Goal: Task Accomplishment & Management: Manage account settings

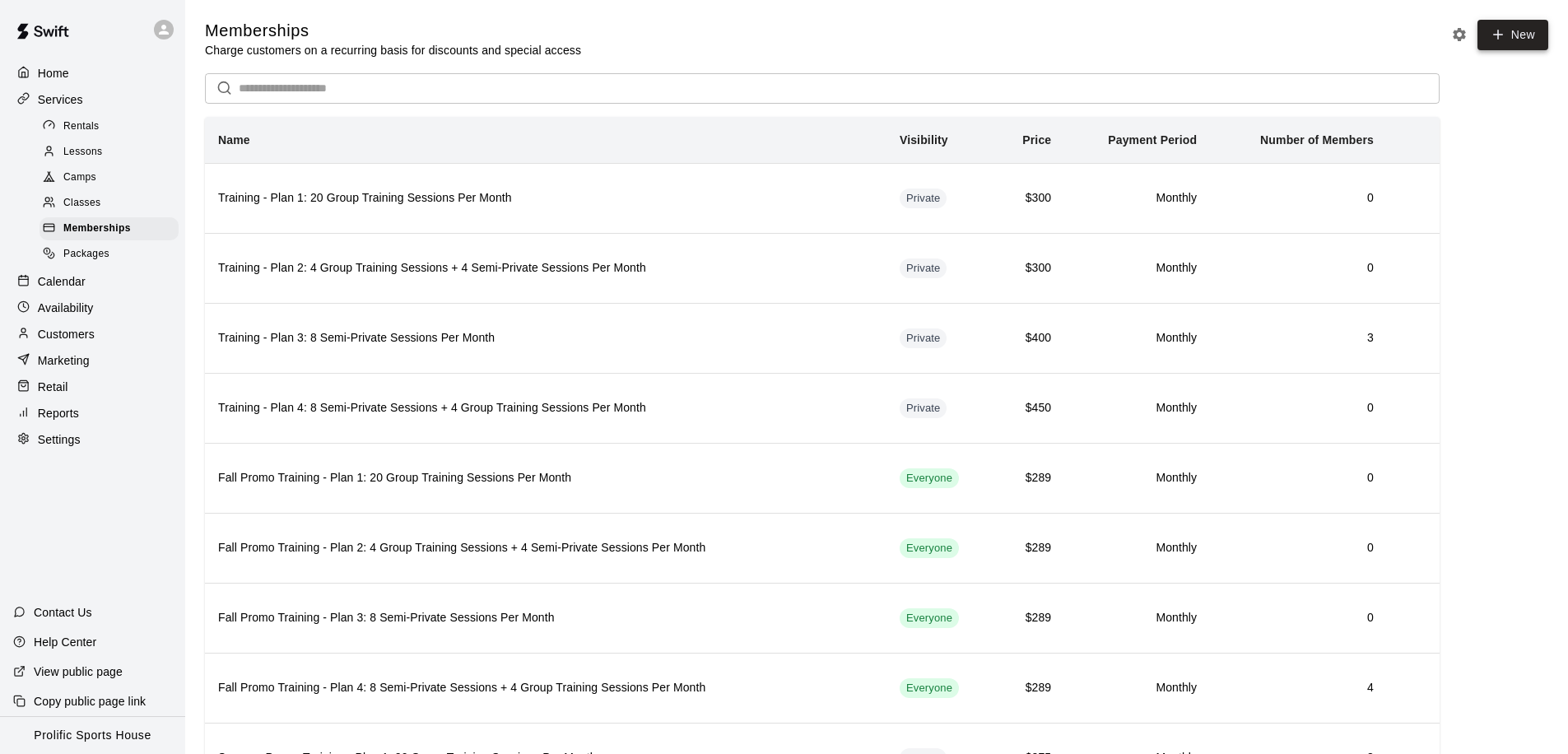
click at [1511, 46] on link "New" at bounding box center [1513, 35] width 71 height 31
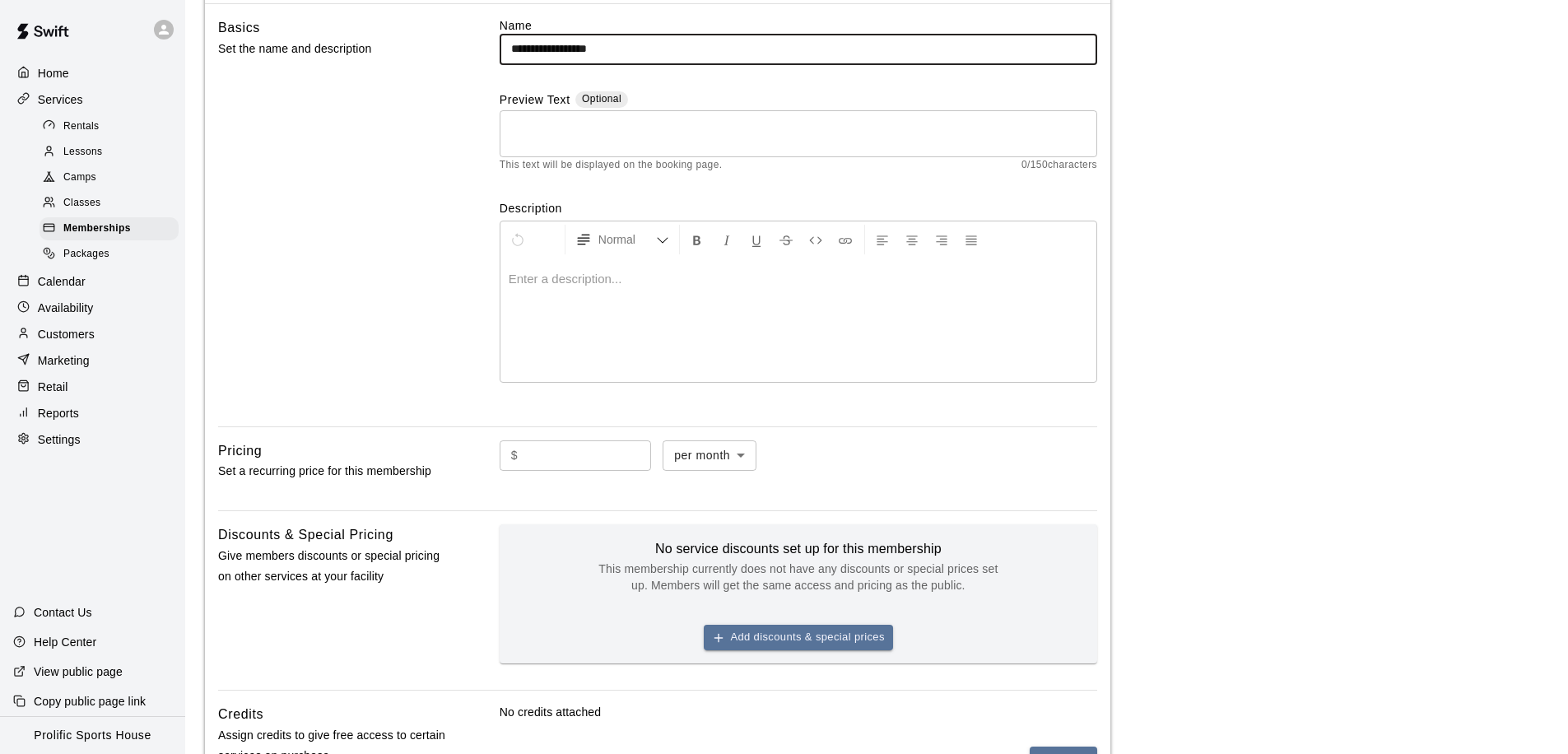
scroll to position [249, 0]
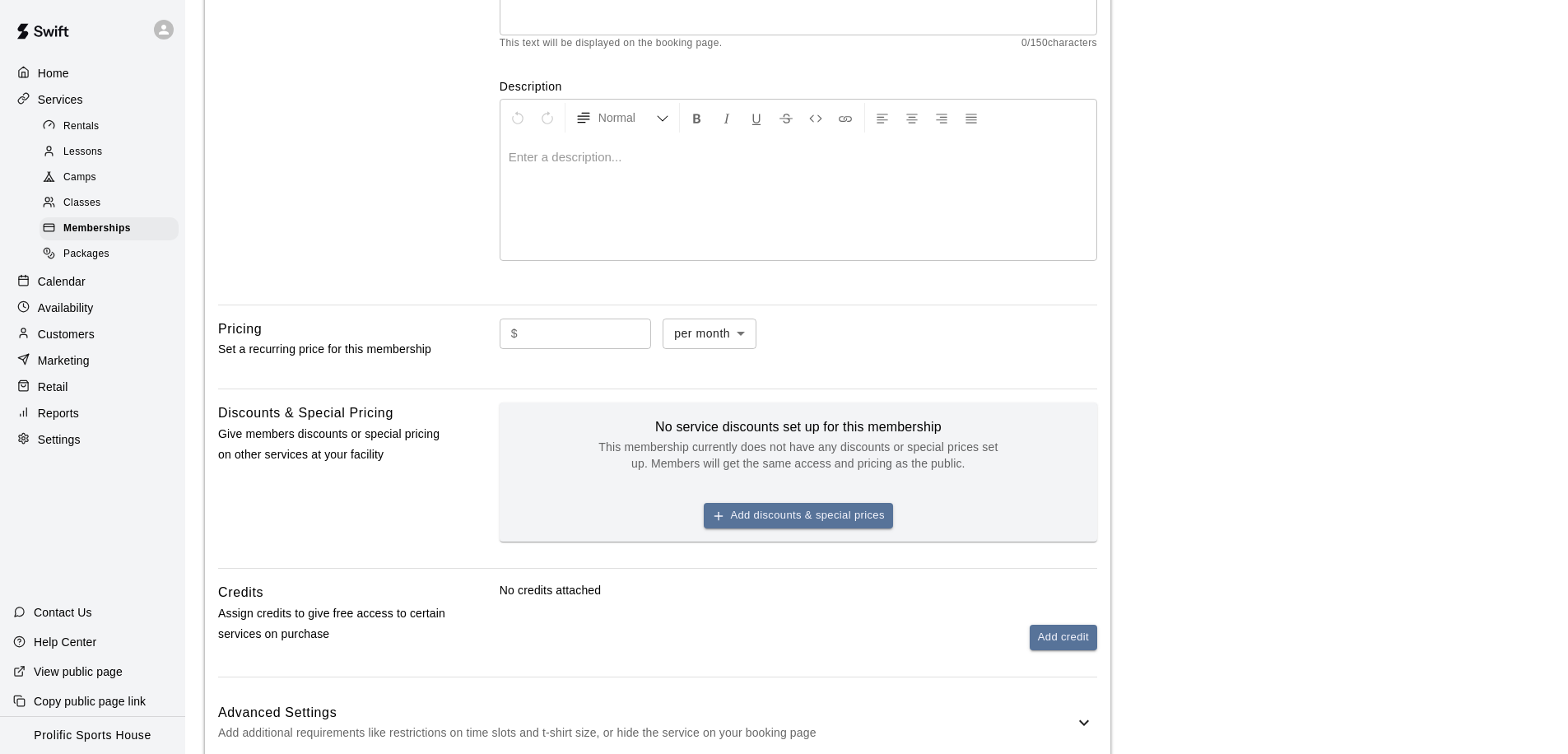
type input "**********"
click at [725, 330] on body "**********" at bounding box center [784, 305] width 1568 height 1108
click at [310, 327] on div at bounding box center [789, 377] width 1580 height 754
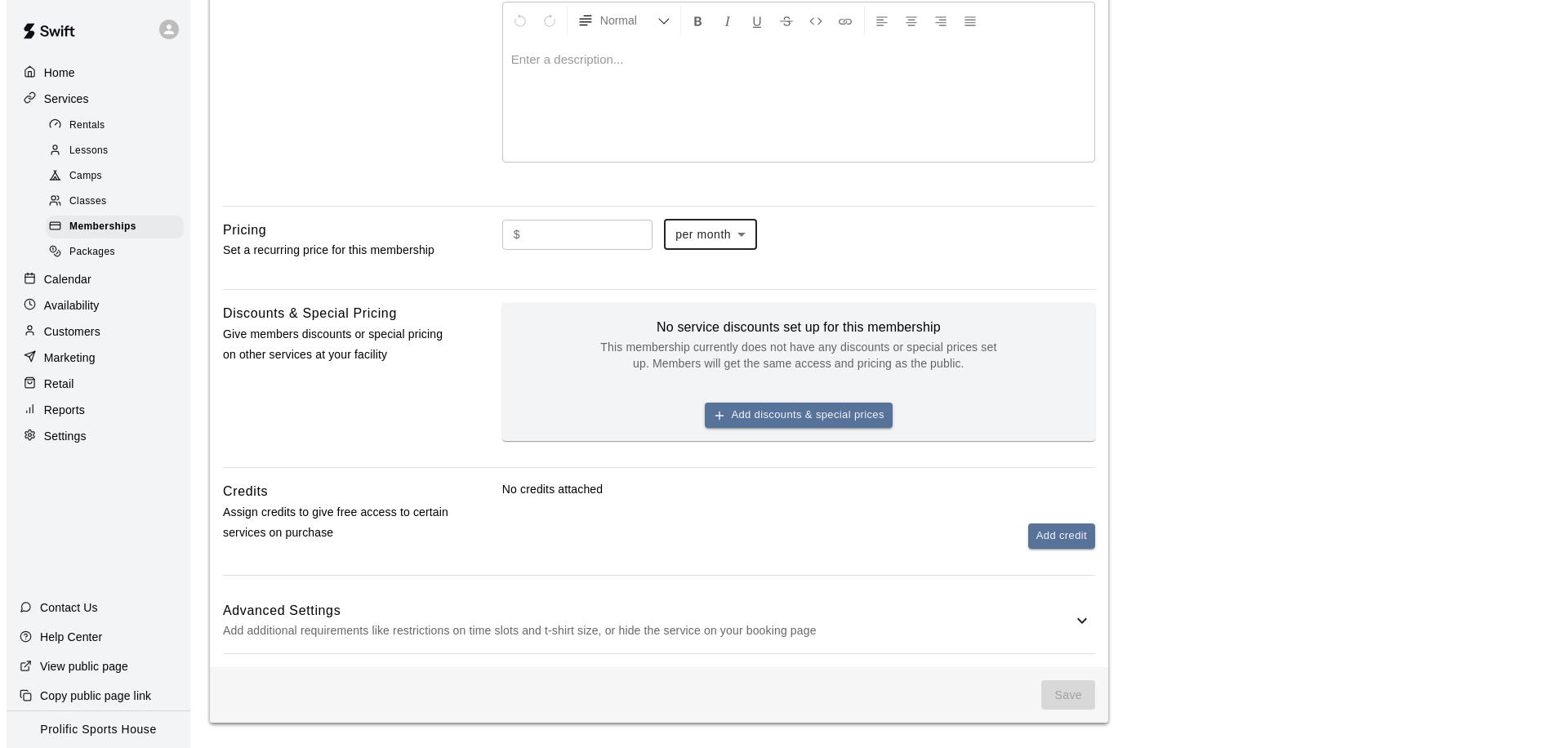
scroll to position [351, 0]
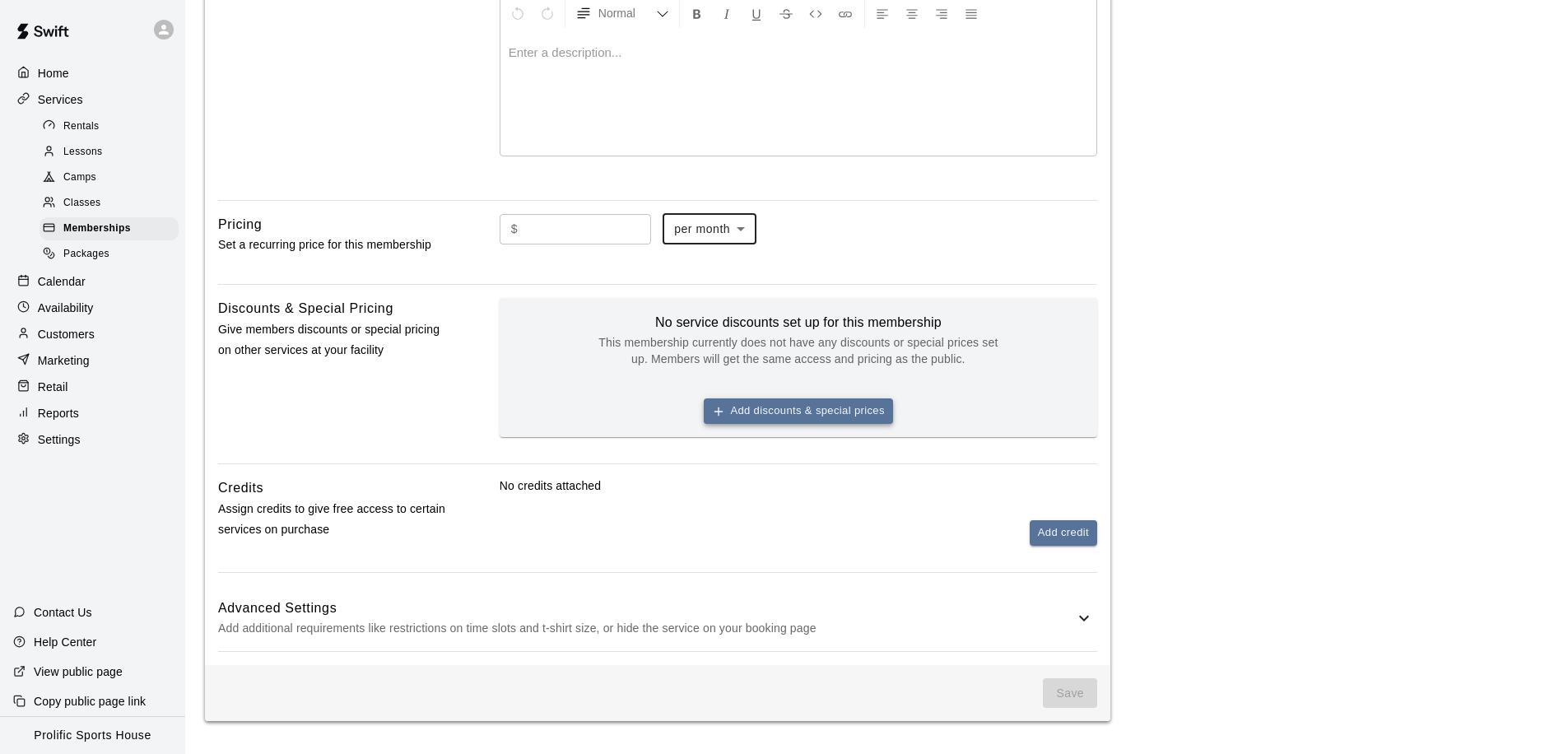
click at [814, 411] on button "Add discounts & special prices" at bounding box center [797, 412] width 189 height 26
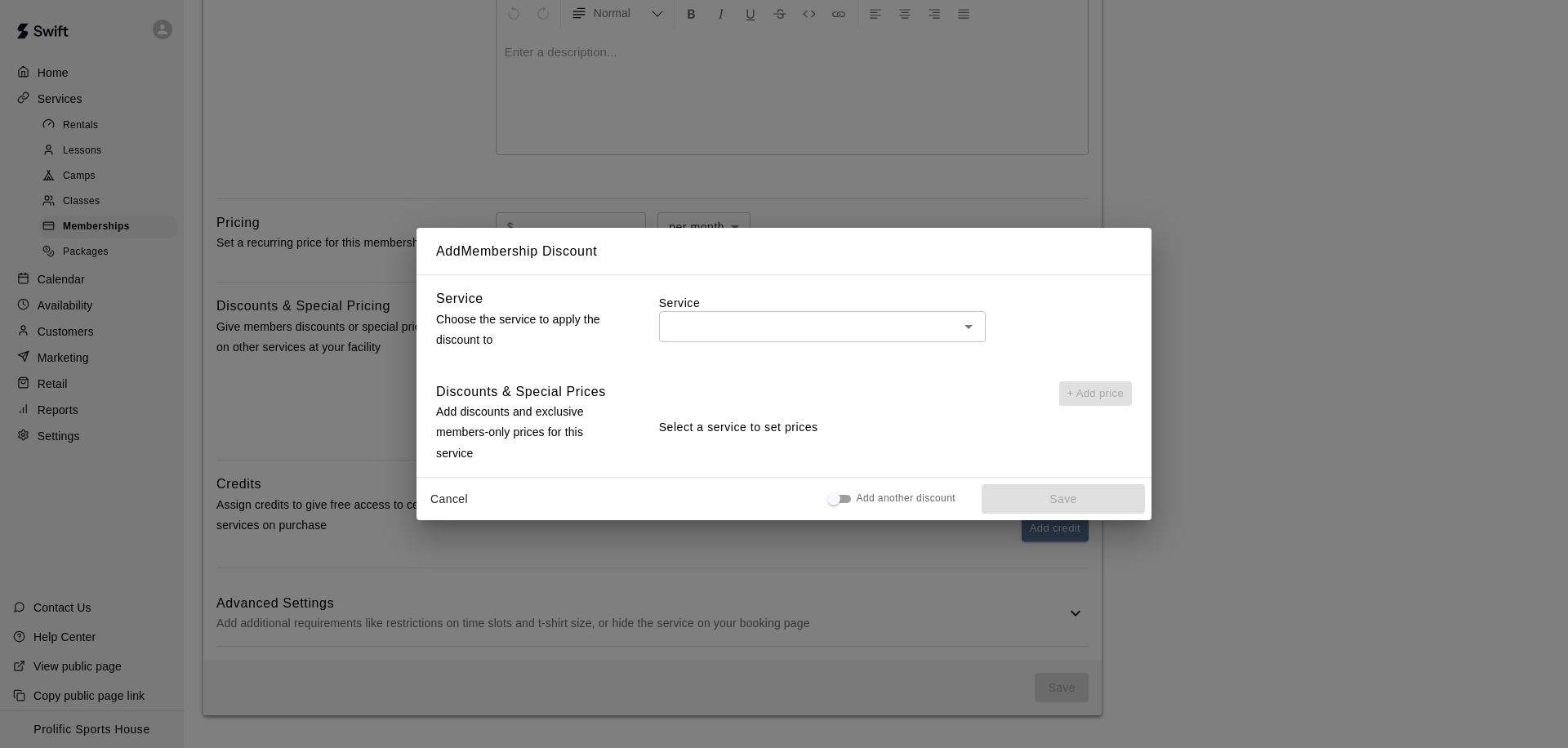
click at [701, 329] on input "text" at bounding box center [808, 326] width 290 height 21
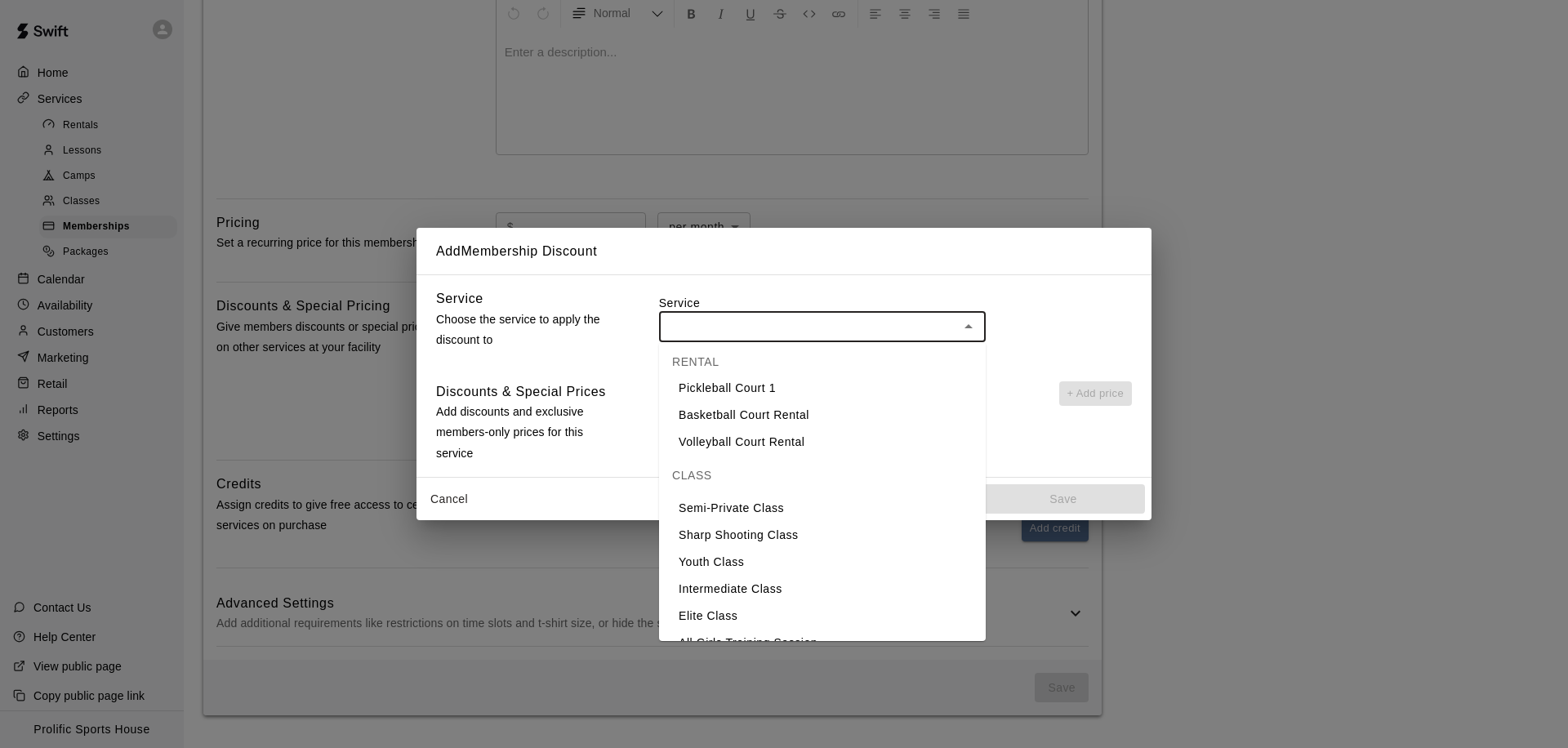
scroll to position [41, 0]
click at [728, 561] on li "Youth Class" at bounding box center [822, 560] width 327 height 27
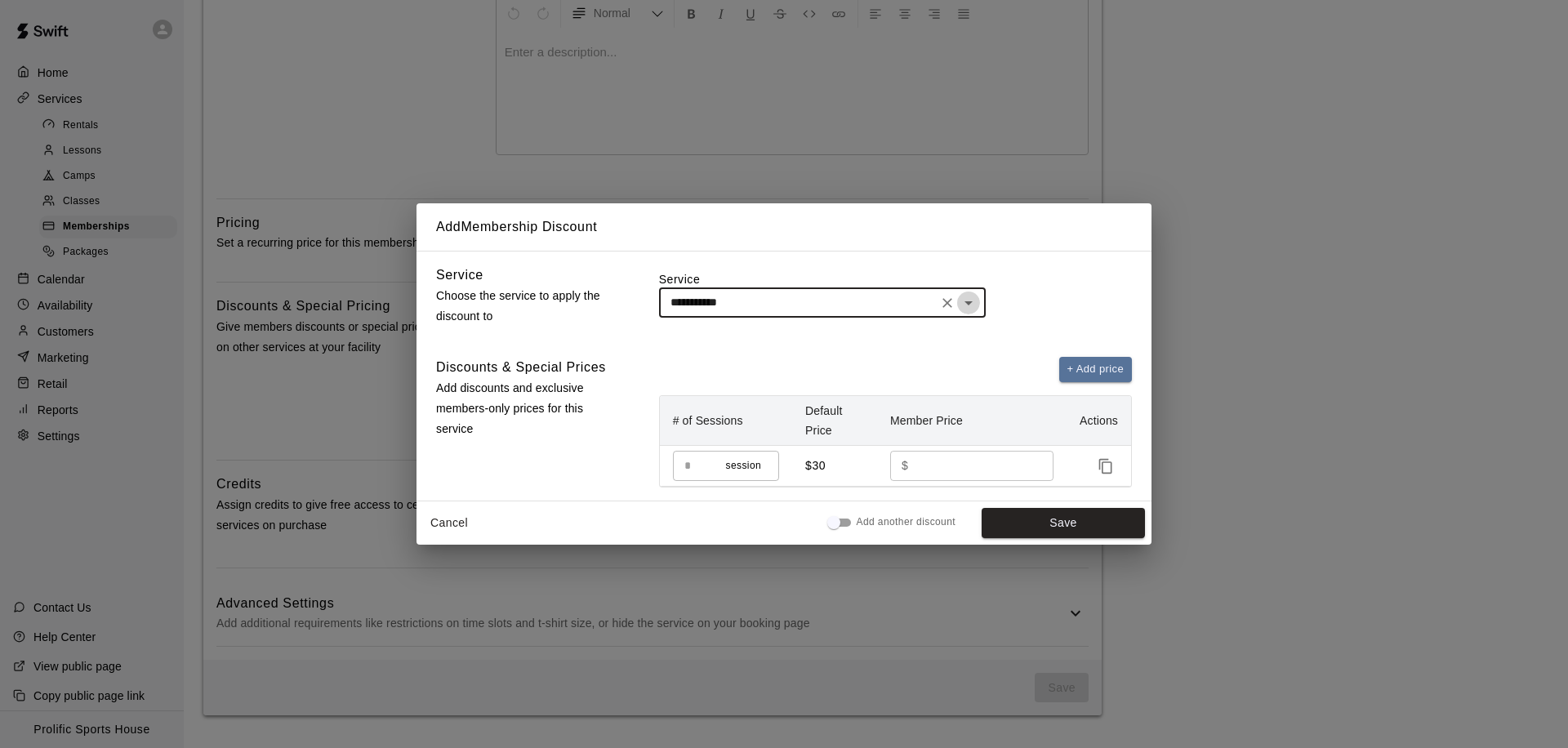
click at [974, 310] on icon "Open" at bounding box center [969, 303] width 20 height 20
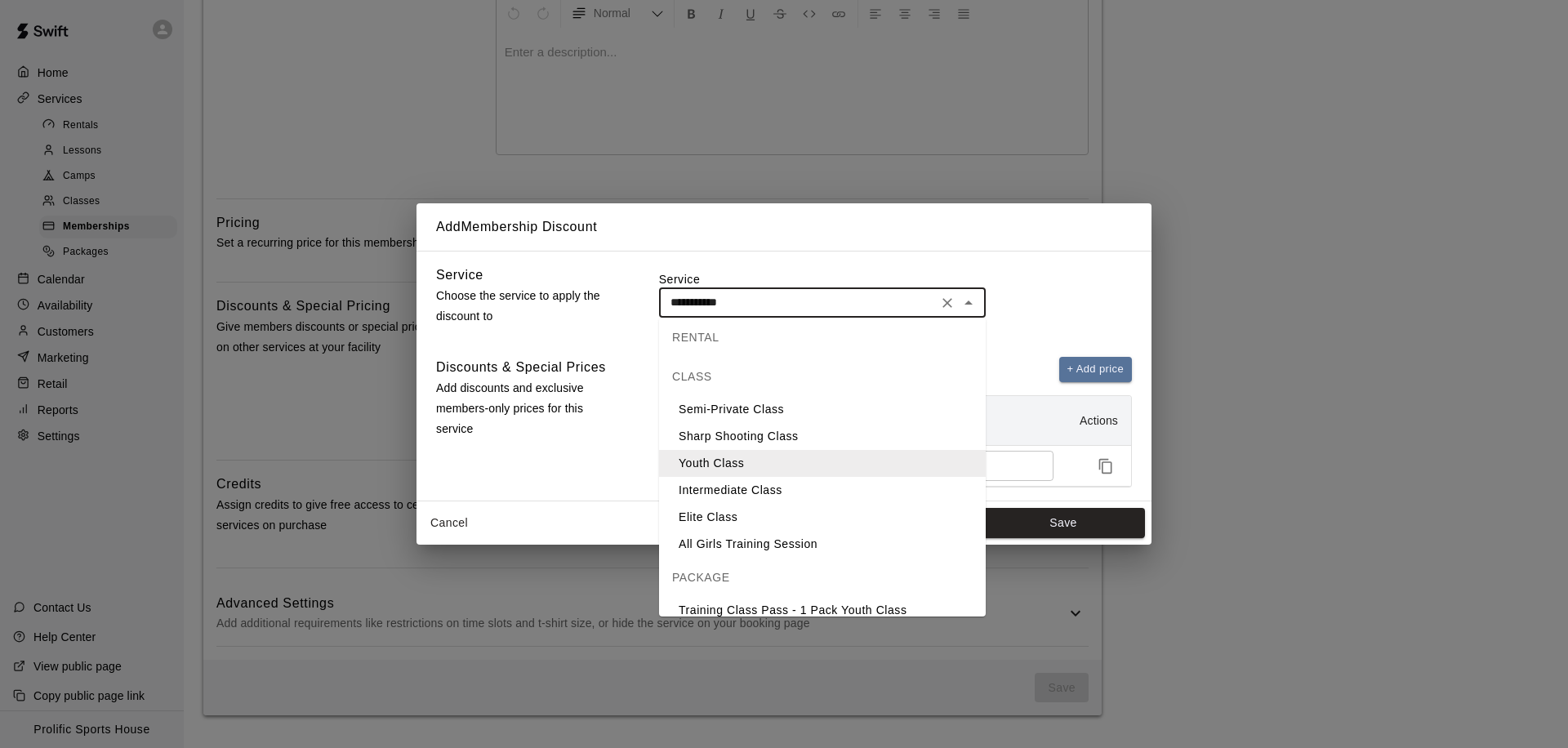
scroll to position [115, 0]
click at [726, 444] on li "Sharp Shooting Class" at bounding box center [822, 435] width 327 height 27
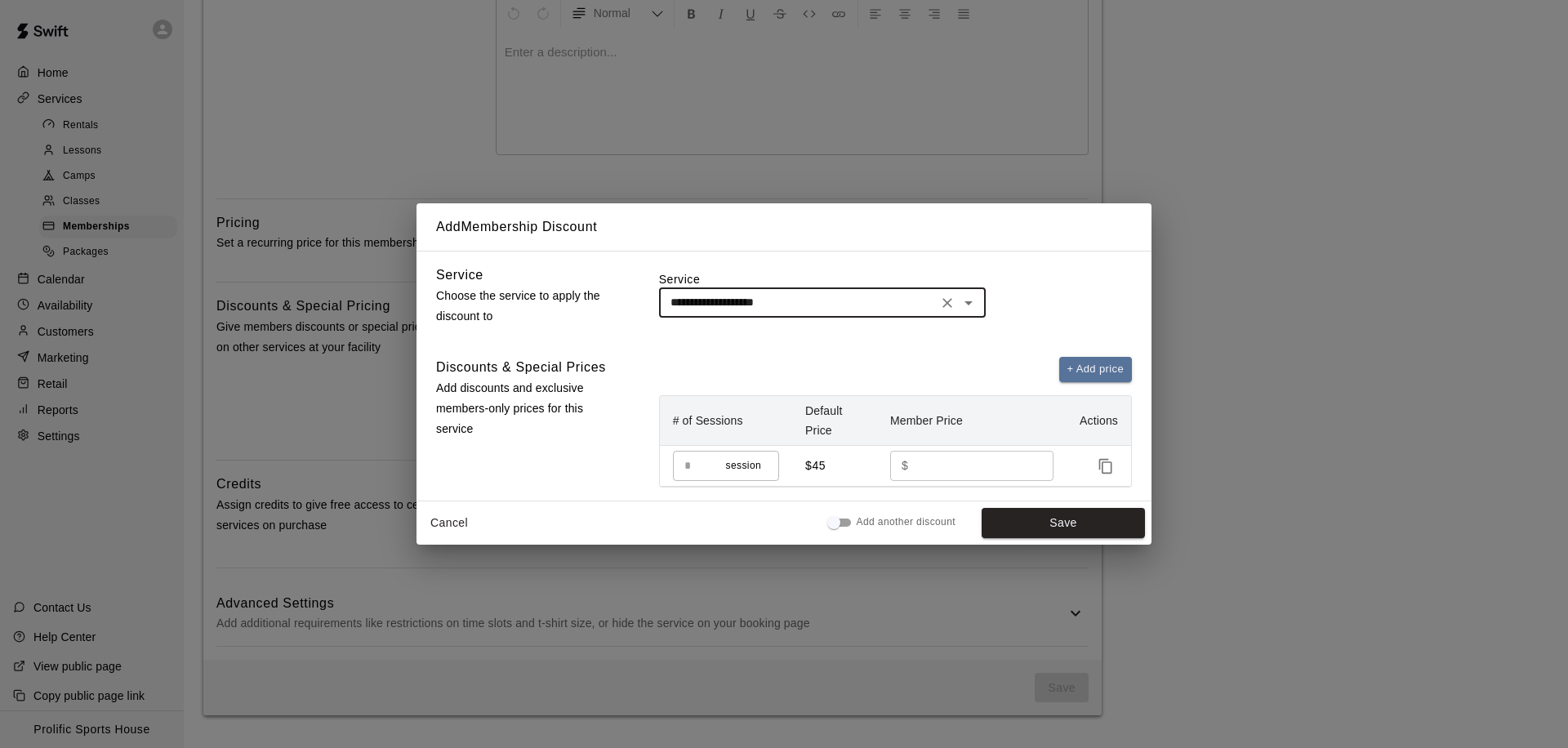
click at [809, 350] on div "**********" at bounding box center [784, 375] width 735 height 250
click at [969, 307] on icon "Open" at bounding box center [969, 303] width 20 height 20
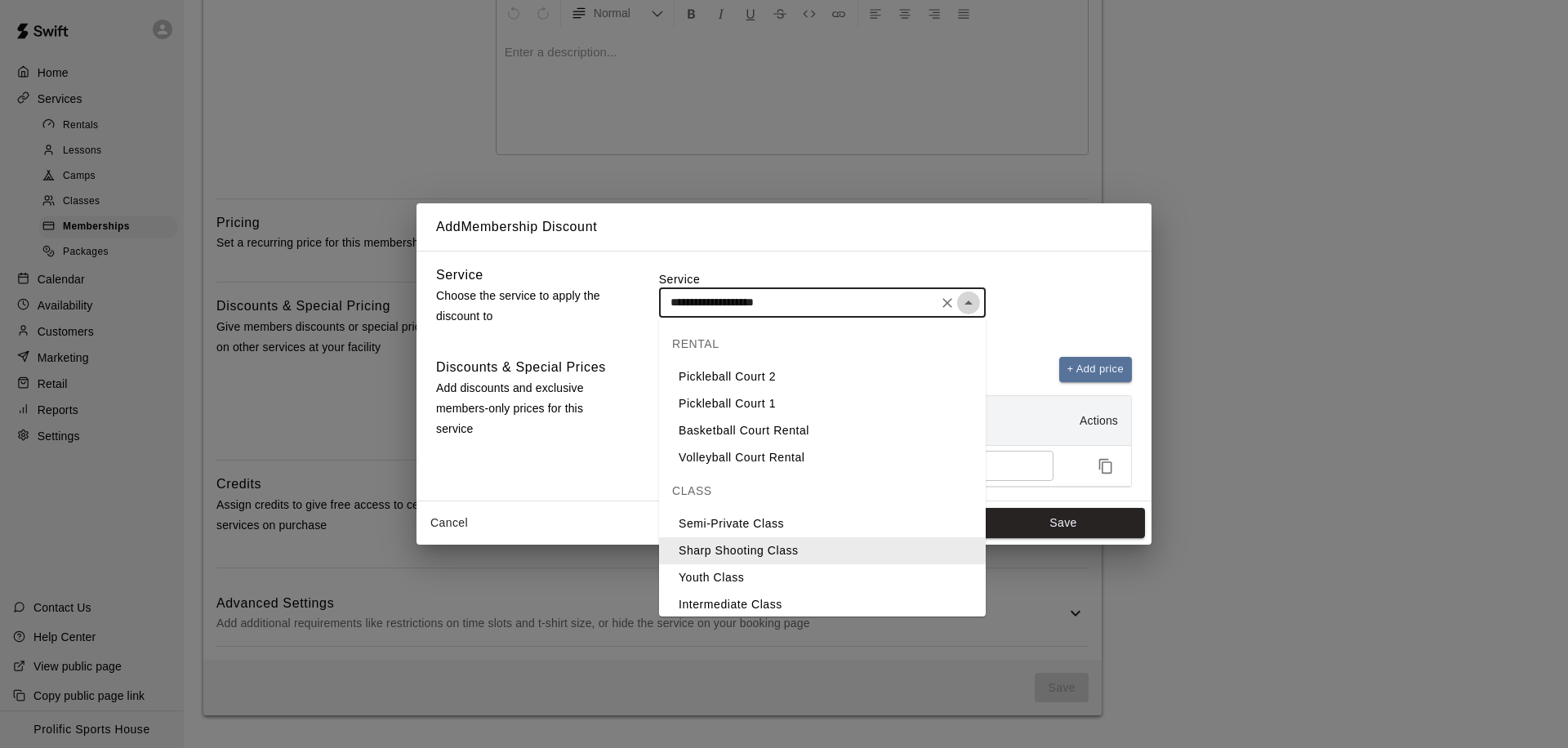
click at [970, 308] on icon "Close" at bounding box center [969, 303] width 20 height 20
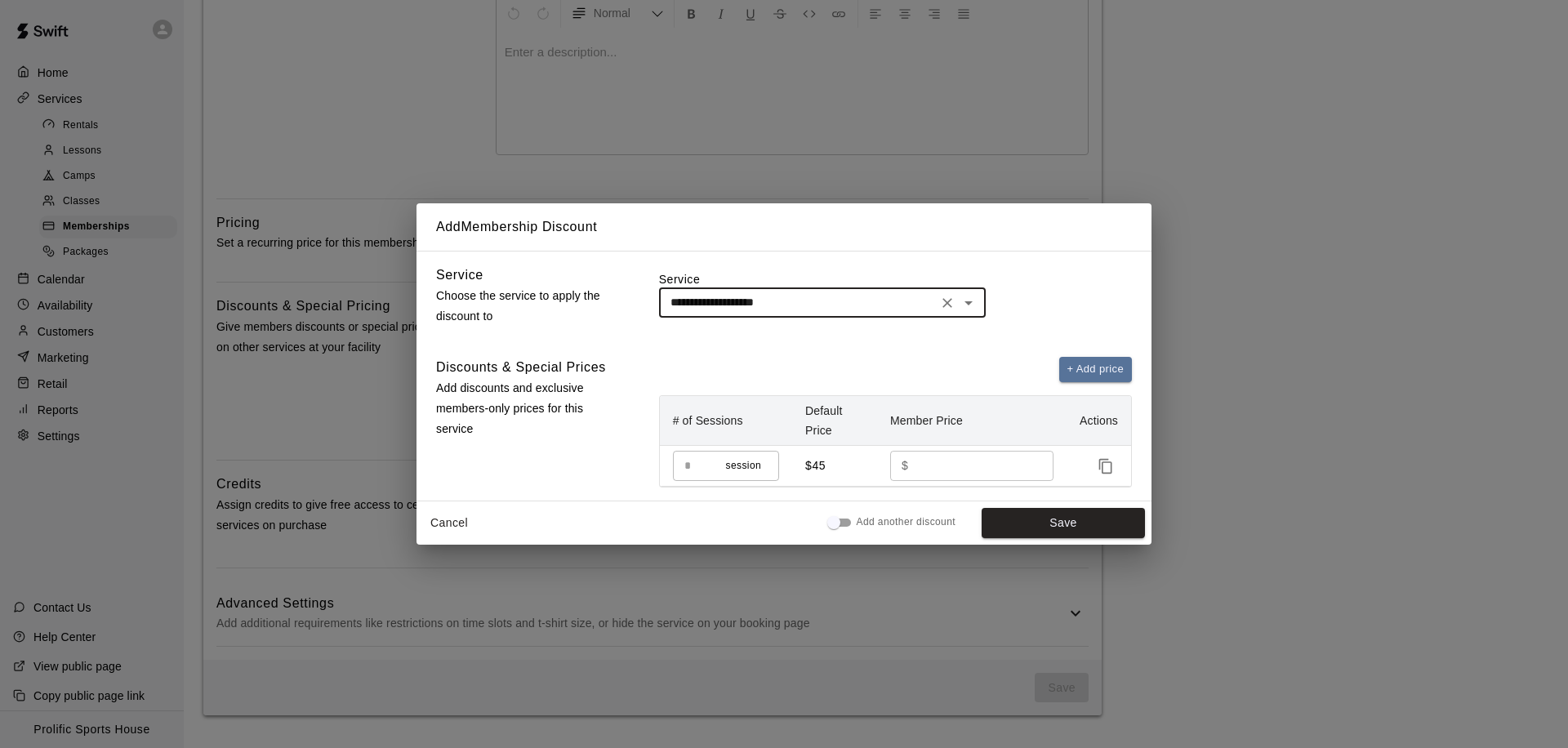
click at [970, 308] on icon "Open" at bounding box center [969, 303] width 20 height 20
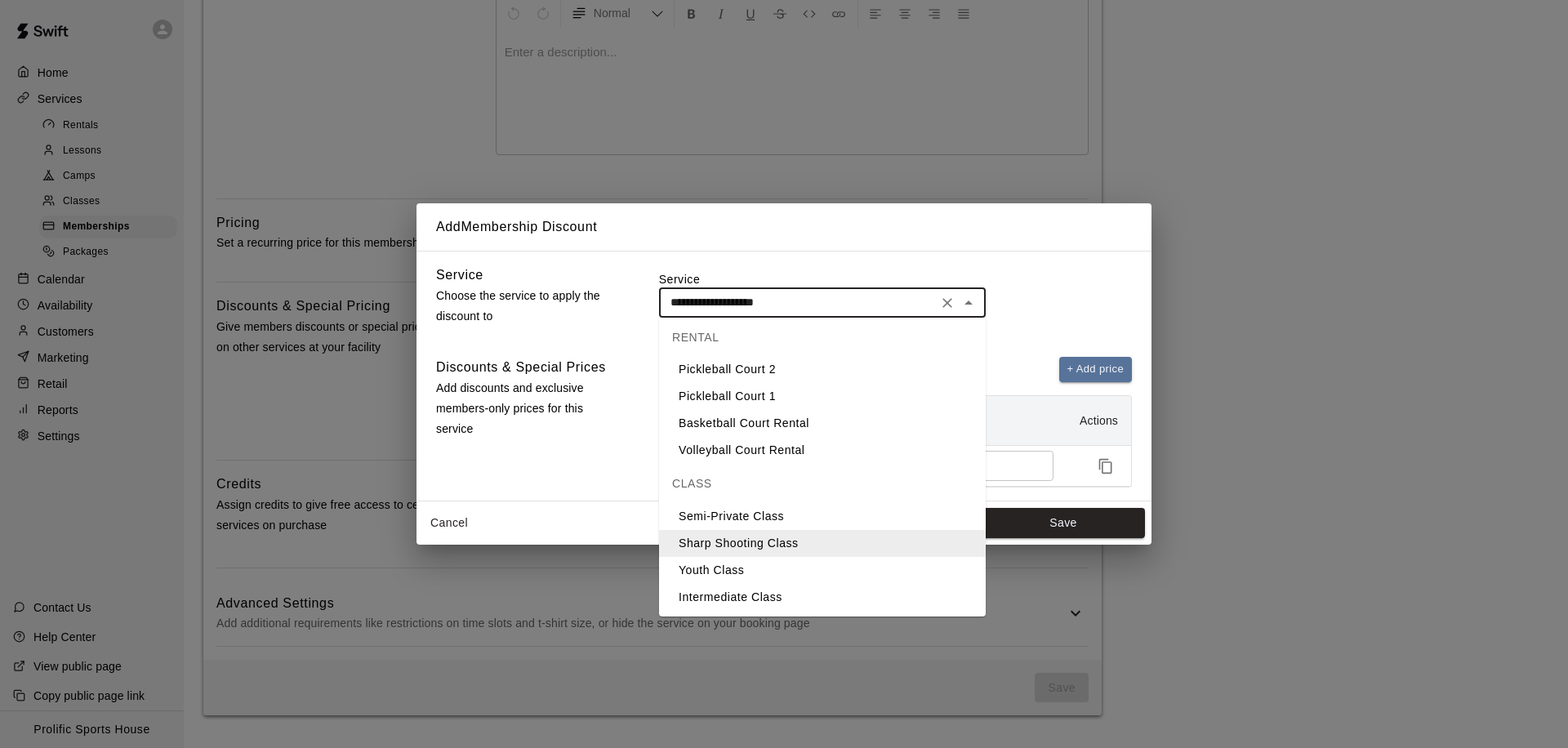
scroll to position [21, 0]
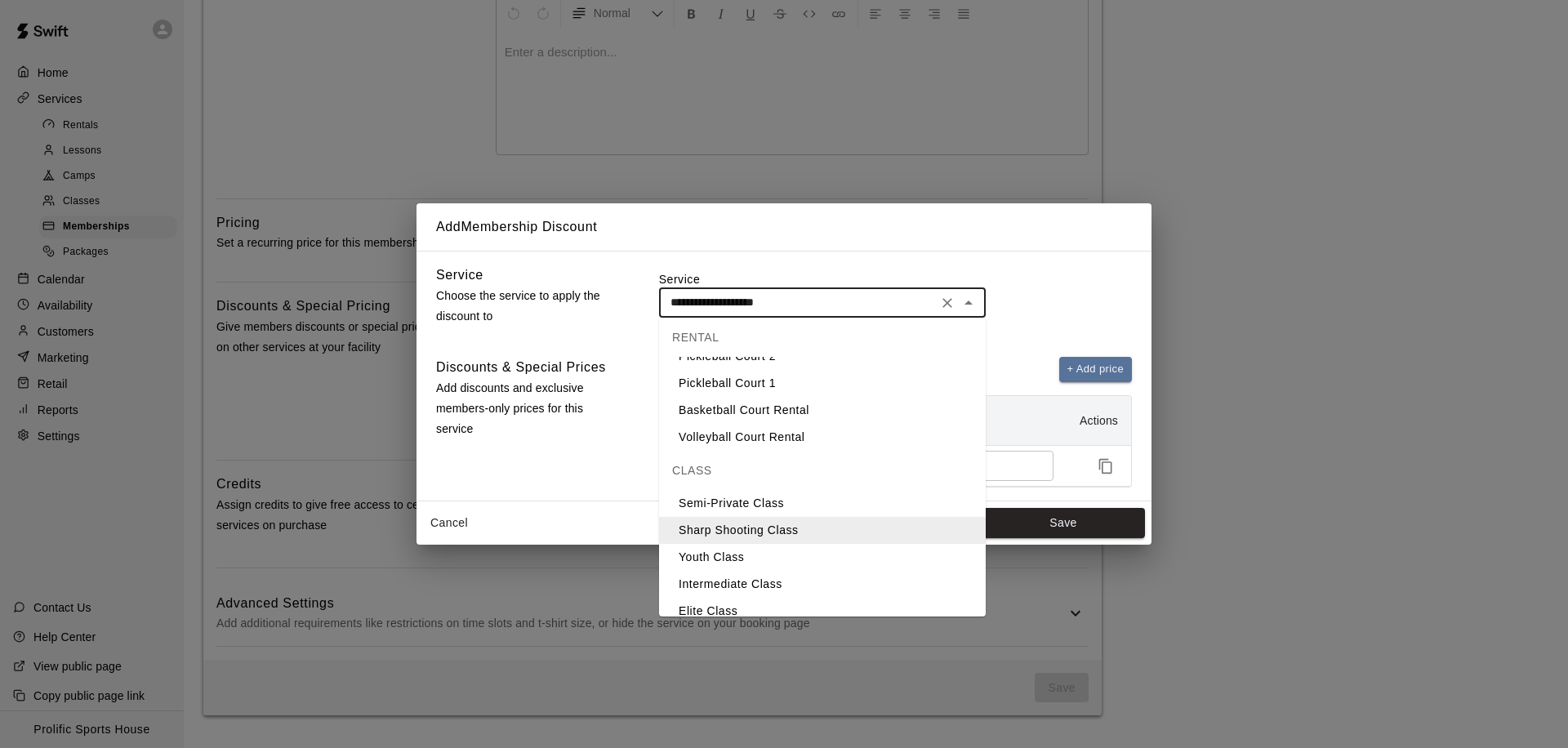
click at [708, 472] on div "CLASS" at bounding box center [822, 470] width 327 height 39
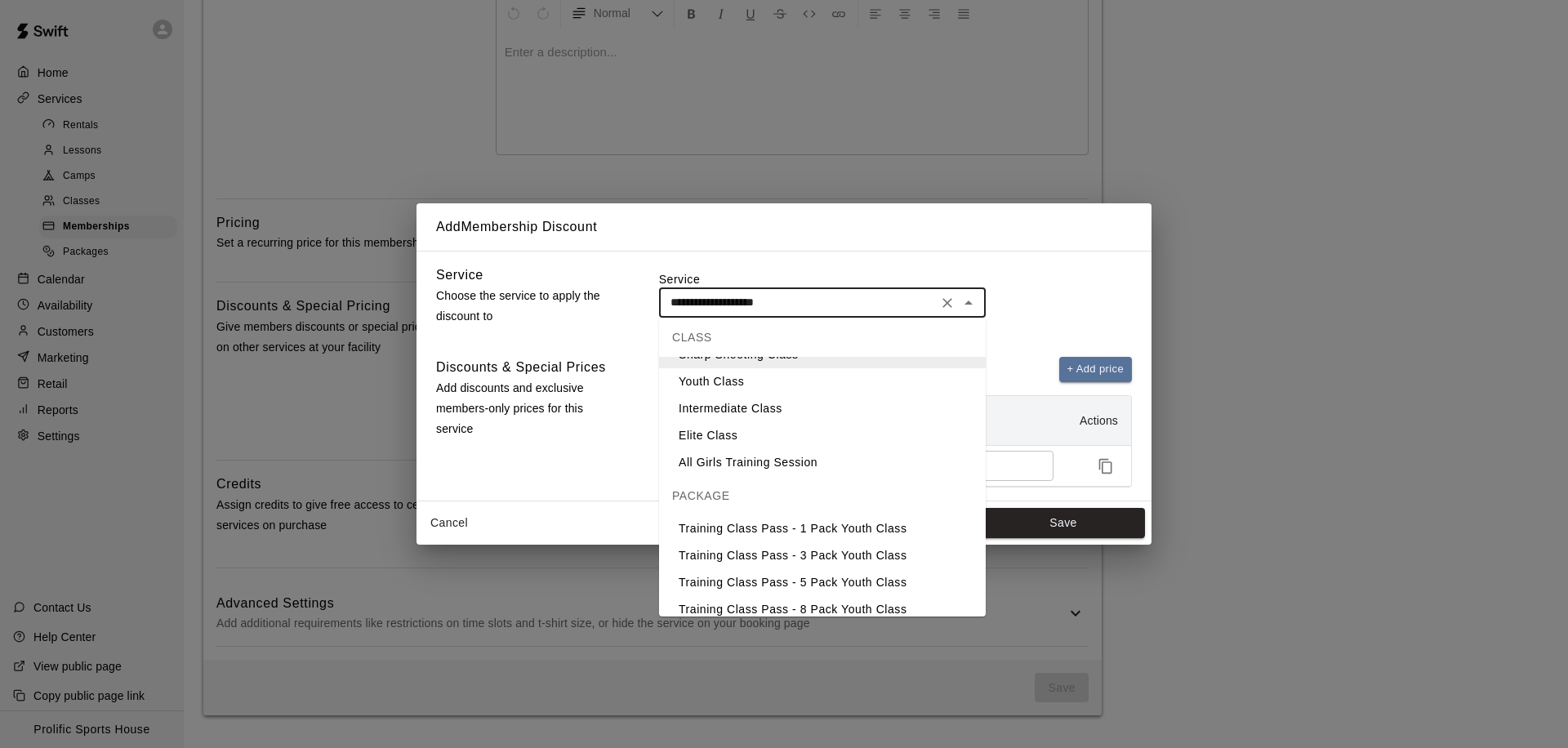
scroll to position [158, 0]
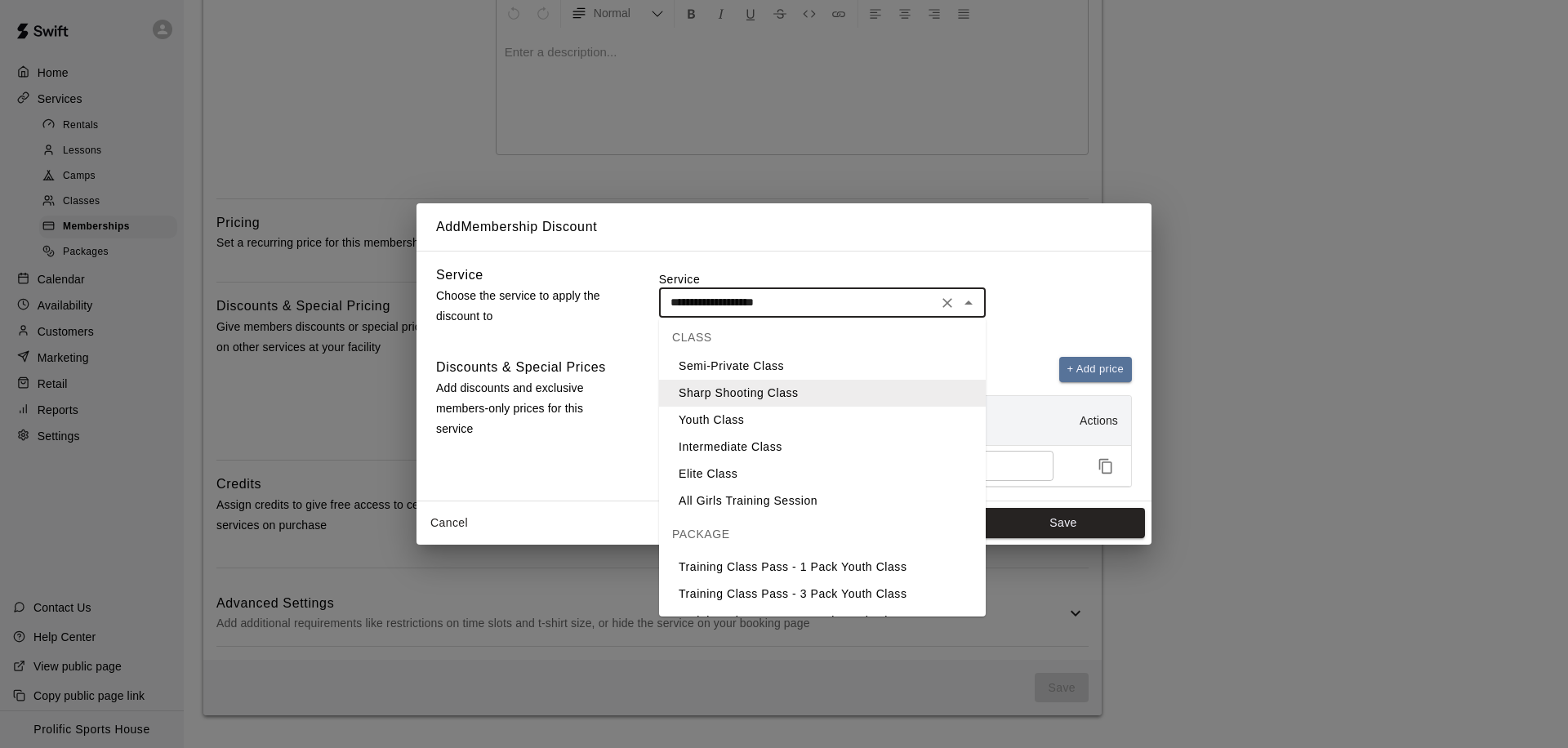
click at [757, 445] on li "Intermediate Class" at bounding box center [822, 447] width 327 height 27
type input "**********"
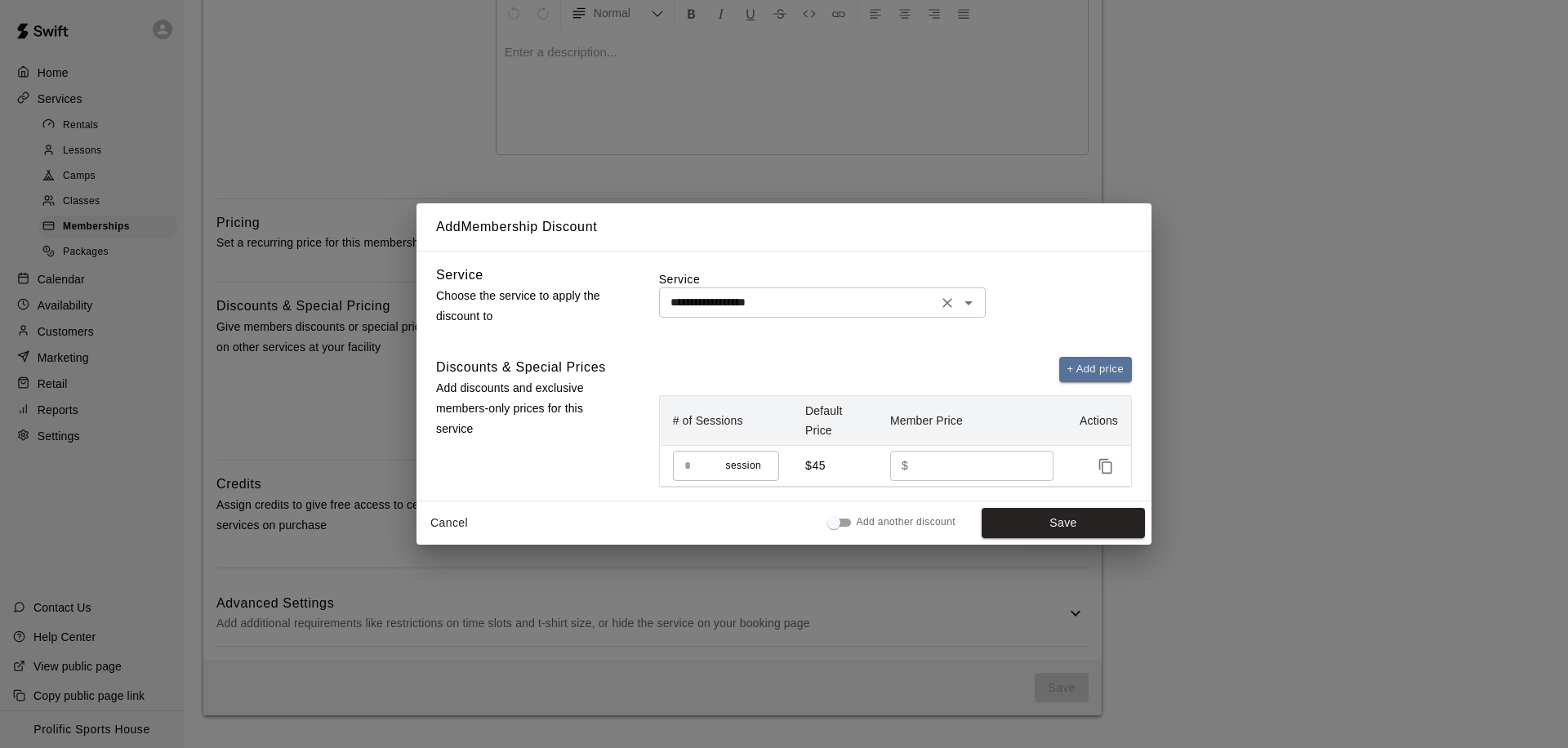
click at [946, 301] on icon "Clear" at bounding box center [947, 302] width 17 height 17
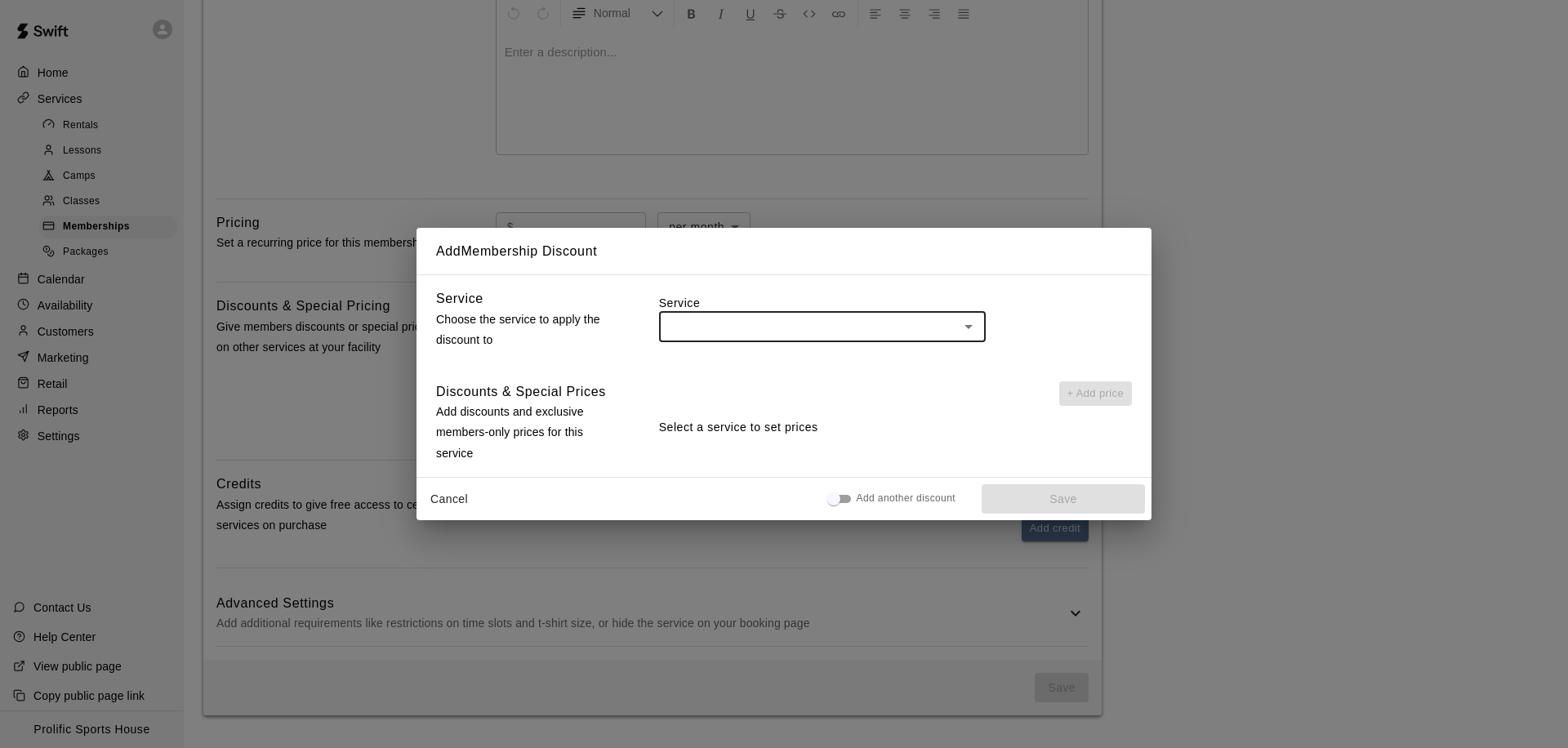
click at [968, 323] on icon "Open" at bounding box center [969, 327] width 20 height 20
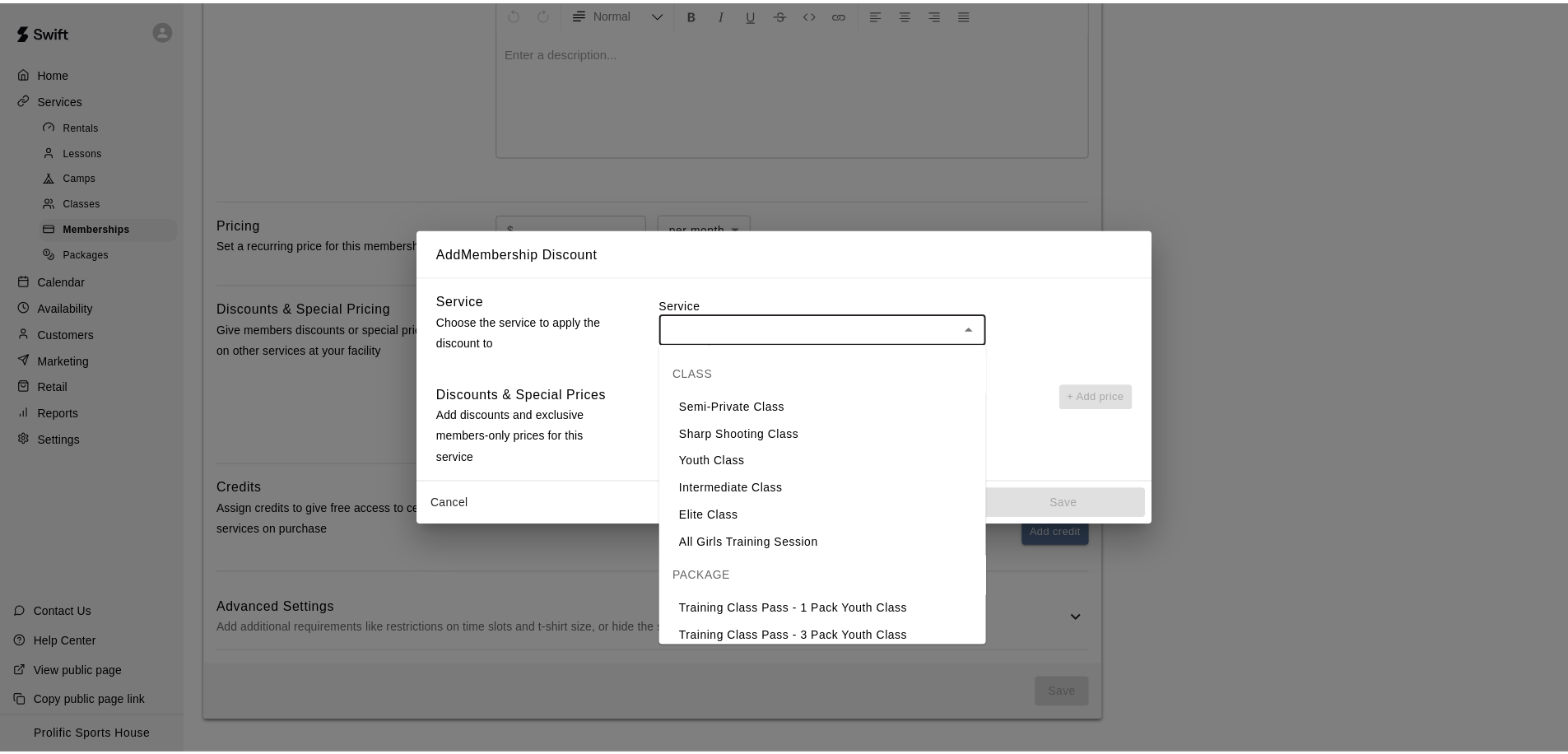
scroll to position [0, 0]
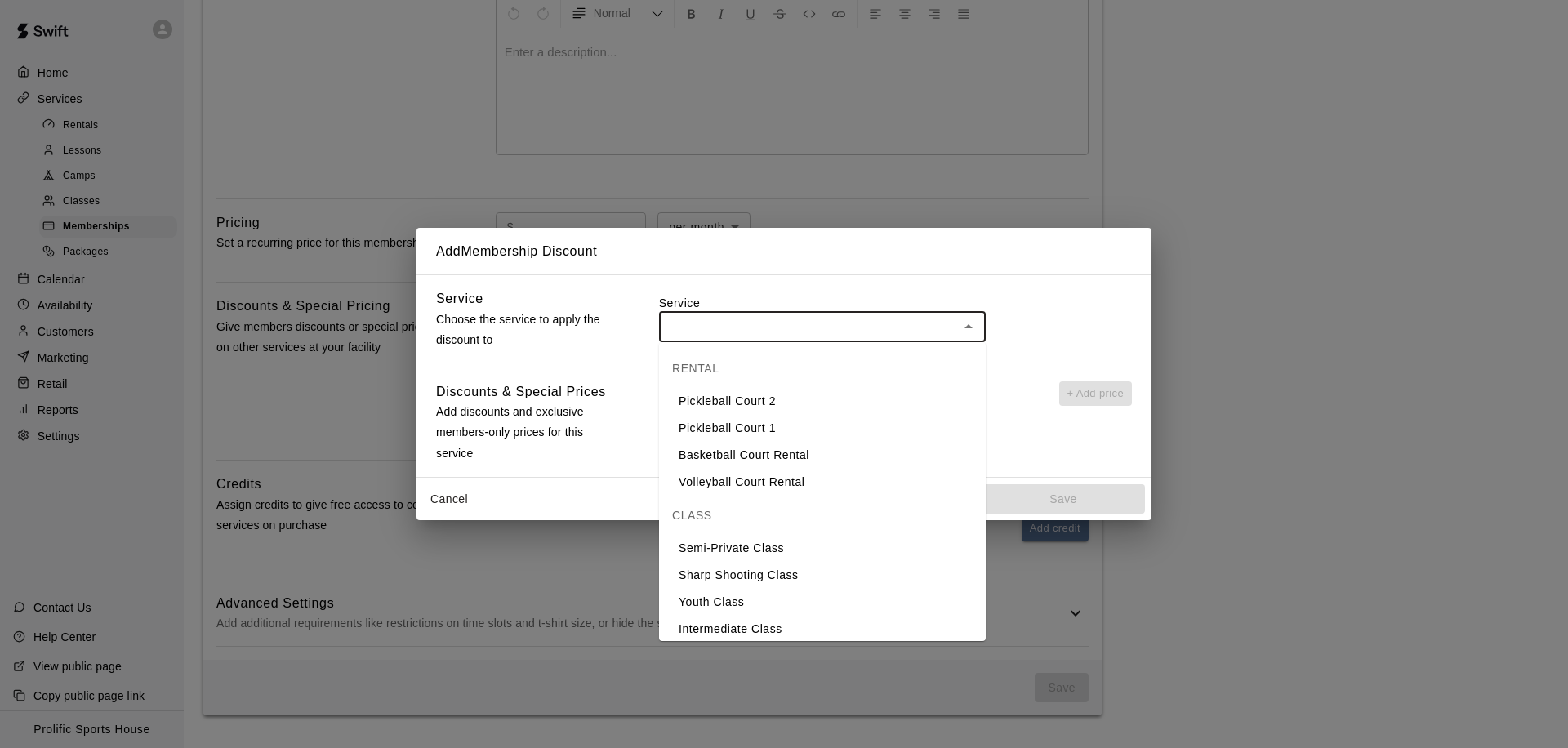
click at [1035, 317] on div "​" at bounding box center [895, 326] width 473 height 30
click at [1025, 357] on div "Service Choose the service to apply the discount to Service ​ Discounts & Speci…" at bounding box center [784, 375] width 735 height 202
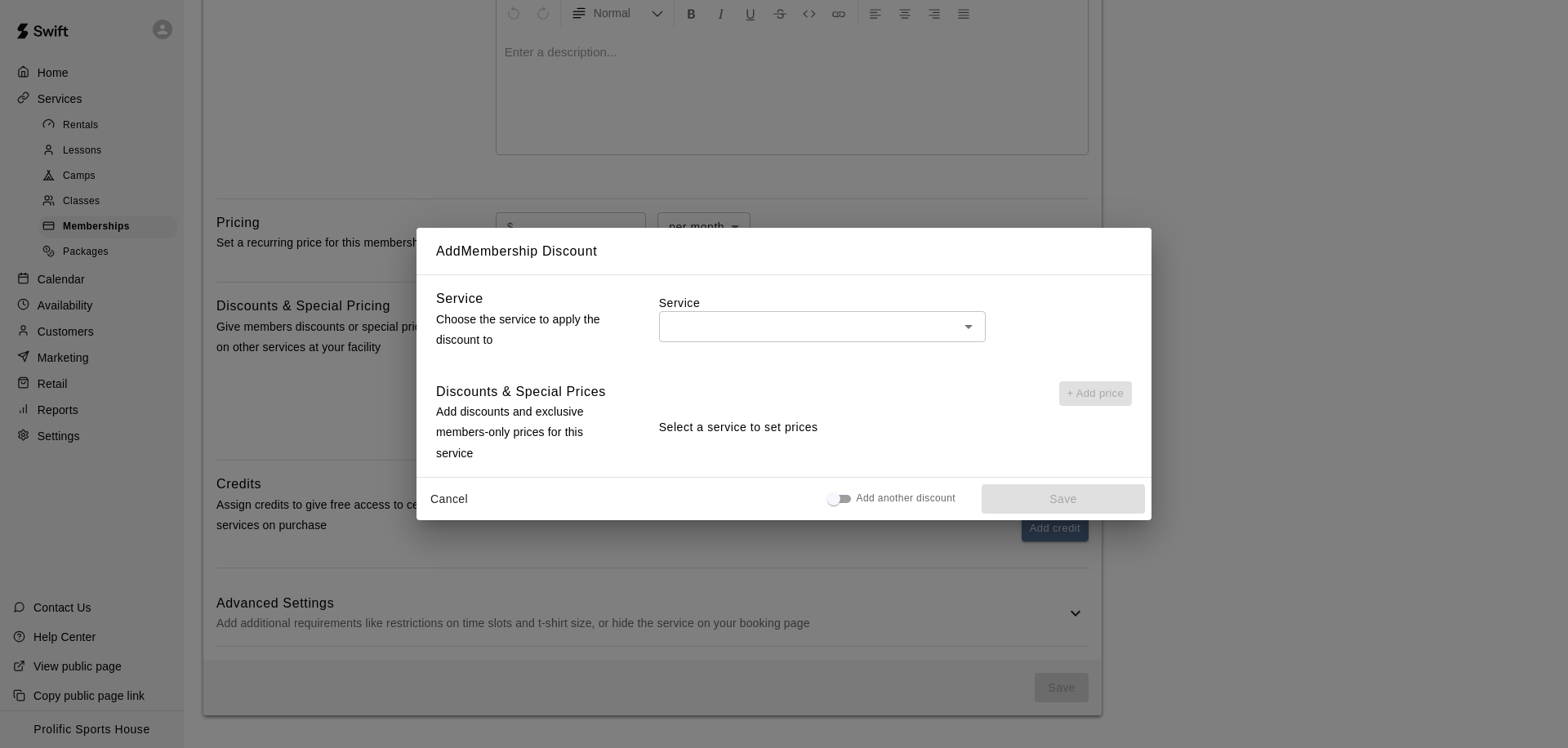
click at [360, 413] on div "Add Membership Discount Service Choose the service to apply the discount to Ser…" at bounding box center [784, 374] width 1568 height 748
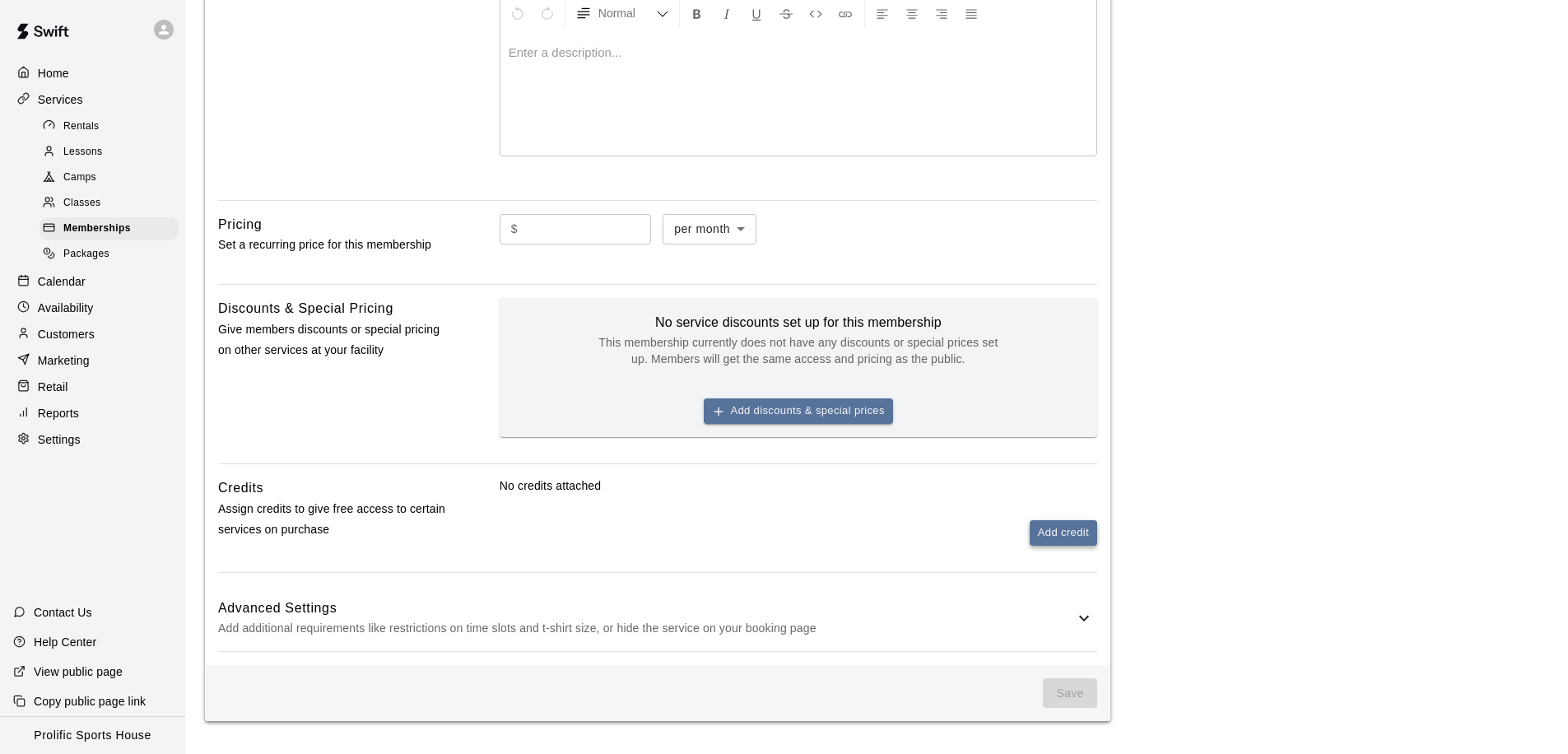
click at [1064, 529] on button "Add credit" at bounding box center [1063, 533] width 67 height 26
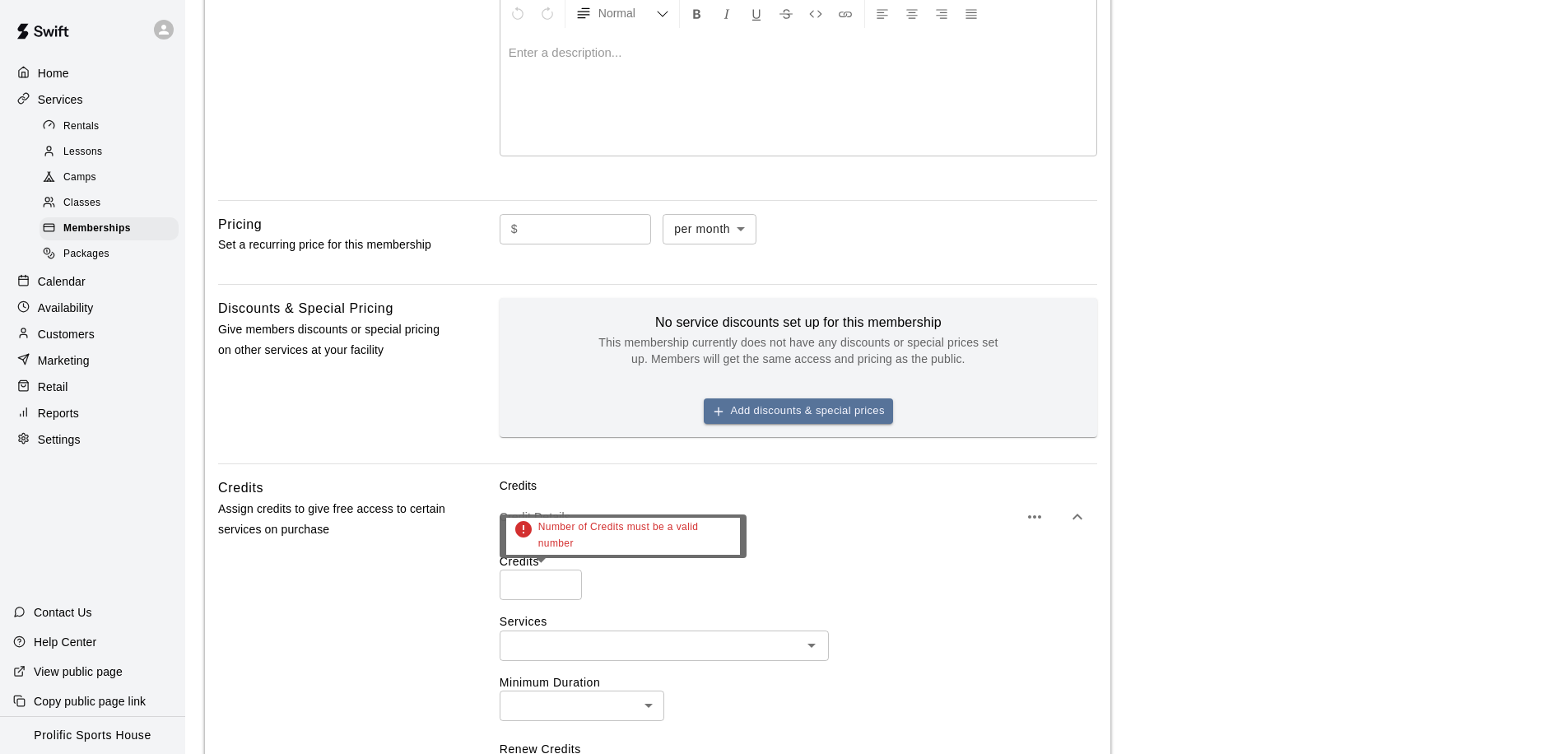
click at [534, 583] on input "number" at bounding box center [540, 585] width 82 height 31
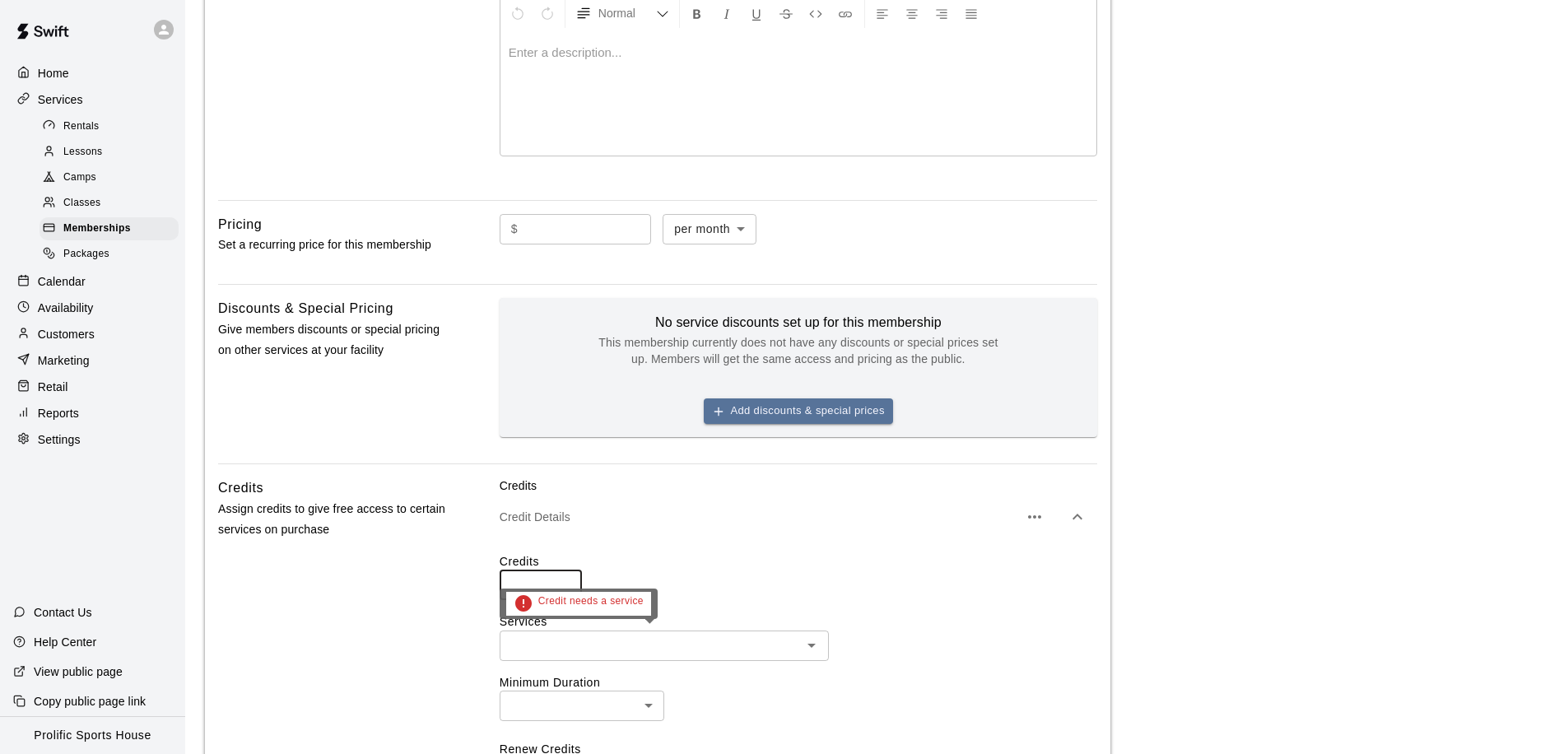
type input "*"
click at [669, 642] on input "text" at bounding box center [650, 645] width 292 height 21
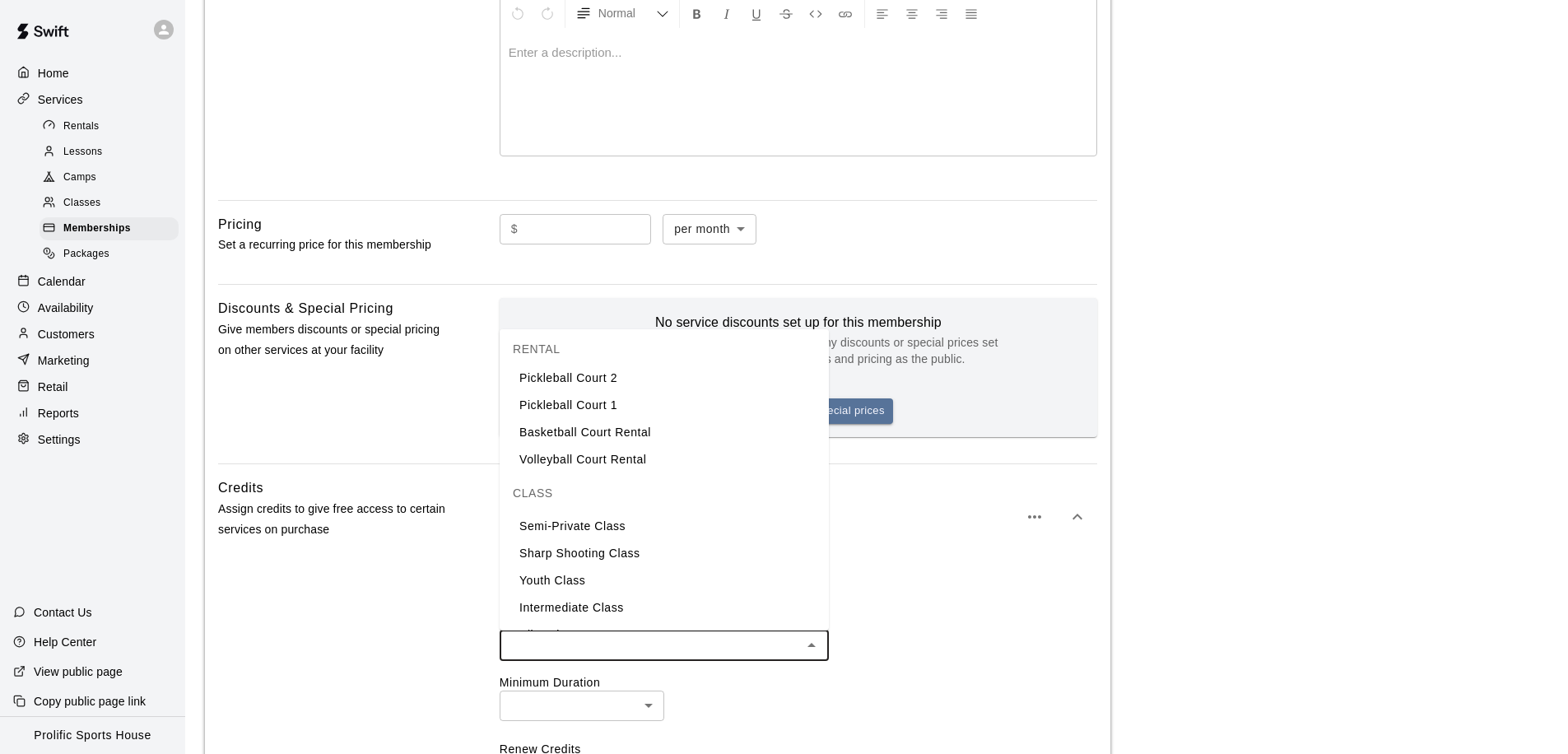
scroll to position [27, 0]
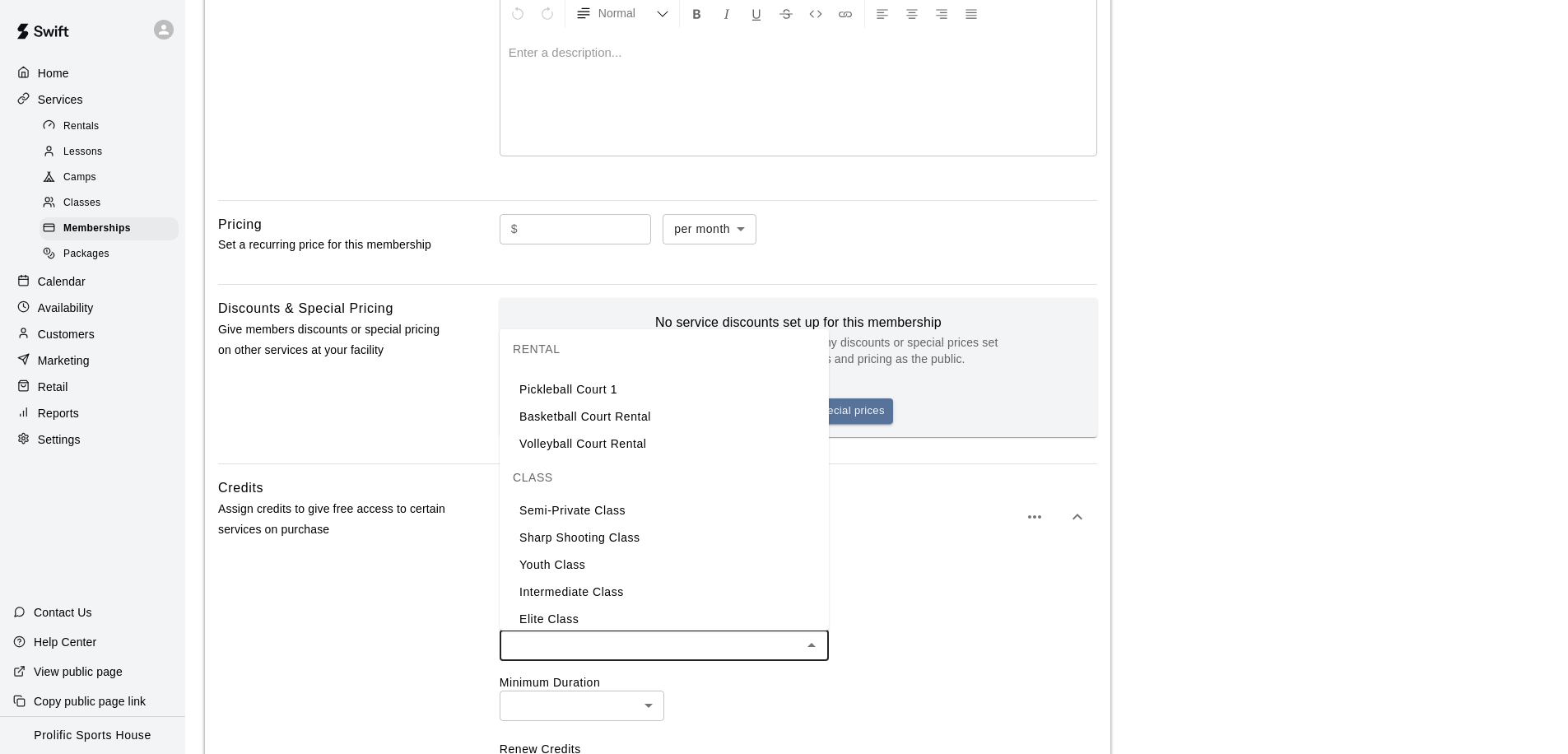
click at [614, 540] on li "Sharp Shooting Class" at bounding box center [664, 537] width 329 height 27
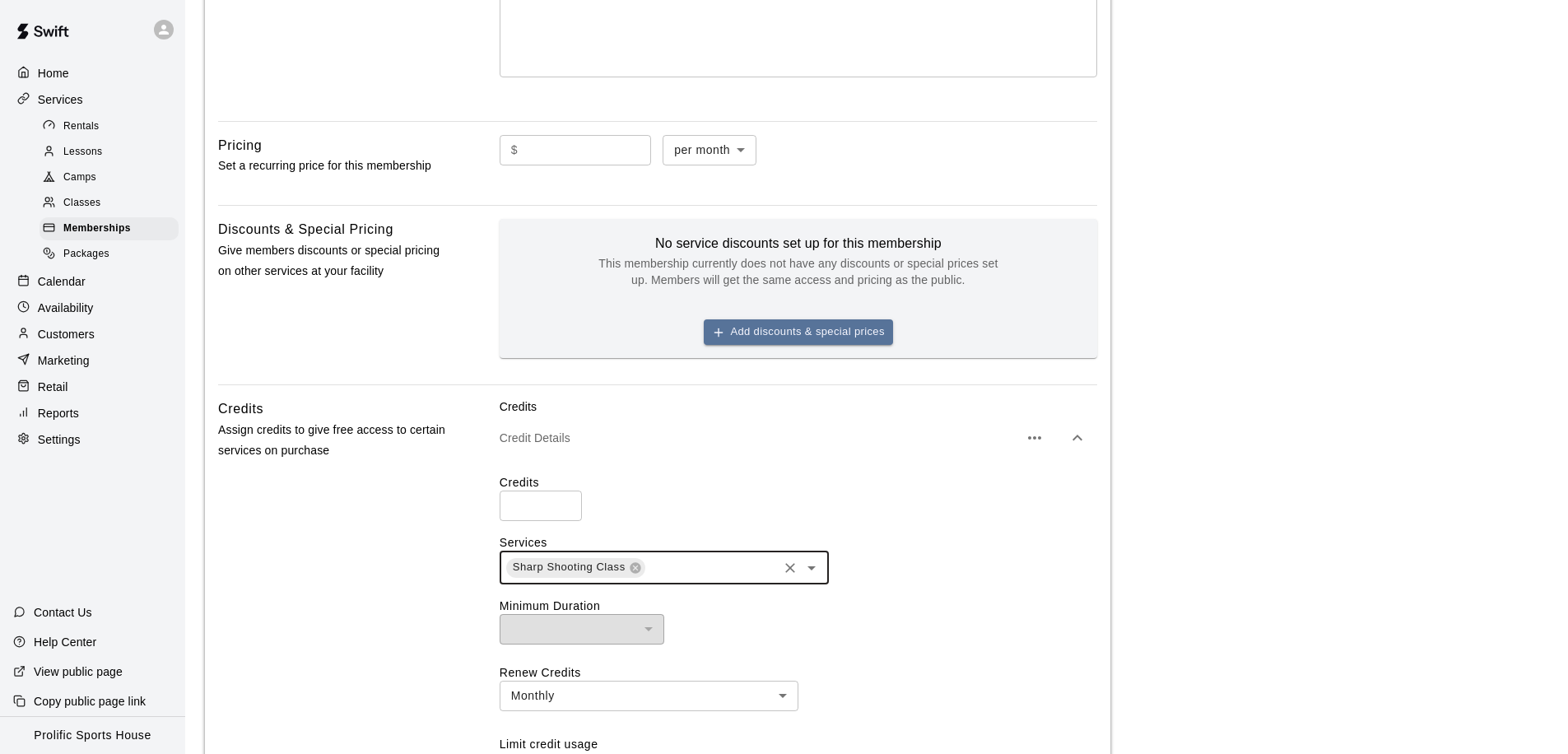
scroll to position [465, 0]
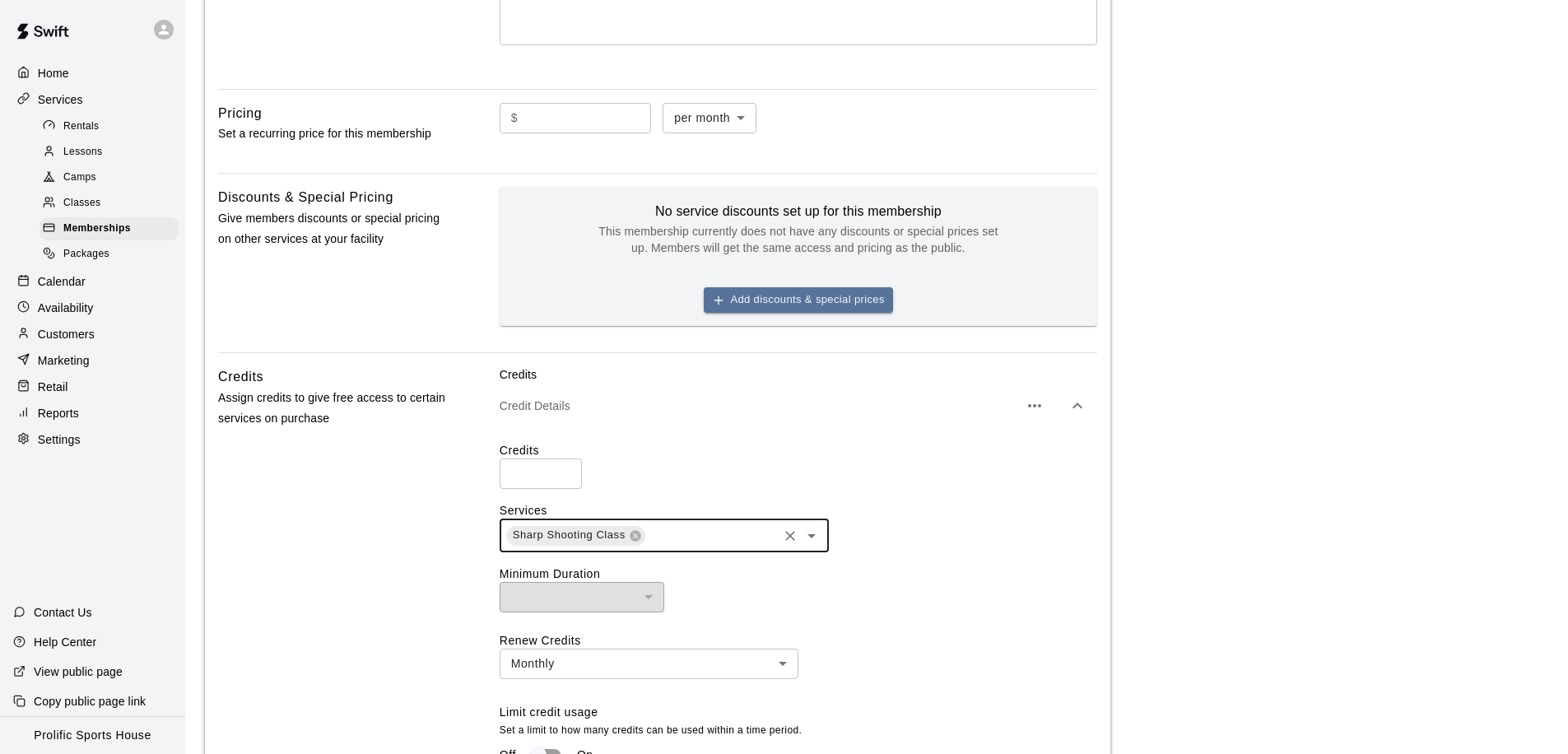
click at [809, 541] on icon "Open" at bounding box center [811, 536] width 20 height 20
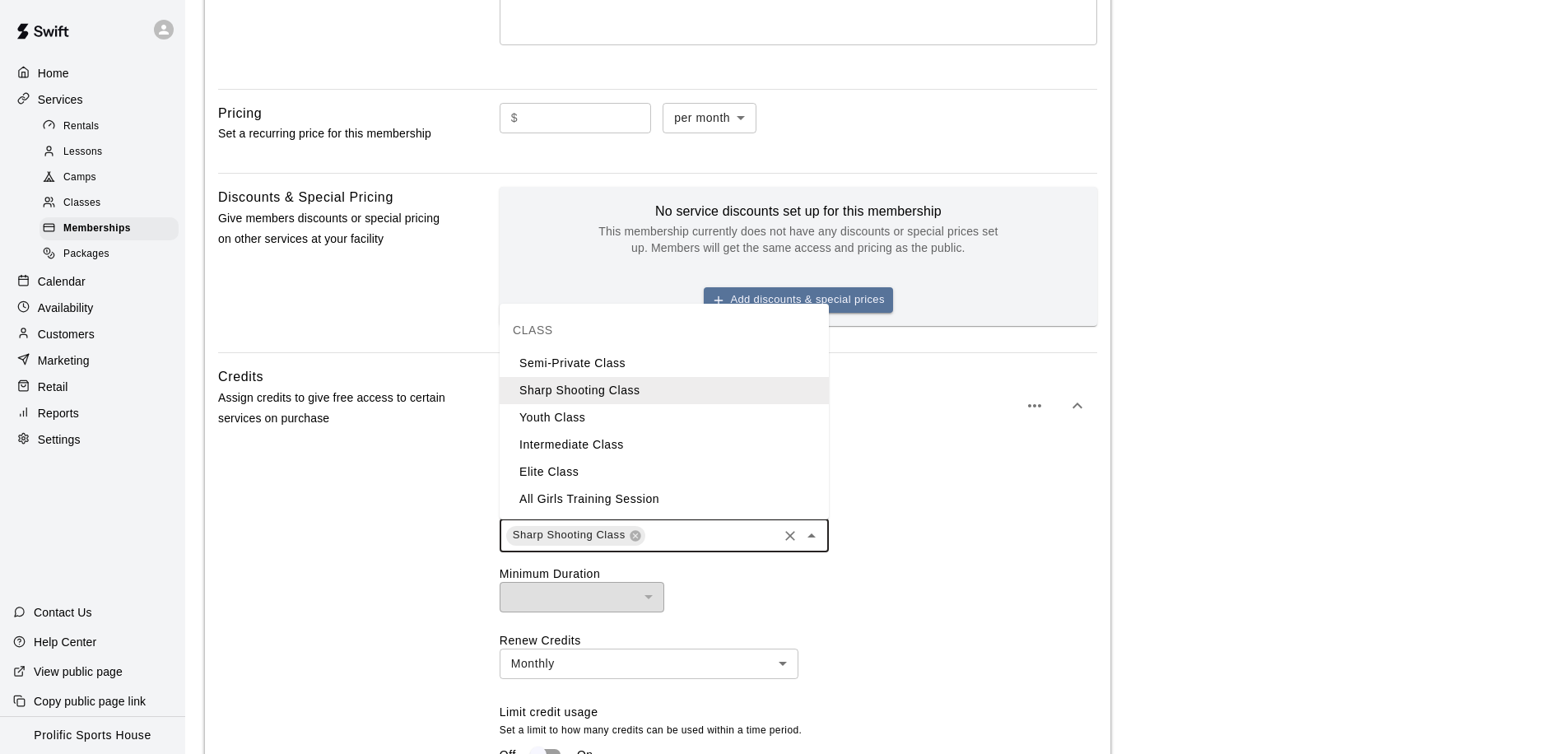
click at [600, 426] on li "Youth Class" at bounding box center [664, 417] width 329 height 27
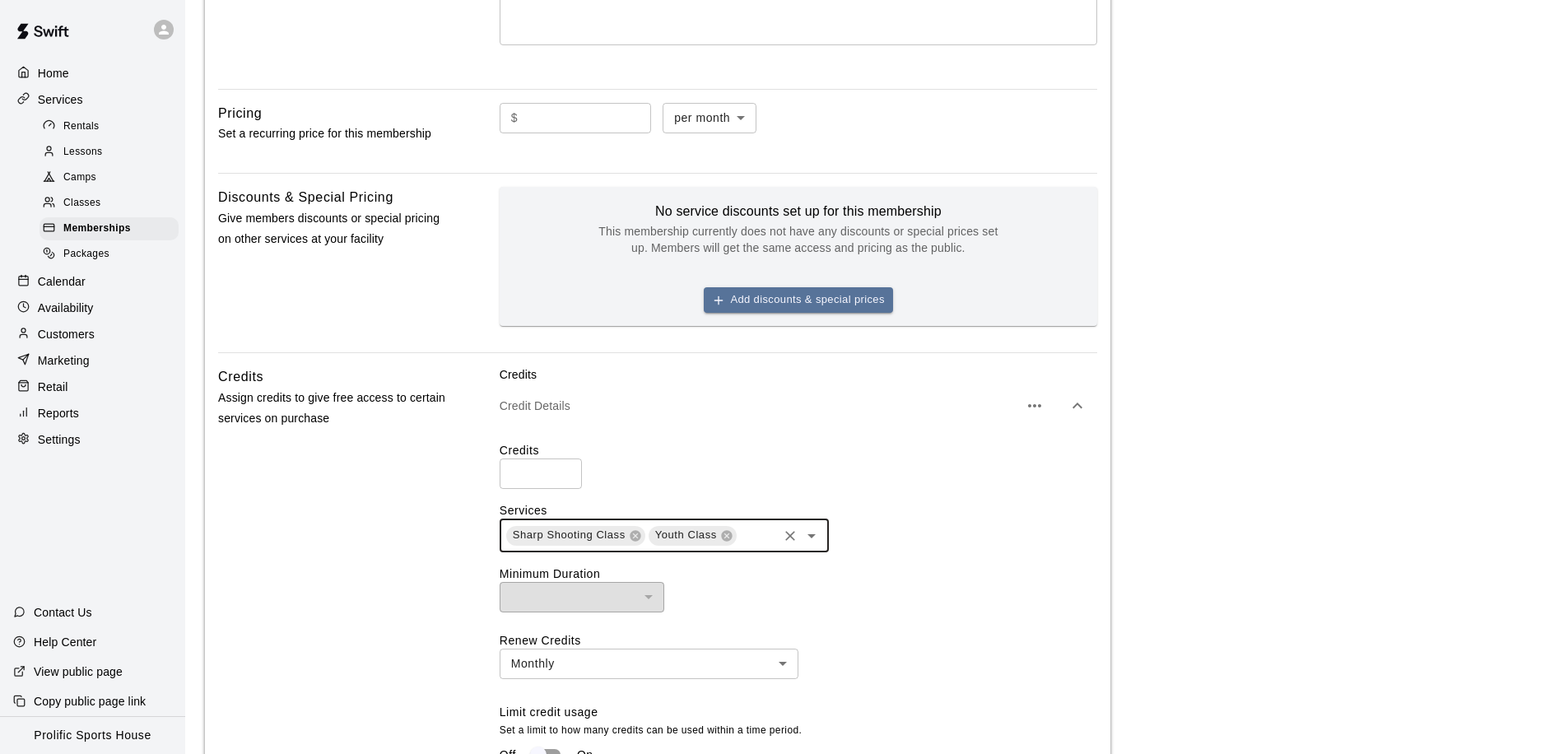
click at [818, 541] on icon "Open" at bounding box center [811, 536] width 20 height 20
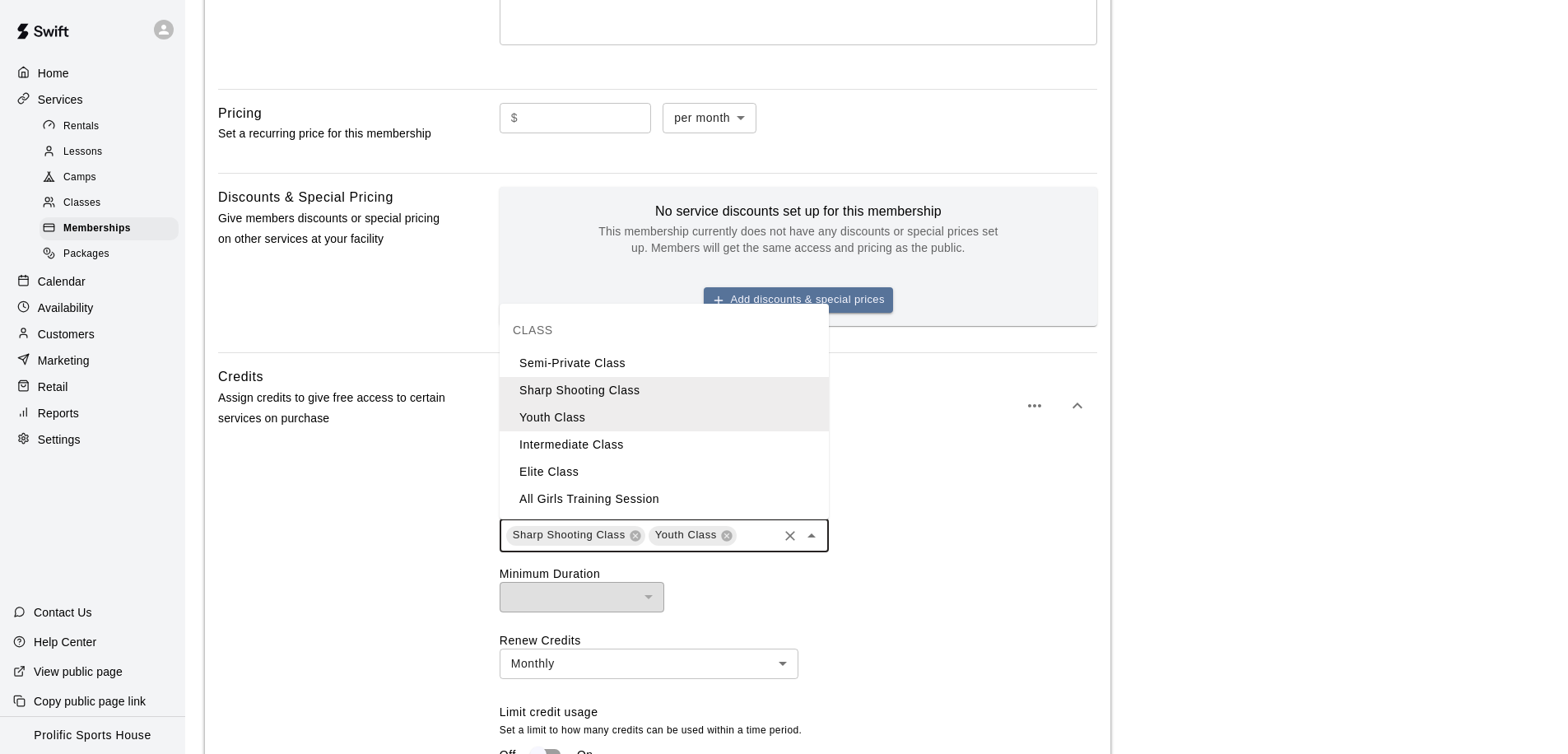
click at [638, 450] on li "Intermediate Class" at bounding box center [664, 444] width 329 height 27
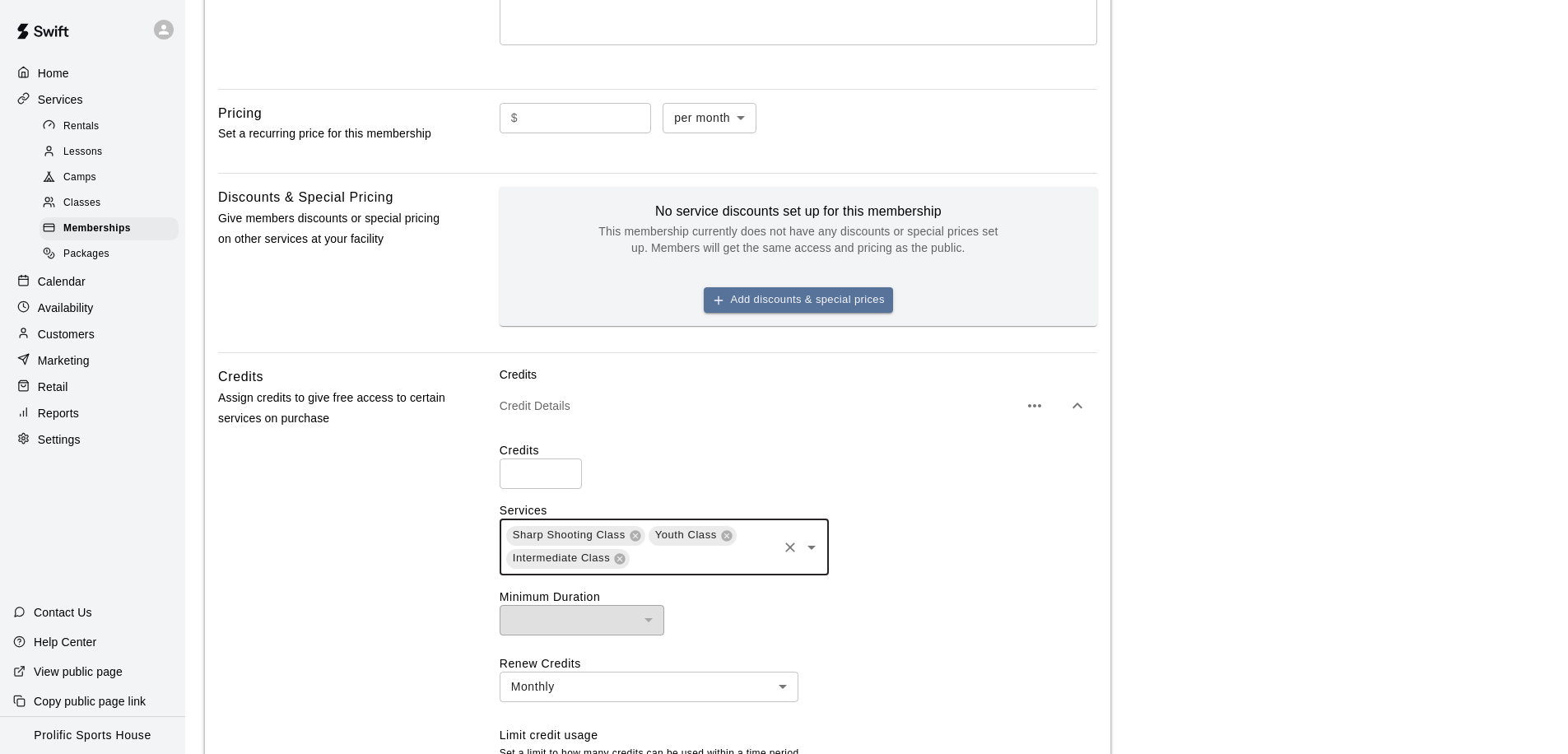
click at [811, 550] on icon "Open" at bounding box center [811, 547] width 20 height 20
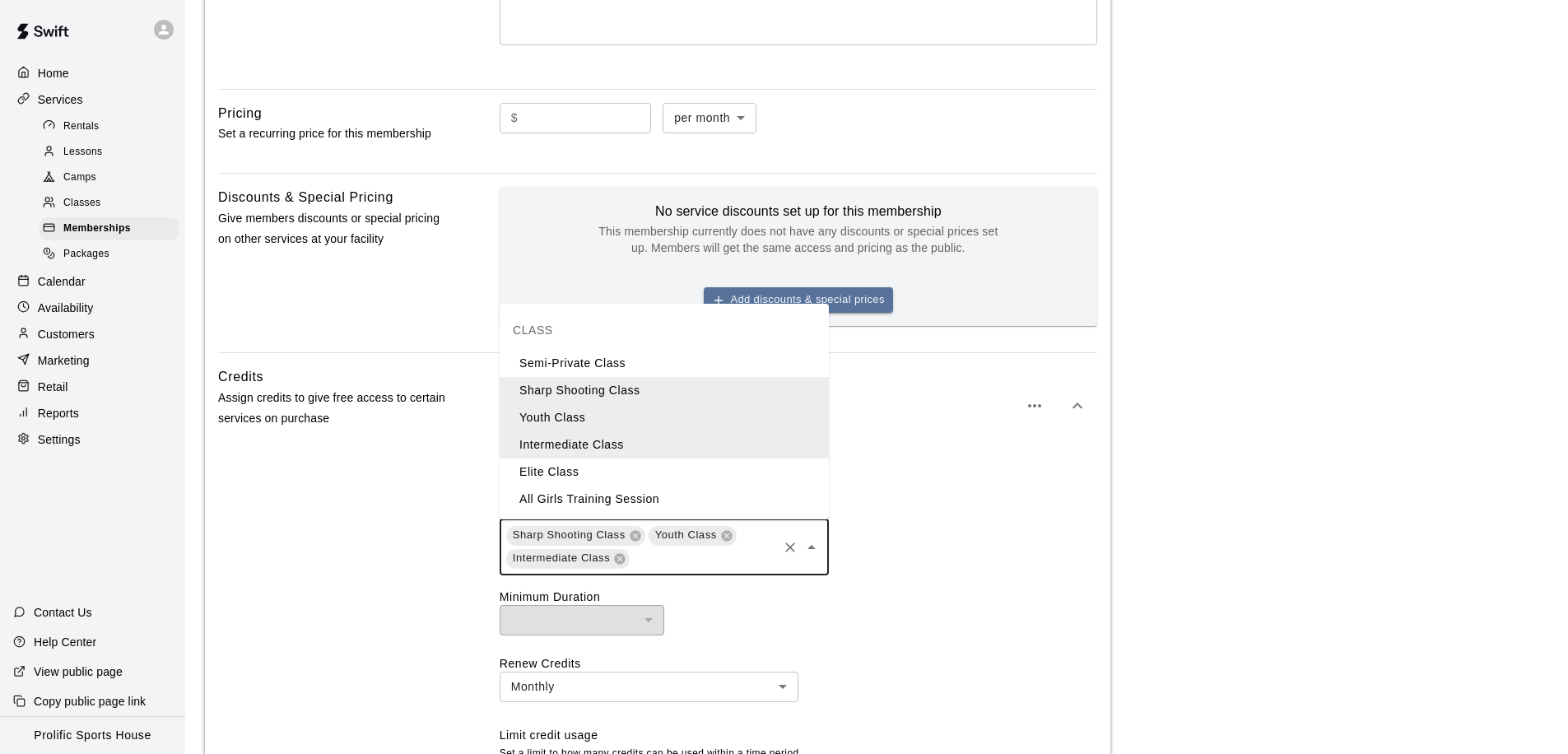
click at [564, 480] on li "Elite Class" at bounding box center [664, 471] width 329 height 27
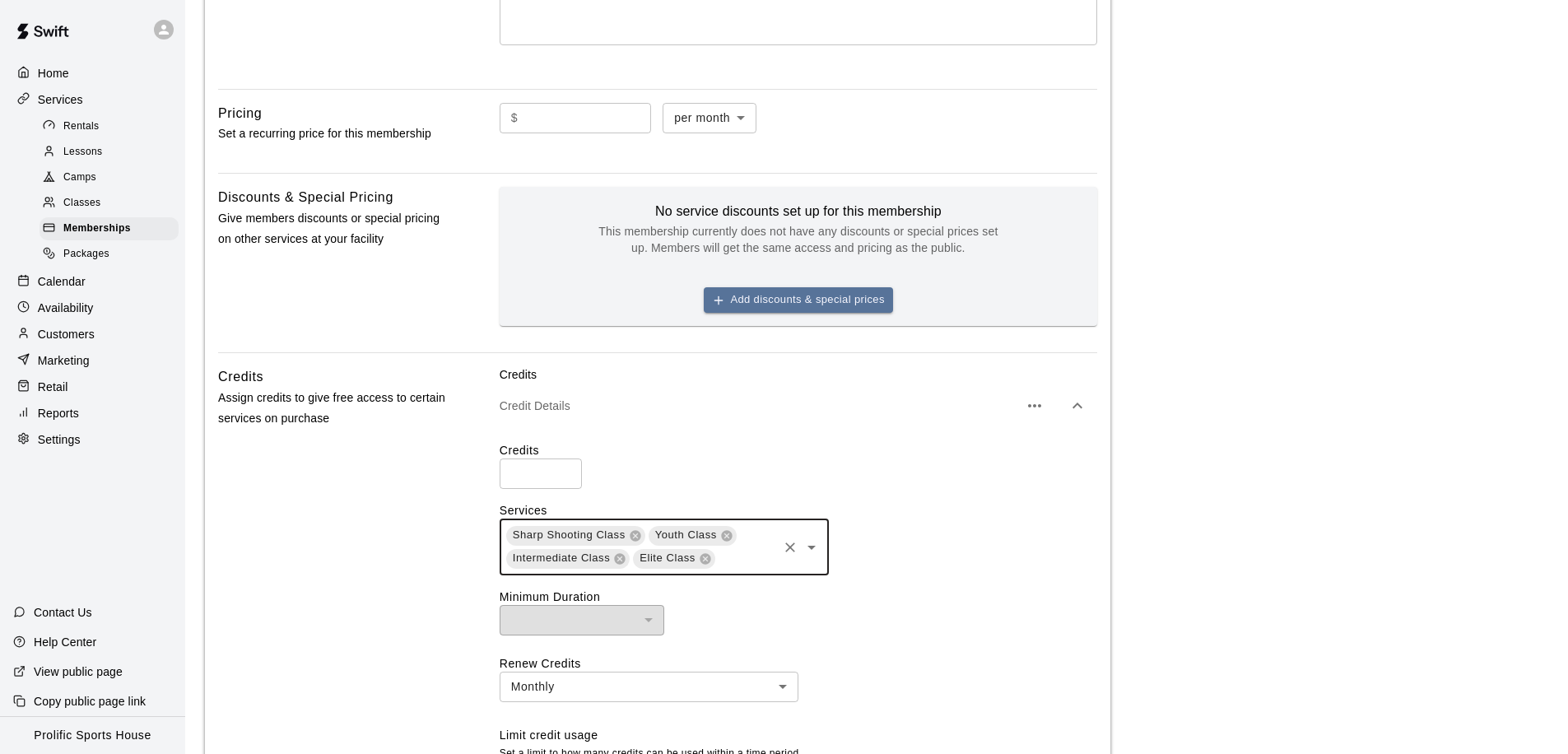
click at [805, 553] on icon "Open" at bounding box center [811, 547] width 20 height 20
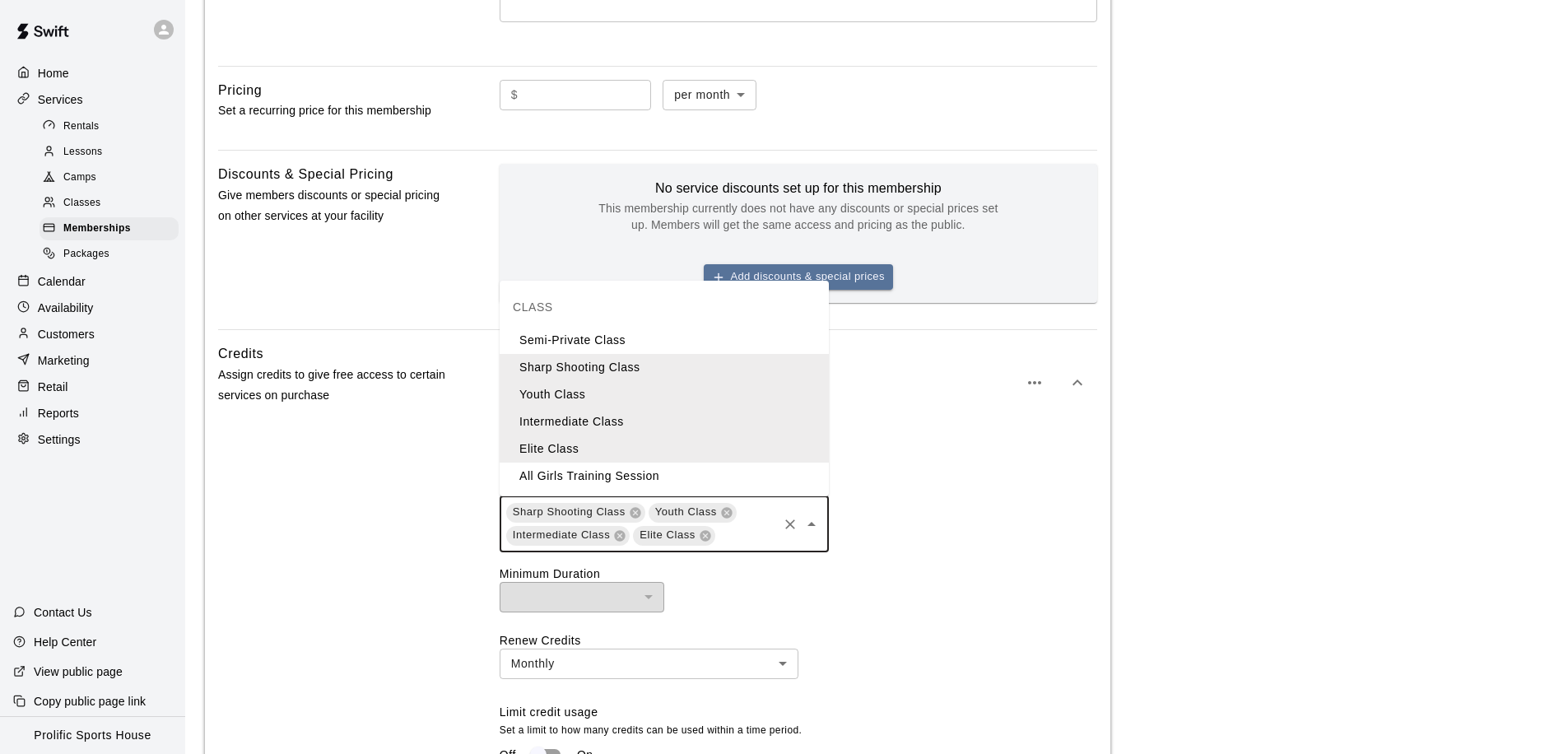
scroll to position [489, 0]
click at [872, 589] on div "​ ​" at bounding box center [798, 596] width 598 height 31
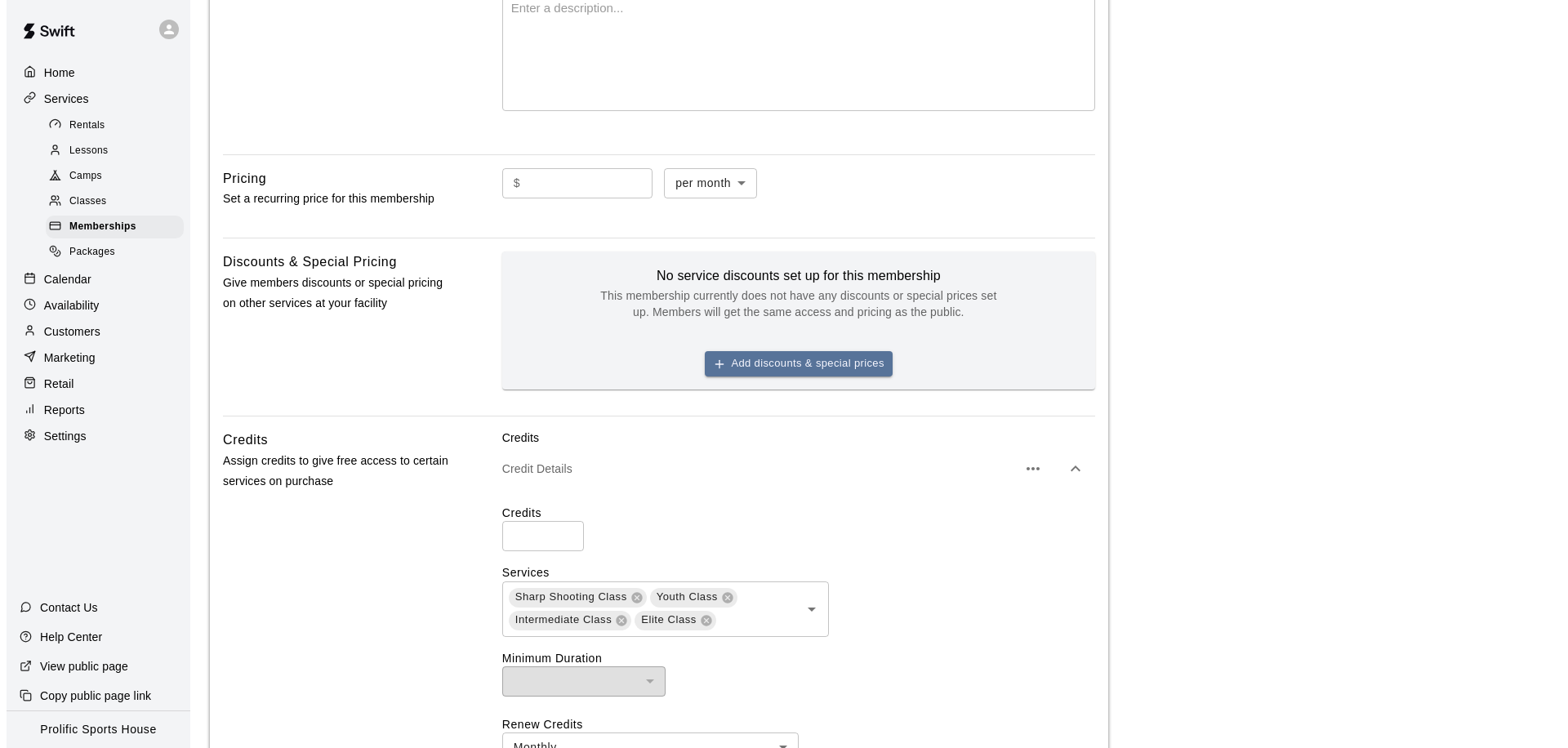
scroll to position [396, 0]
click at [708, 361] on icon "button" at bounding box center [713, 362] width 13 height 13
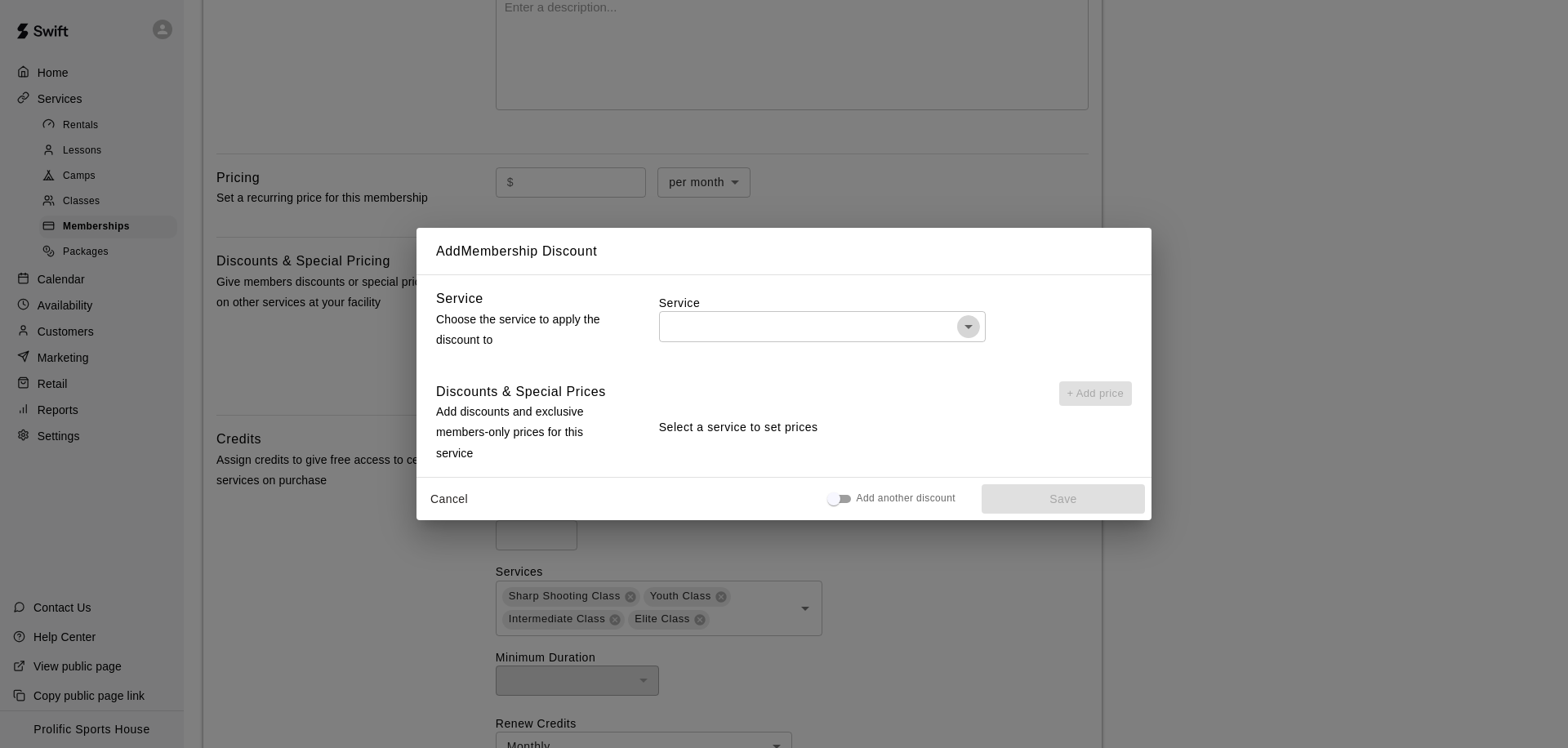
click at [962, 325] on icon "Open" at bounding box center [969, 327] width 20 height 20
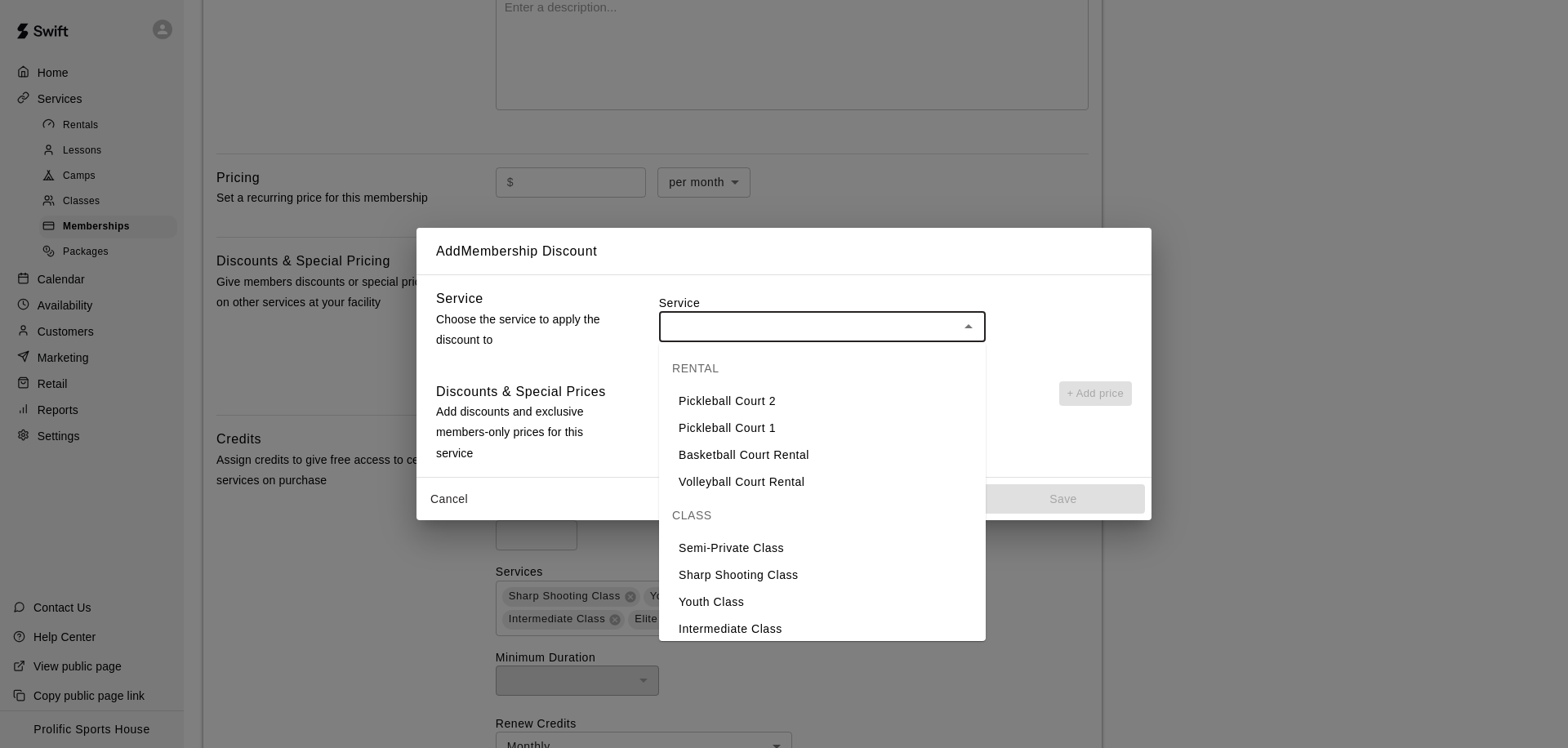
click at [774, 574] on li "Sharp Shooting Class" at bounding box center [822, 574] width 327 height 27
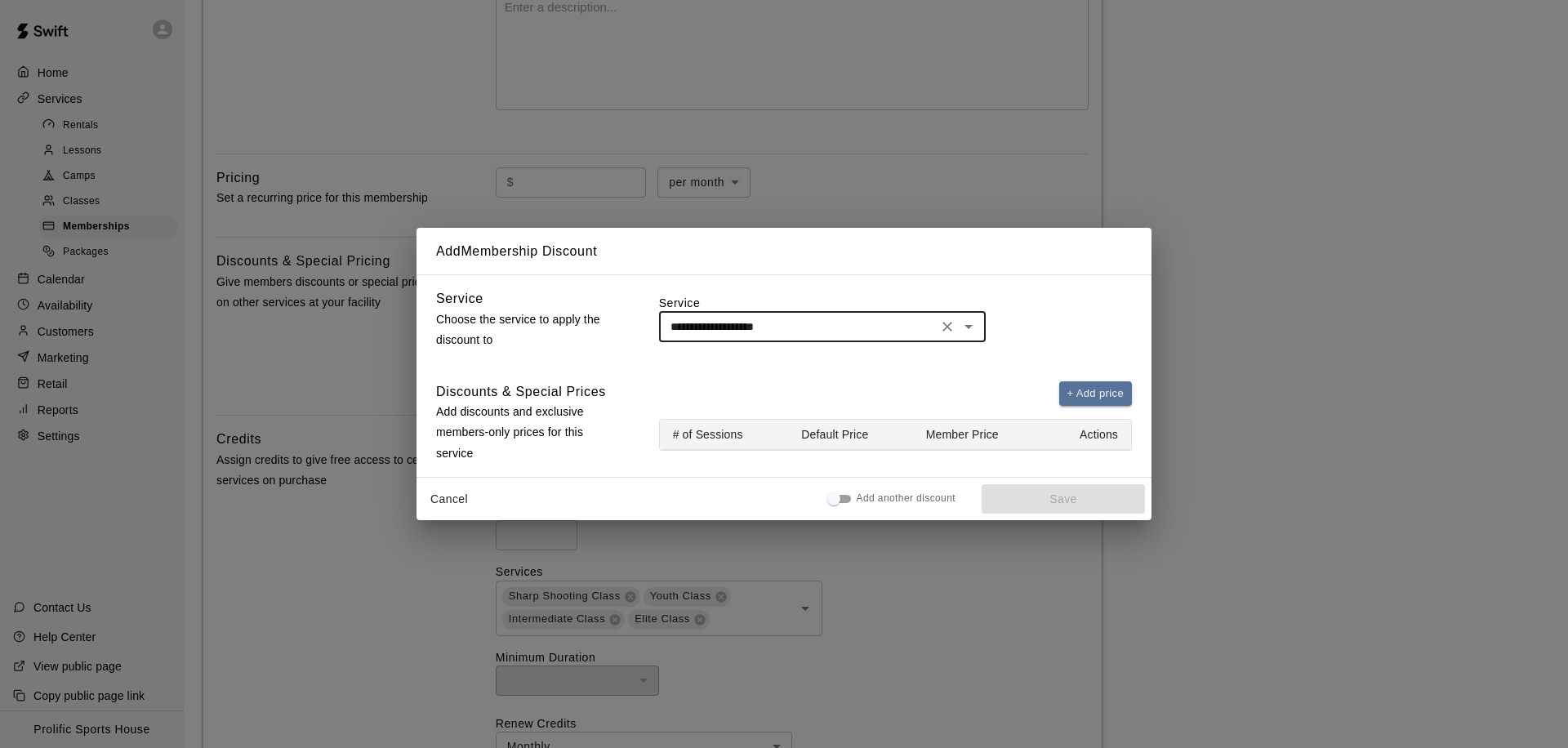
type input "**********"
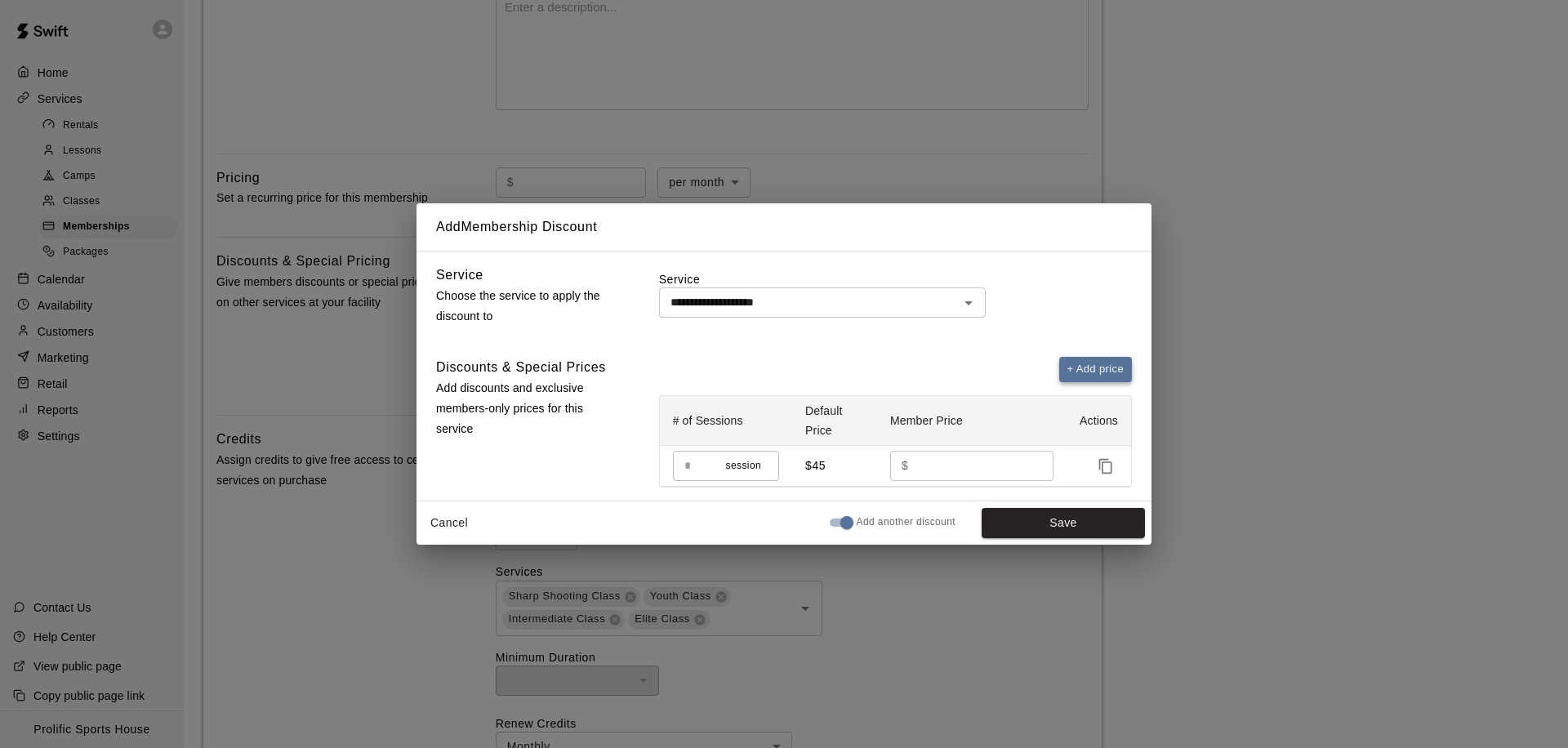
click at [1079, 366] on button "+ Add price" at bounding box center [1096, 369] width 74 height 26
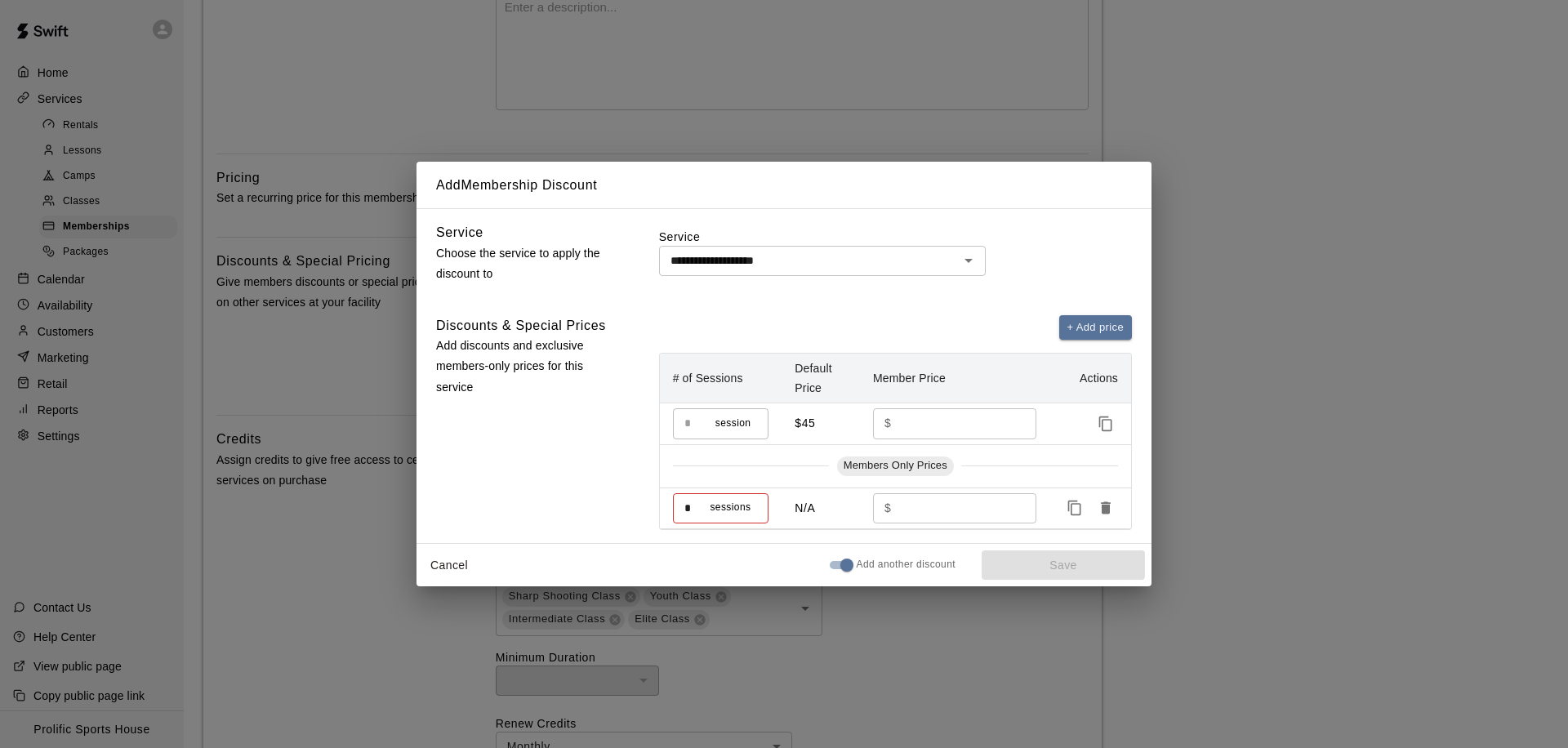
click at [895, 506] on div "$ ​" at bounding box center [954, 508] width 163 height 30
type input "*"
click at [1017, 561] on button "Save" at bounding box center [1063, 565] width 163 height 30
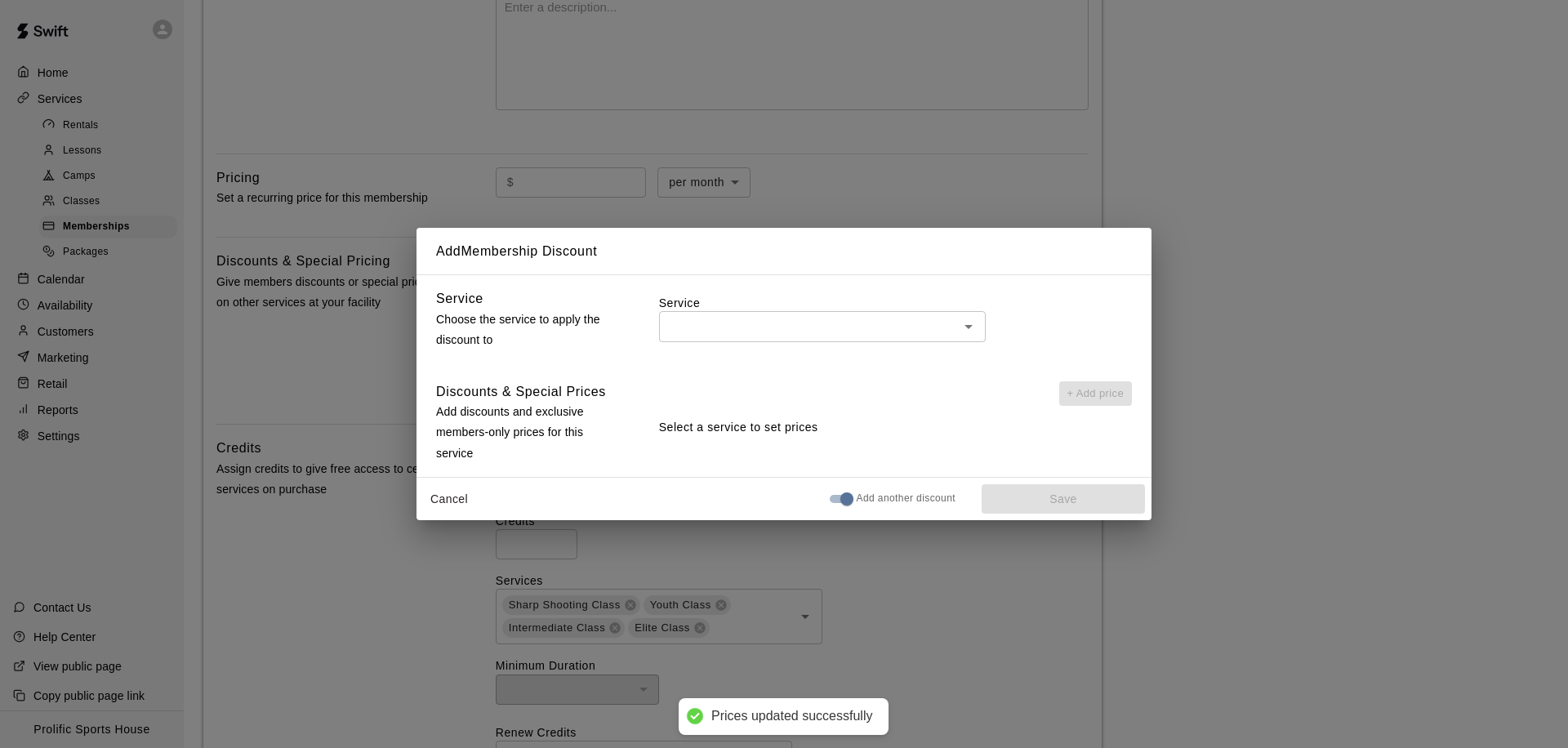
click at [863, 331] on input "text" at bounding box center [808, 326] width 290 height 21
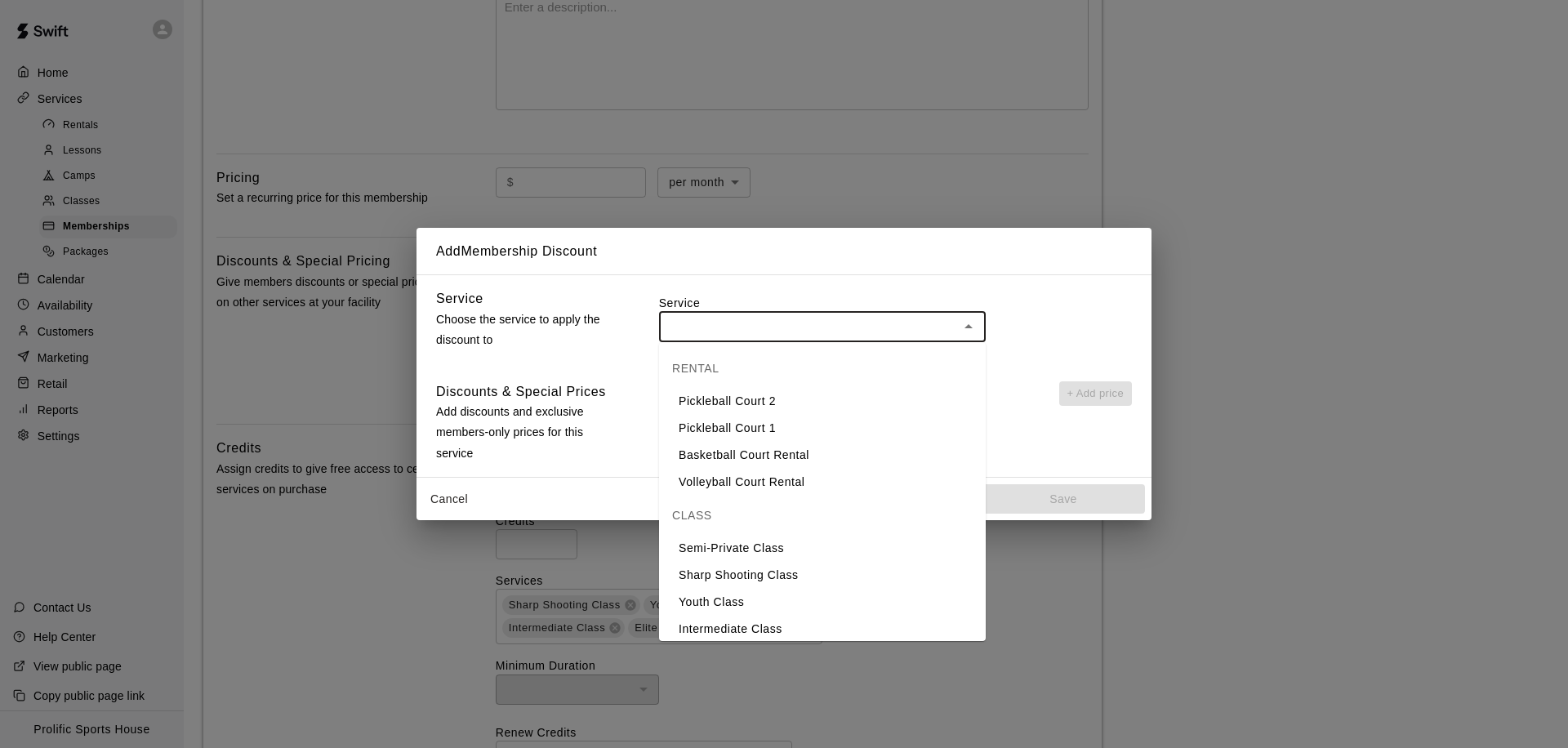
click at [778, 598] on li "Youth Class" at bounding box center [822, 602] width 327 height 27
type input "**********"
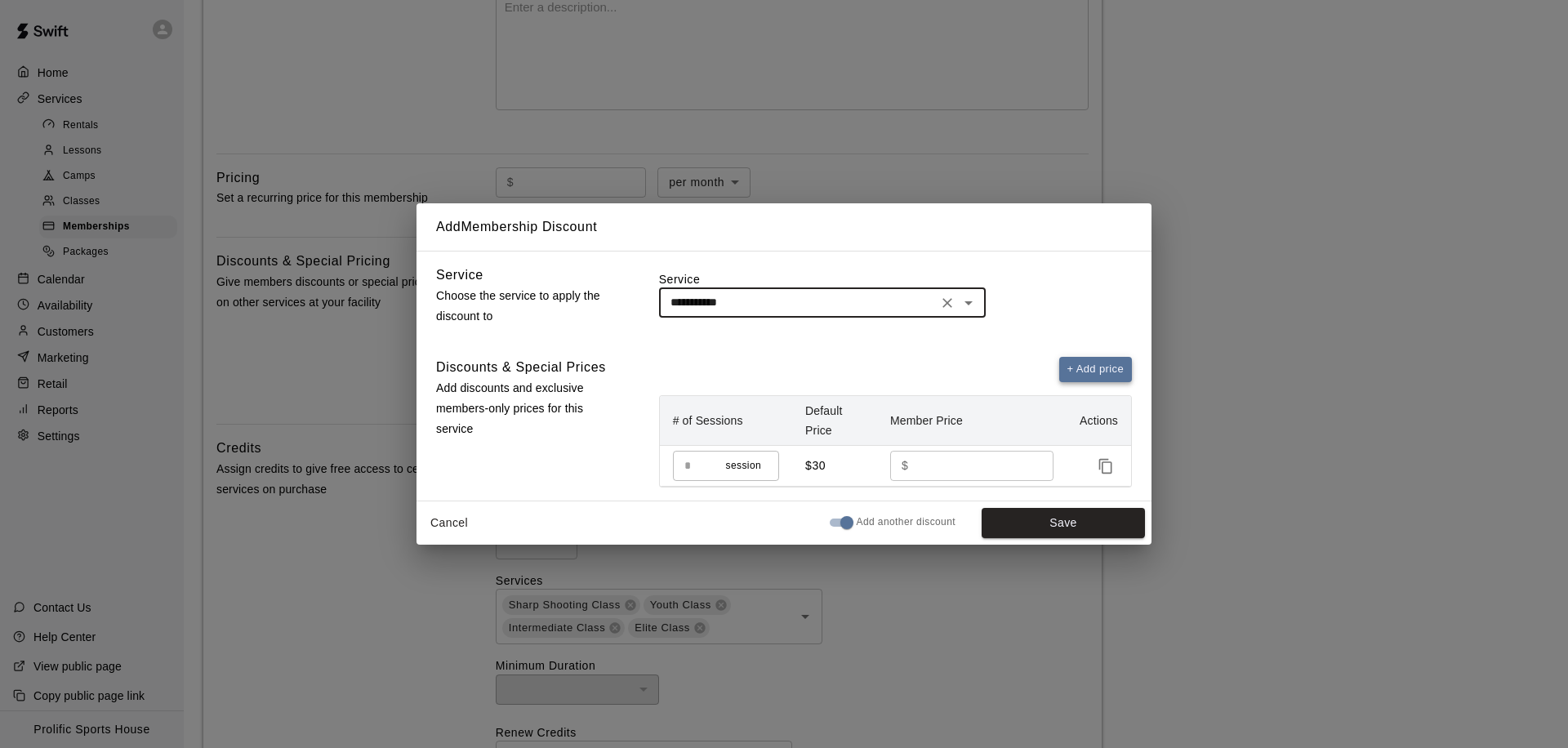
click at [1089, 366] on button "+ Add price" at bounding box center [1096, 369] width 74 height 26
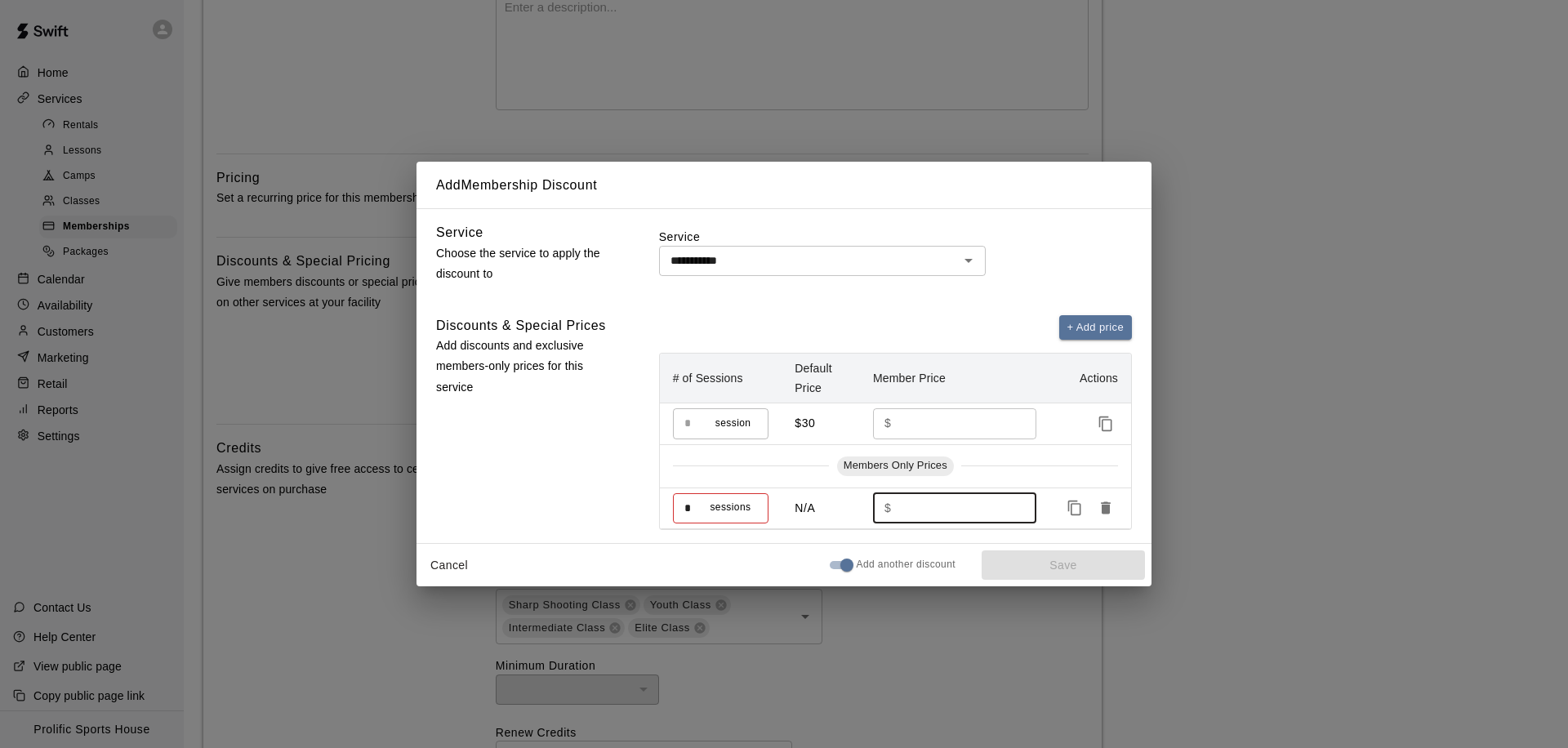
click at [916, 502] on input "number" at bounding box center [957, 508] width 121 height 30
type input "*"
click at [1030, 569] on button "Save" at bounding box center [1063, 565] width 163 height 30
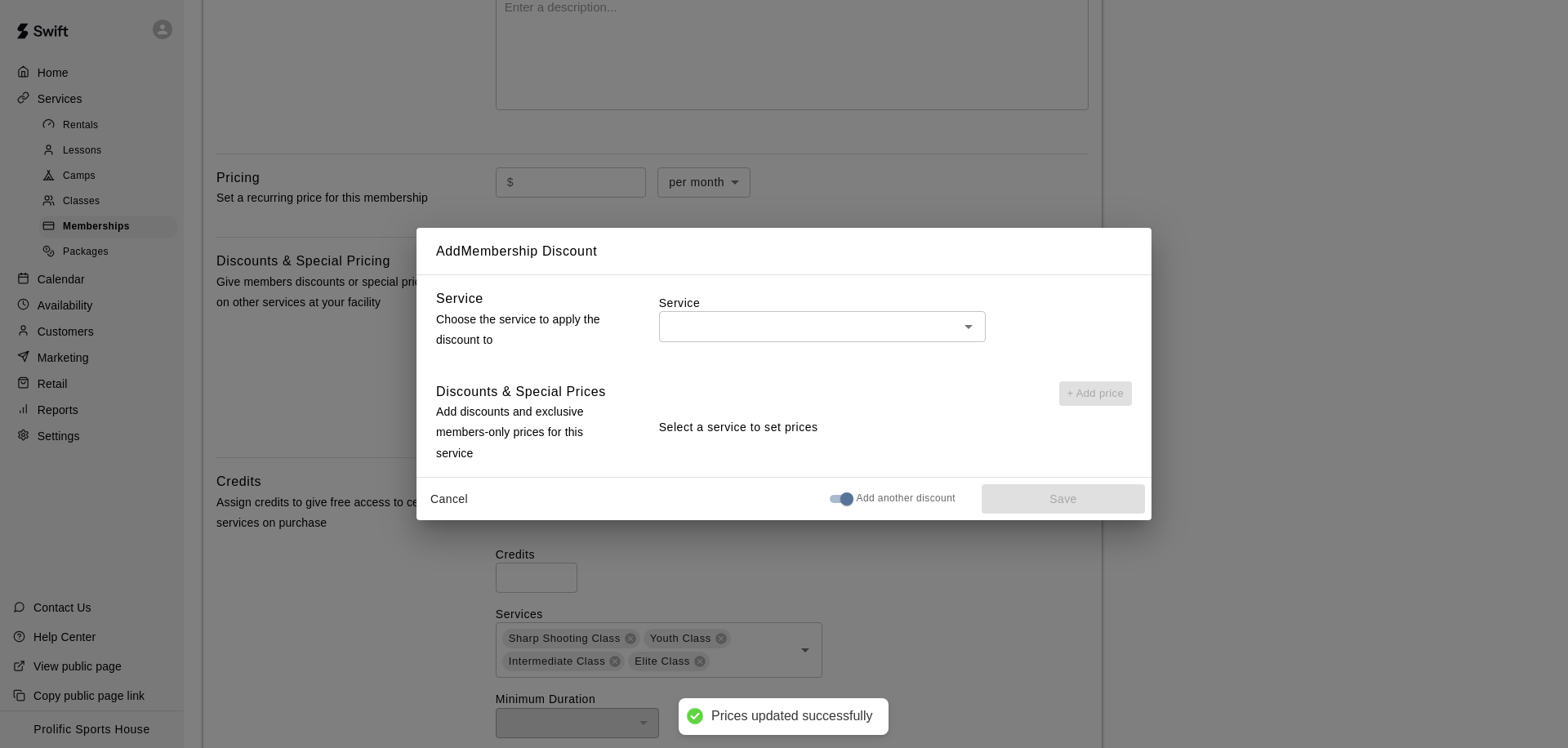
click at [745, 336] on input "text" at bounding box center [808, 326] width 290 height 21
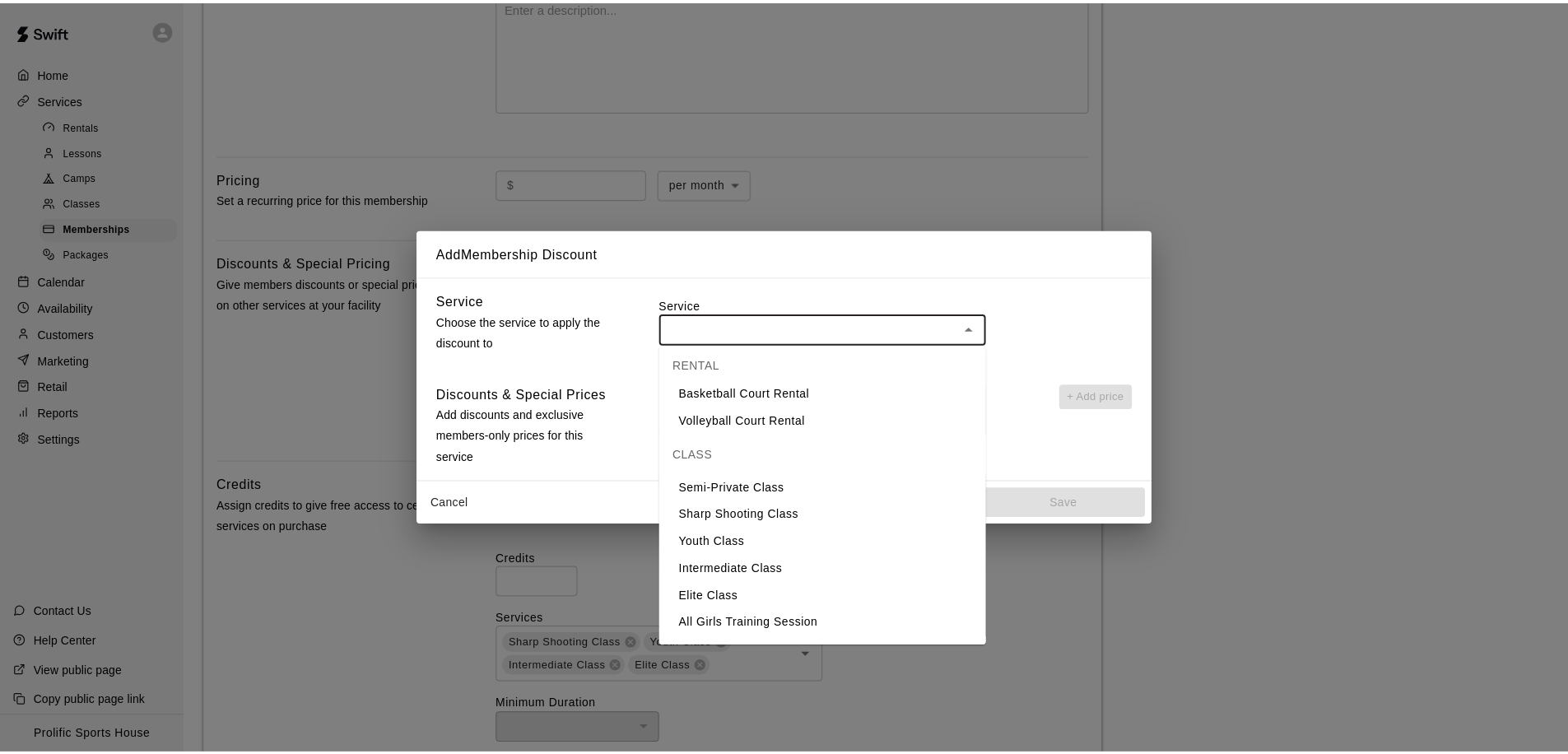
scroll to position [0, 0]
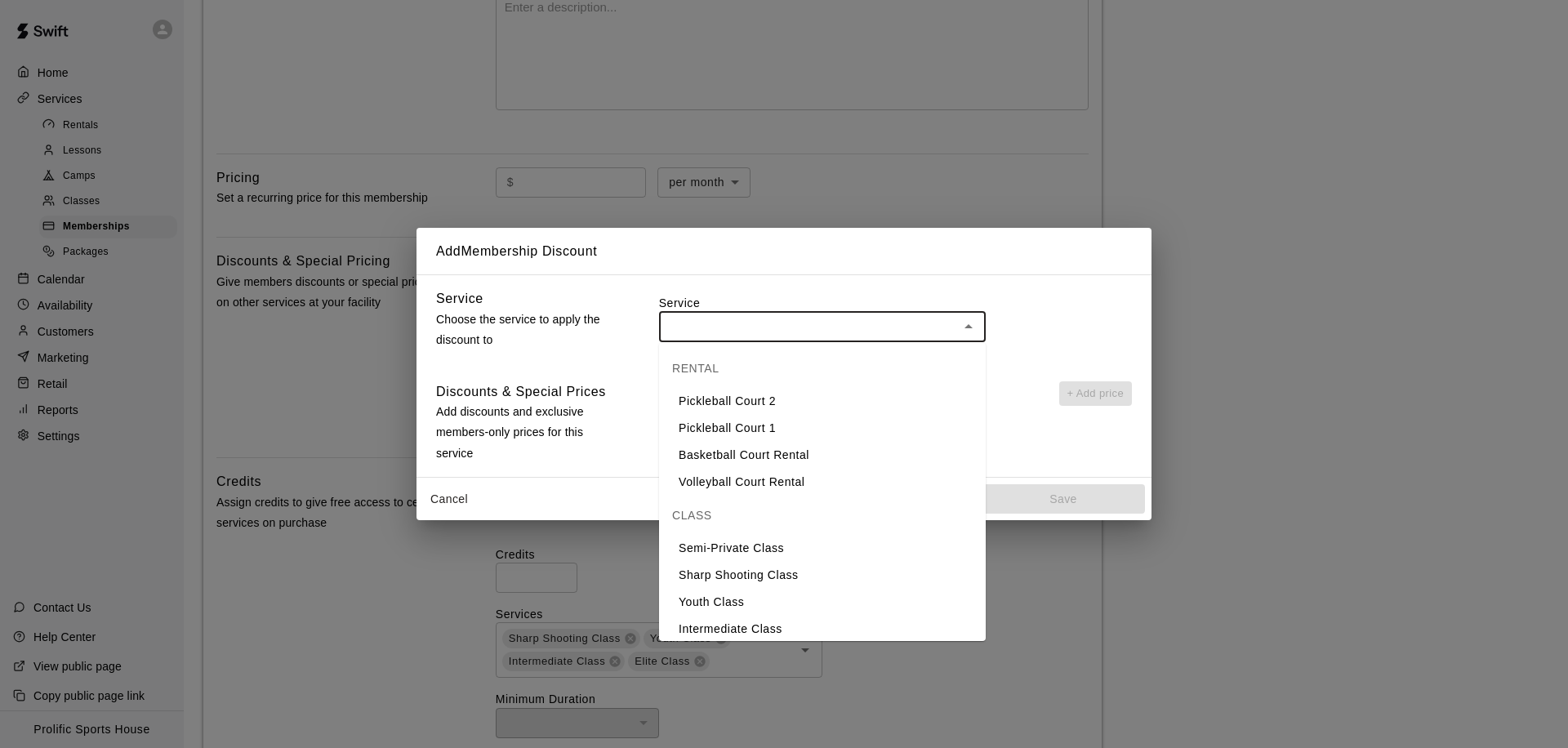
click at [1037, 338] on div "​" at bounding box center [895, 326] width 473 height 30
click at [607, 361] on div "Service Choose the service to apply the discount to Service ​ Discounts & Speci…" at bounding box center [784, 375] width 735 height 202
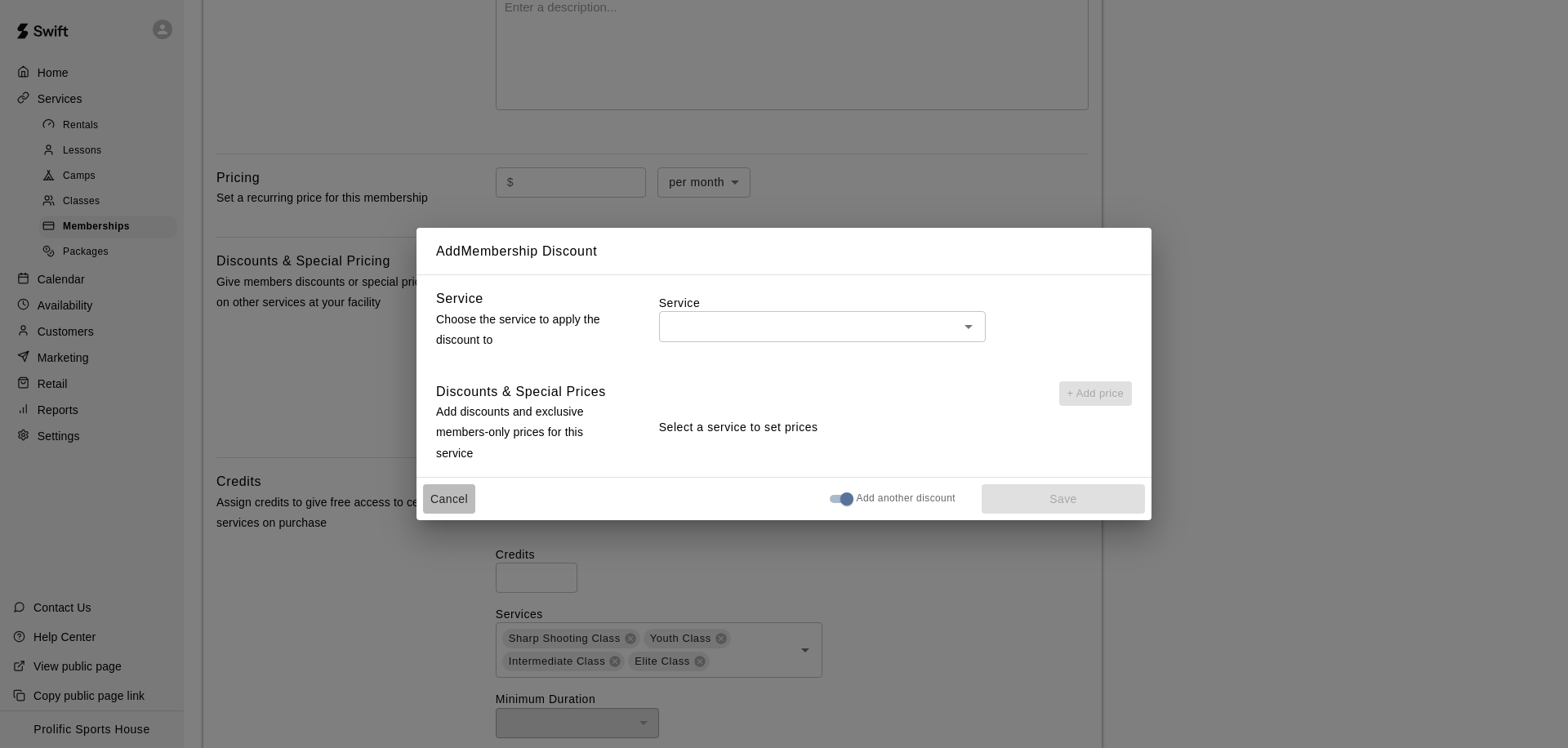
click at [450, 498] on button "Cancel" at bounding box center [449, 499] width 52 height 30
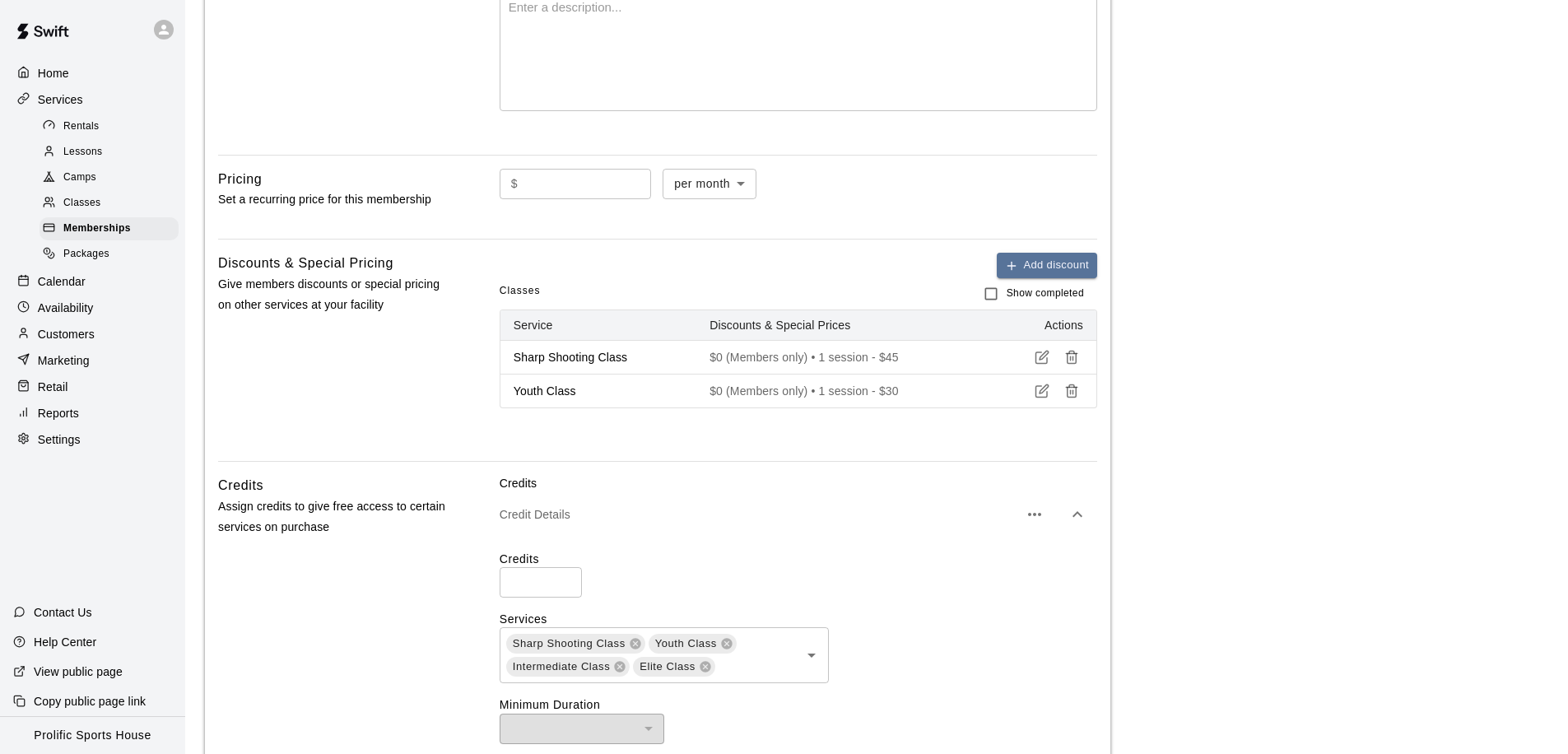
click at [1069, 354] on icon "button" at bounding box center [1071, 354] width 12 height 0
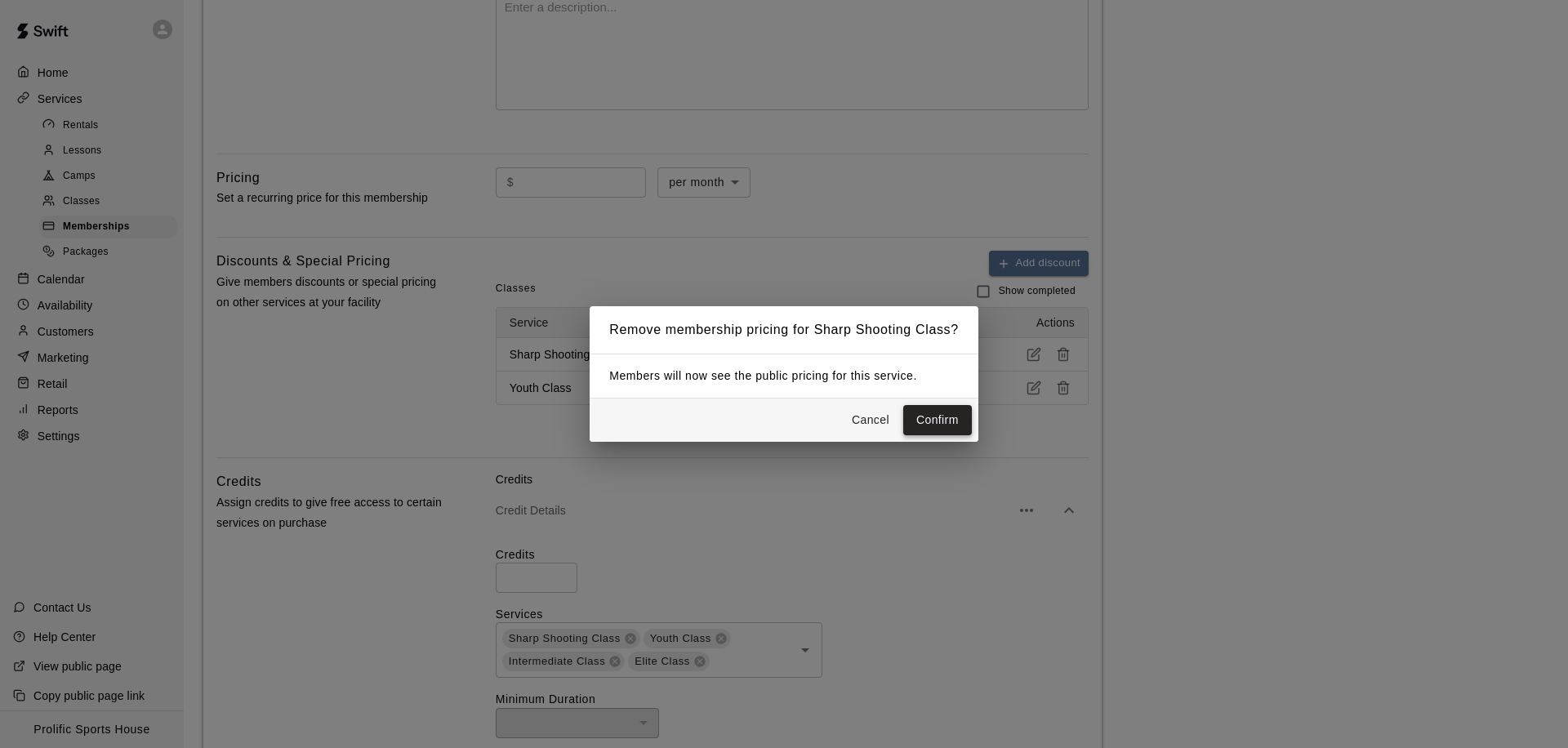
click at [930, 425] on button "Confirm" at bounding box center [938, 420] width 69 height 30
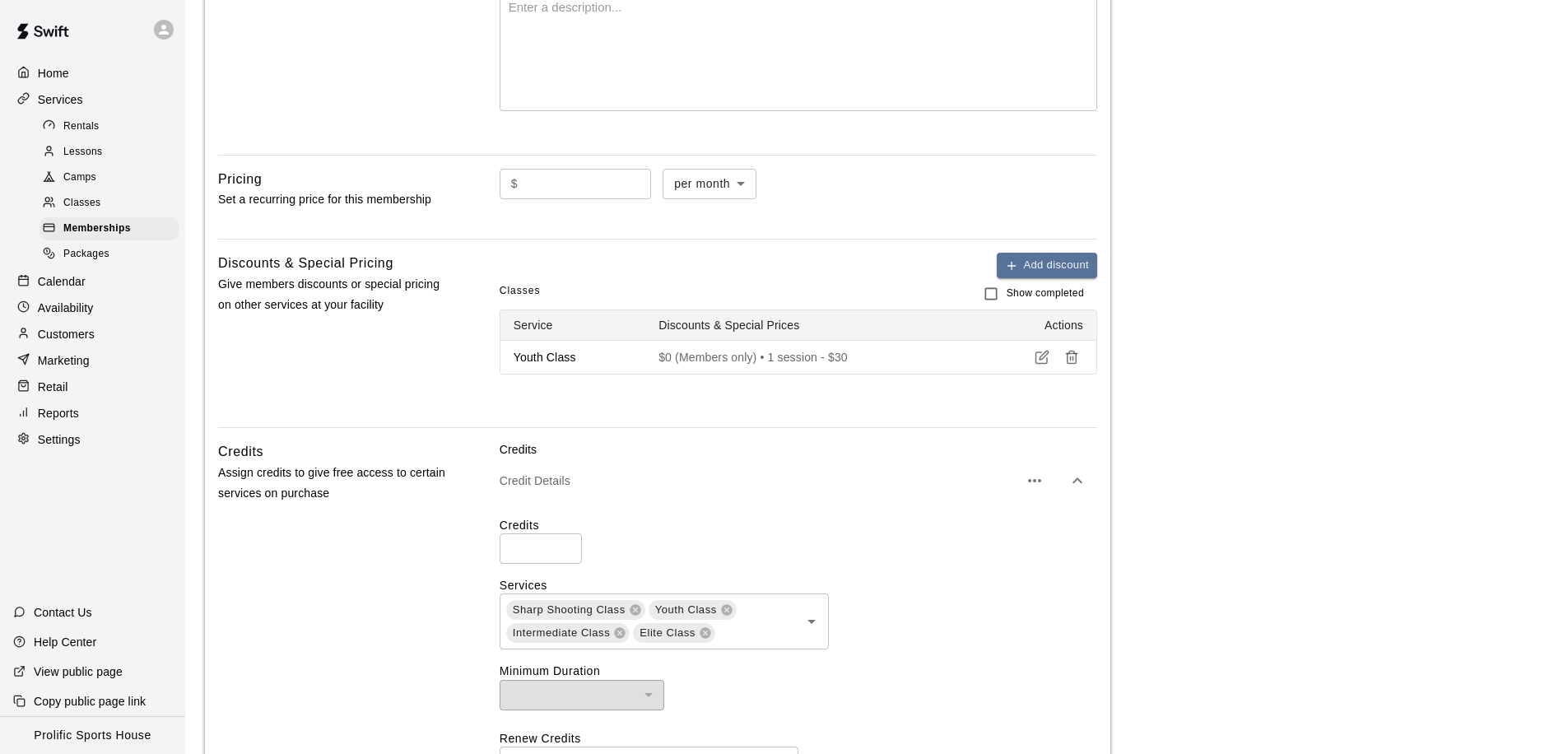
click at [1070, 356] on line "button" at bounding box center [1070, 358] width 0 height 4
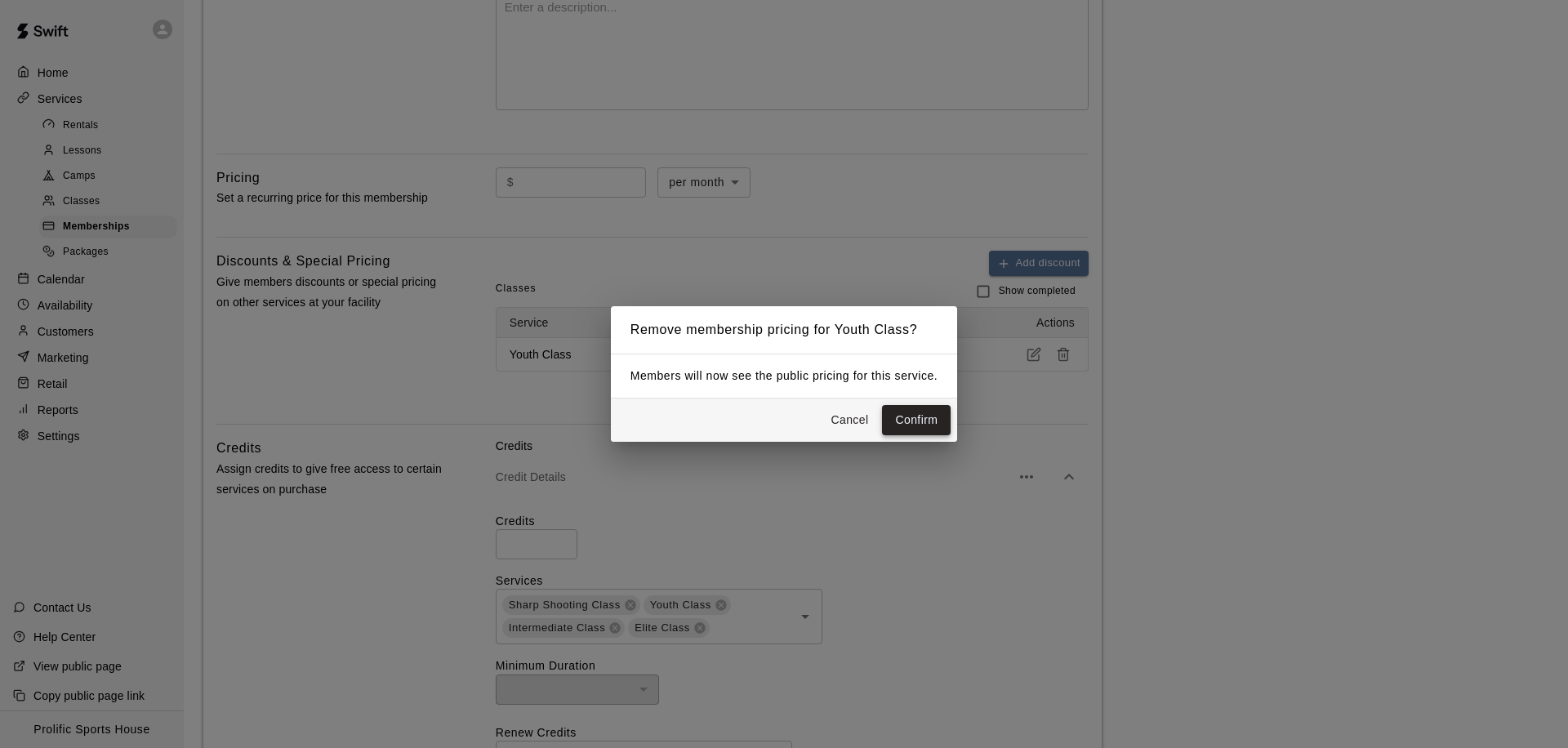
click at [889, 422] on button "Confirm" at bounding box center [916, 420] width 69 height 30
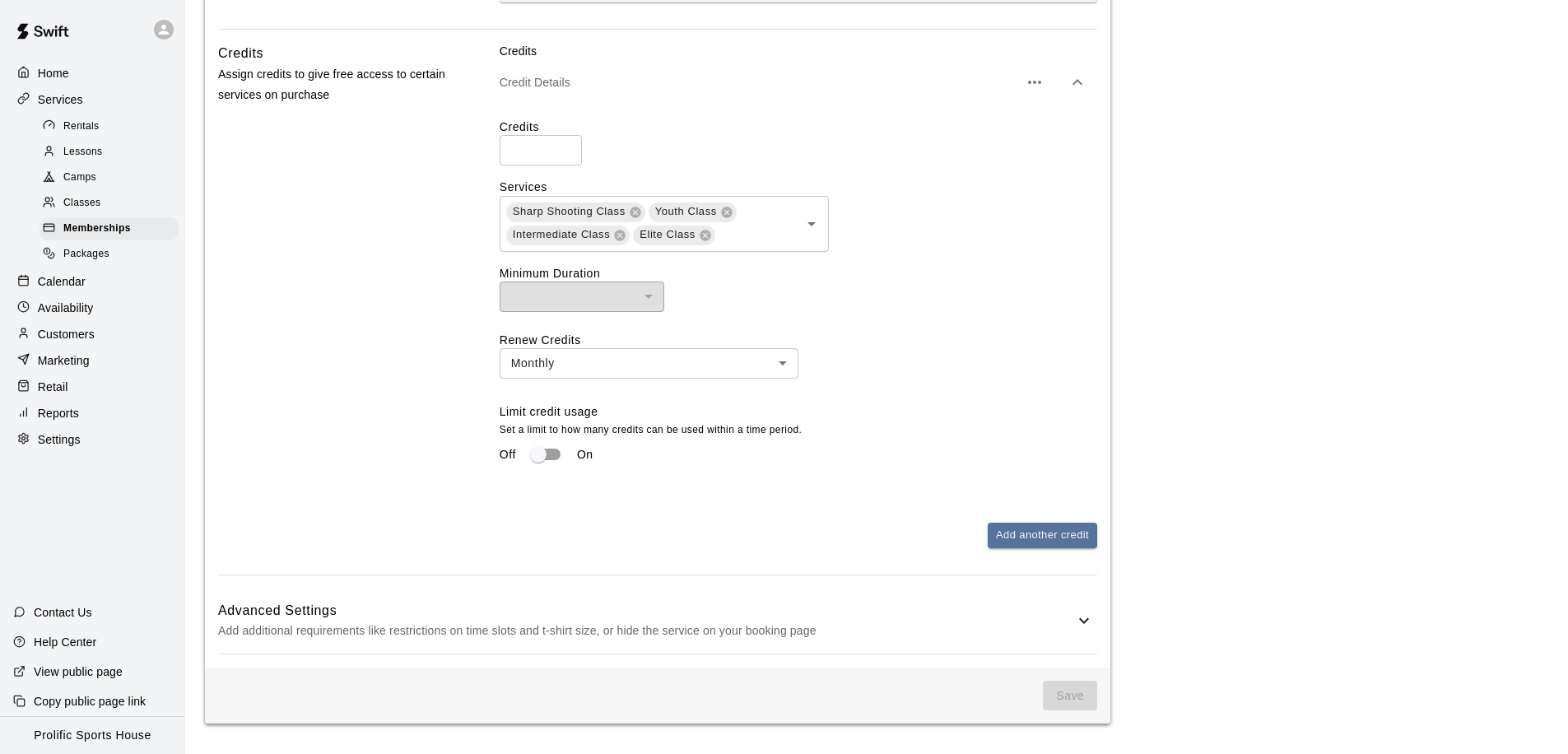
scroll to position [791, 0]
click at [1075, 622] on icon at bounding box center [1083, 618] width 20 height 20
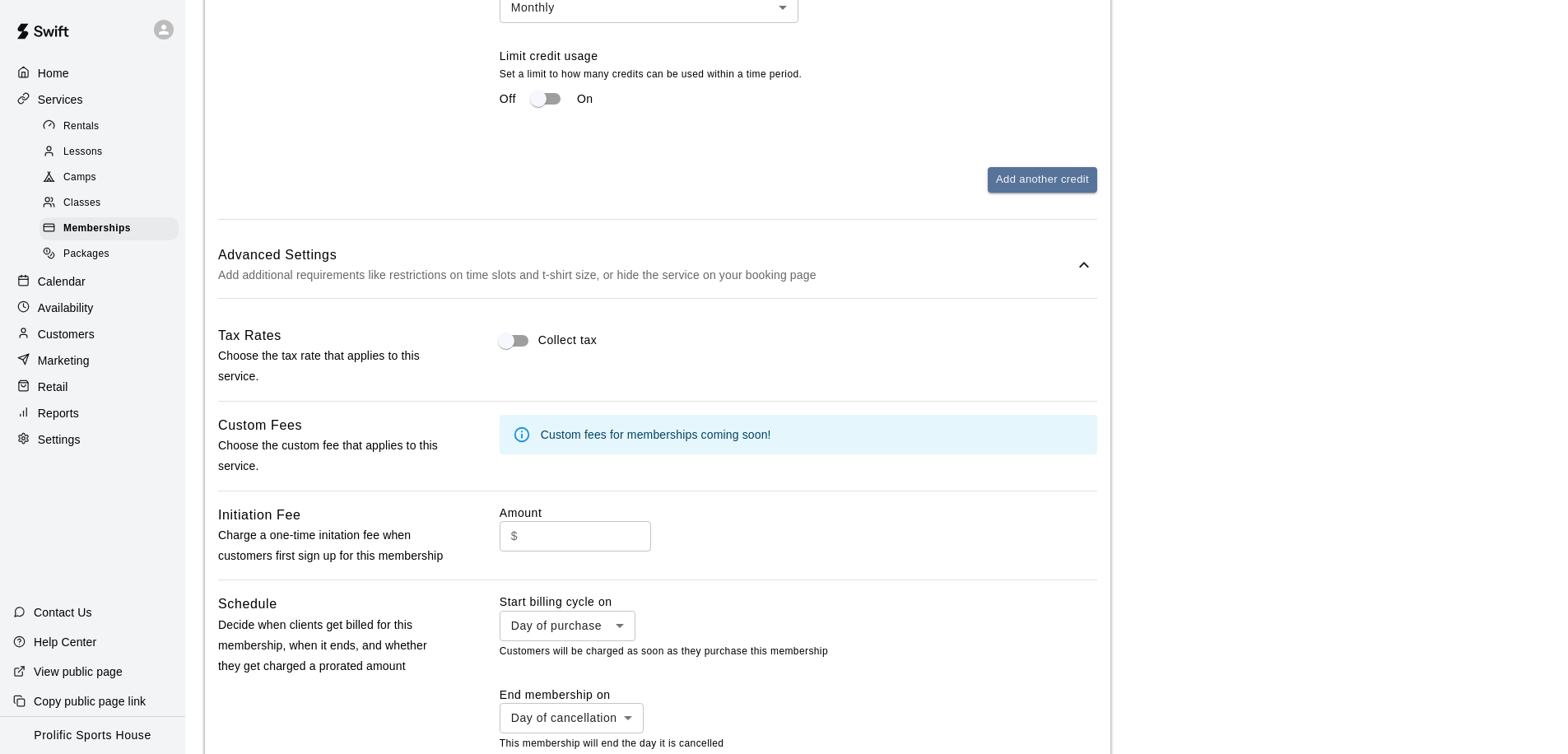
scroll to position [1145, 0]
click at [616, 438] on div "Custom fees for memberships coming soon!" at bounding box center [655, 433] width 231 height 30
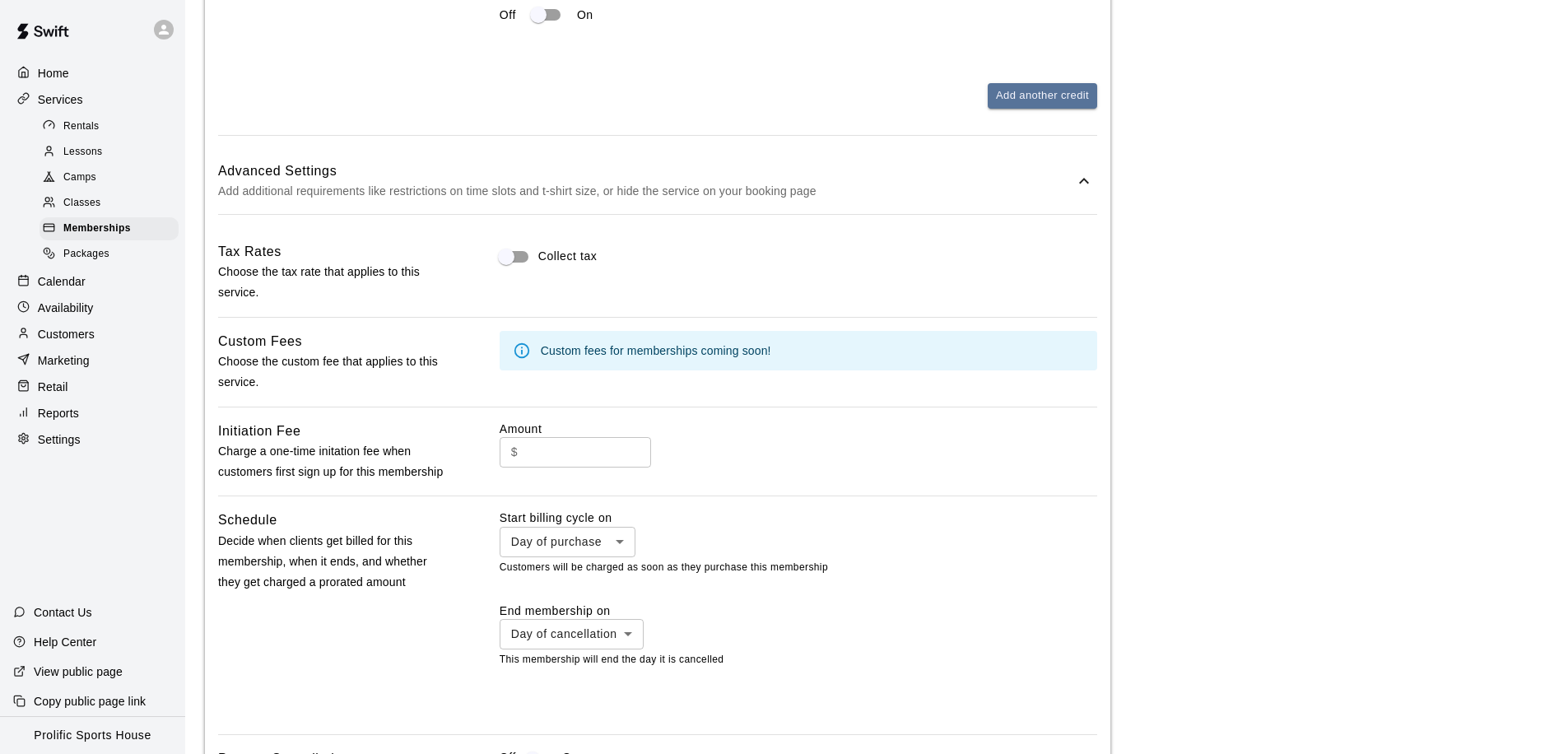
scroll to position [1230, 0]
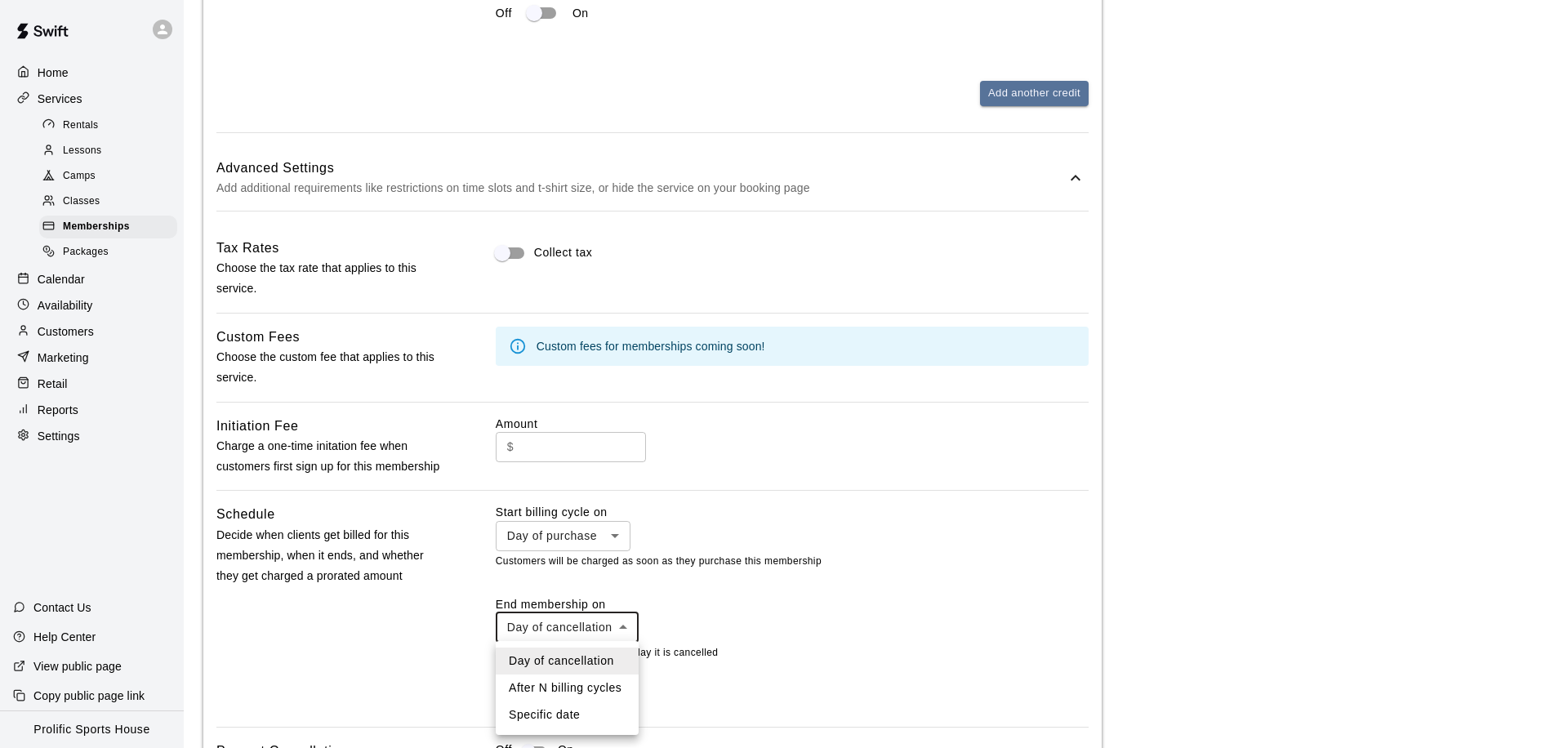
click at [586, 711] on li "Specific date" at bounding box center [568, 715] width 143 height 27
type input "*******"
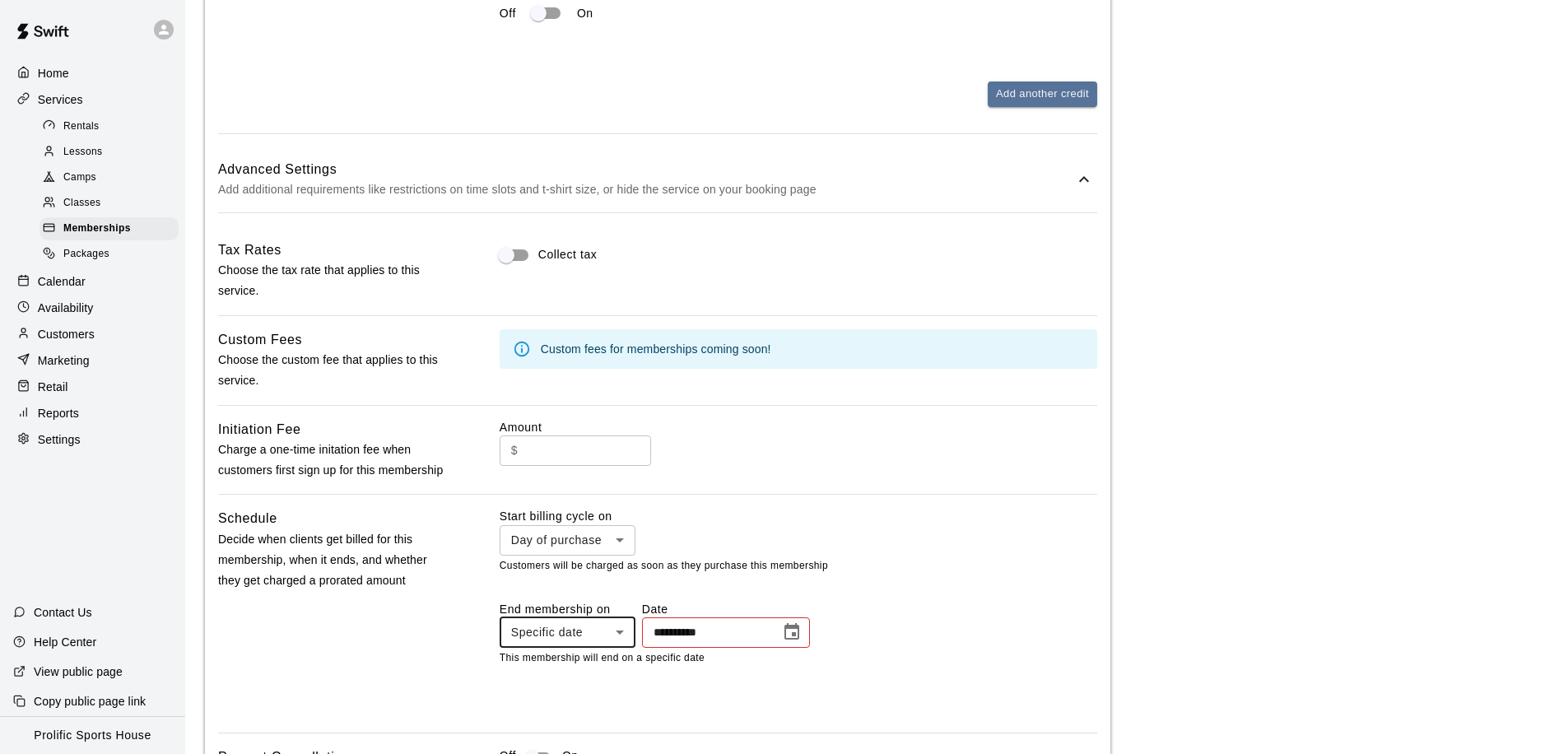
click at [790, 632] on icon "Choose date" at bounding box center [791, 632] width 20 height 20
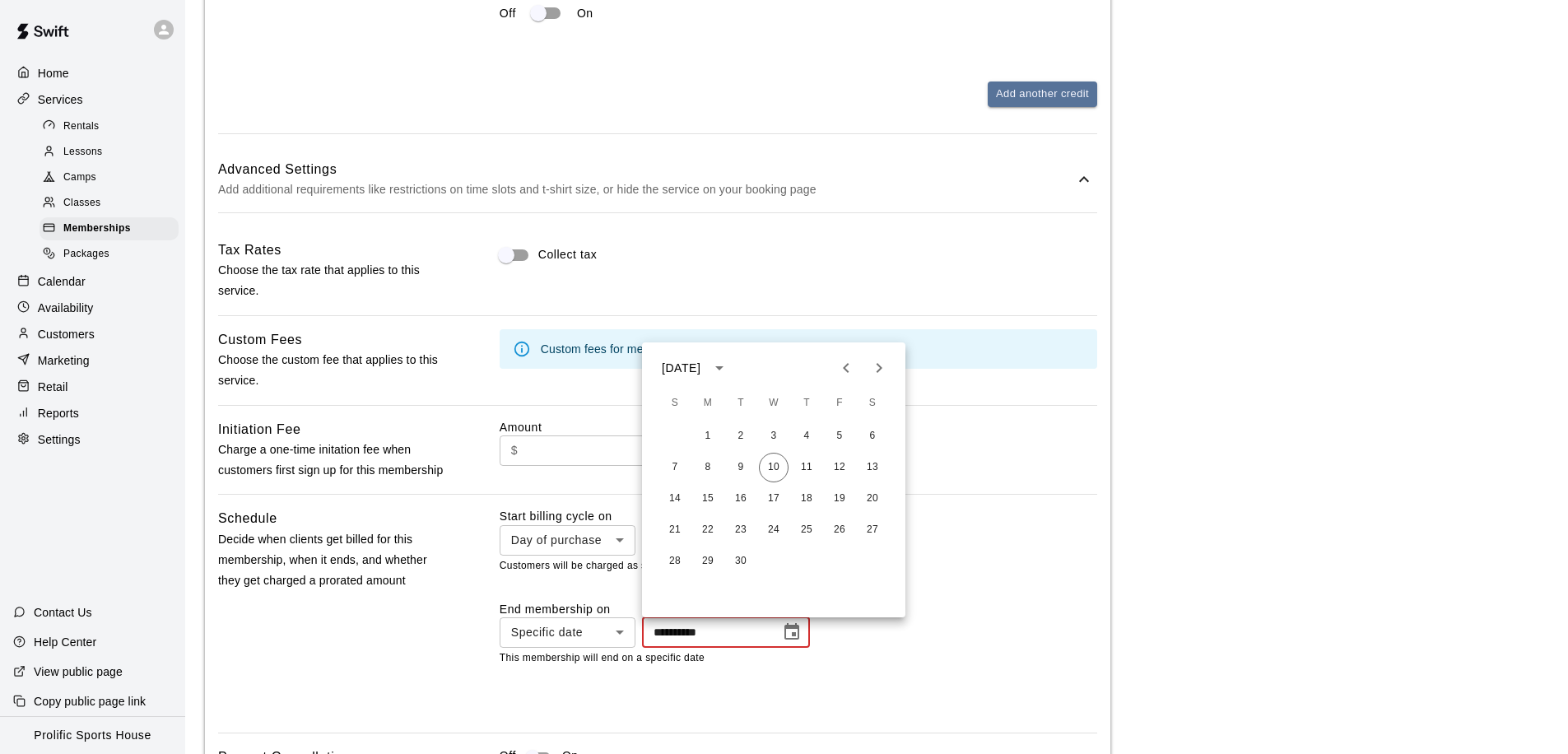
click at [872, 369] on icon "Next month" at bounding box center [878, 368] width 20 height 20
click at [667, 597] on button "30" at bounding box center [675, 593] width 30 height 30
type input "**********"
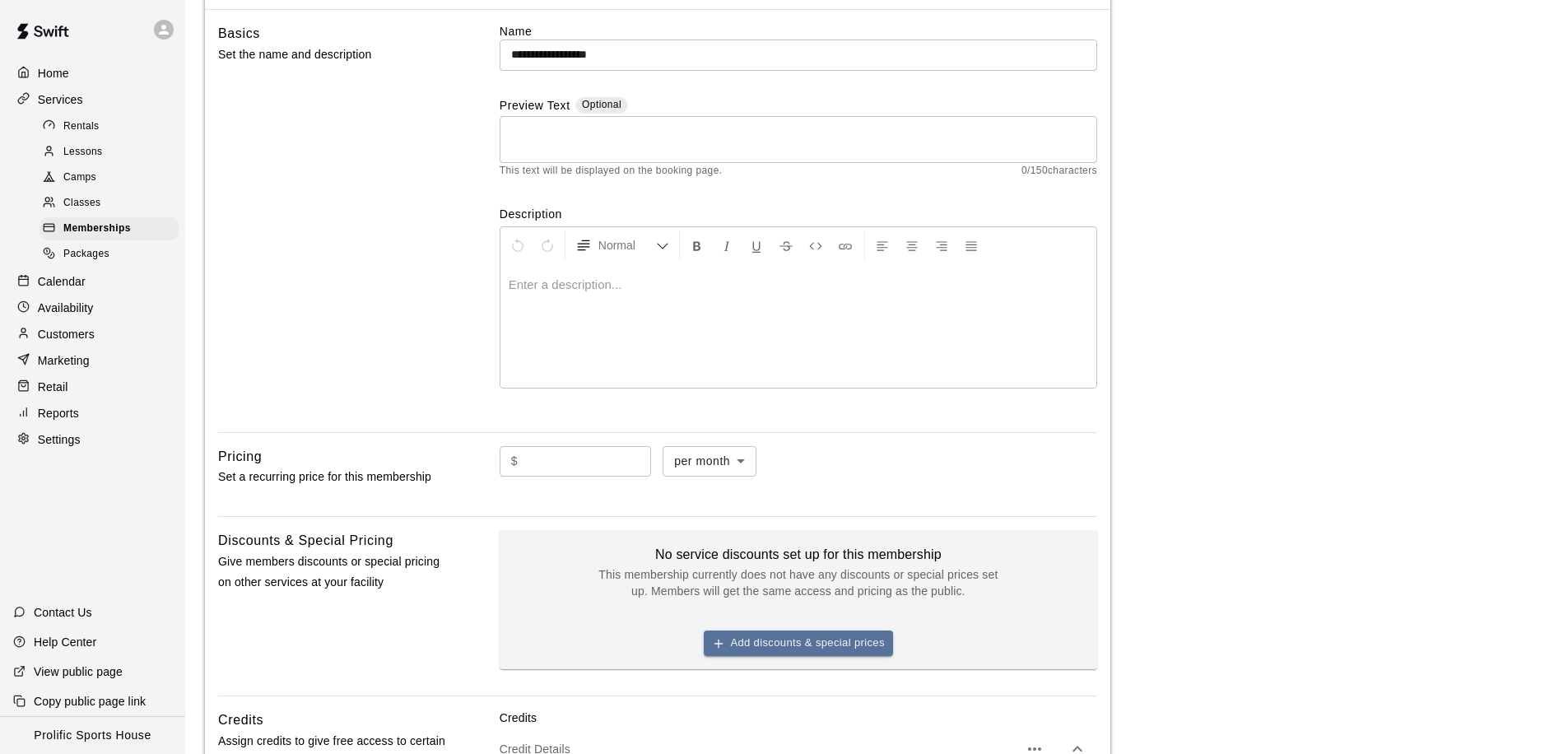
scroll to position [95, 0]
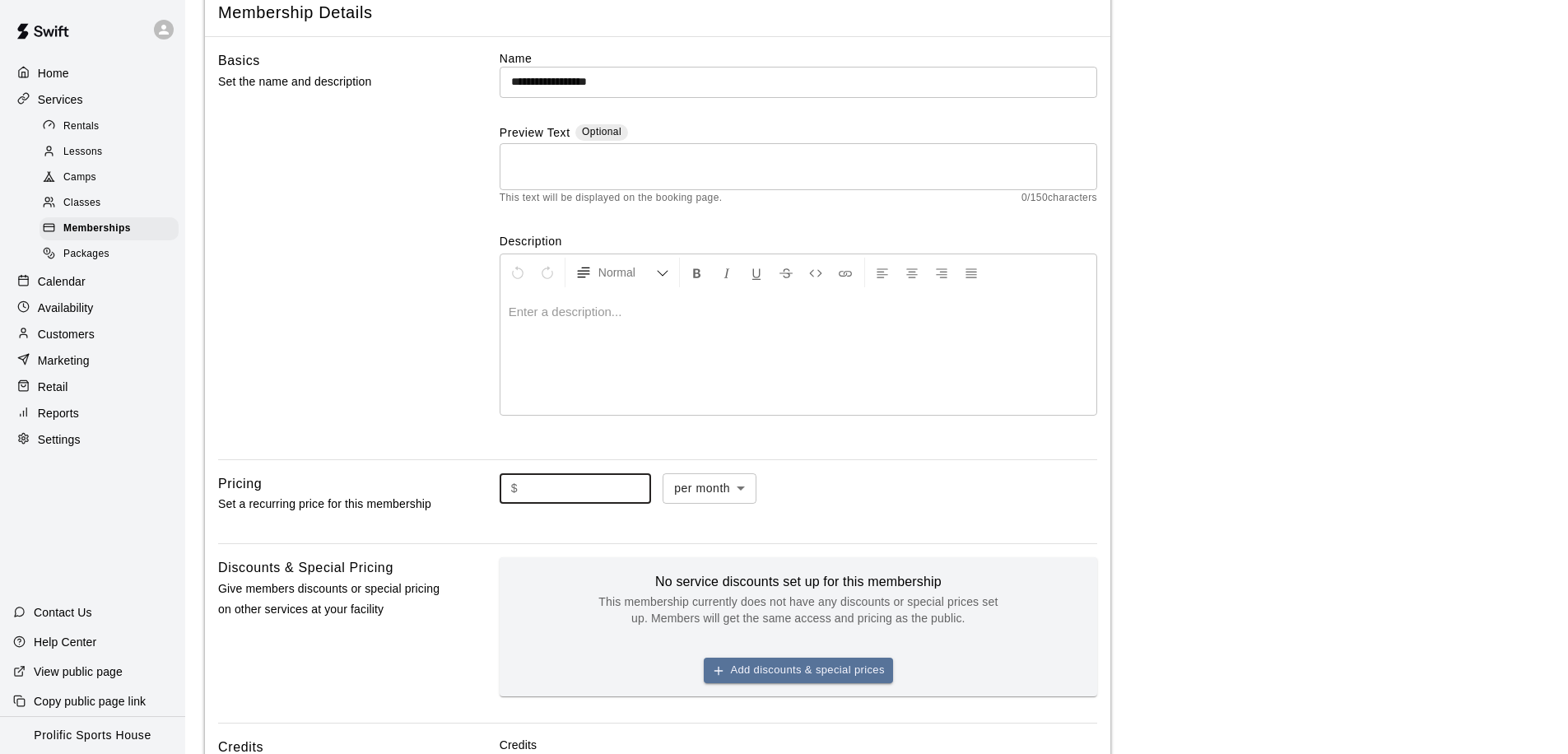
click at [599, 485] on input "text" at bounding box center [588, 488] width 127 height 31
type input "*"
click at [543, 345] on div at bounding box center [798, 352] width 596 height 124
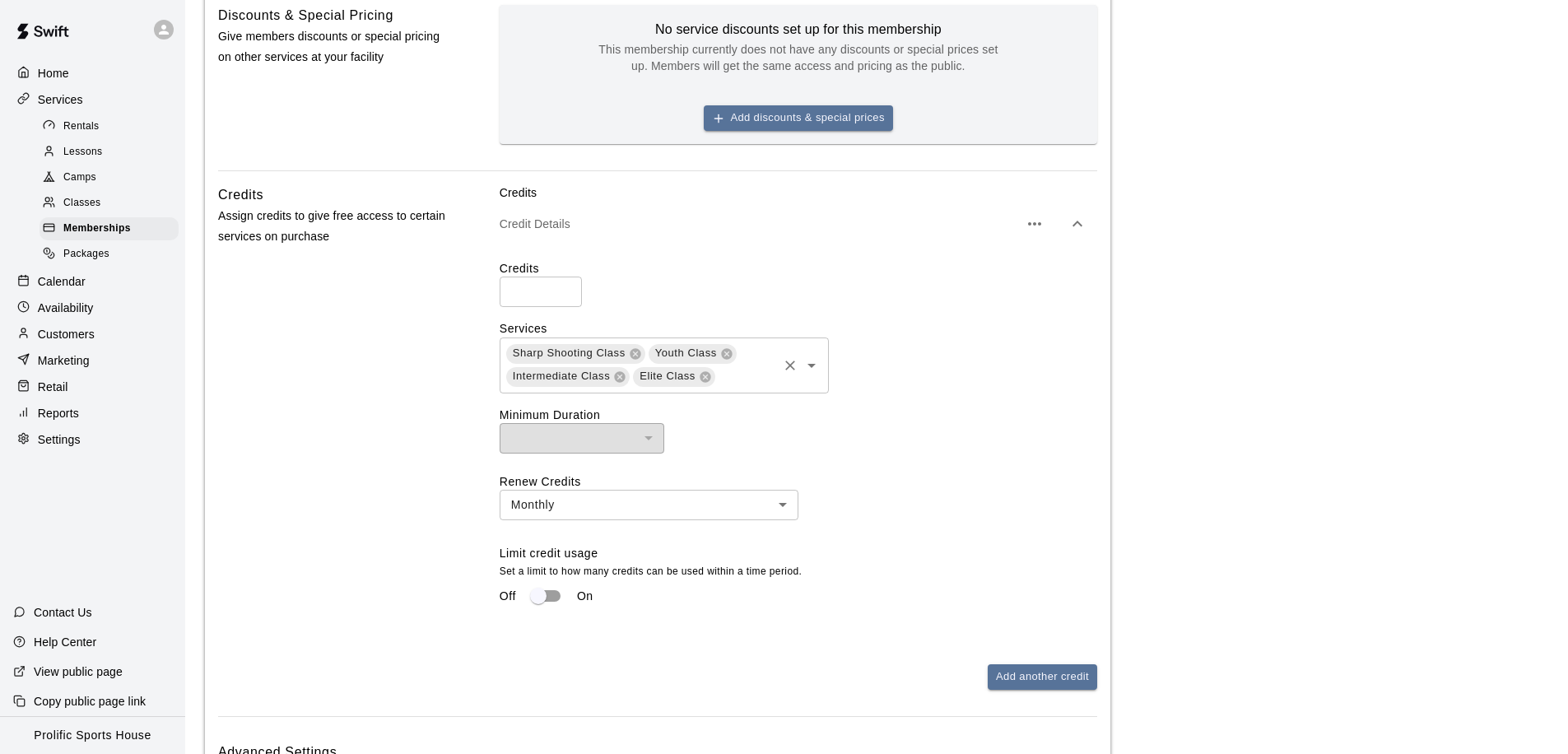
scroll to position [803, 0]
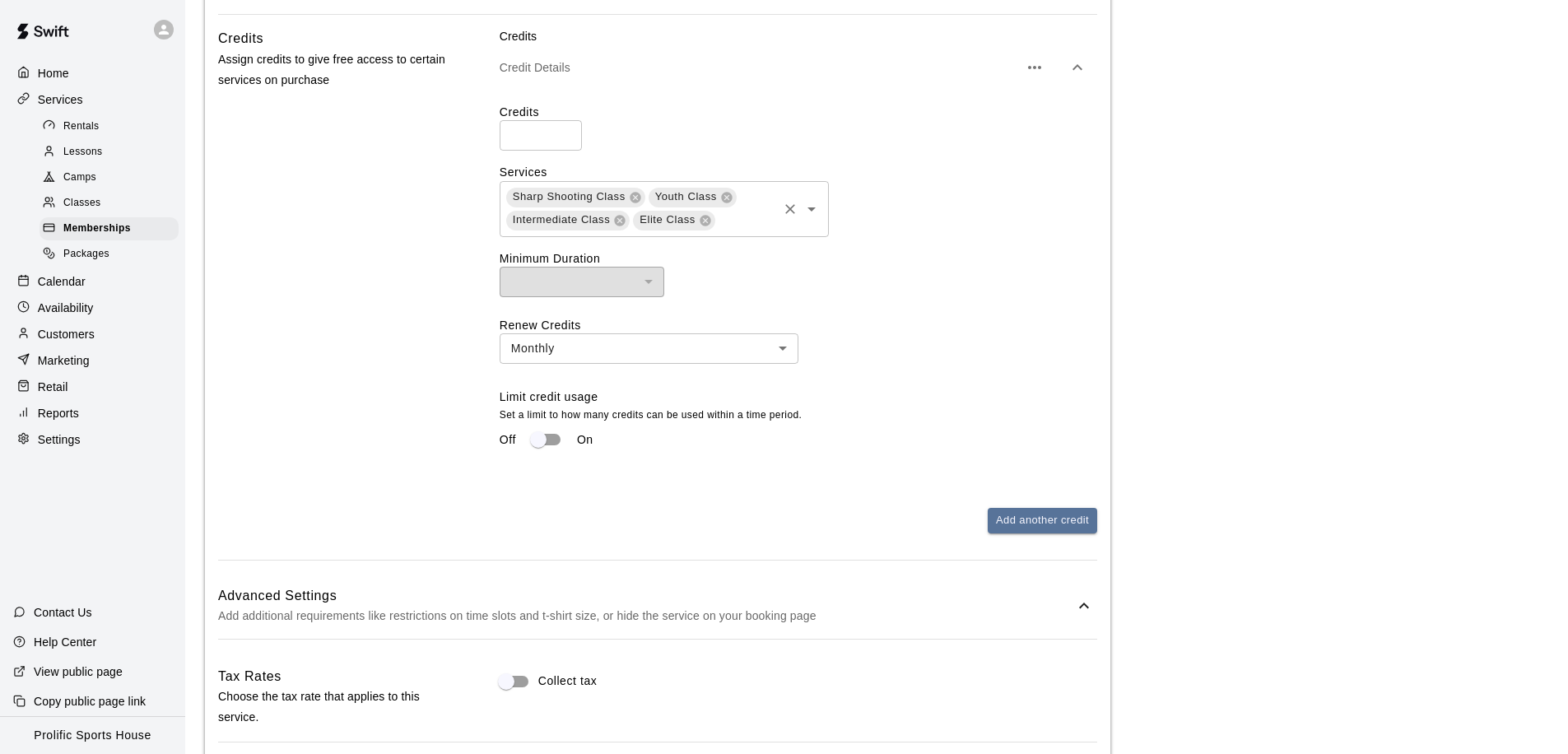
click at [811, 213] on icon "Open" at bounding box center [811, 209] width 20 height 20
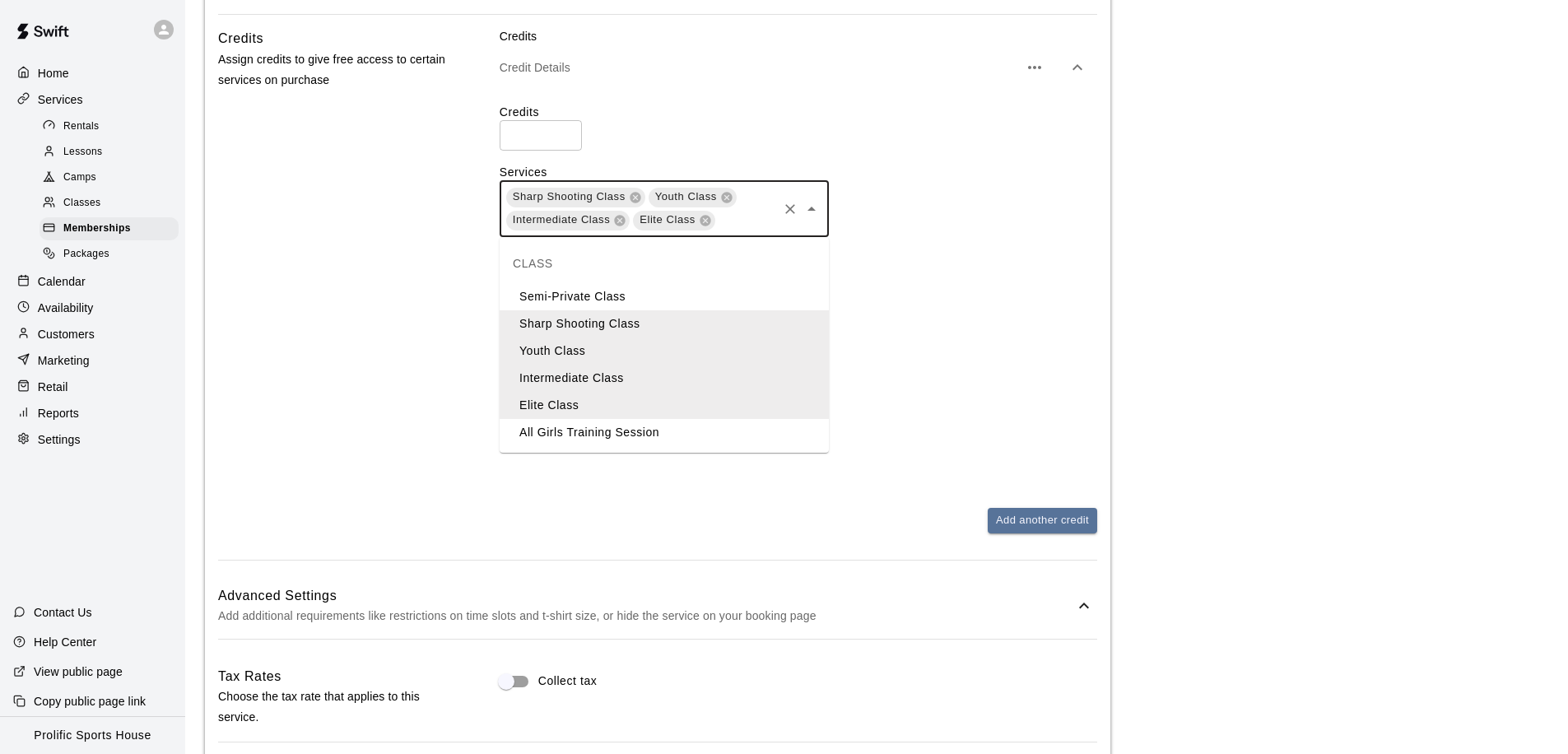
click at [648, 436] on li "All Girls Training Session" at bounding box center [664, 431] width 329 height 27
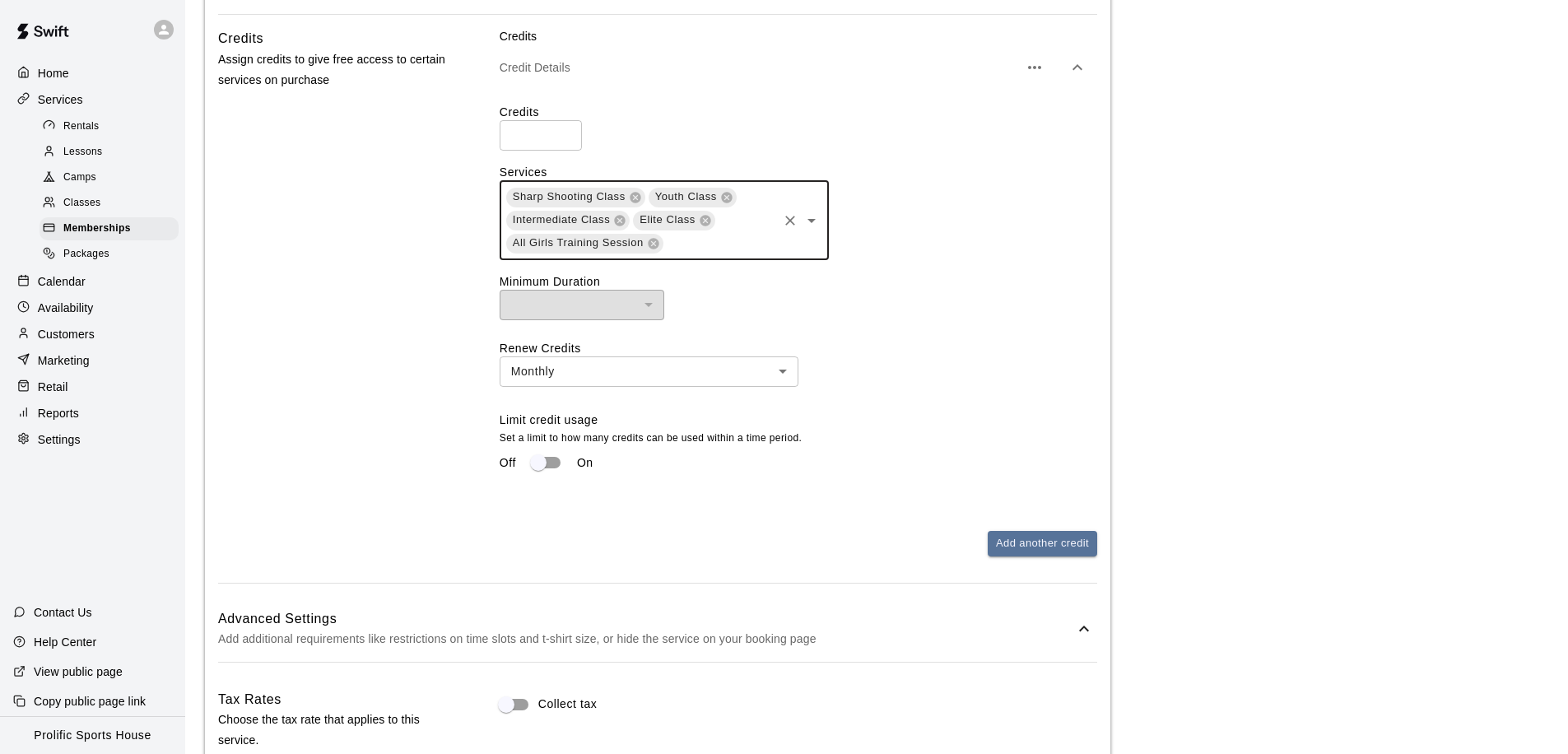
click at [812, 220] on icon "Open" at bounding box center [811, 221] width 8 height 4
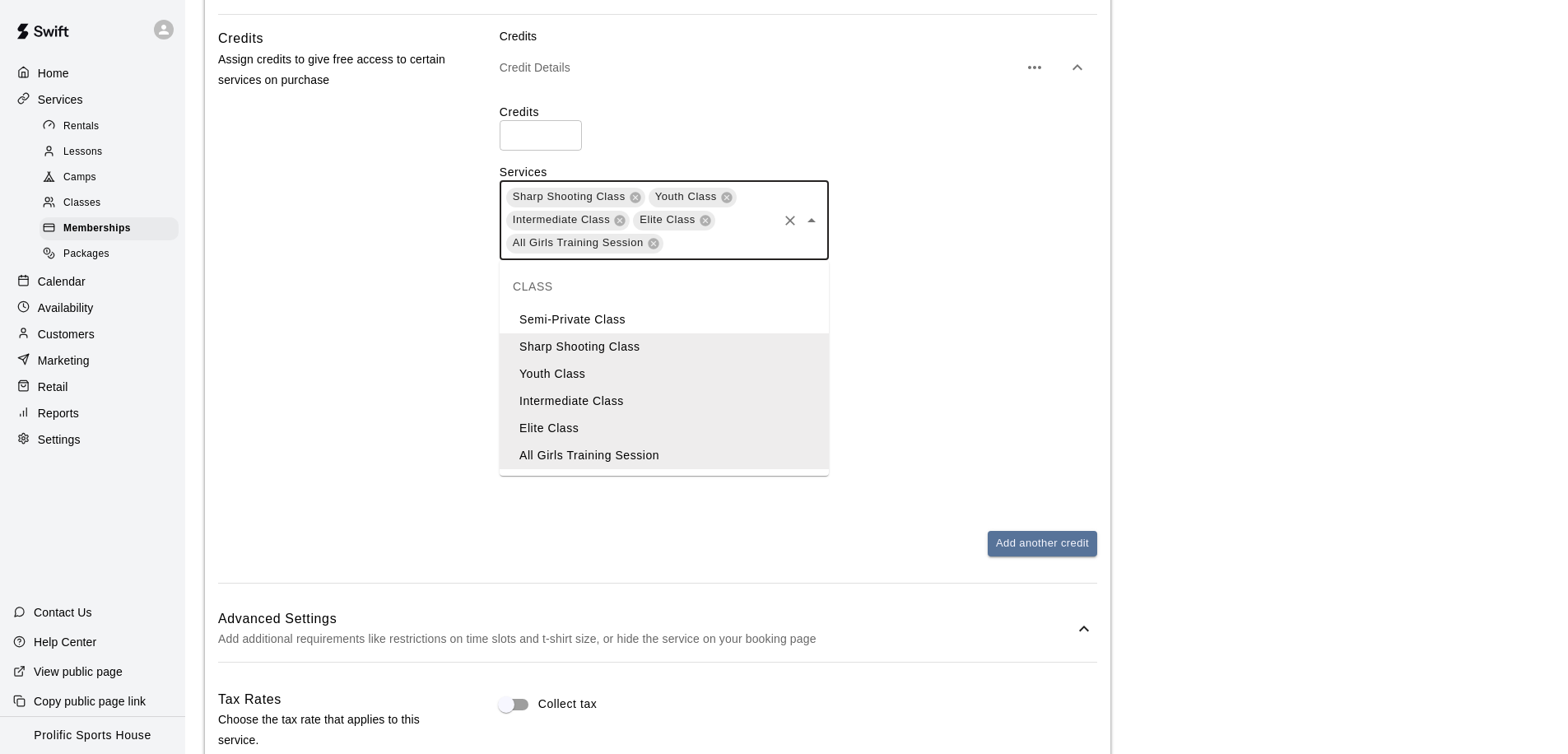
click at [812, 220] on icon "Close" at bounding box center [811, 220] width 8 height 4
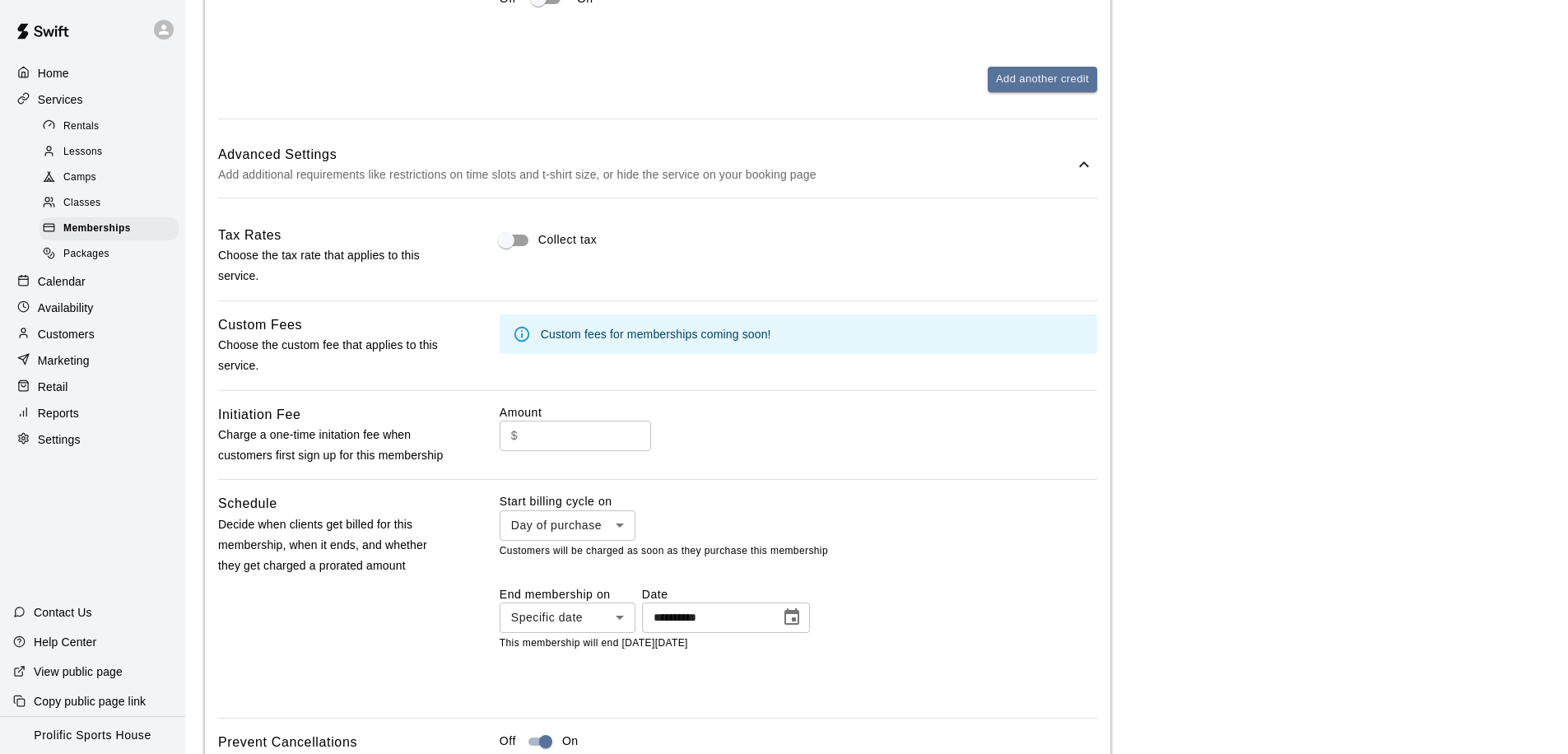
scroll to position [1270, 0]
click at [795, 622] on icon "Choose date, selected date is Nov 30, 2025" at bounding box center [791, 614] width 15 height 17
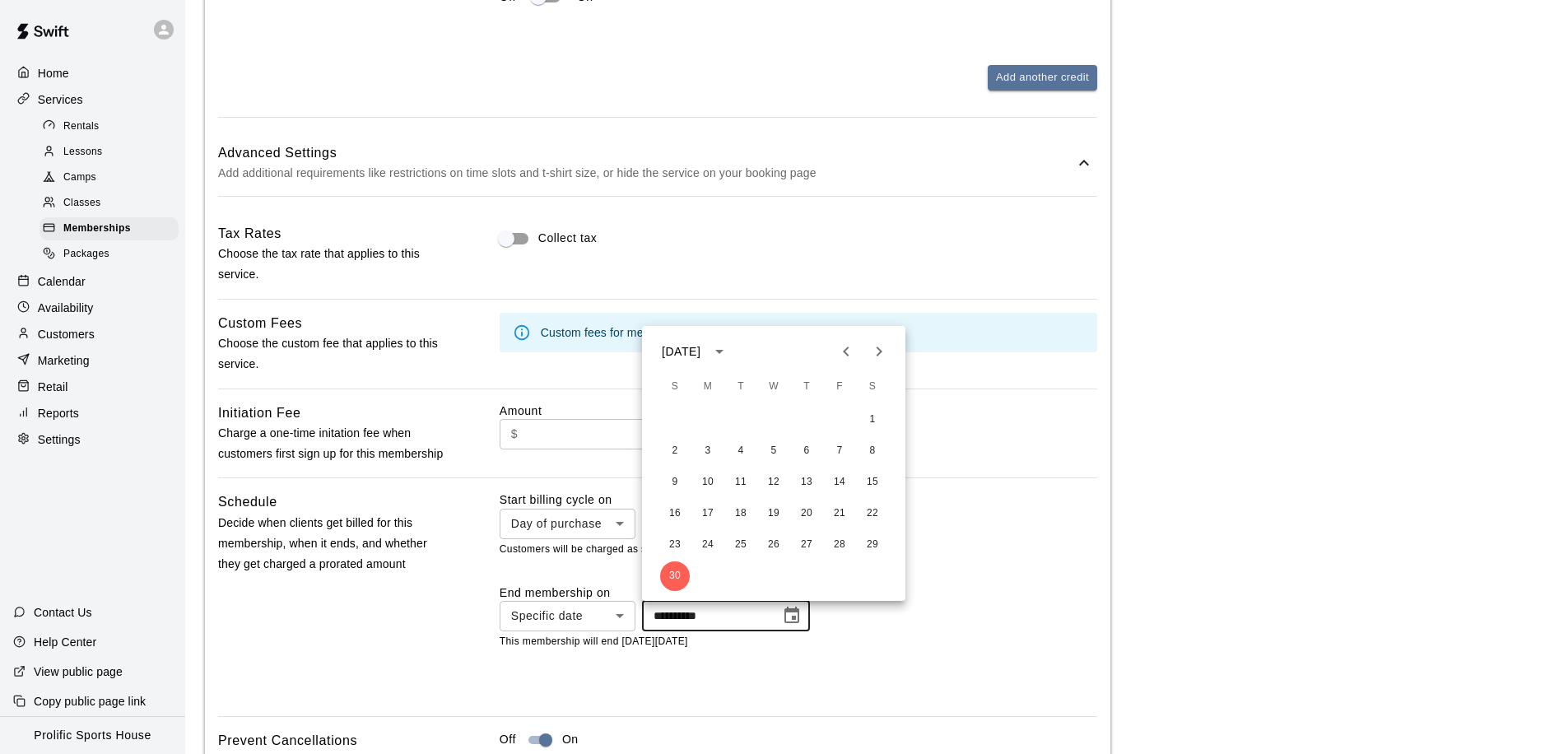
click at [878, 355] on icon "Next month" at bounding box center [878, 351] width 20 height 20
click at [679, 449] on button "7" at bounding box center [675, 451] width 30 height 30
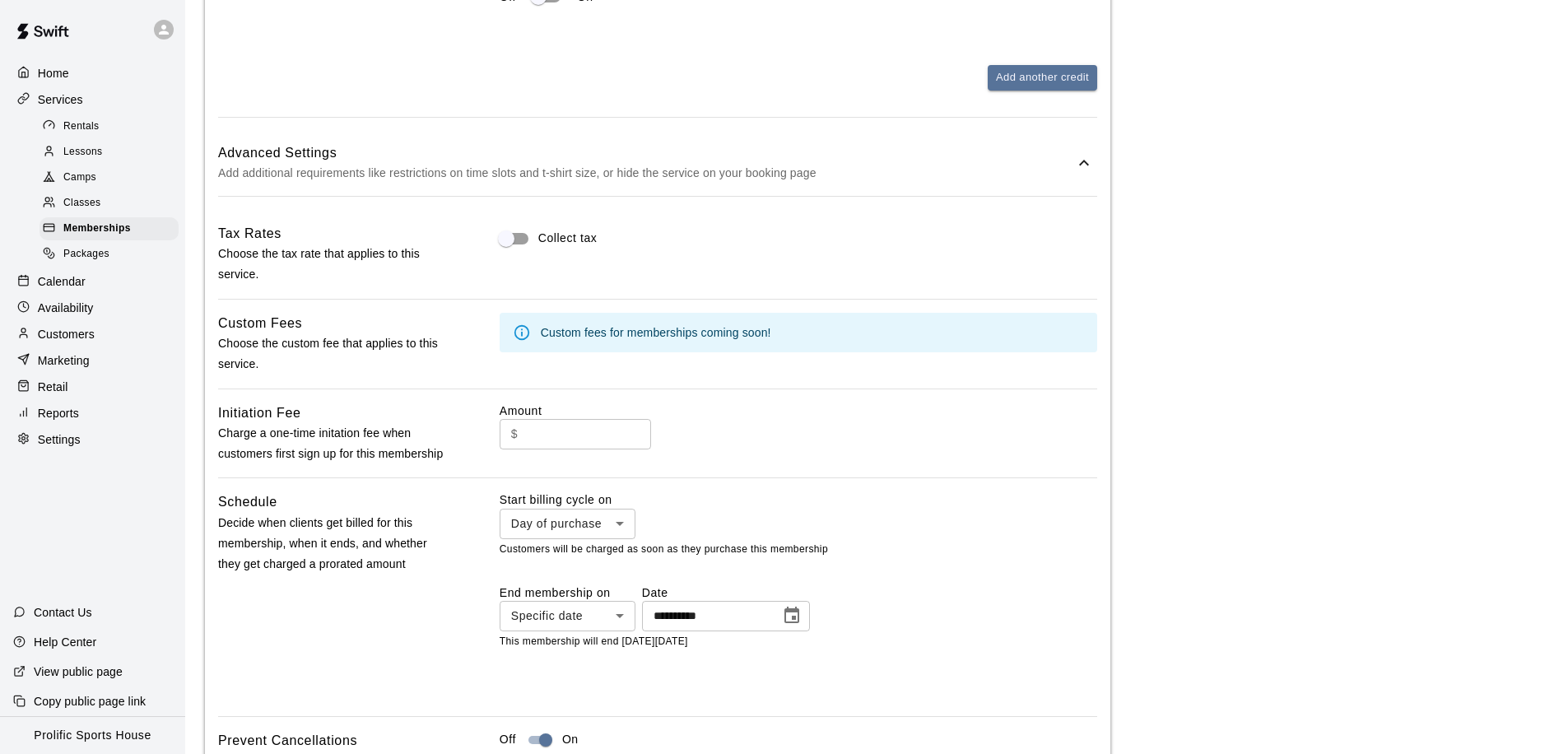
type input "**********"
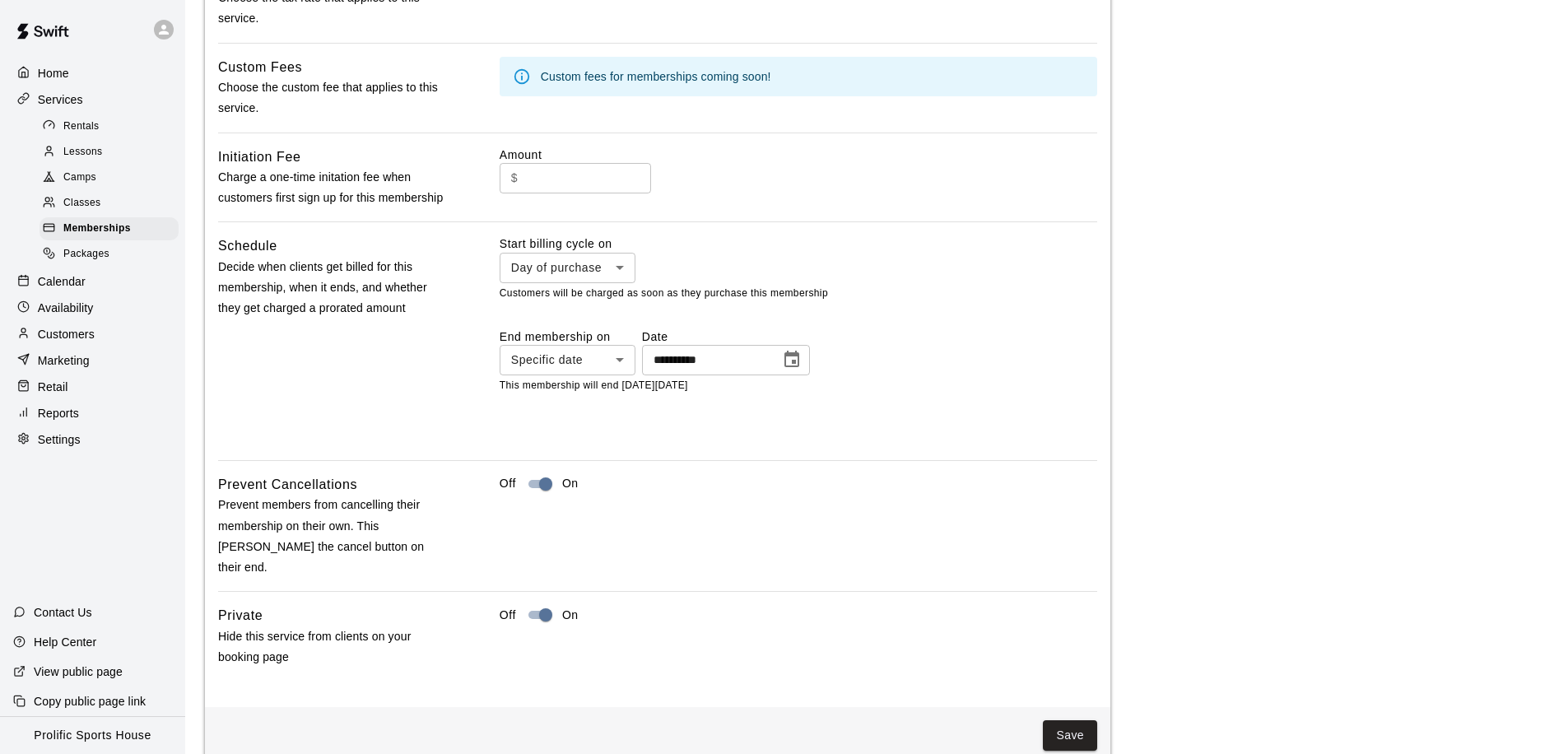
scroll to position [1547, 0]
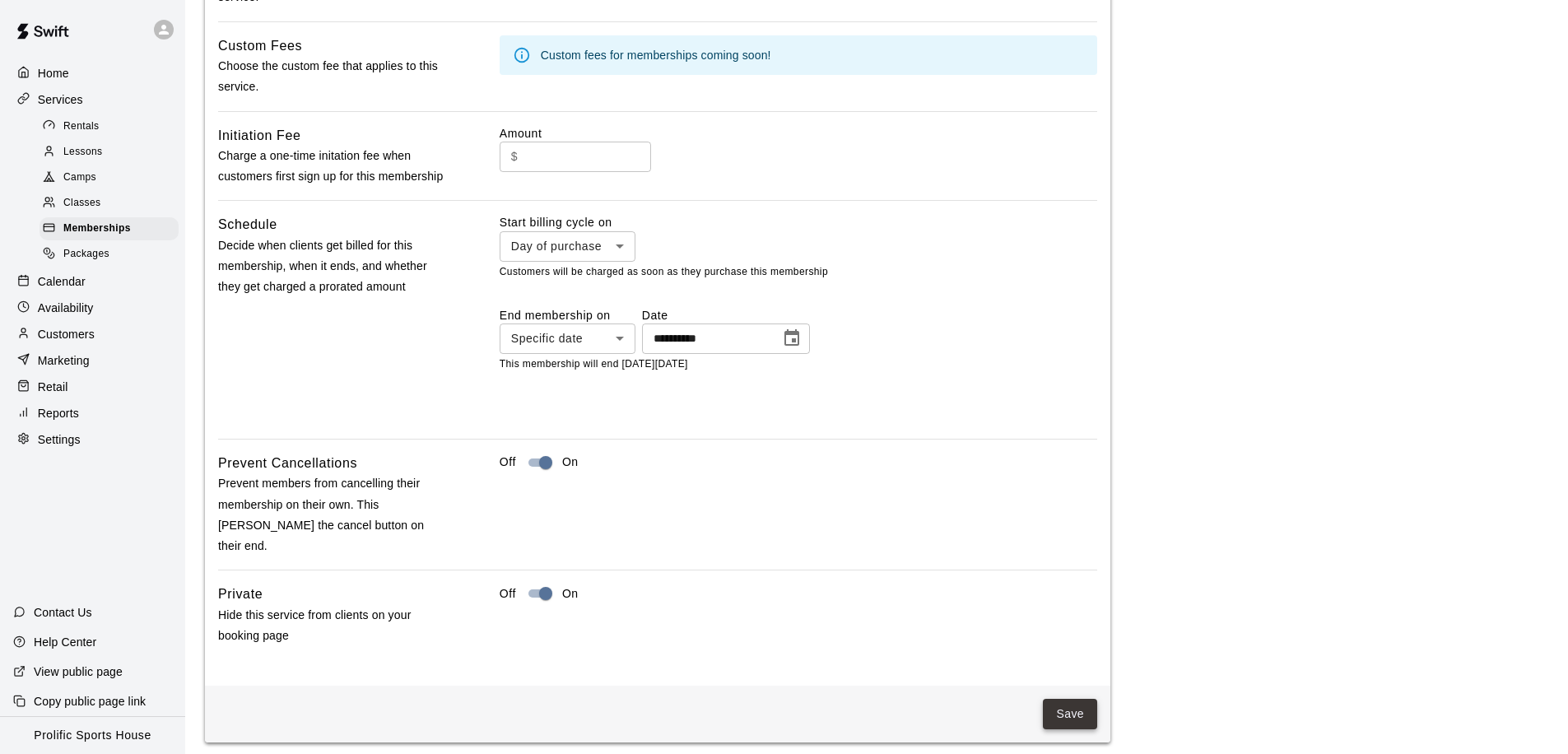
click at [1056, 702] on button "Save" at bounding box center [1069, 713] width 54 height 31
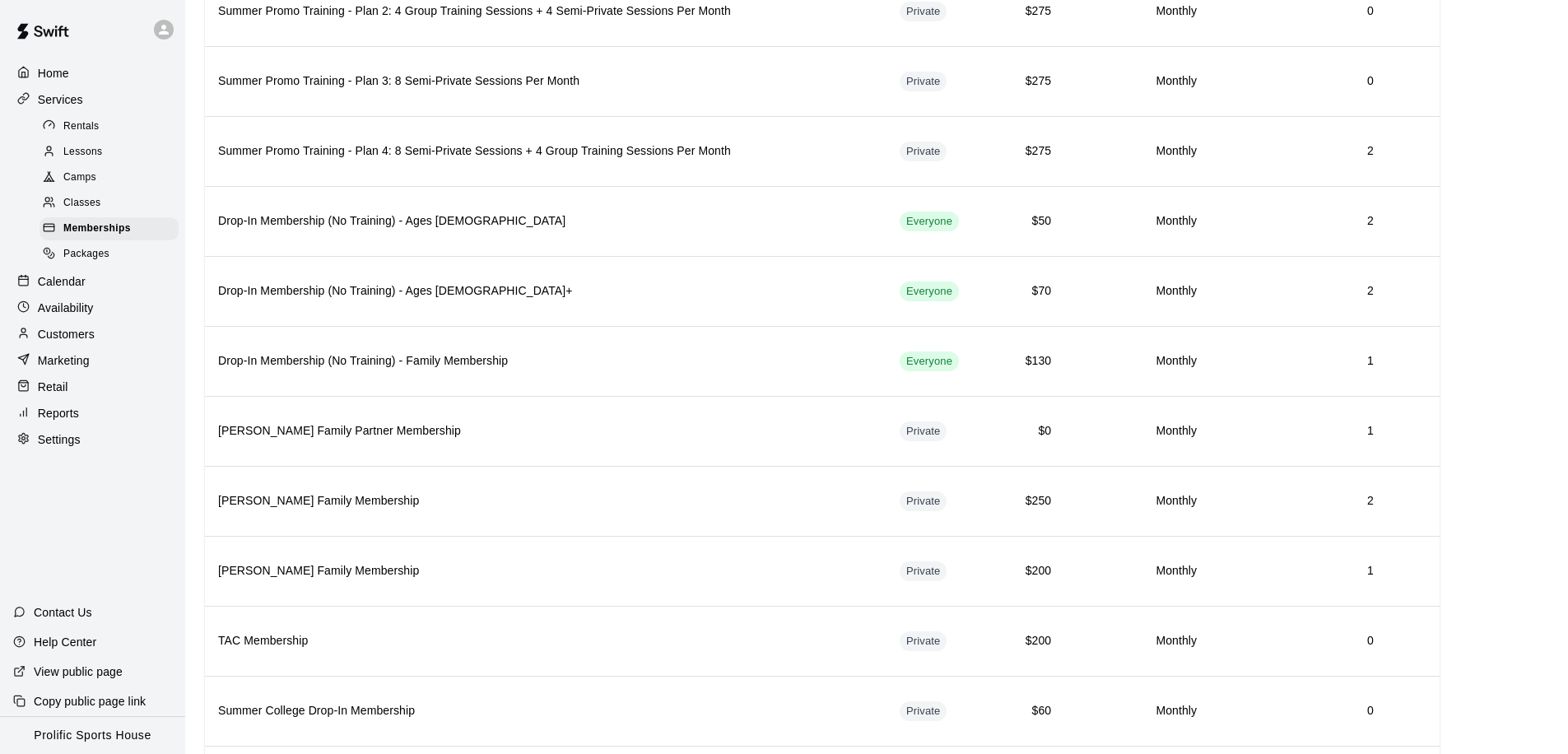
scroll to position [994, 0]
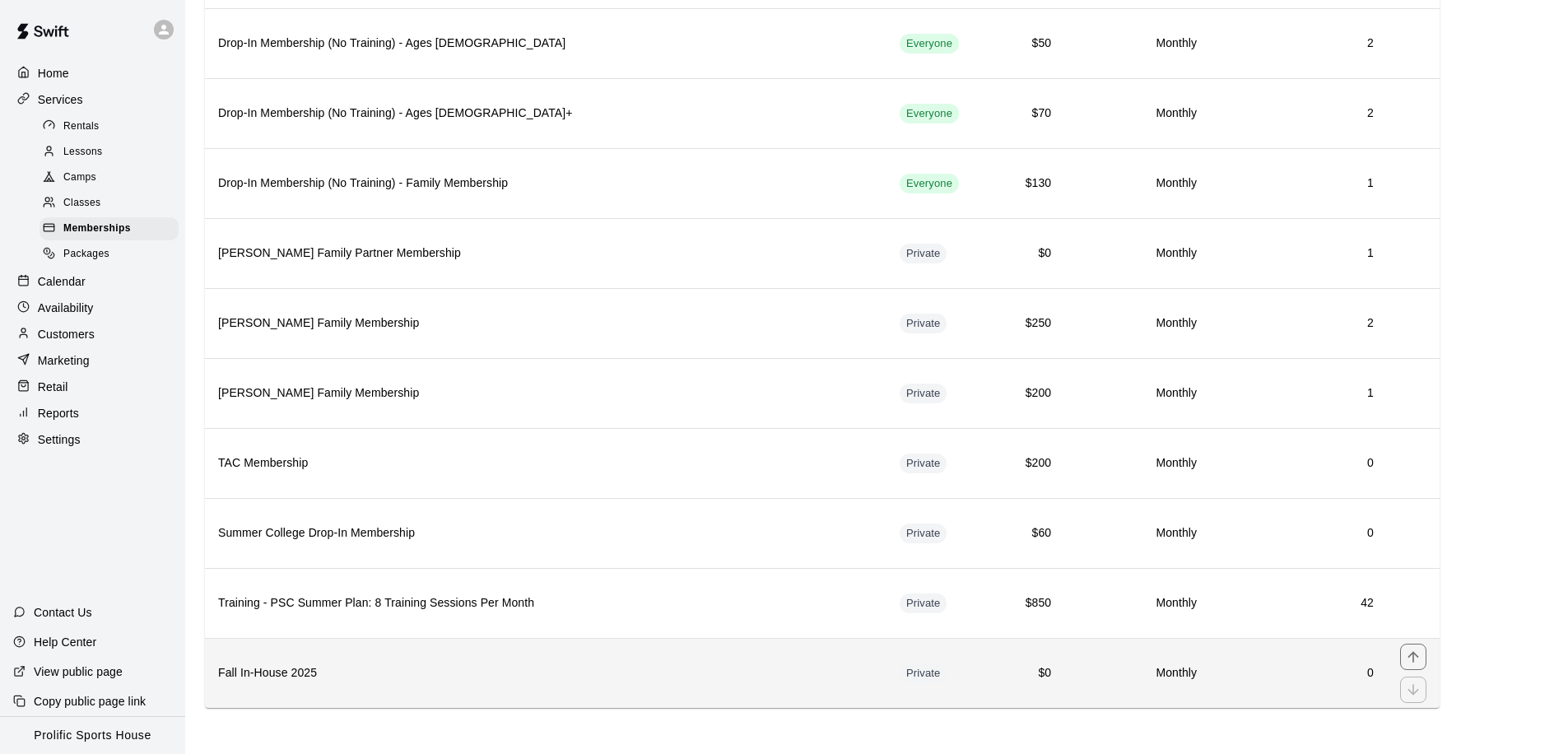
click at [1370, 676] on h6 "0" at bounding box center [1298, 673] width 150 height 18
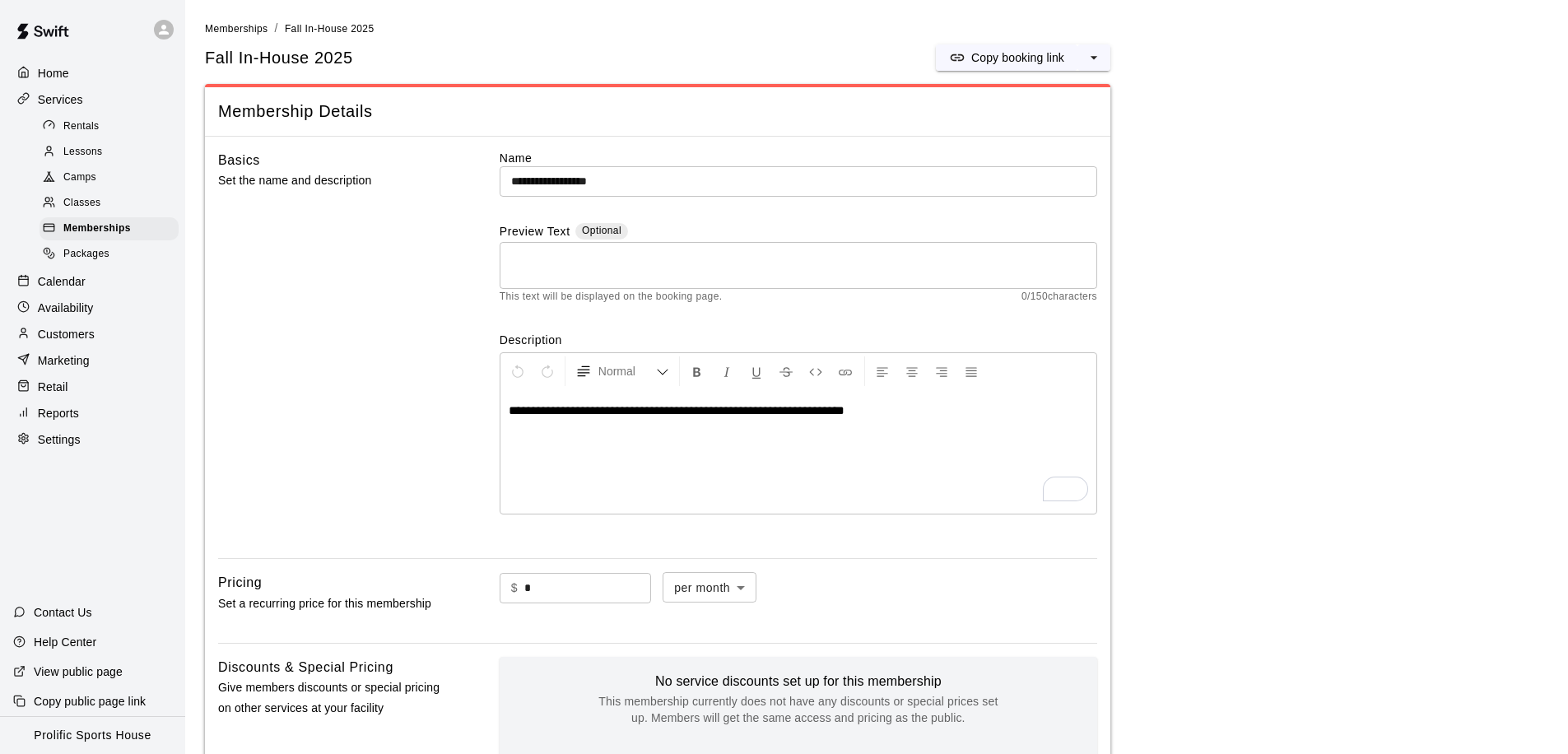
click at [61, 340] on p "Customers" at bounding box center [65, 333] width 56 height 17
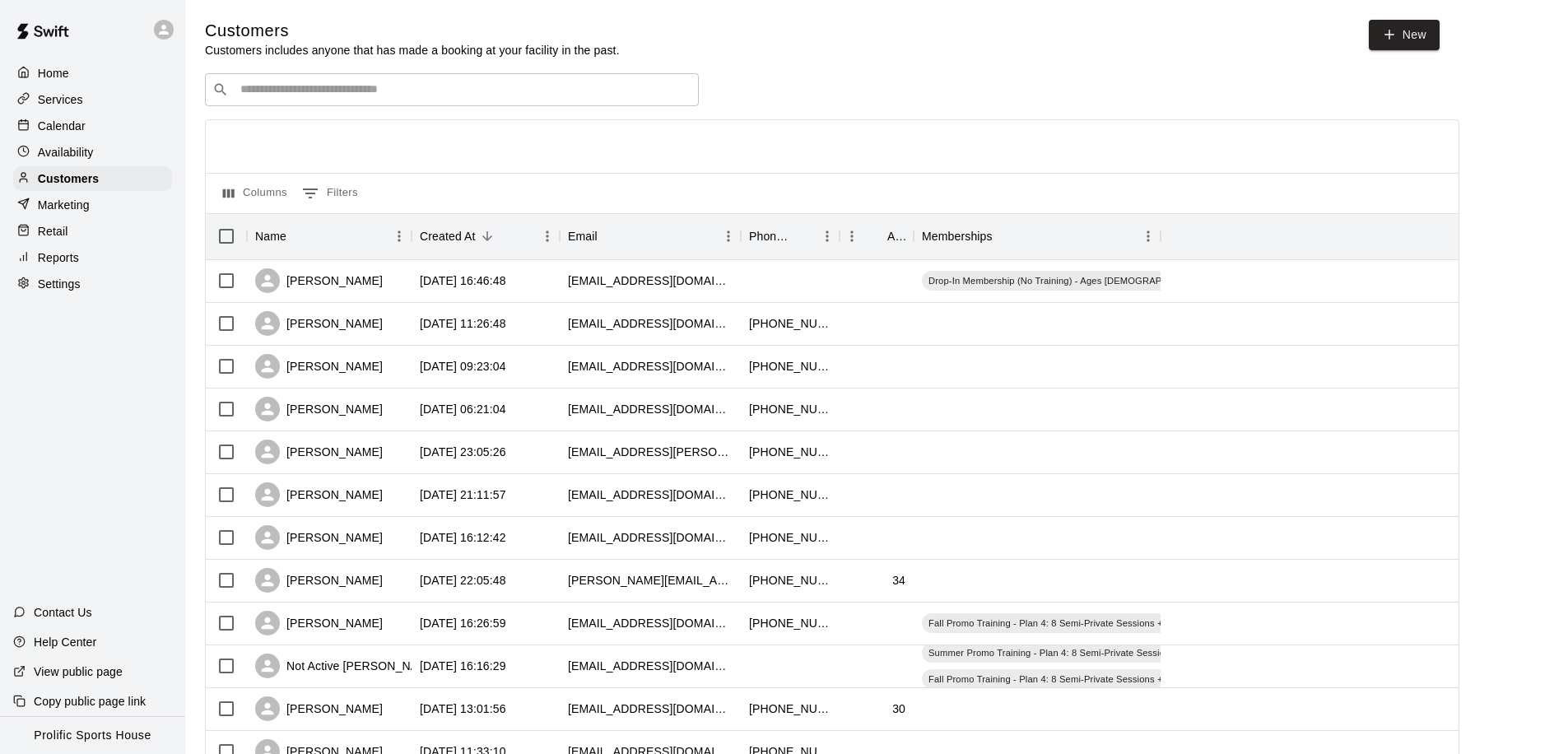
click at [340, 81] on input "Search customers by name or email" at bounding box center [463, 89] width 456 height 17
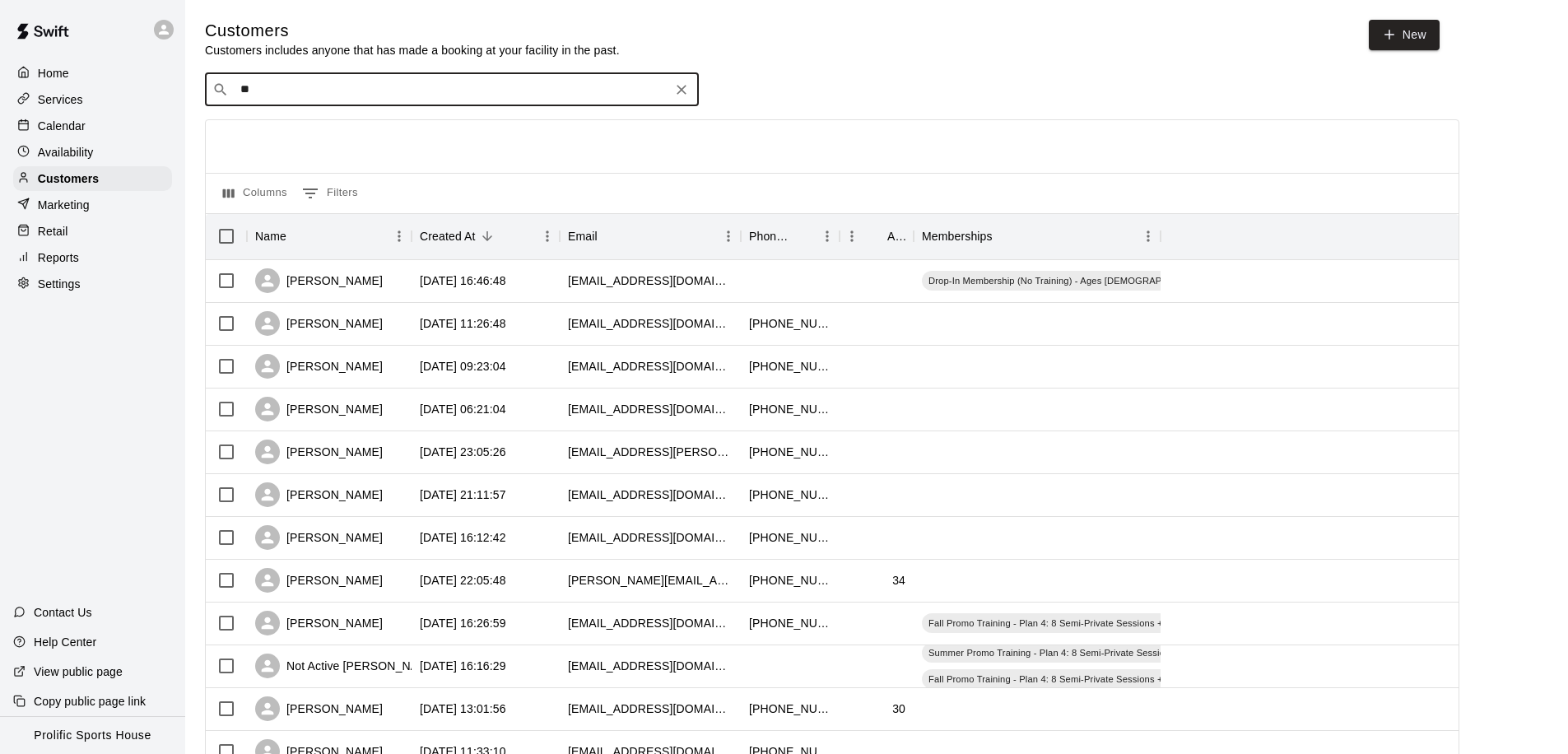
type input "*"
type input "******"
drag, startPoint x: 320, startPoint y: 88, endPoint x: 208, endPoint y: 86, distance: 112.0
click at [208, 86] on div "​ ****** ​" at bounding box center [451, 89] width 494 height 33
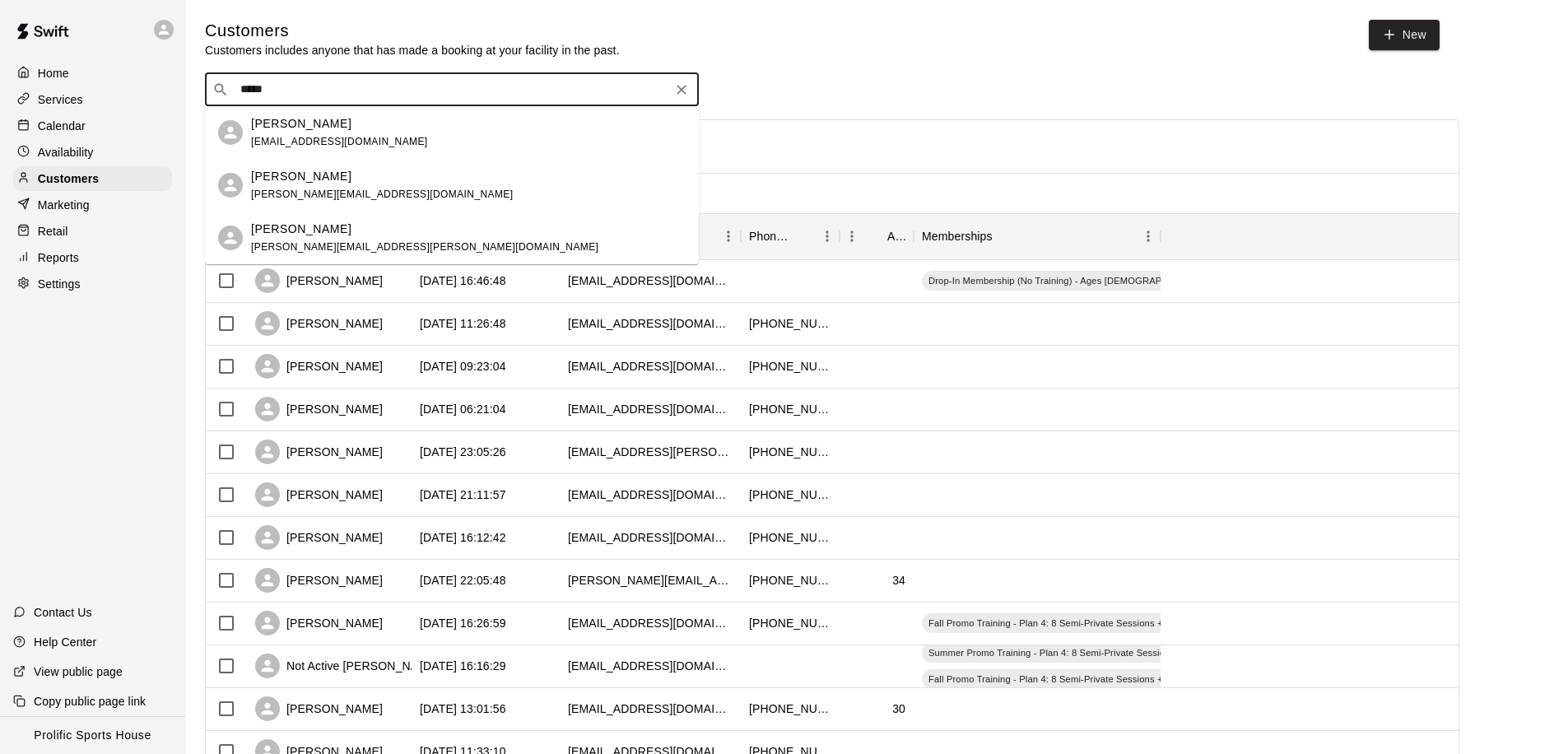
type input "******"
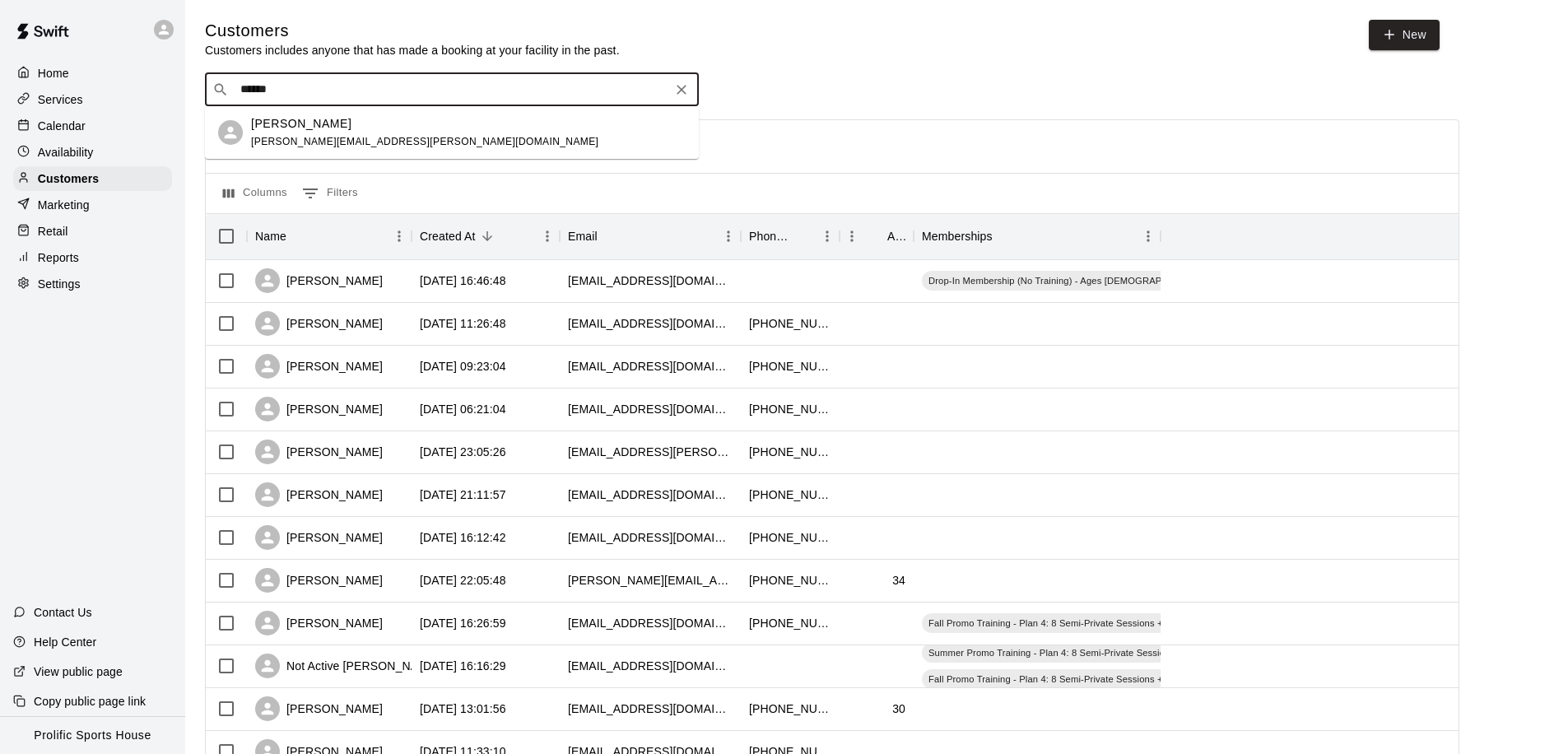
click at [289, 140] on span "tim.haberlach@gmail.com" at bounding box center [424, 141] width 347 height 12
click at [289, 140] on div at bounding box center [832, 145] width 1252 height 52
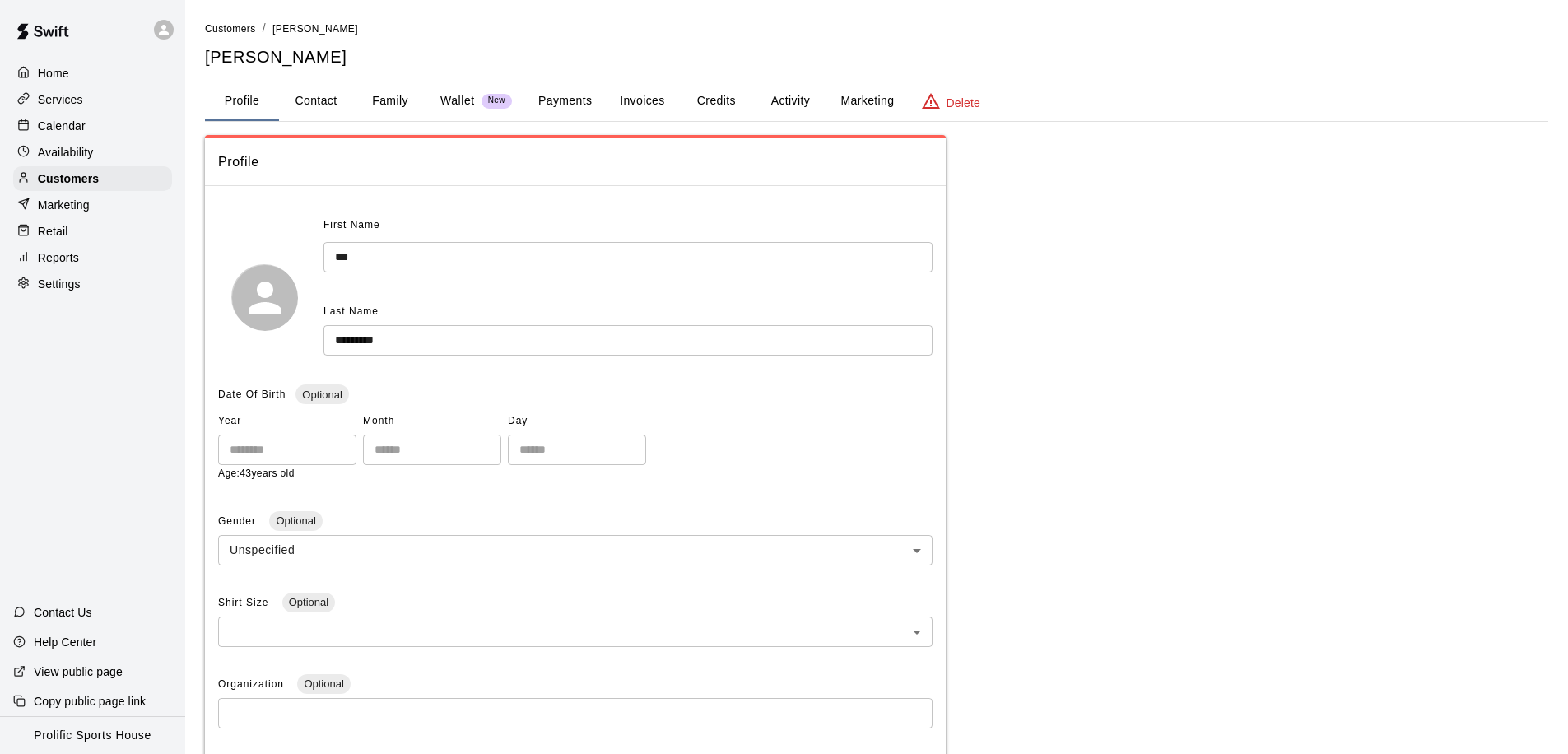
click at [387, 92] on button "Family" at bounding box center [390, 101] width 74 height 40
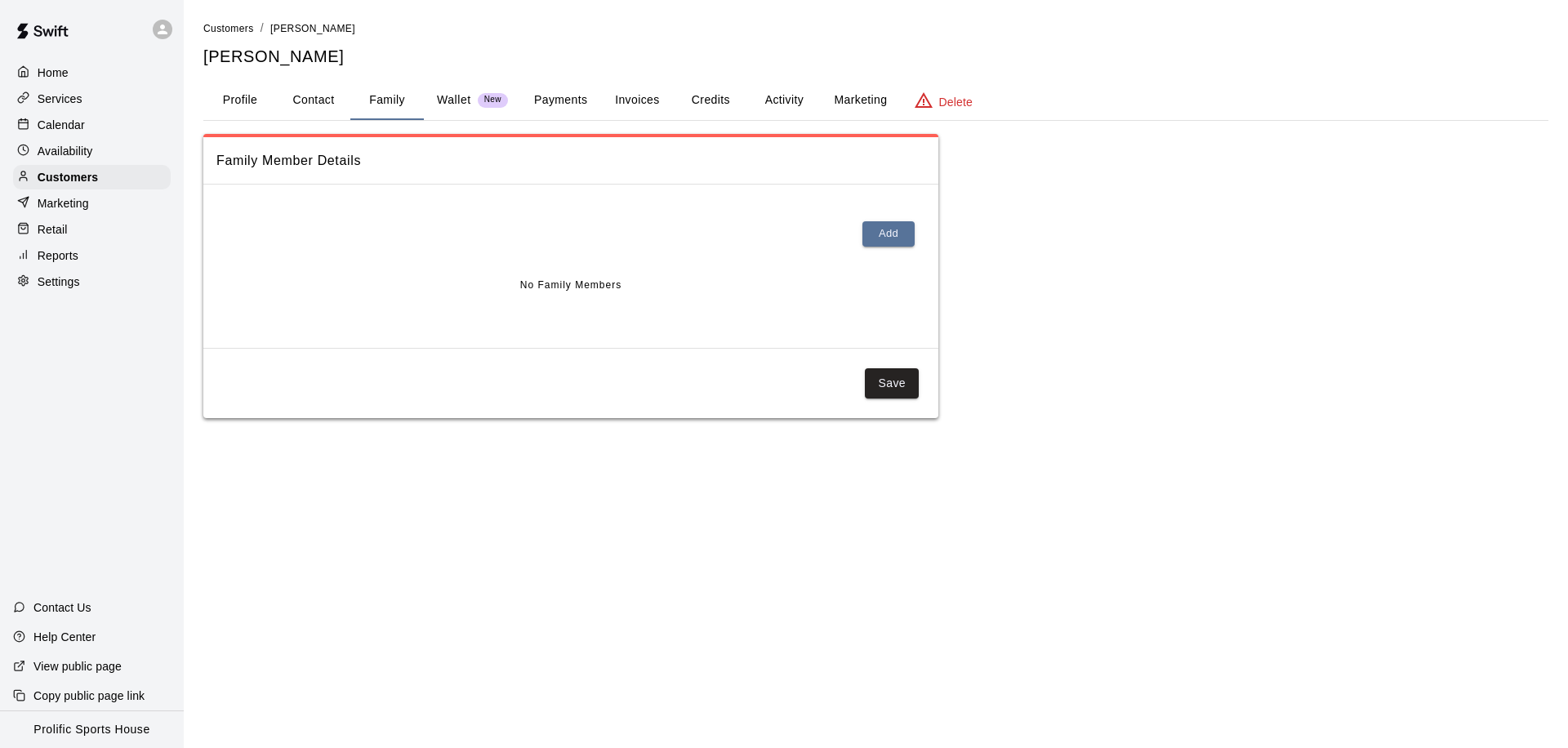
click at [236, 102] on button "Profile" at bounding box center [240, 100] width 74 height 39
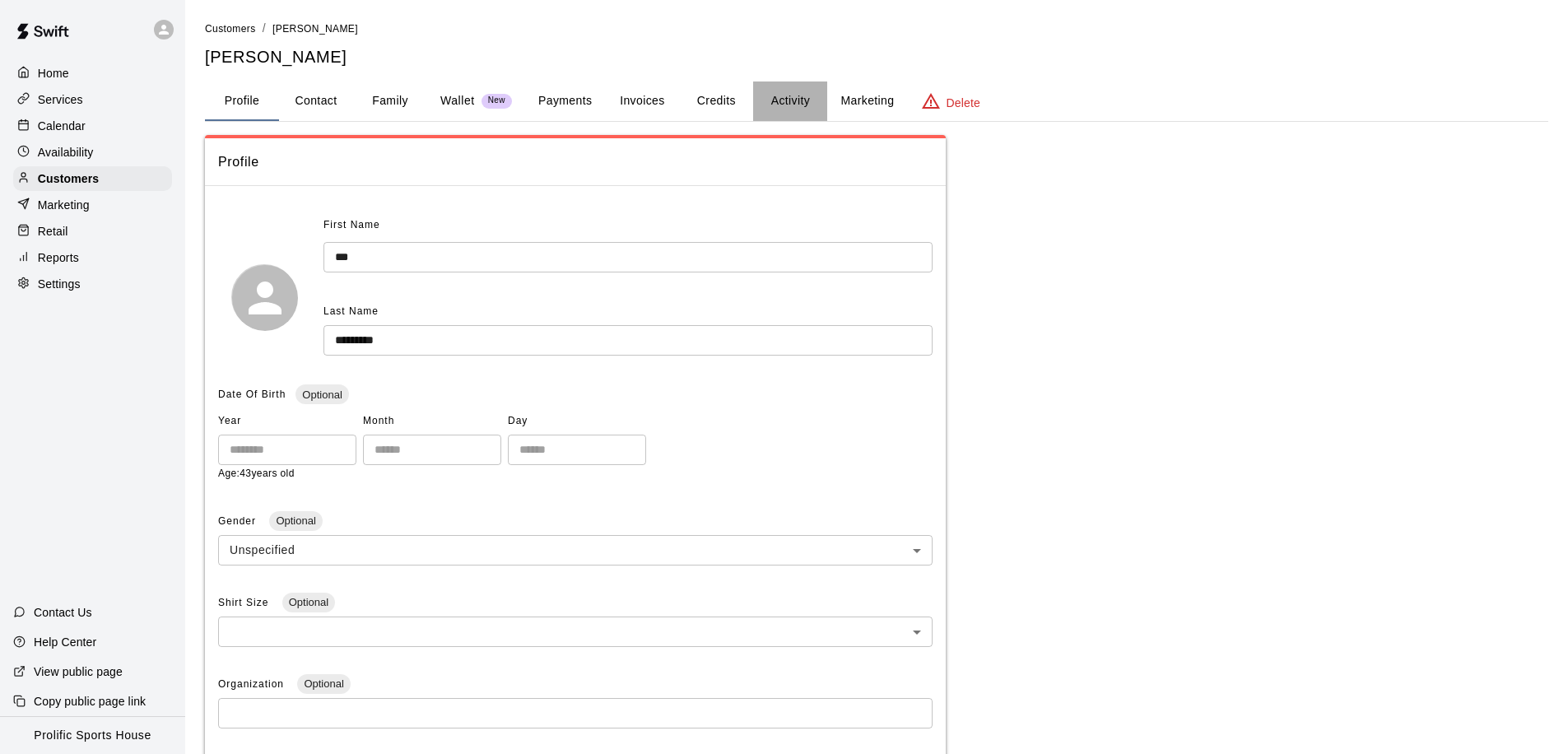
click at [795, 103] on button "Activity" at bounding box center [789, 101] width 74 height 40
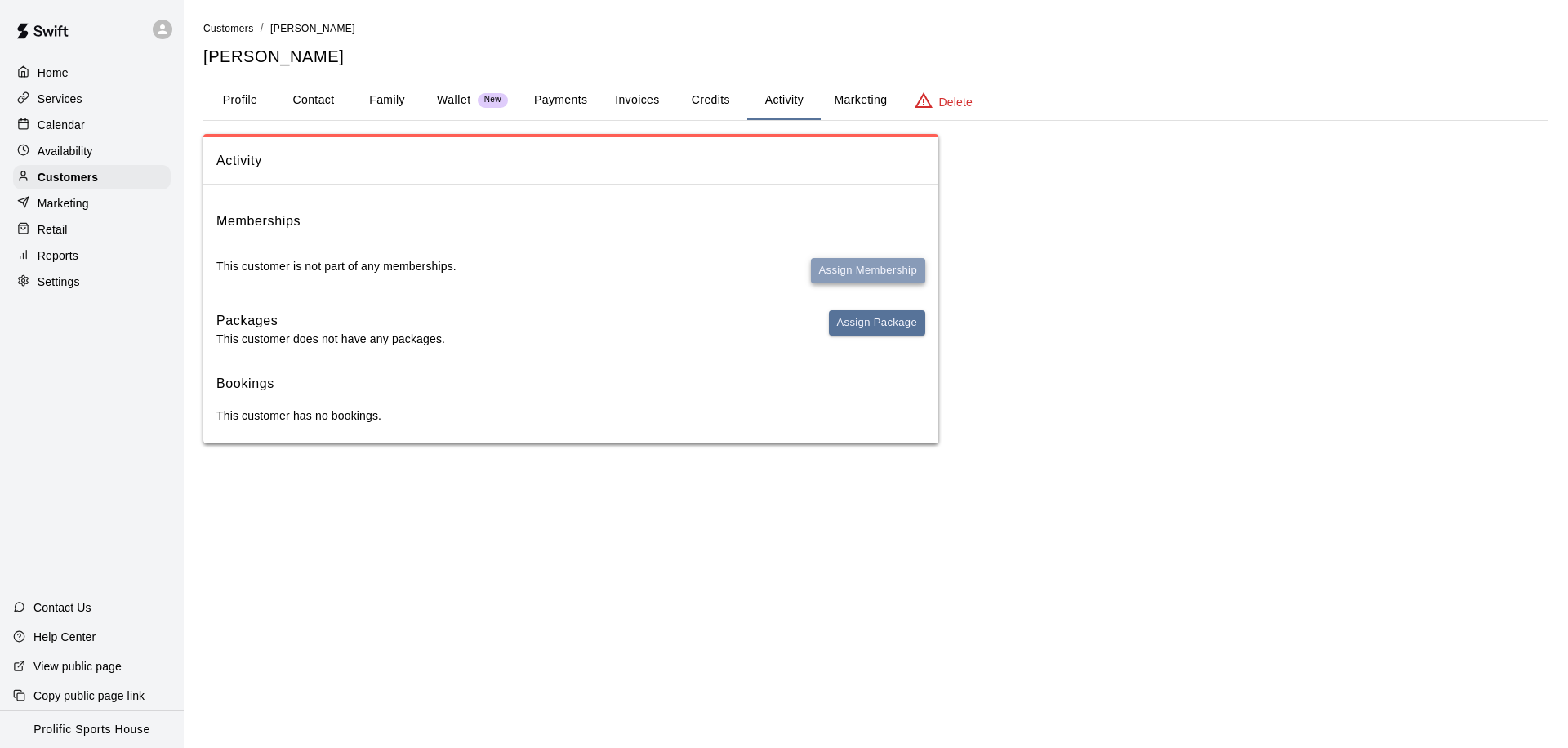
click at [865, 276] on button "Assign Membership" at bounding box center [868, 271] width 114 height 26
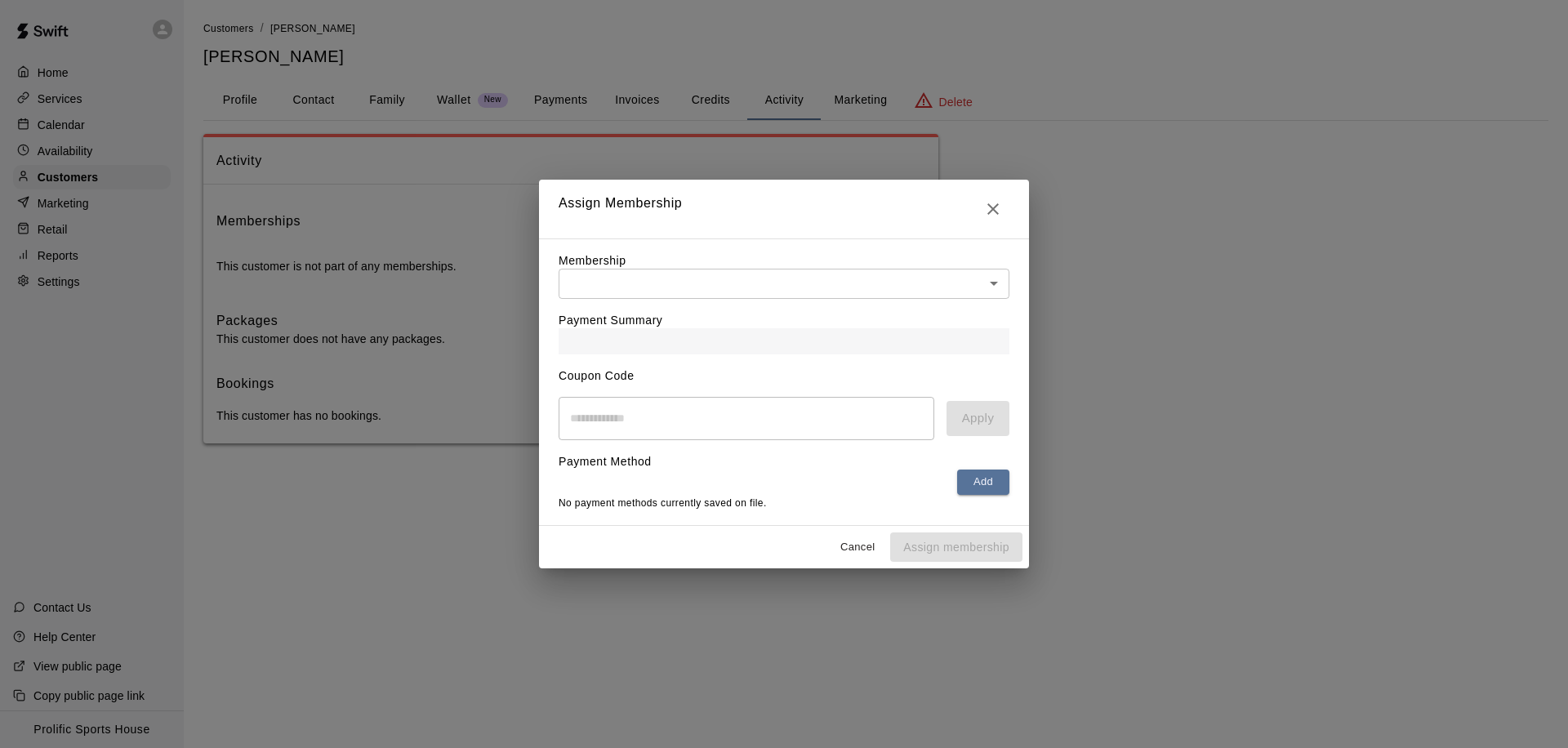
click at [837, 284] on body "Home Services Calendar Availability Customers Marketing Retail Reports Settings…" at bounding box center [784, 238] width 1568 height 476
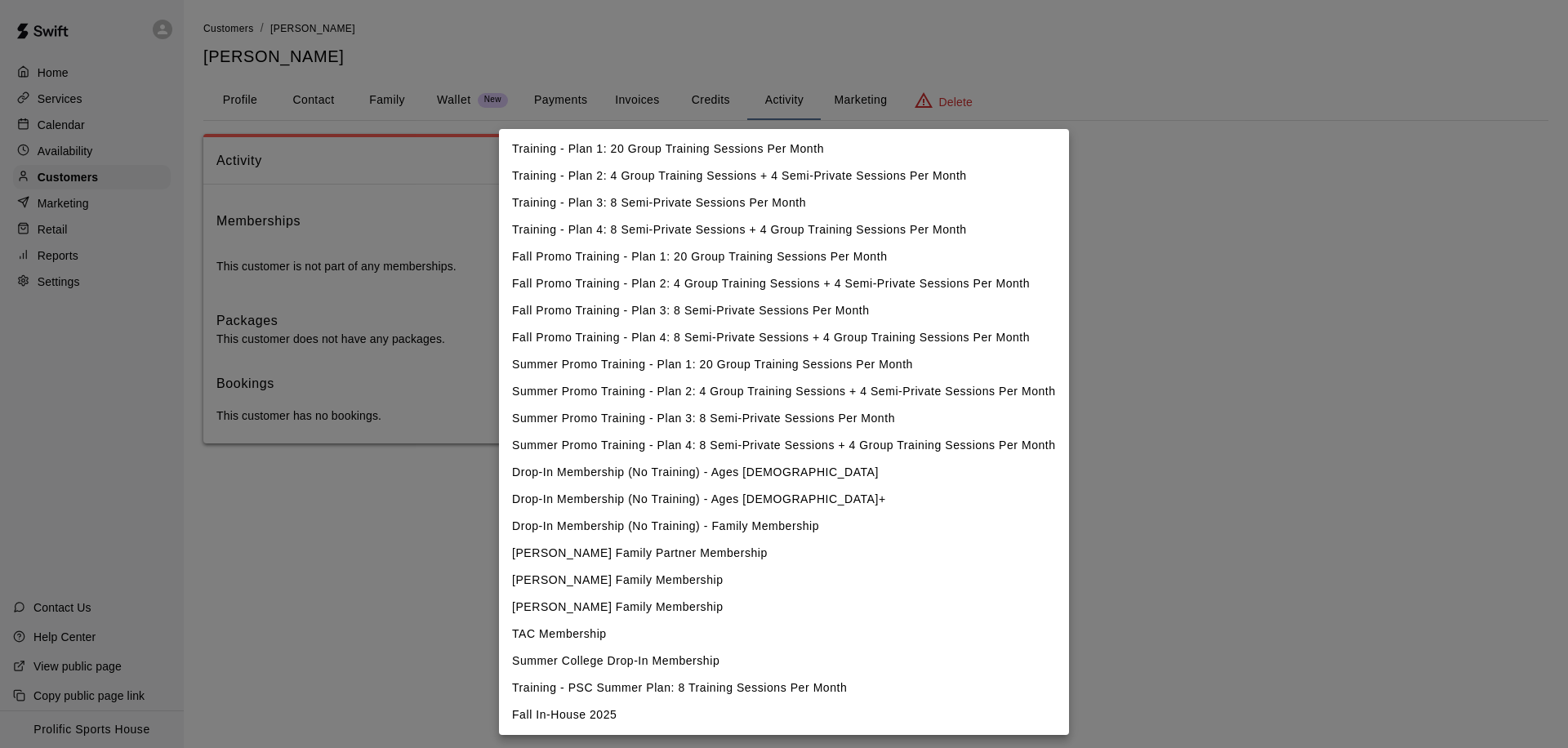
click at [628, 712] on li "Fall In-House 2025" at bounding box center [784, 715] width 570 height 27
type input "**********"
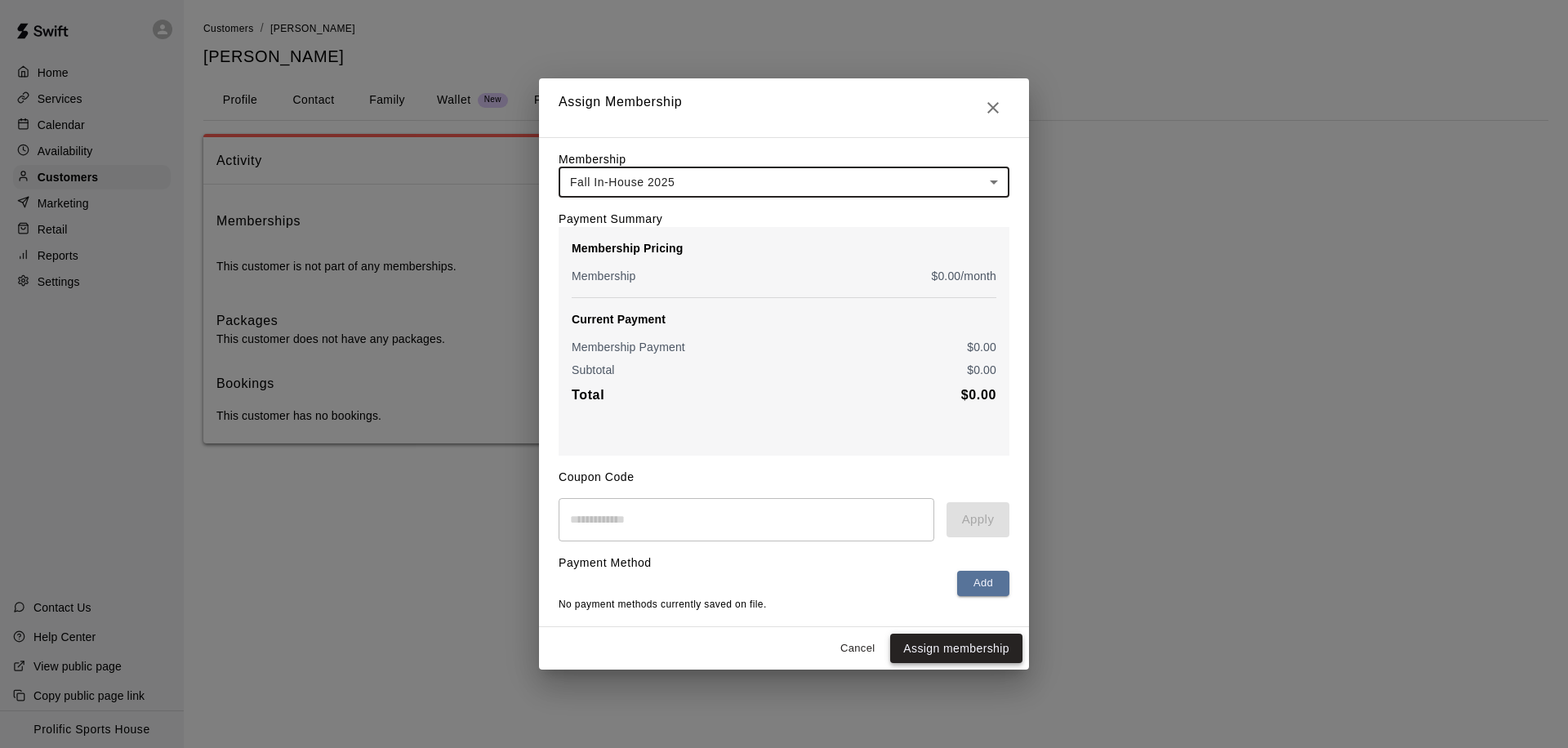
click at [930, 654] on button "Assign membership" at bounding box center [956, 648] width 133 height 30
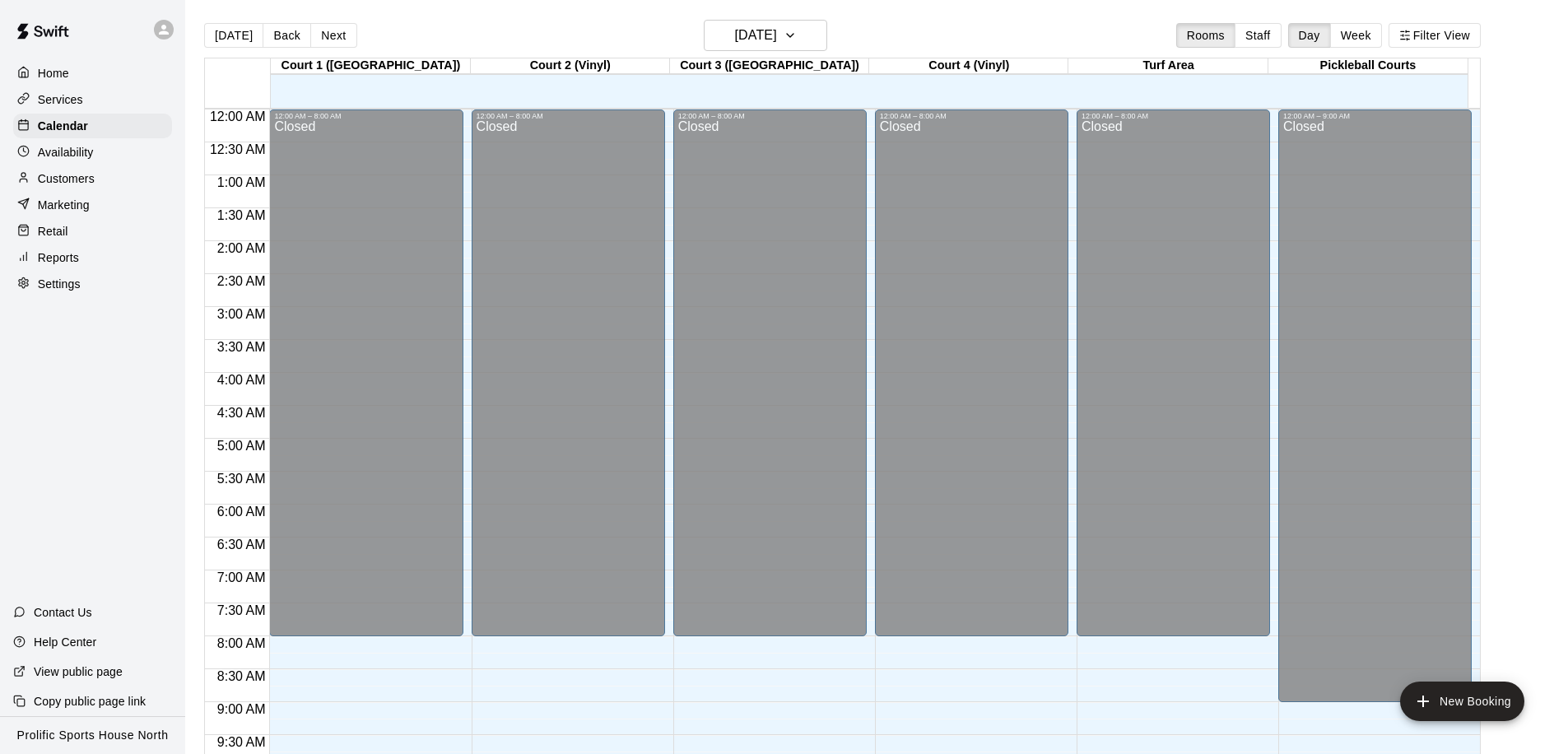
scroll to position [868, 0]
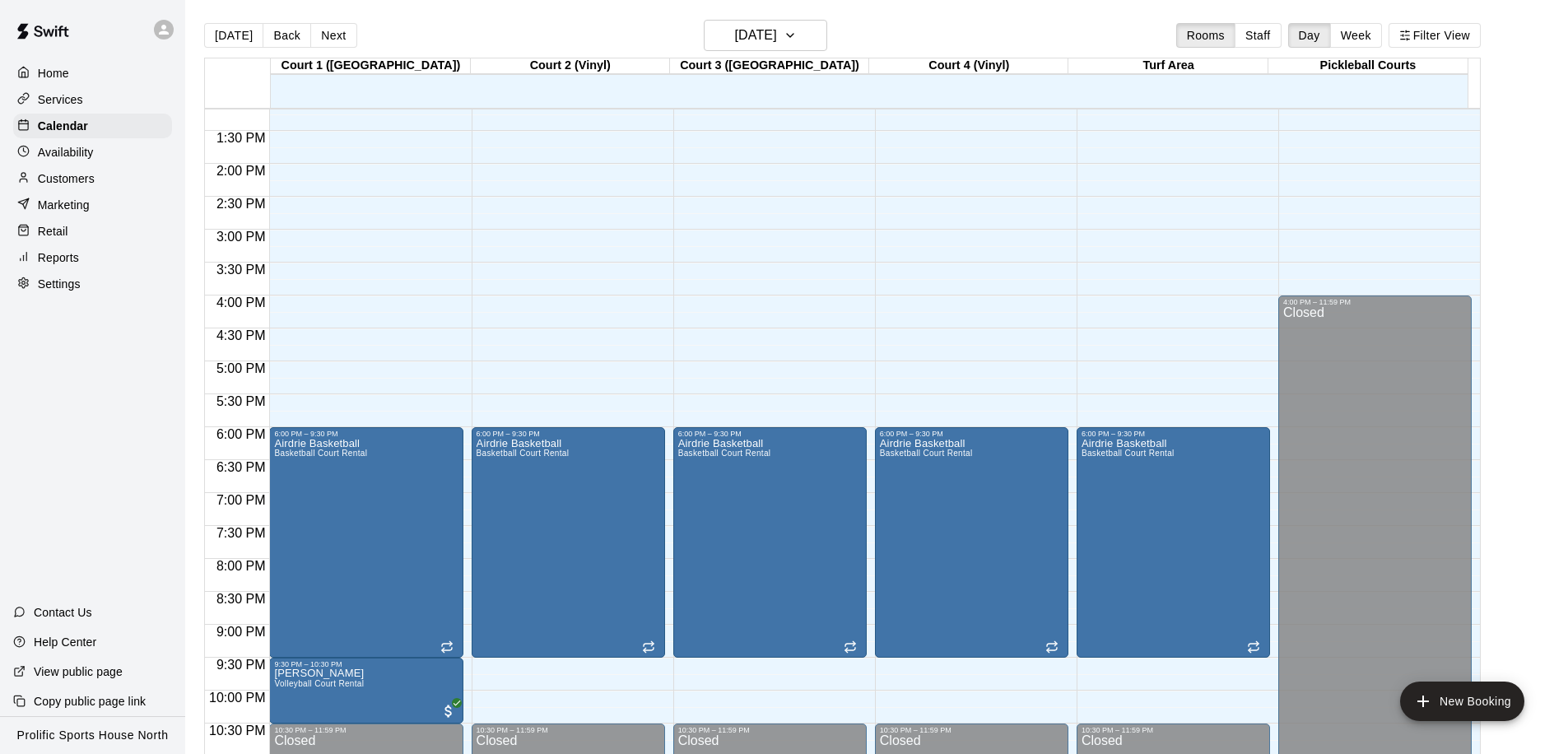
click at [106, 177] on div "Customers" at bounding box center [92, 178] width 159 height 25
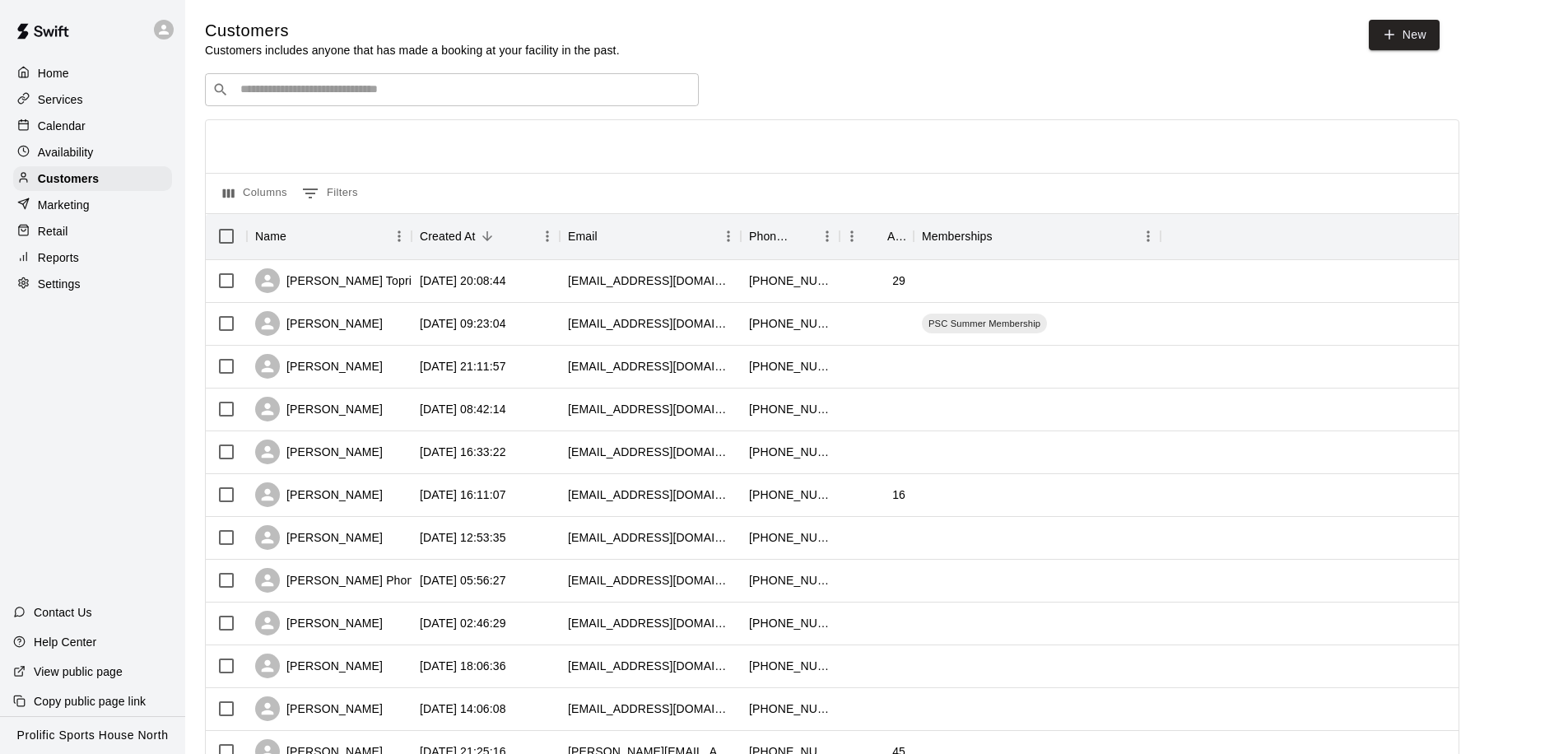
click at [287, 91] on input "Search customers by name or email" at bounding box center [463, 89] width 456 height 17
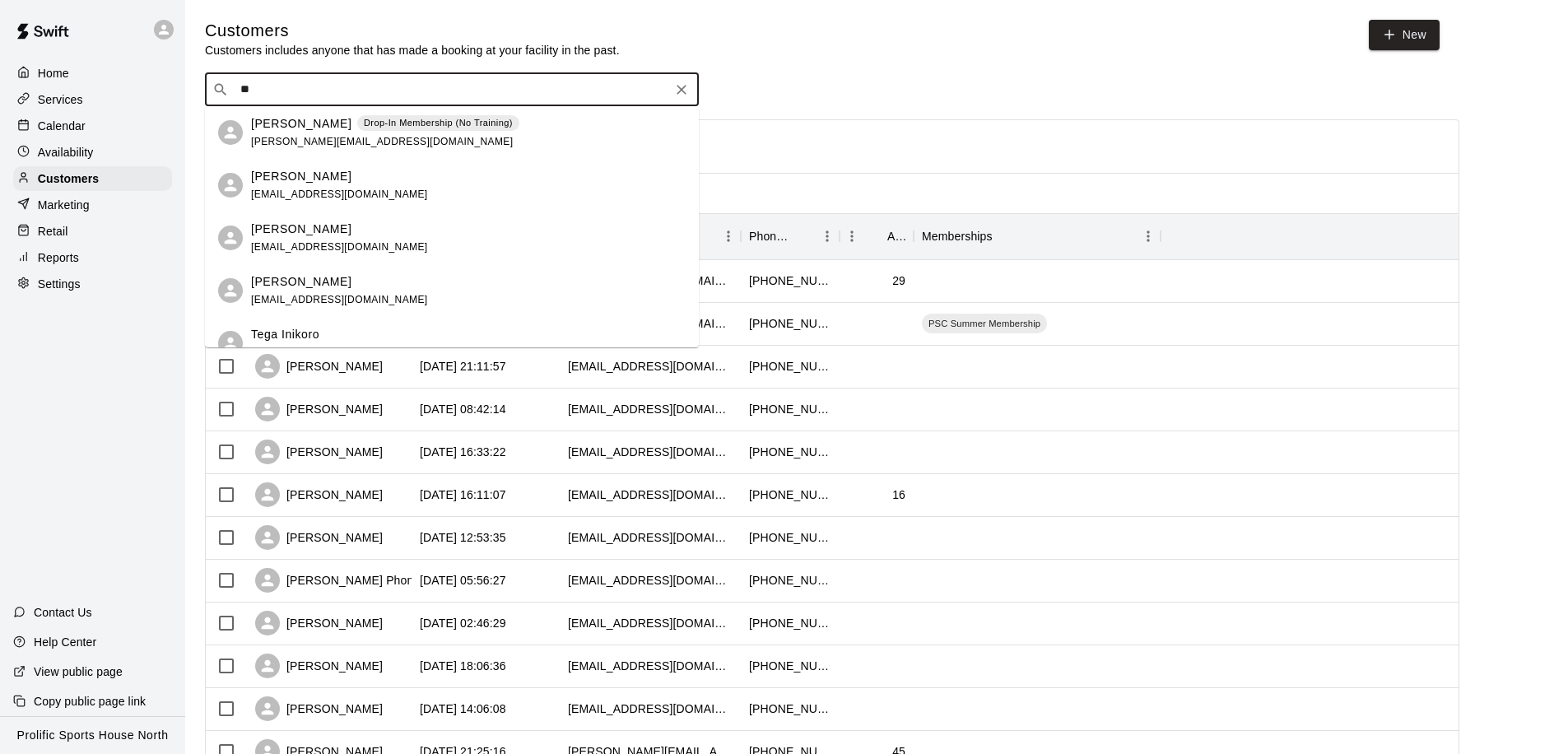
type input "*"
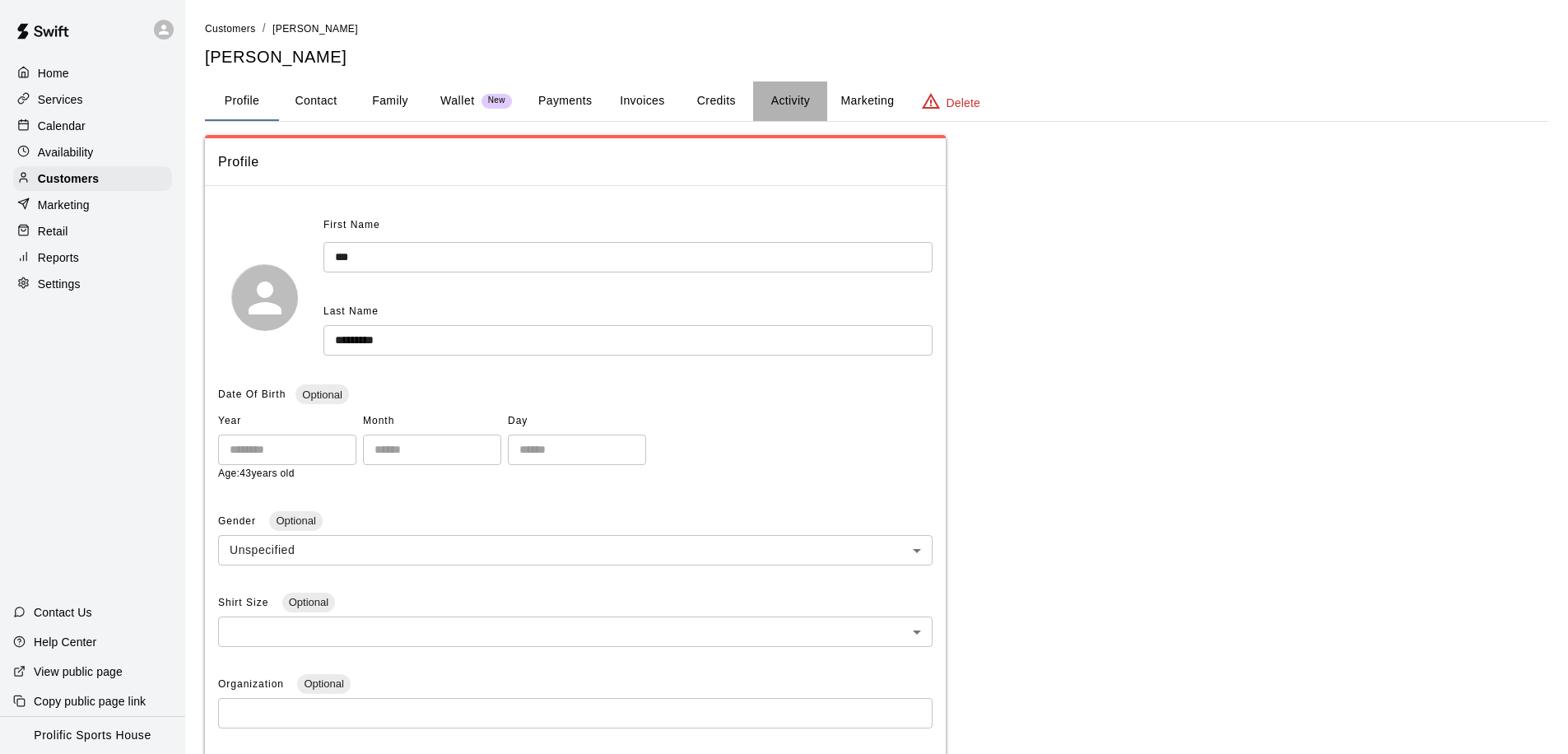
click at [788, 106] on button "Activity" at bounding box center [789, 101] width 74 height 40
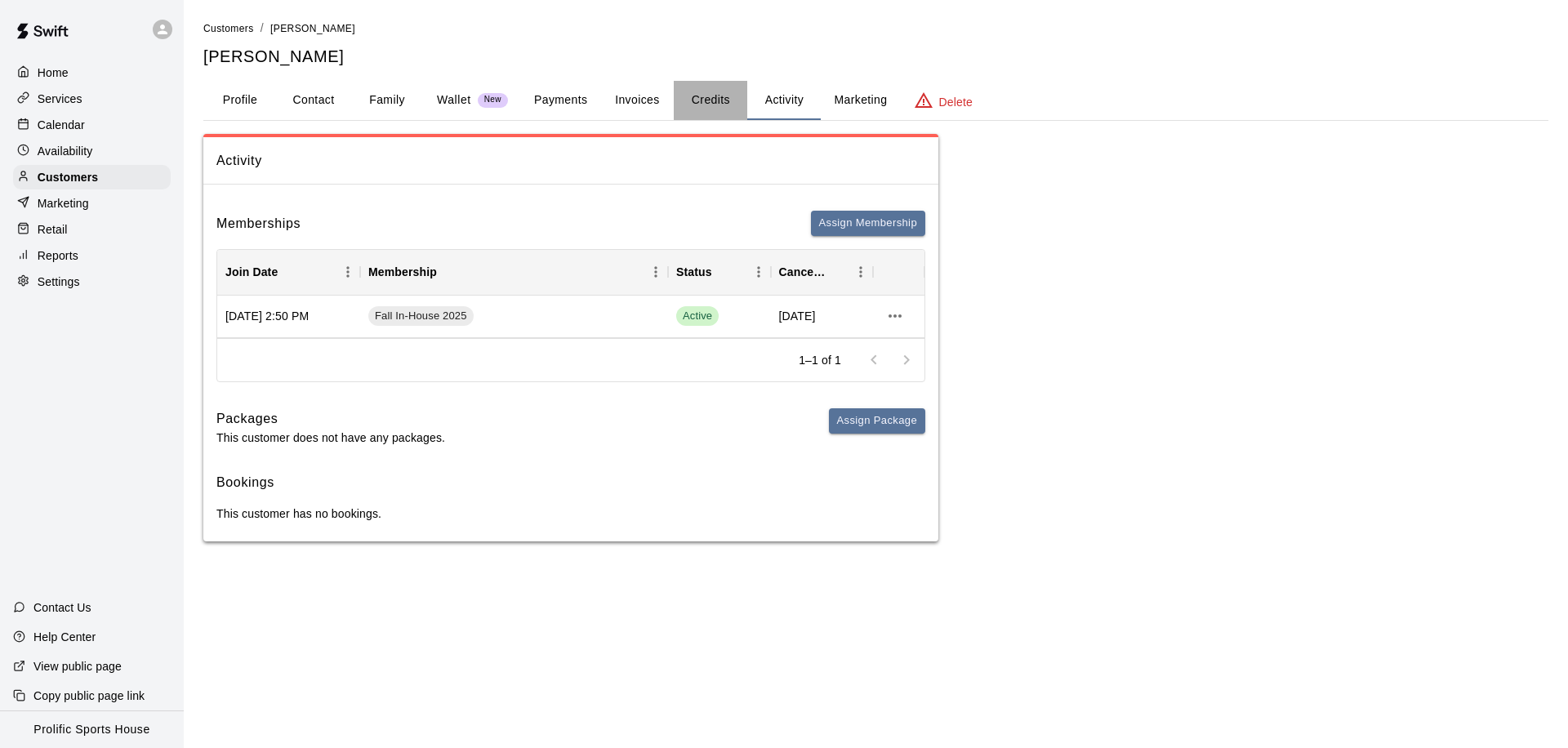
click at [707, 109] on button "Credits" at bounding box center [710, 100] width 74 height 39
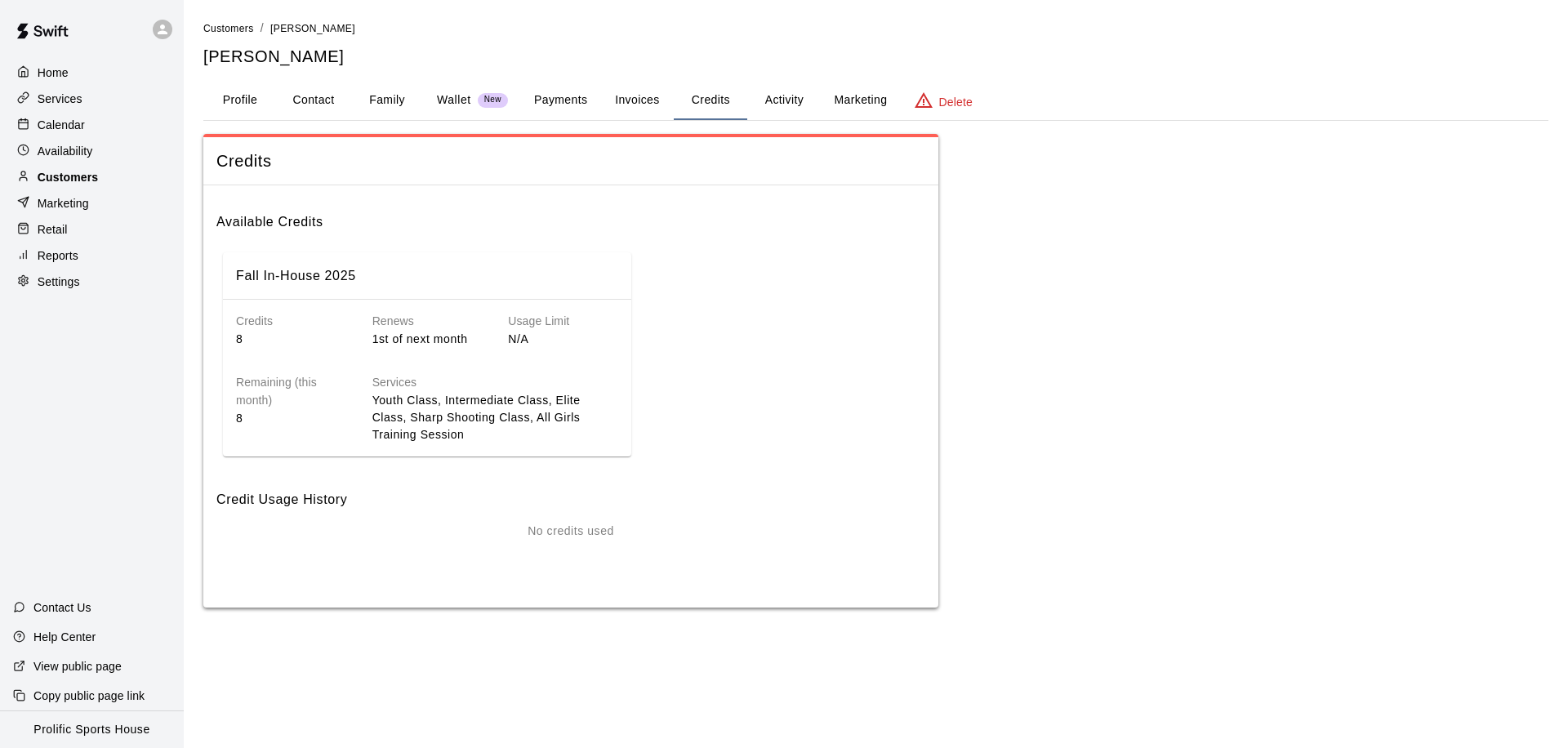
click at [79, 177] on p "Customers" at bounding box center [68, 177] width 61 height 17
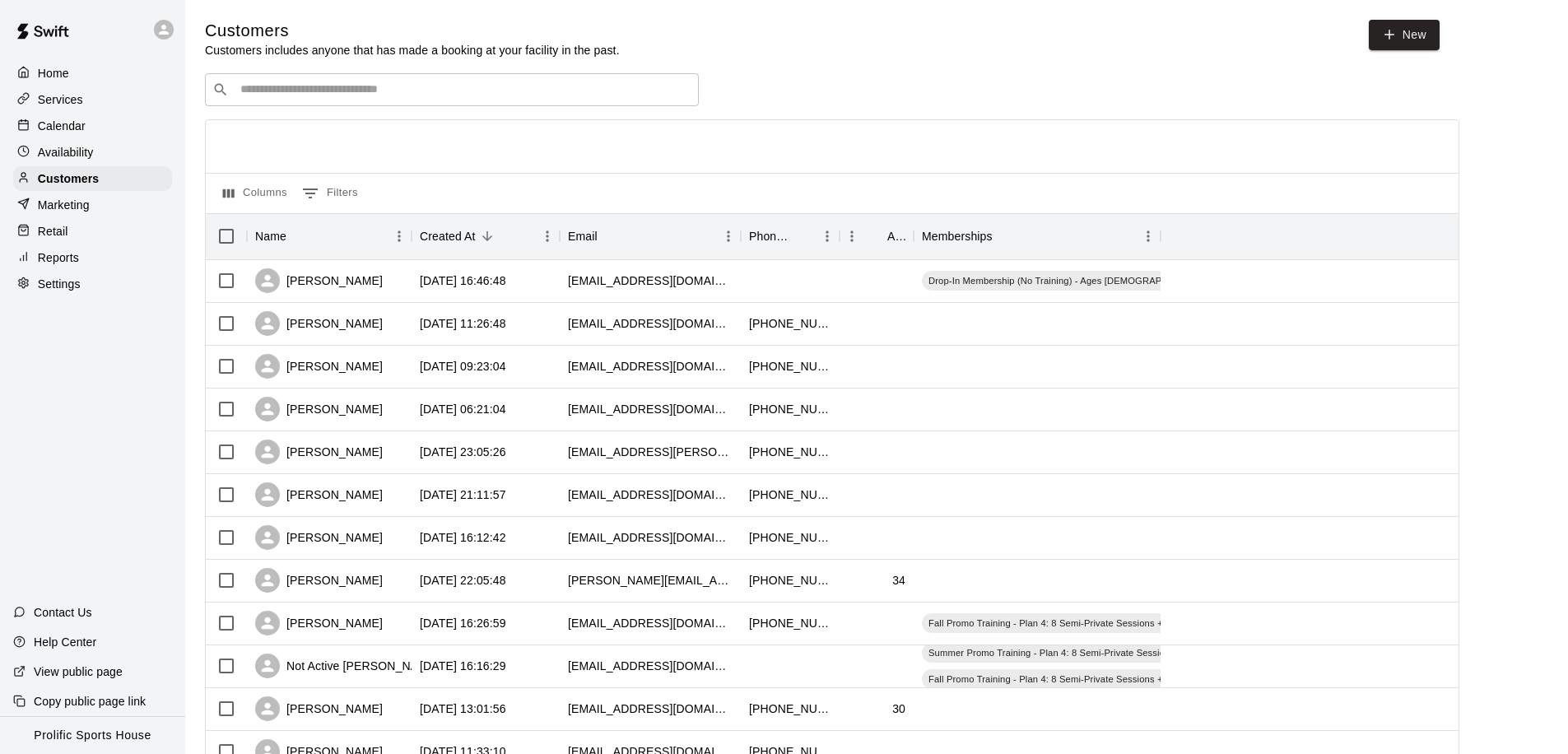
click at [314, 92] on input "Search customers by name or email" at bounding box center [463, 89] width 456 height 17
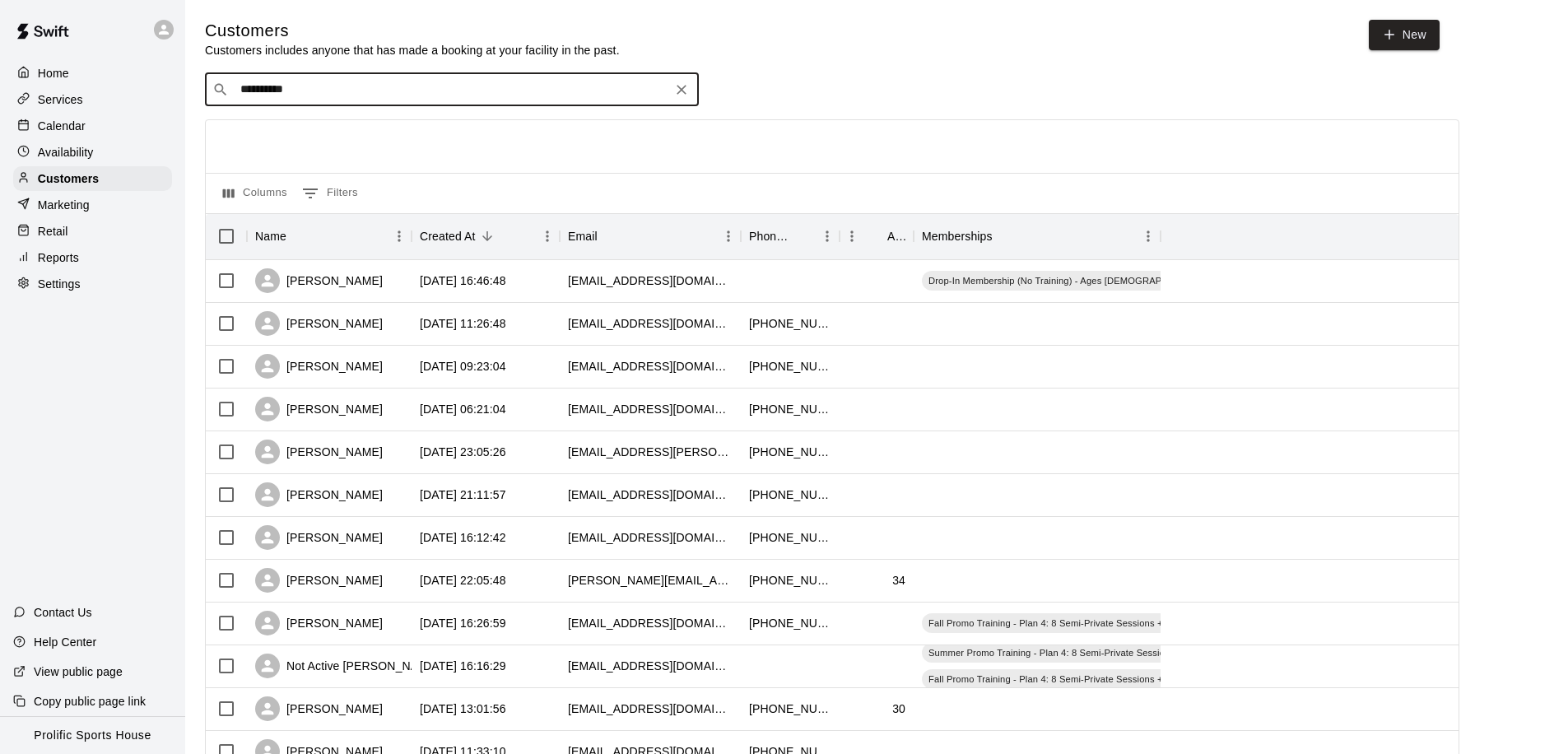
type input "**********"
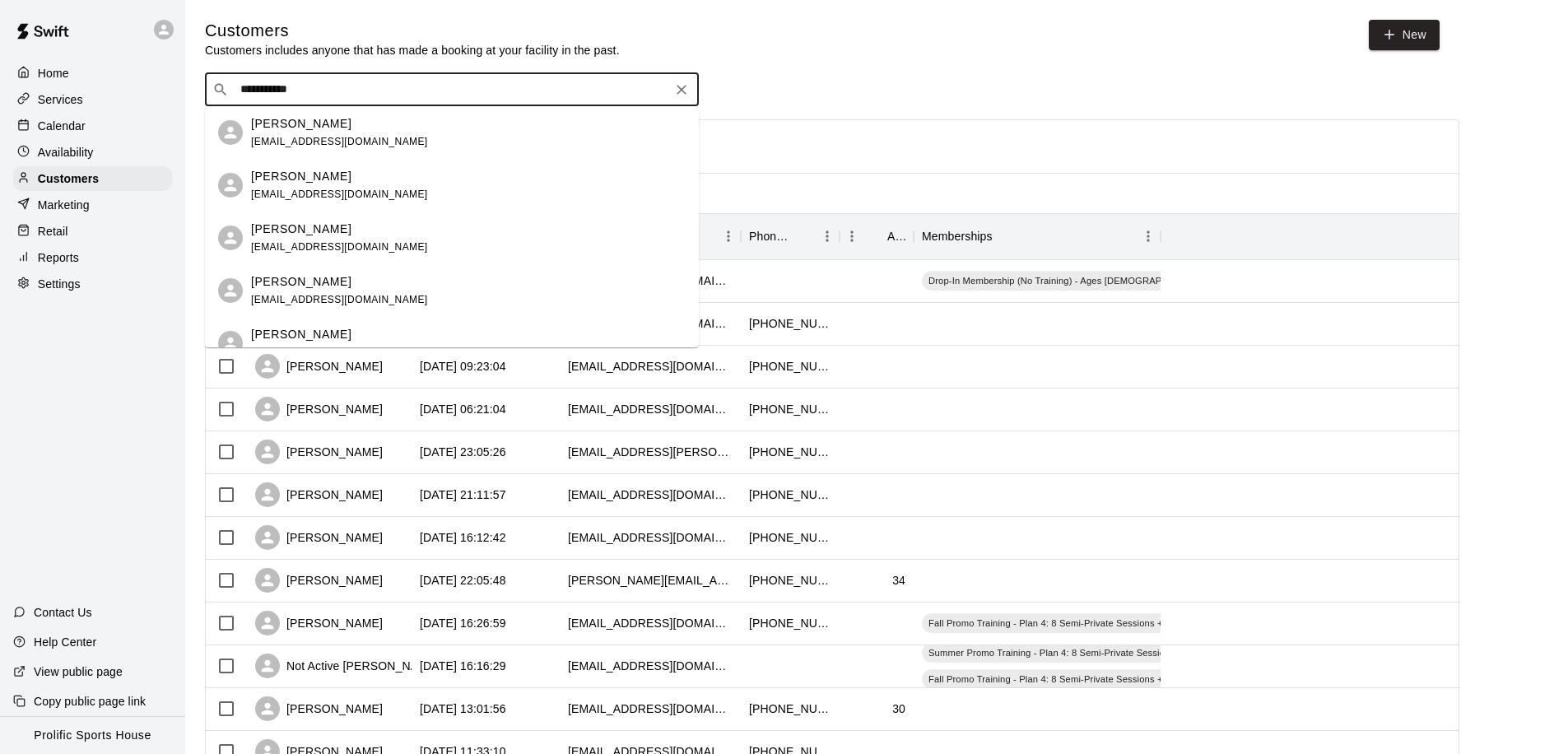
click at [430, 132] on div "Christopher Howse davidshowse@gmail.com" at bounding box center [468, 133] width 434 height 36
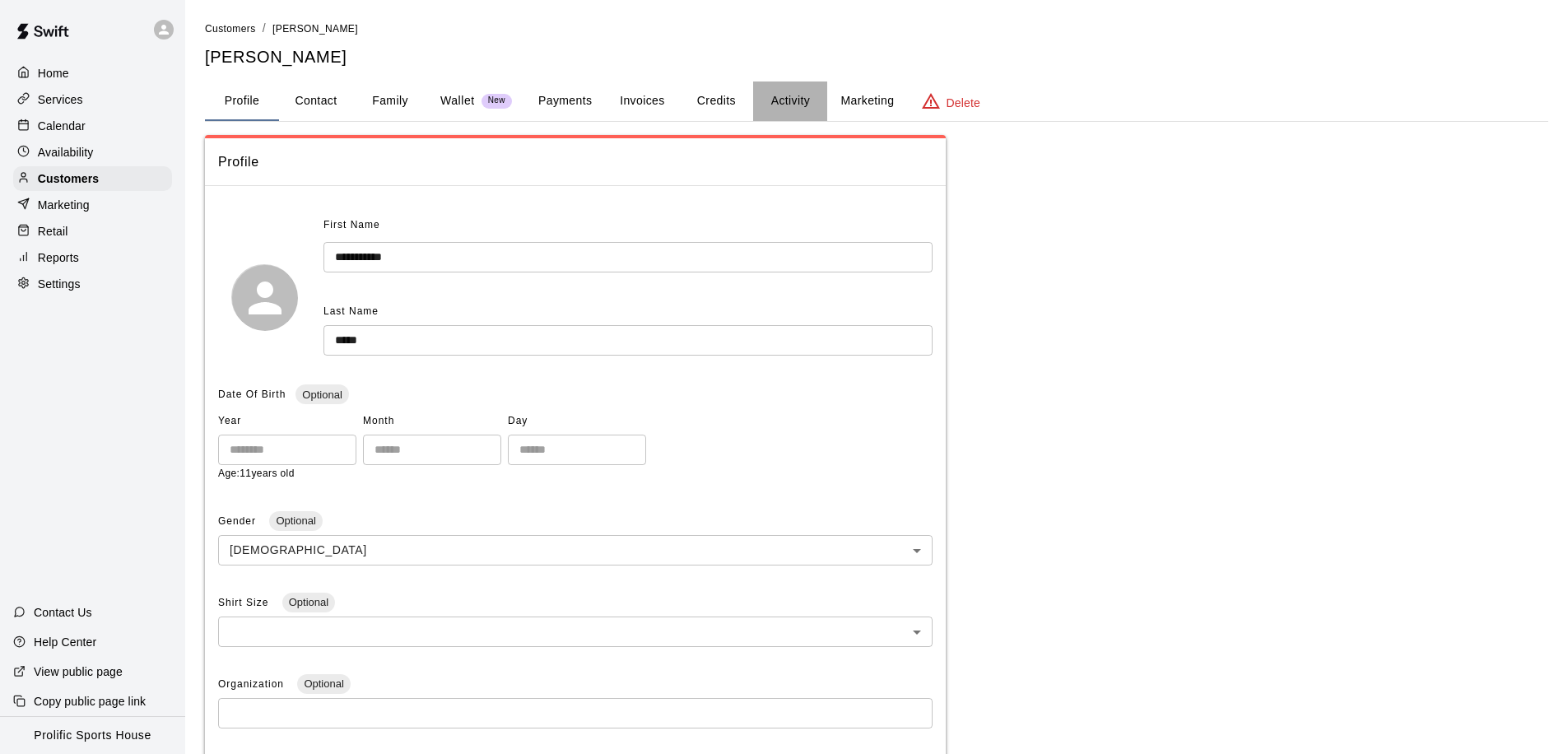
click at [785, 102] on button "Activity" at bounding box center [789, 101] width 74 height 40
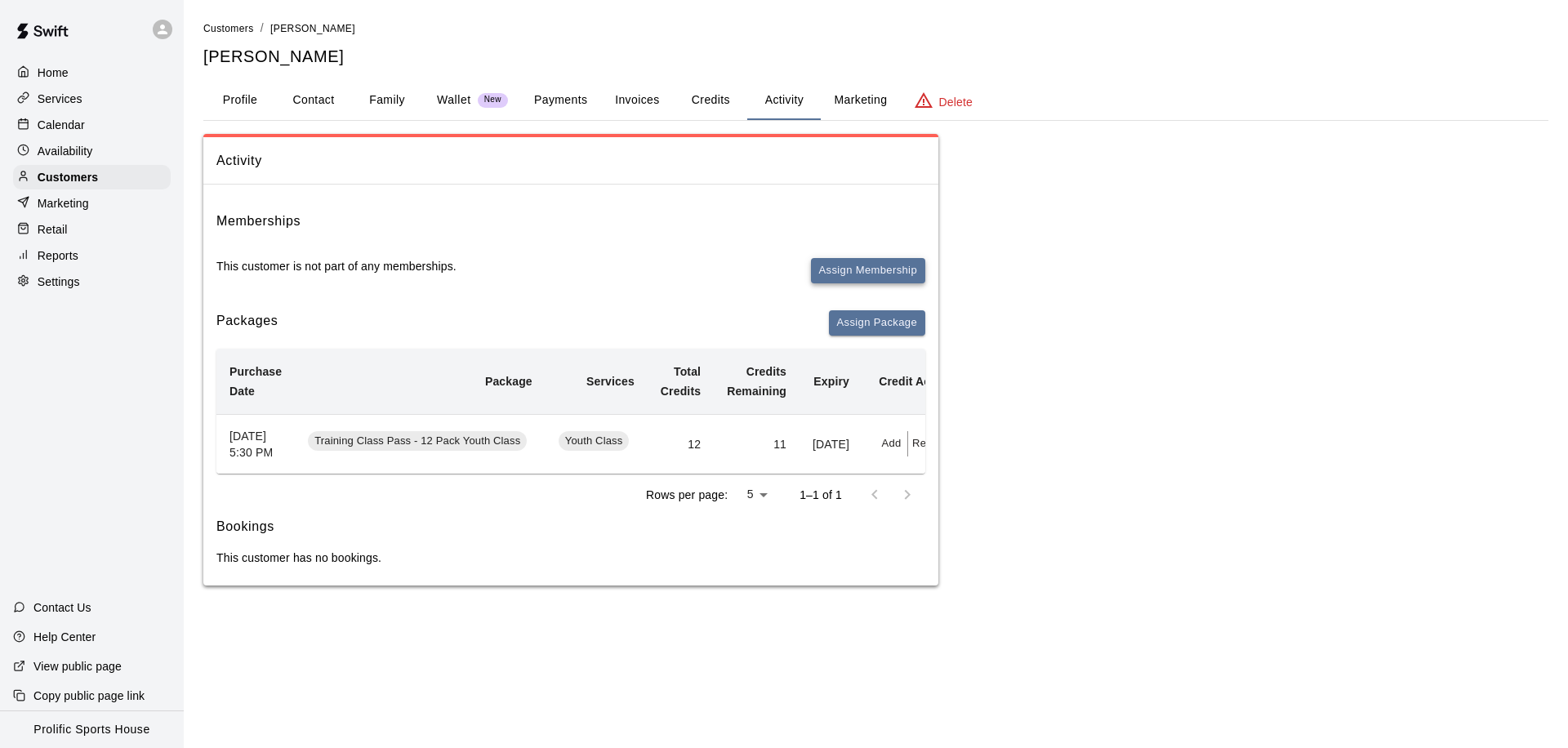
click at [836, 268] on button "Assign Membership" at bounding box center [868, 271] width 114 height 26
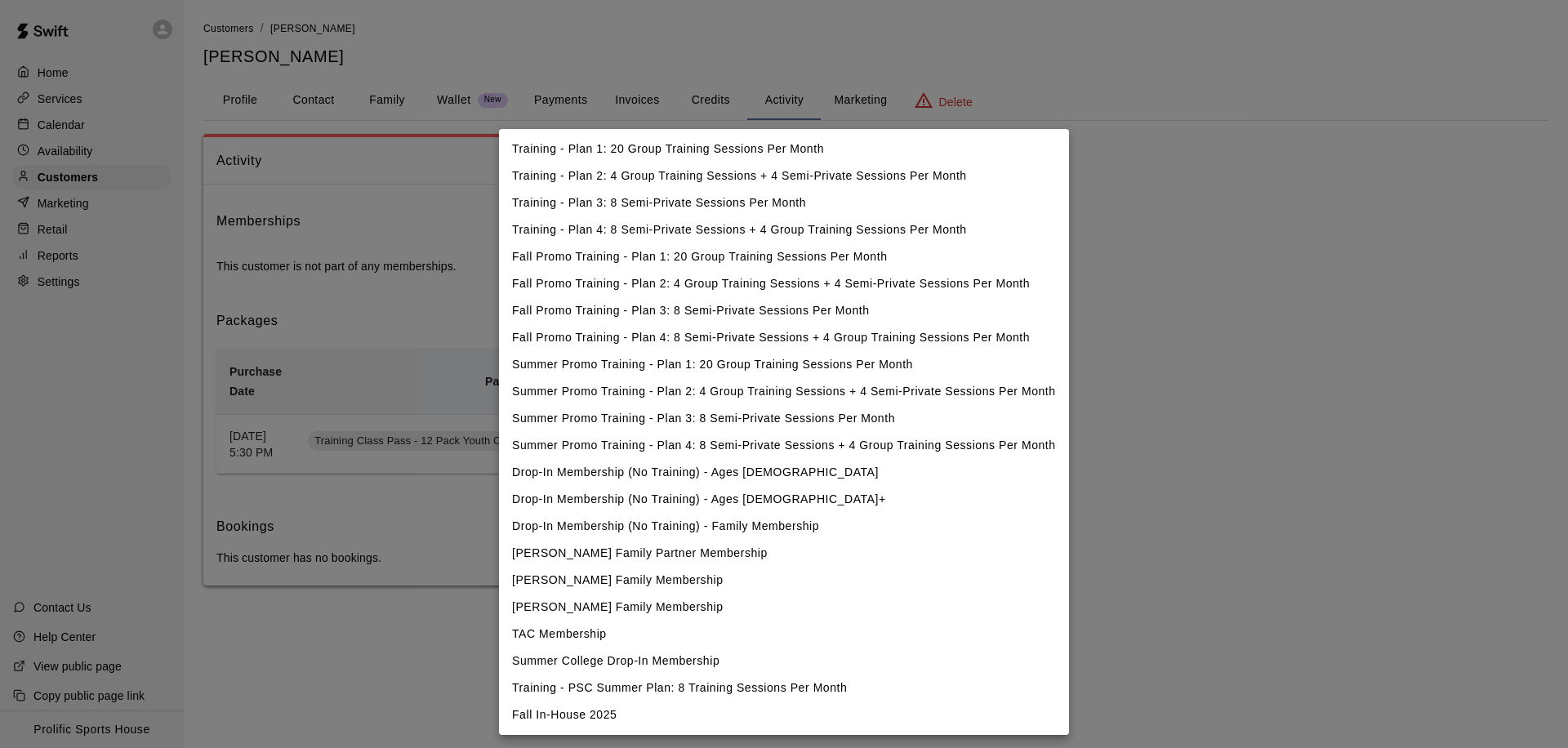
click at [833, 274] on body "Home Services Calendar Availability Customers Marketing Retail Reports Settings…" at bounding box center [784, 309] width 1568 height 618
click at [570, 721] on li "Fall In-House 2025" at bounding box center [784, 715] width 570 height 27
type input "**********"
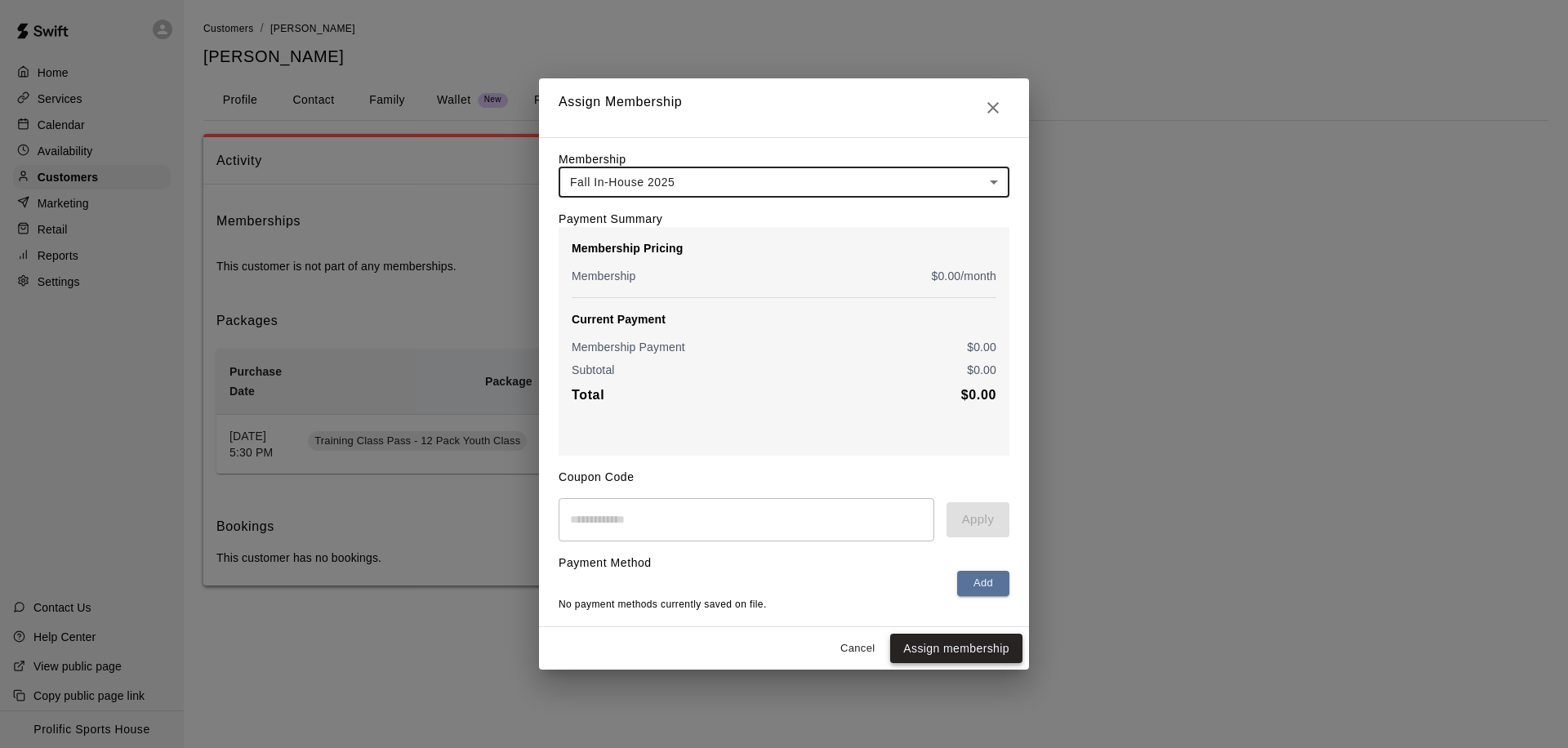
click at [927, 653] on button "Assign membership" at bounding box center [956, 648] width 133 height 30
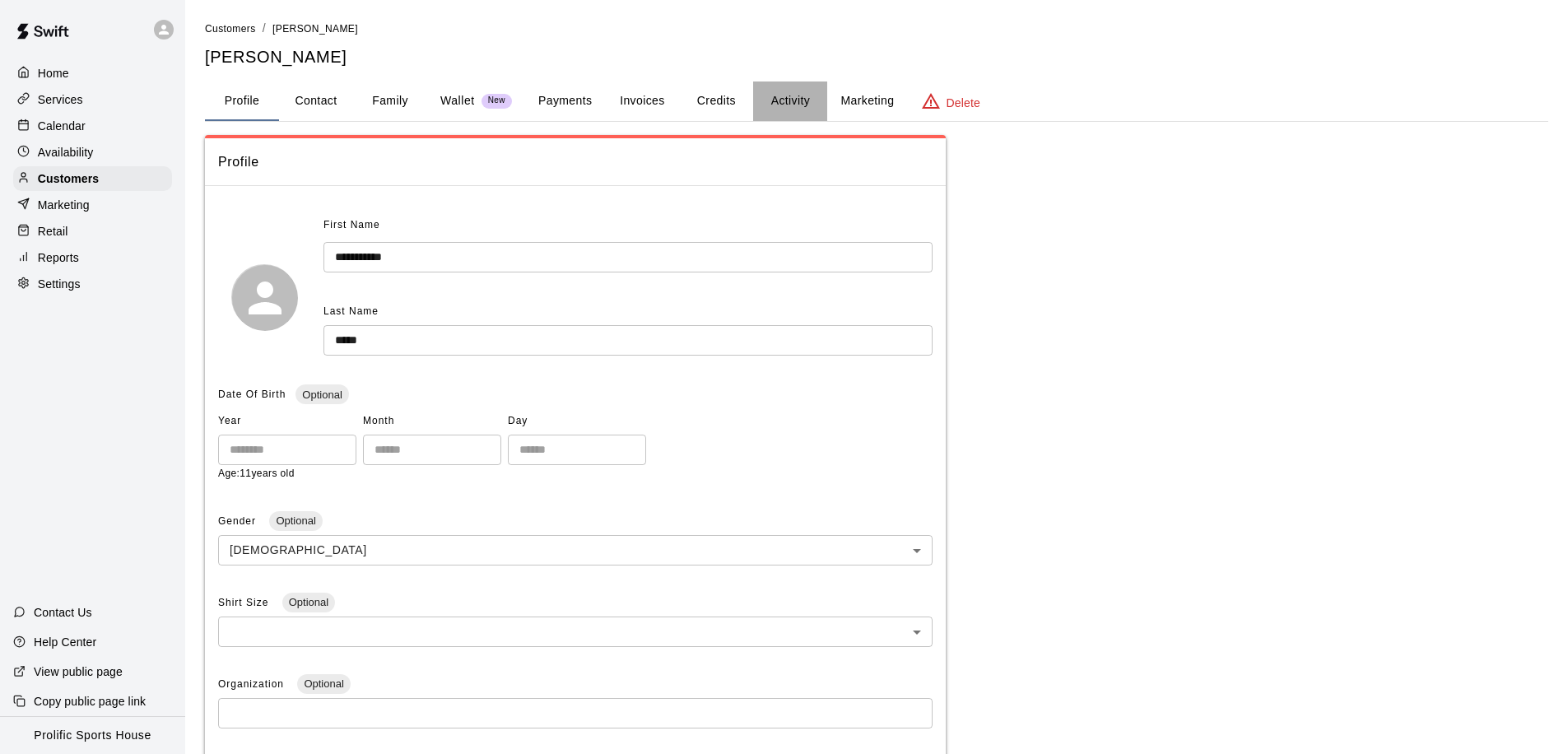
click at [785, 101] on button "Activity" at bounding box center [789, 101] width 74 height 40
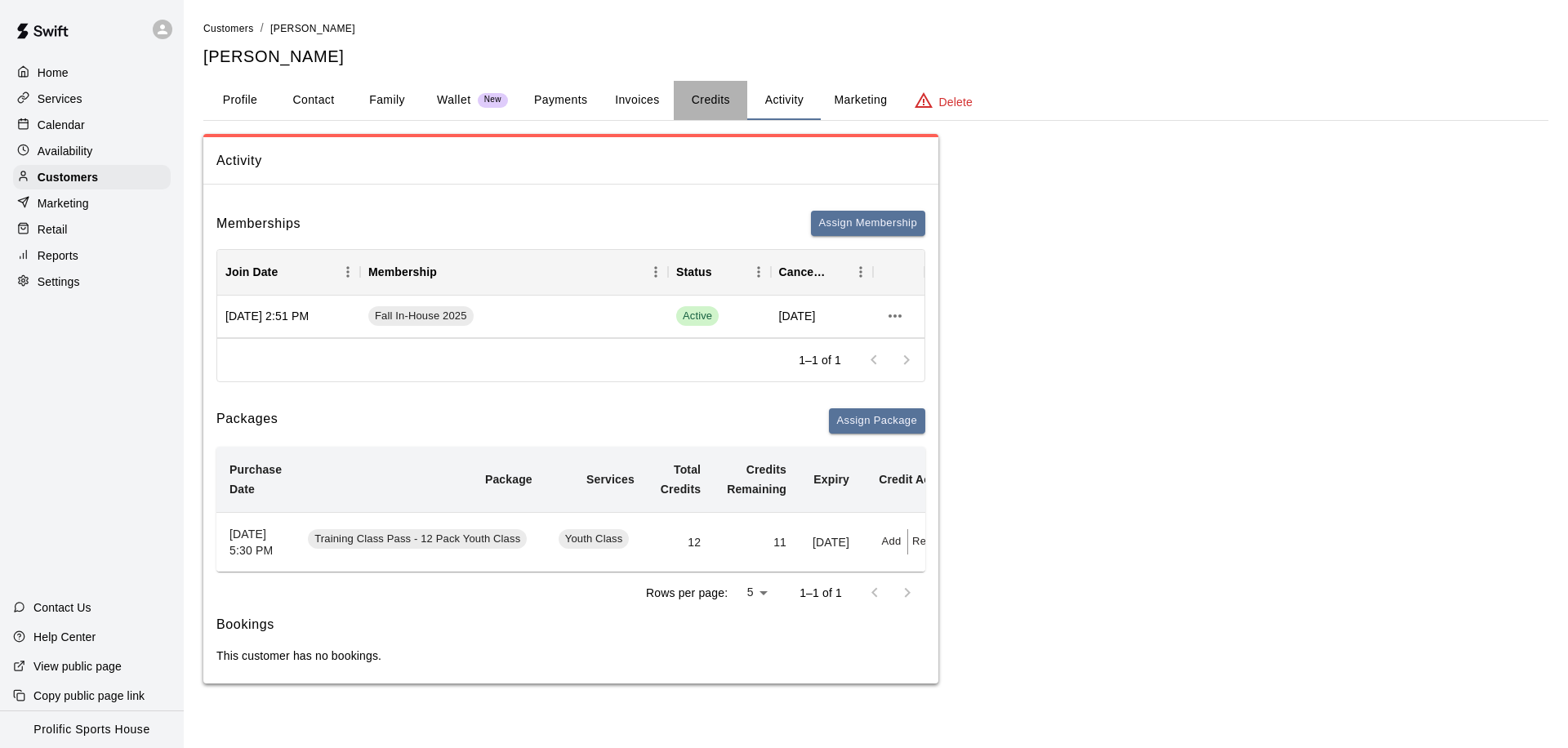
click at [721, 94] on button "Credits" at bounding box center [710, 100] width 74 height 39
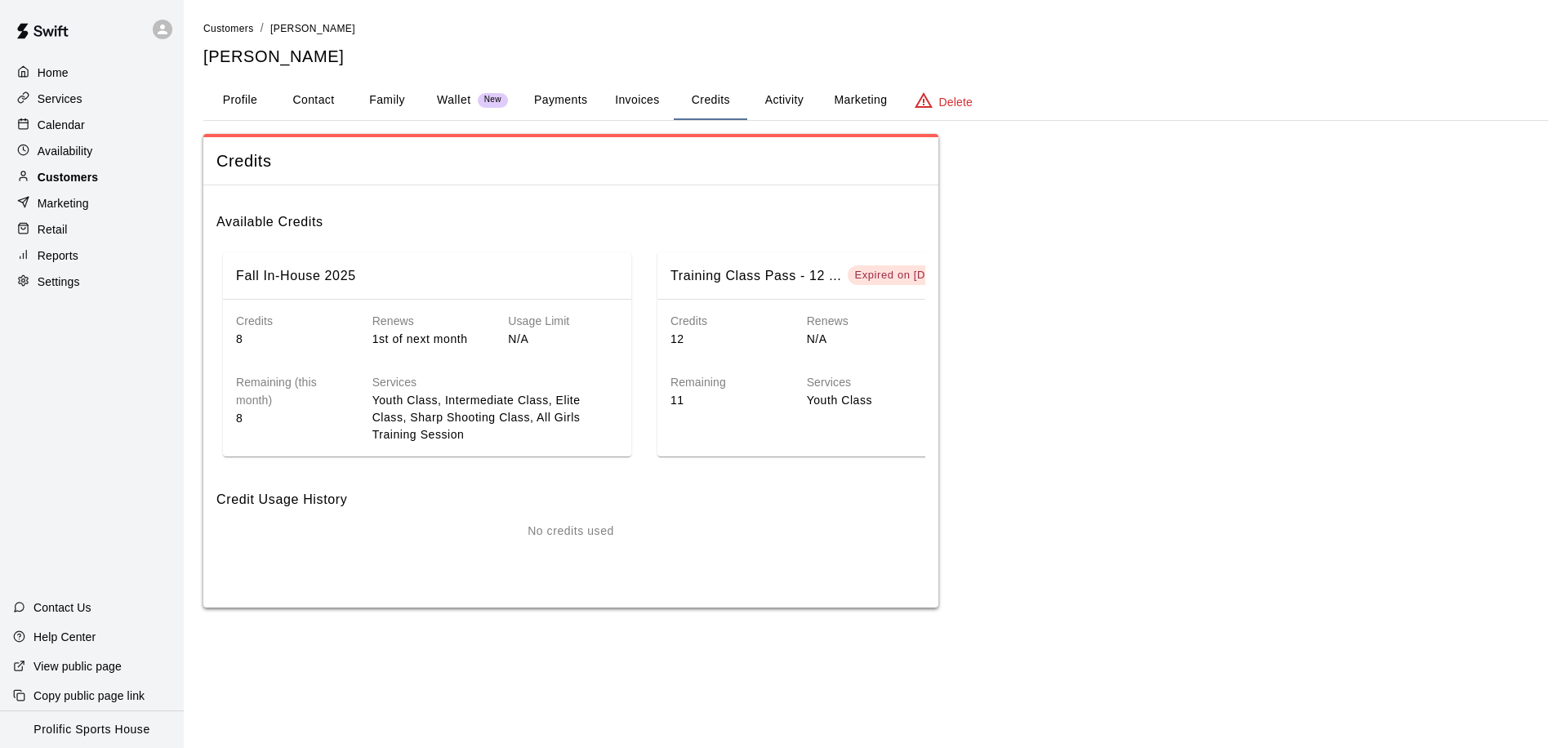
click at [114, 172] on div "Customers" at bounding box center [91, 177] width 158 height 25
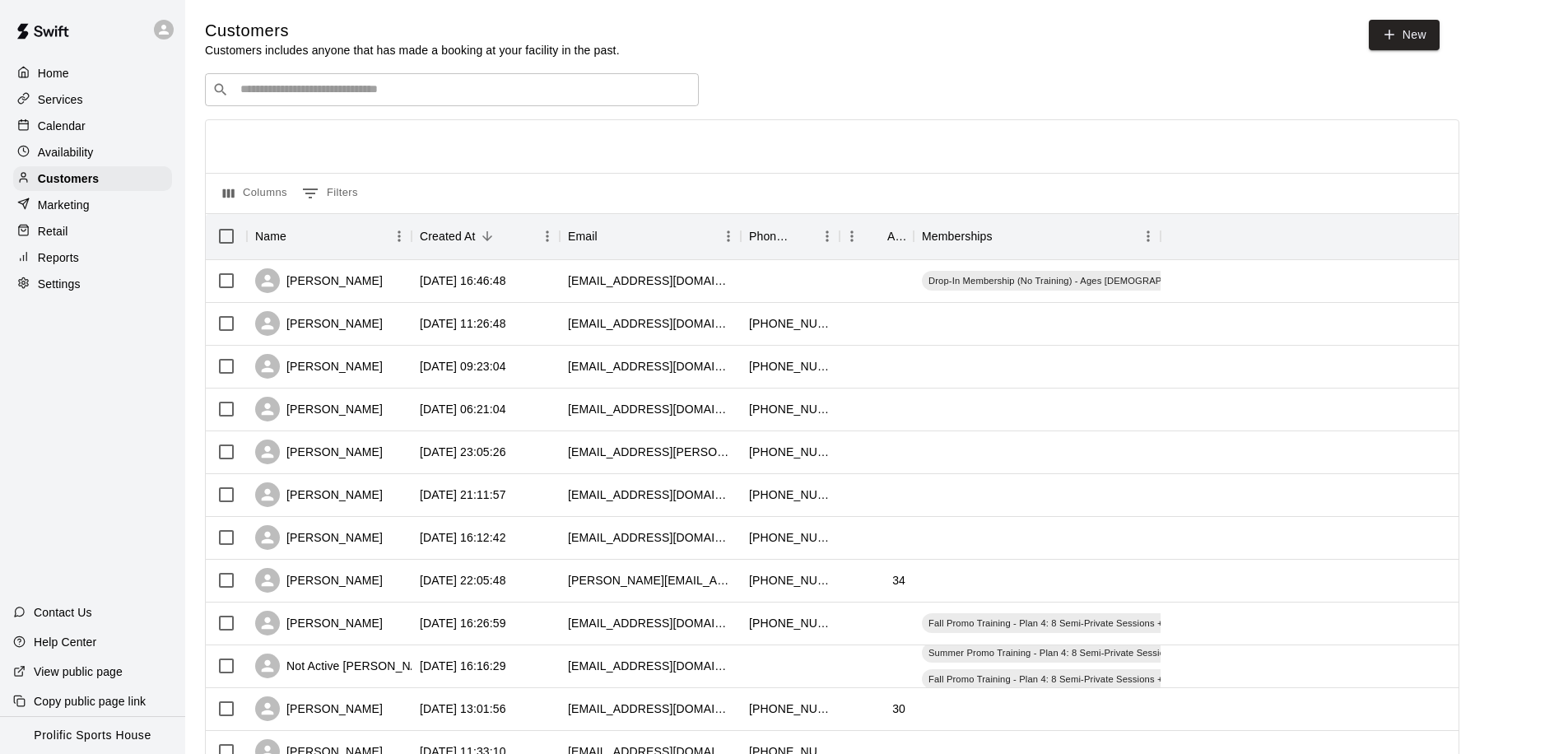
click at [249, 98] on div "​ ​" at bounding box center [451, 89] width 494 height 33
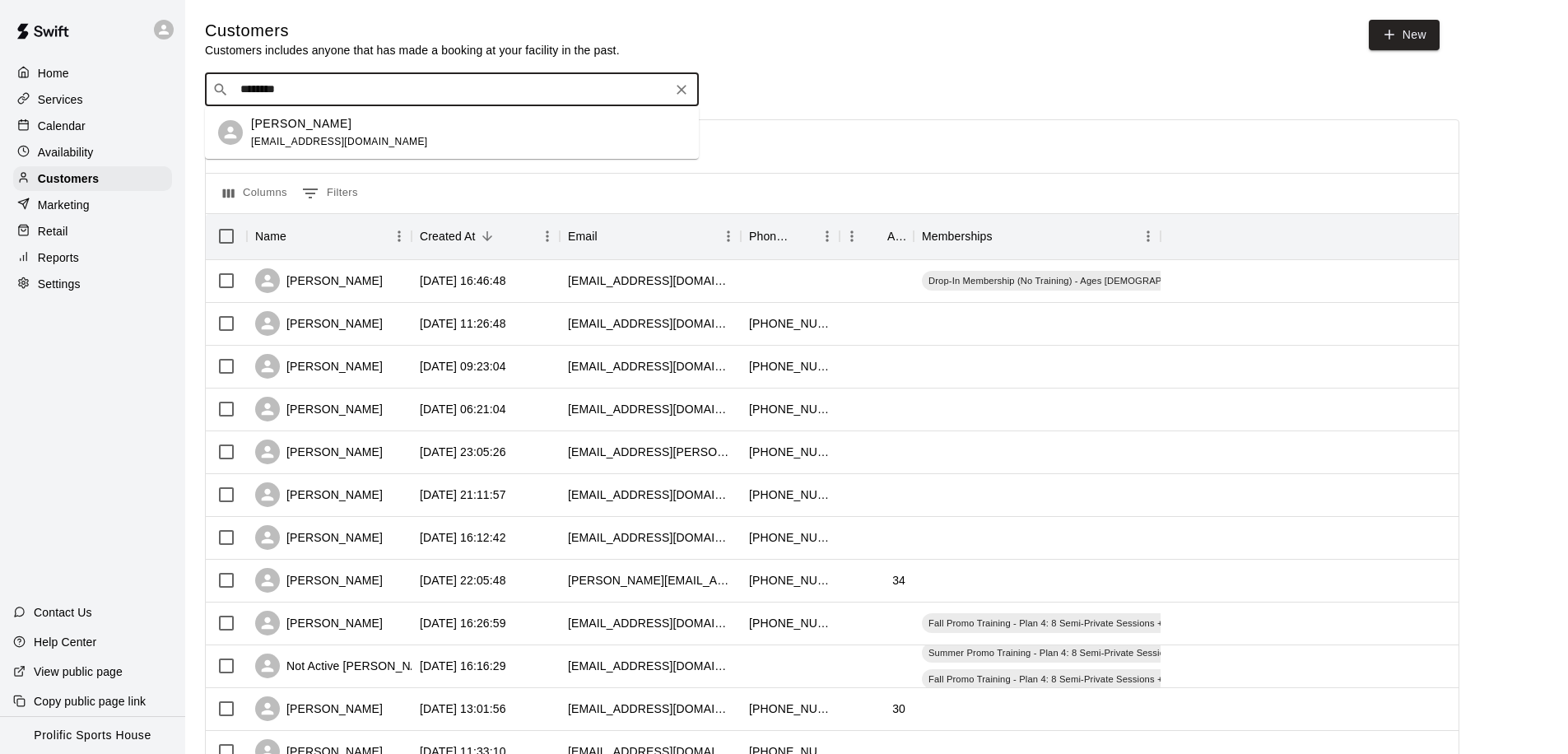
type input "*********"
click at [283, 136] on span "[EMAIL_ADDRESS][DOMAIN_NAME]" at bounding box center [339, 141] width 177 height 12
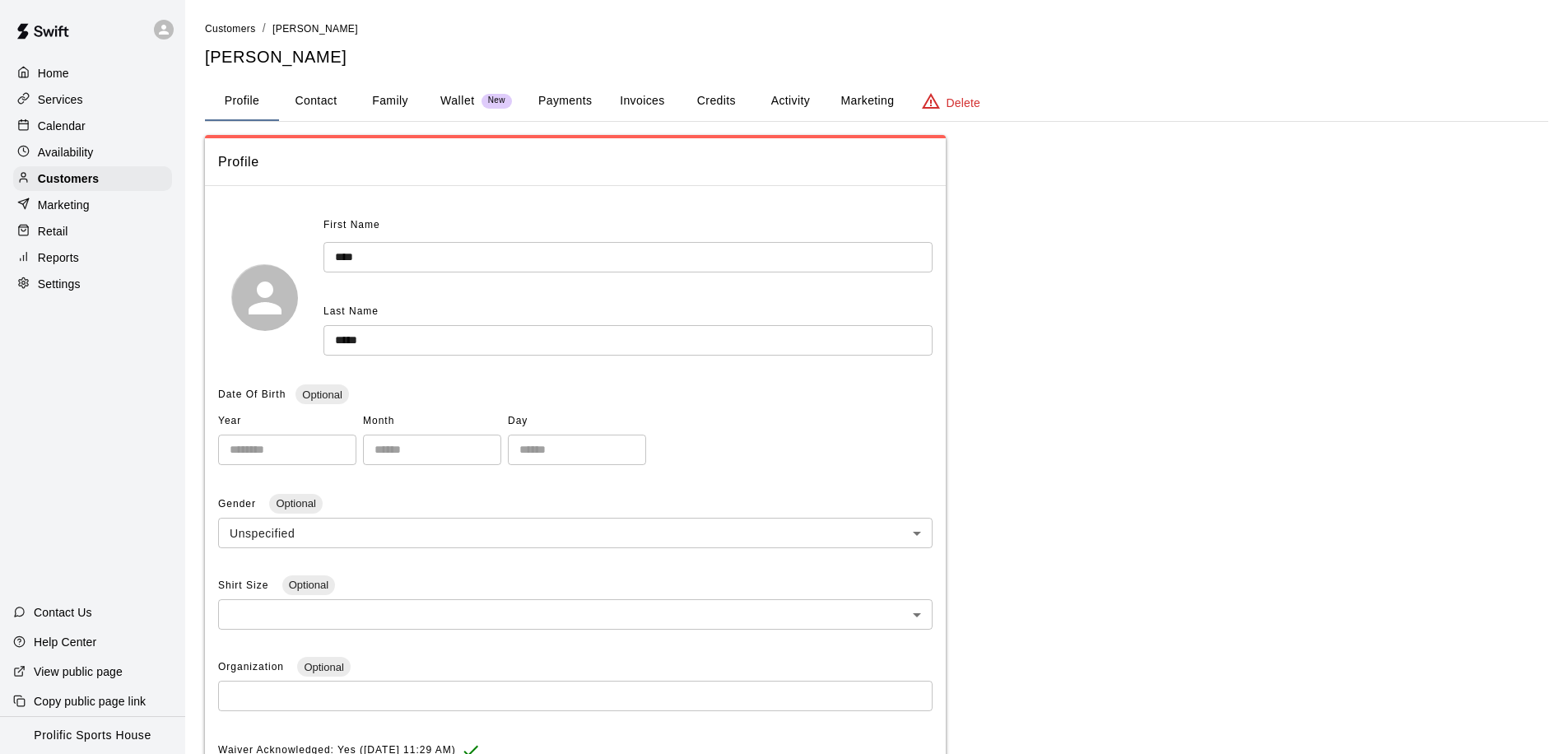
click at [383, 101] on button "Family" at bounding box center [390, 101] width 74 height 40
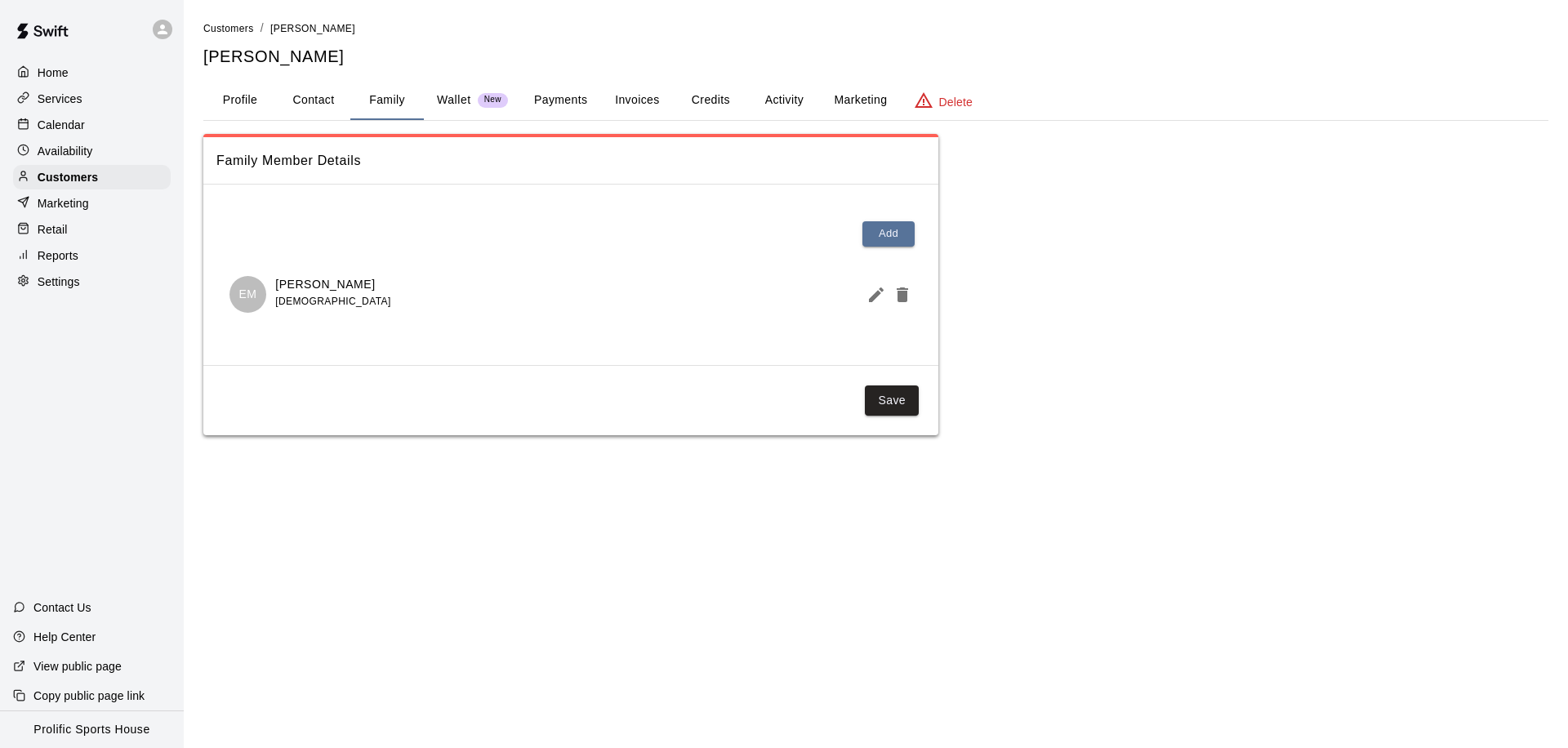
click at [773, 99] on button "Activity" at bounding box center [784, 100] width 74 height 39
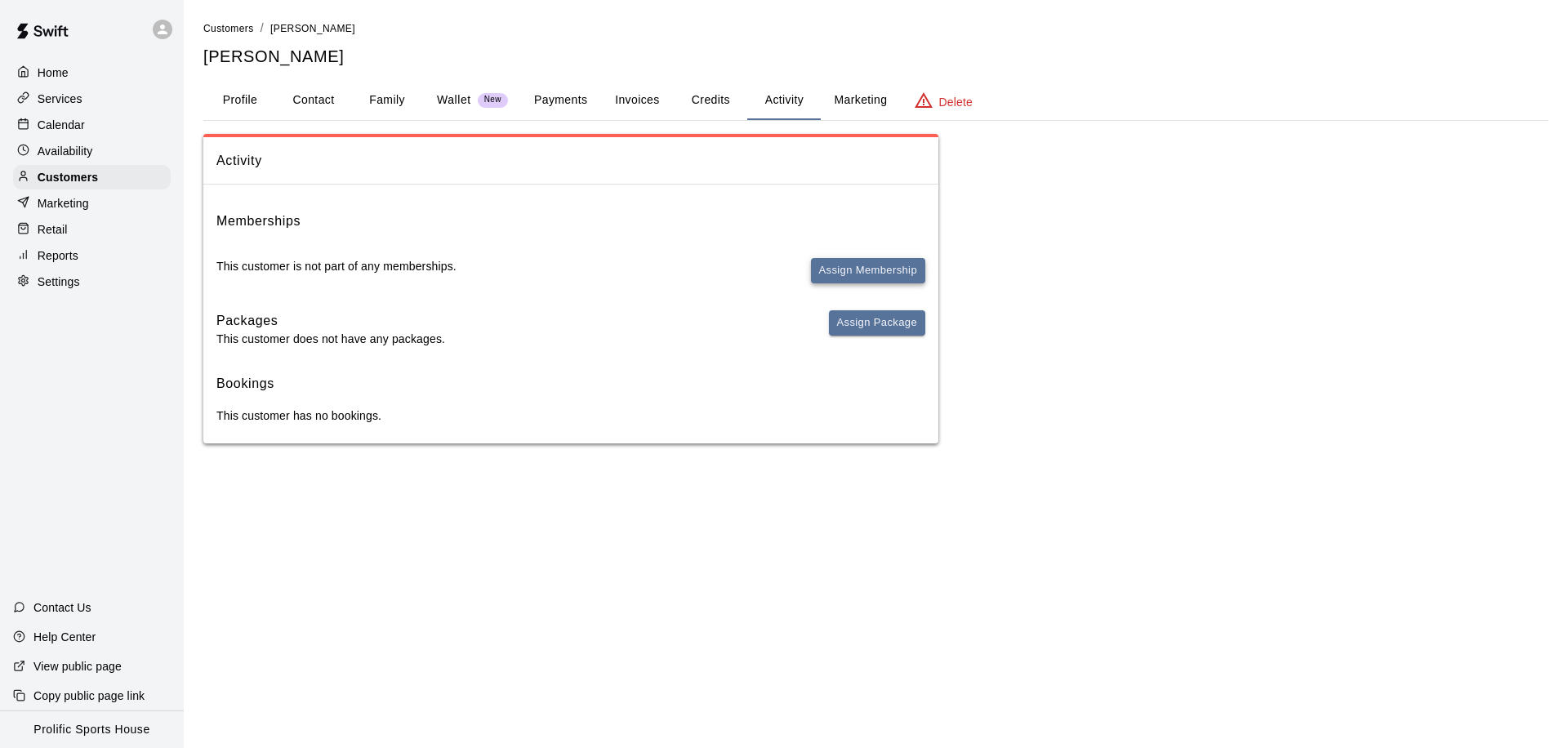
click at [834, 268] on button "Assign Membership" at bounding box center [868, 271] width 114 height 26
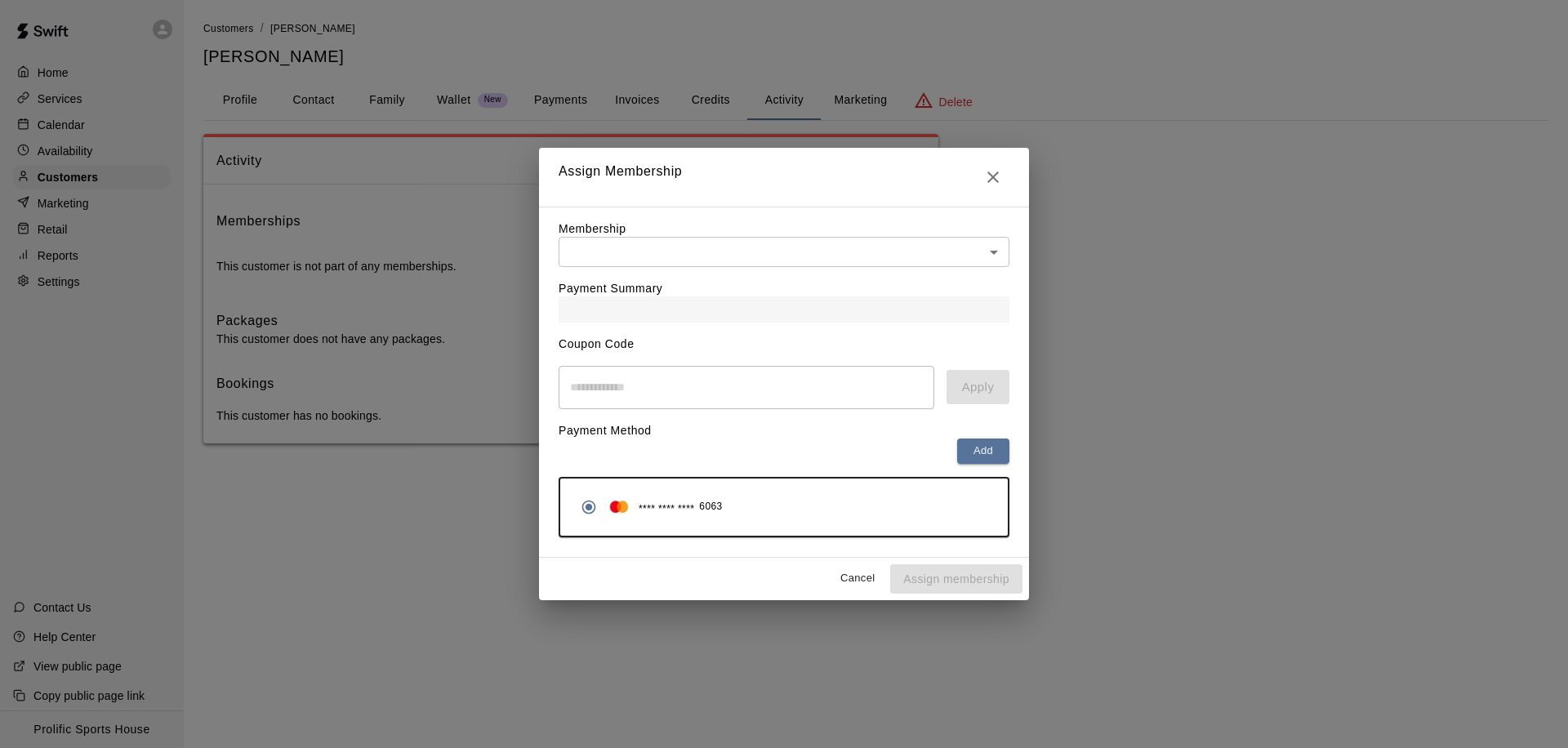
click at [800, 252] on body "Home Services Calendar Availability Customers Marketing Retail Reports Settings…" at bounding box center [784, 238] width 1568 height 476
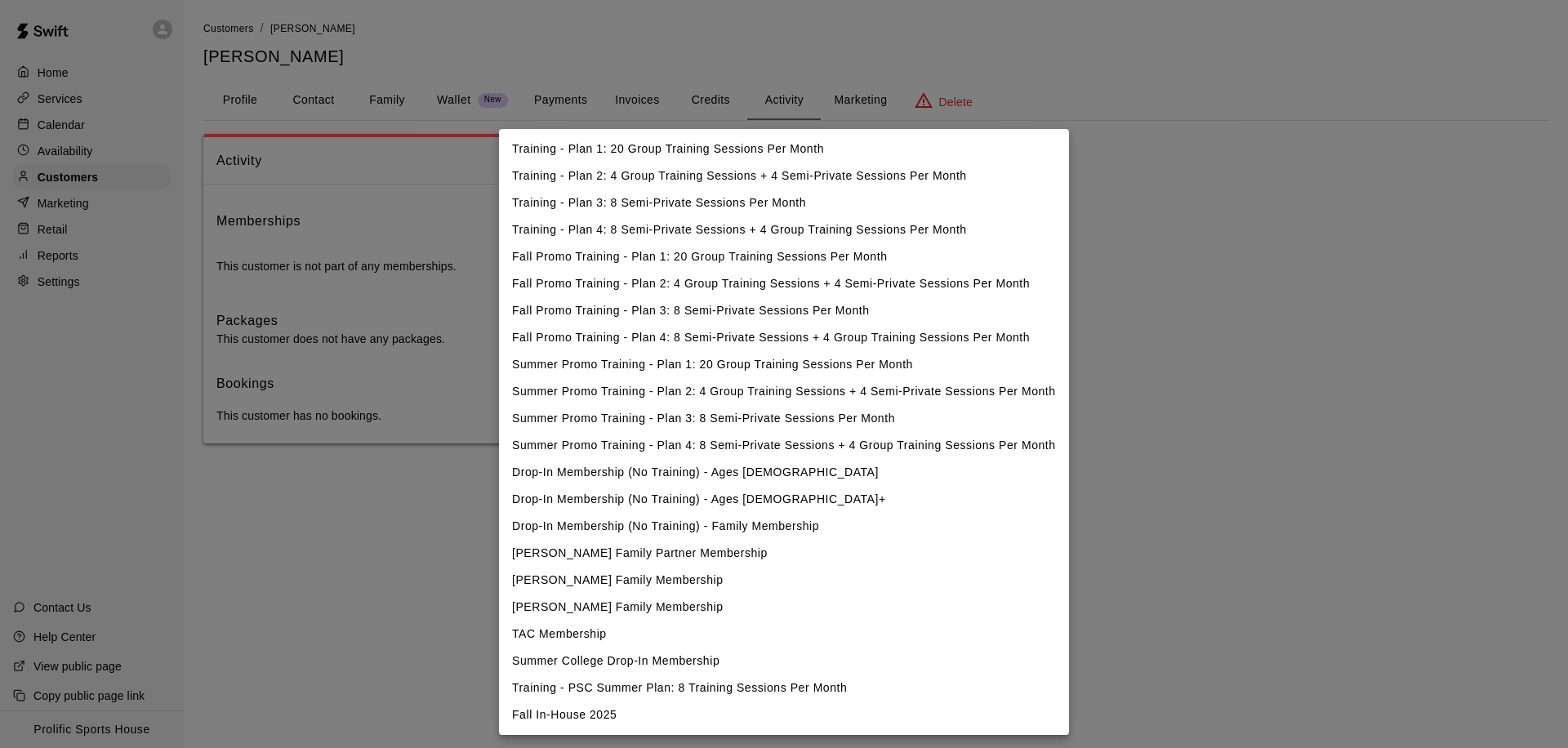
click at [592, 716] on li "Fall In-House 2025" at bounding box center [784, 715] width 570 height 27
type input "**********"
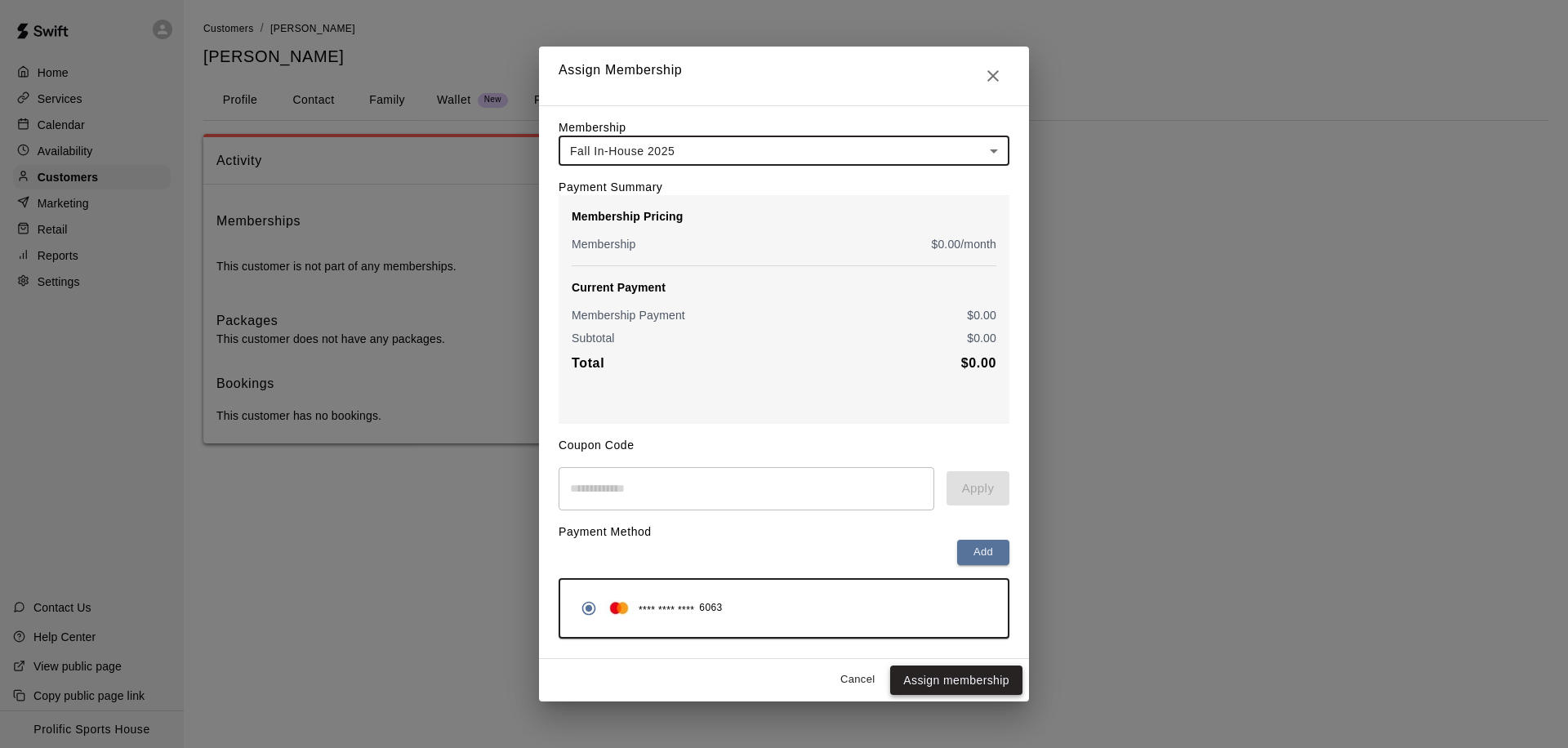
click at [956, 686] on button "Assign membership" at bounding box center [956, 680] width 133 height 30
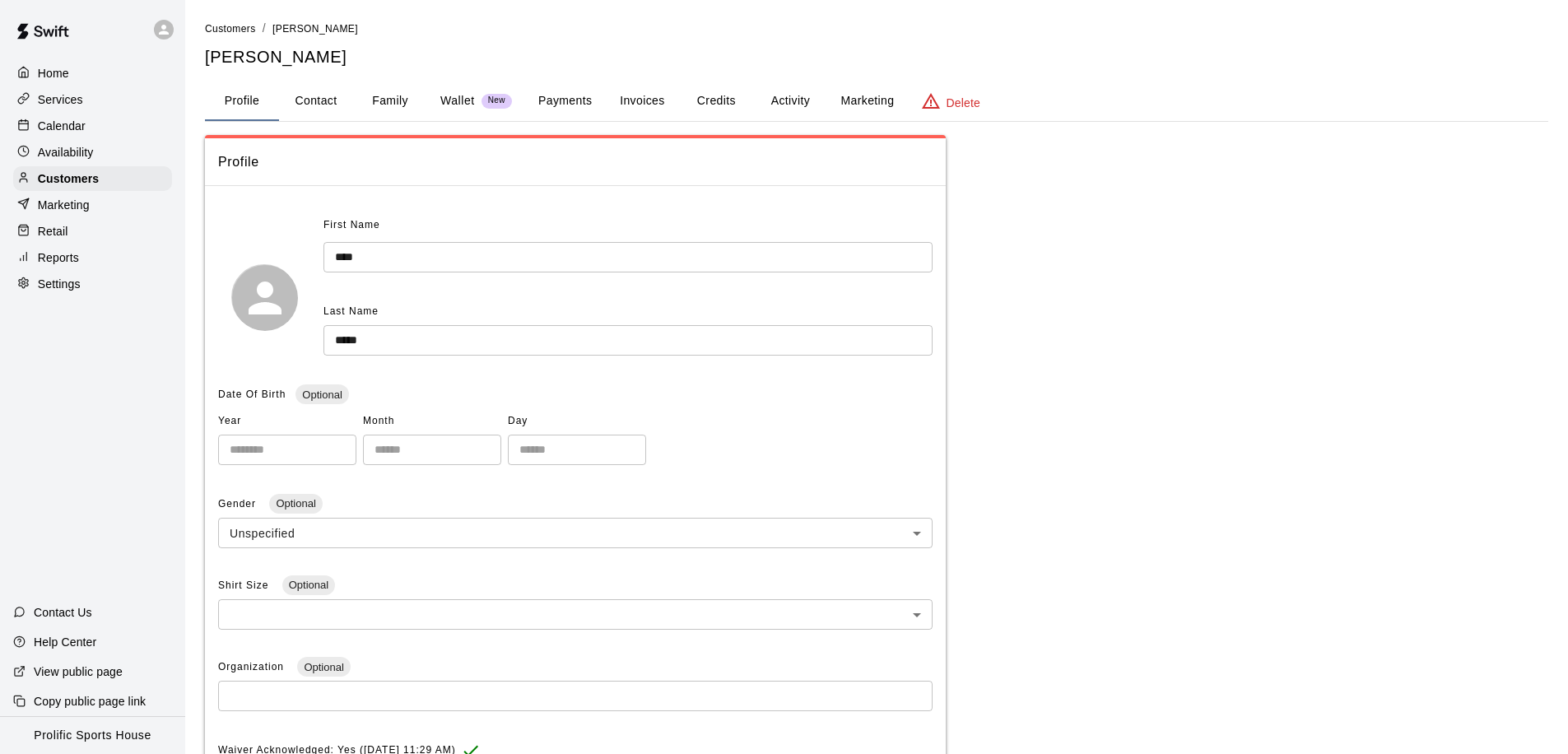
click at [785, 95] on button "Activity" at bounding box center [789, 101] width 74 height 40
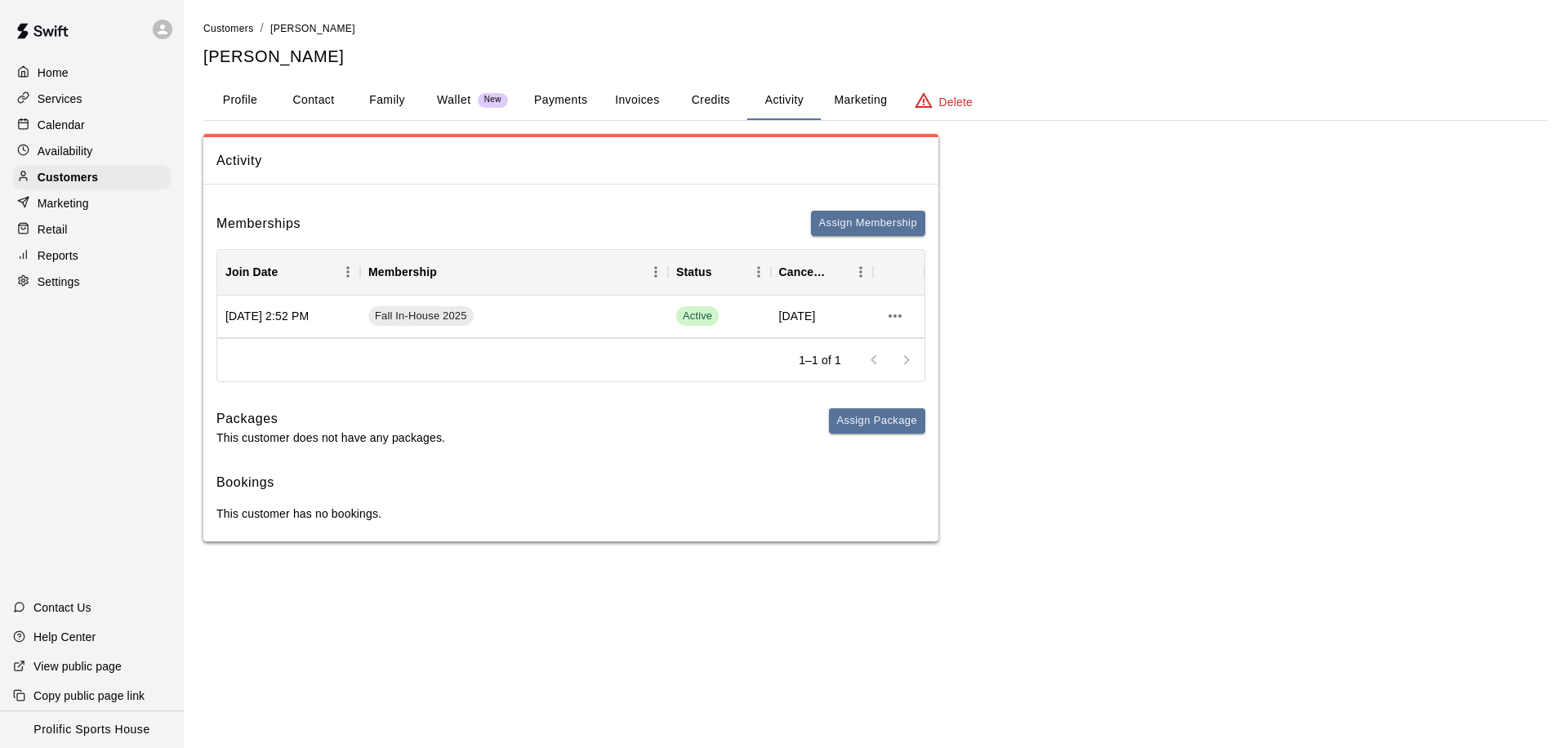
click at [721, 94] on button "Credits" at bounding box center [710, 100] width 74 height 39
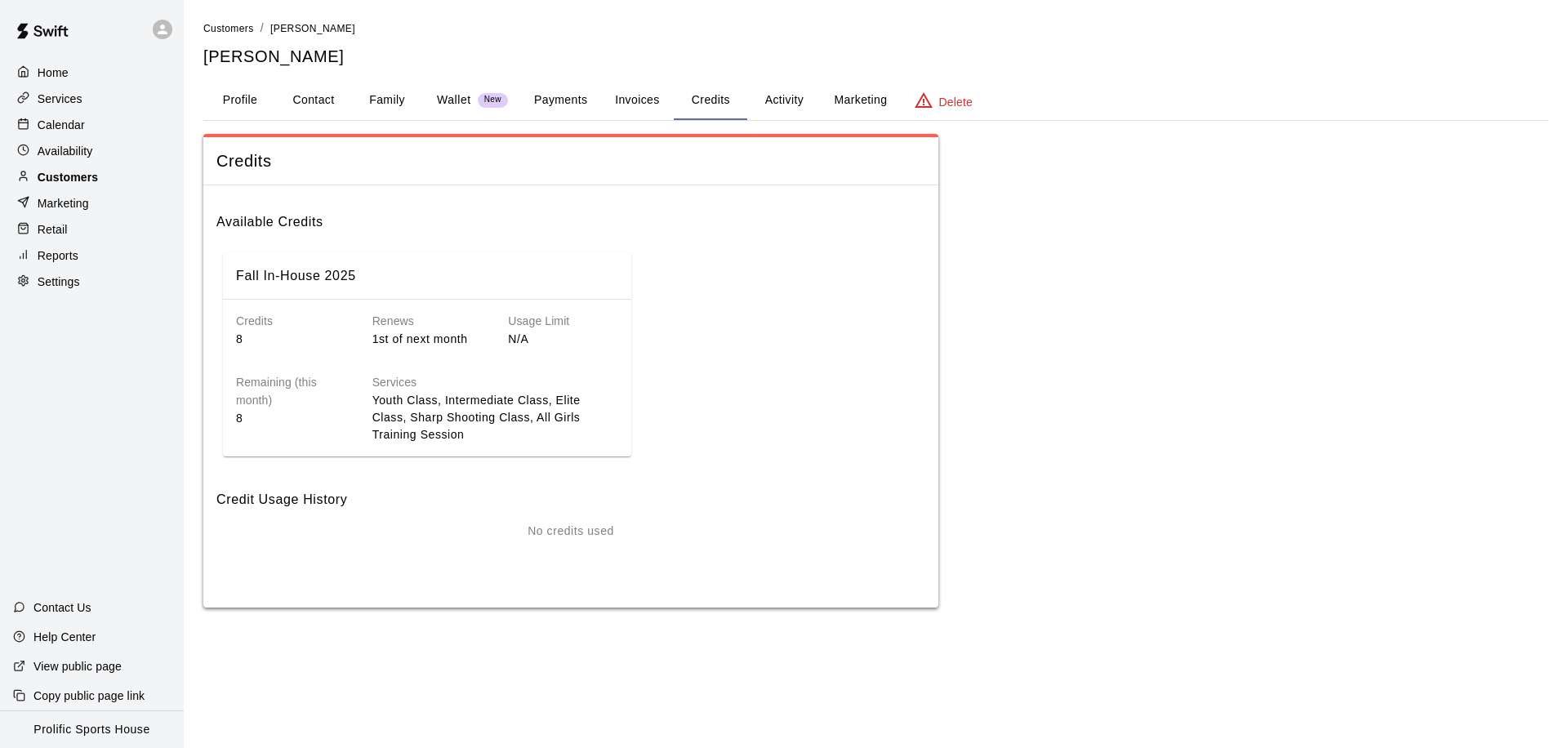
click at [88, 179] on p "Customers" at bounding box center [68, 177] width 61 height 17
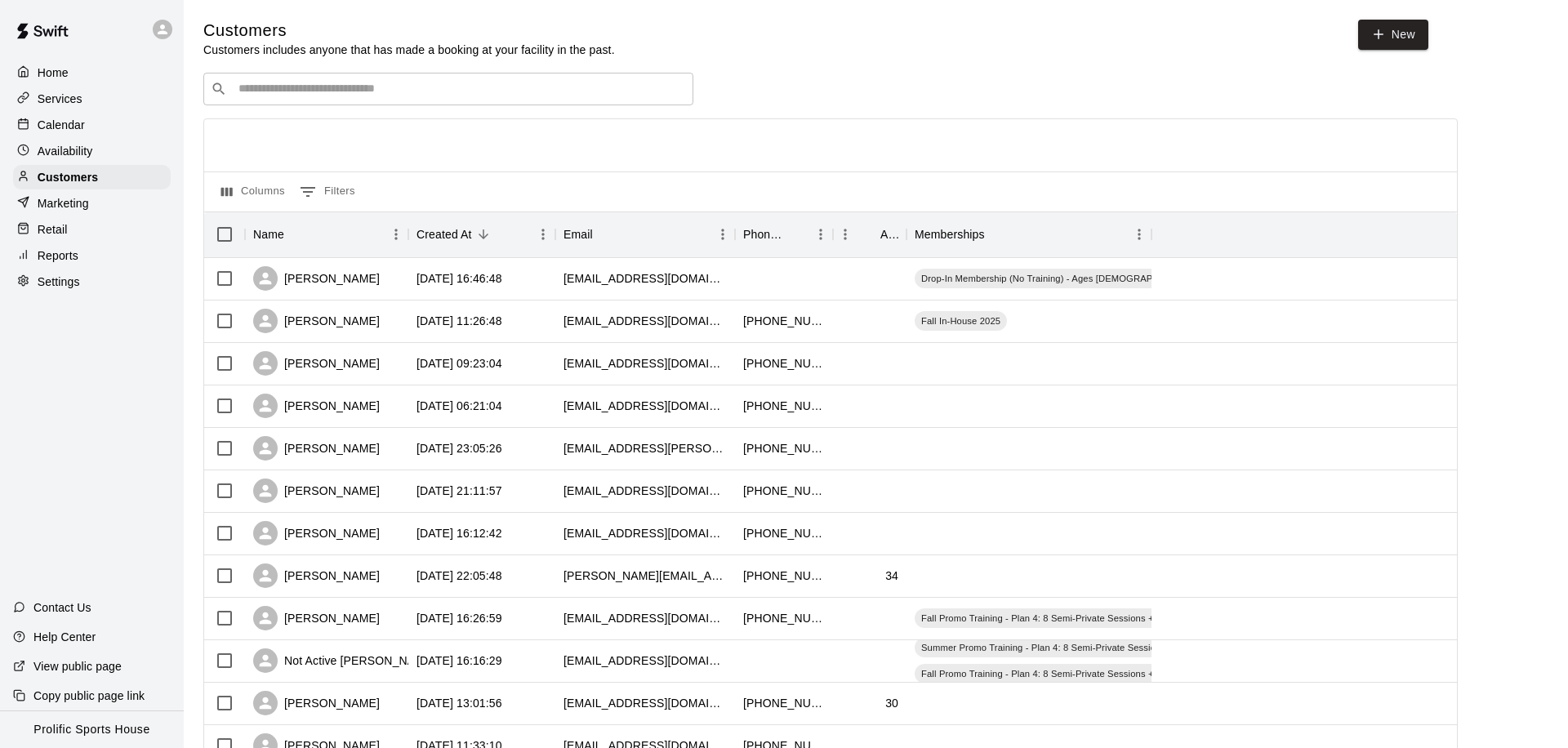
click at [380, 87] on input "Search customers by name or email" at bounding box center [460, 88] width 453 height 17
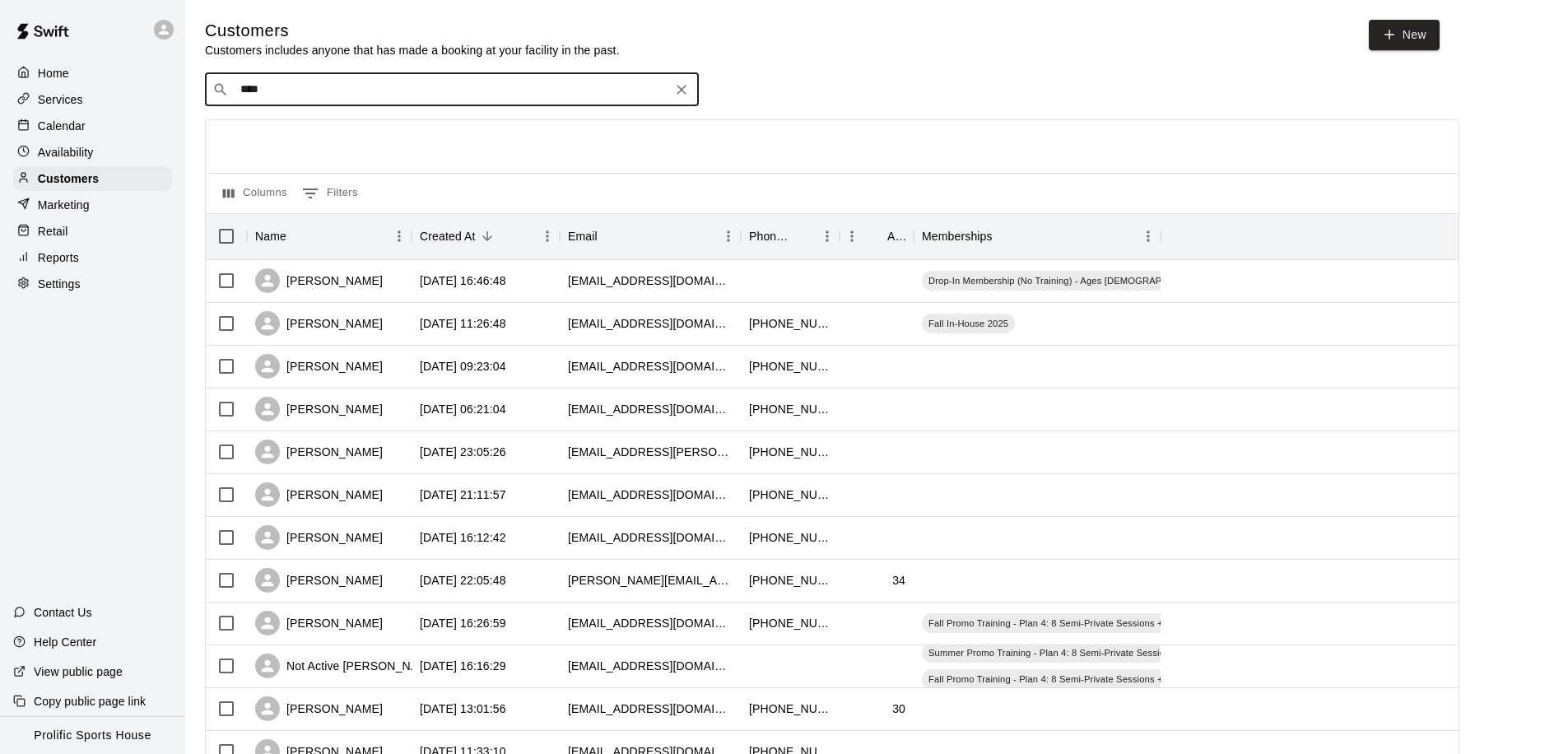
type input "*****"
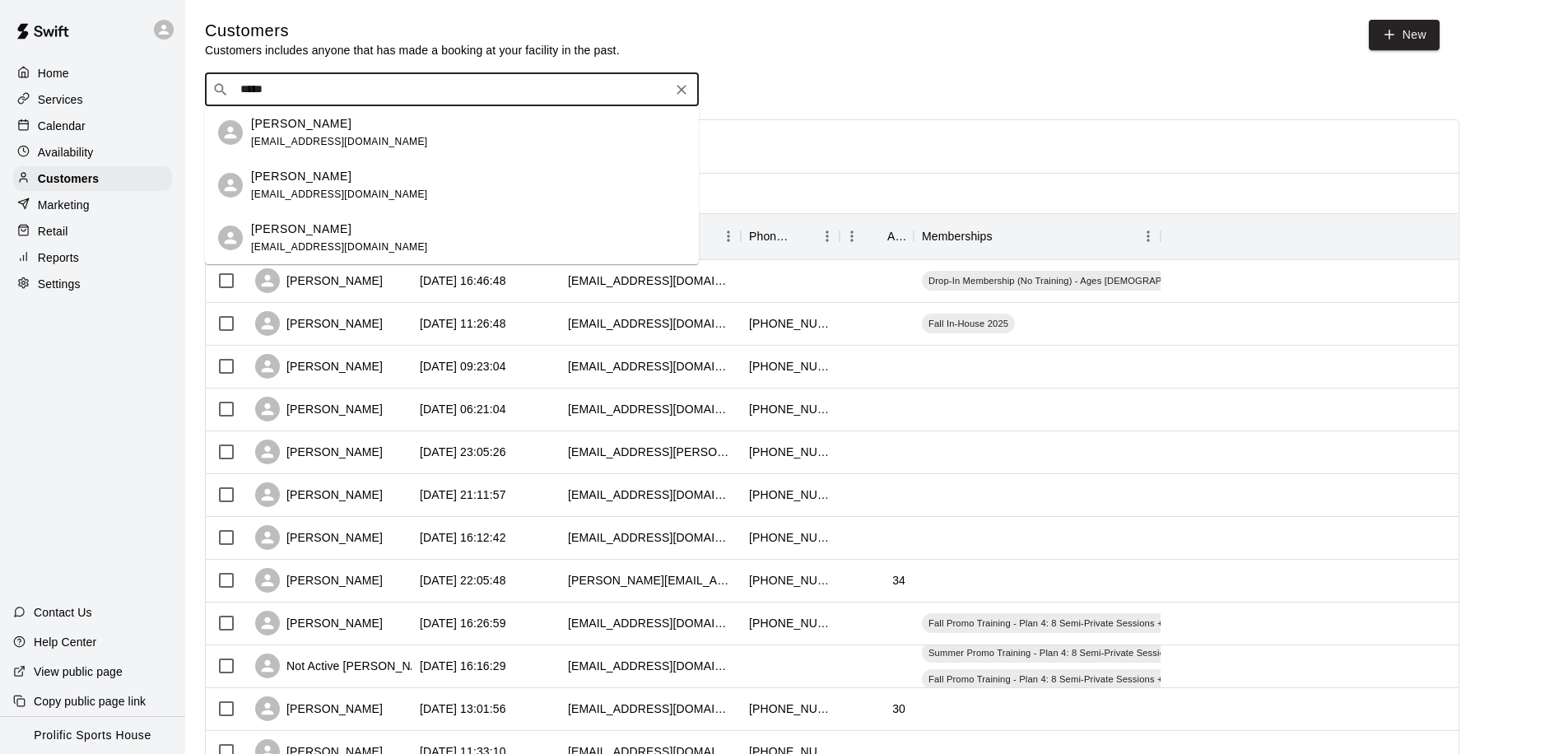
click at [422, 134] on div "[PERSON_NAME] [EMAIL_ADDRESS][DOMAIN_NAME]" at bounding box center [468, 133] width 434 height 36
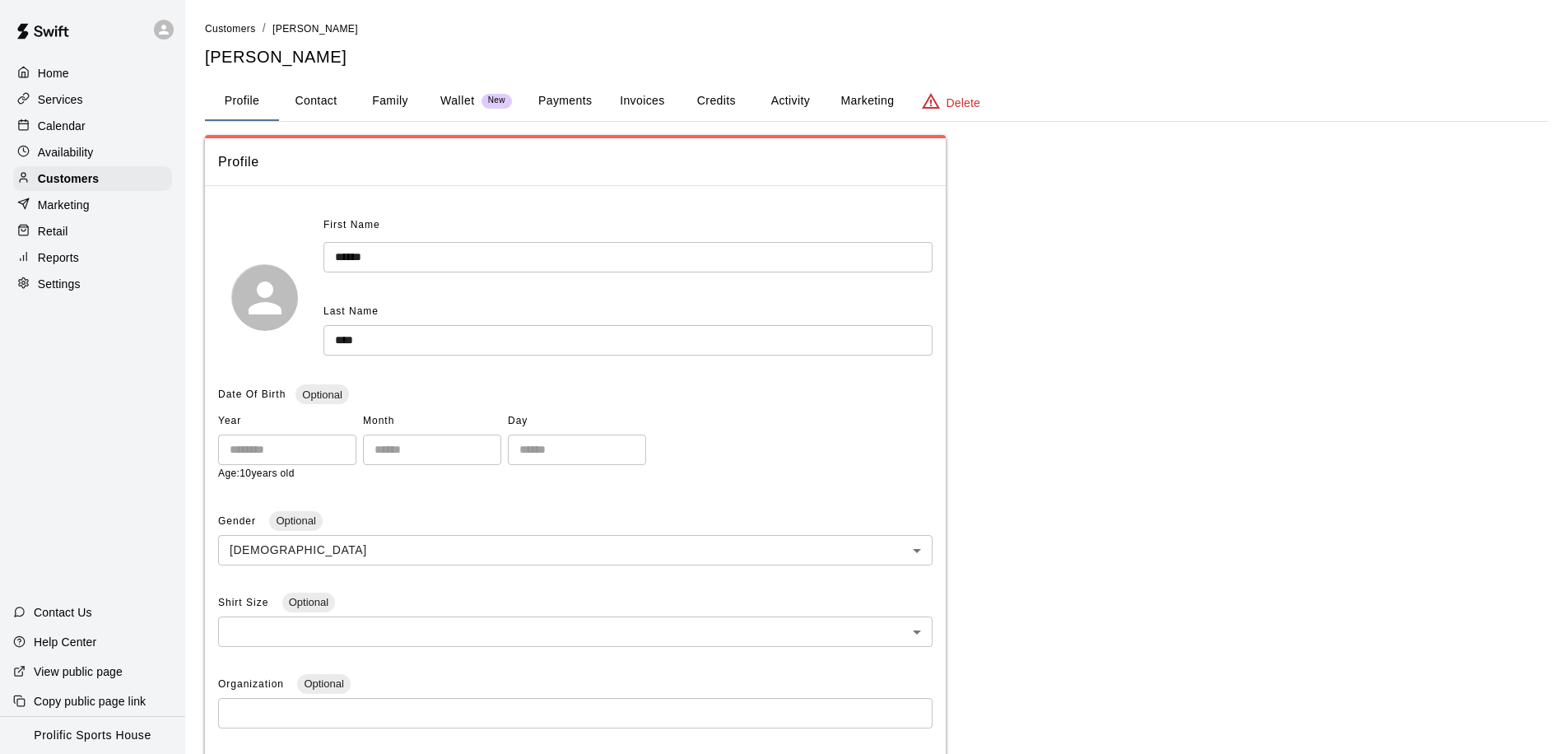
click at [394, 97] on button "Family" at bounding box center [390, 101] width 74 height 40
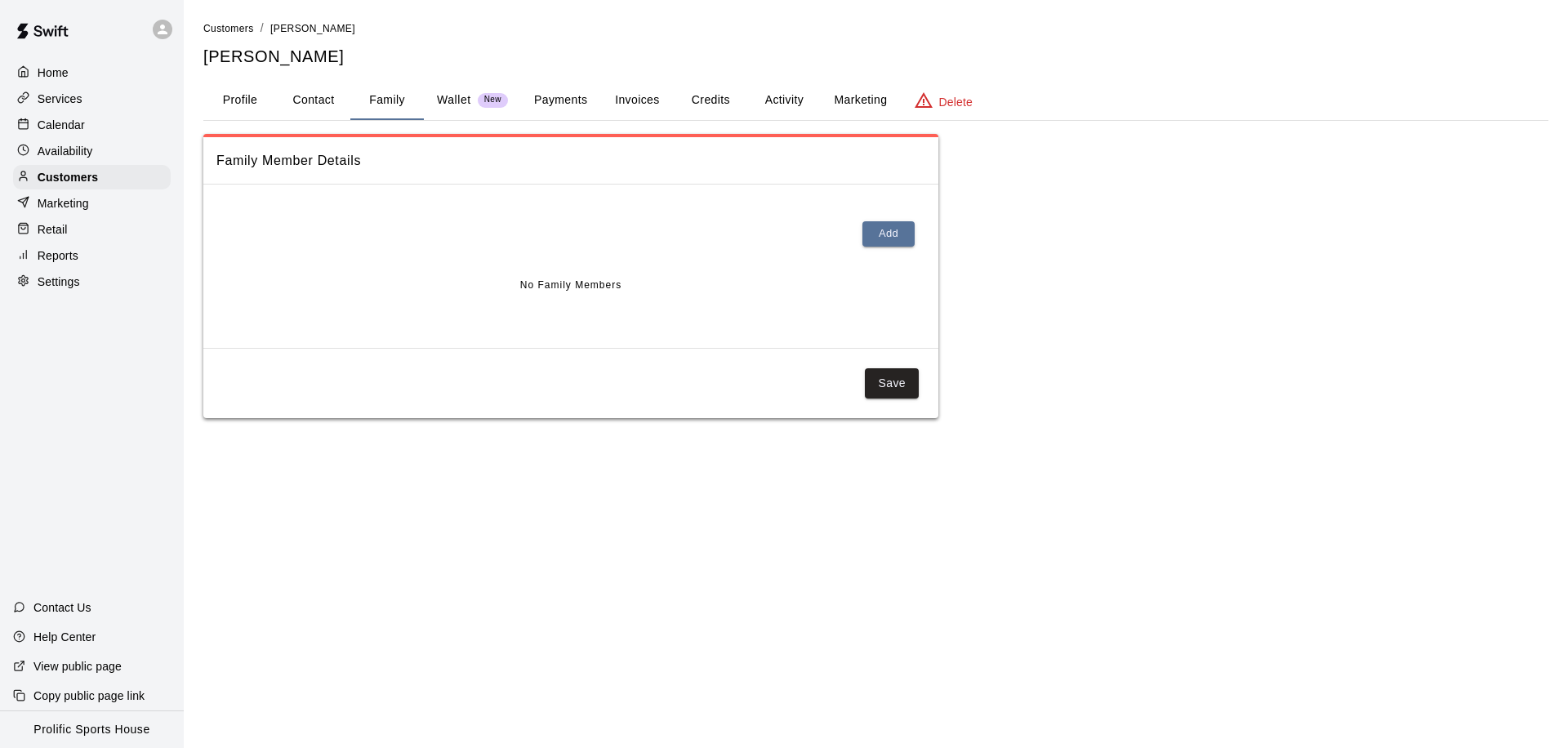
click at [342, 100] on button "Contact" at bounding box center [313, 100] width 74 height 39
select select "**"
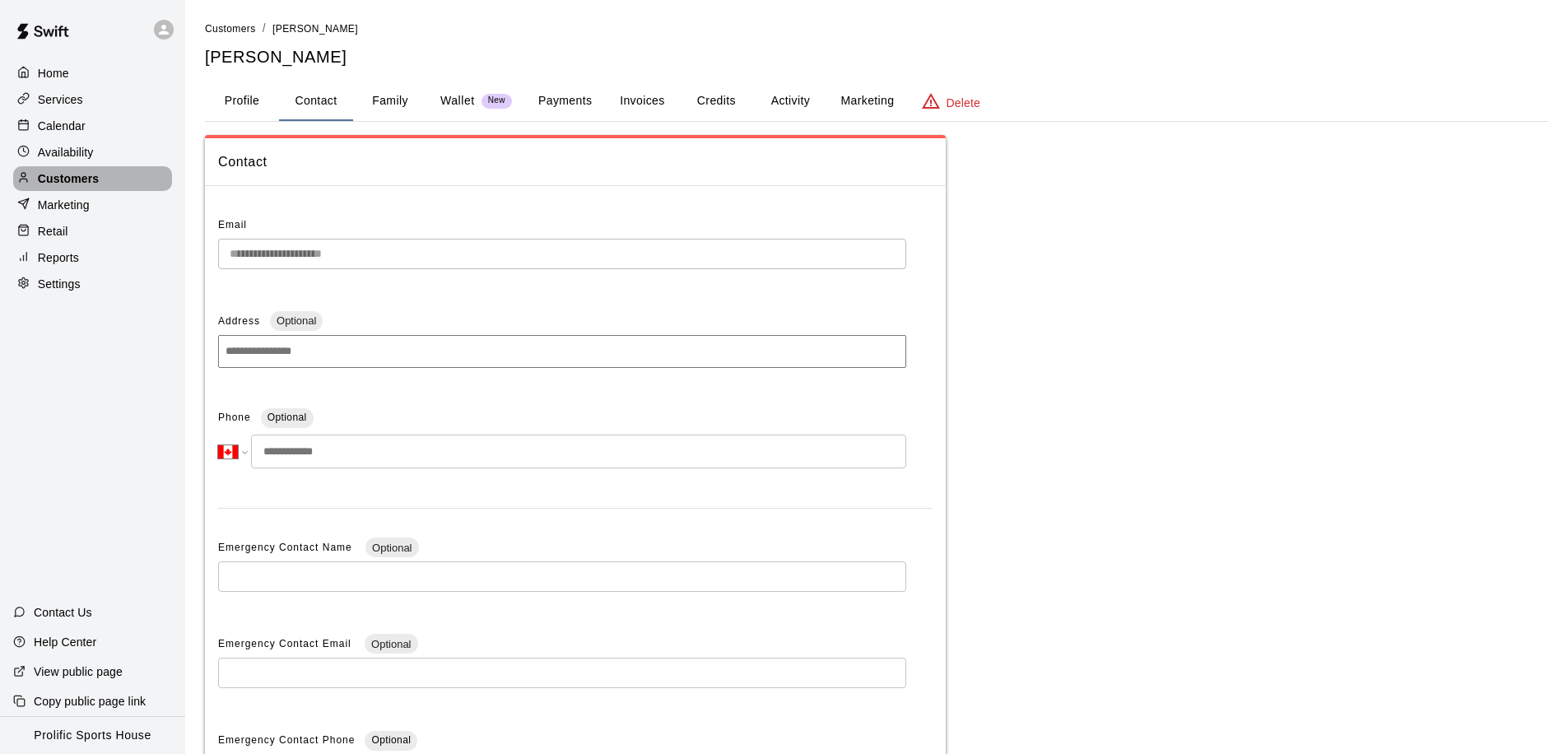
click at [83, 179] on p "Customers" at bounding box center [68, 178] width 61 height 17
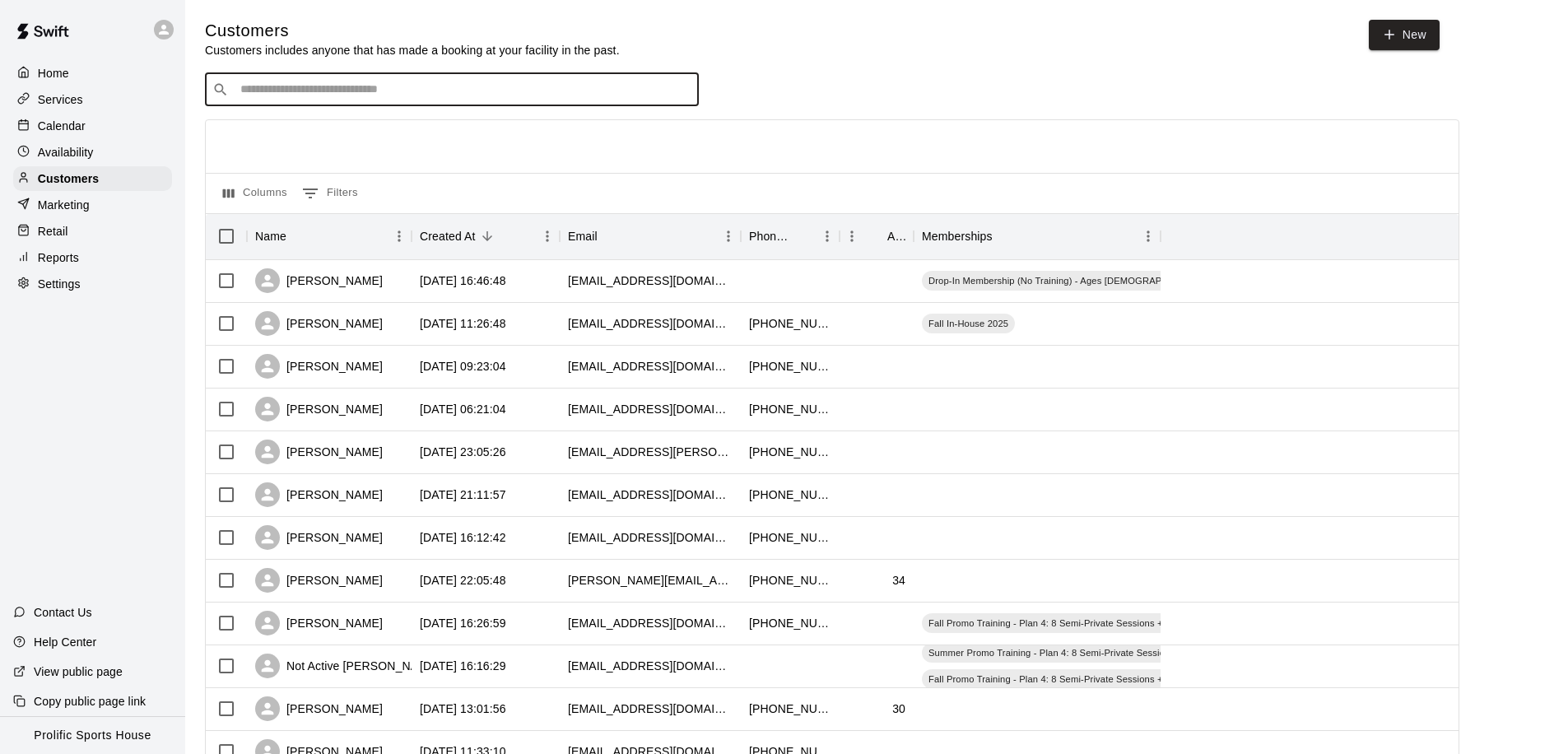
click at [369, 90] on input "Search customers by name or email" at bounding box center [463, 89] width 456 height 17
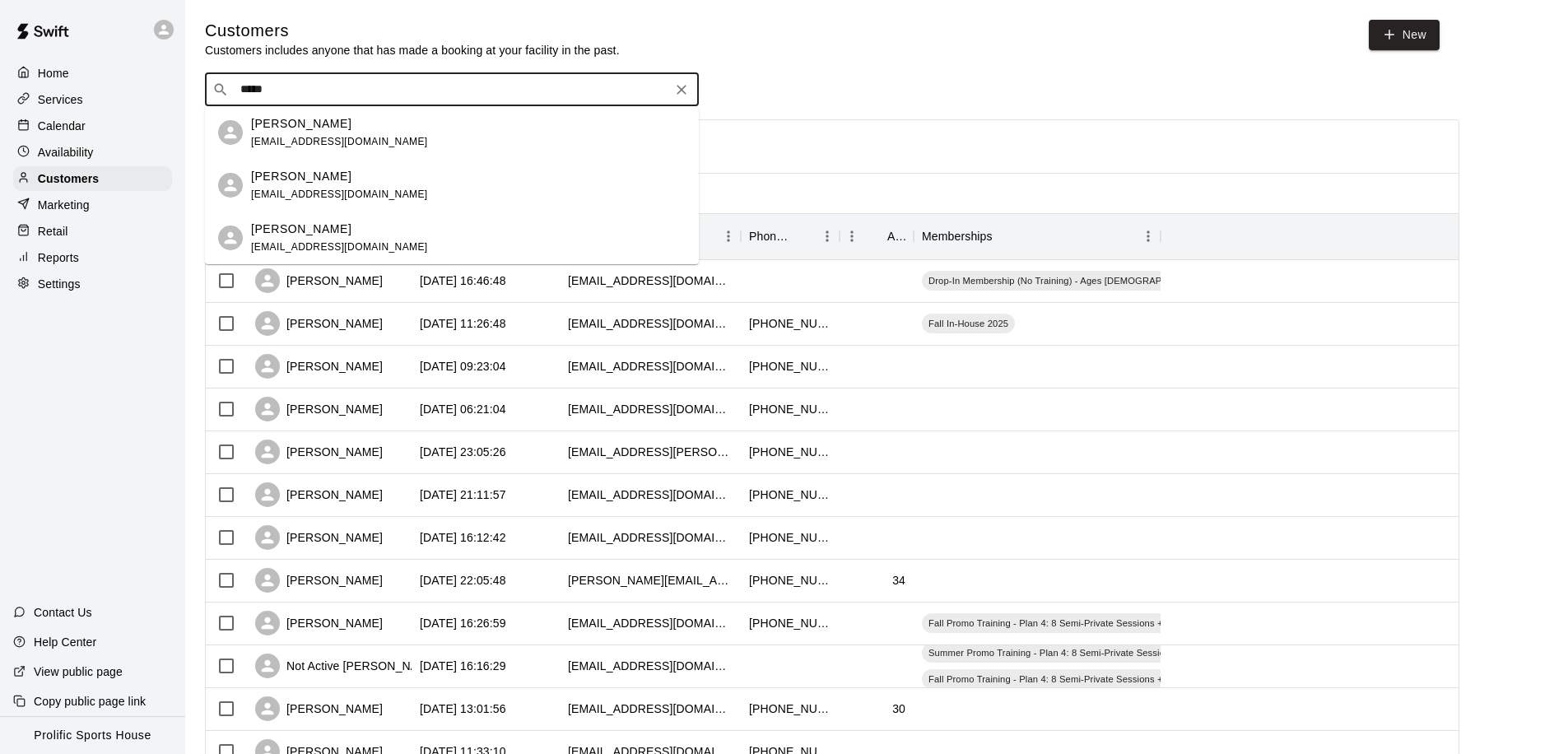
type input "******"
click at [322, 242] on span "[EMAIL_ADDRESS][DOMAIN_NAME]" at bounding box center [339, 247] width 177 height 12
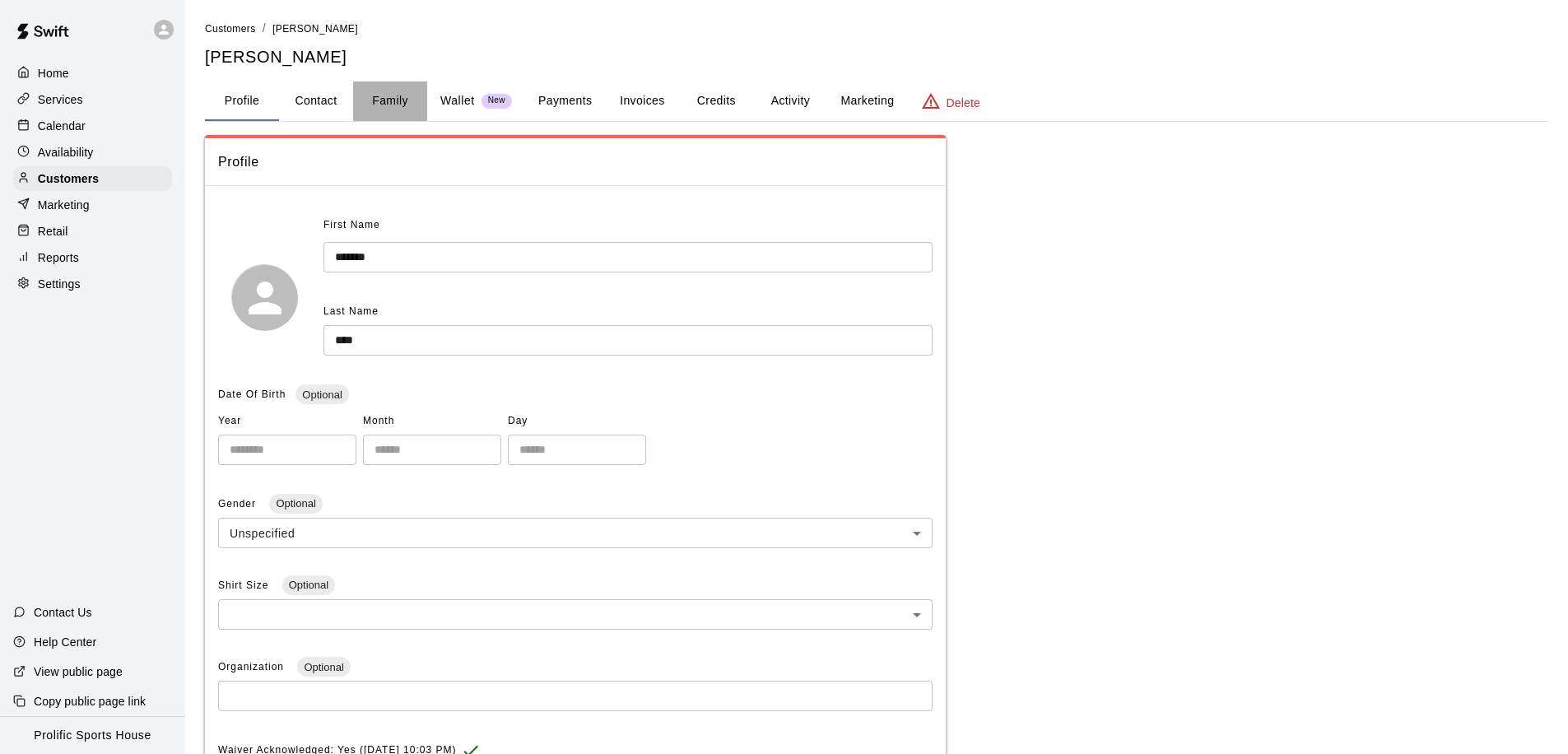
click at [394, 105] on button "Family" at bounding box center [390, 101] width 74 height 40
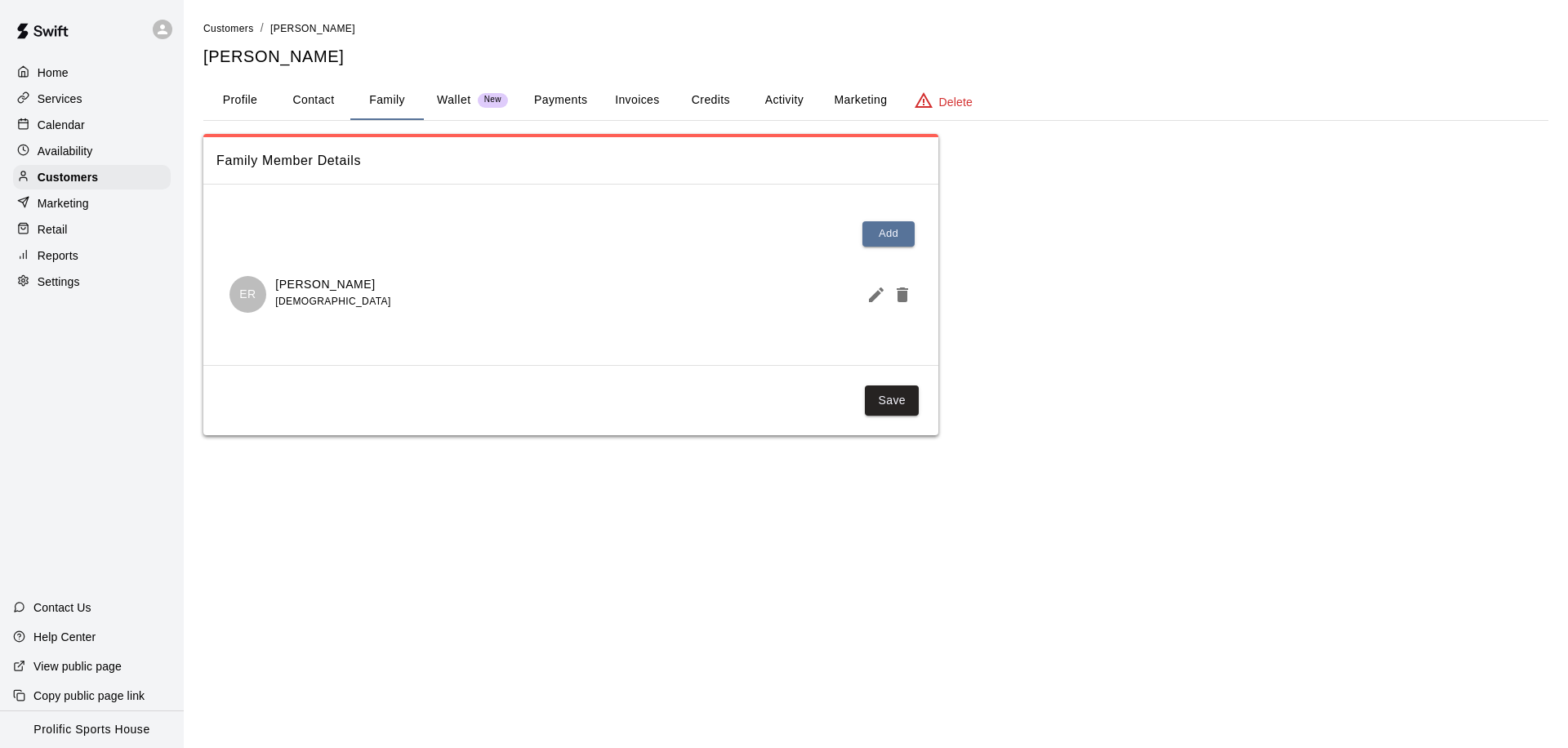
click at [790, 97] on button "Activity" at bounding box center [784, 100] width 74 height 39
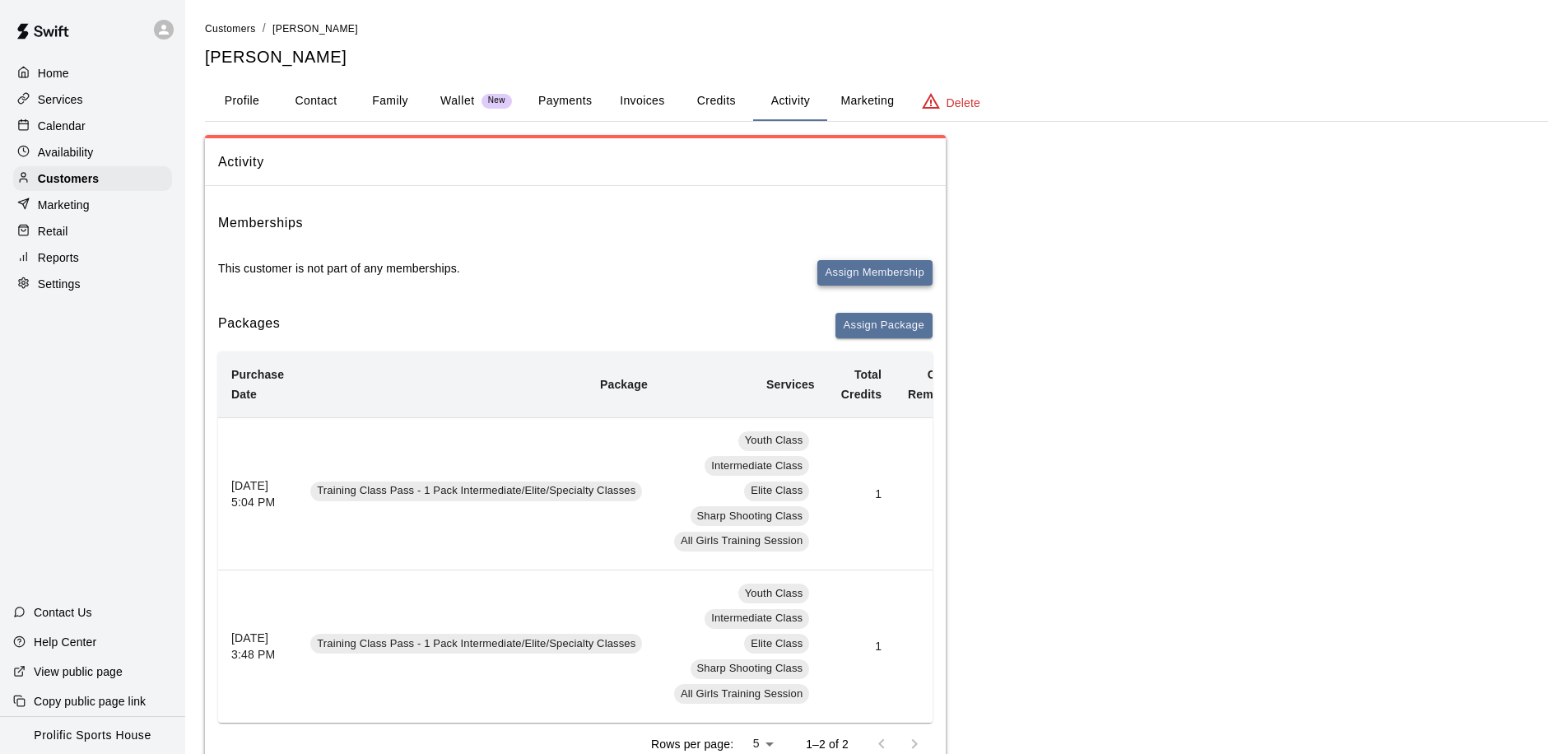
click at [874, 276] on button "Assign Membership" at bounding box center [875, 273] width 115 height 26
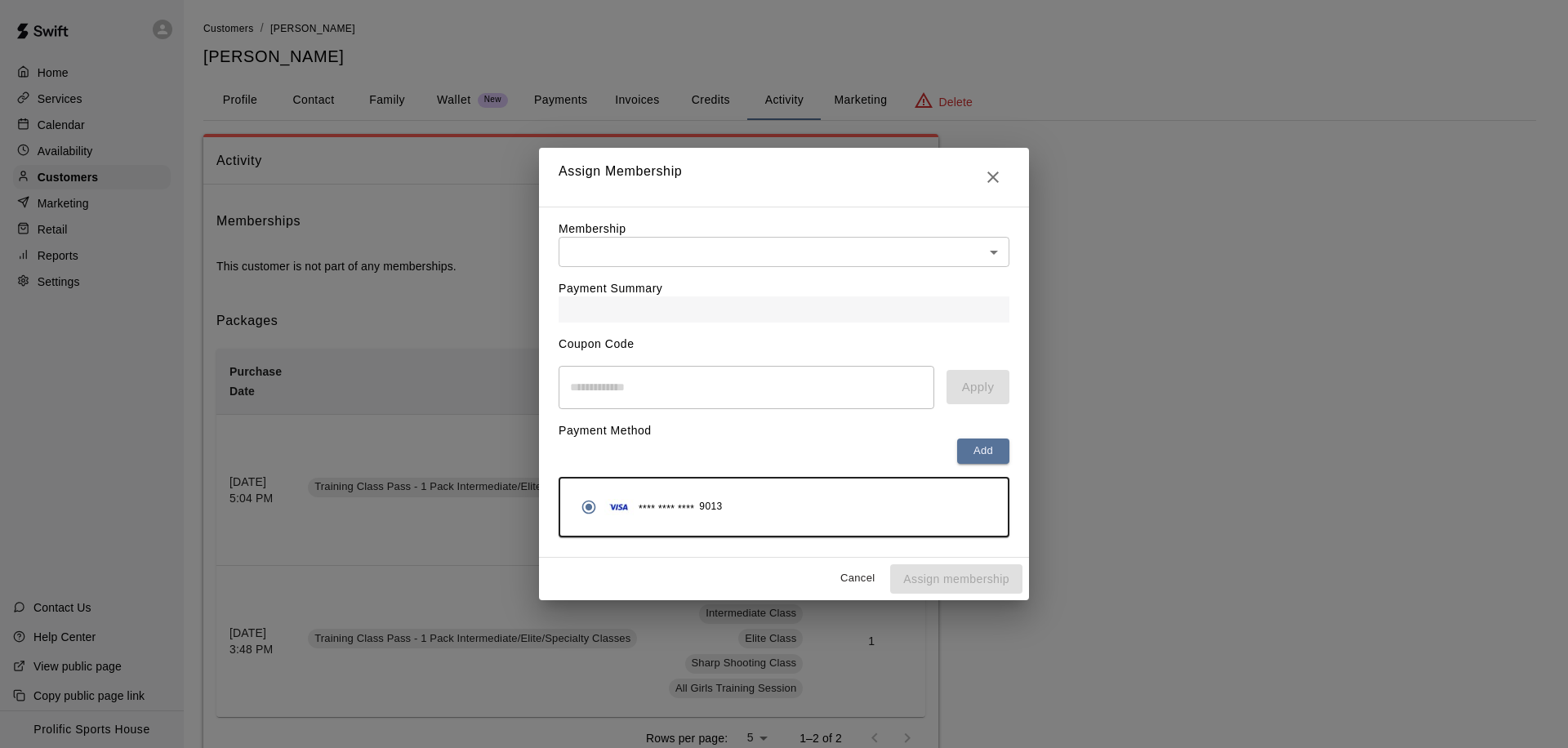
click at [861, 274] on div "Payment Summary" at bounding box center [784, 294] width 451 height 56
click at [845, 255] on body "Home Services Calendar Availability Customers Marketing Retail Reports Settings…" at bounding box center [784, 628] width 1568 height 1256
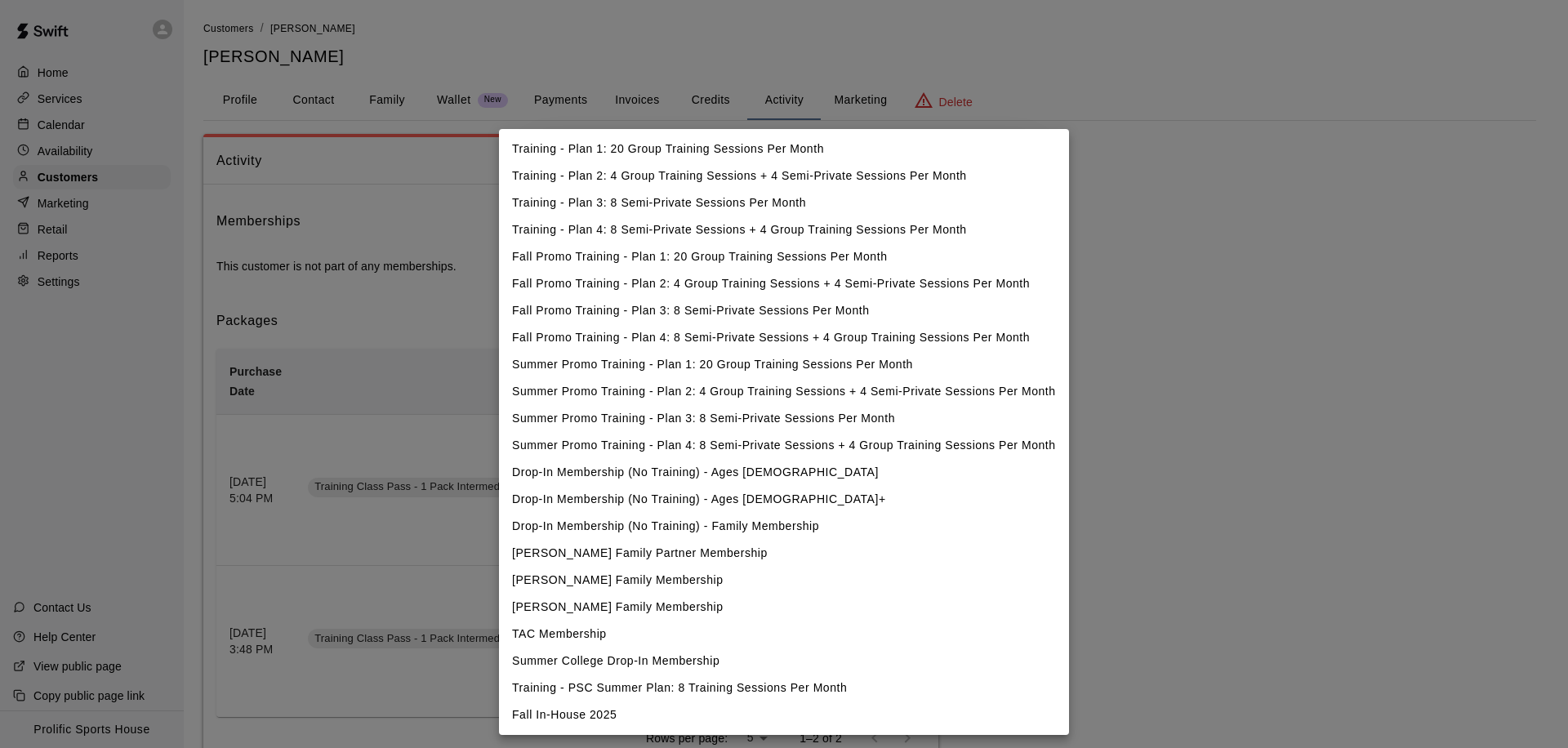
click at [584, 714] on li "Fall In-House 2025" at bounding box center [784, 715] width 570 height 27
type input "**********"
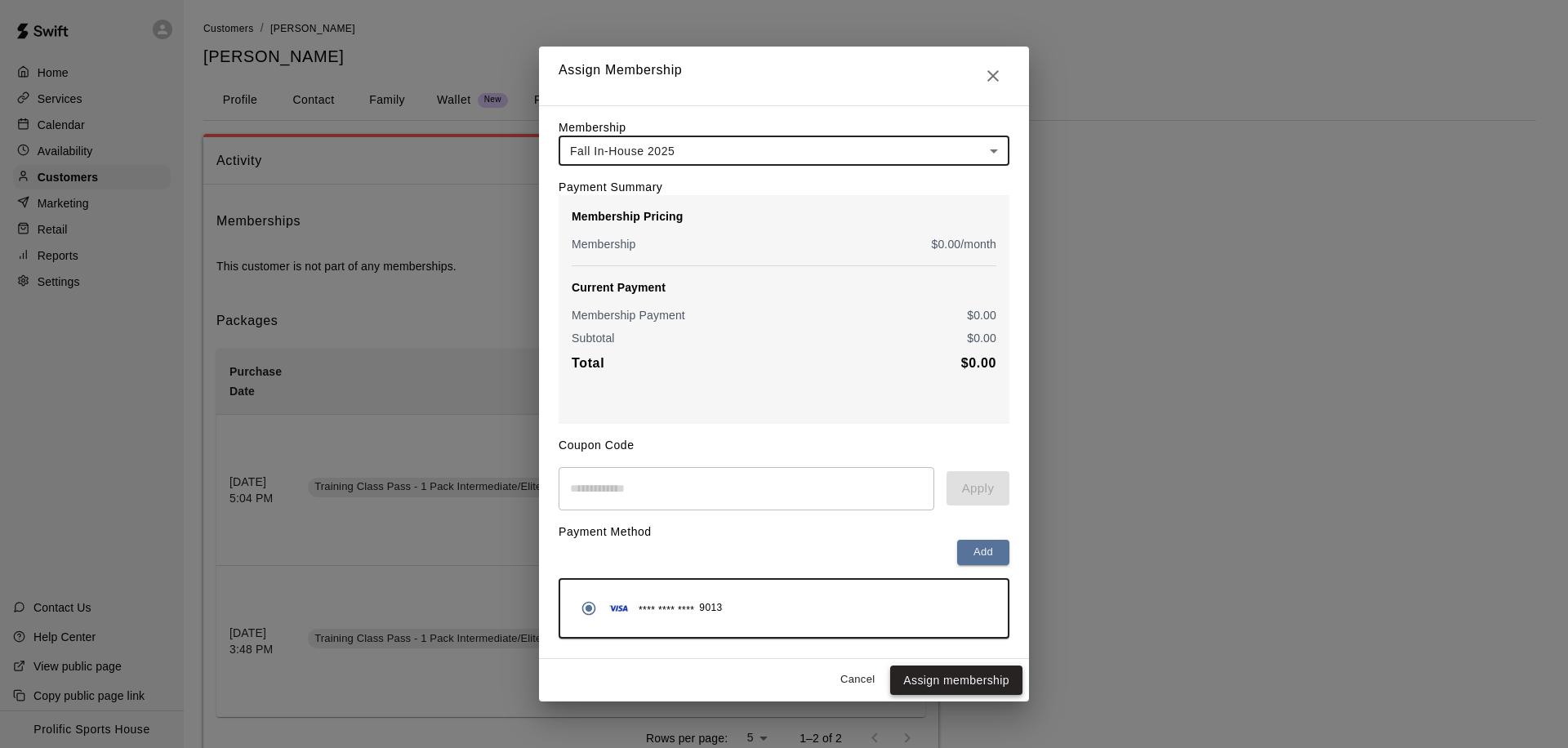
click at [923, 678] on button "Assign membership" at bounding box center [956, 680] width 133 height 30
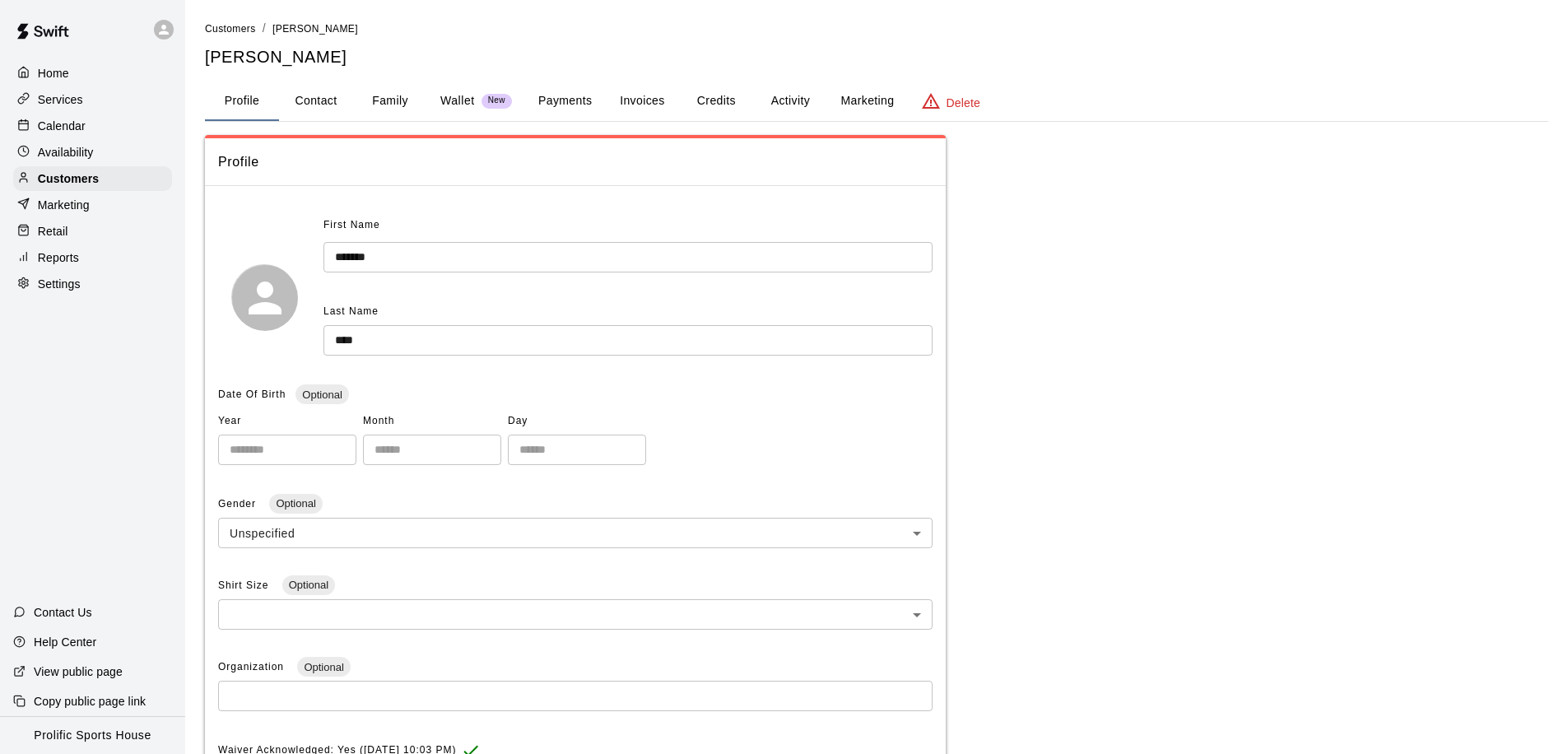
click at [785, 100] on button "Activity" at bounding box center [789, 101] width 74 height 40
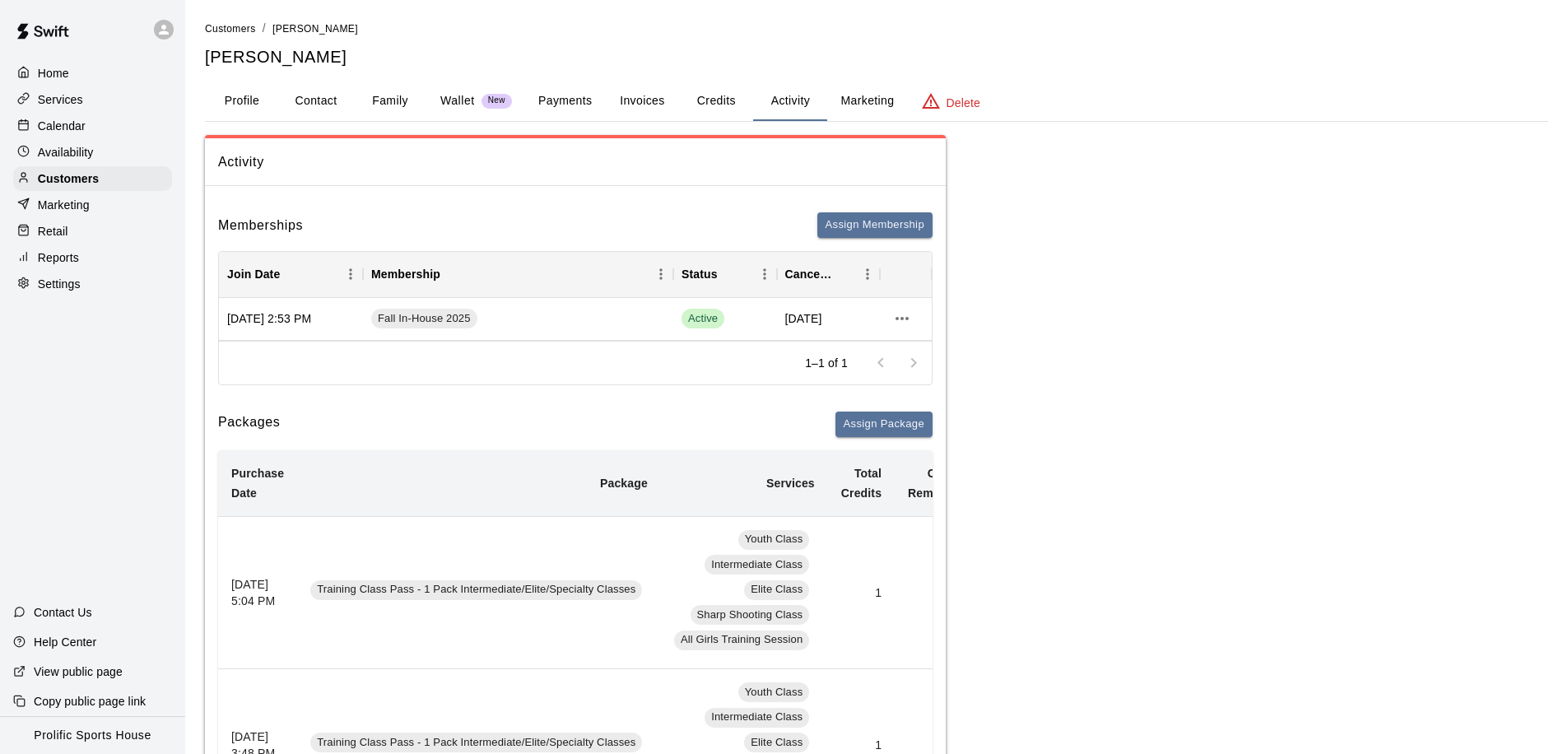
click at [724, 104] on button "Credits" at bounding box center [715, 101] width 74 height 40
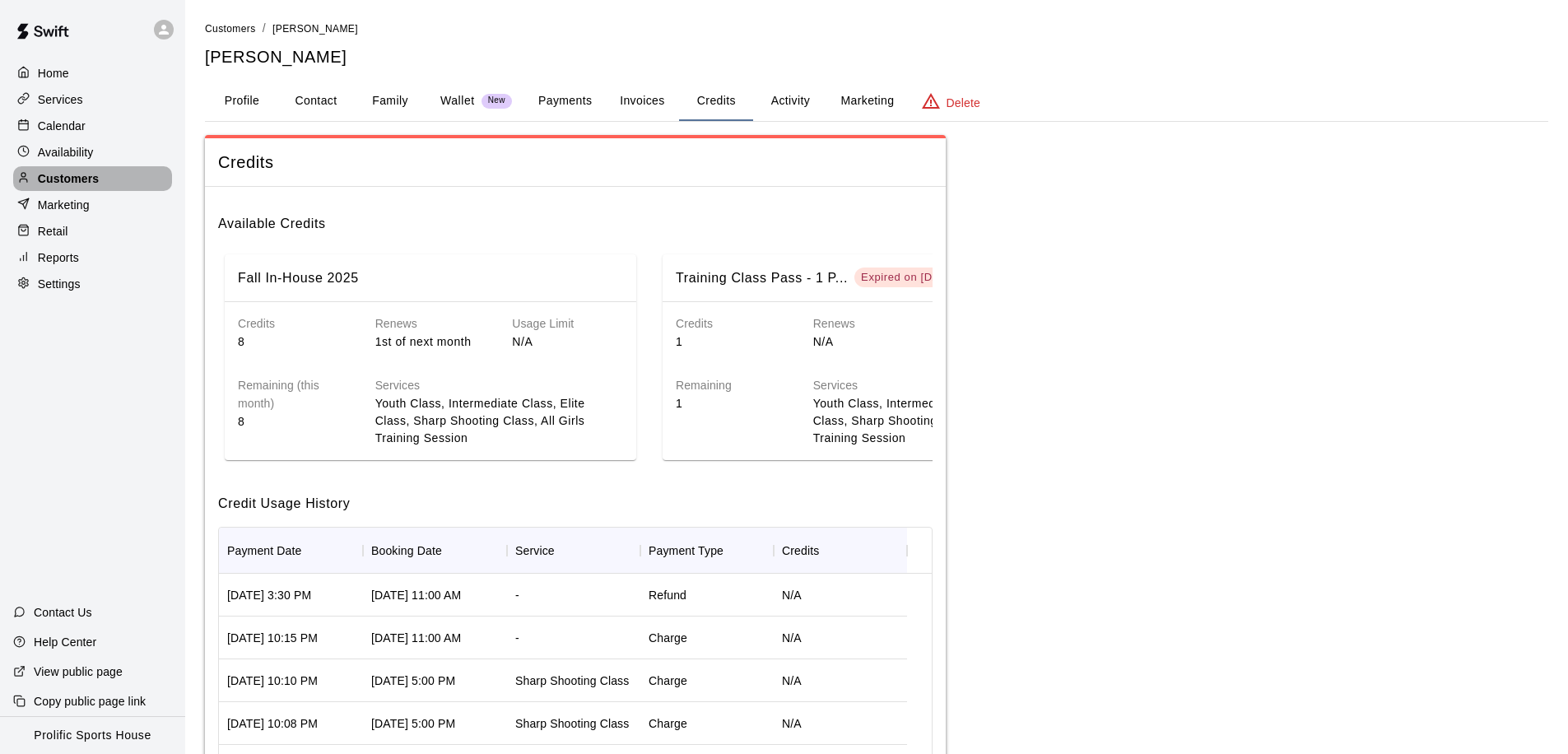
click at [51, 177] on p "Customers" at bounding box center [68, 178] width 61 height 17
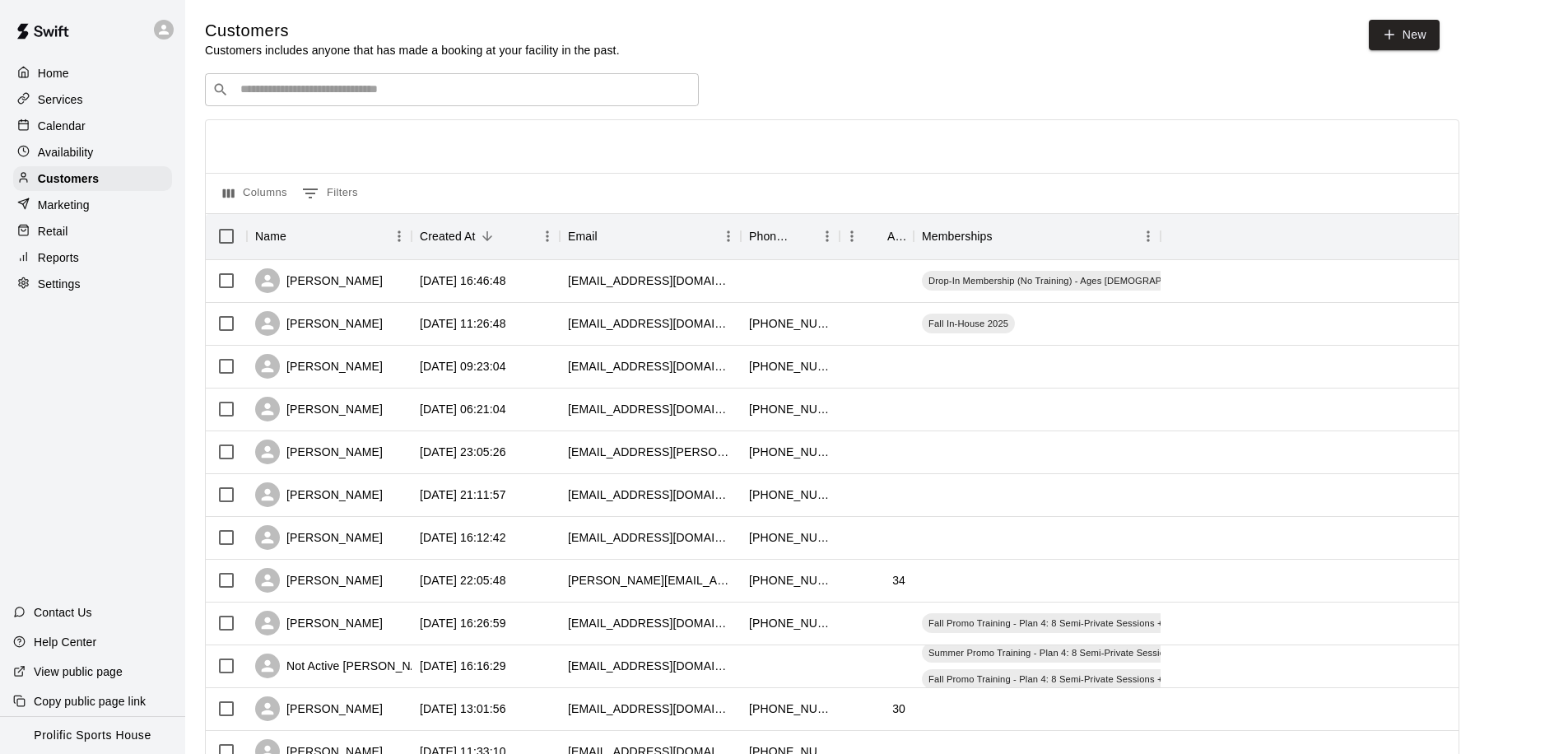
click at [512, 94] on input "Search customers by name or email" at bounding box center [463, 89] width 456 height 17
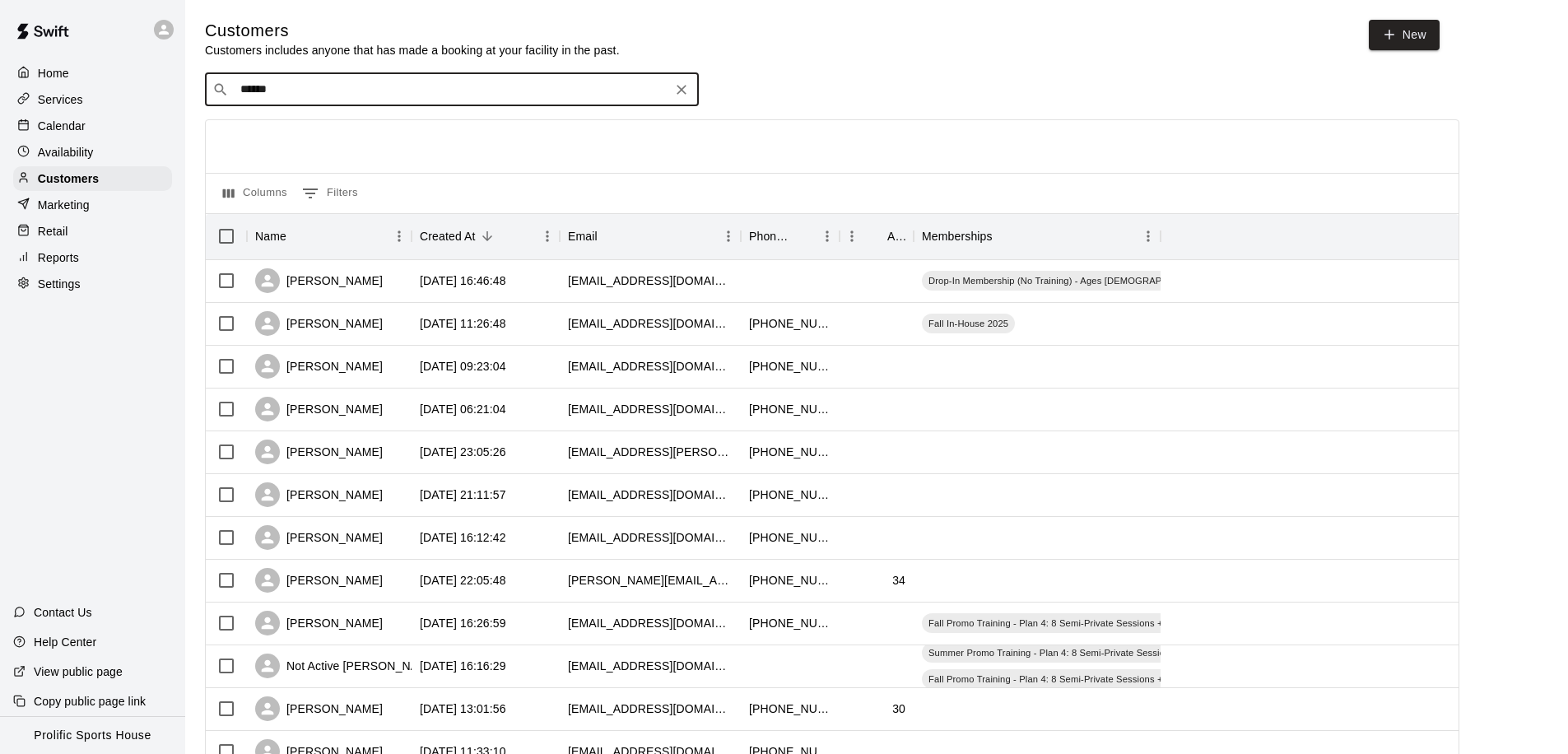
type input "*****"
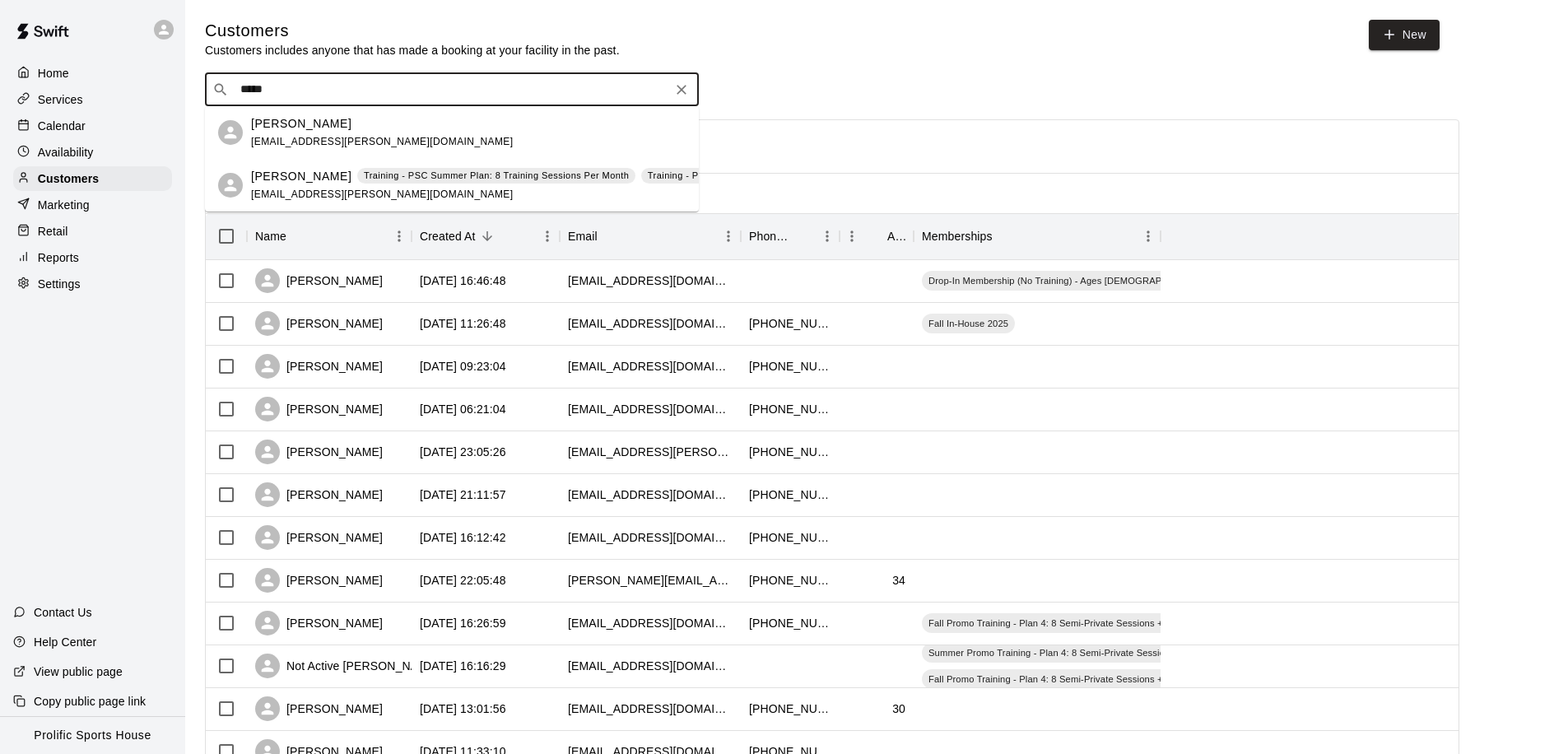
click at [330, 189] on span "[EMAIL_ADDRESS][PERSON_NAME][DOMAIN_NAME]" at bounding box center [382, 194] width 262 height 12
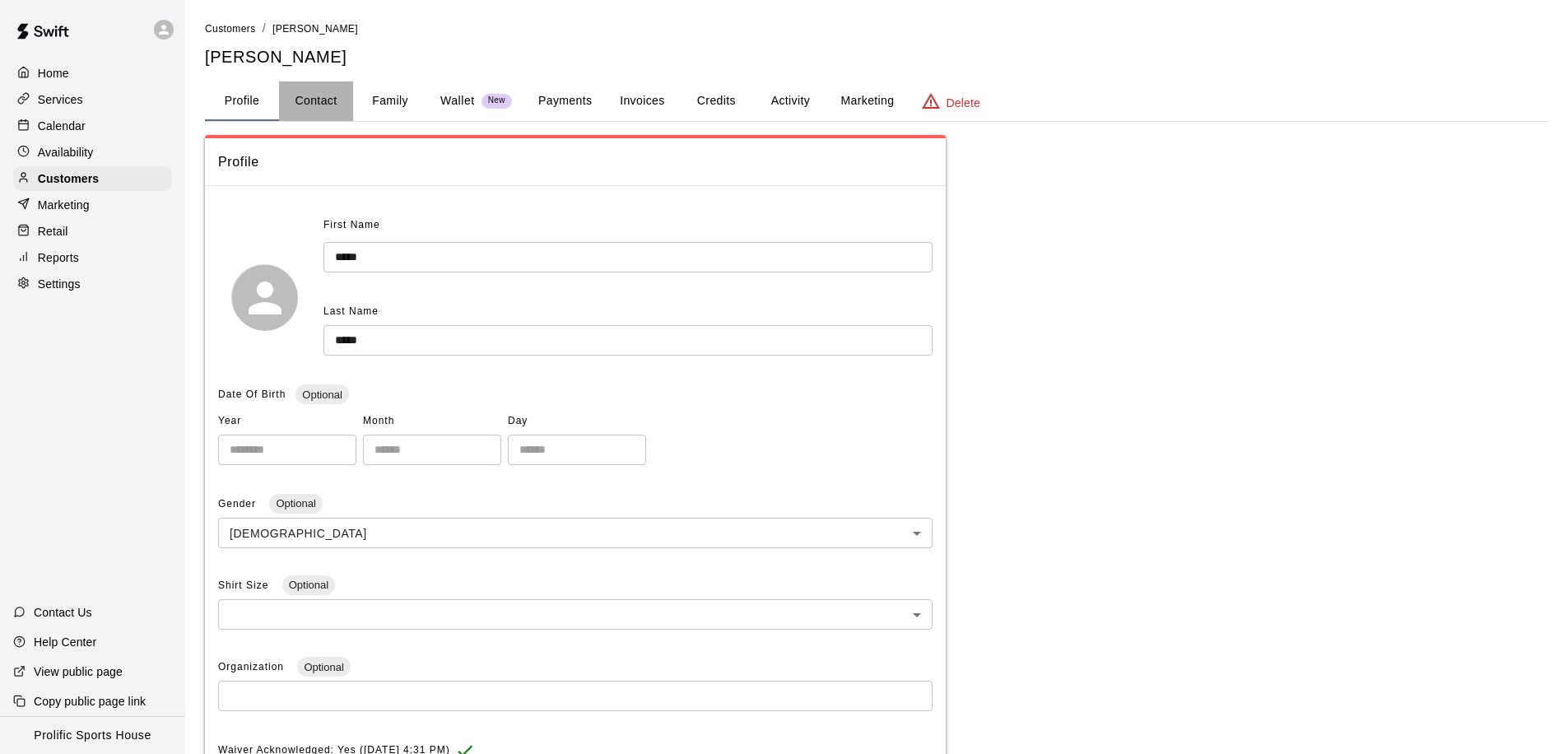
click at [325, 95] on button "Contact" at bounding box center [316, 101] width 74 height 40
select select "**"
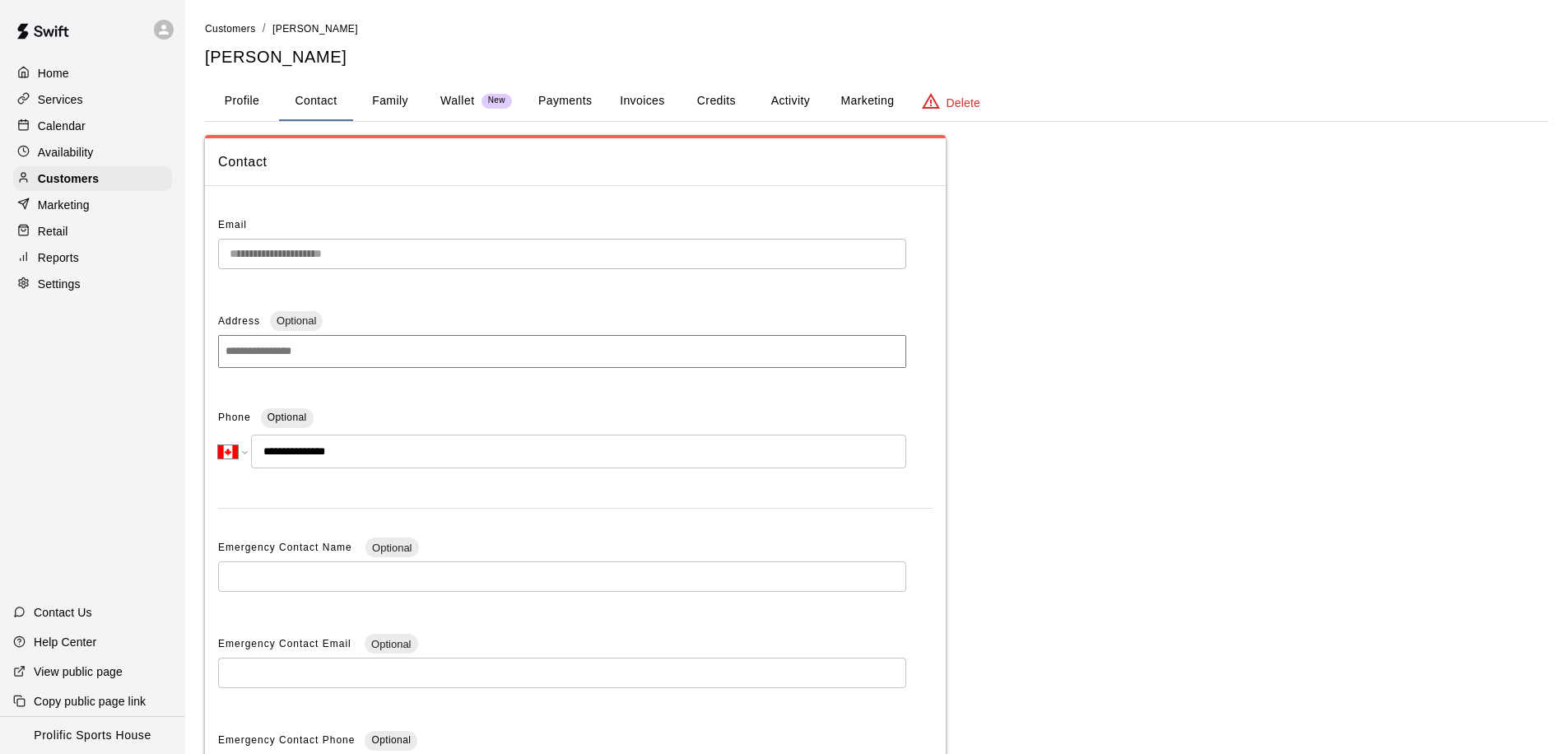
click at [410, 104] on button "Family" at bounding box center [390, 101] width 74 height 40
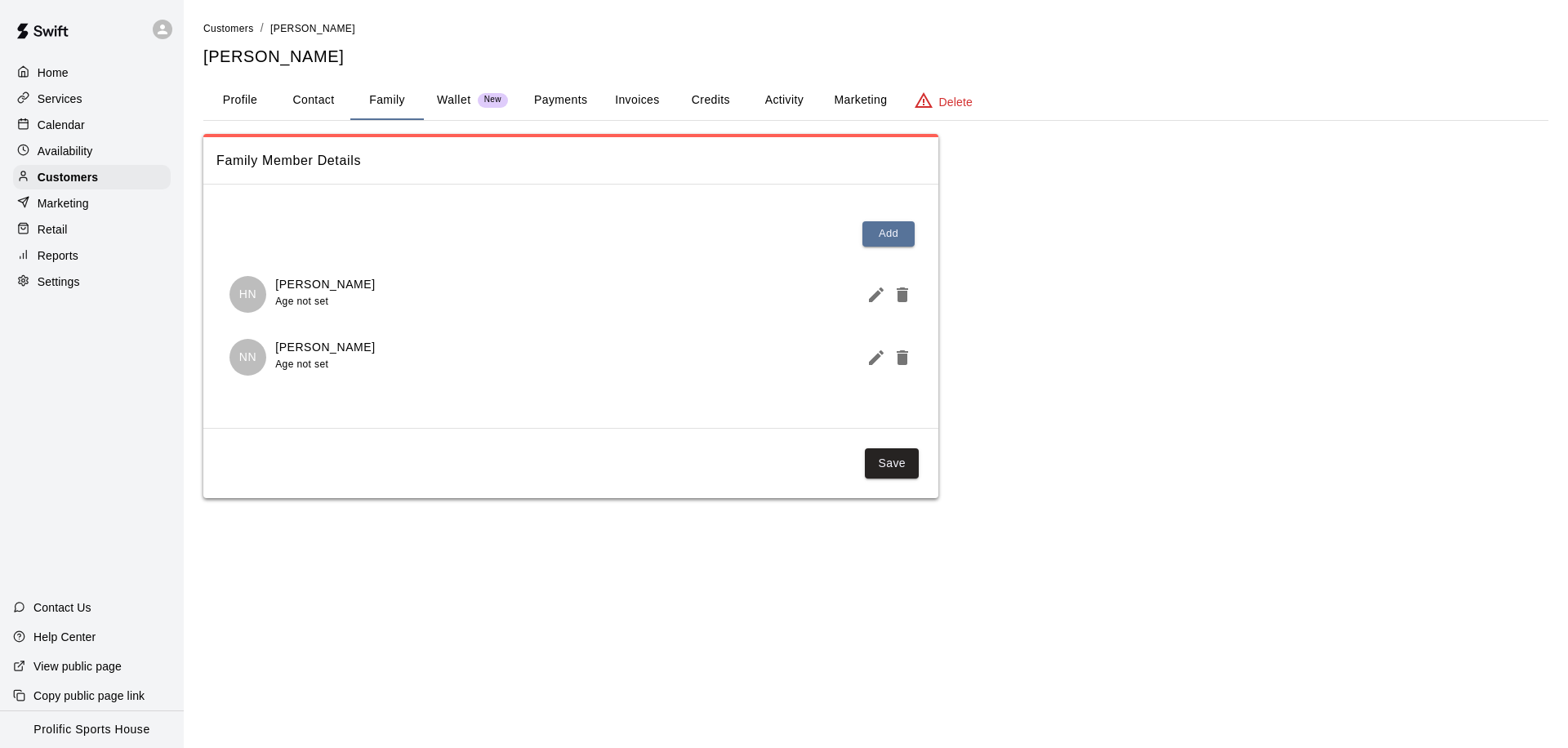
click at [792, 103] on button "Activity" at bounding box center [784, 100] width 74 height 39
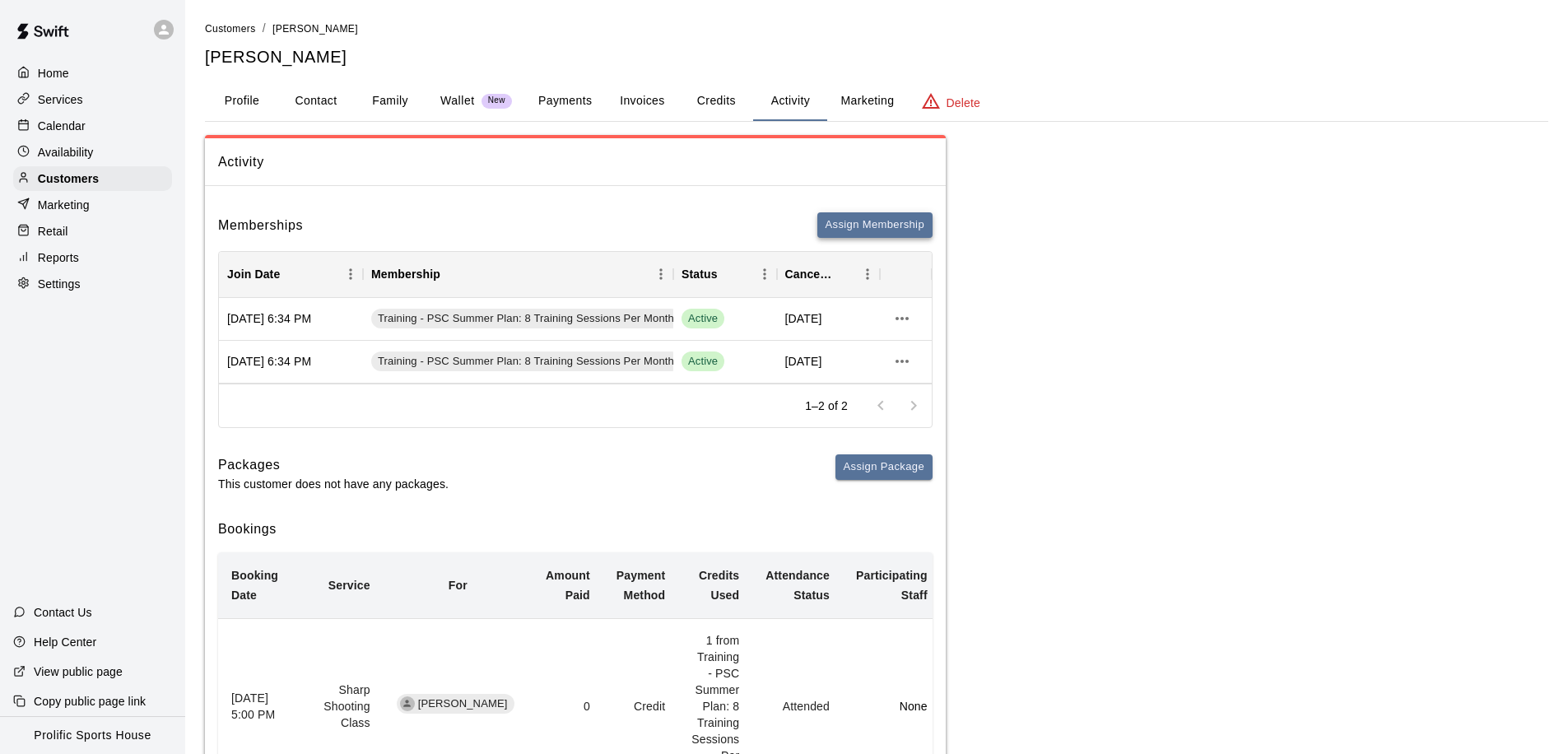
click at [859, 227] on button "Assign Membership" at bounding box center [875, 226] width 115 height 26
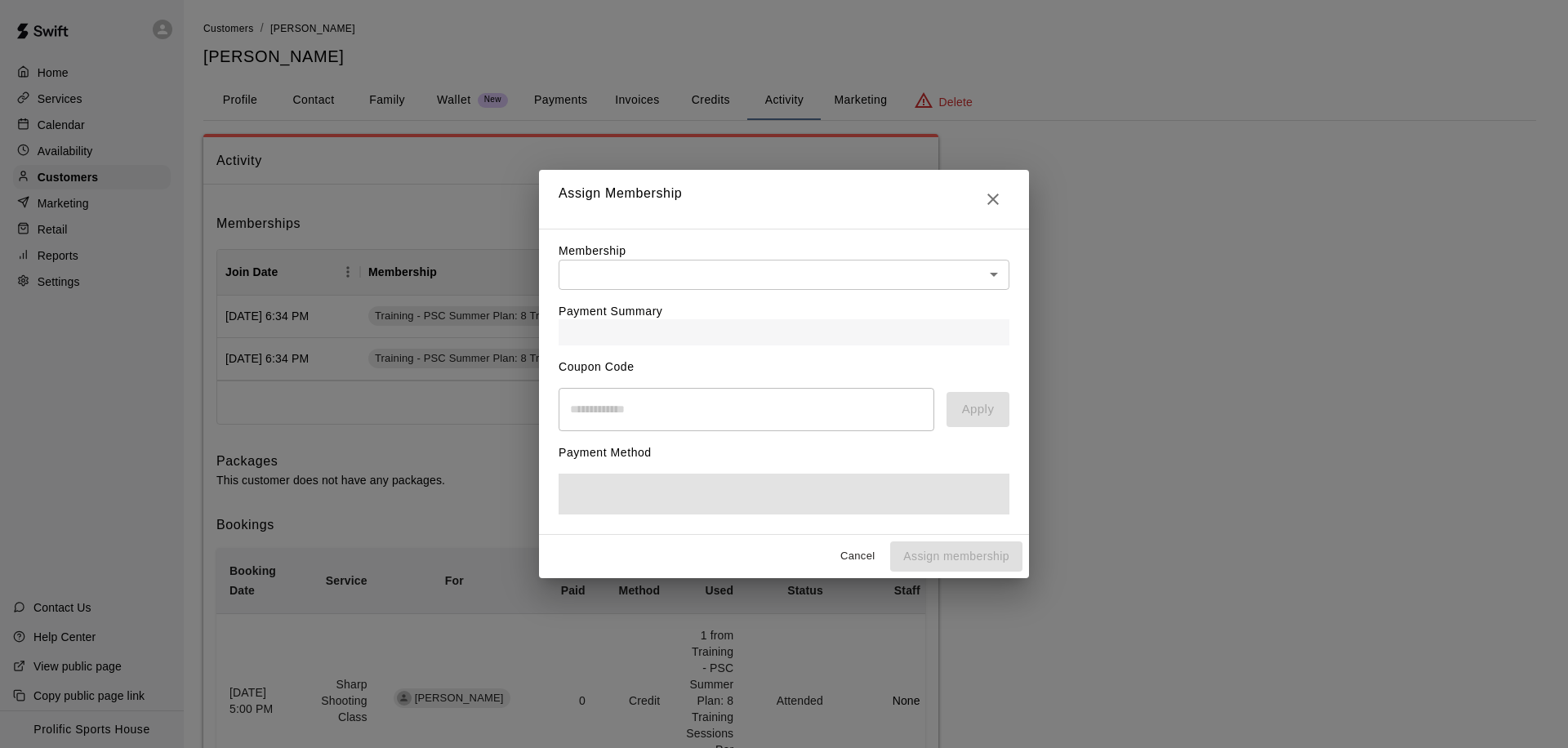
click at [697, 287] on body "Home Services Calendar Availability Customers Marketing Retail Reports Settings…" at bounding box center [784, 702] width 1568 height 1405
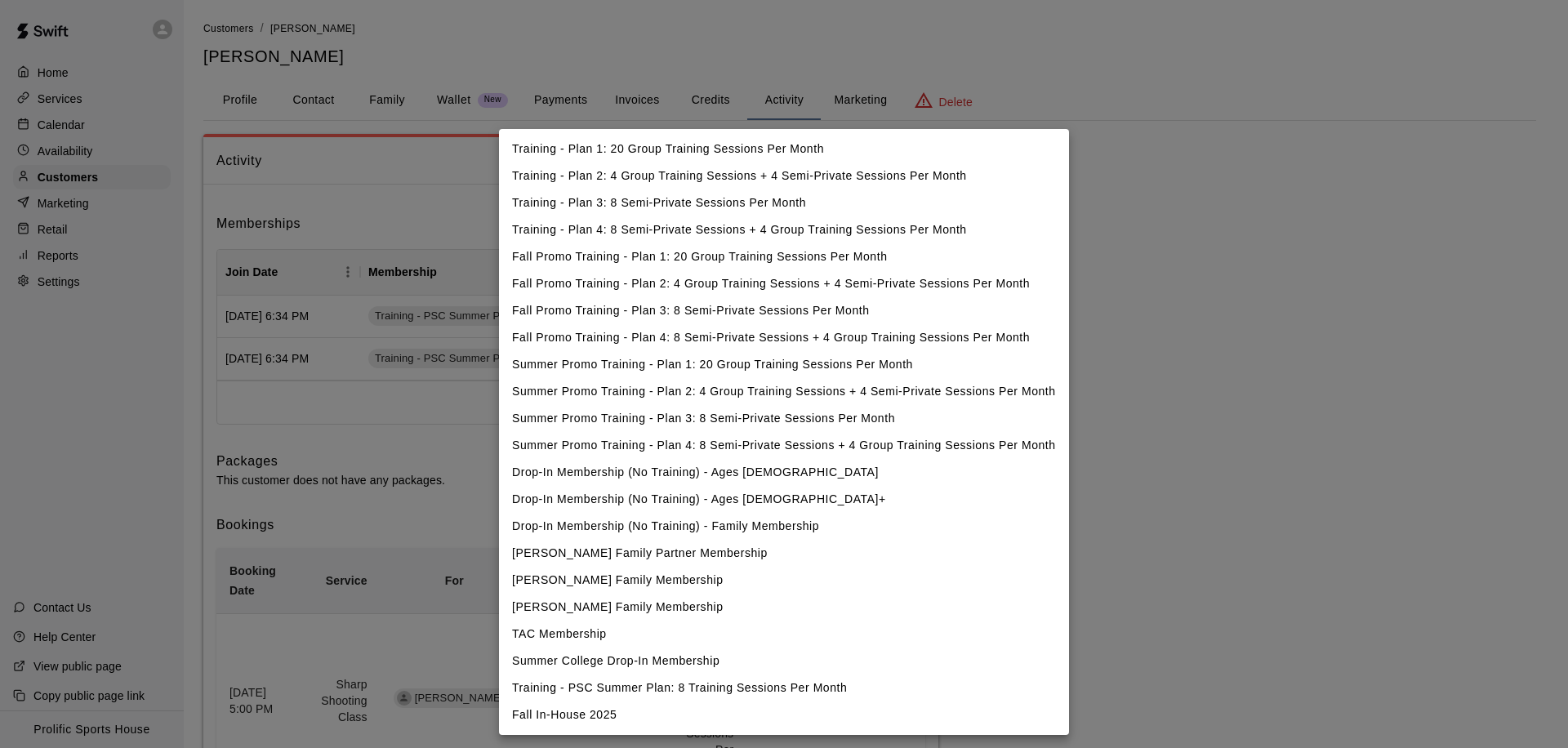
click at [598, 718] on li "Fall In-House 2025" at bounding box center [784, 715] width 570 height 27
type input "**********"
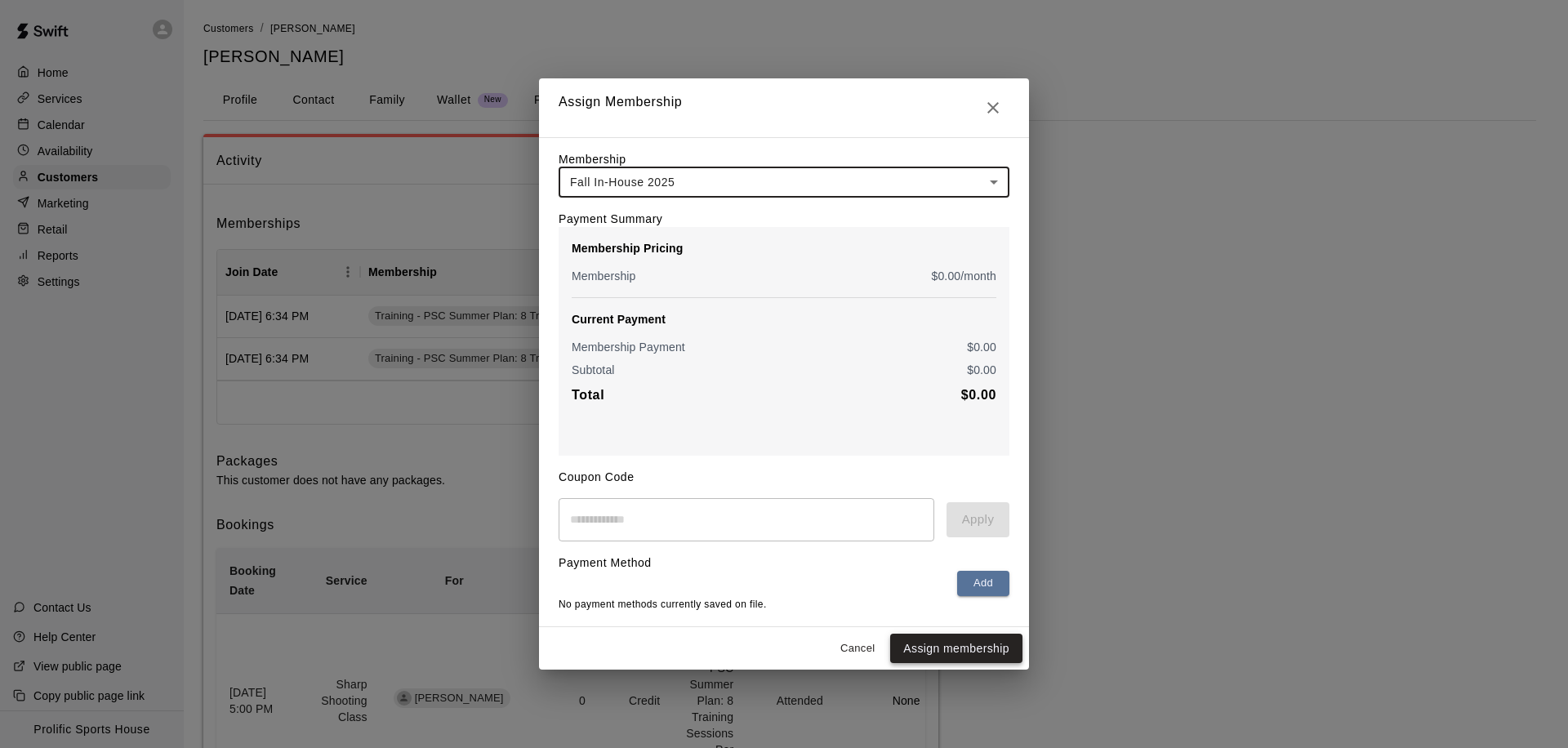
click at [932, 648] on button "Assign membership" at bounding box center [956, 648] width 133 height 30
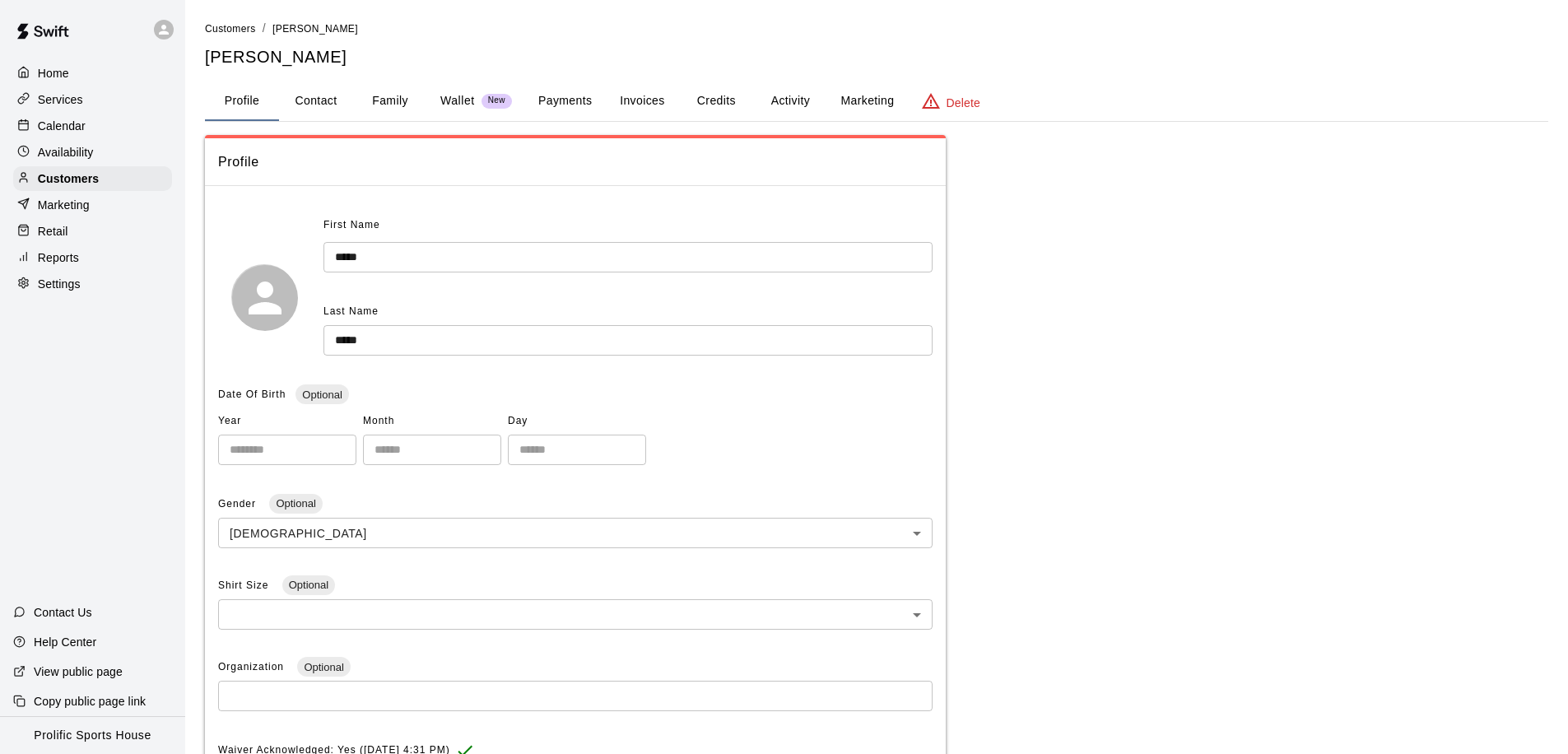
click at [774, 105] on button "Activity" at bounding box center [789, 101] width 74 height 40
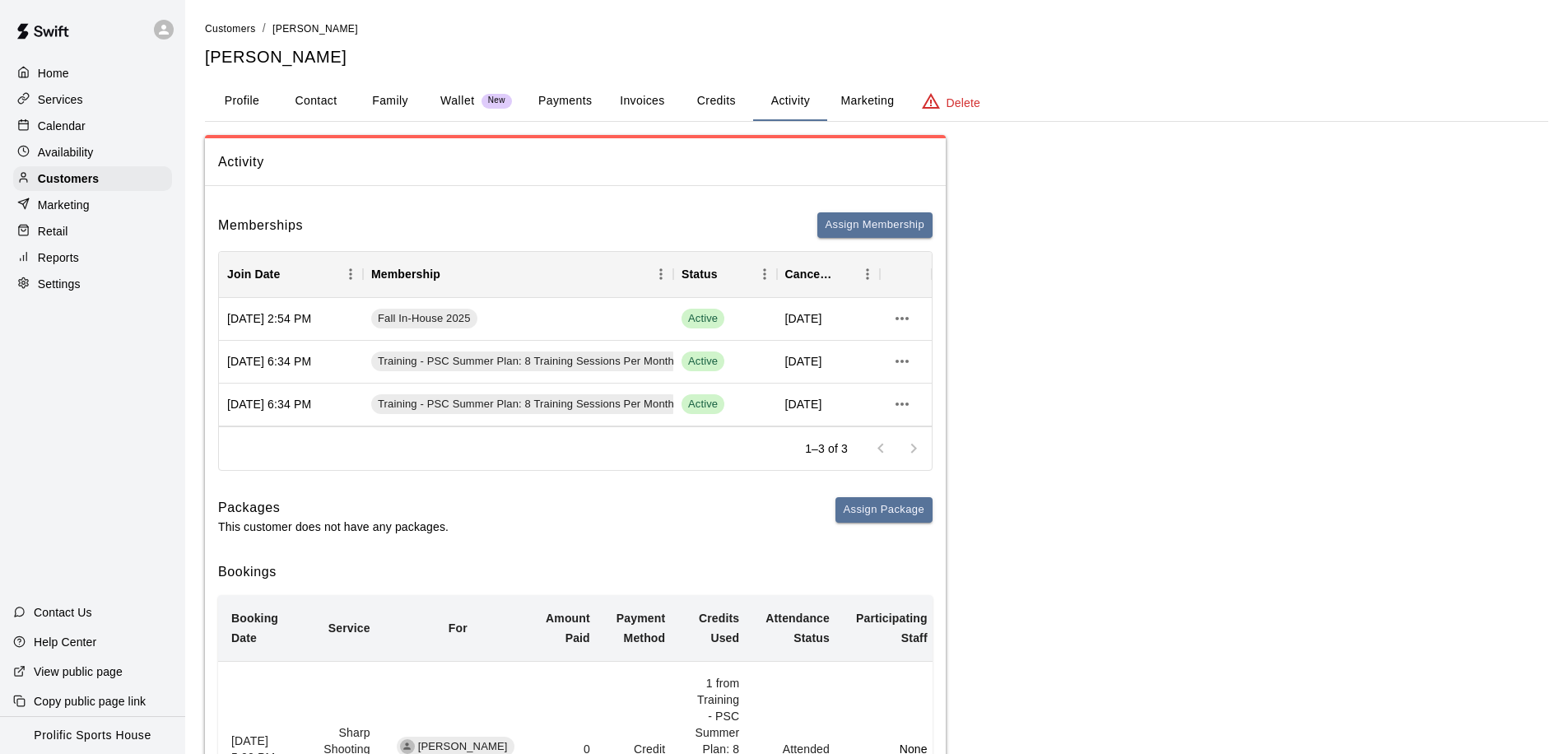
click at [383, 102] on button "Family" at bounding box center [390, 101] width 74 height 40
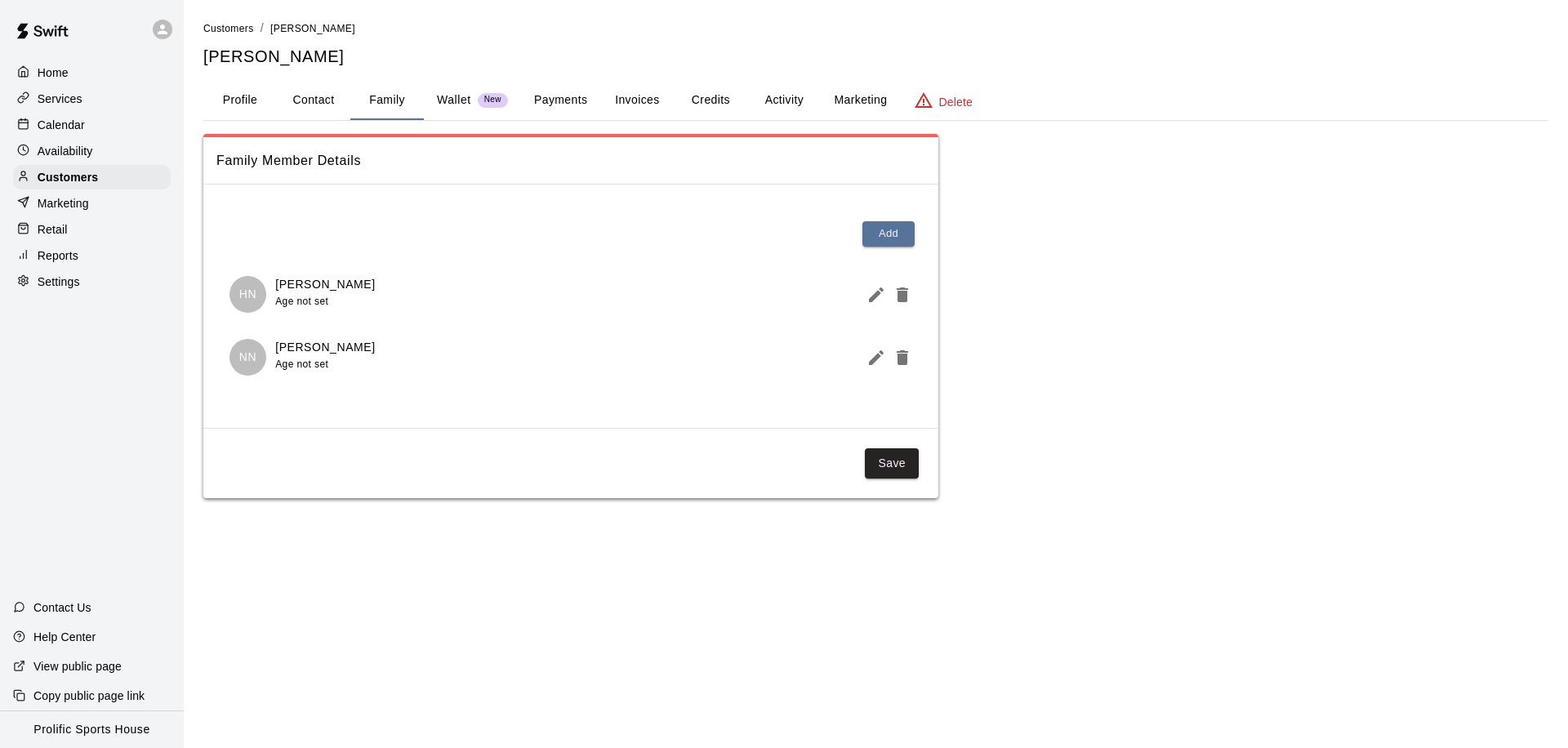
click at [778, 102] on button "Activity" at bounding box center [784, 100] width 74 height 39
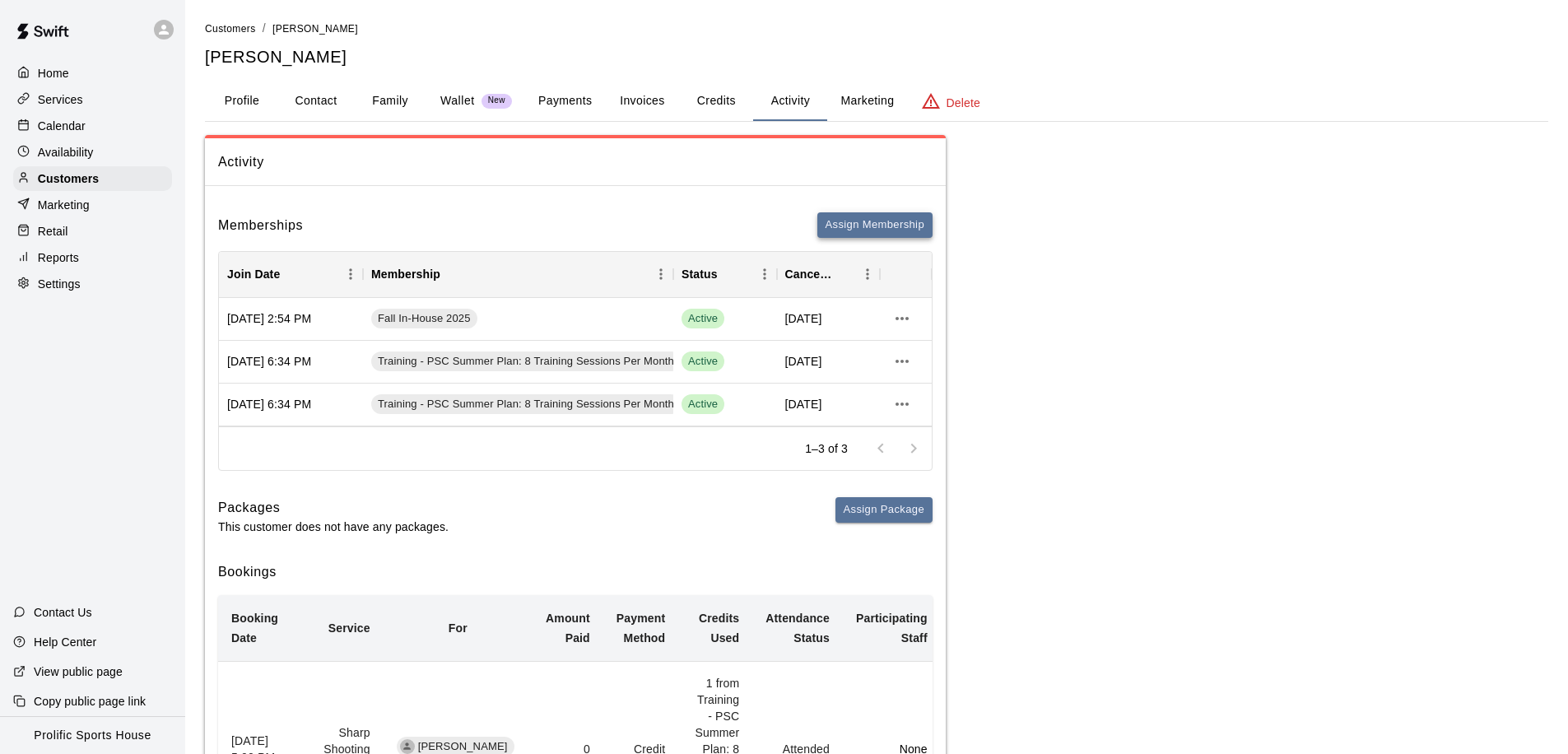
click at [853, 224] on button "Assign Membership" at bounding box center [875, 226] width 115 height 26
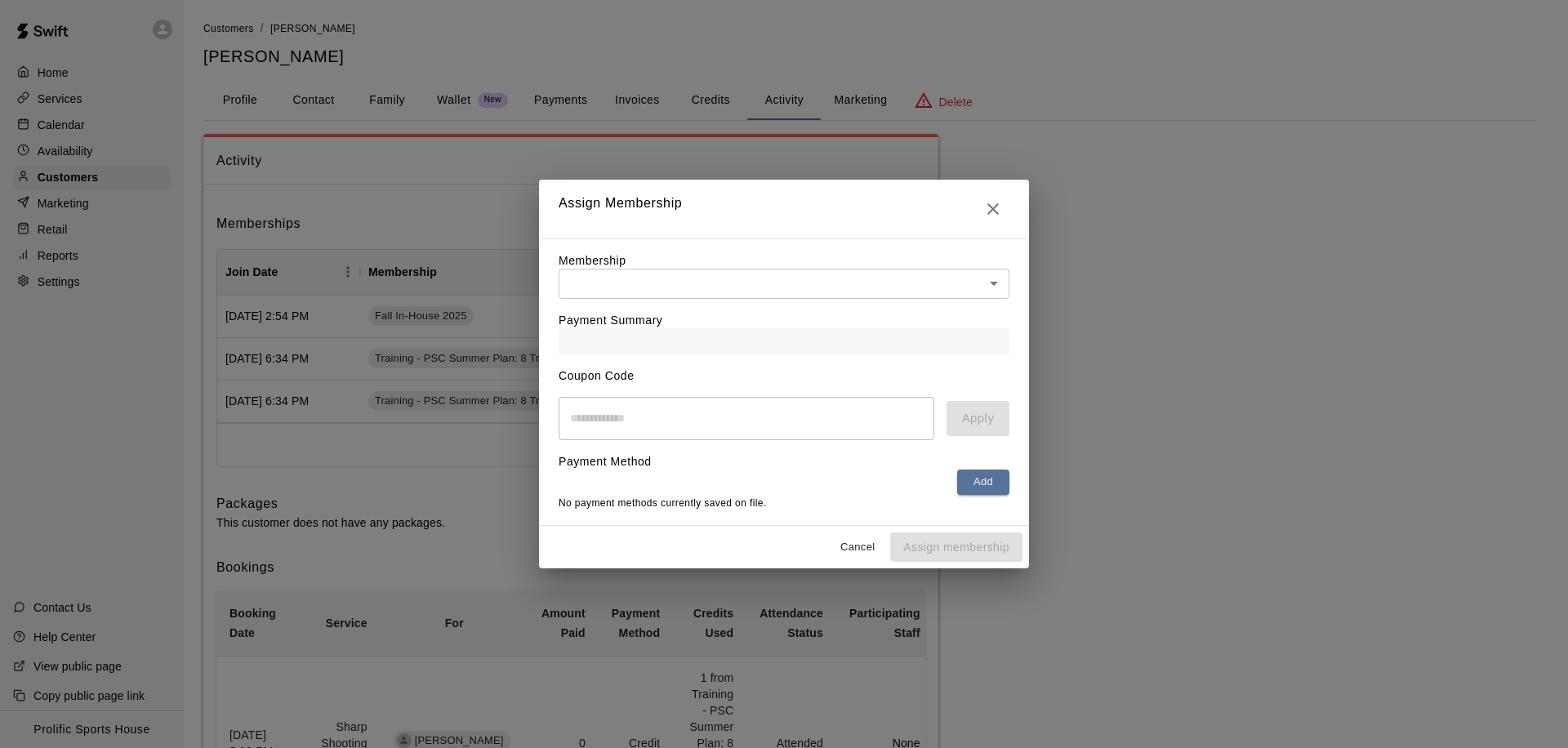
click at [710, 273] on body "Home Services Calendar Availability Customers Marketing Retail Reports Settings…" at bounding box center [784, 723] width 1568 height 1447
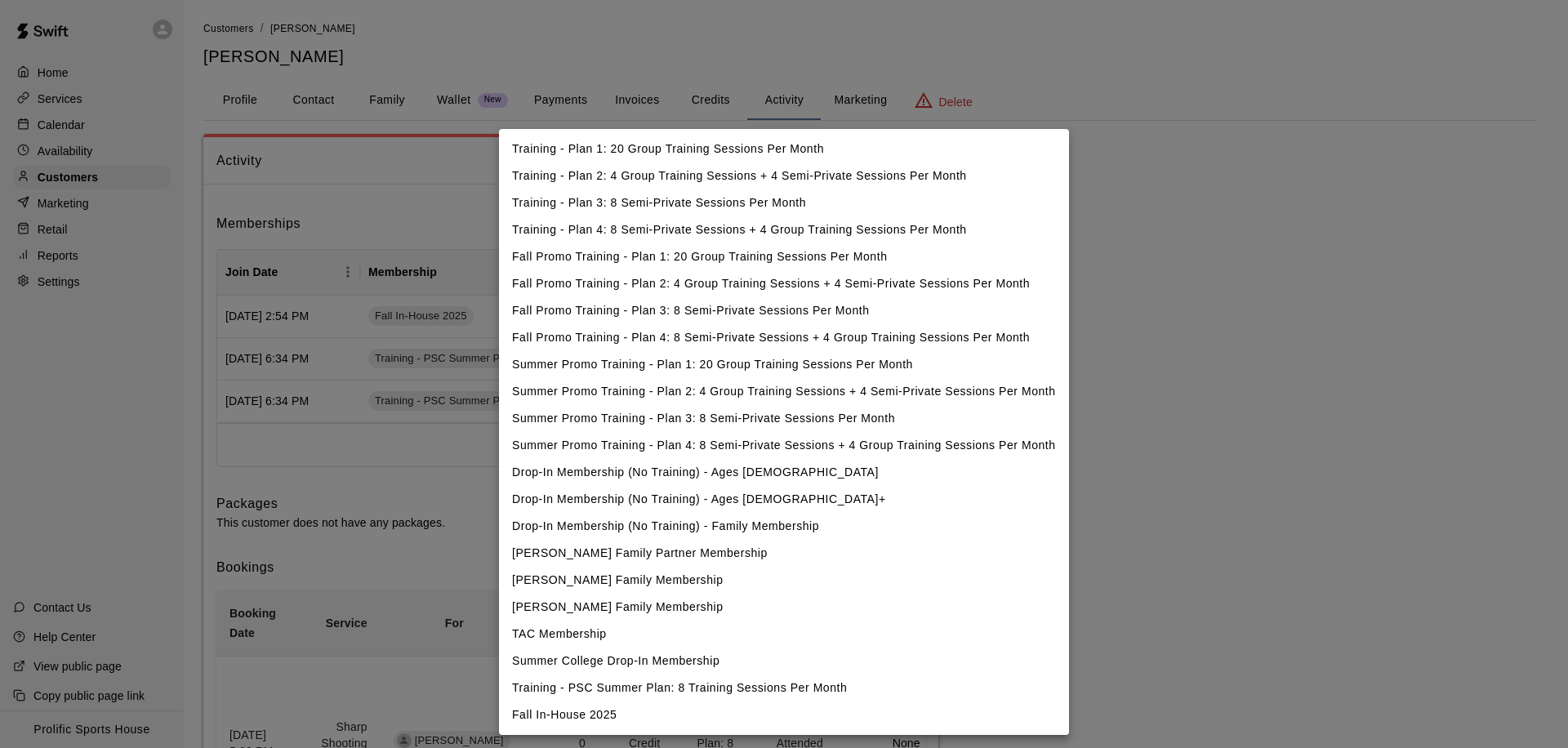
click at [615, 721] on li "Fall In-House 2025" at bounding box center [784, 715] width 570 height 27
type input "**********"
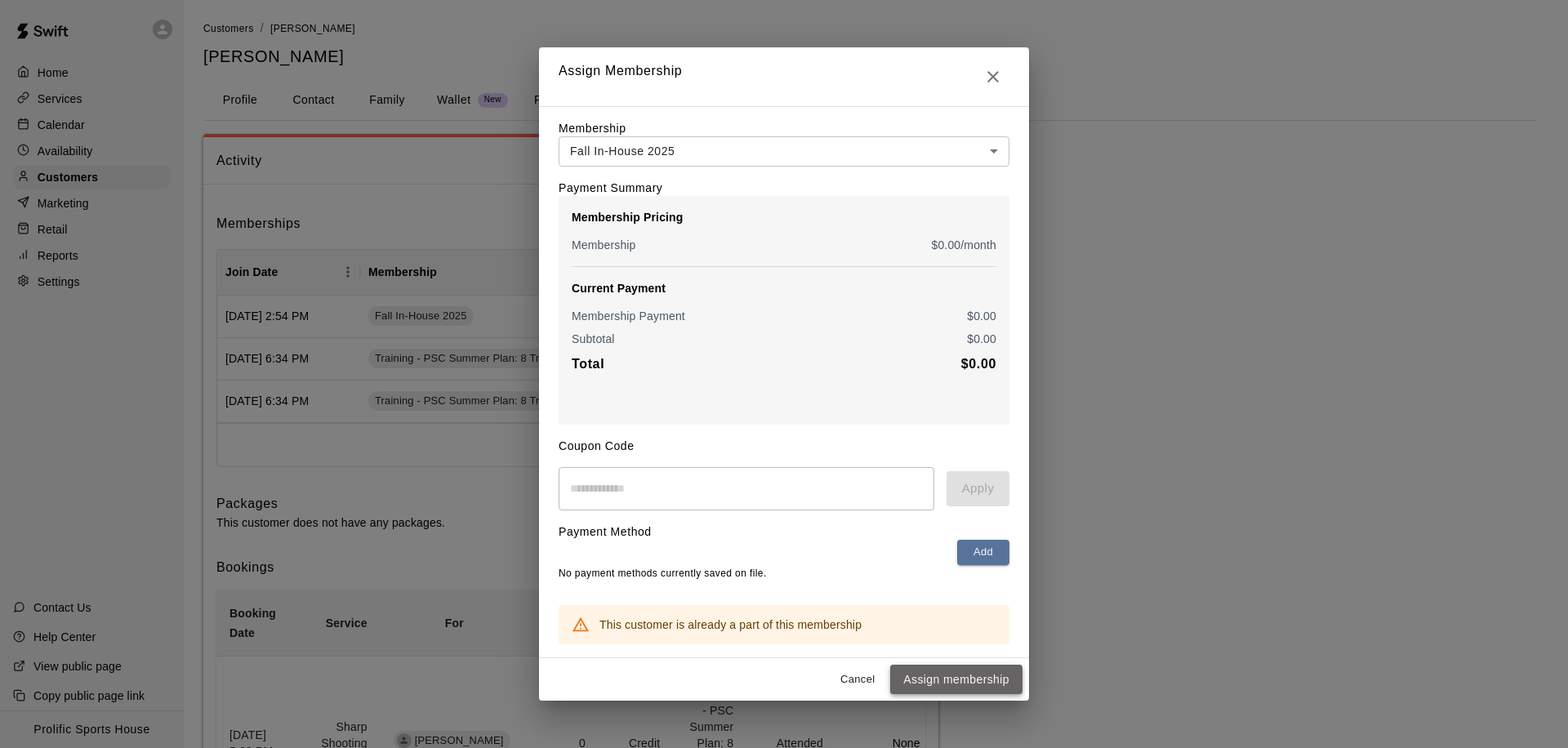
click at [913, 686] on button "Assign membership" at bounding box center [956, 679] width 133 height 30
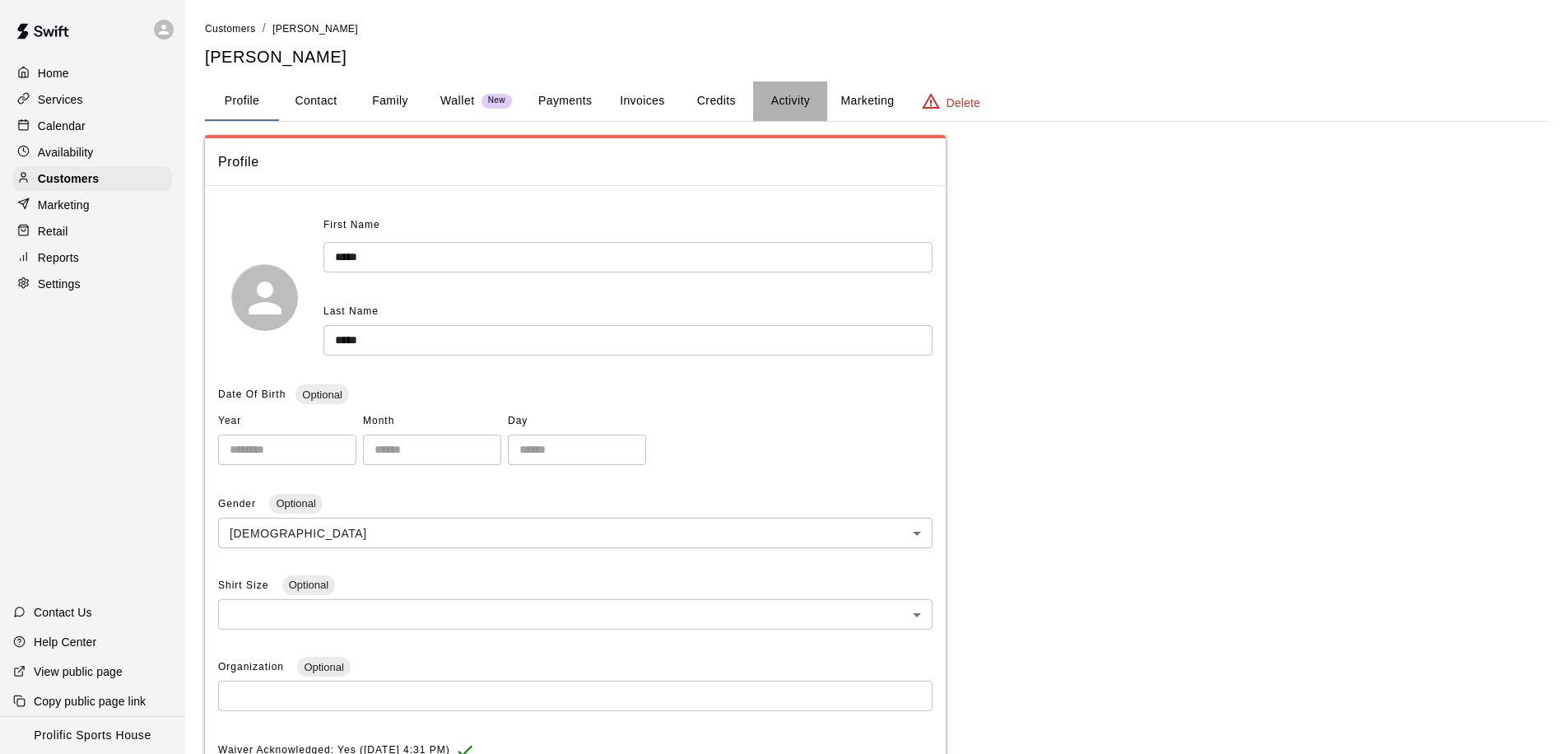
click at [797, 100] on button "Activity" at bounding box center [789, 101] width 74 height 40
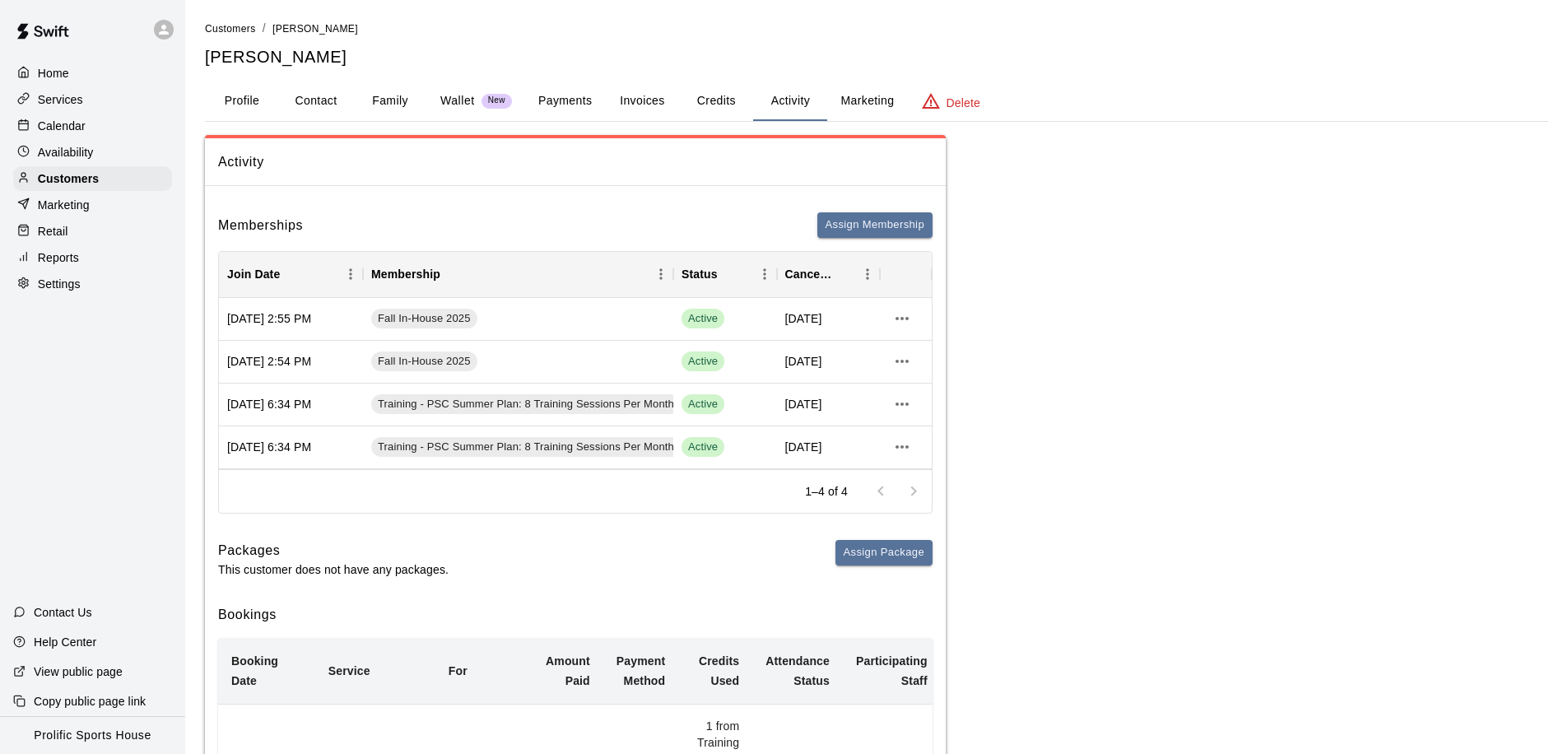
click at [694, 95] on button "Credits" at bounding box center [715, 101] width 74 height 40
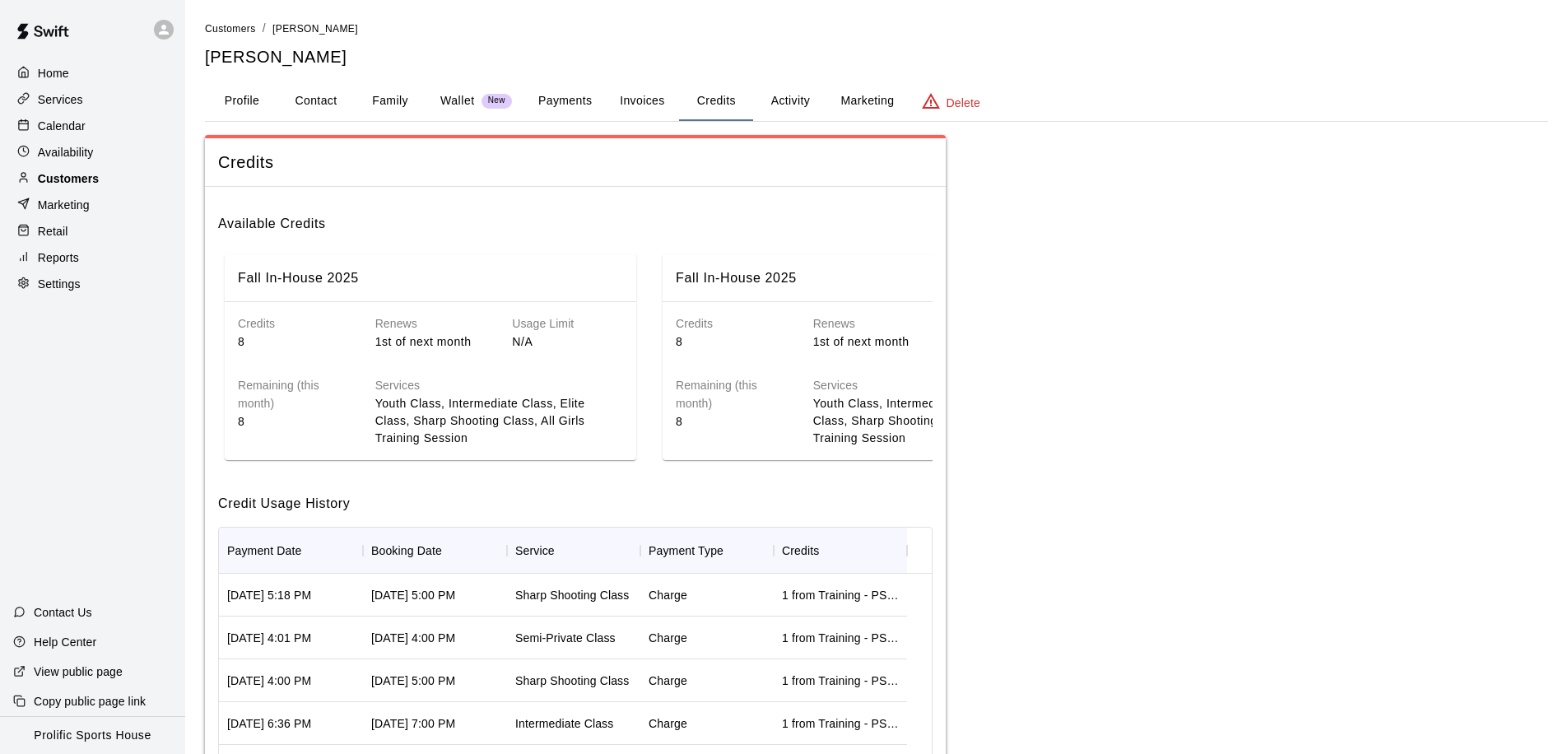
click at [67, 184] on p "Customers" at bounding box center [68, 178] width 61 height 17
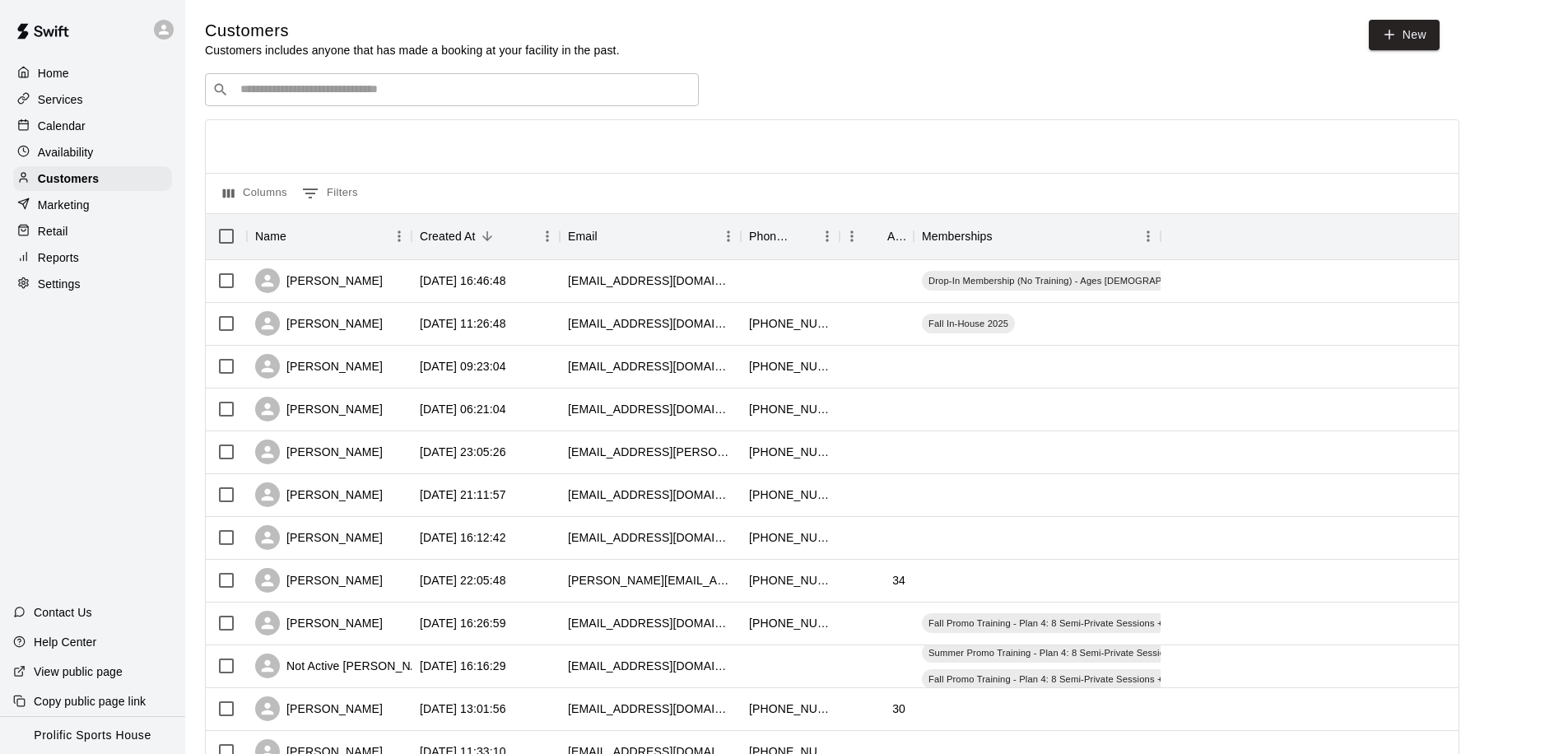
click at [328, 87] on input "Search customers by name or email" at bounding box center [463, 89] width 456 height 17
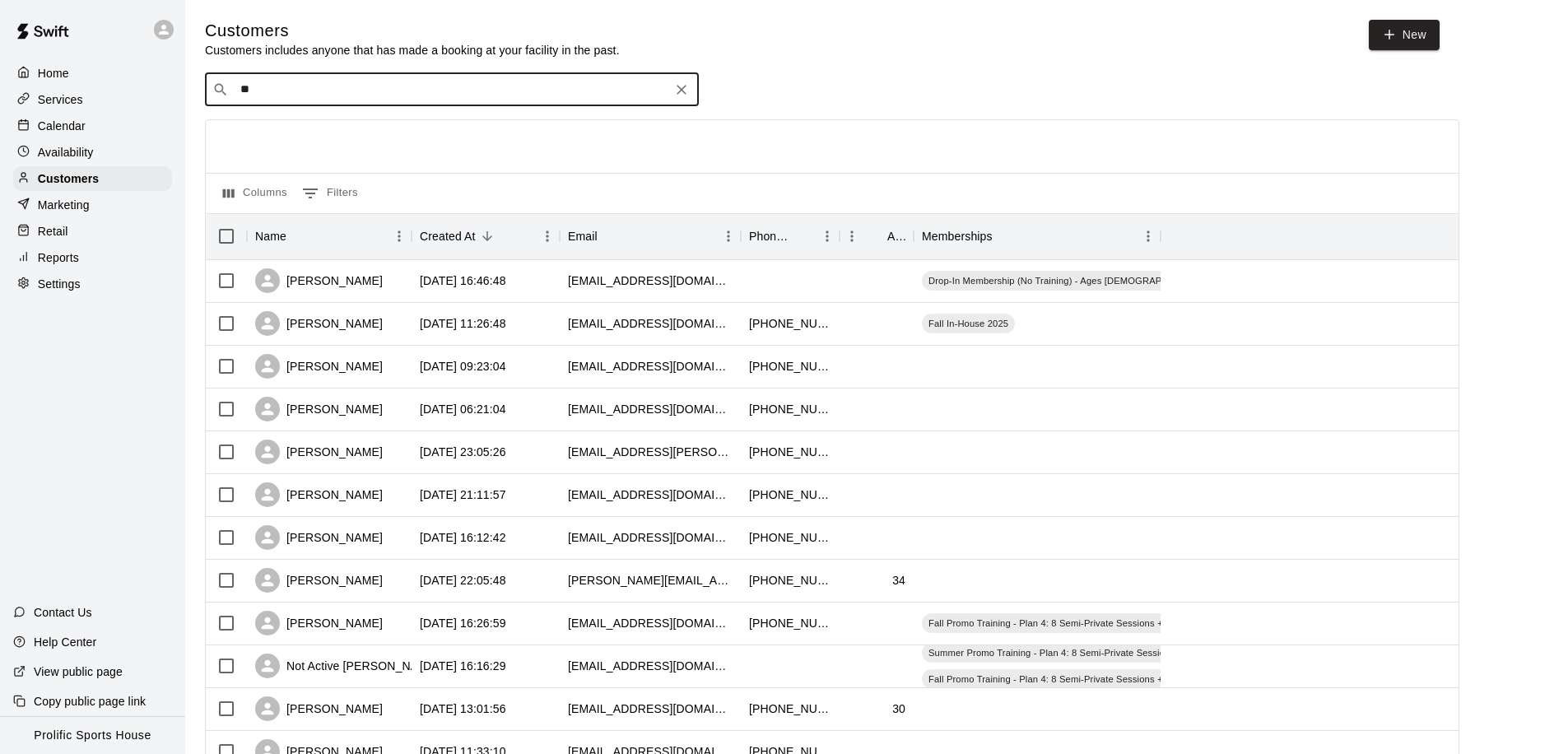
type input "*"
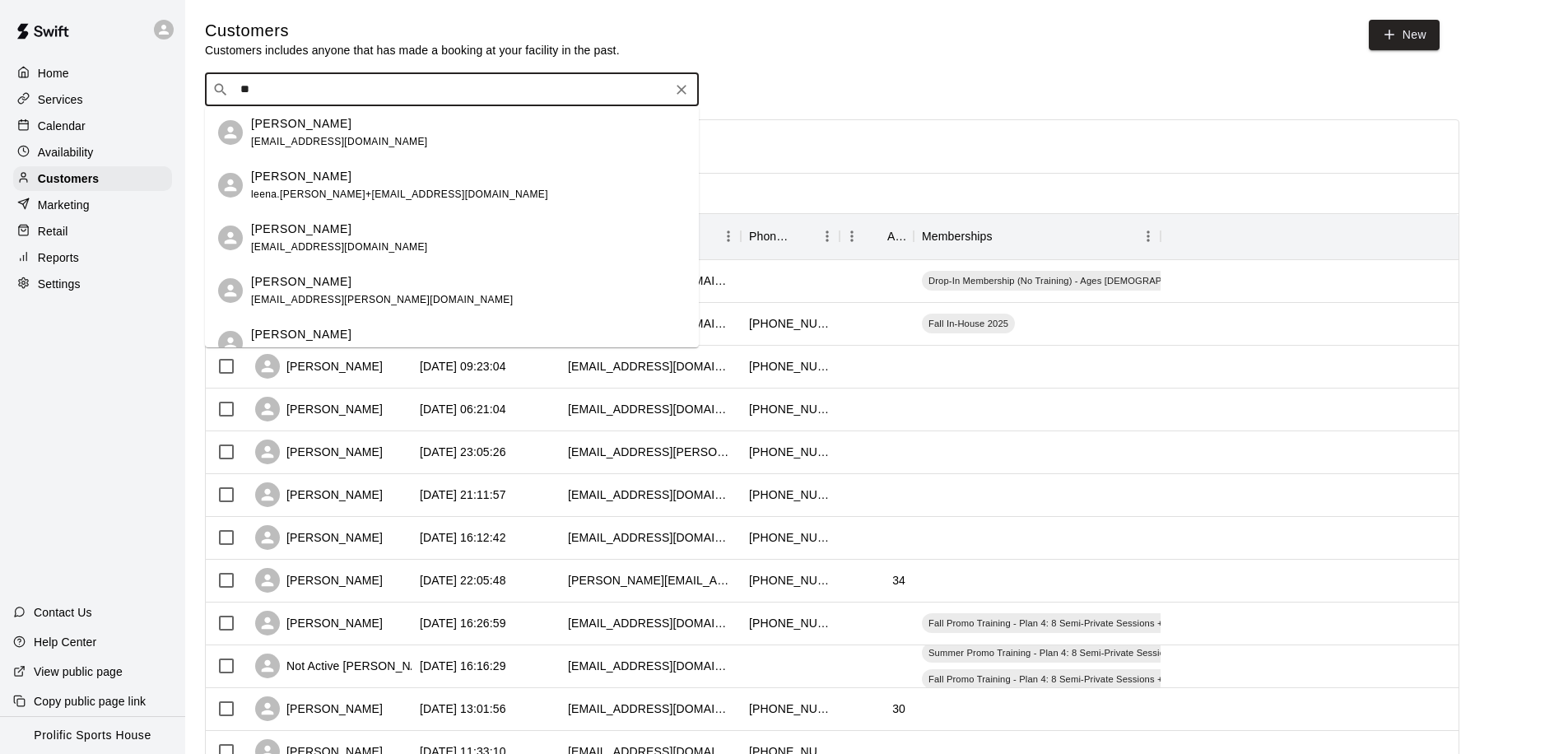
type input "*"
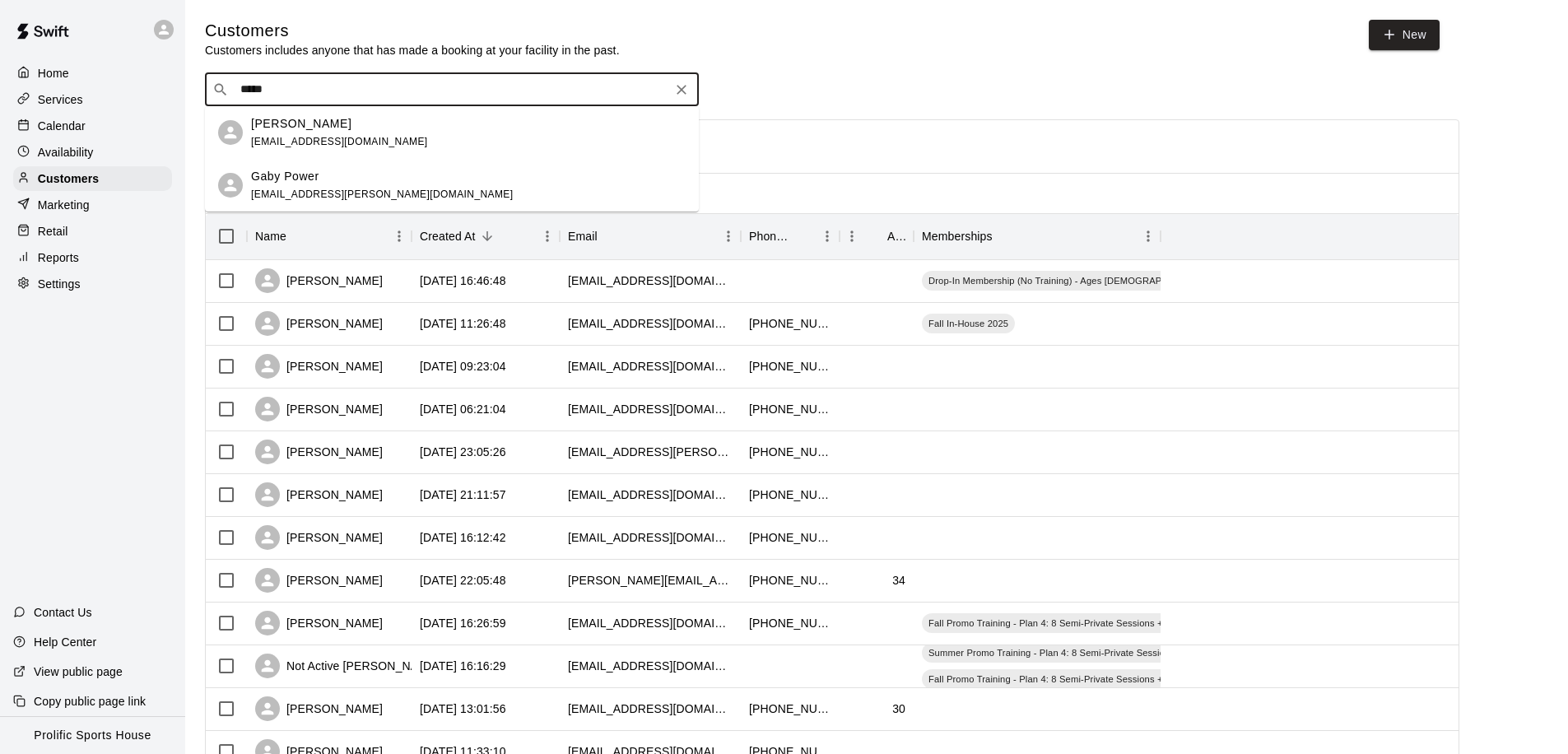
drag, startPoint x: 284, startPoint y: 81, endPoint x: 242, endPoint y: 83, distance: 42.0
click at [242, 83] on input "*****" at bounding box center [451, 89] width 431 height 17
drag, startPoint x: 292, startPoint y: 93, endPoint x: 212, endPoint y: 92, distance: 80.0
click at [212, 92] on div "​ ***** ​" at bounding box center [451, 89] width 494 height 33
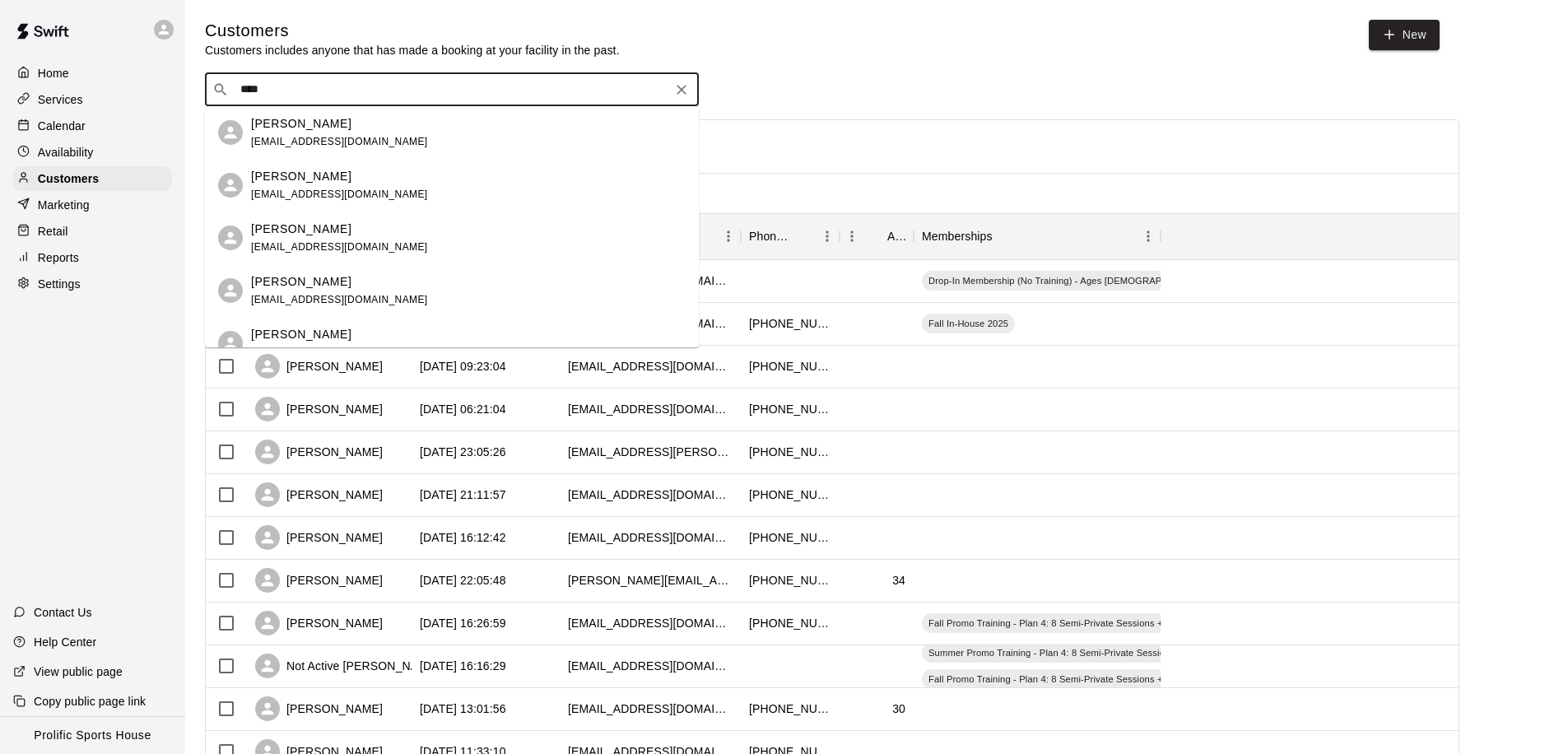
drag, startPoint x: 328, startPoint y: 89, endPoint x: 244, endPoint y: 86, distance: 84.1
click at [244, 86] on input "****" at bounding box center [451, 89] width 431 height 17
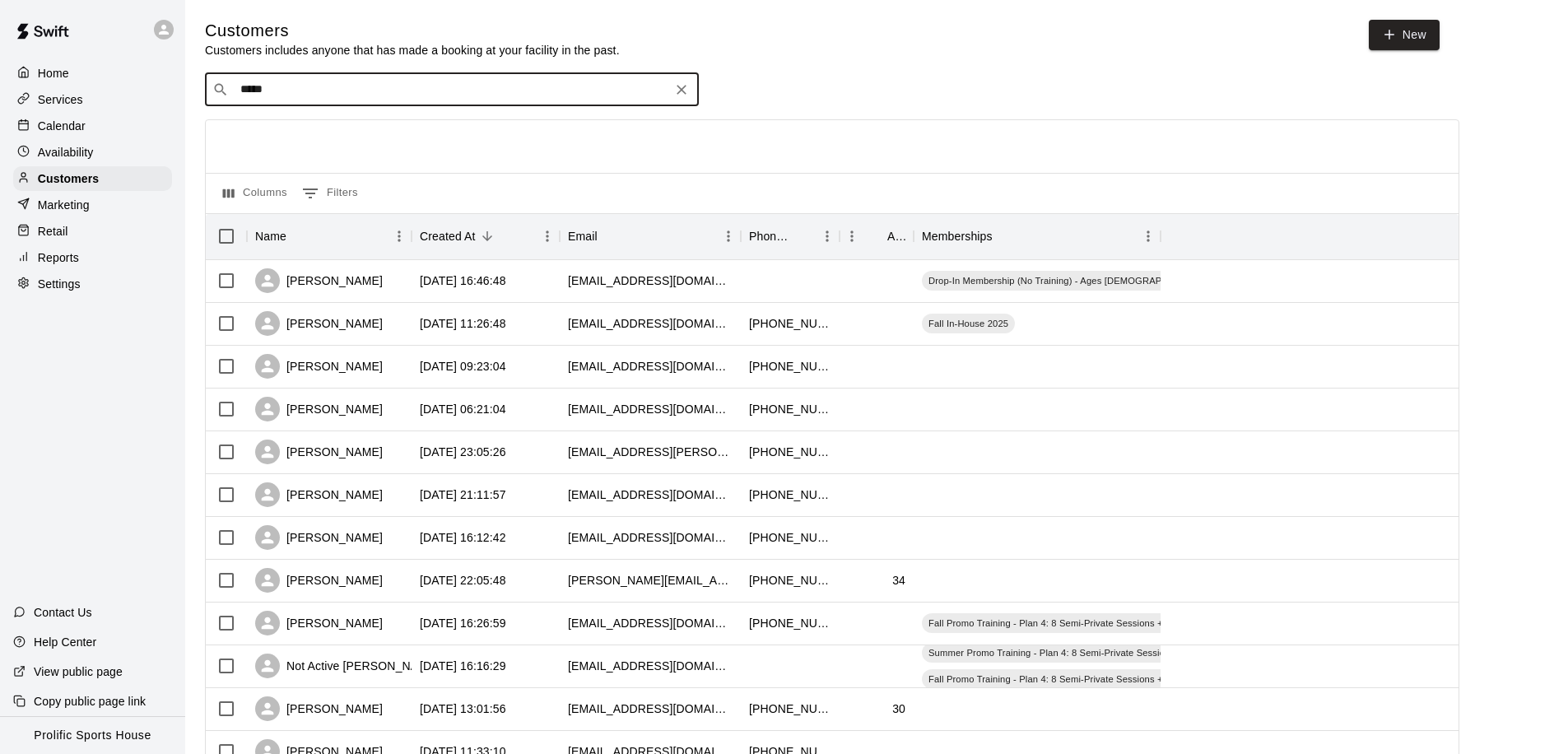
drag, startPoint x: 334, startPoint y: 90, endPoint x: 183, endPoint y: 85, distance: 151.1
click at [183, 85] on div "Home Services Calendar Availability Customers Marketing Retail Reports Settings…" at bounding box center [784, 710] width 1568 height 1421
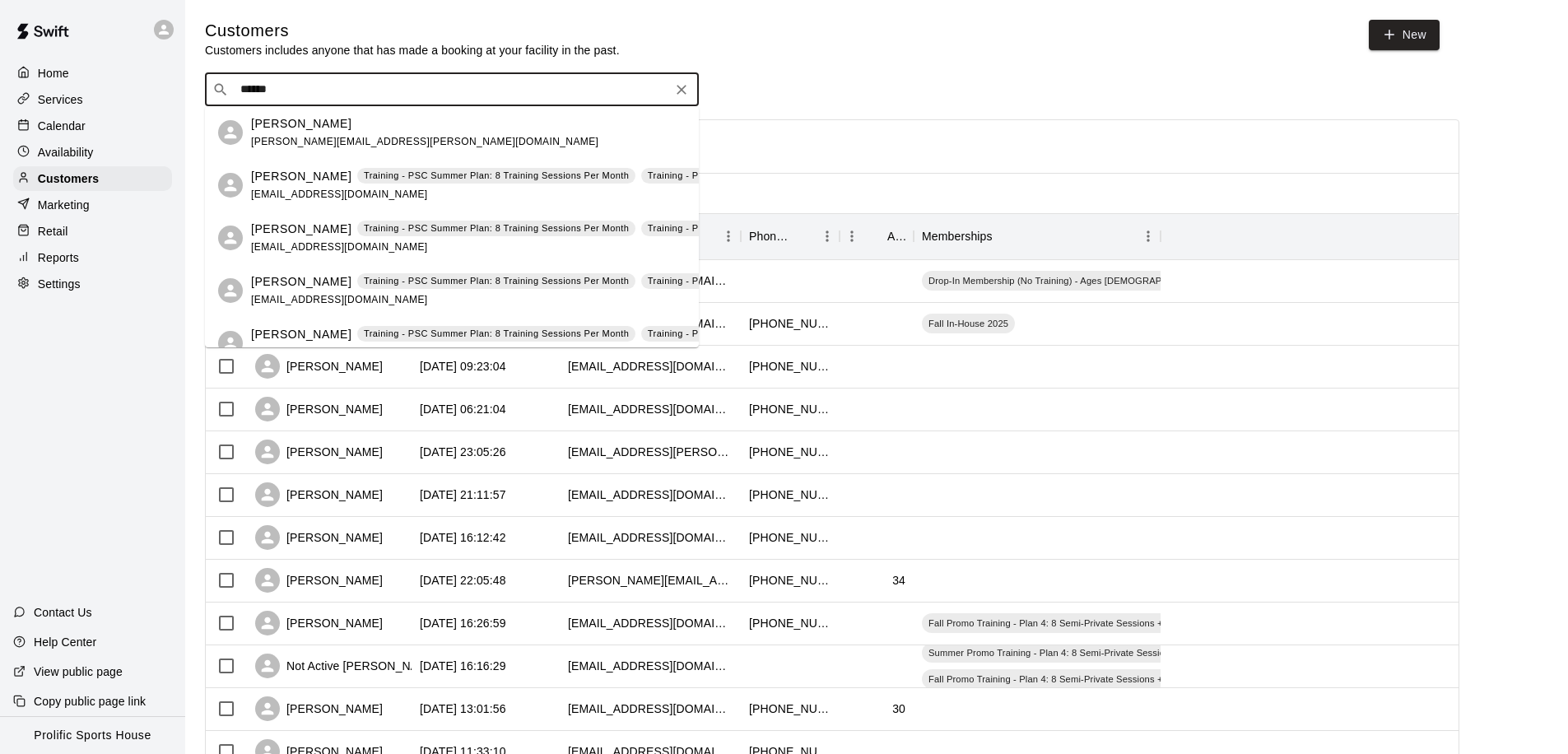
type input "*******"
click at [306, 328] on p "[PERSON_NAME]" at bounding box center [301, 333] width 100 height 17
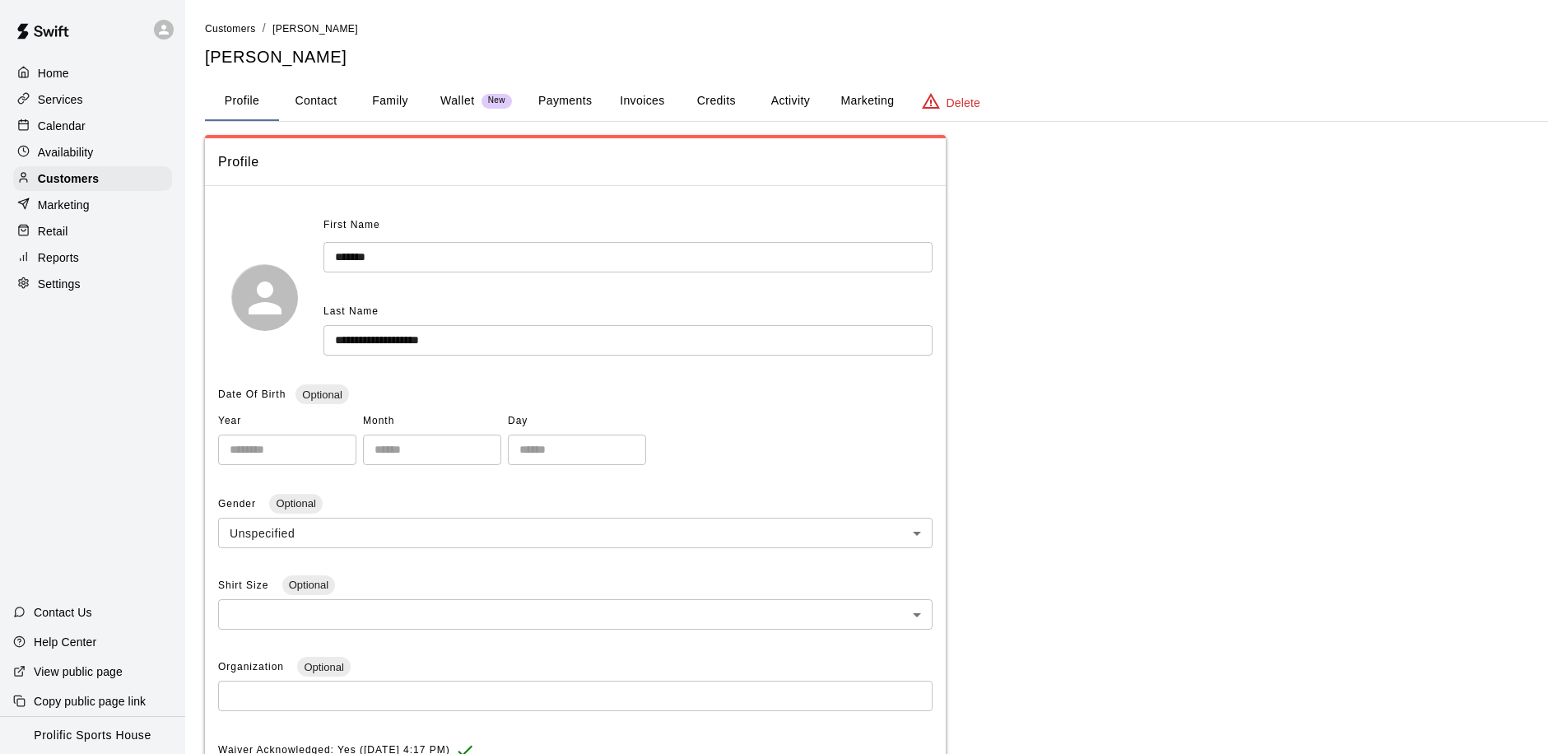
click at [396, 104] on button "Family" at bounding box center [390, 101] width 74 height 40
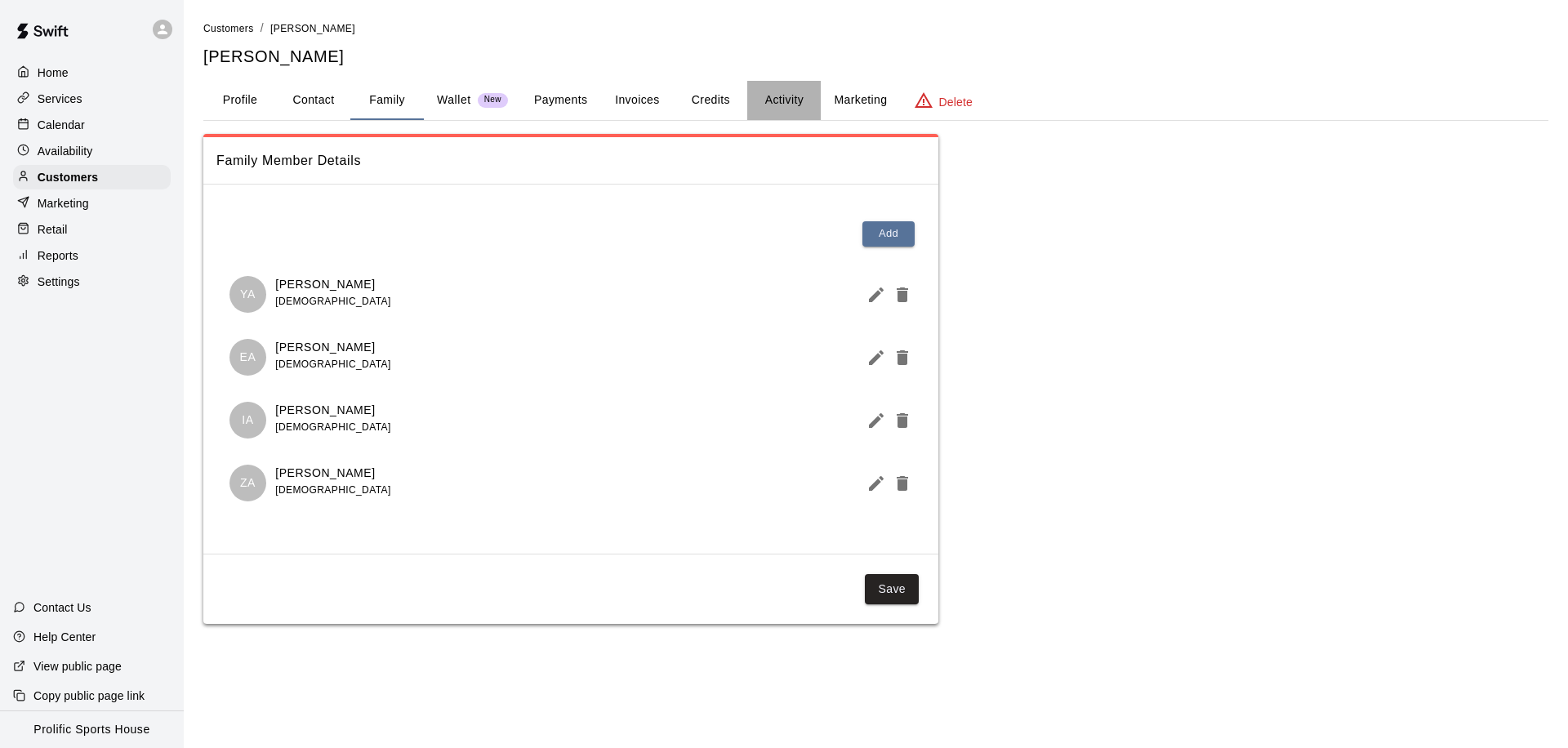
click at [788, 99] on button "Activity" at bounding box center [784, 100] width 74 height 39
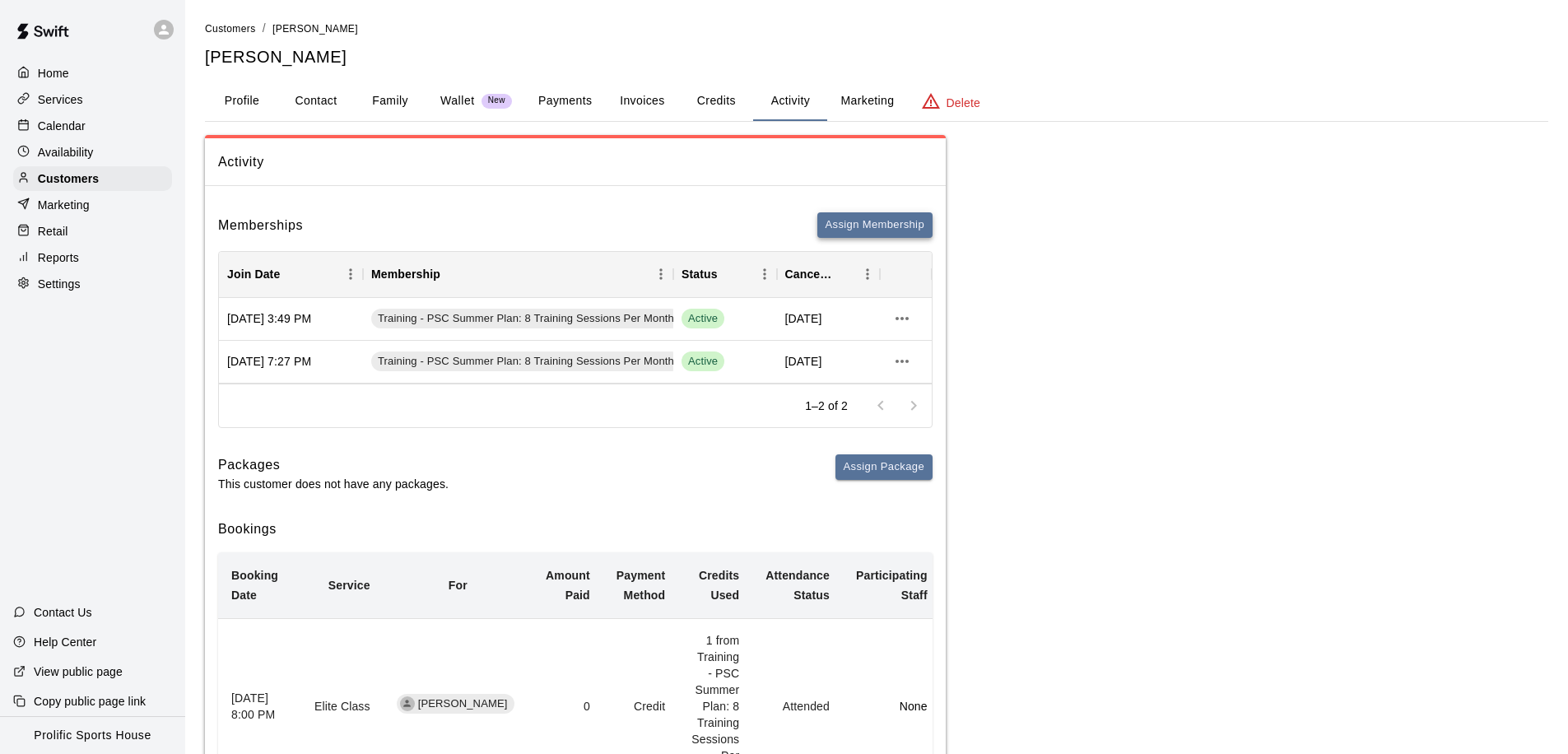
click at [853, 223] on button "Assign Membership" at bounding box center [875, 226] width 115 height 26
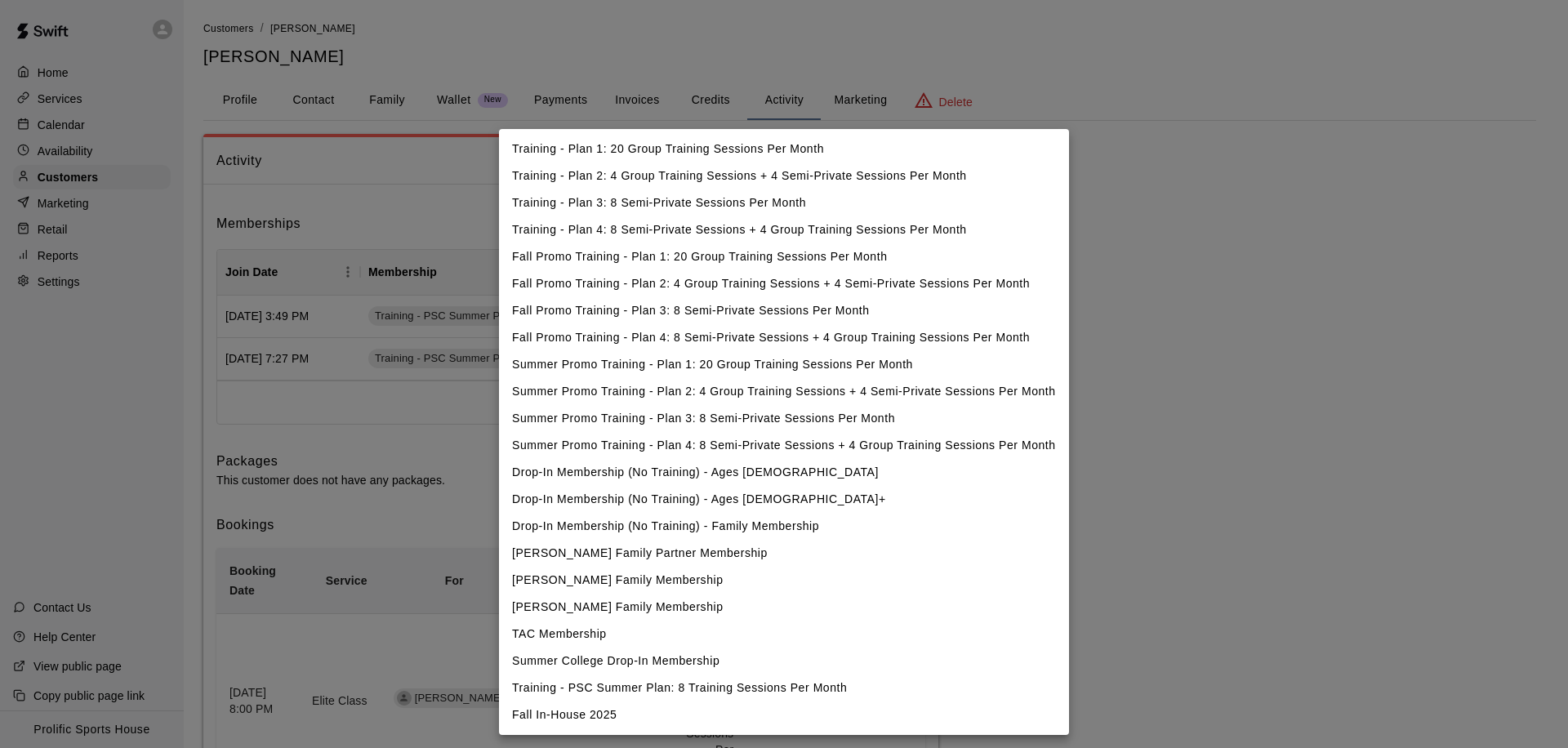
click at [561, 713] on li "Fall In-House 2025" at bounding box center [784, 715] width 570 height 27
type input "**********"
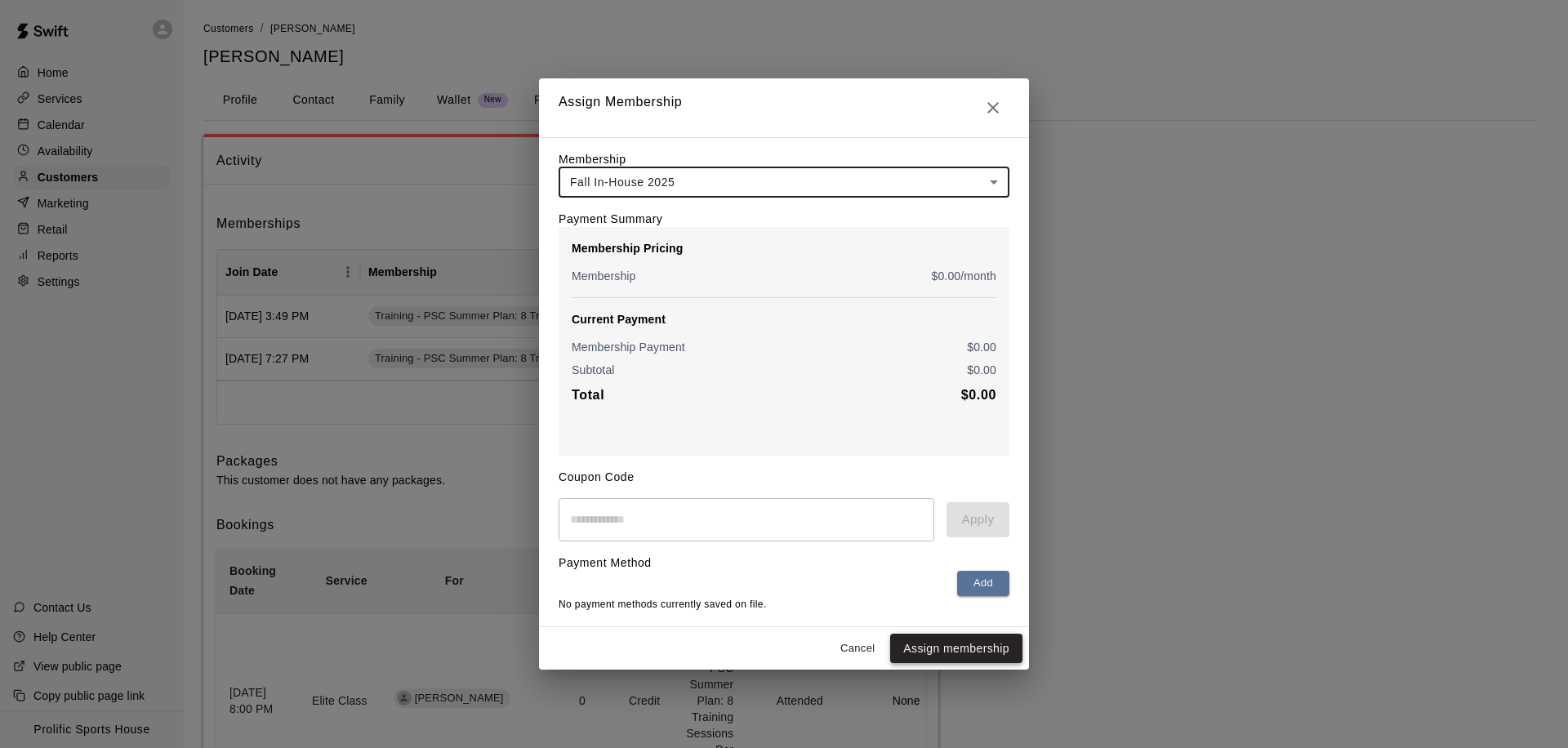
click at [943, 649] on button "Assign membership" at bounding box center [956, 648] width 133 height 30
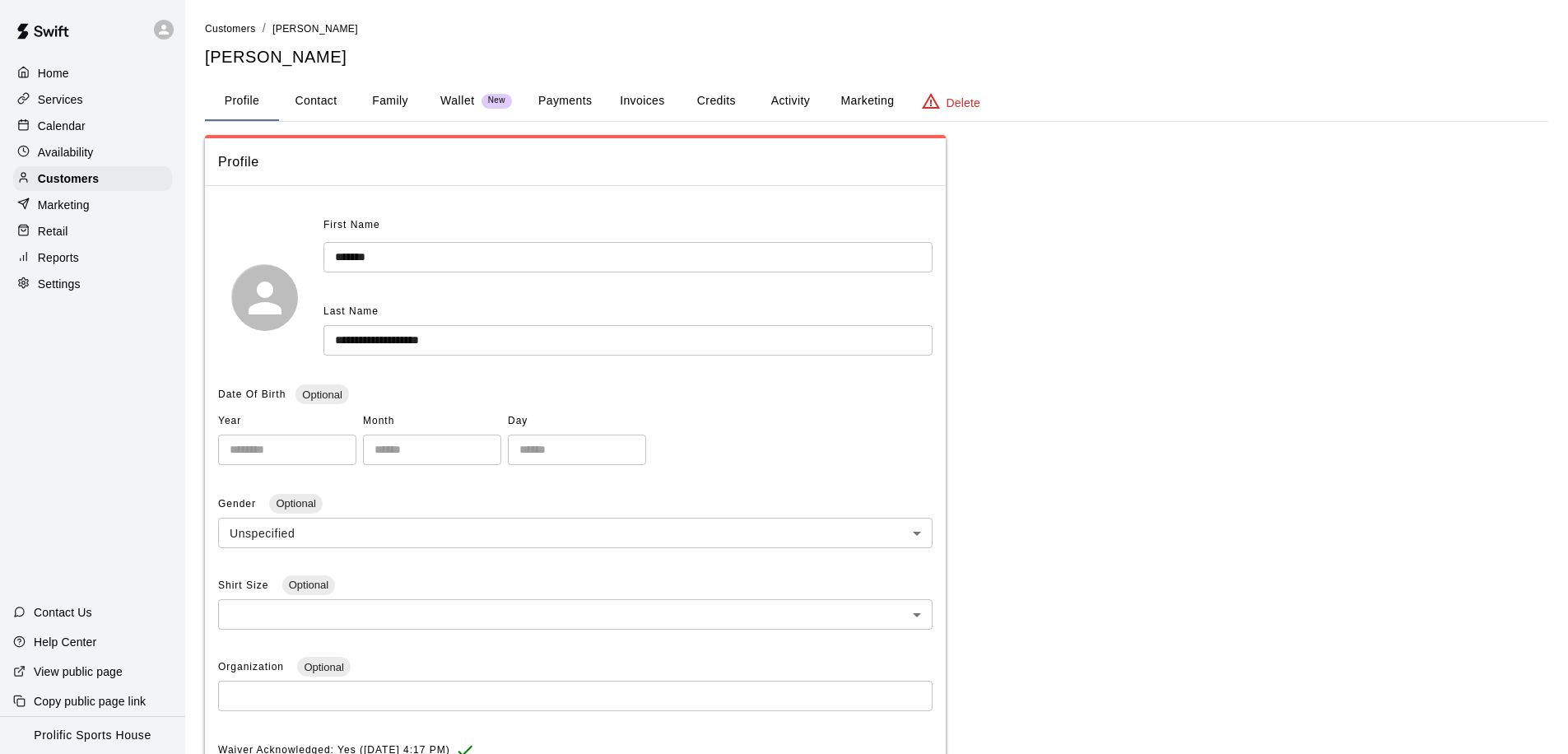
click at [786, 97] on button "Activity" at bounding box center [789, 101] width 74 height 40
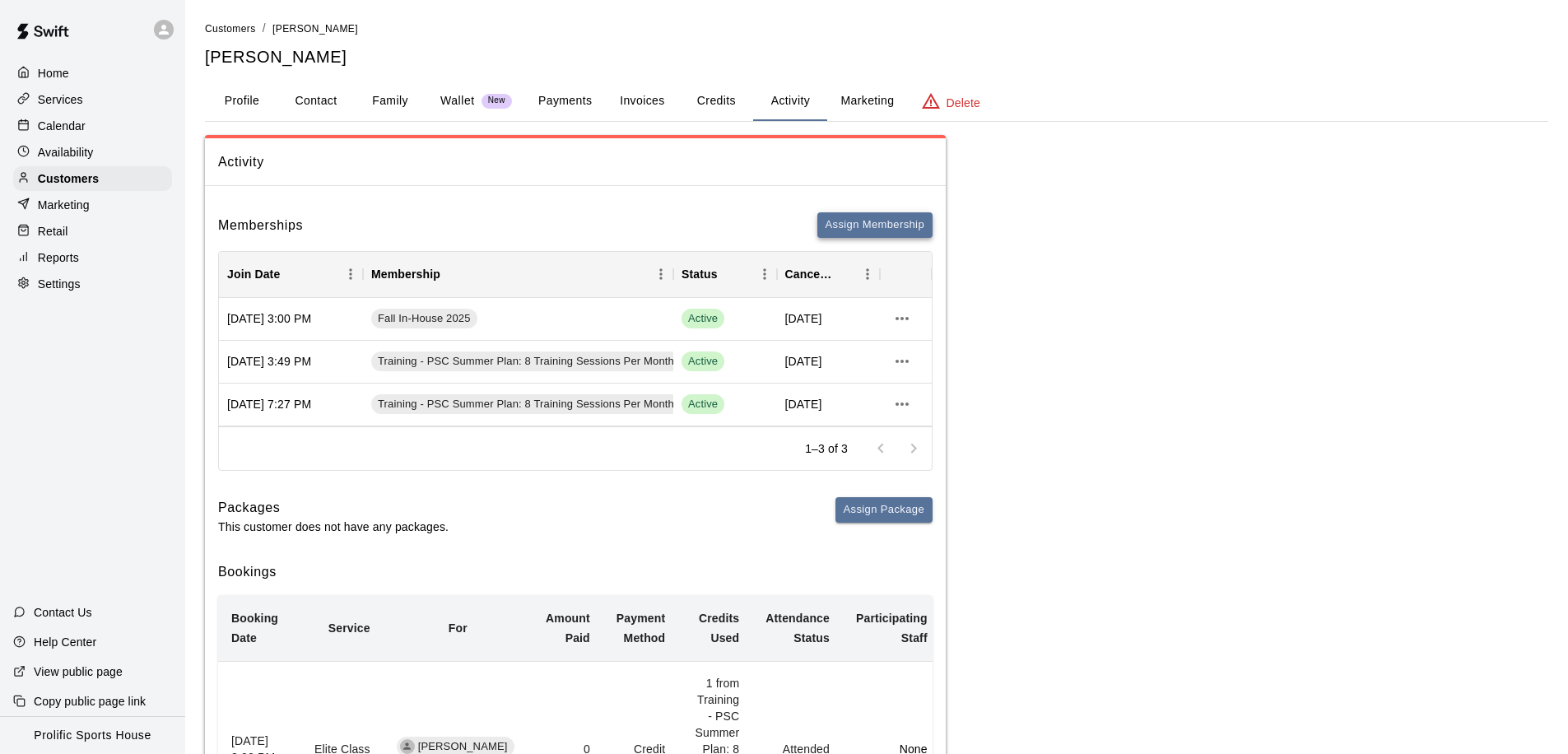
click at [851, 227] on button "Assign Membership" at bounding box center [875, 226] width 115 height 26
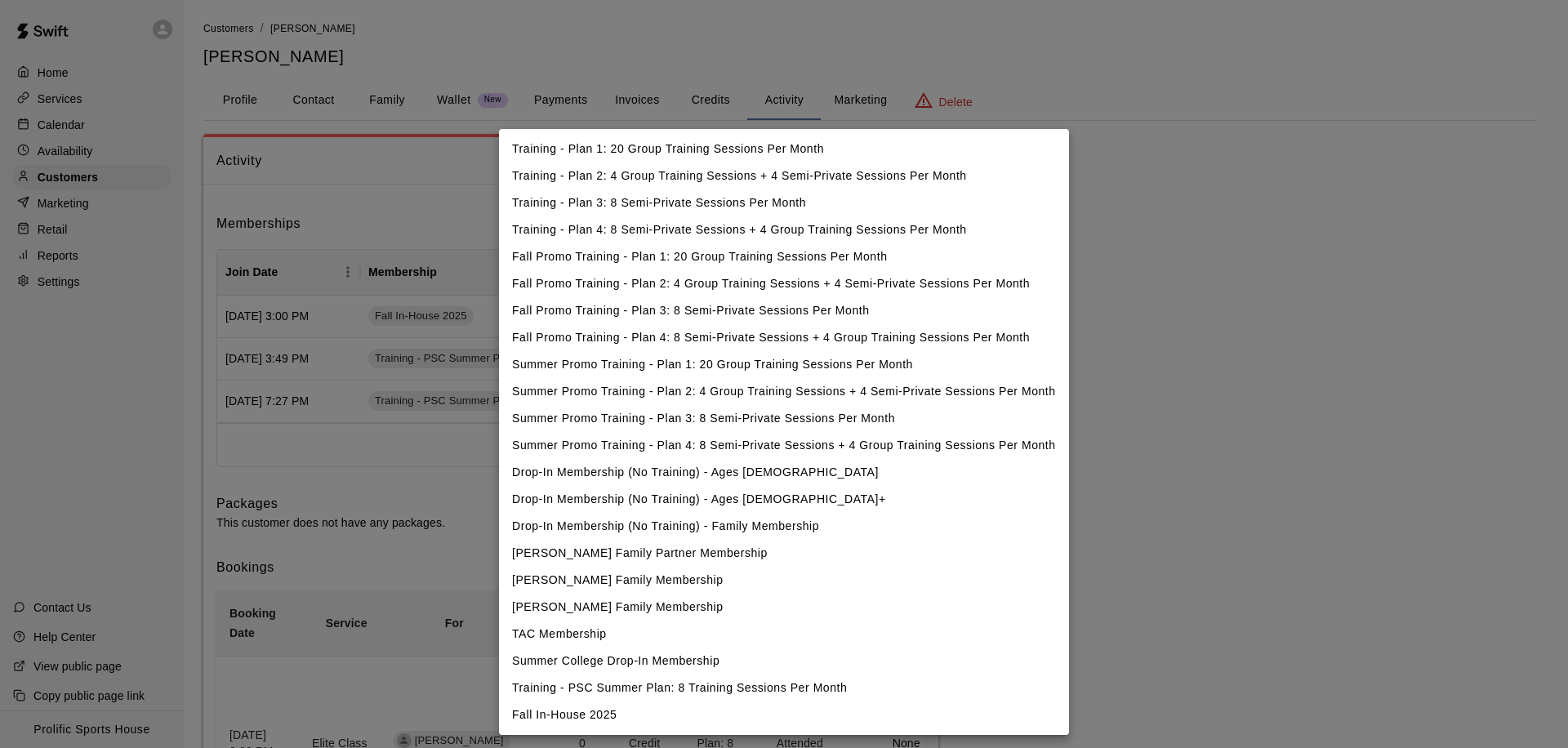
click at [551, 721] on li "Fall In-House 2025" at bounding box center [784, 715] width 570 height 27
type input "**********"
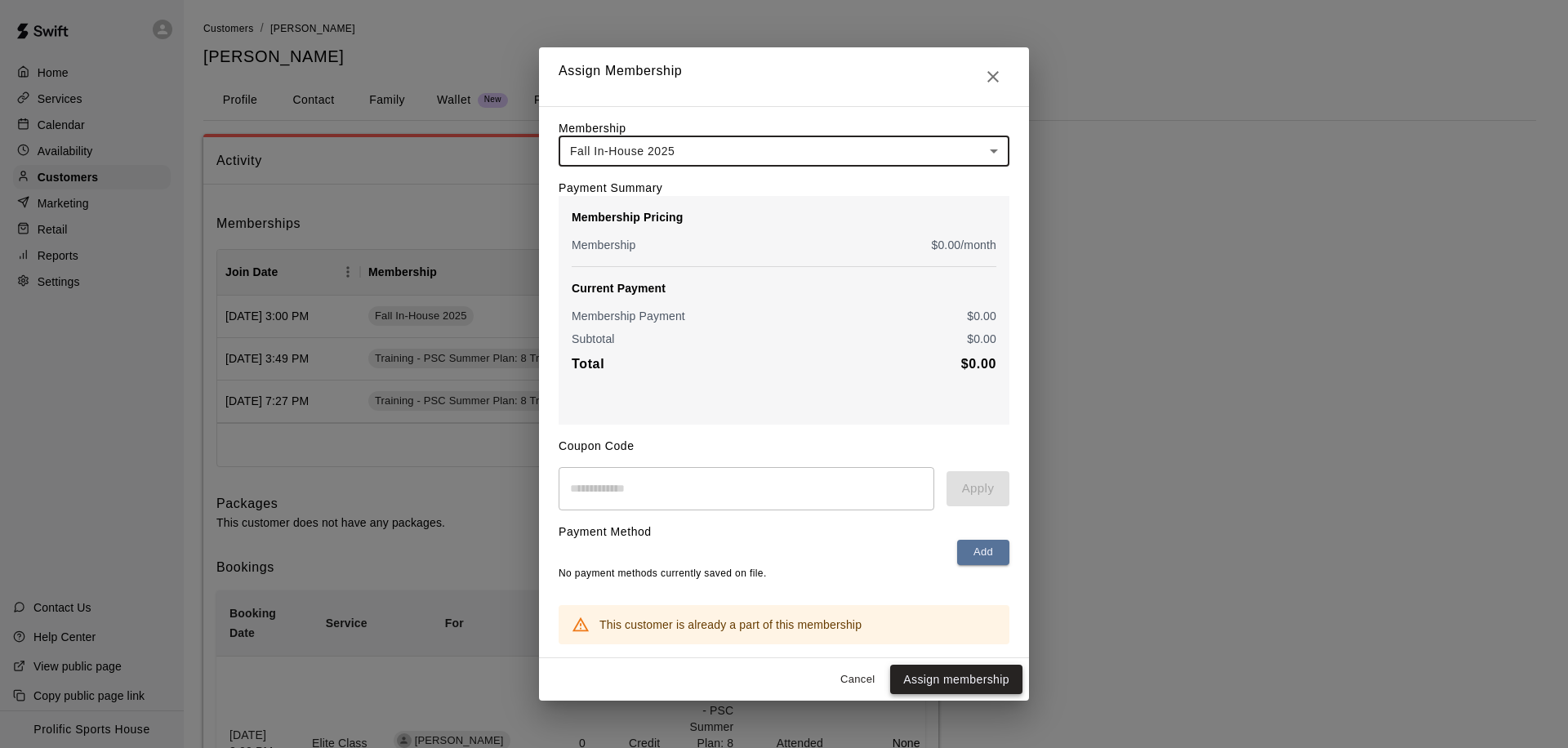
click at [949, 682] on button "Assign membership" at bounding box center [956, 679] width 133 height 30
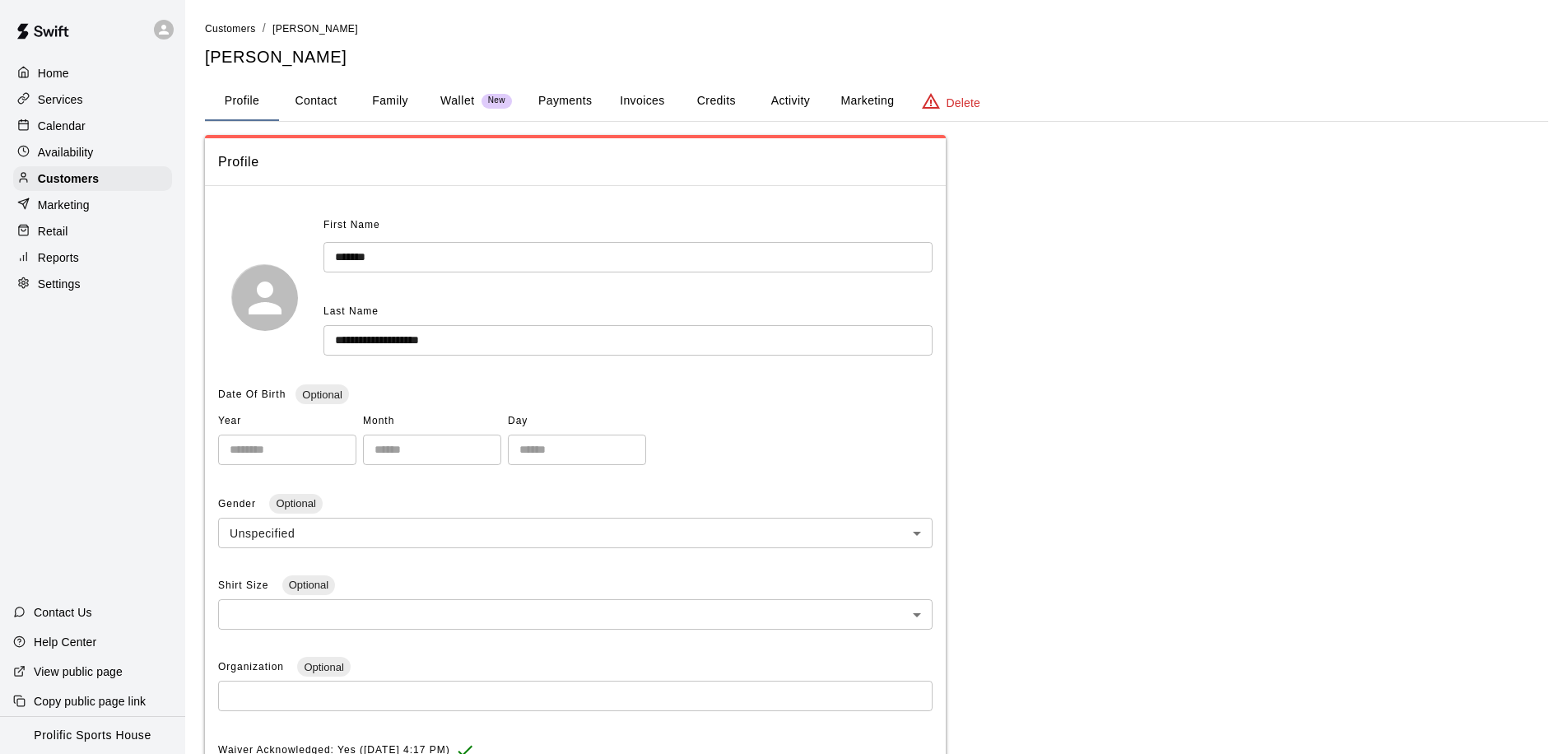
click at [770, 110] on button "Activity" at bounding box center [789, 101] width 74 height 40
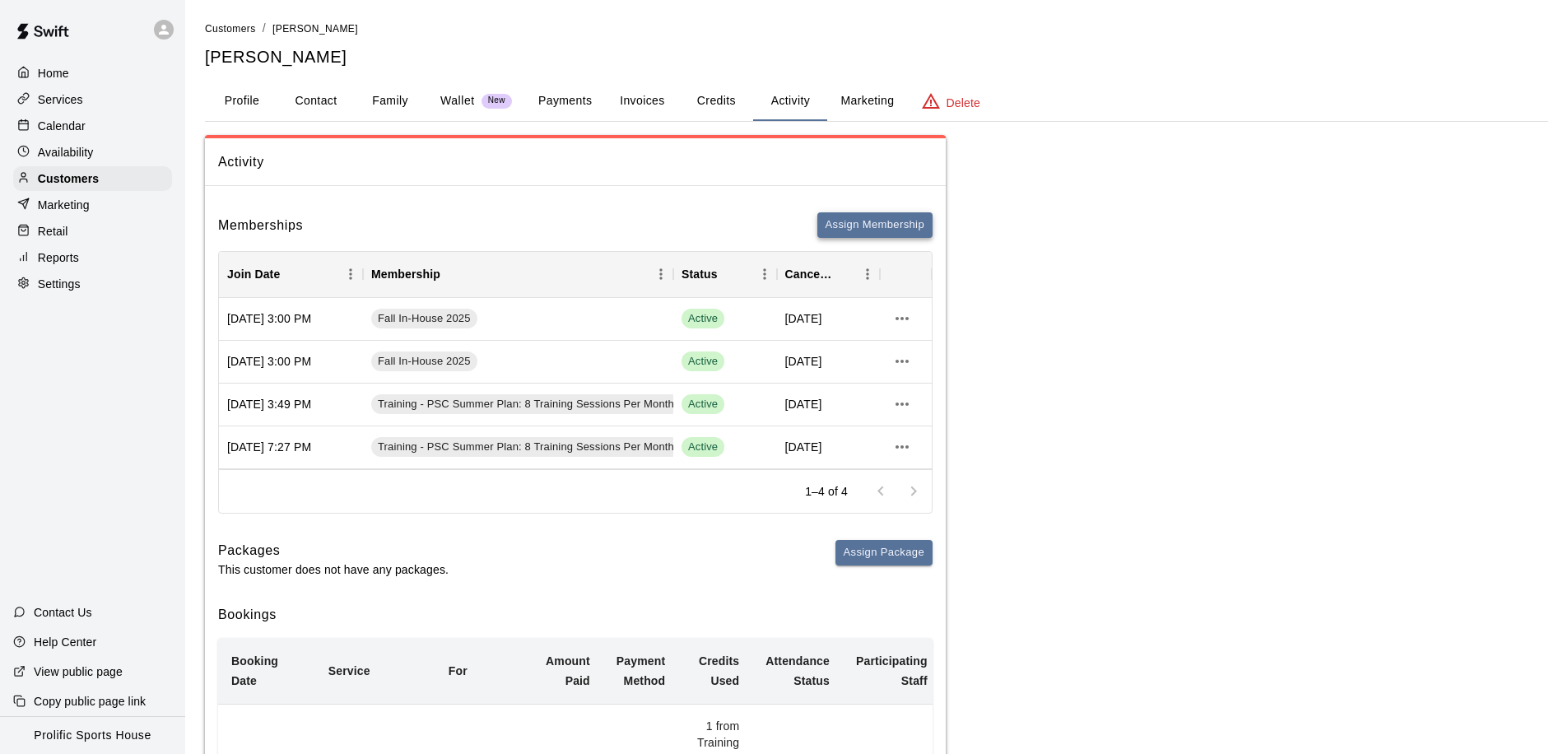
click at [838, 226] on button "Assign Membership" at bounding box center [875, 226] width 115 height 26
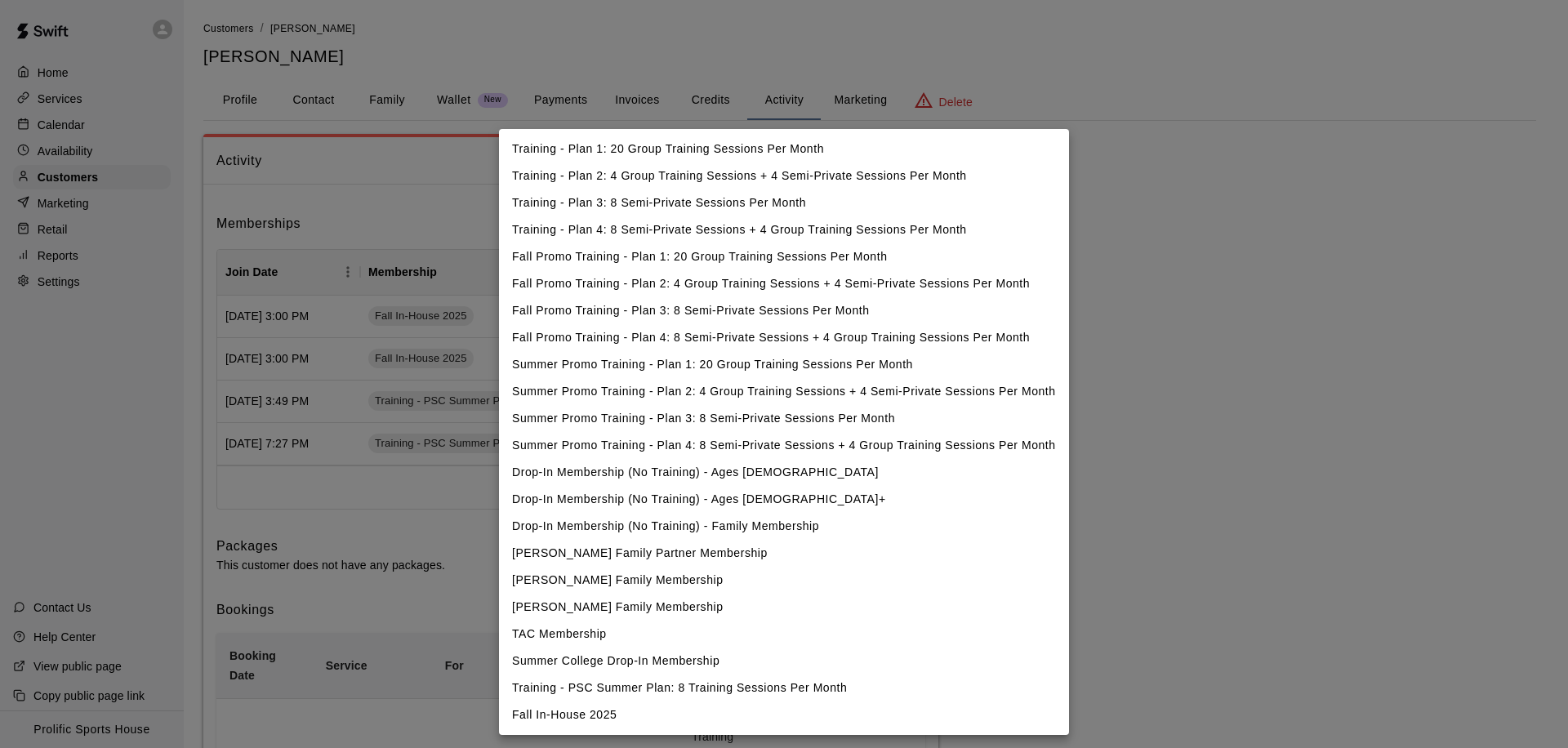
click at [566, 710] on li "Fall In-House 2025" at bounding box center [784, 715] width 570 height 27
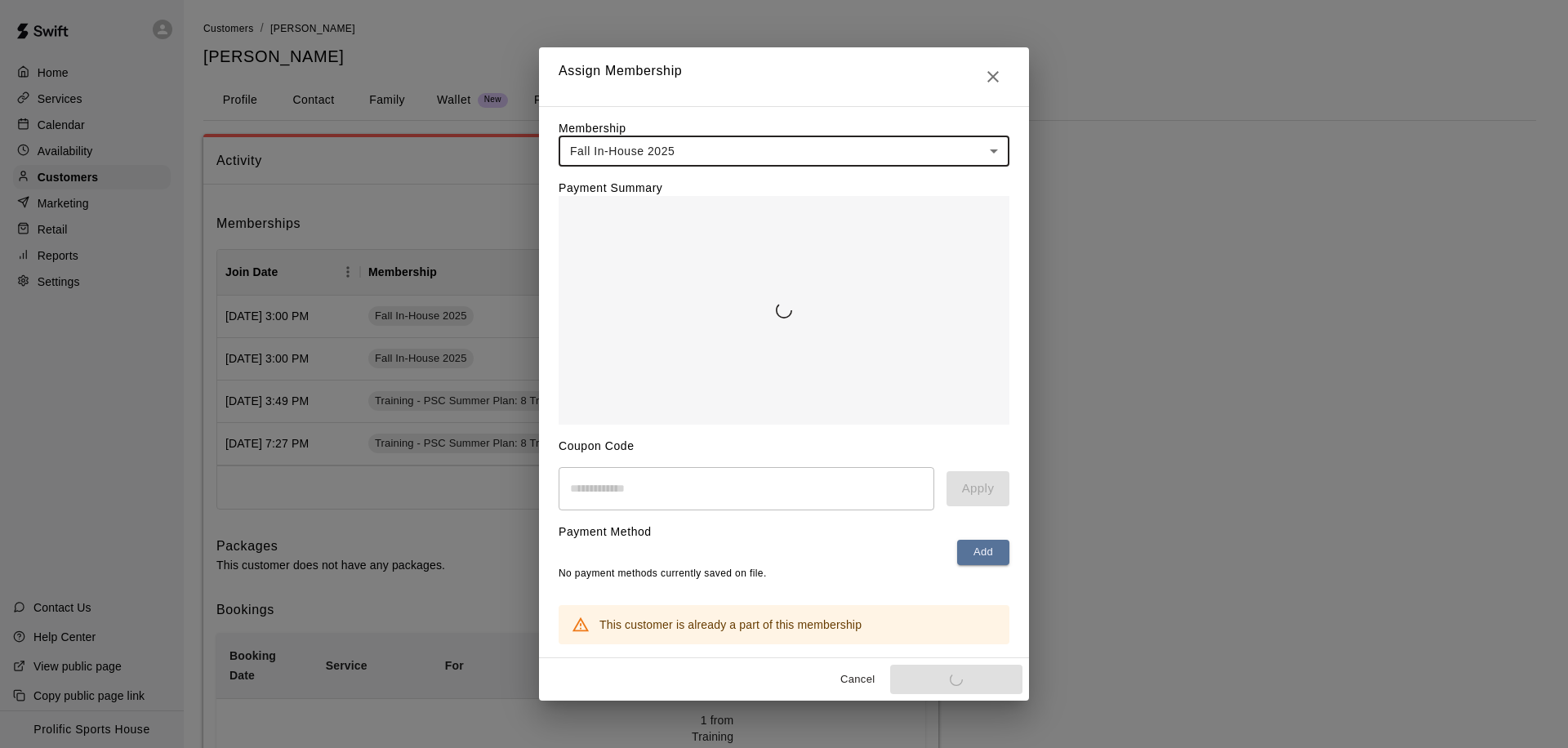
type input "**********"
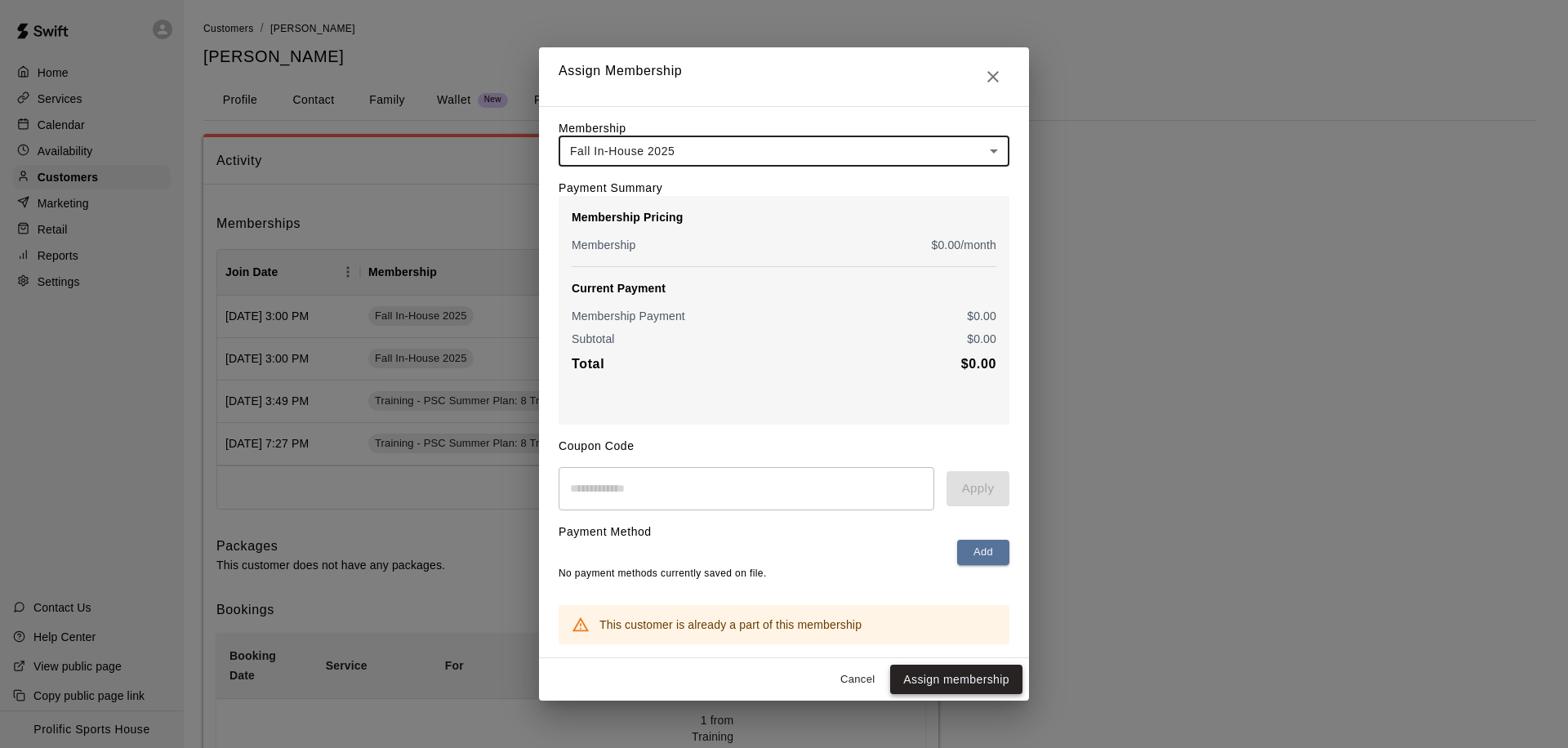
click at [941, 677] on button "Assign membership" at bounding box center [956, 679] width 133 height 30
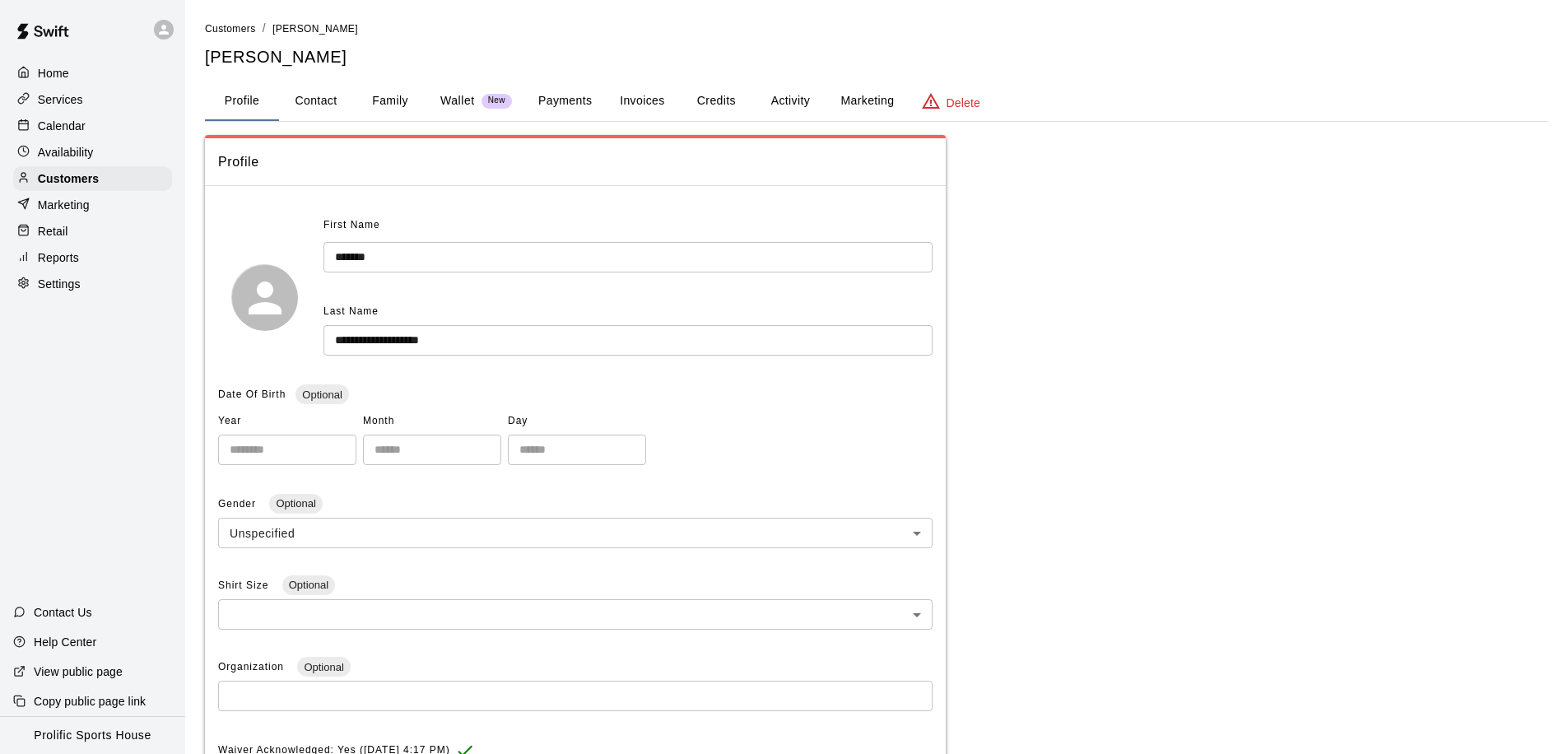
click at [787, 100] on button "Activity" at bounding box center [789, 101] width 74 height 40
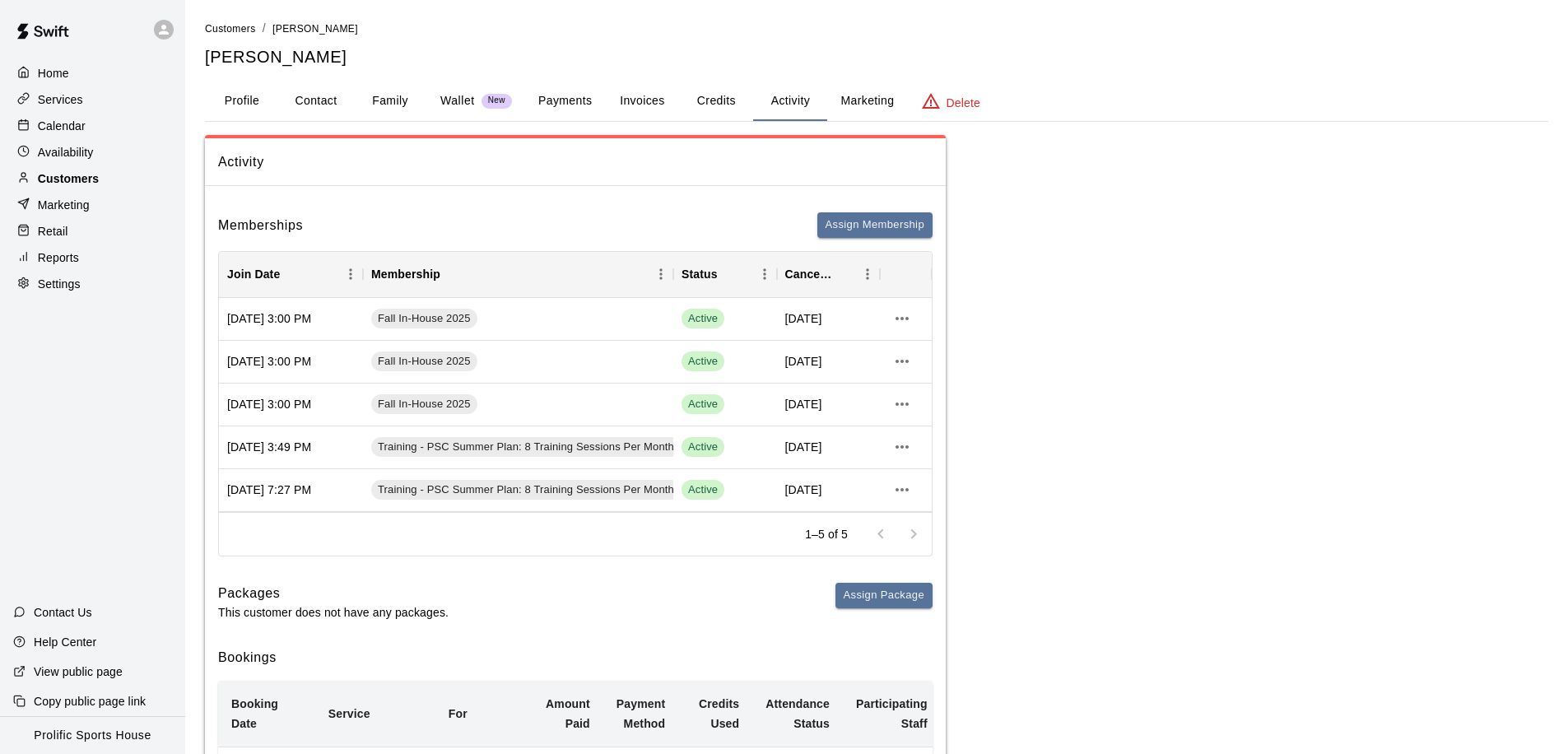
click at [84, 181] on p "Customers" at bounding box center [68, 178] width 61 height 17
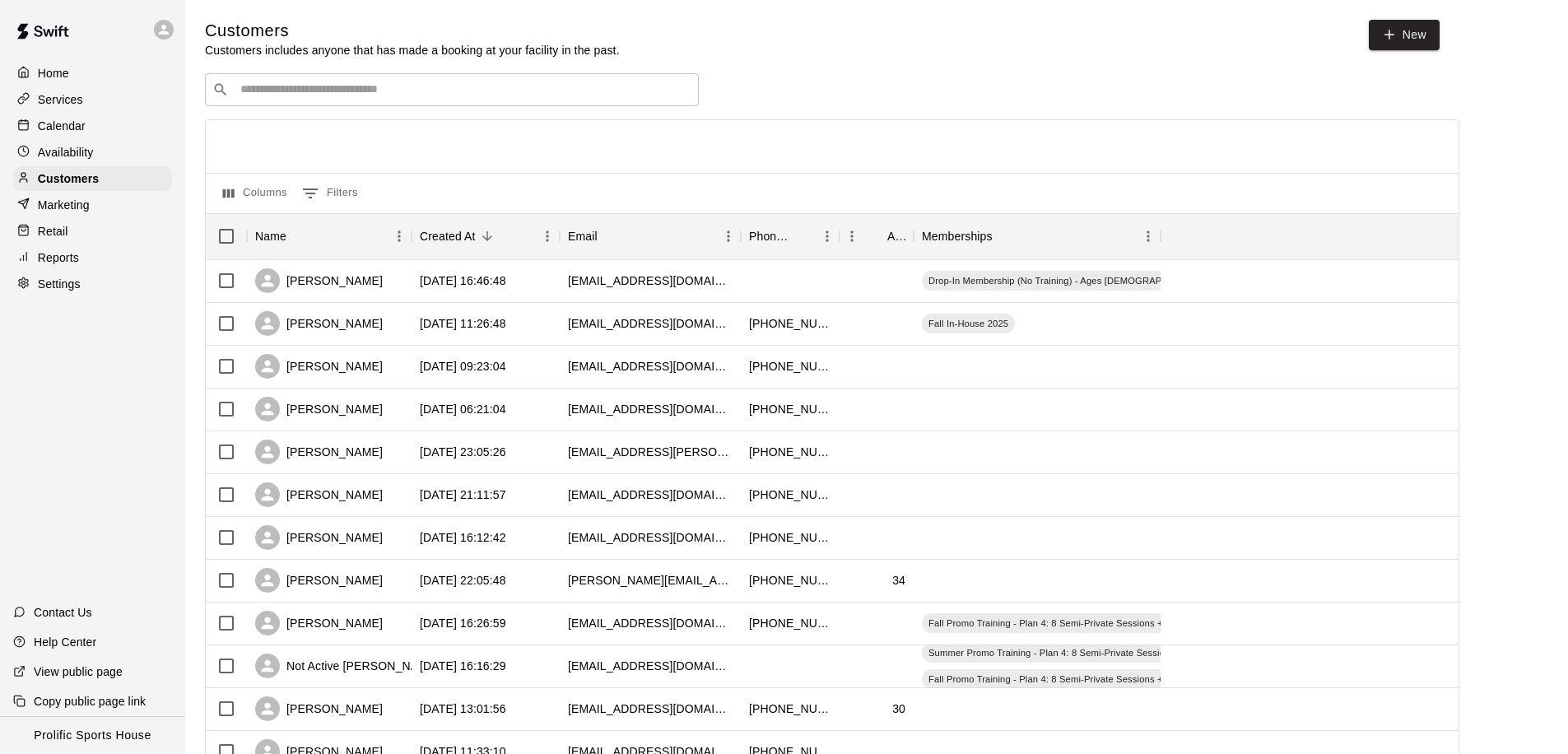
click at [373, 95] on input "Search customers by name or email" at bounding box center [463, 89] width 456 height 17
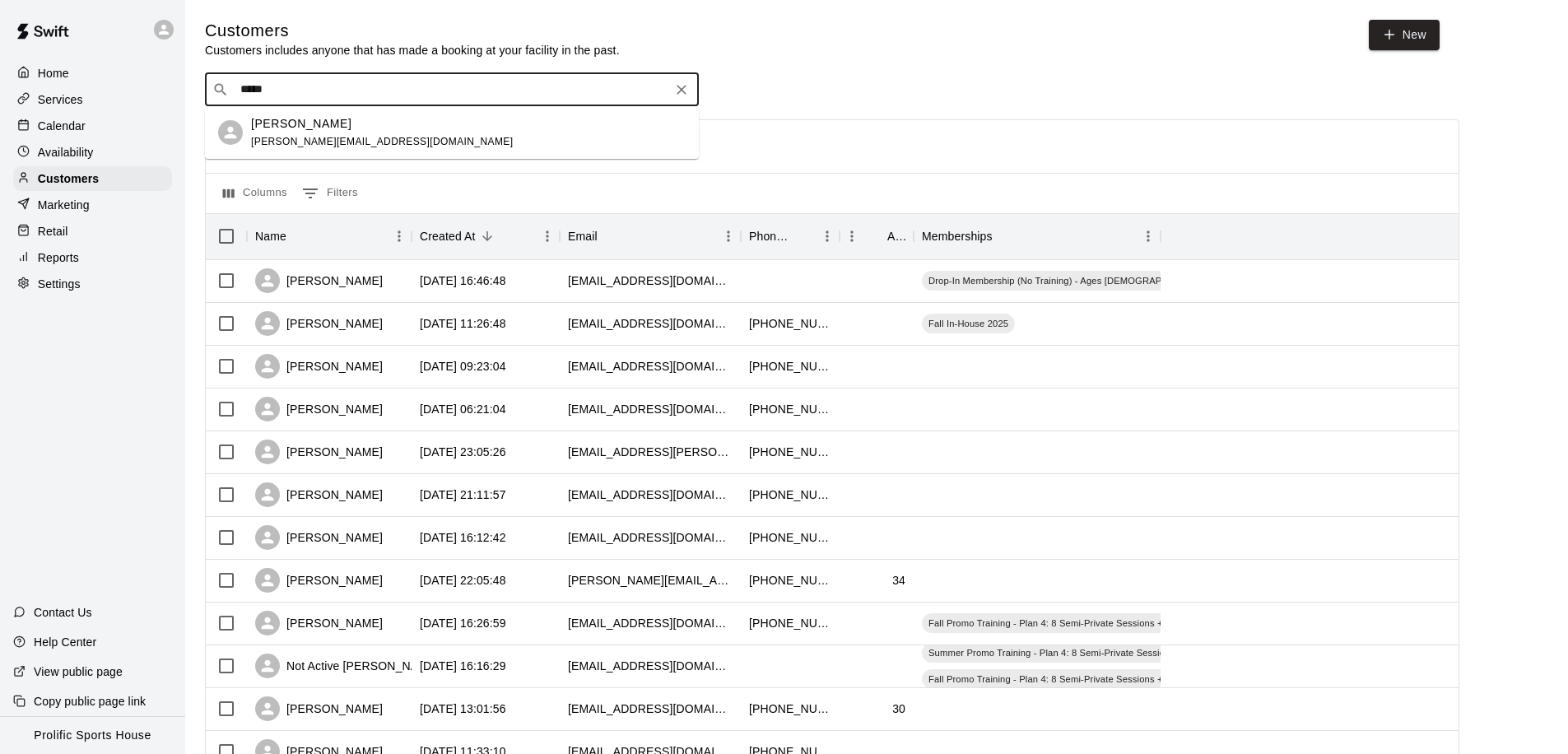
type input "******"
click at [285, 130] on p "[PERSON_NAME]" at bounding box center [301, 123] width 100 height 17
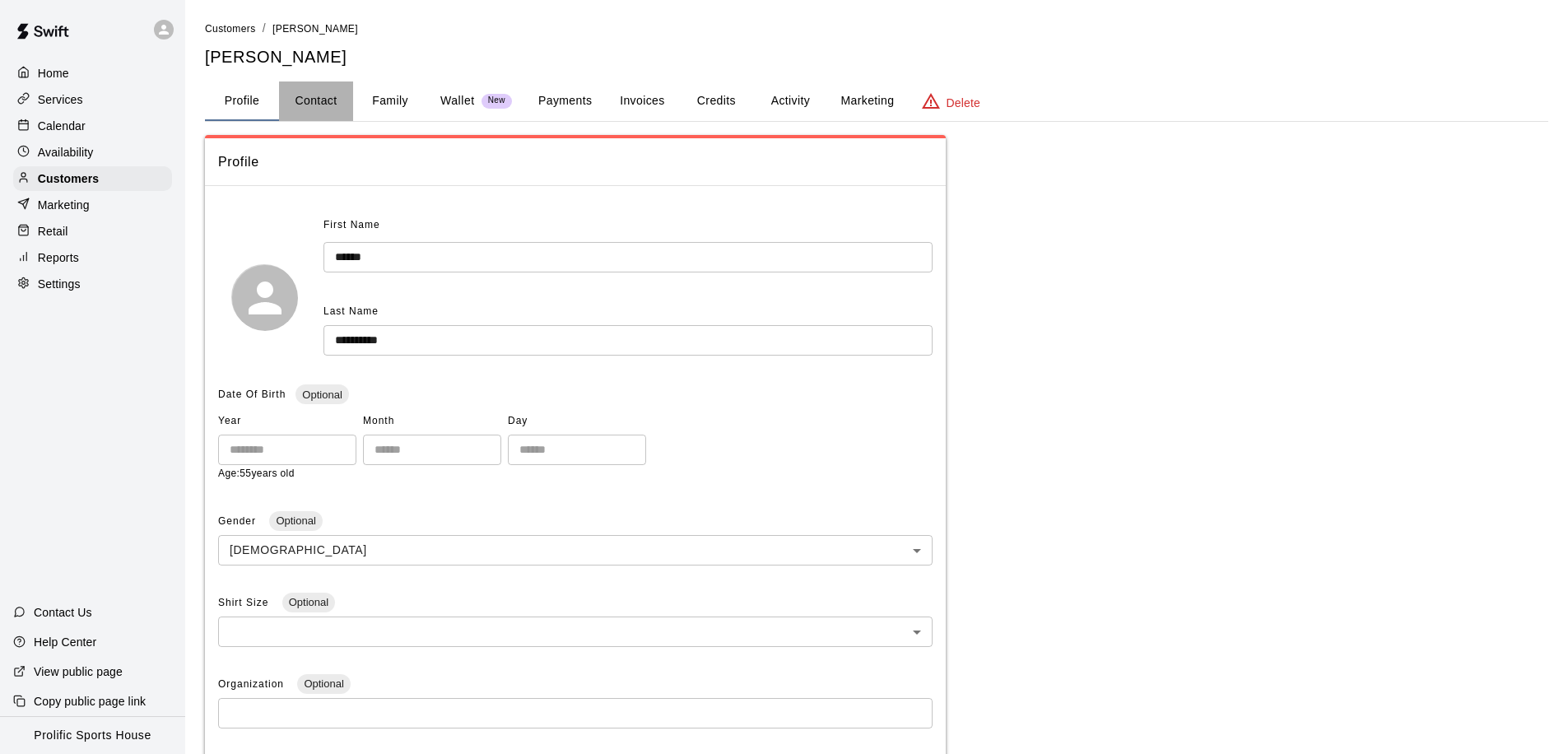
click at [322, 105] on button "Contact" at bounding box center [316, 101] width 74 height 40
select select "**"
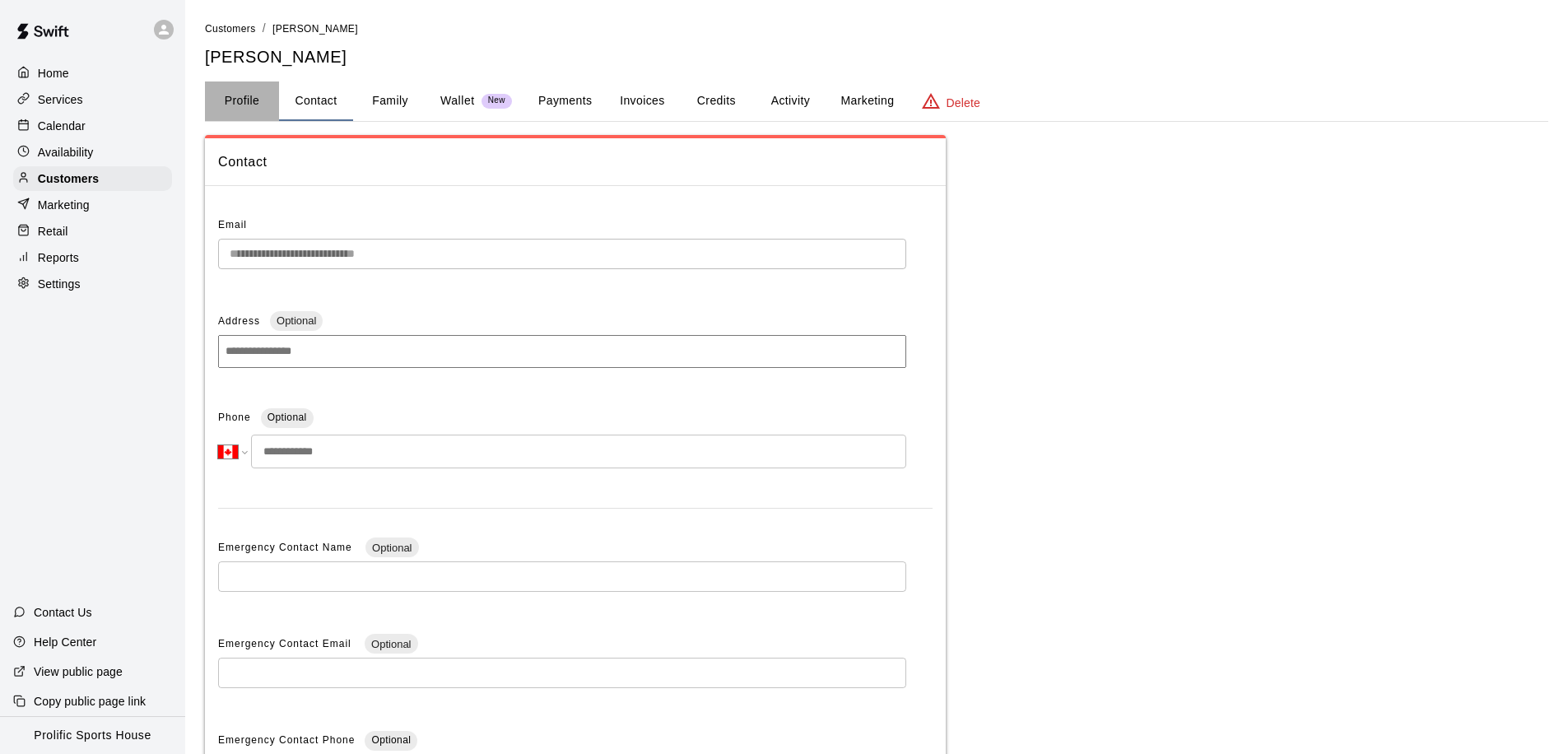
click at [238, 104] on button "Profile" at bounding box center [241, 101] width 74 height 40
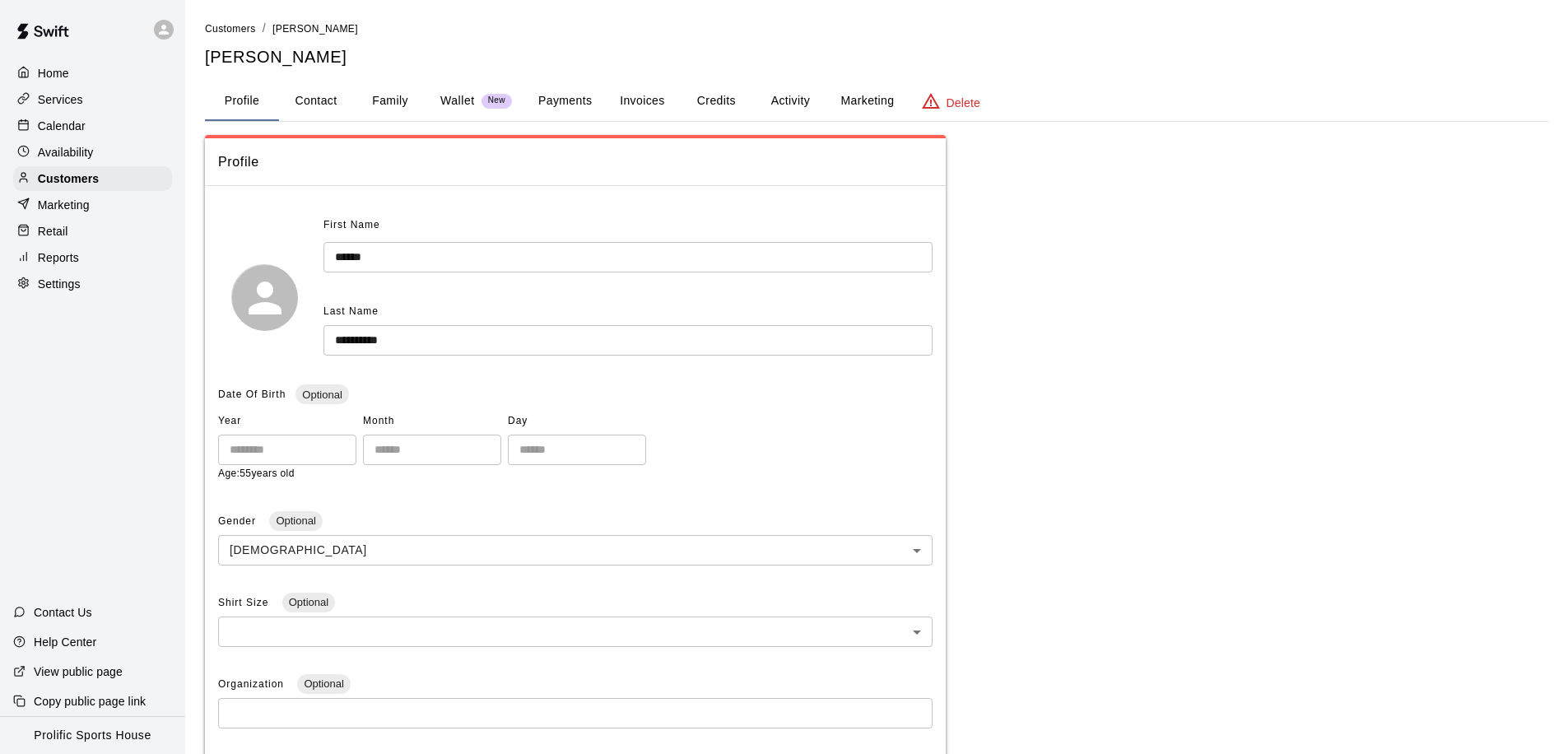
click at [317, 108] on button "Contact" at bounding box center [316, 101] width 74 height 40
select select "**"
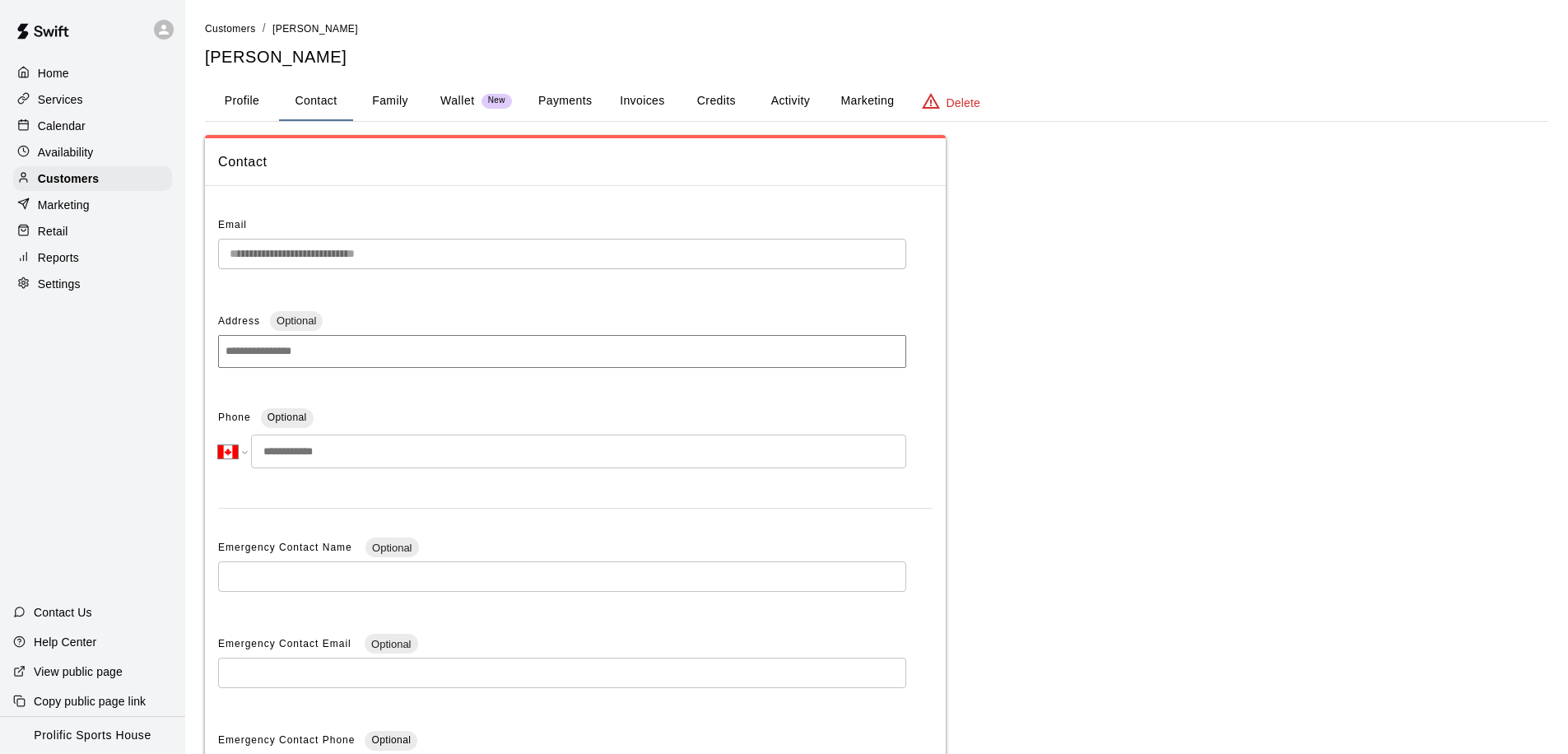
click at [377, 101] on button "Family" at bounding box center [390, 101] width 74 height 40
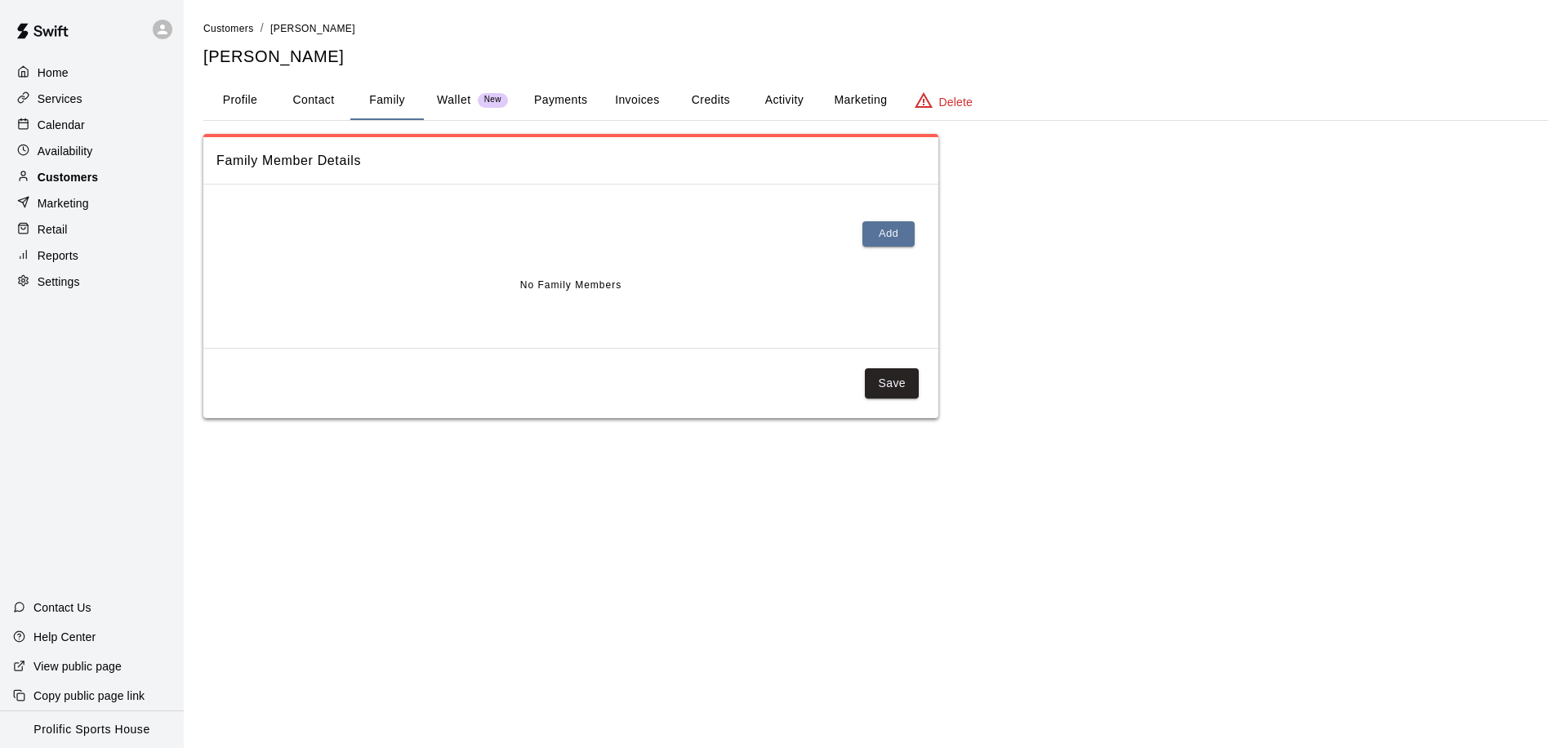
click at [77, 177] on p "Customers" at bounding box center [68, 177] width 61 height 17
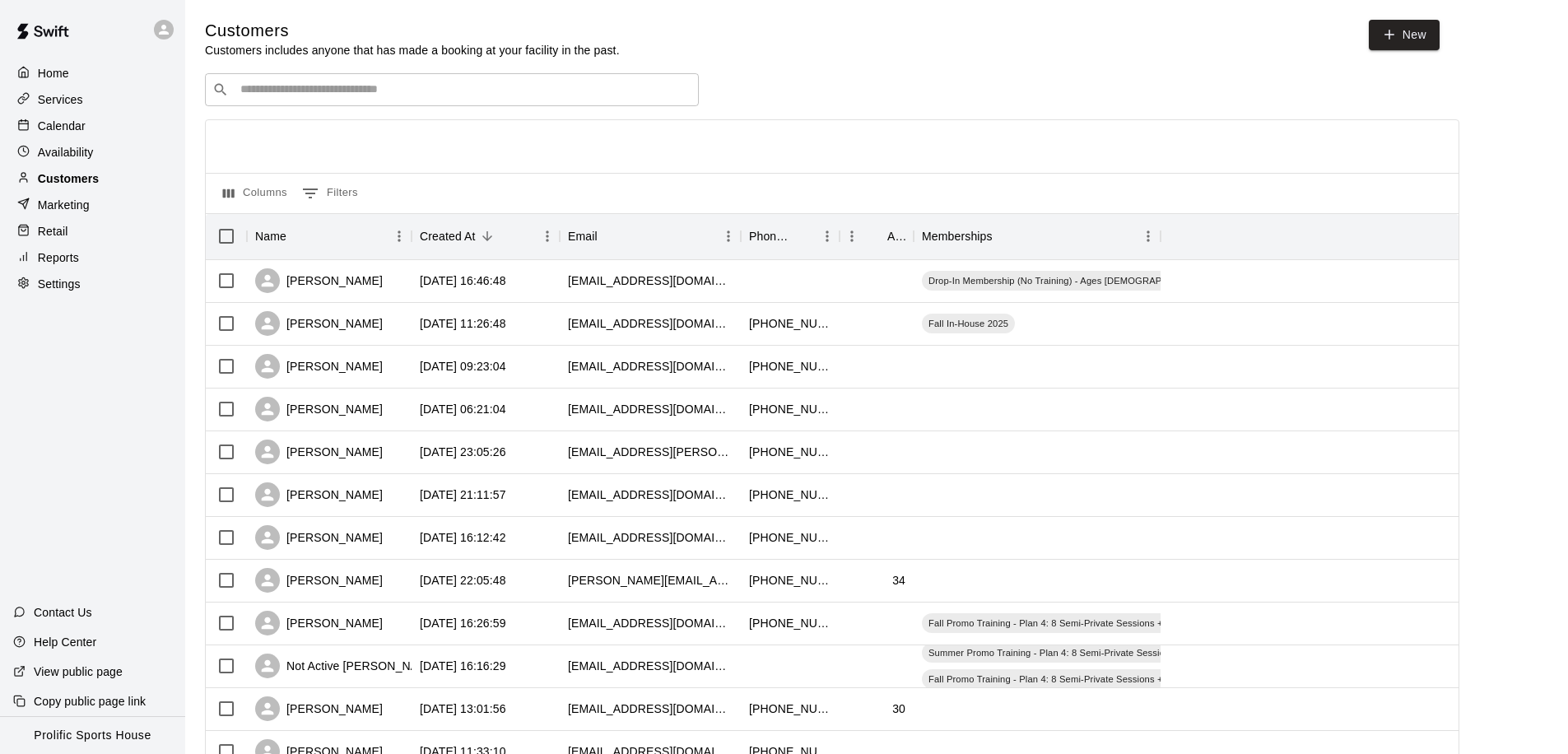
click at [77, 178] on p "Customers" at bounding box center [68, 178] width 61 height 17
click at [315, 85] on input "Search customers by name or email" at bounding box center [463, 89] width 456 height 17
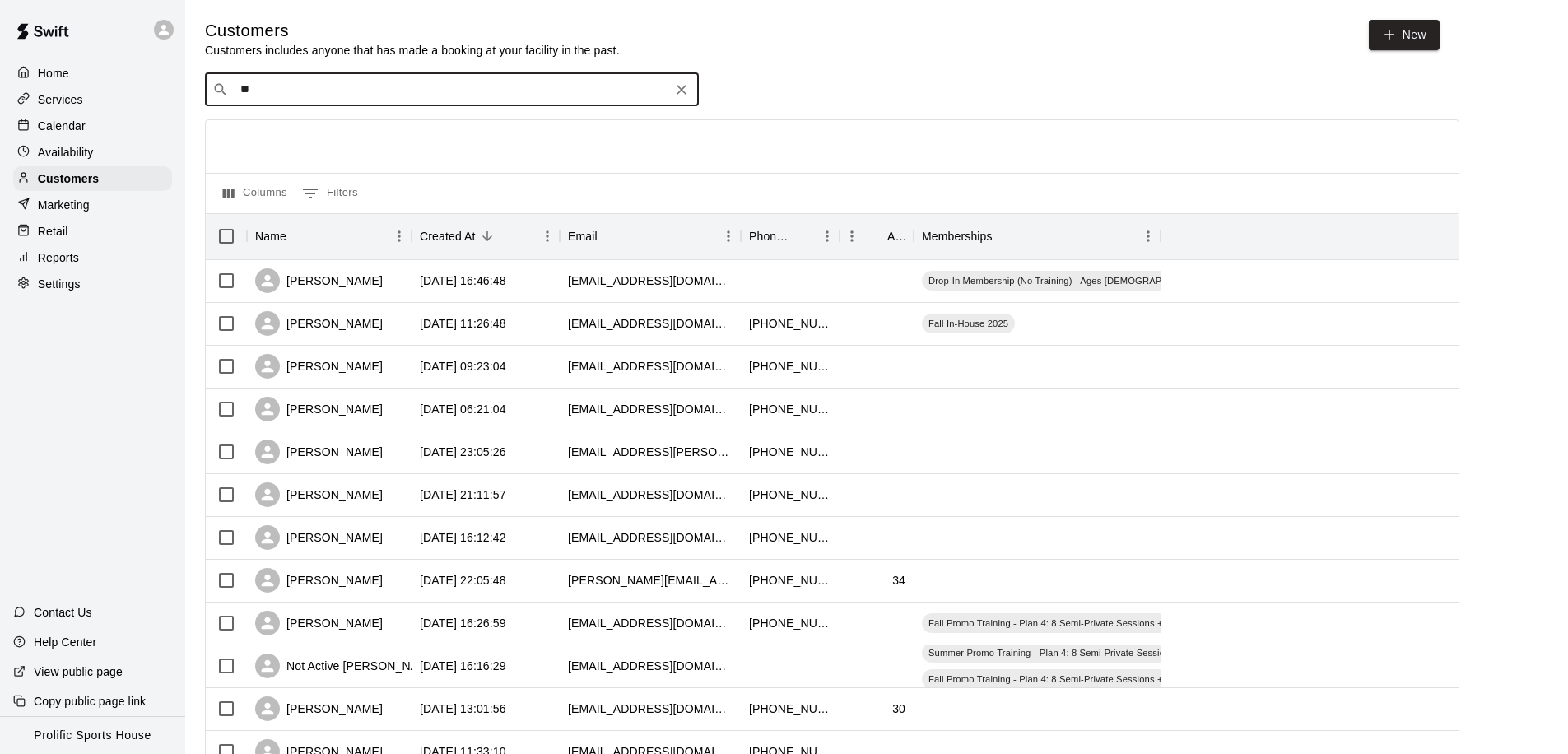
type input "*"
type input "*****"
click at [315, 134] on div "[PERSON_NAME] [PERSON_NAME][EMAIL_ADDRESS][DOMAIN_NAME]" at bounding box center [382, 133] width 262 height 36
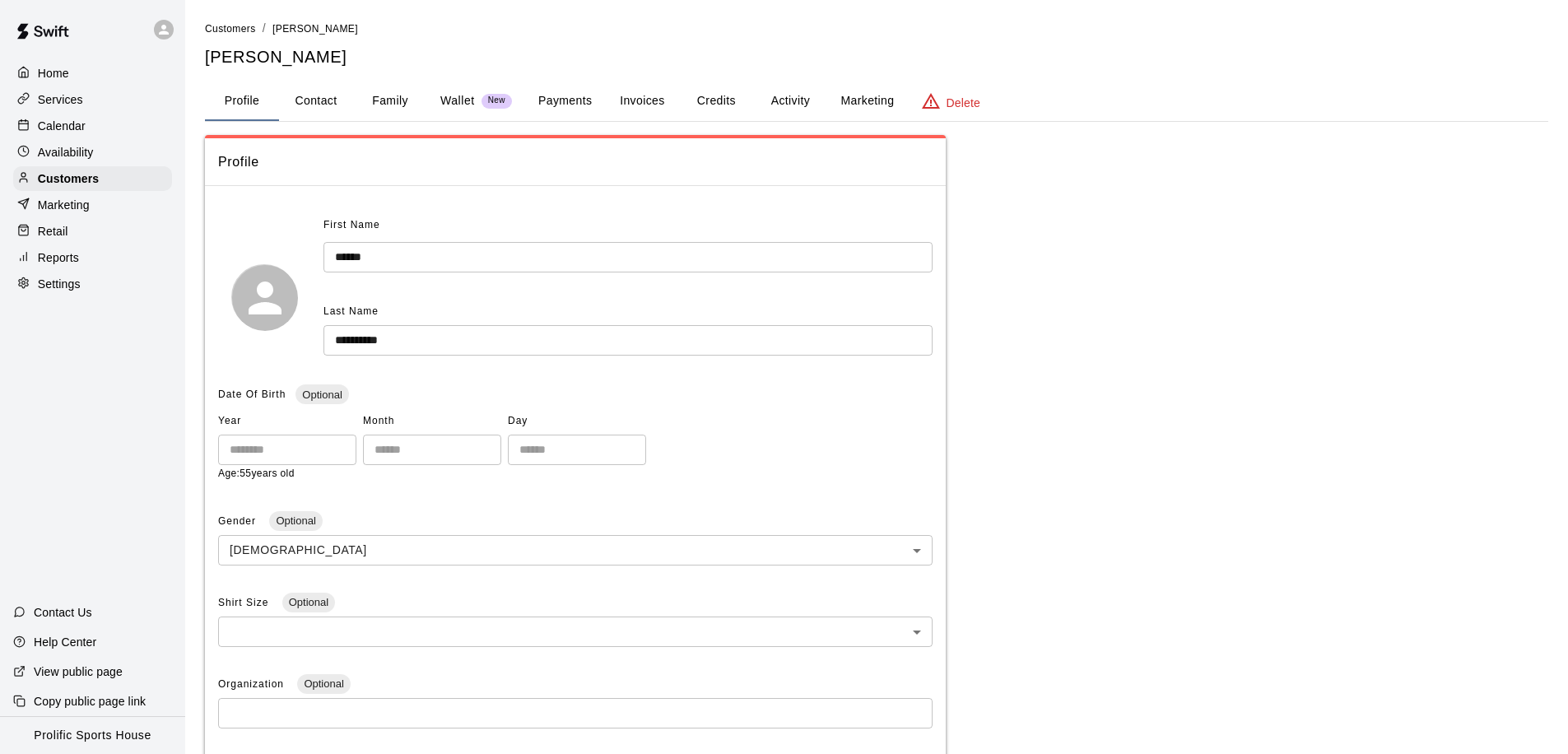
click at [776, 95] on button "Activity" at bounding box center [789, 101] width 74 height 40
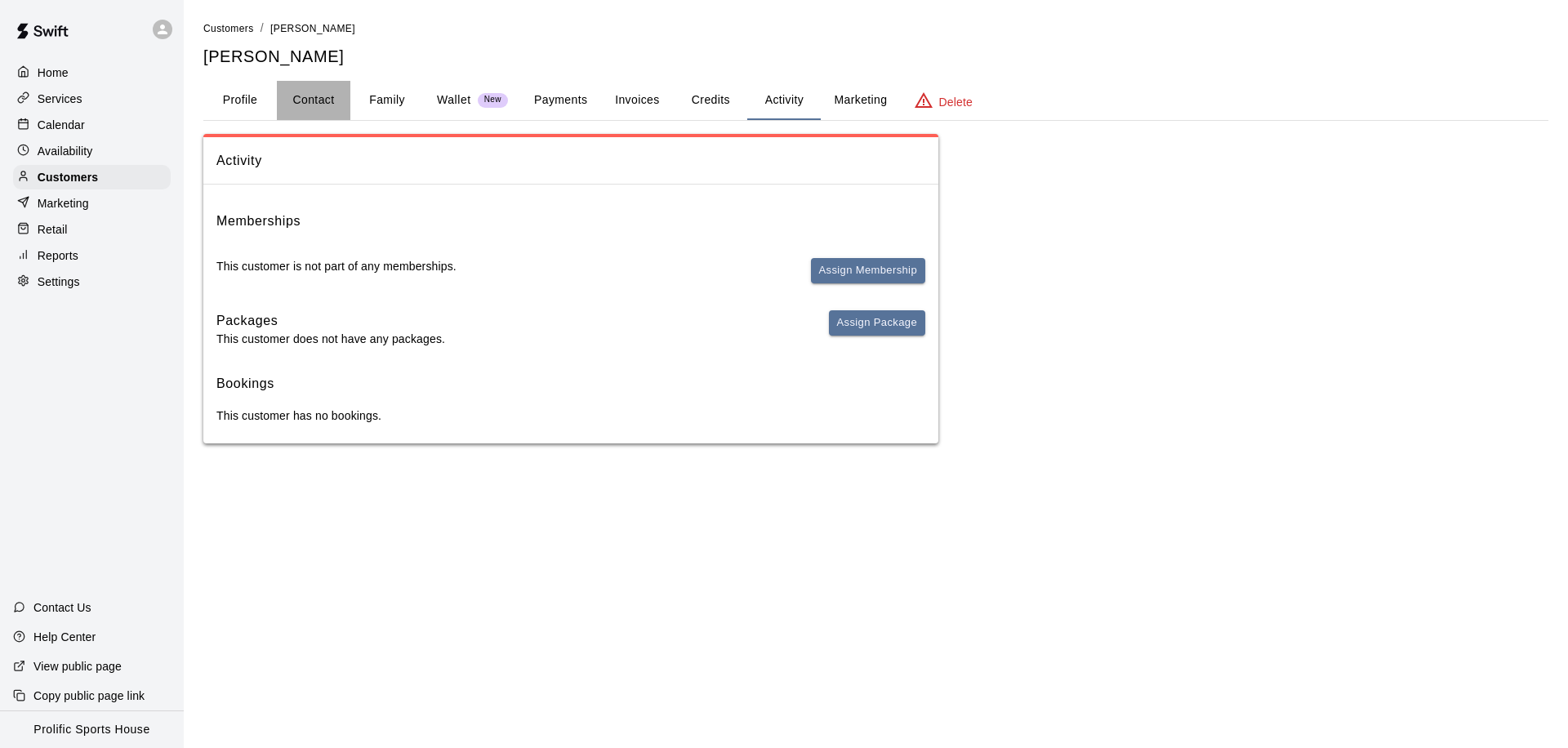
click at [300, 94] on button "Contact" at bounding box center [313, 100] width 74 height 39
select select "**"
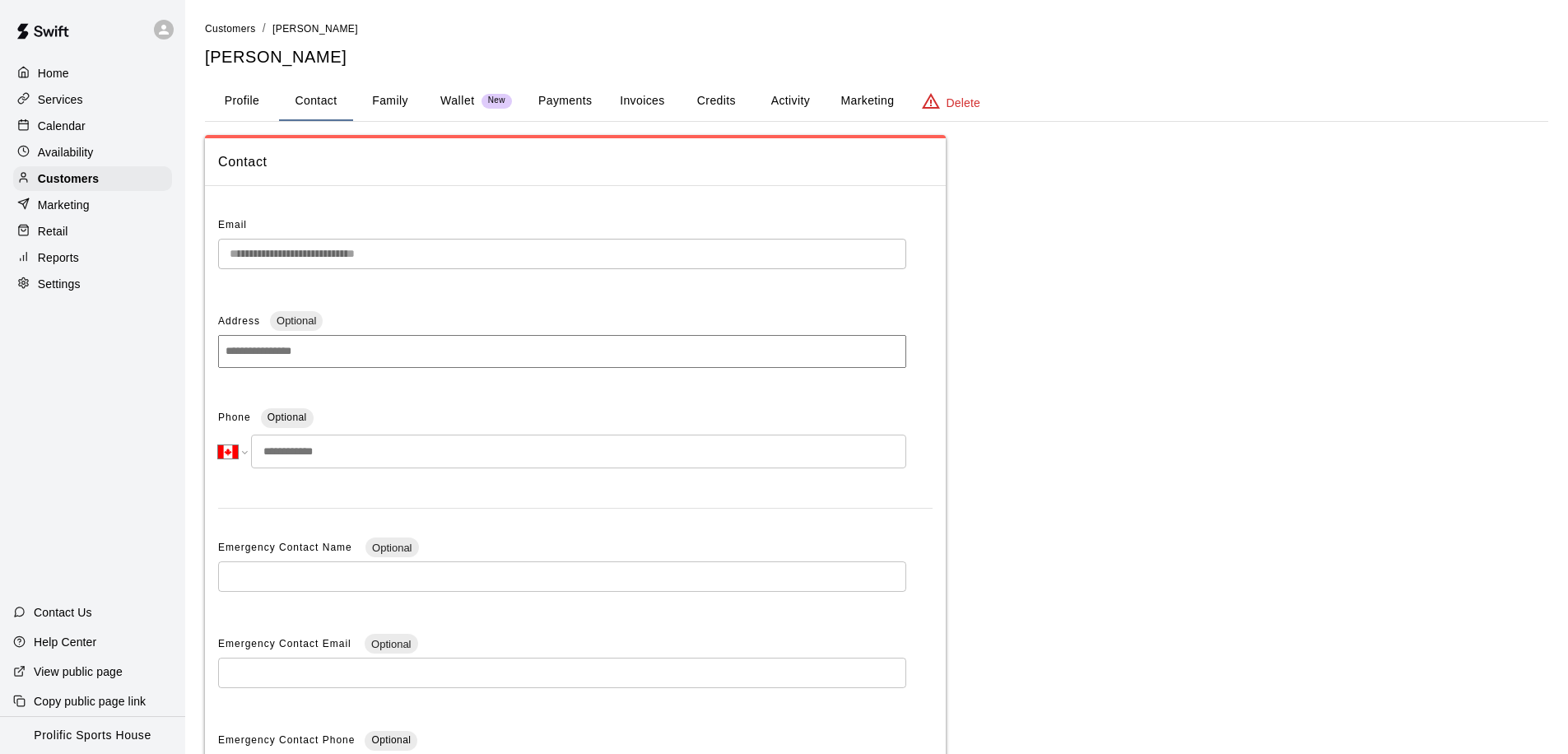
click at [772, 103] on button "Activity" at bounding box center [789, 101] width 74 height 40
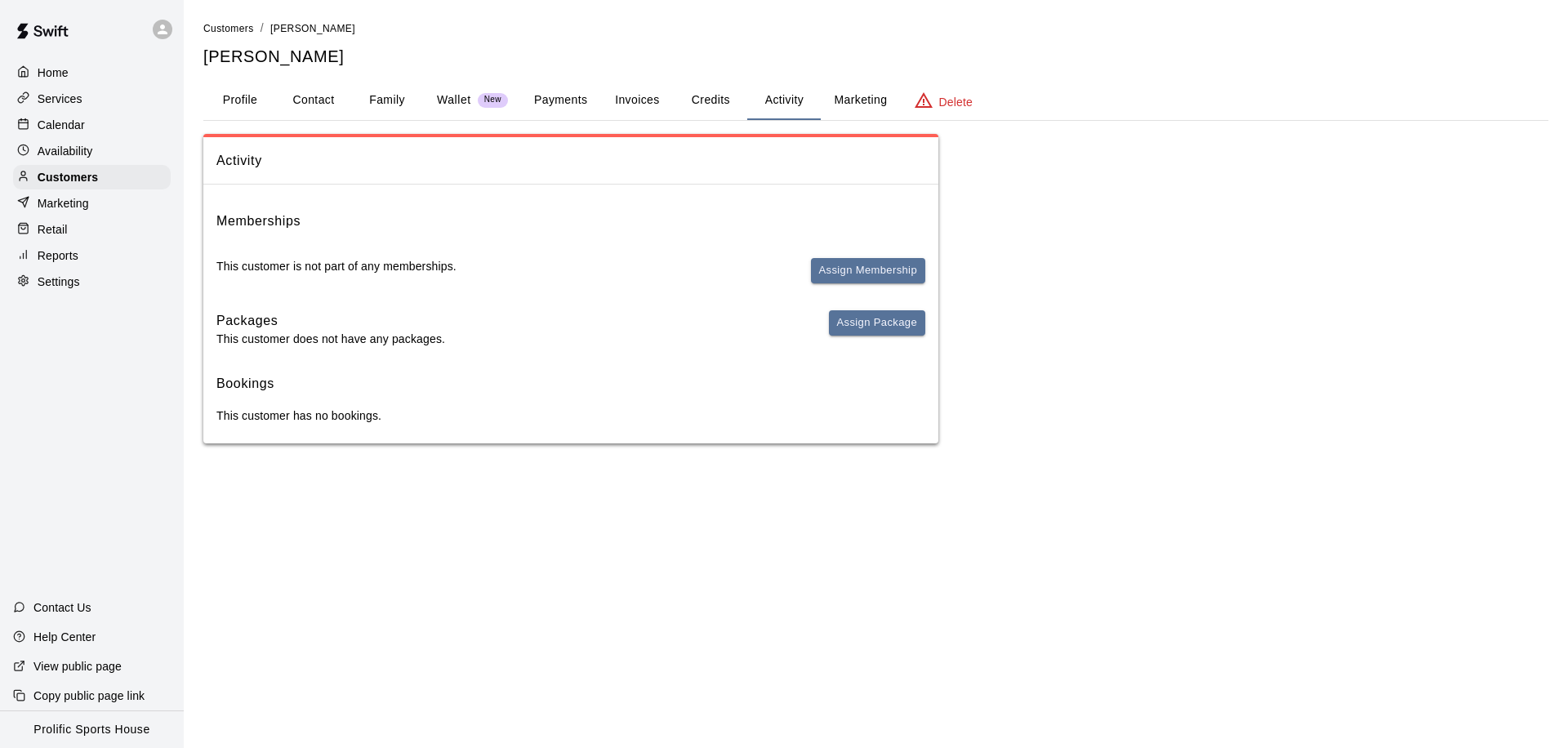
click at [313, 102] on button "Contact" at bounding box center [313, 100] width 74 height 39
select select "**"
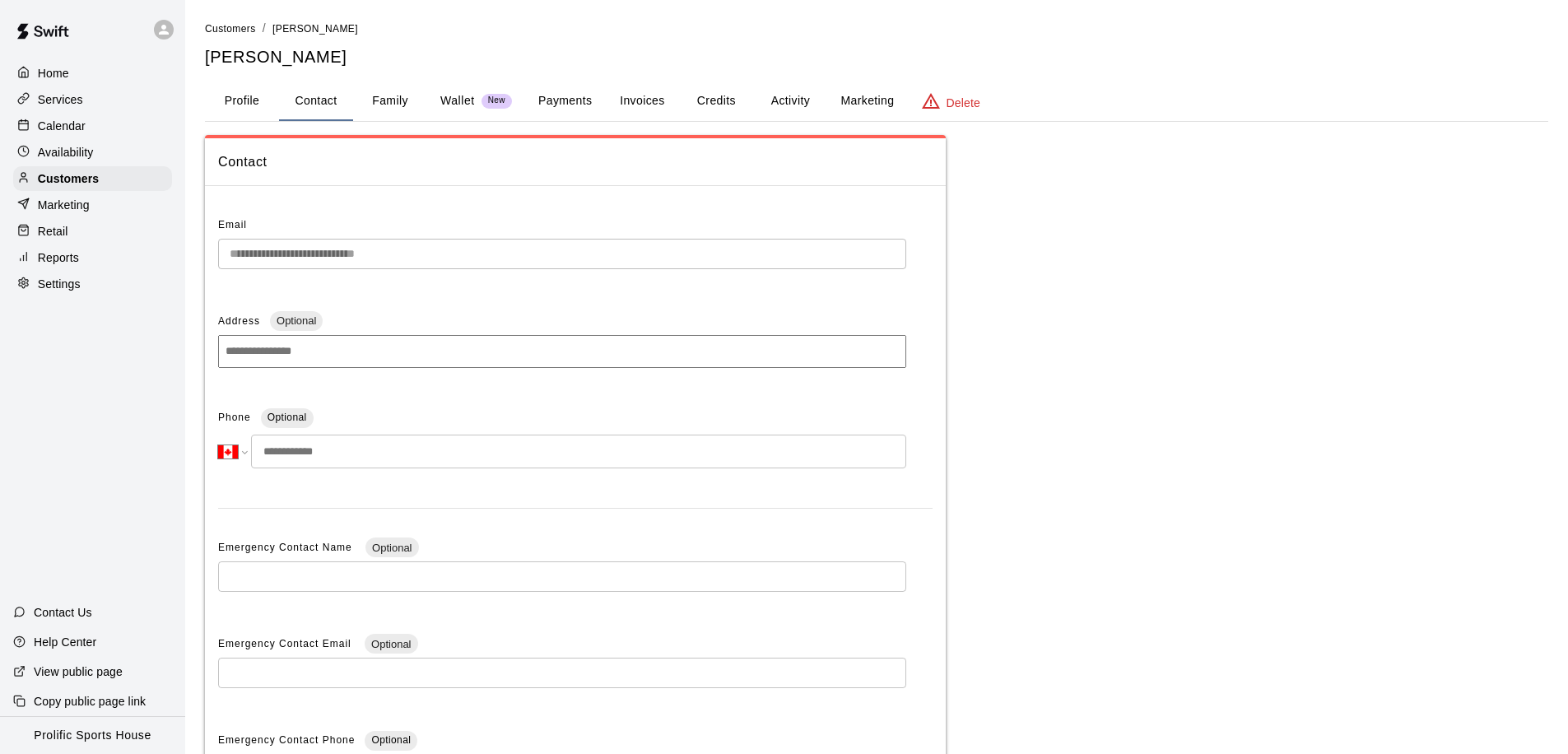
click at [785, 103] on button "Activity" at bounding box center [789, 101] width 74 height 40
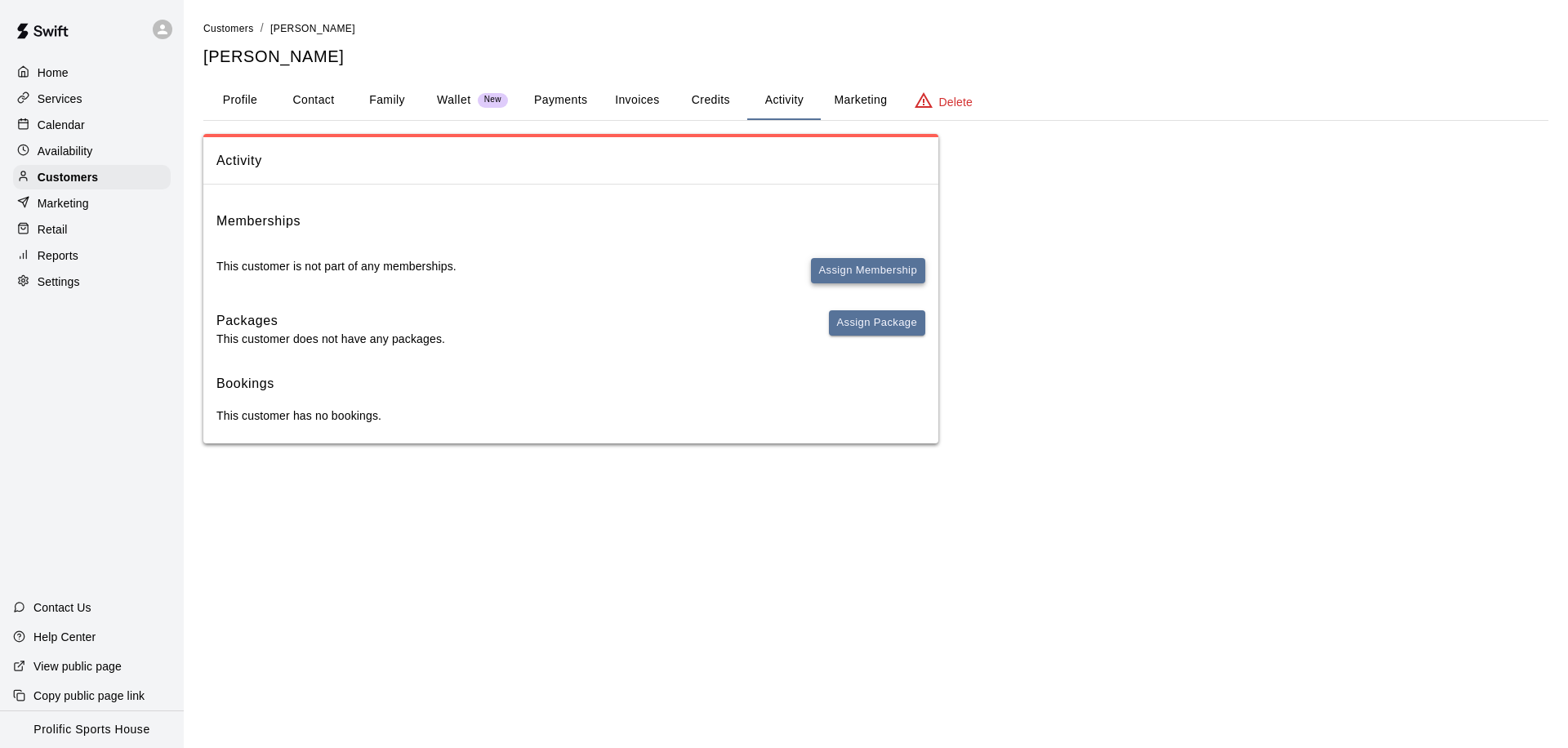
click at [818, 270] on button "Assign Membership" at bounding box center [868, 271] width 114 height 26
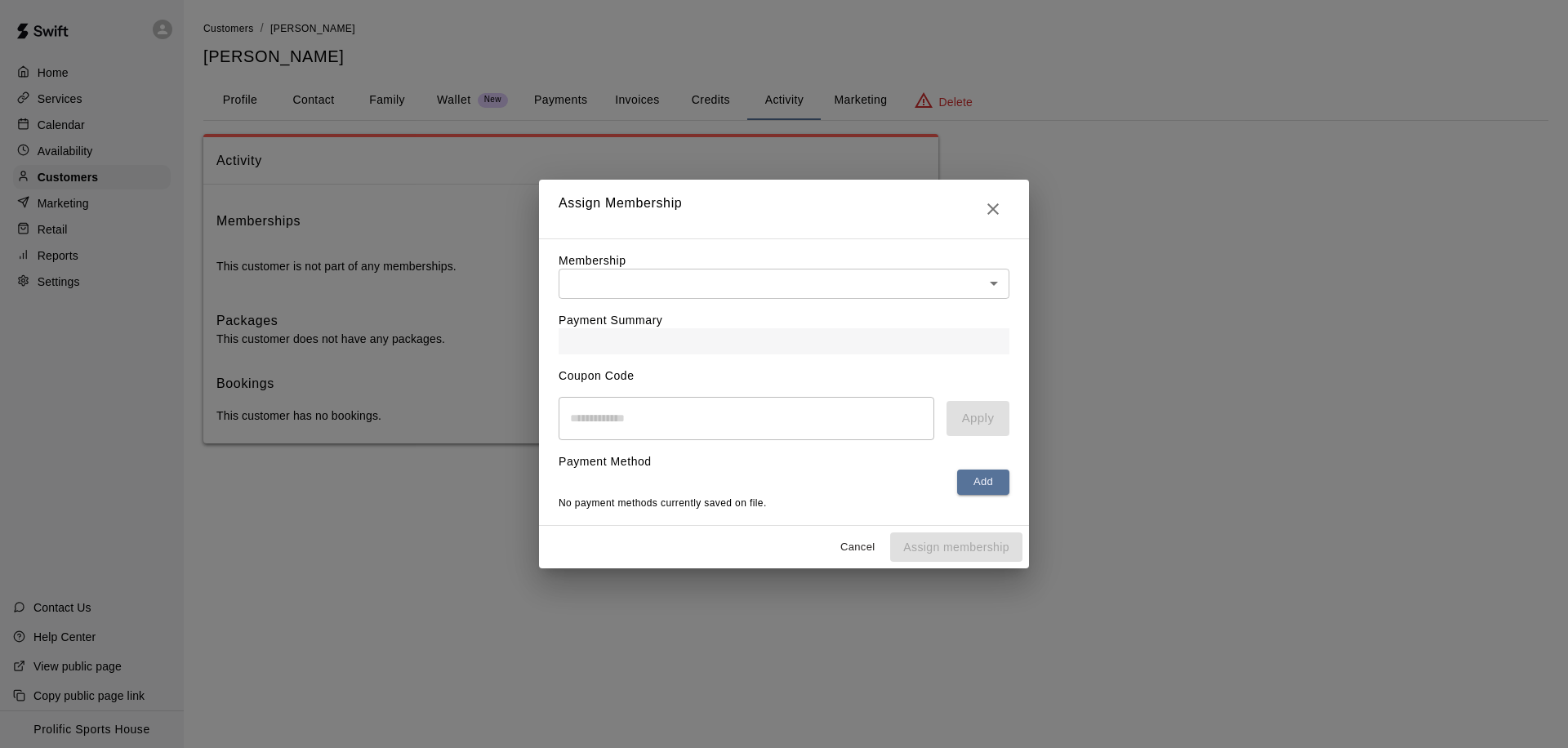
click at [750, 275] on body "Home Services Calendar Availability Customers Marketing Retail Reports Settings…" at bounding box center [784, 238] width 1568 height 476
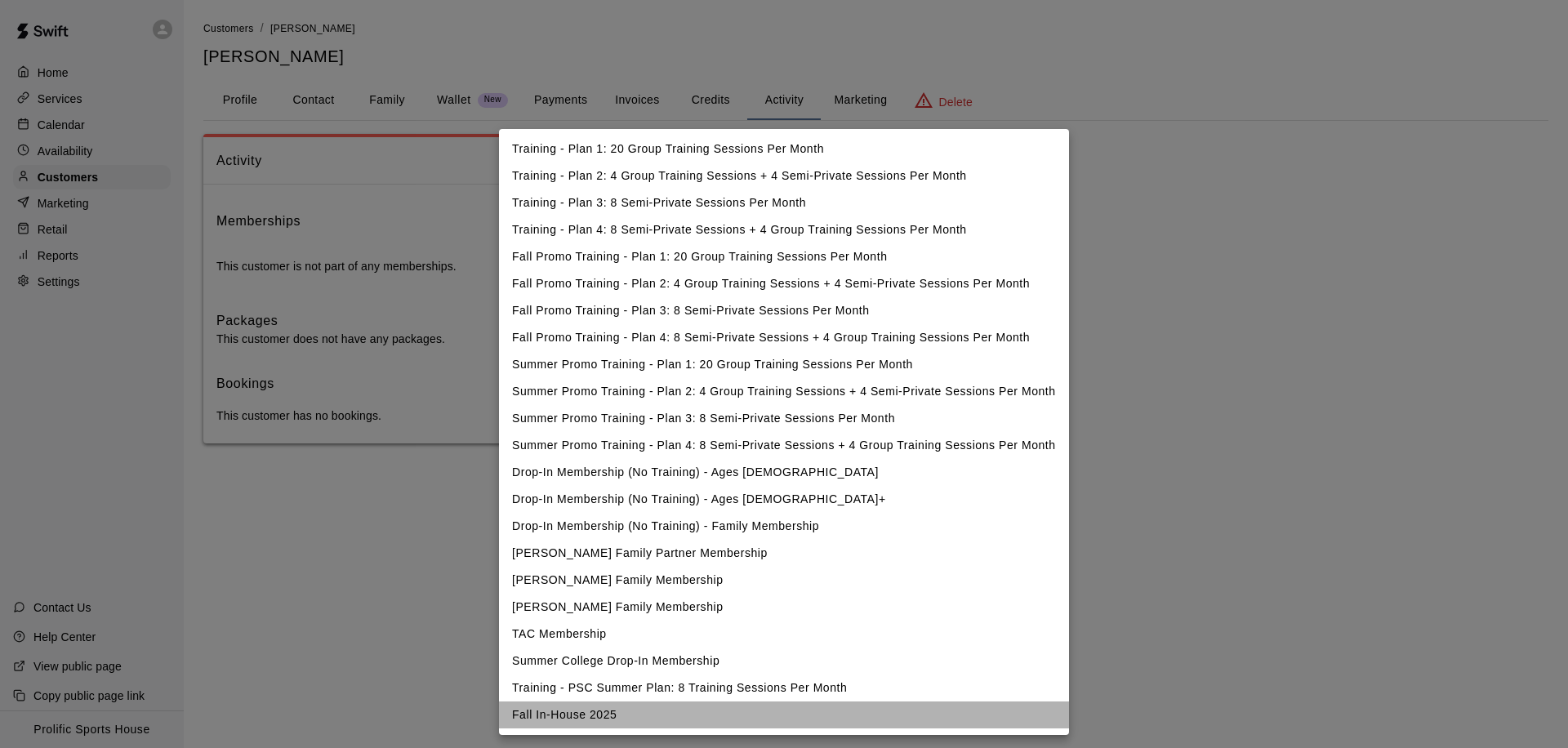
click at [617, 720] on li "Fall In-House 2025" at bounding box center [784, 715] width 570 height 27
type input "**********"
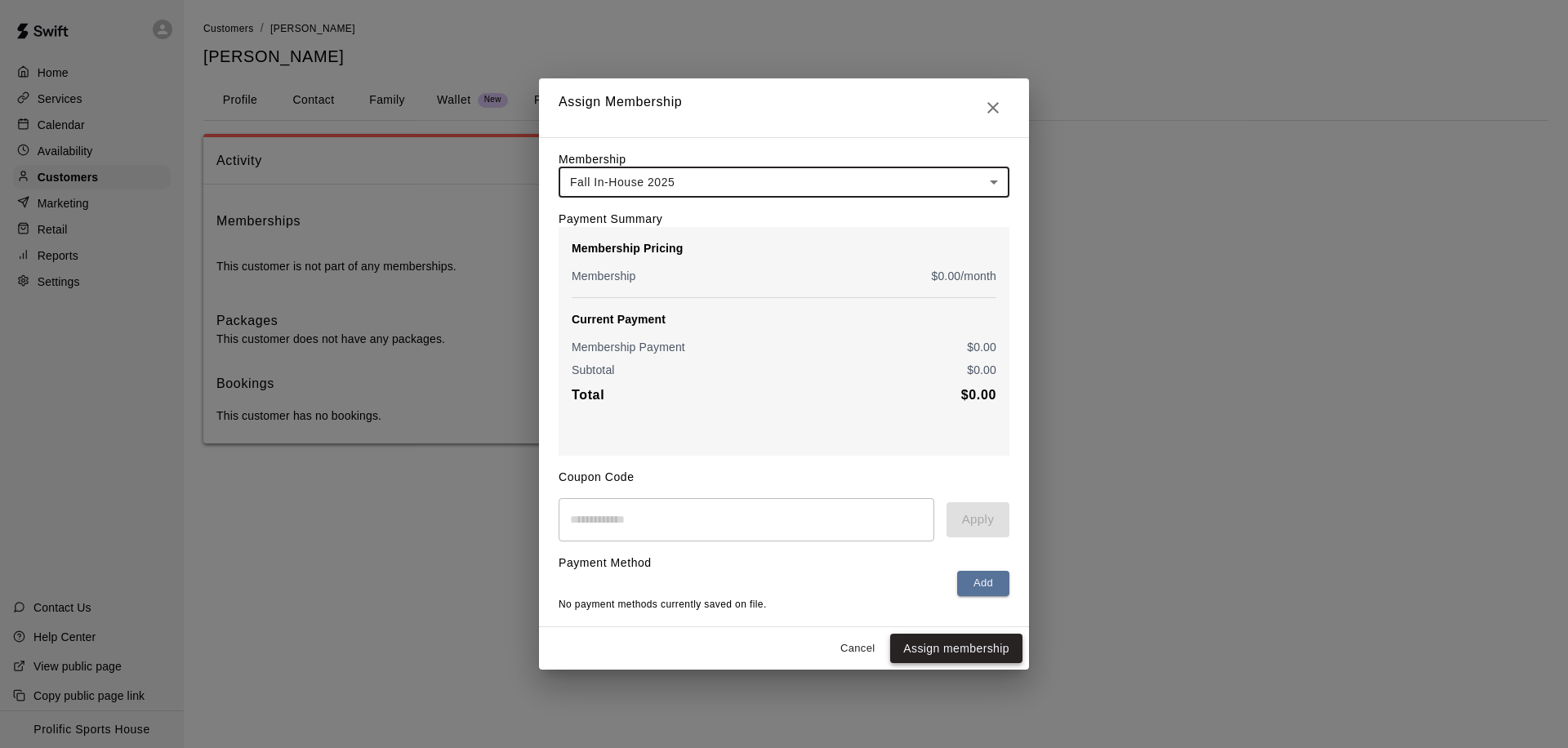
click at [930, 648] on button "Assign membership" at bounding box center [956, 648] width 133 height 30
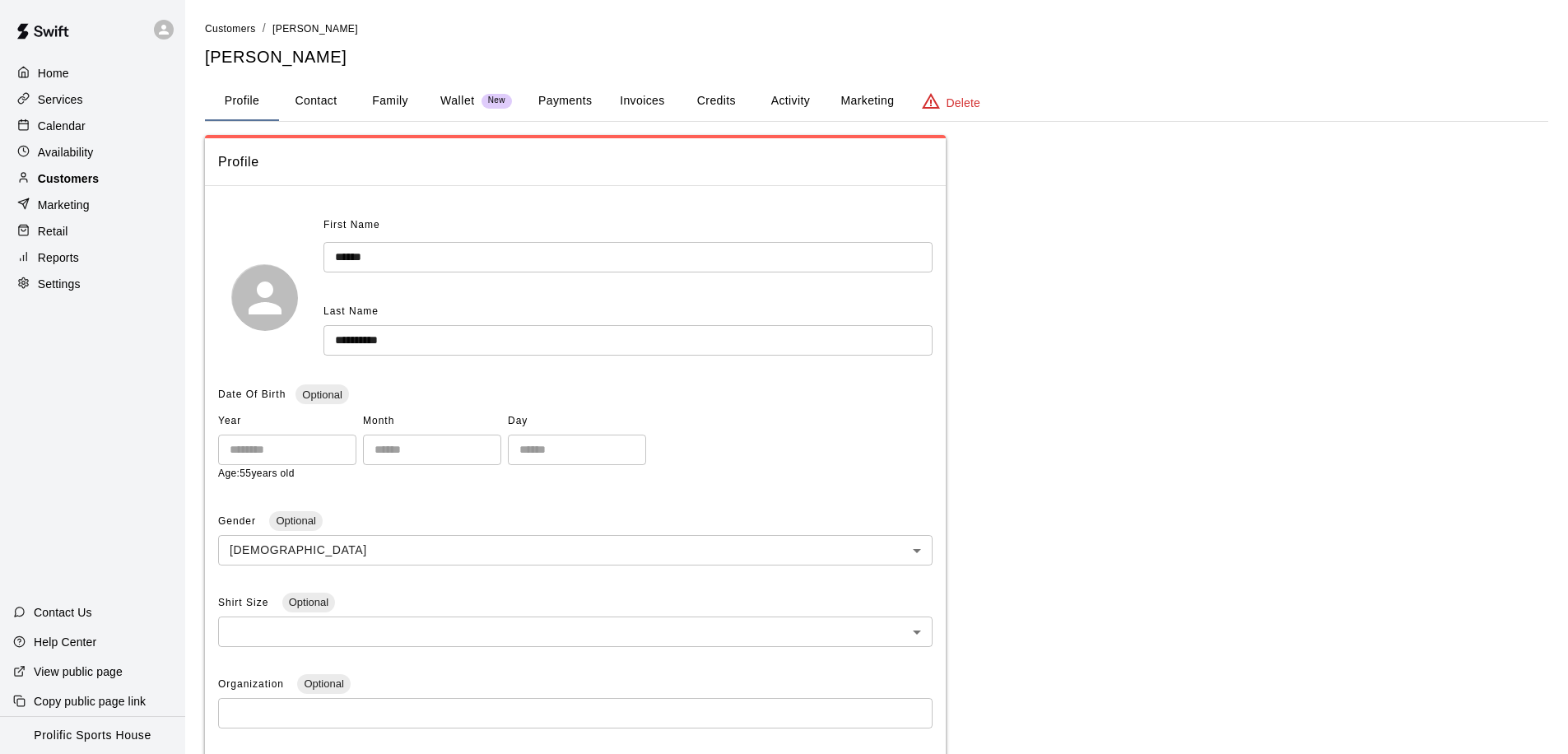
click at [61, 178] on p "Customers" at bounding box center [68, 178] width 61 height 17
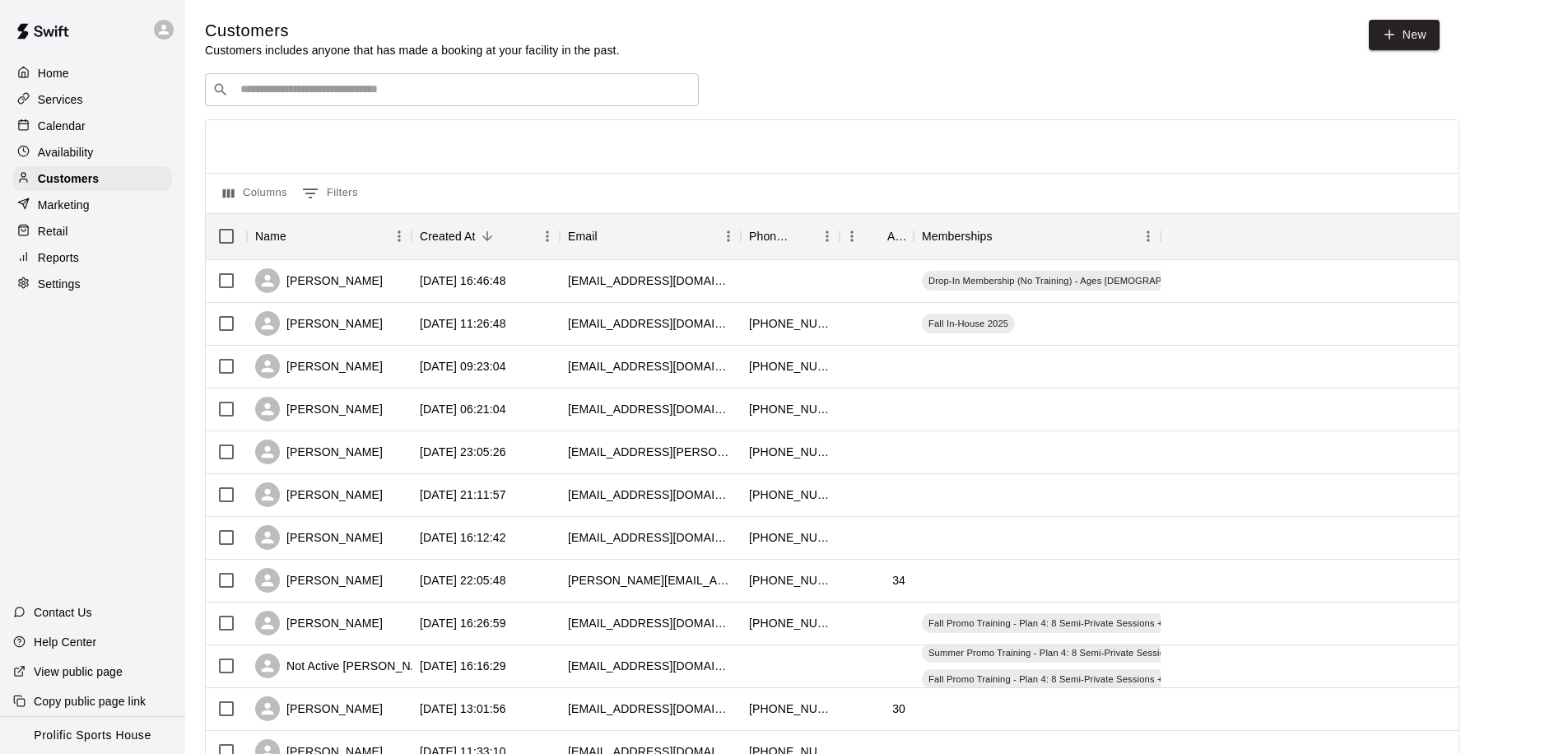
click at [310, 100] on div "​ ​" at bounding box center [451, 89] width 494 height 33
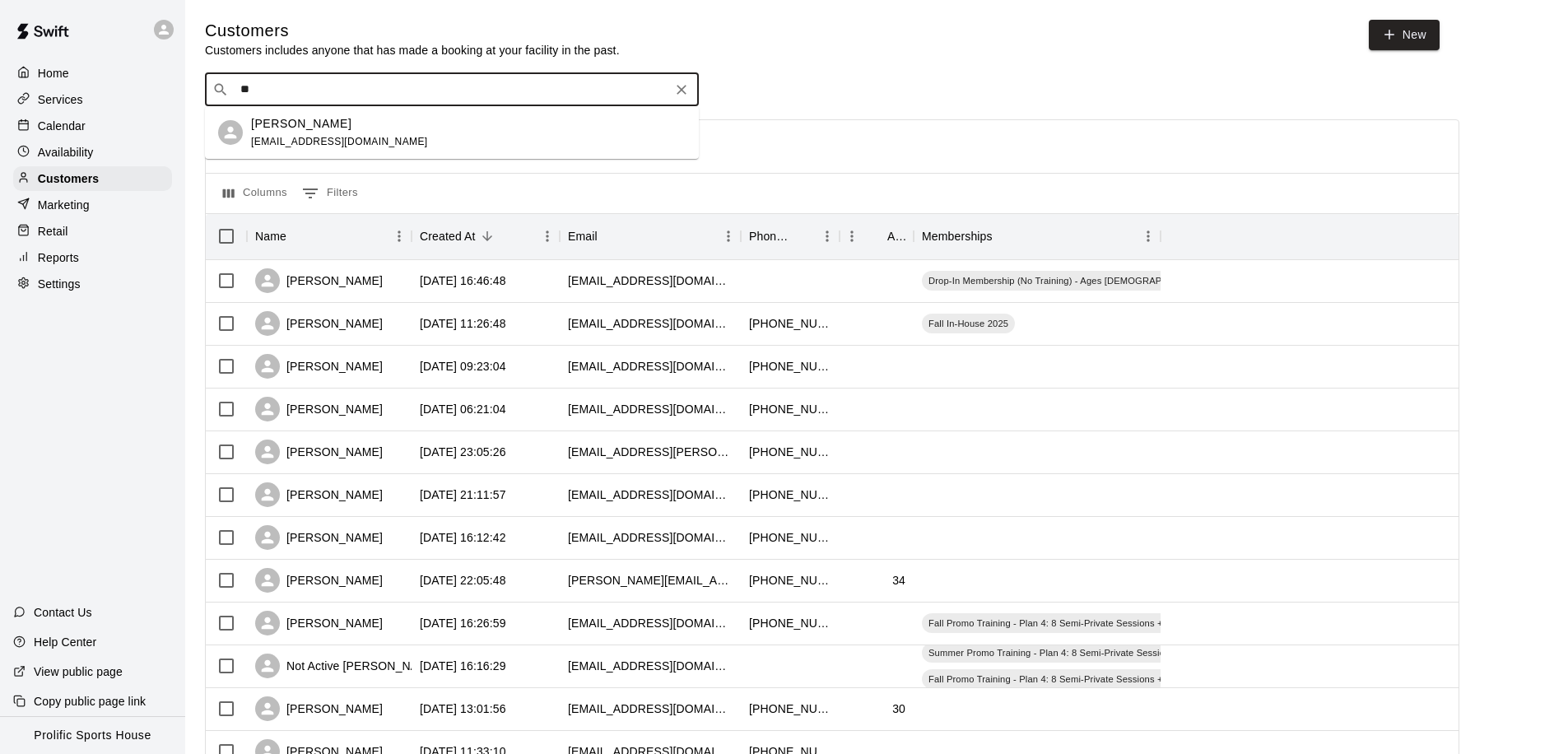
type input "*"
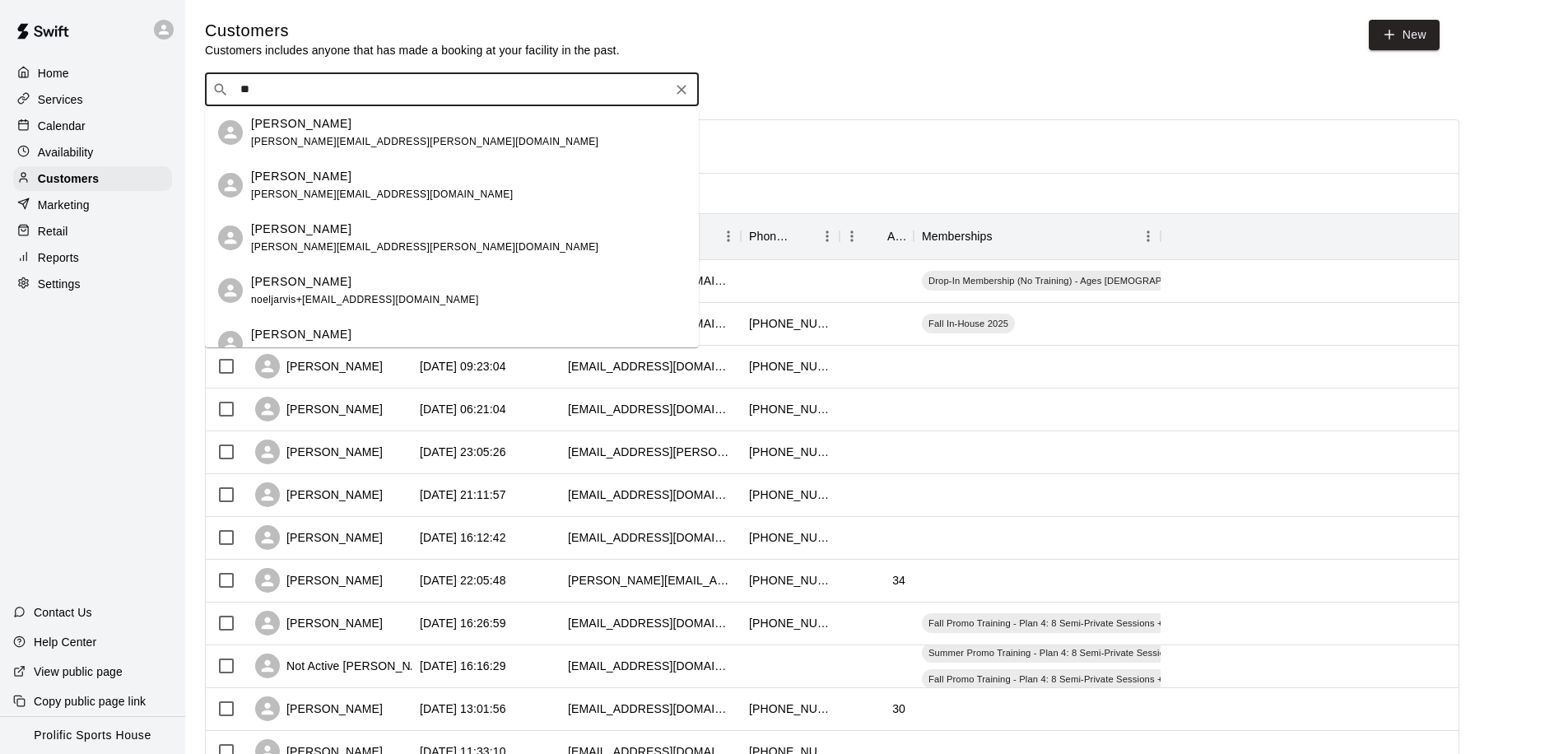
type input "*"
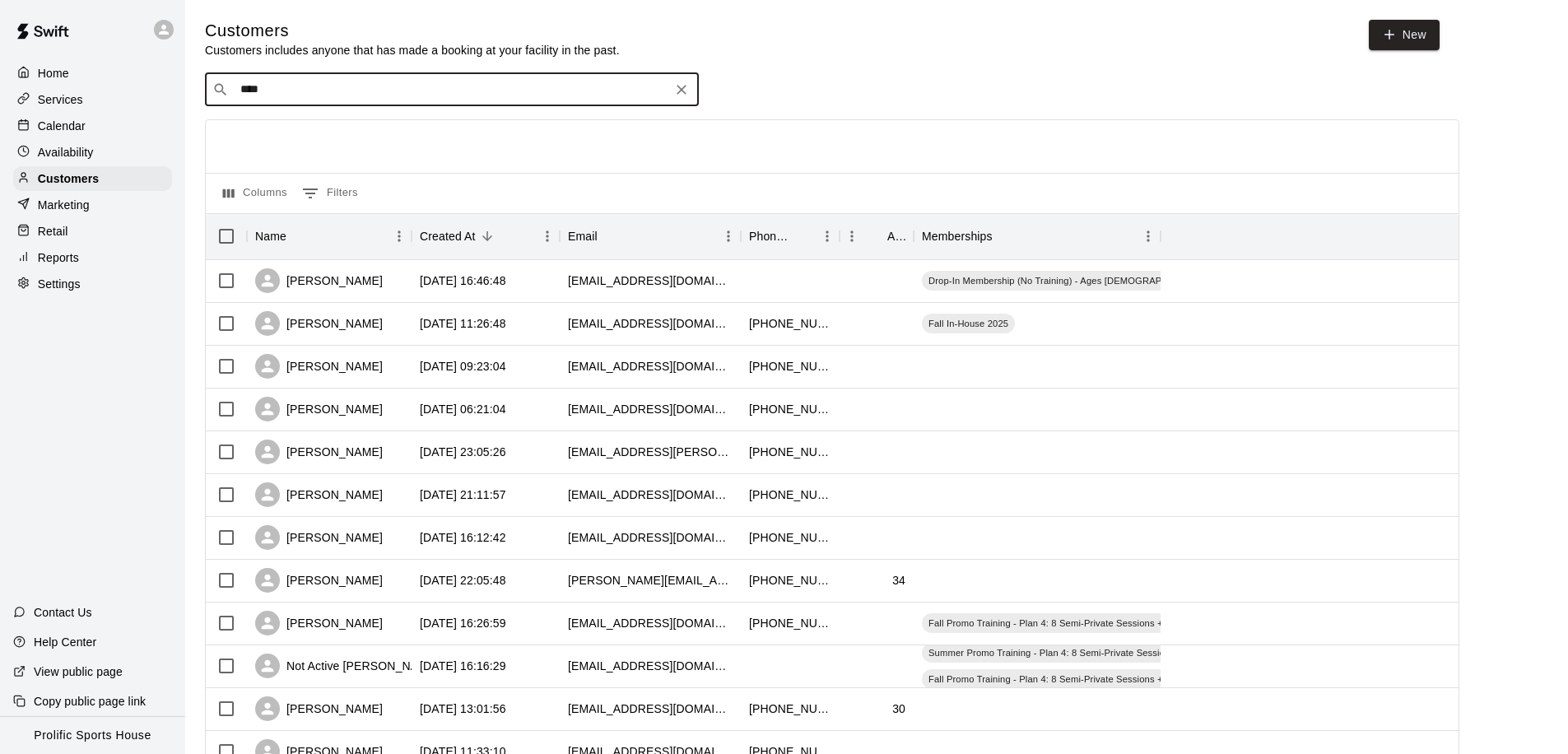
type input "*****"
click at [305, 126] on p "Stacey Weasel head" at bounding box center [317, 123] width 132 height 17
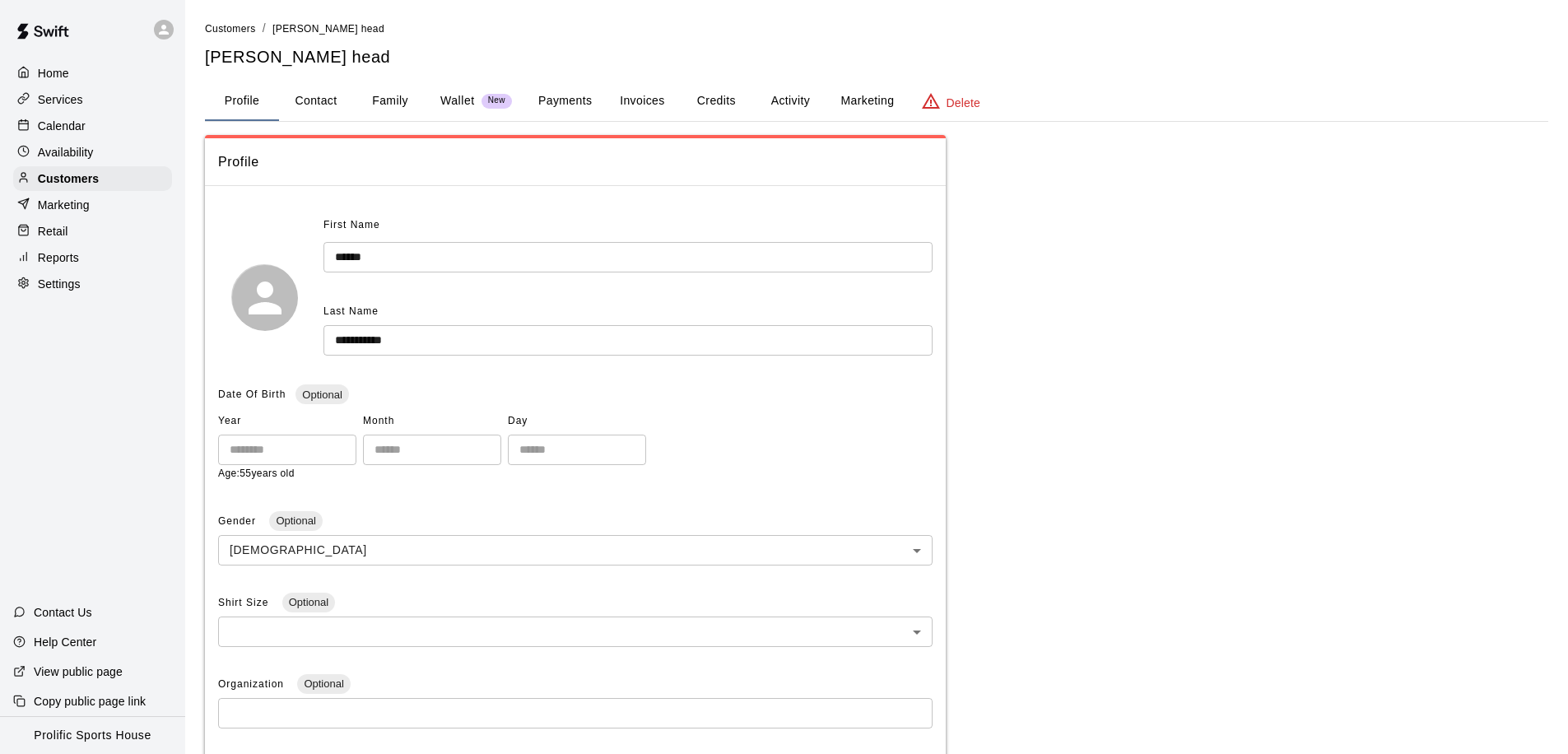
click at [387, 96] on button "Family" at bounding box center [390, 101] width 74 height 40
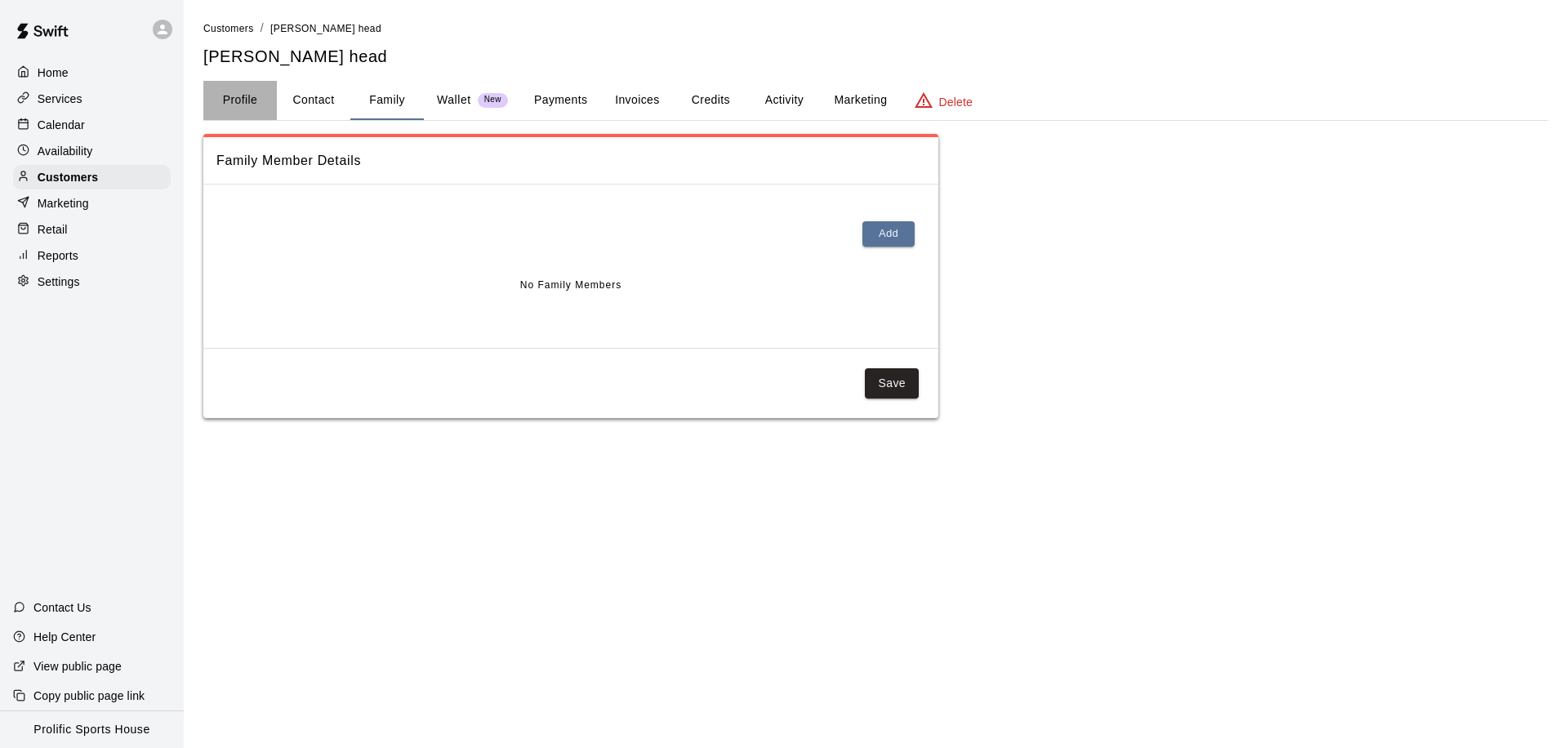
click at [252, 96] on button "Profile" at bounding box center [240, 100] width 74 height 39
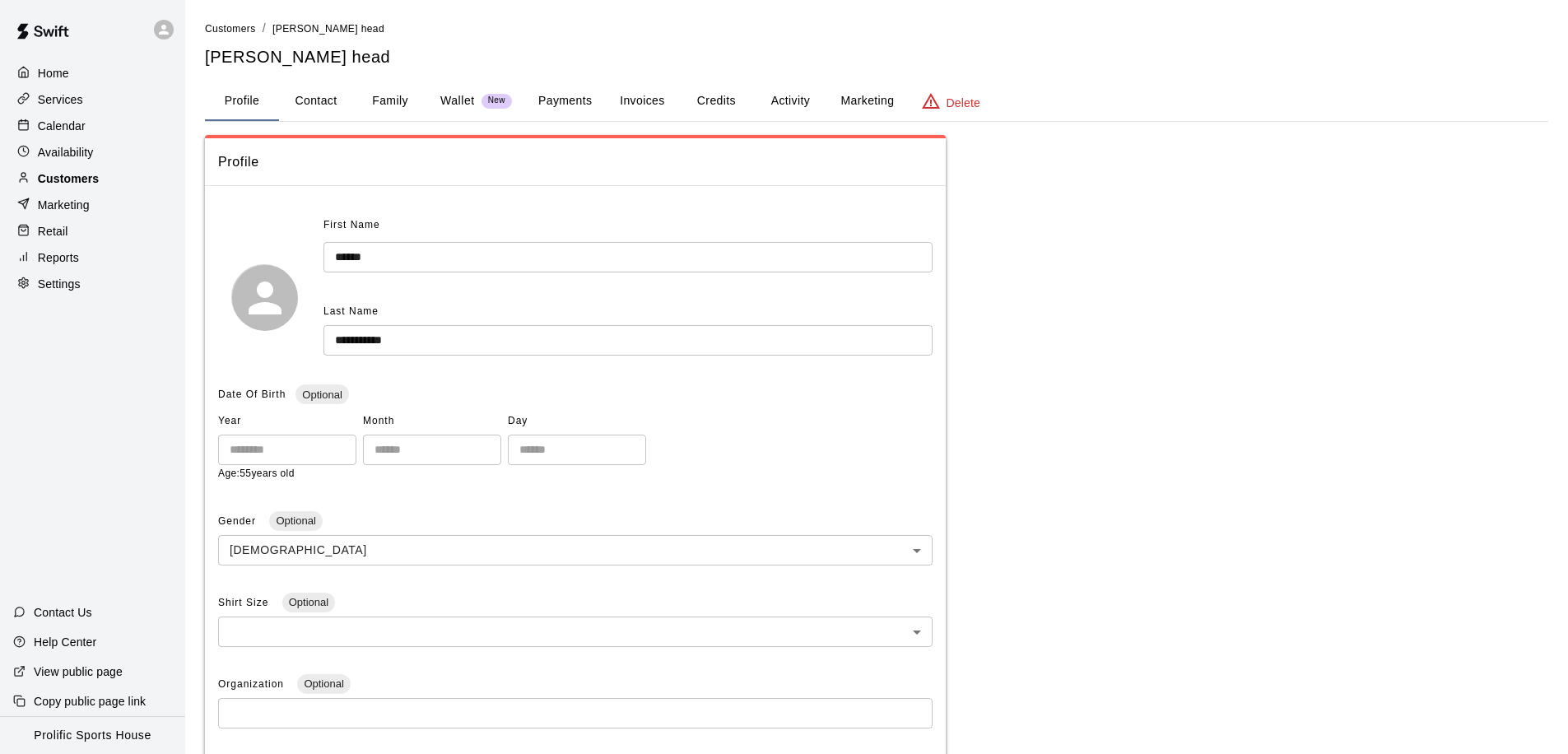
click at [95, 178] on p "Customers" at bounding box center [68, 178] width 61 height 17
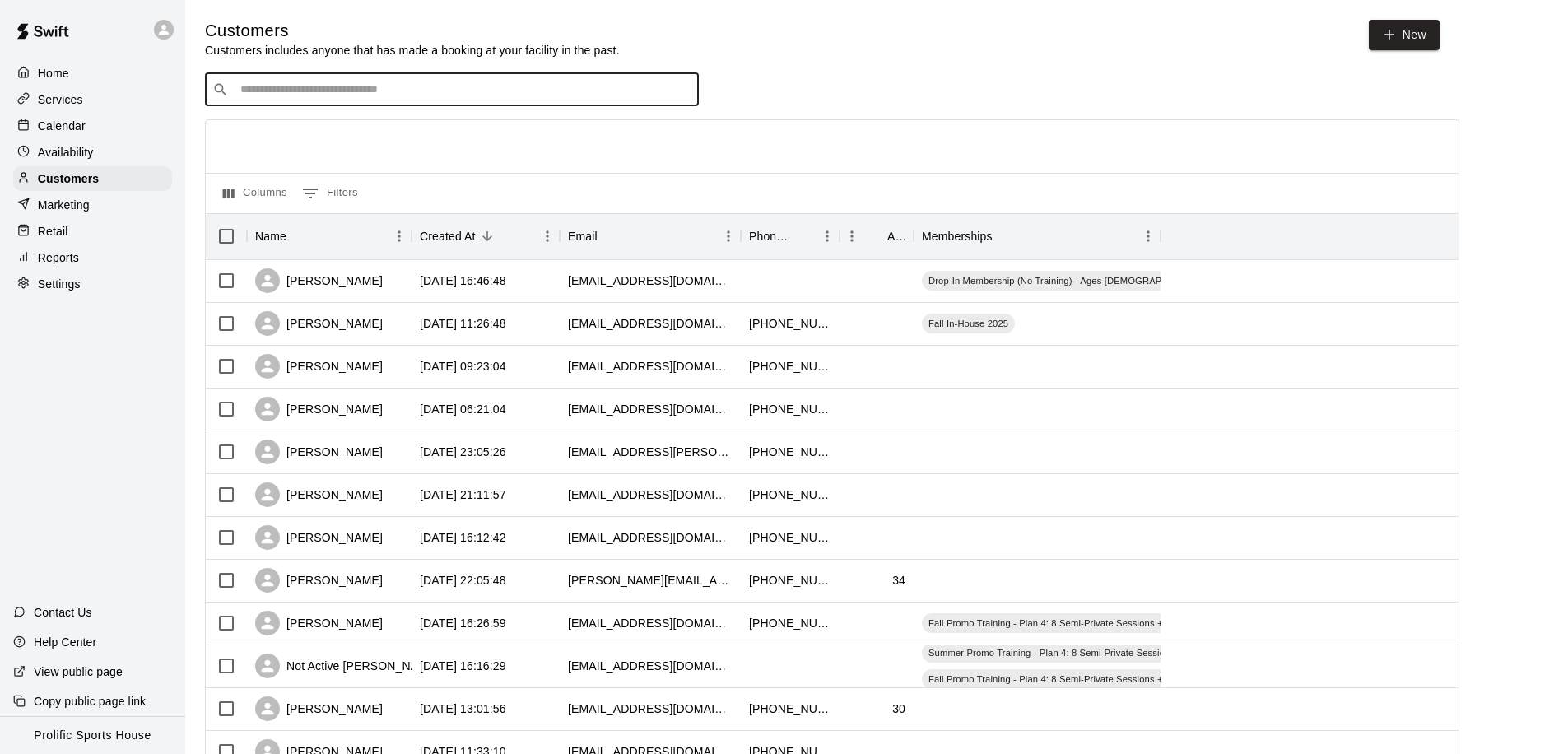
click at [340, 90] on input "Search customers by name or email" at bounding box center [463, 89] width 456 height 17
type input "*****"
click at [338, 141] on span "scottymanyguns7@gmail.com" at bounding box center [339, 141] width 177 height 12
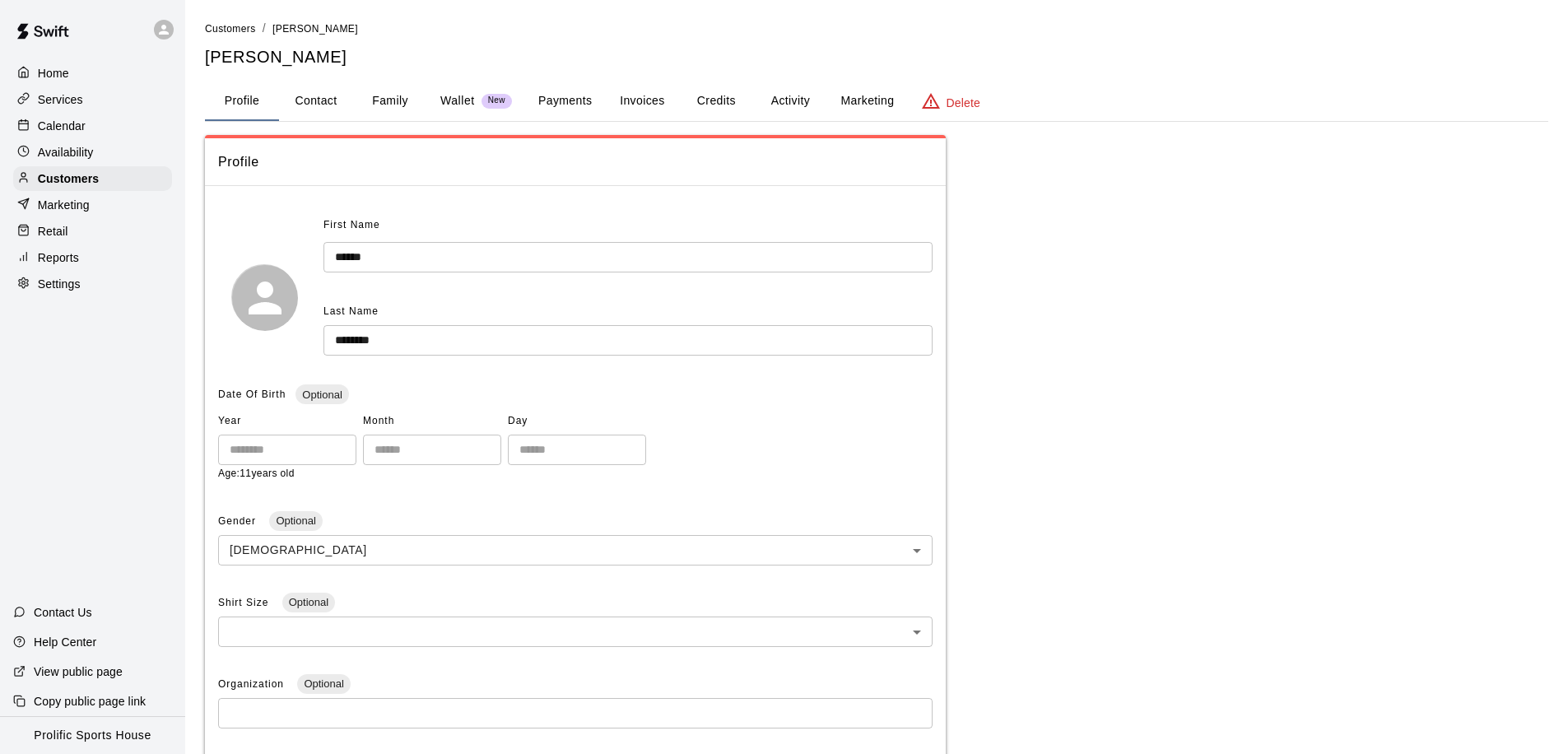
click at [790, 101] on button "Activity" at bounding box center [789, 101] width 74 height 40
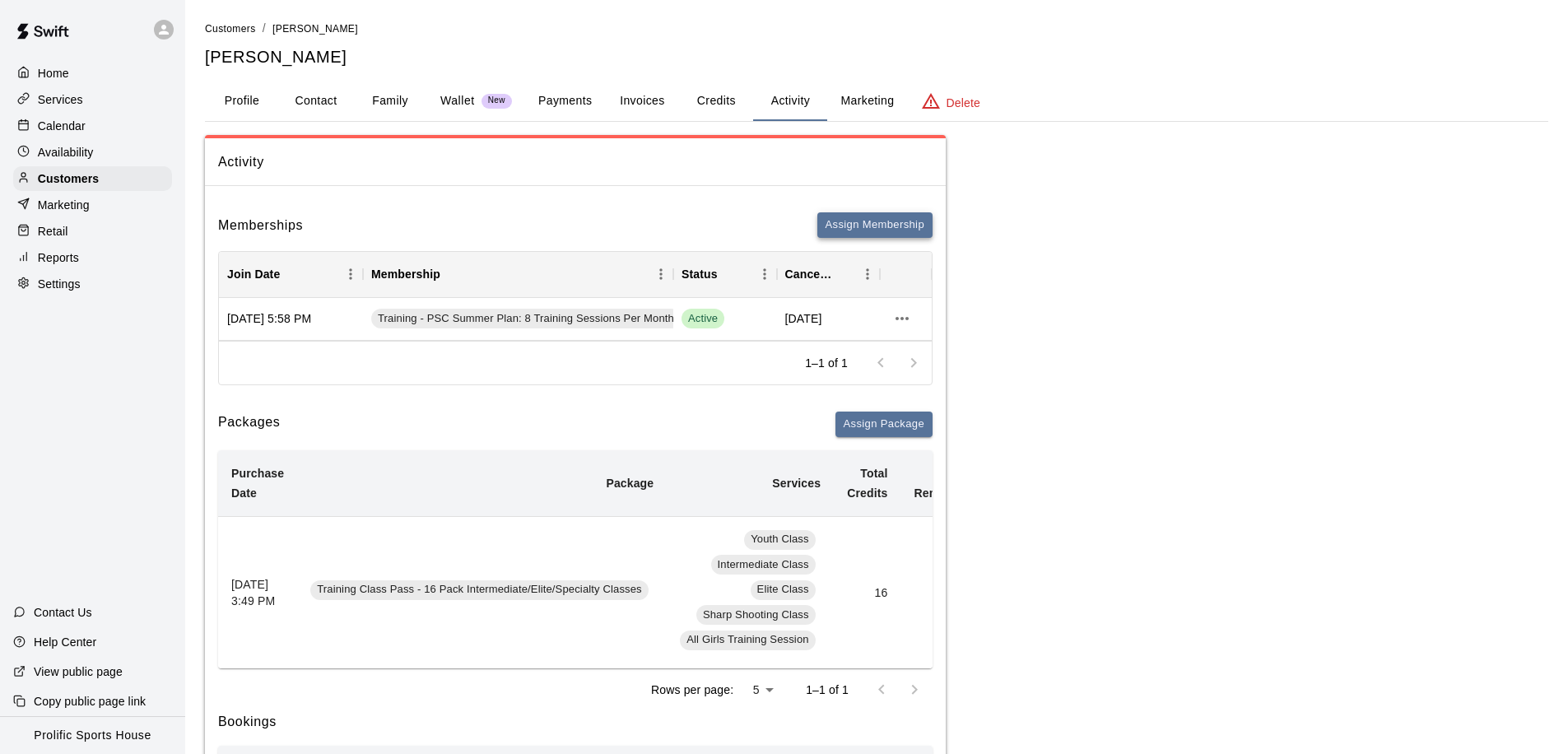
click at [858, 229] on button "Assign Membership" at bounding box center [875, 226] width 115 height 26
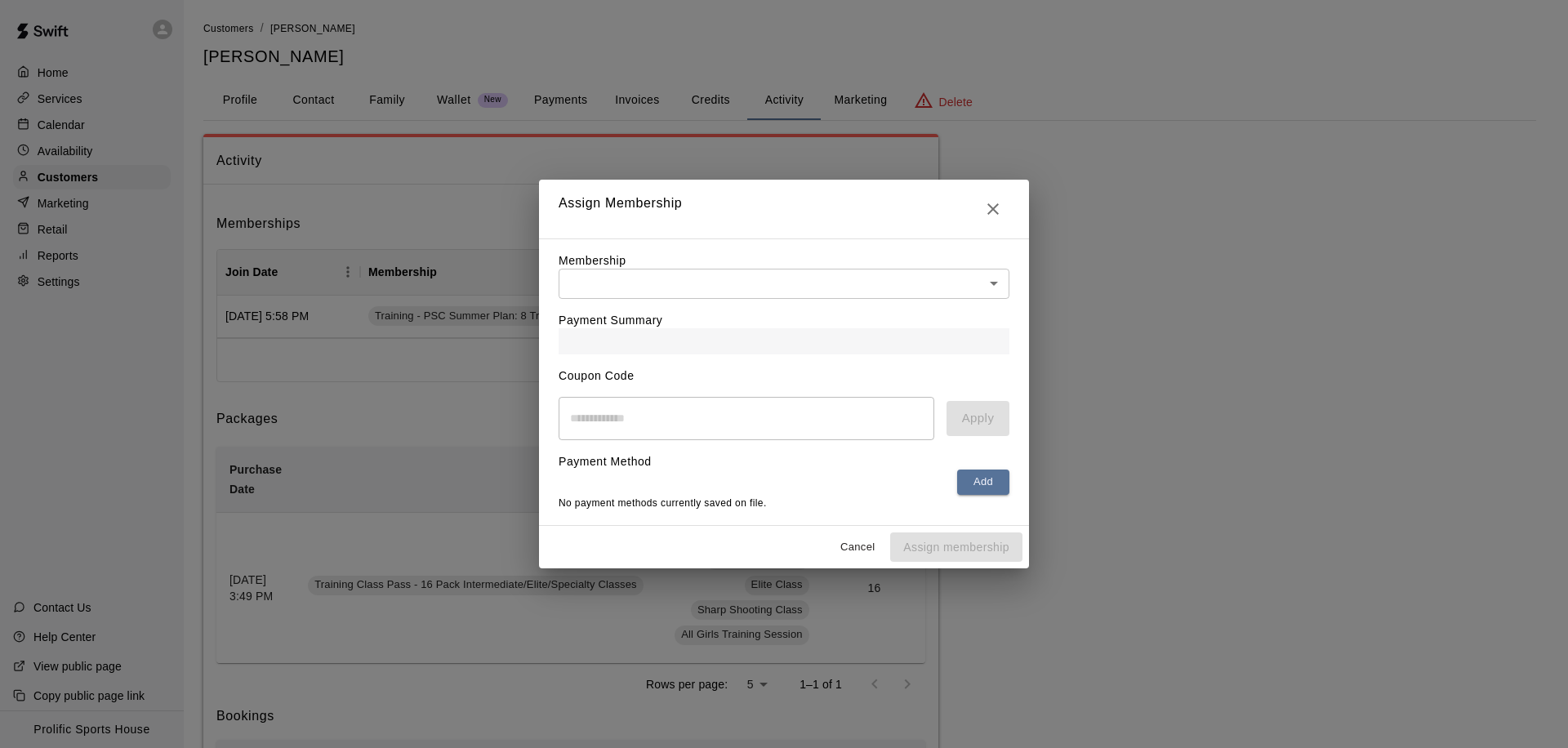
click at [724, 277] on body "Home Services Calendar Availability Customers Marketing Retail Reports Settings…" at bounding box center [784, 528] width 1568 height 1057
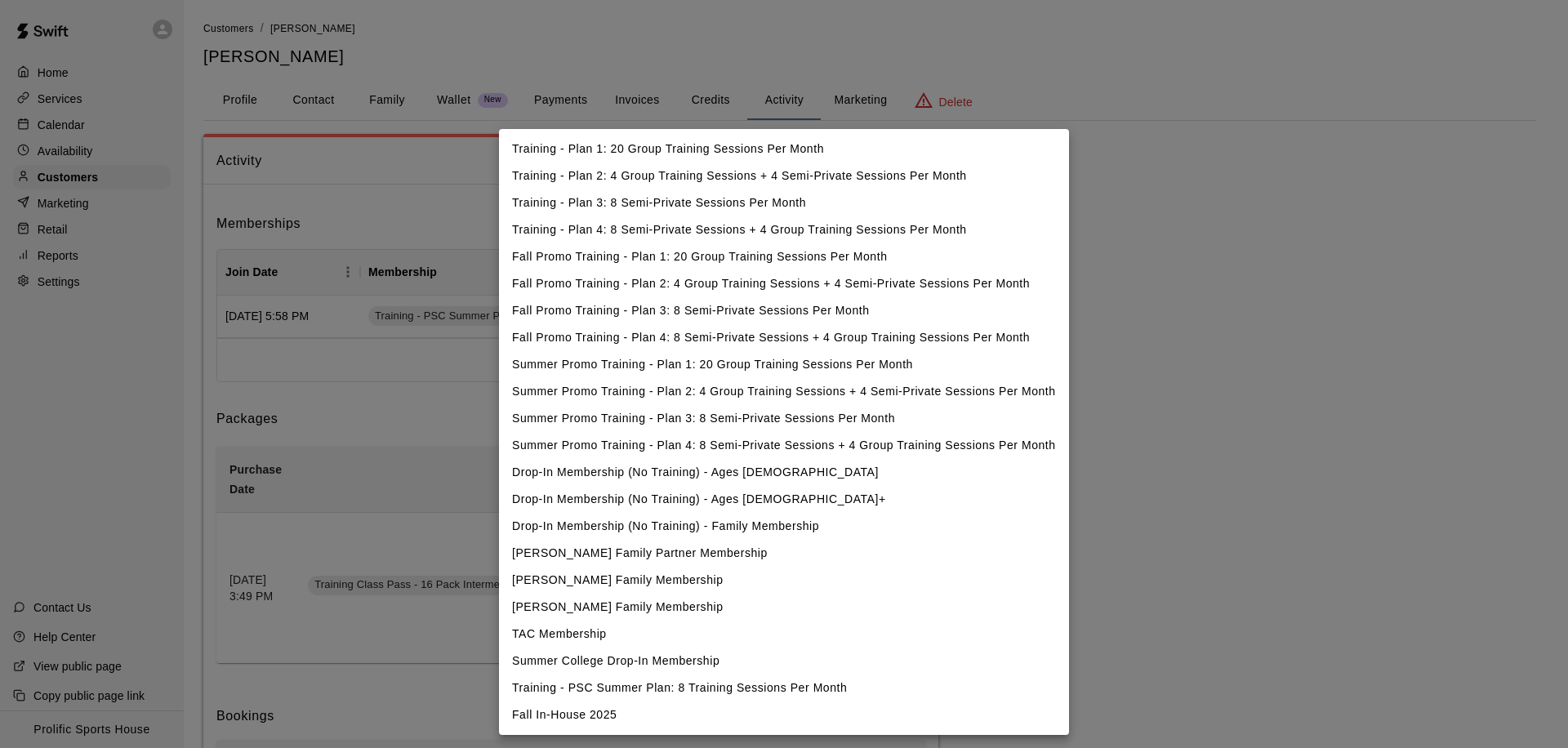
click at [639, 711] on li "Fall In-House 2025" at bounding box center [784, 715] width 570 height 27
type input "**********"
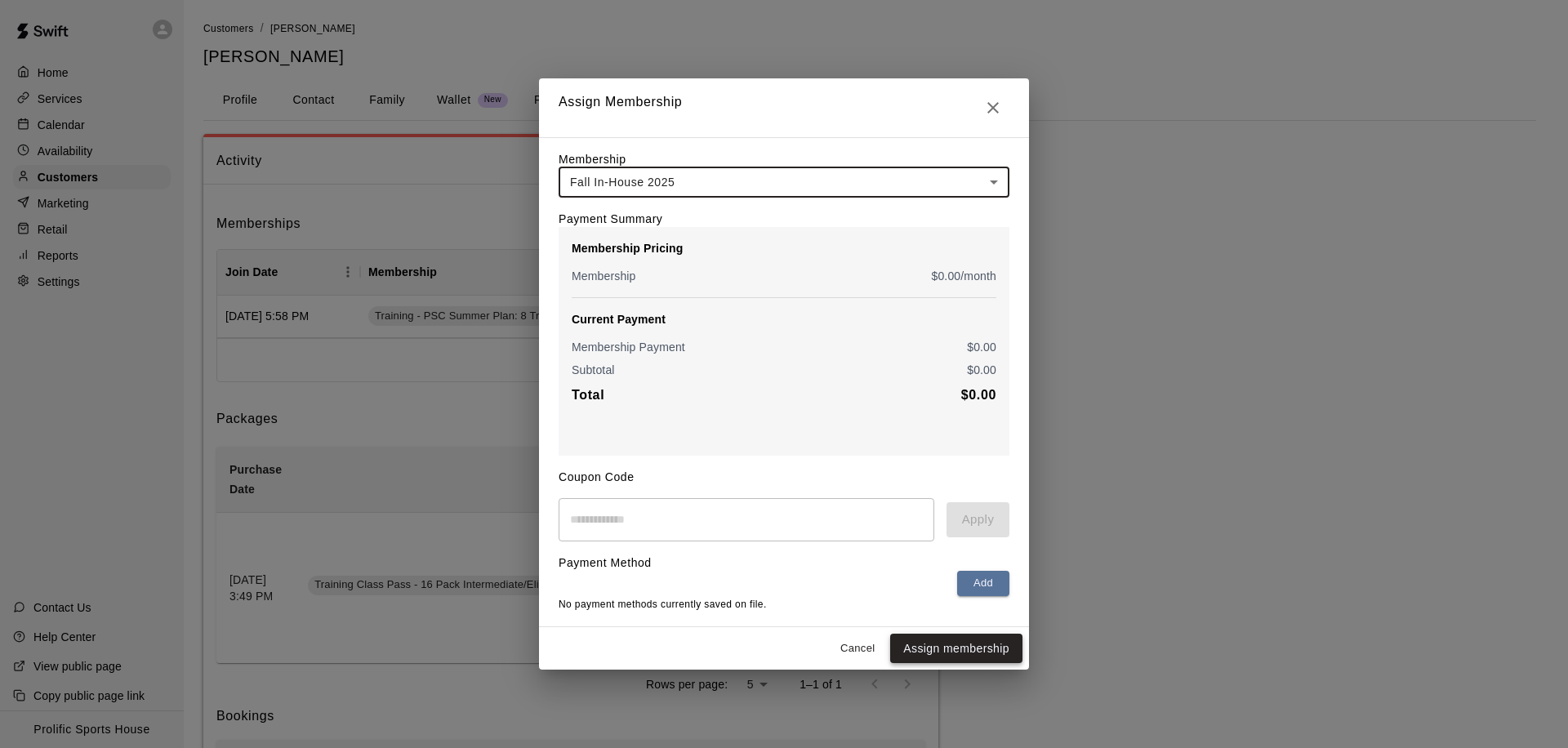
click at [939, 644] on button "Assign membership" at bounding box center [956, 648] width 133 height 30
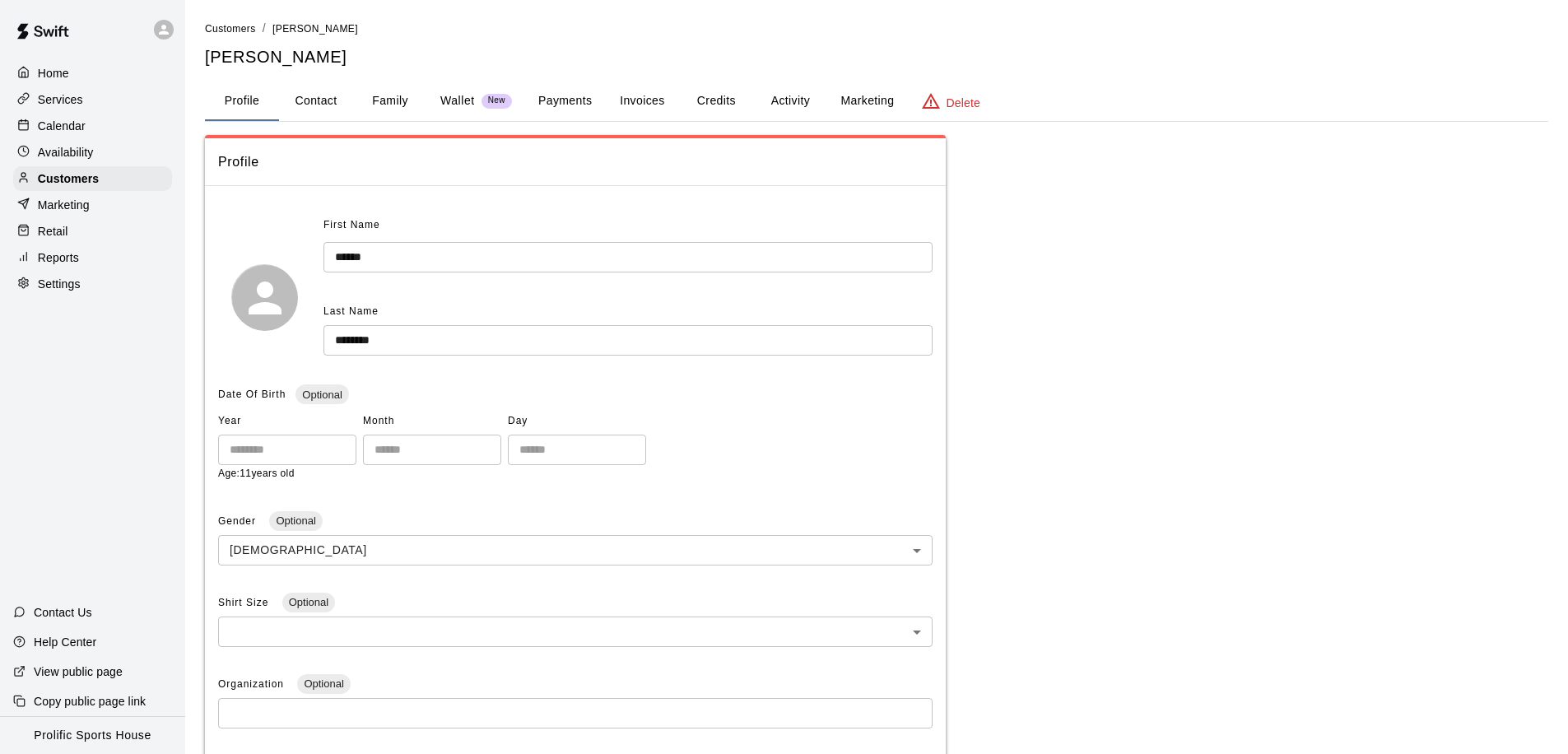
click at [781, 93] on button "Activity" at bounding box center [789, 101] width 74 height 40
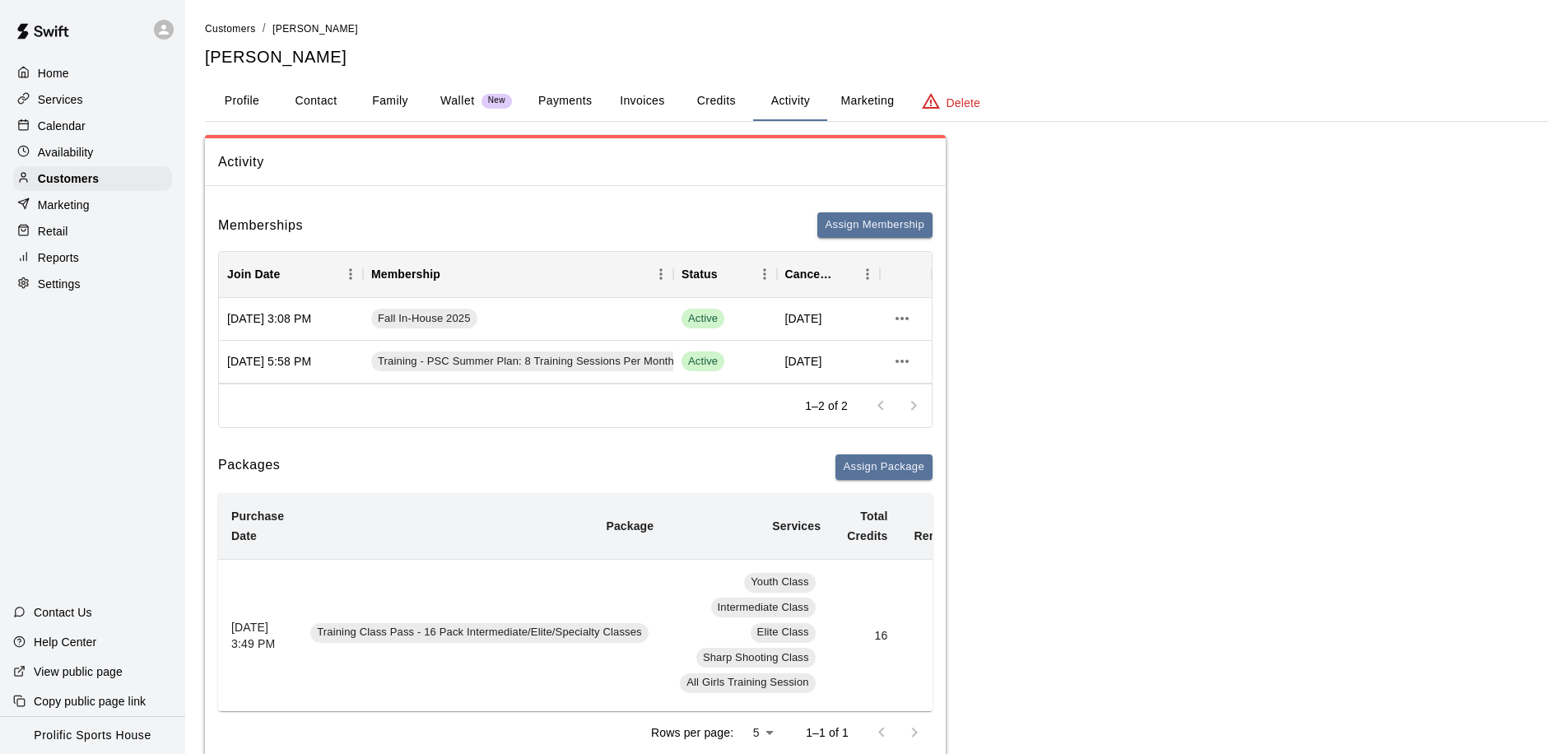
click at [716, 105] on button "Credits" at bounding box center [715, 101] width 74 height 40
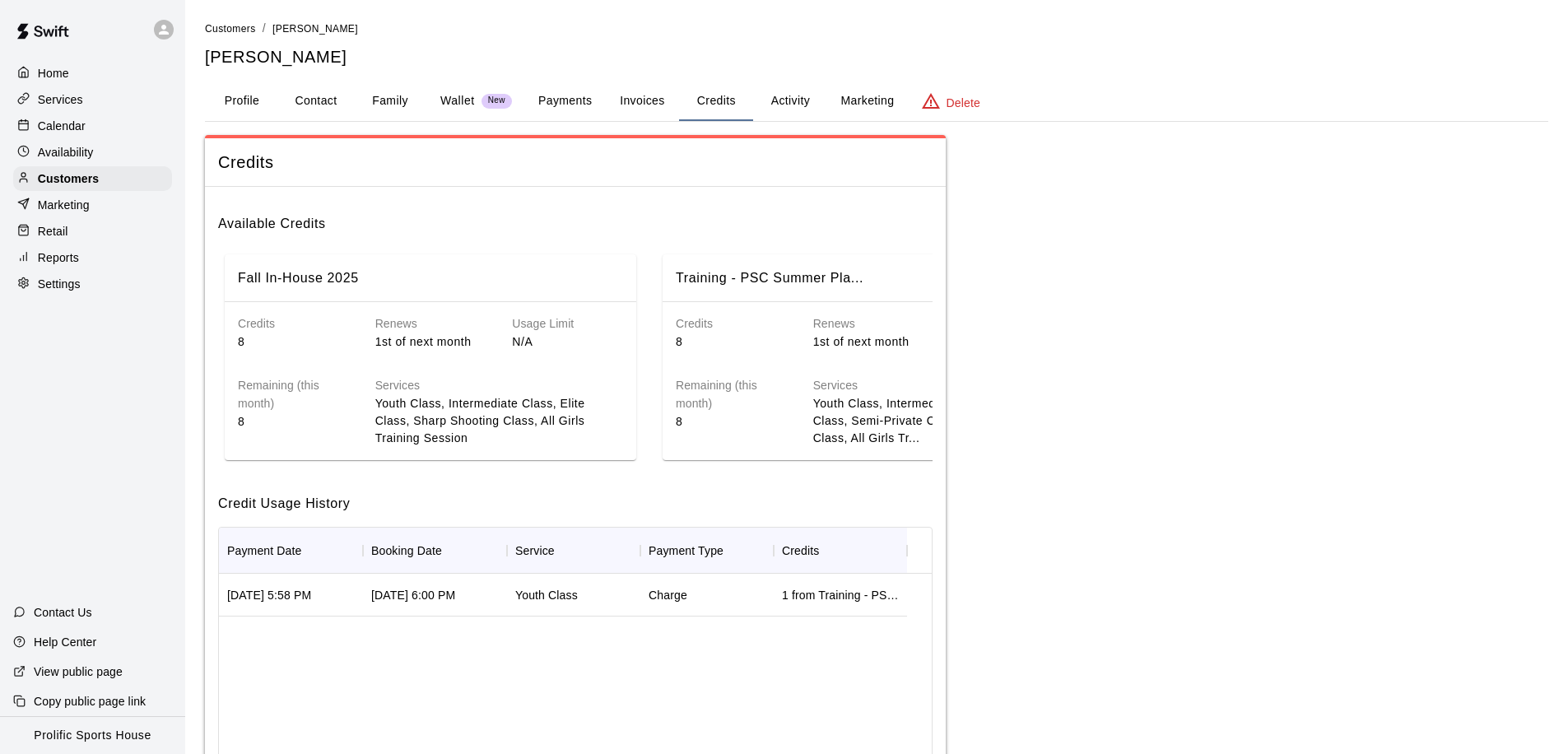
click at [798, 101] on button "Activity" at bounding box center [789, 101] width 74 height 40
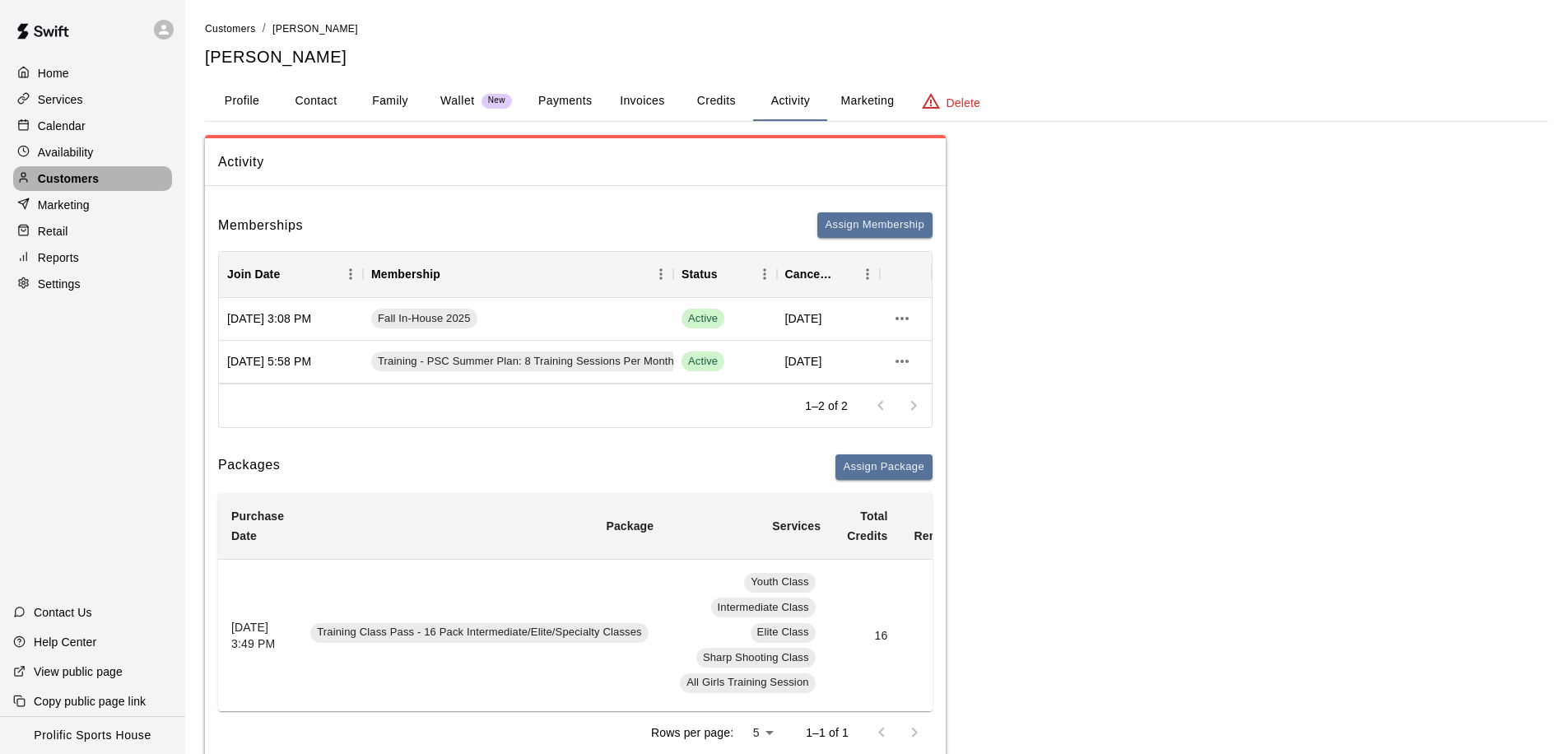
click at [80, 178] on p "Customers" at bounding box center [68, 178] width 61 height 17
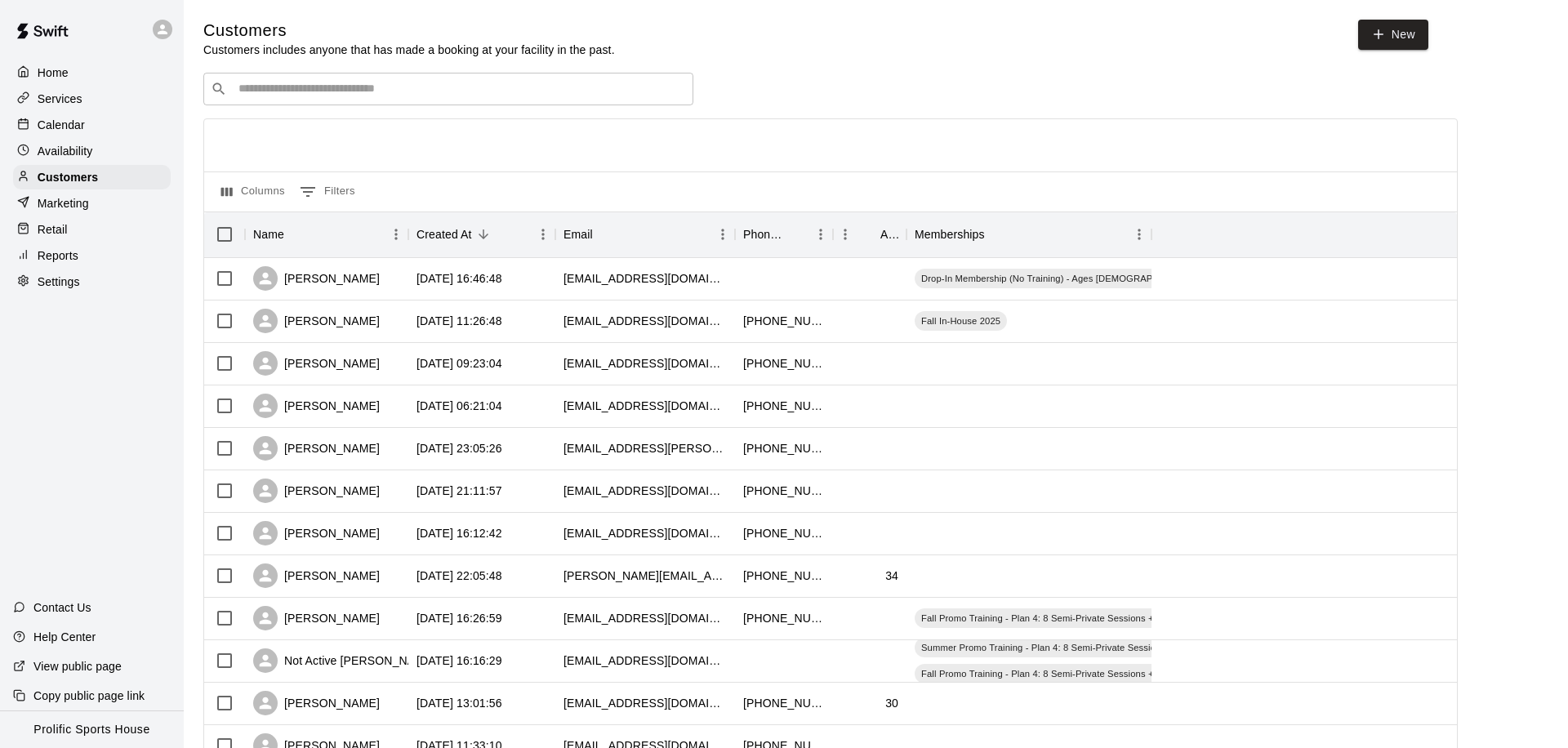
click at [321, 93] on input "Search customers by name or email" at bounding box center [460, 88] width 453 height 17
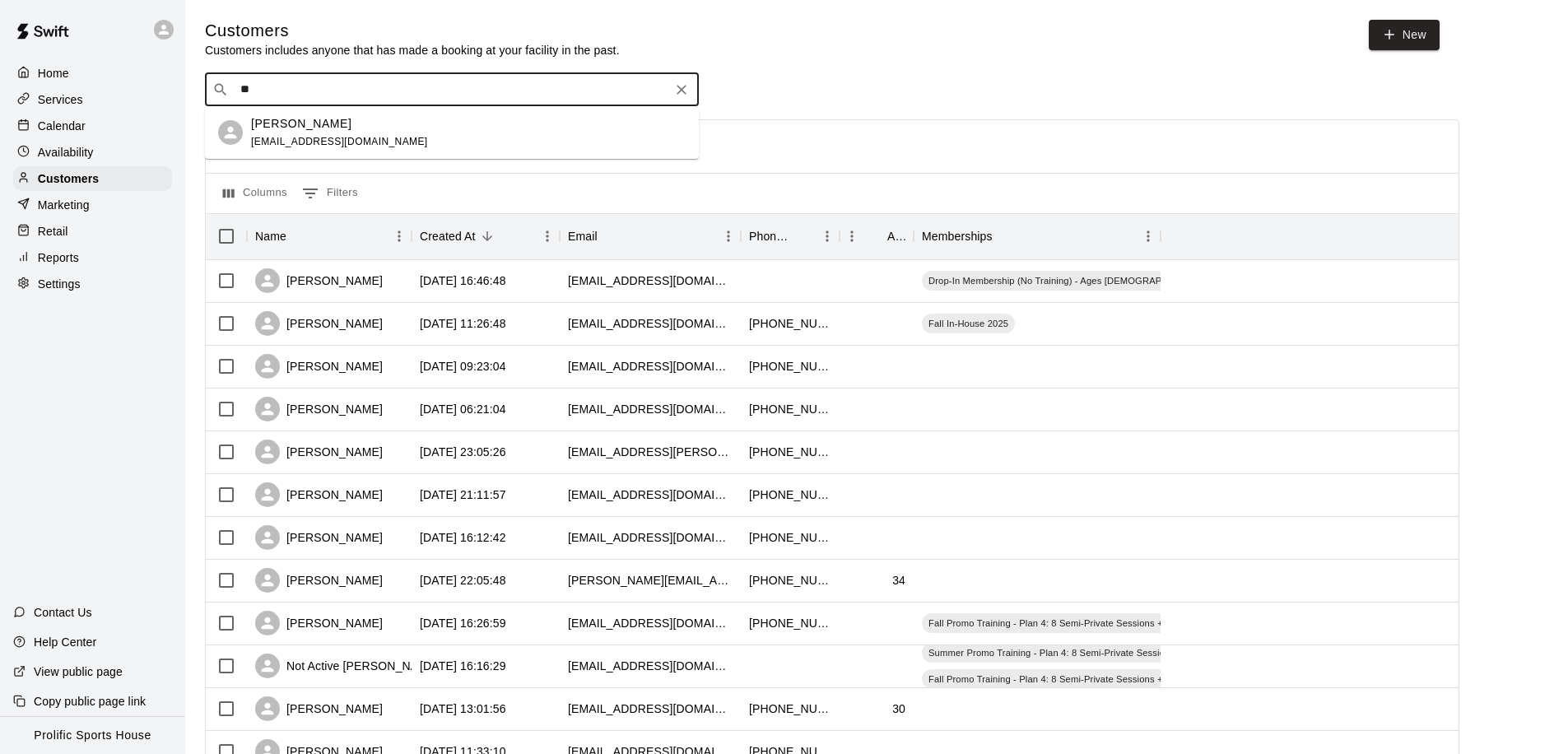
type input "*"
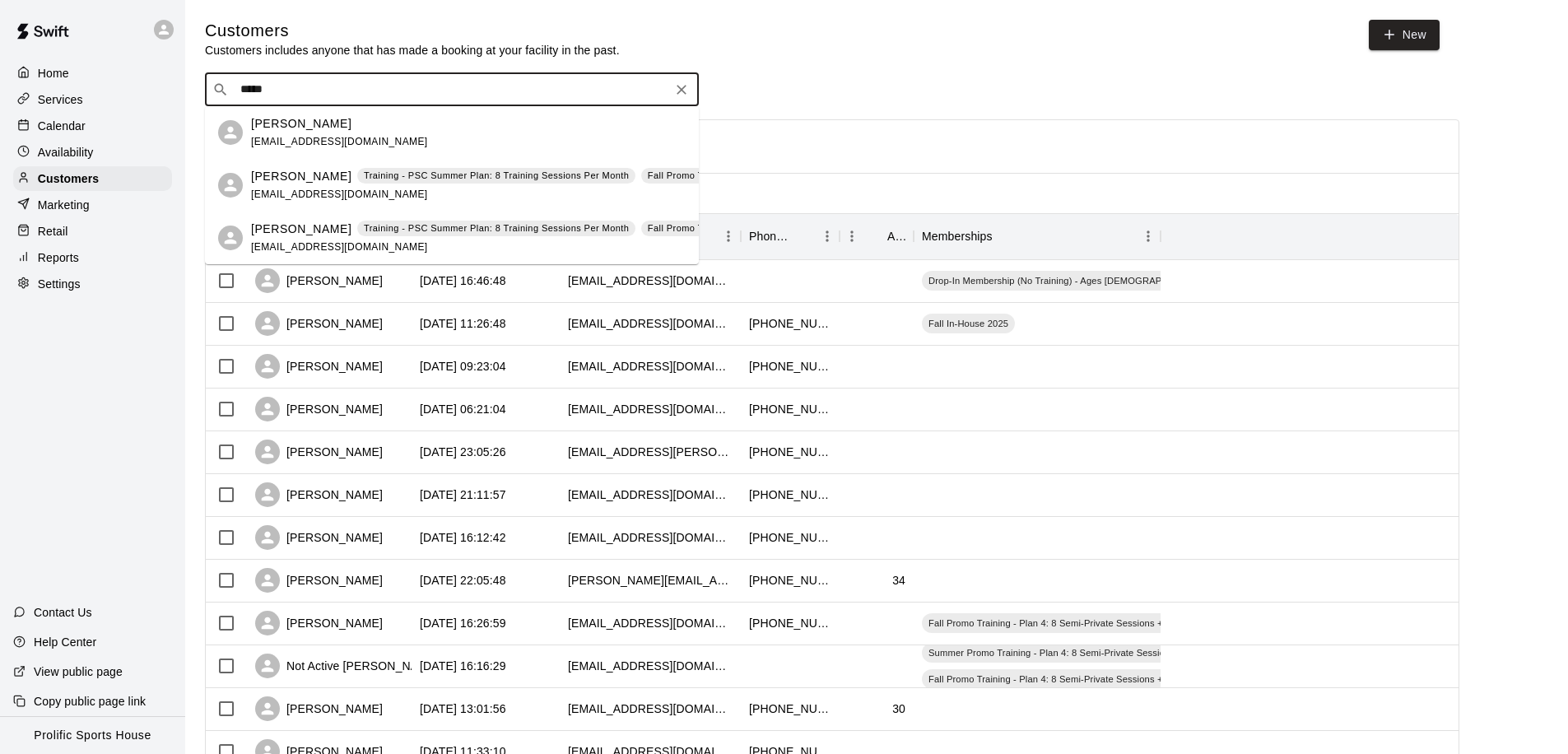
type input "******"
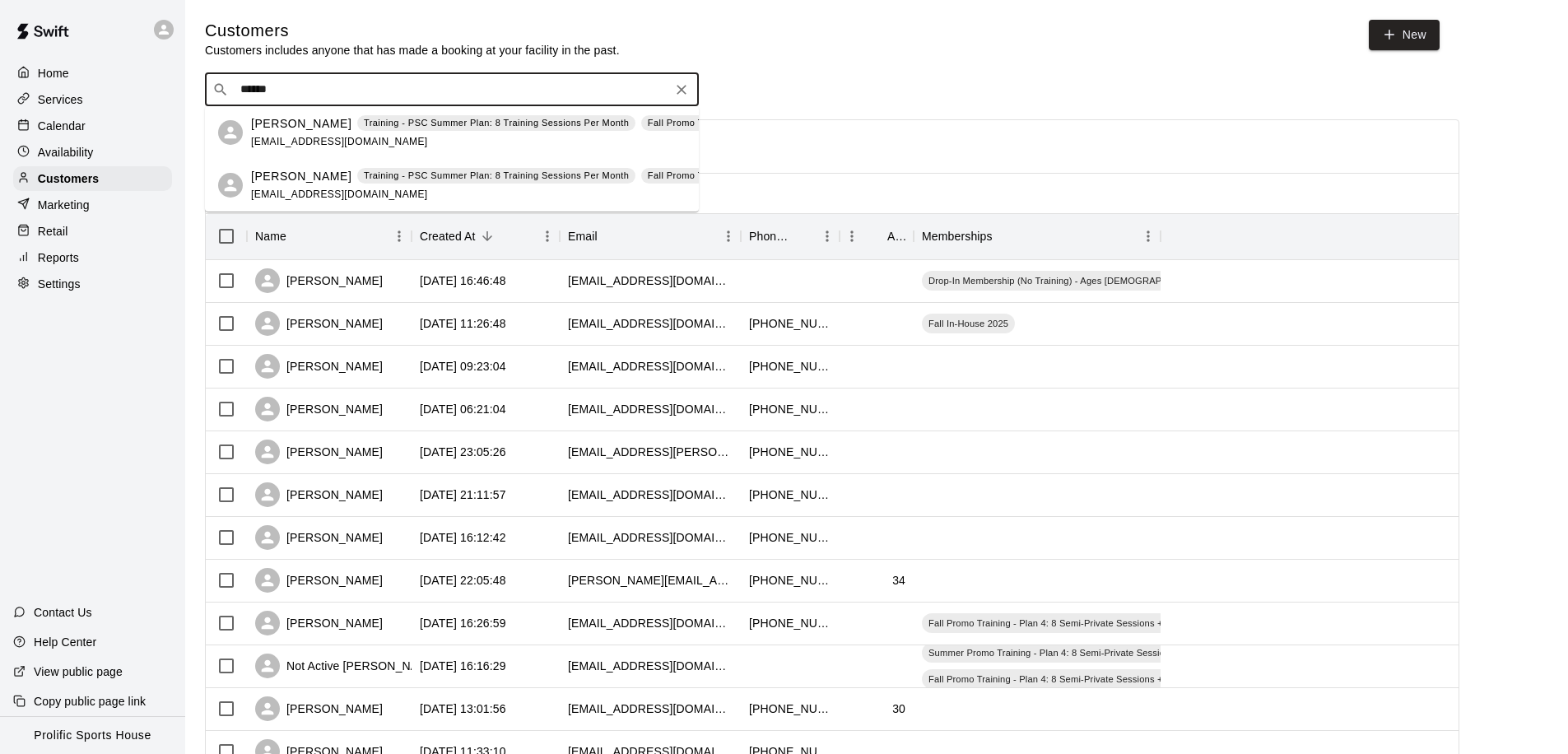
click at [295, 128] on p "[PERSON_NAME]" at bounding box center [301, 123] width 100 height 17
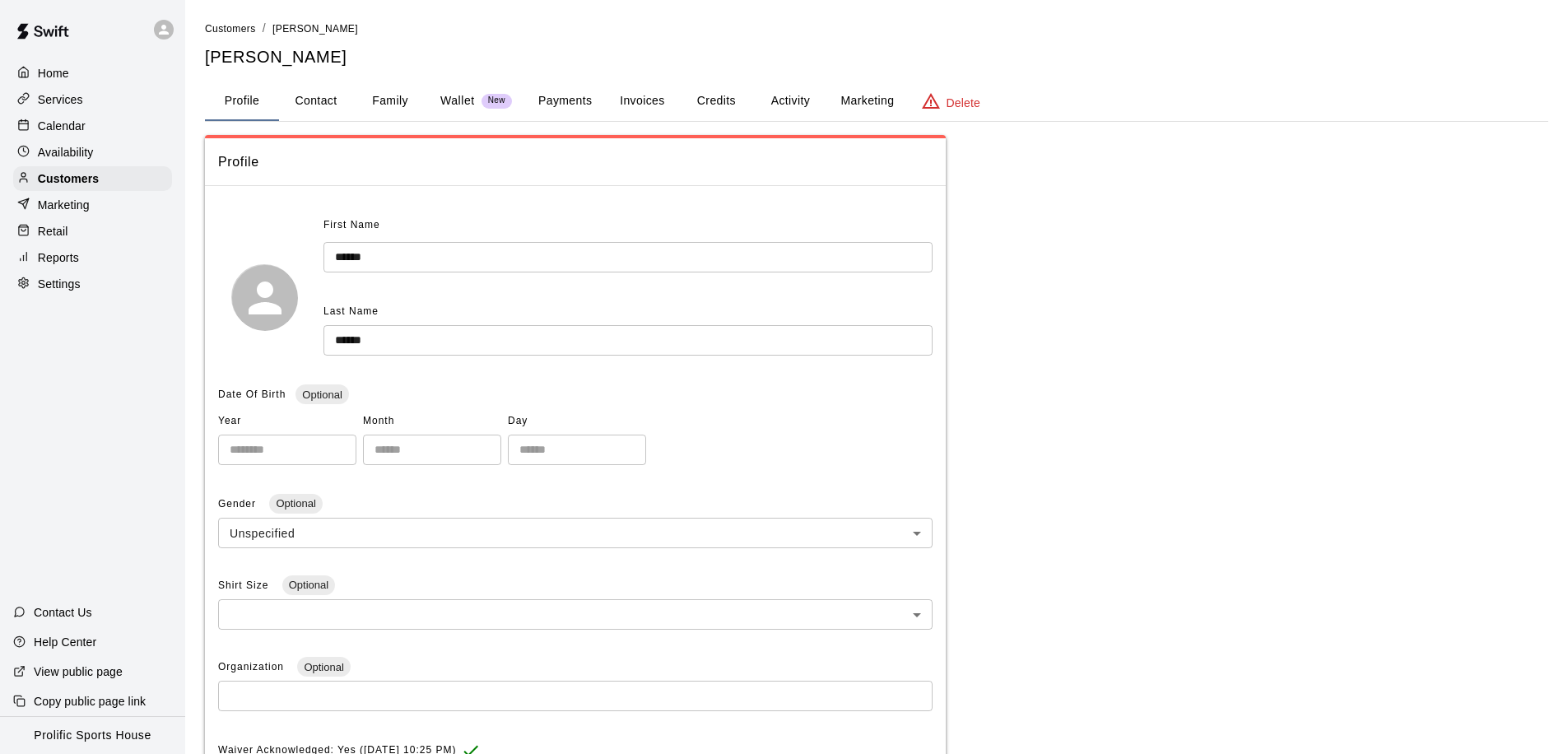
click at [384, 100] on button "Family" at bounding box center [390, 101] width 74 height 40
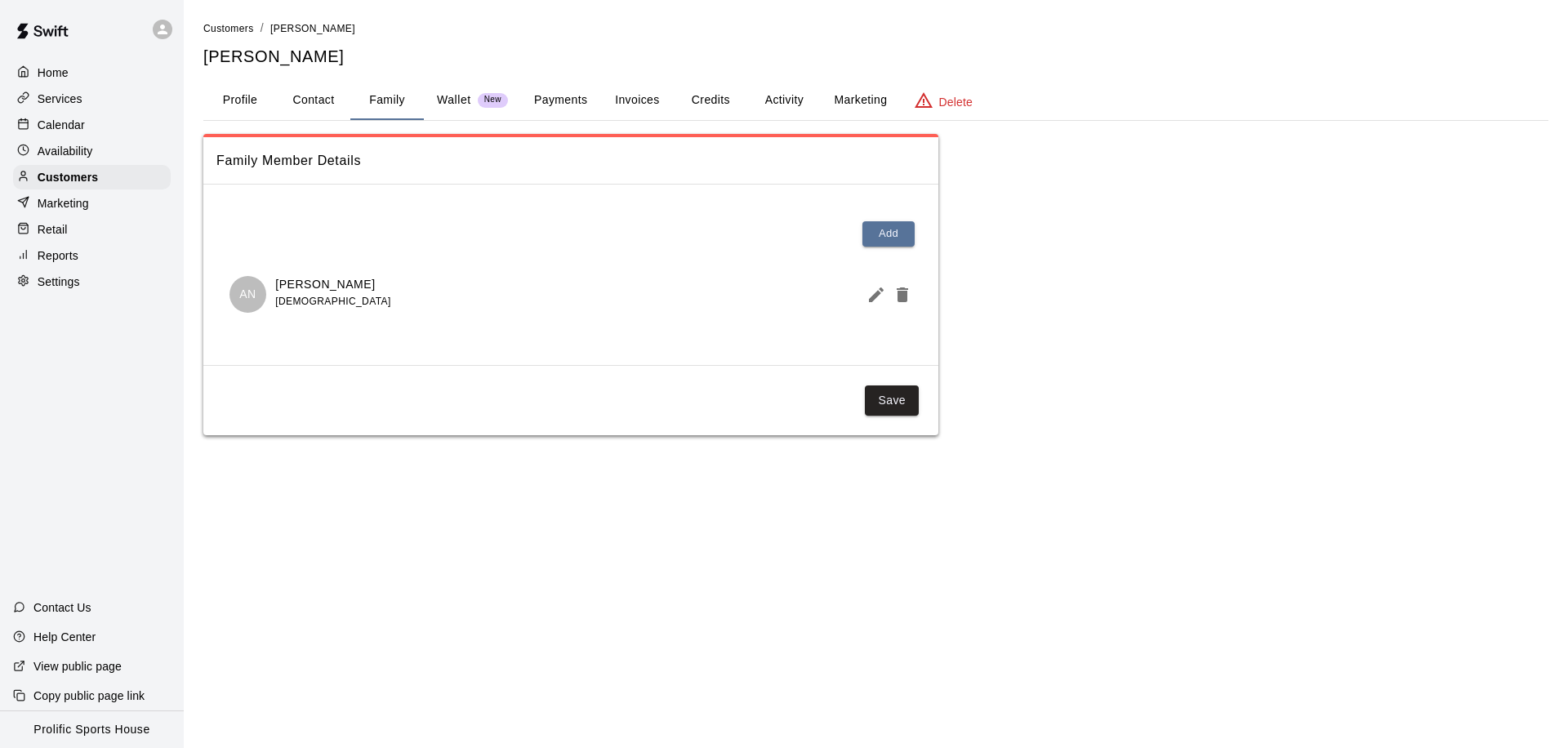
click at [790, 96] on button "Activity" at bounding box center [784, 100] width 74 height 39
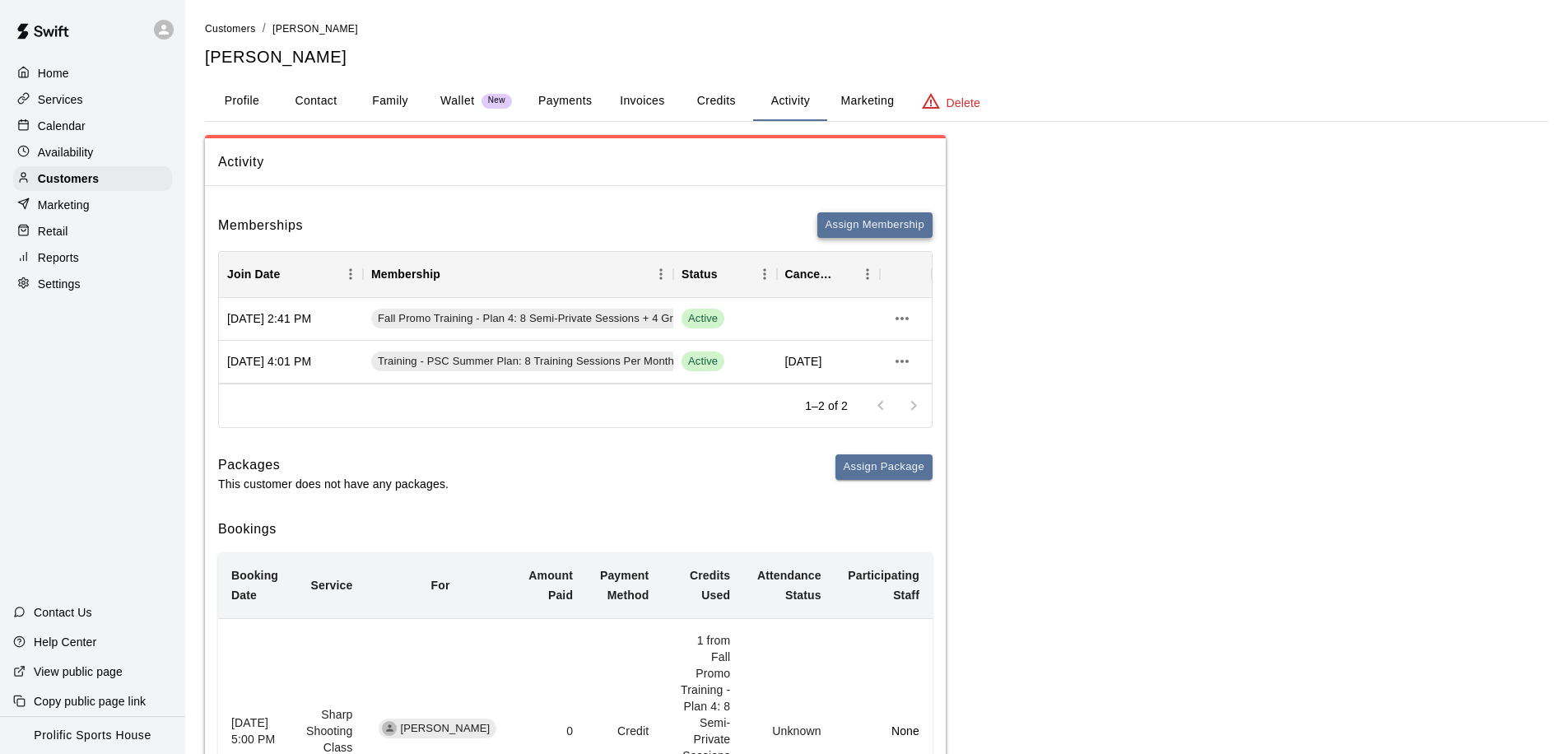
click at [878, 228] on button "Assign Membership" at bounding box center [875, 226] width 115 height 26
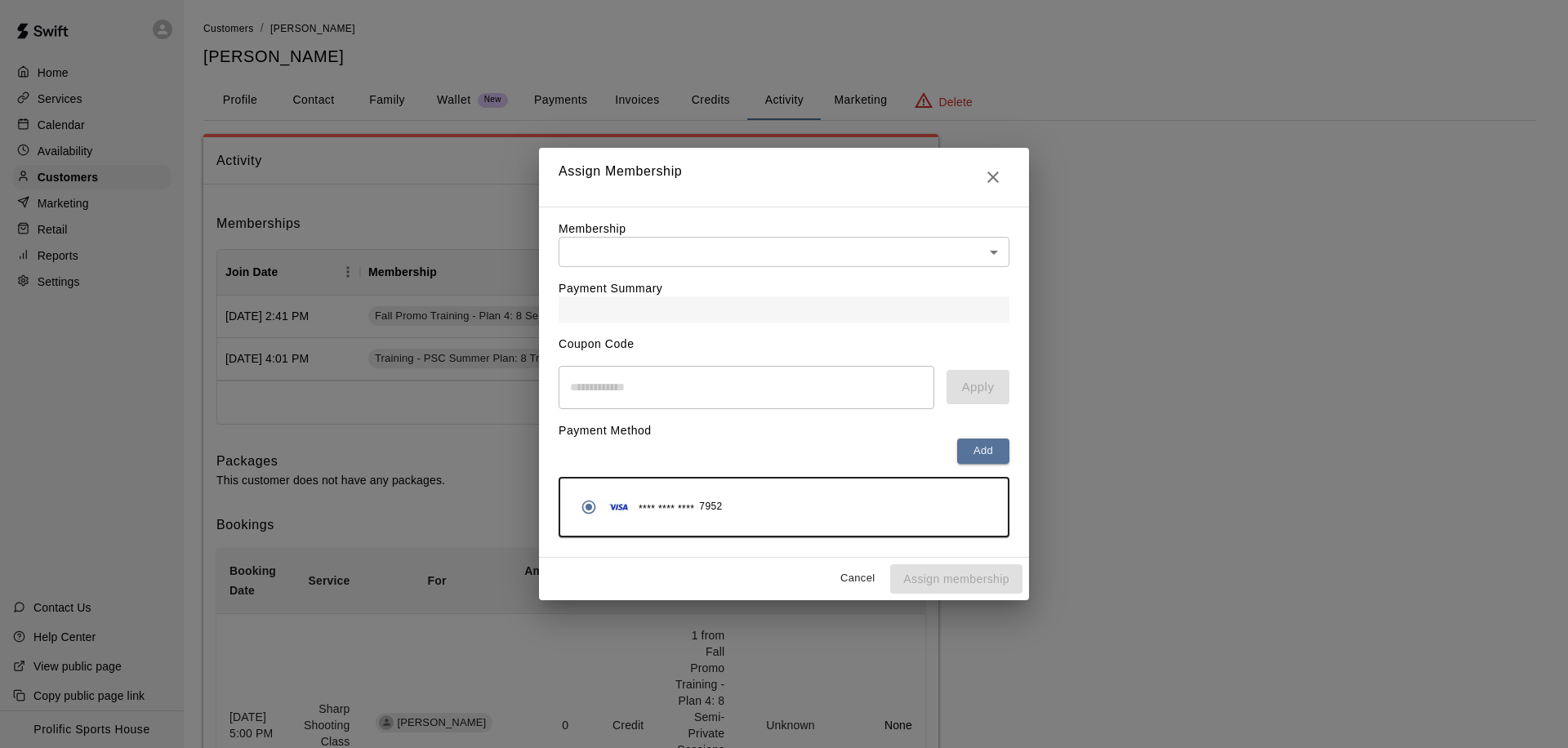
click at [732, 269] on div "Payment Summary" at bounding box center [784, 294] width 451 height 56
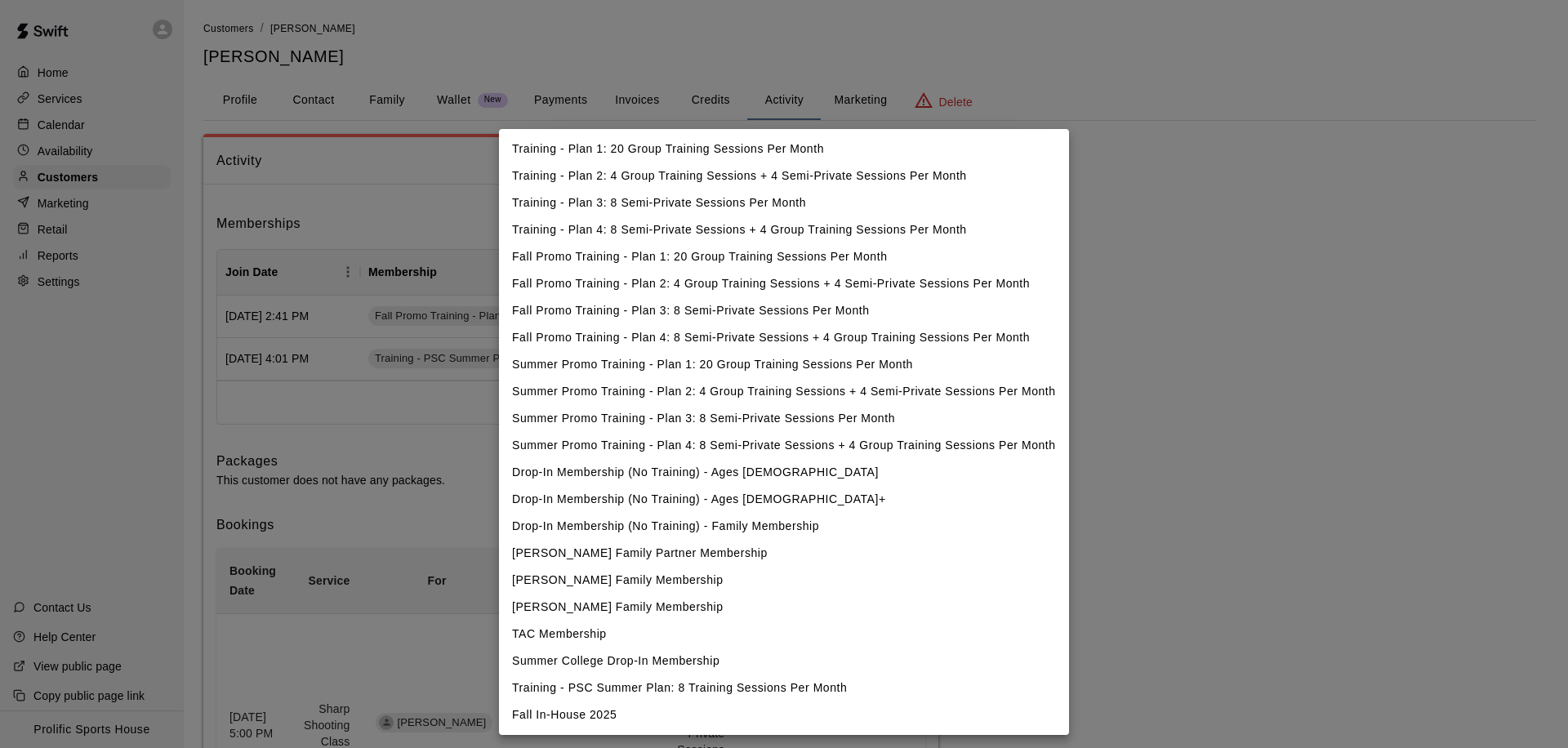
click at [601, 723] on li "Fall In-House 2025" at bounding box center [784, 715] width 570 height 27
type input "**********"
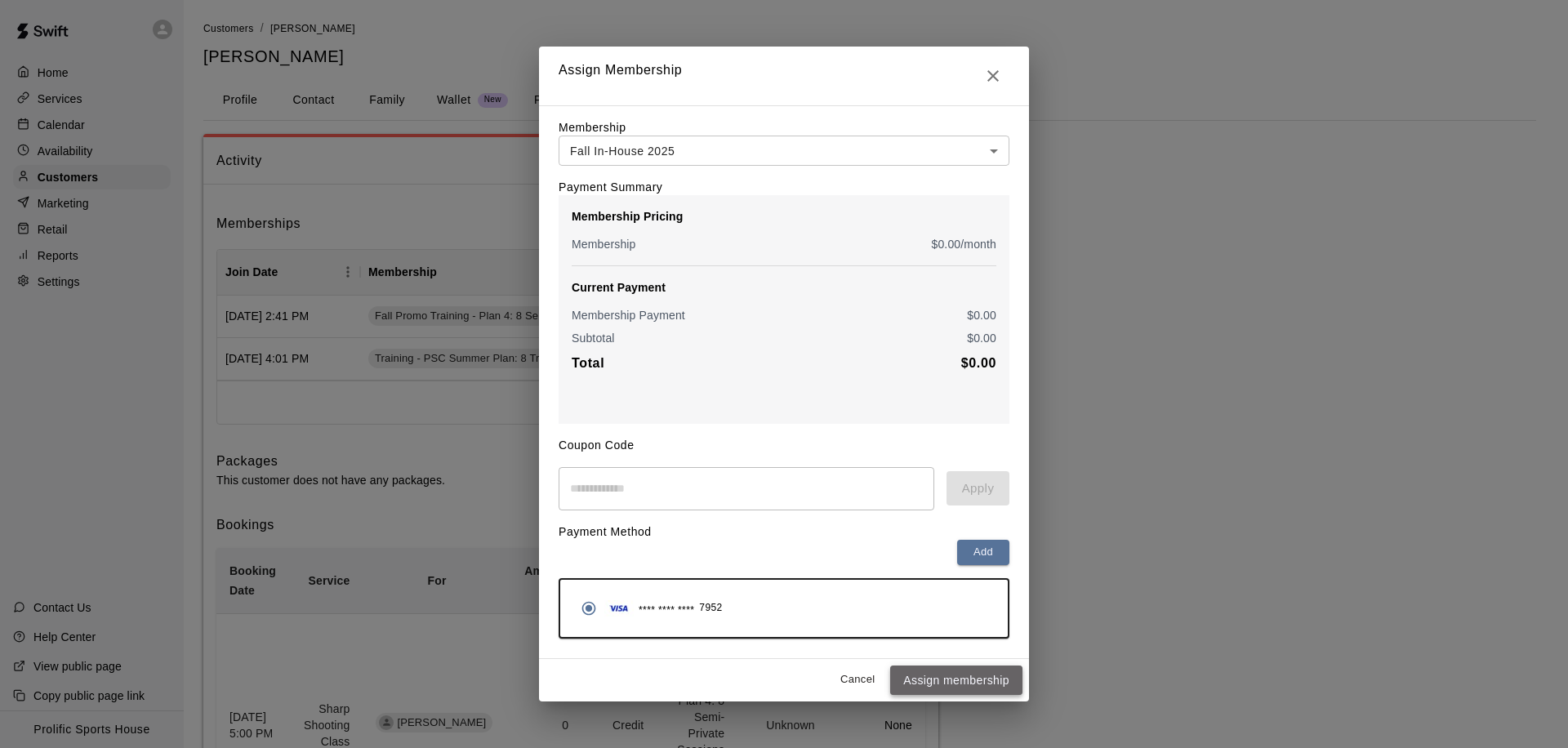
click at [941, 682] on button "Assign membership" at bounding box center [956, 680] width 133 height 30
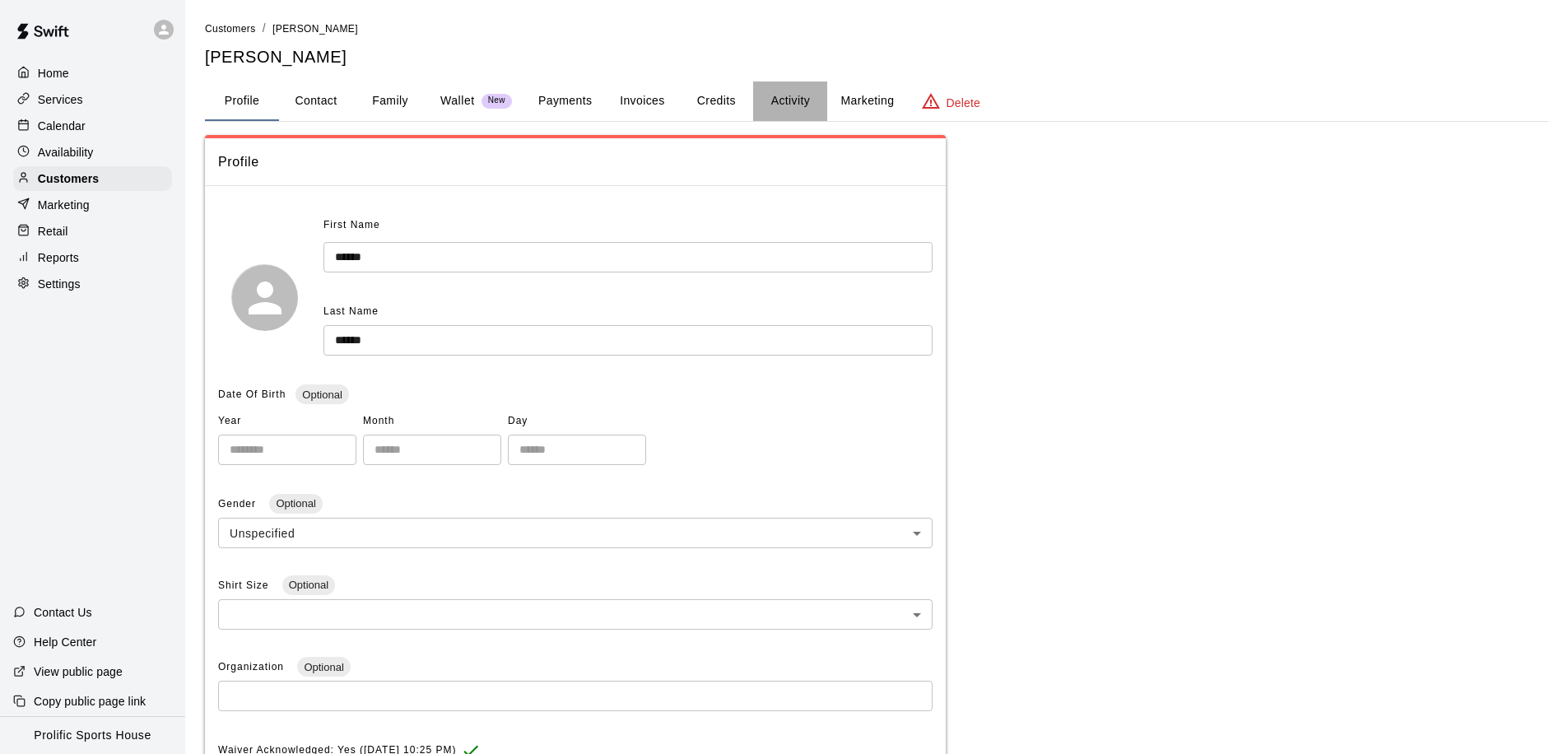
click at [781, 106] on button "Activity" at bounding box center [789, 101] width 74 height 40
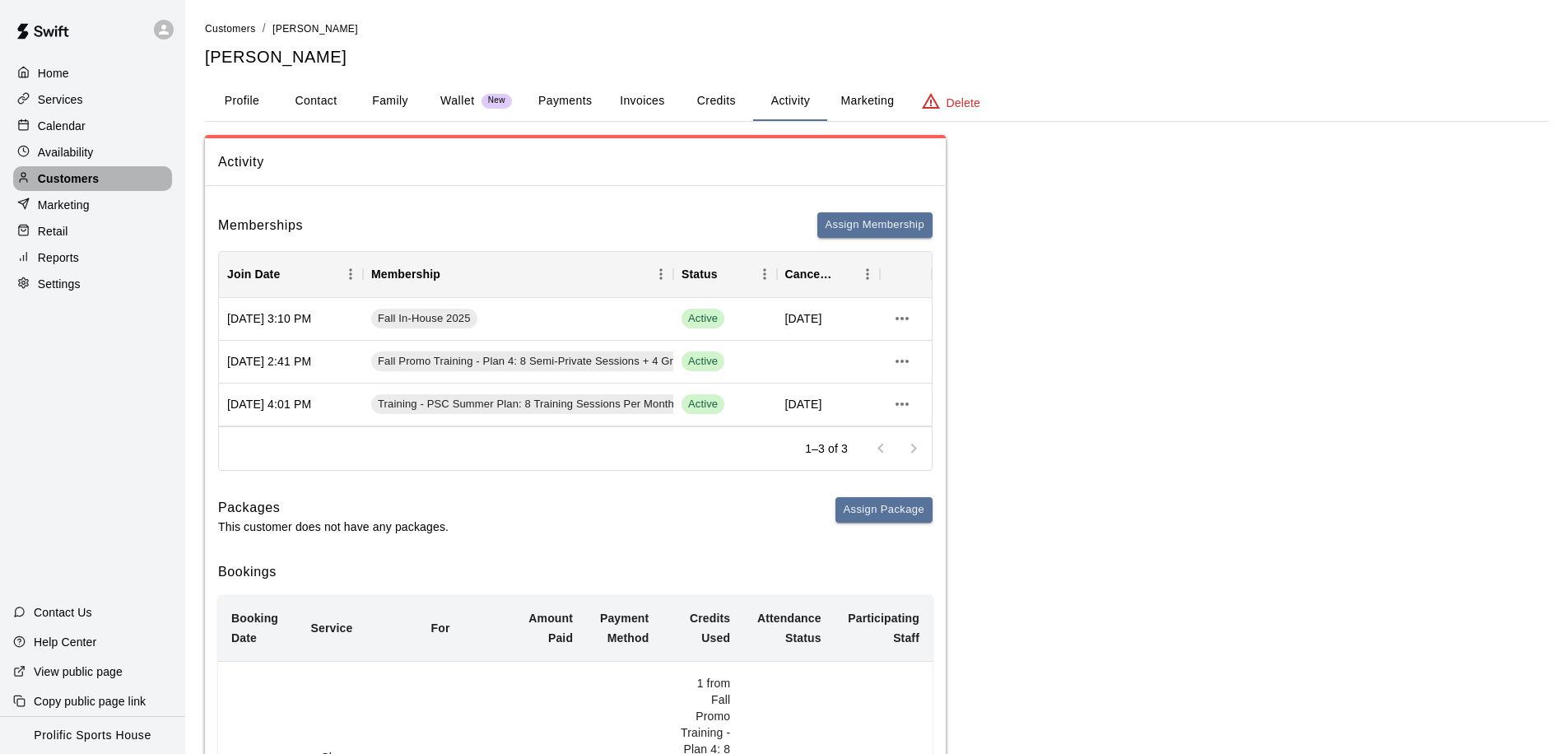
click at [121, 178] on div "Customers" at bounding box center [92, 178] width 159 height 25
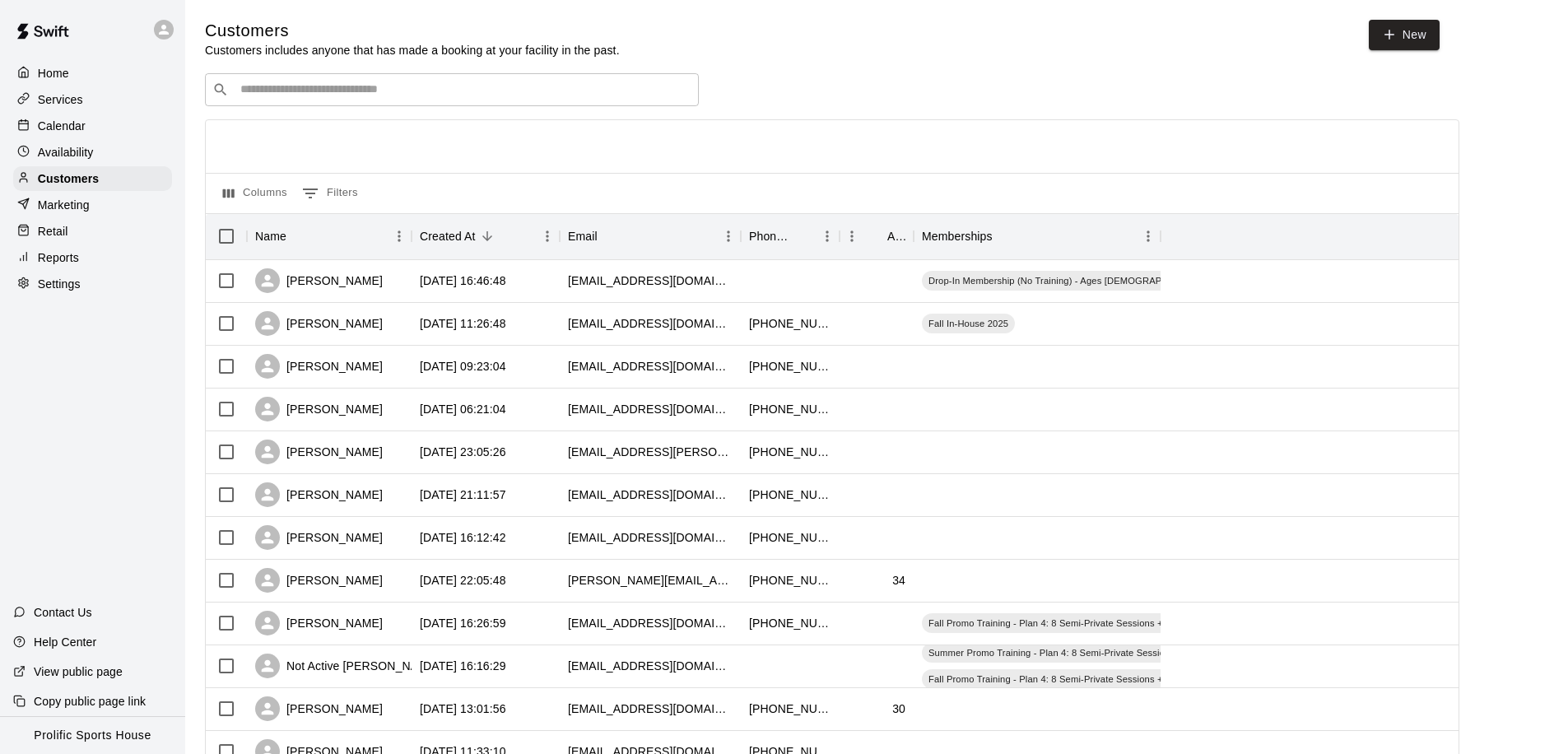
click at [469, 93] on input "Search customers by name or email" at bounding box center [463, 89] width 456 height 17
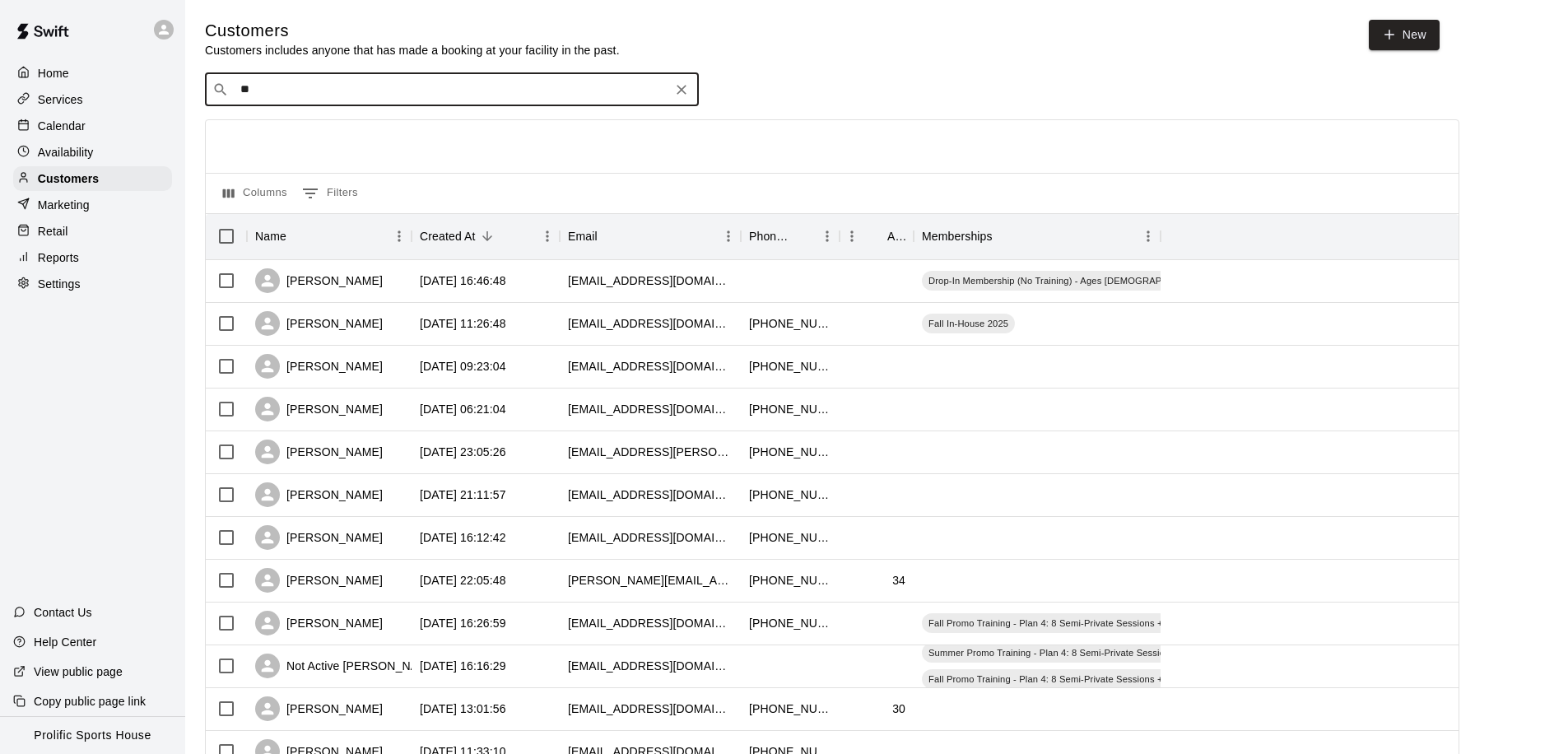
type input "***"
click at [355, 135] on div "Cruz Buytels cbuytels@pembina.com" at bounding box center [339, 133] width 177 height 36
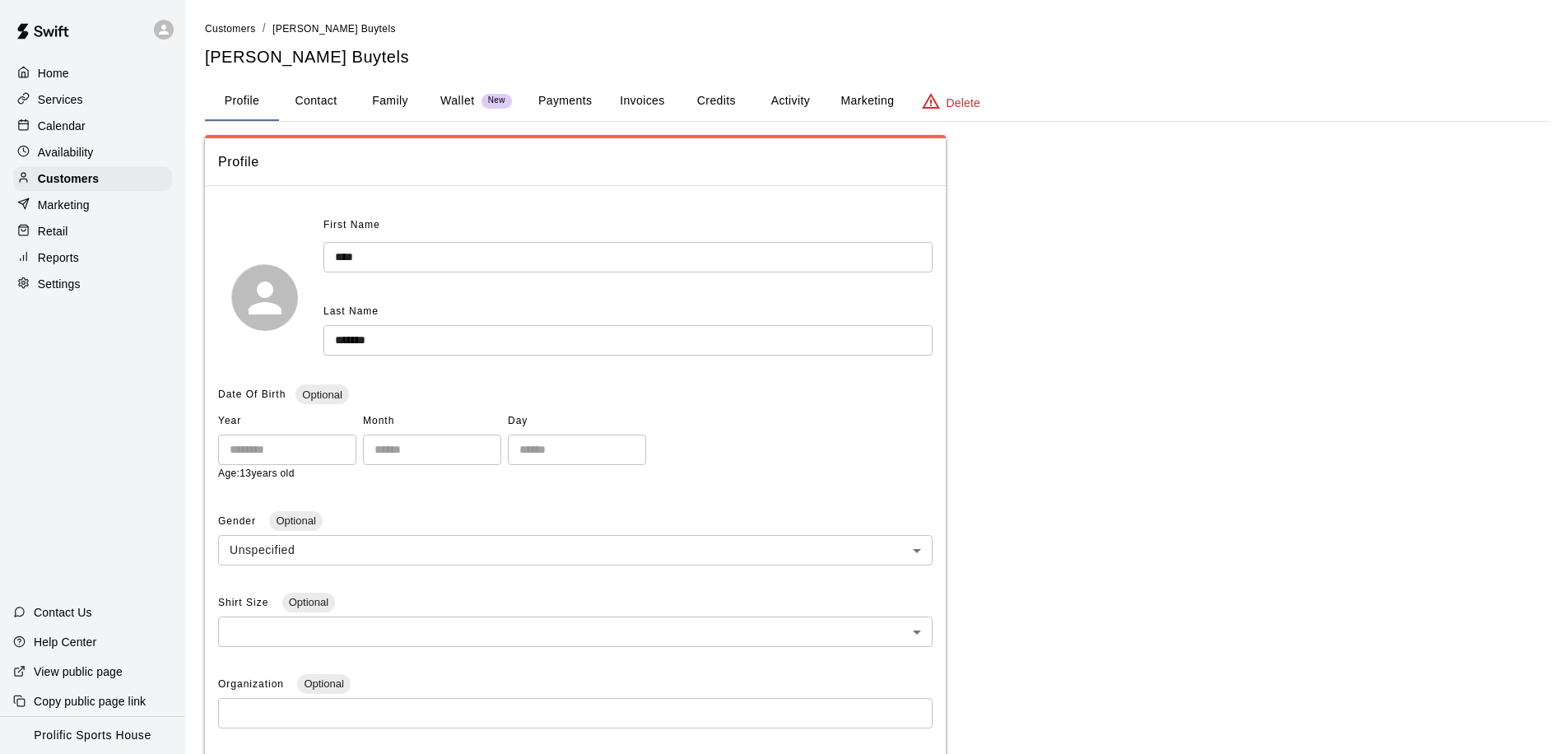
click at [781, 104] on button "Activity" at bounding box center [789, 101] width 74 height 40
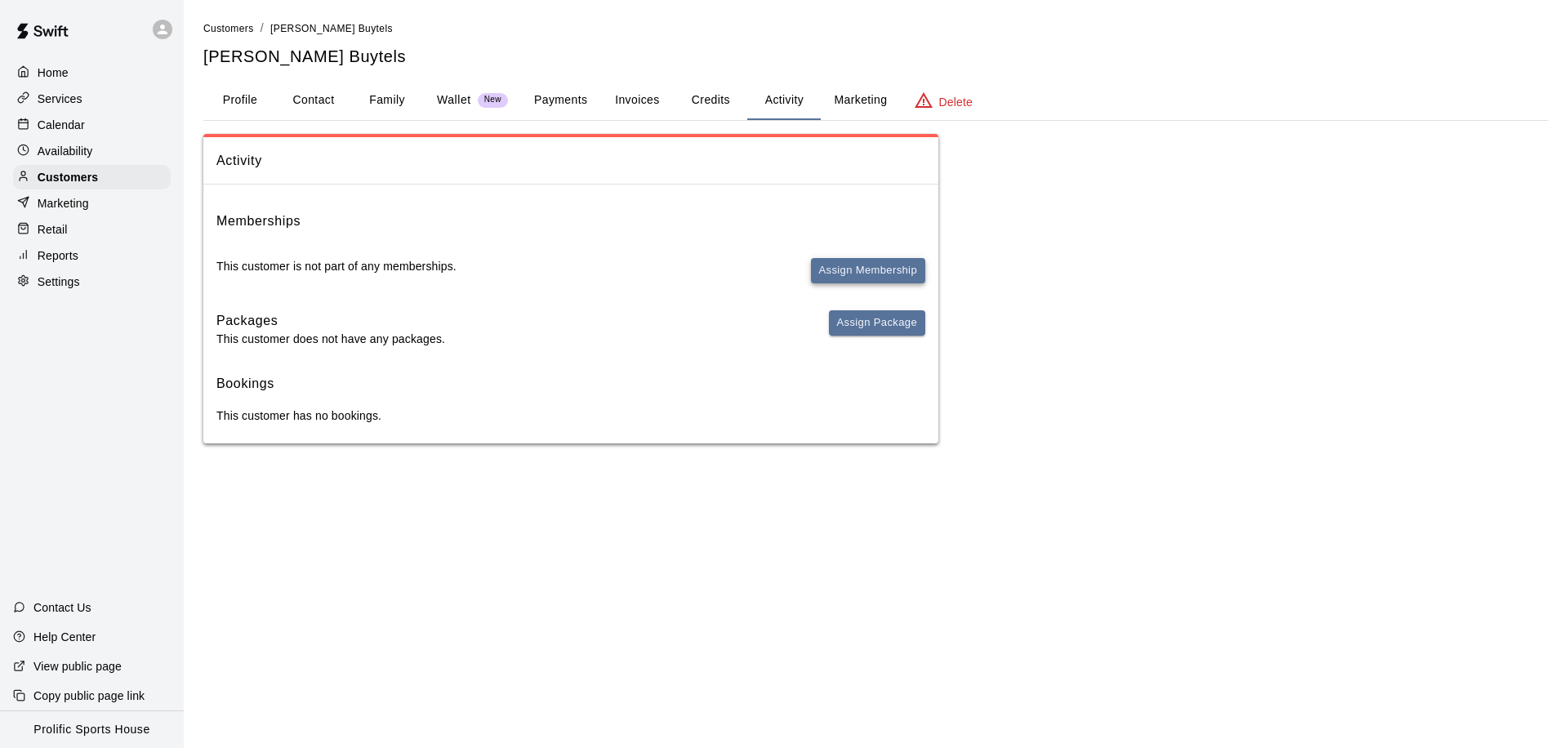
click at [834, 260] on button "Assign Membership" at bounding box center [868, 271] width 114 height 26
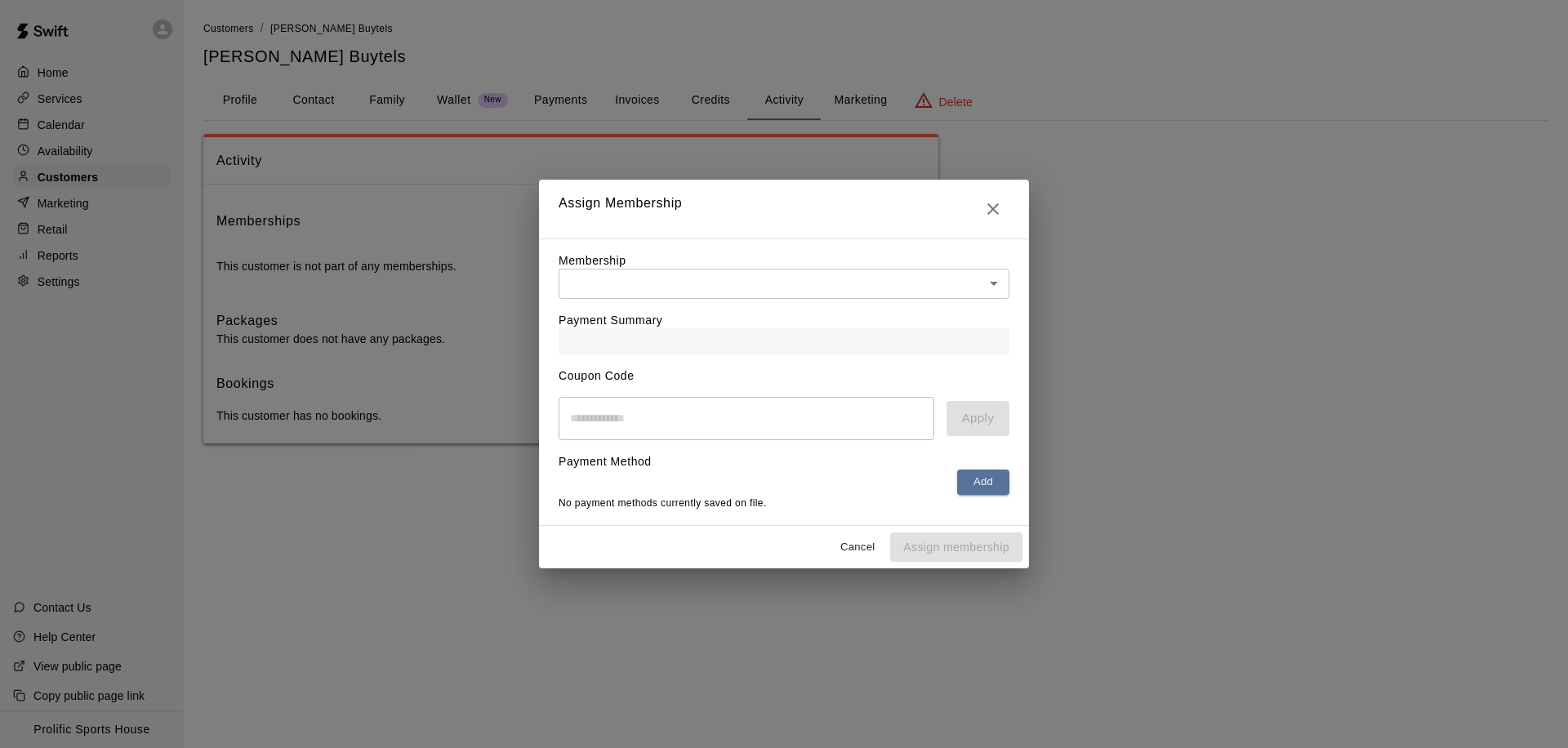
click at [720, 289] on body "Home Services Calendar Availability Customers Marketing Retail Reports Settings…" at bounding box center [784, 238] width 1568 height 476
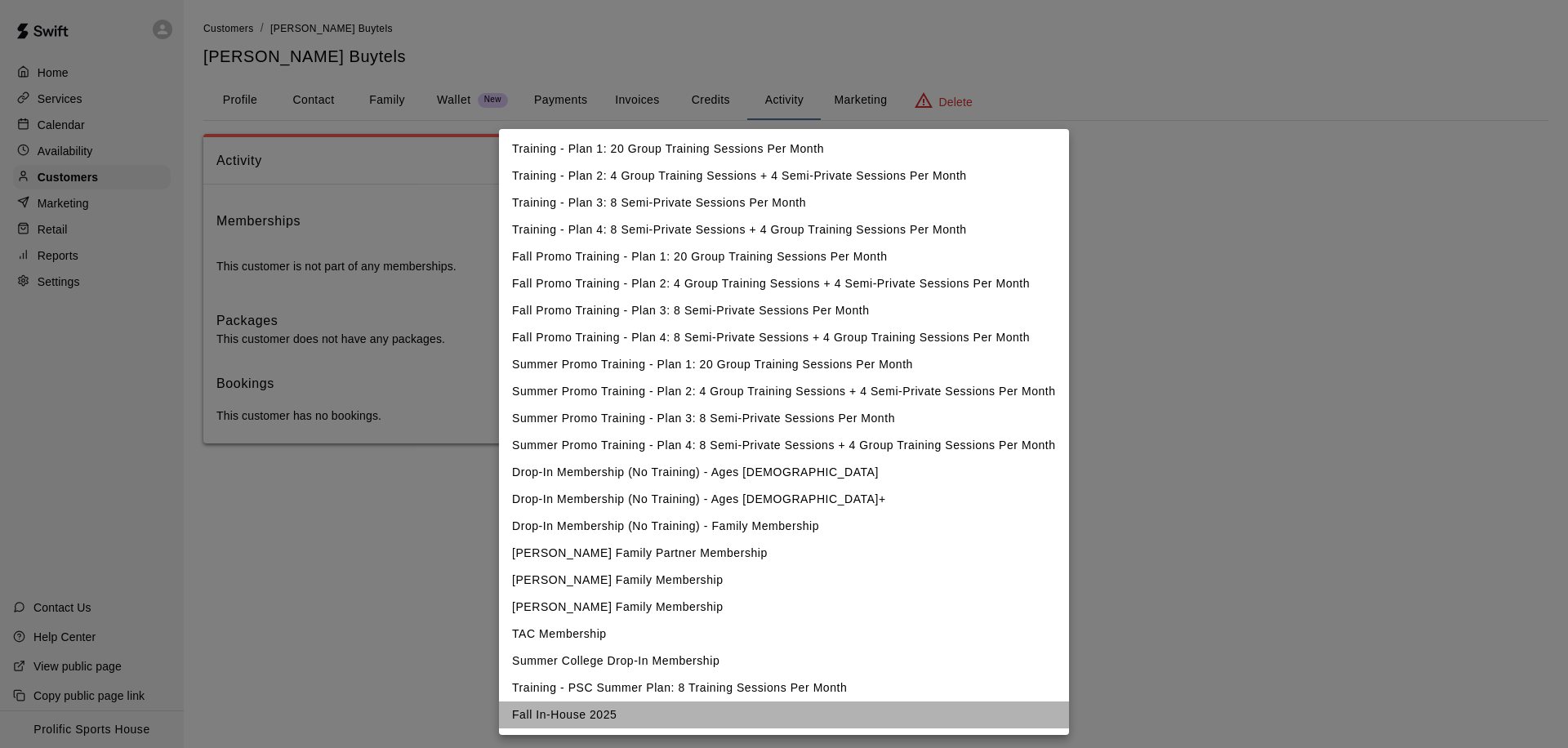
click at [578, 721] on li "Fall In-House 2025" at bounding box center [784, 715] width 570 height 27
type input "**********"
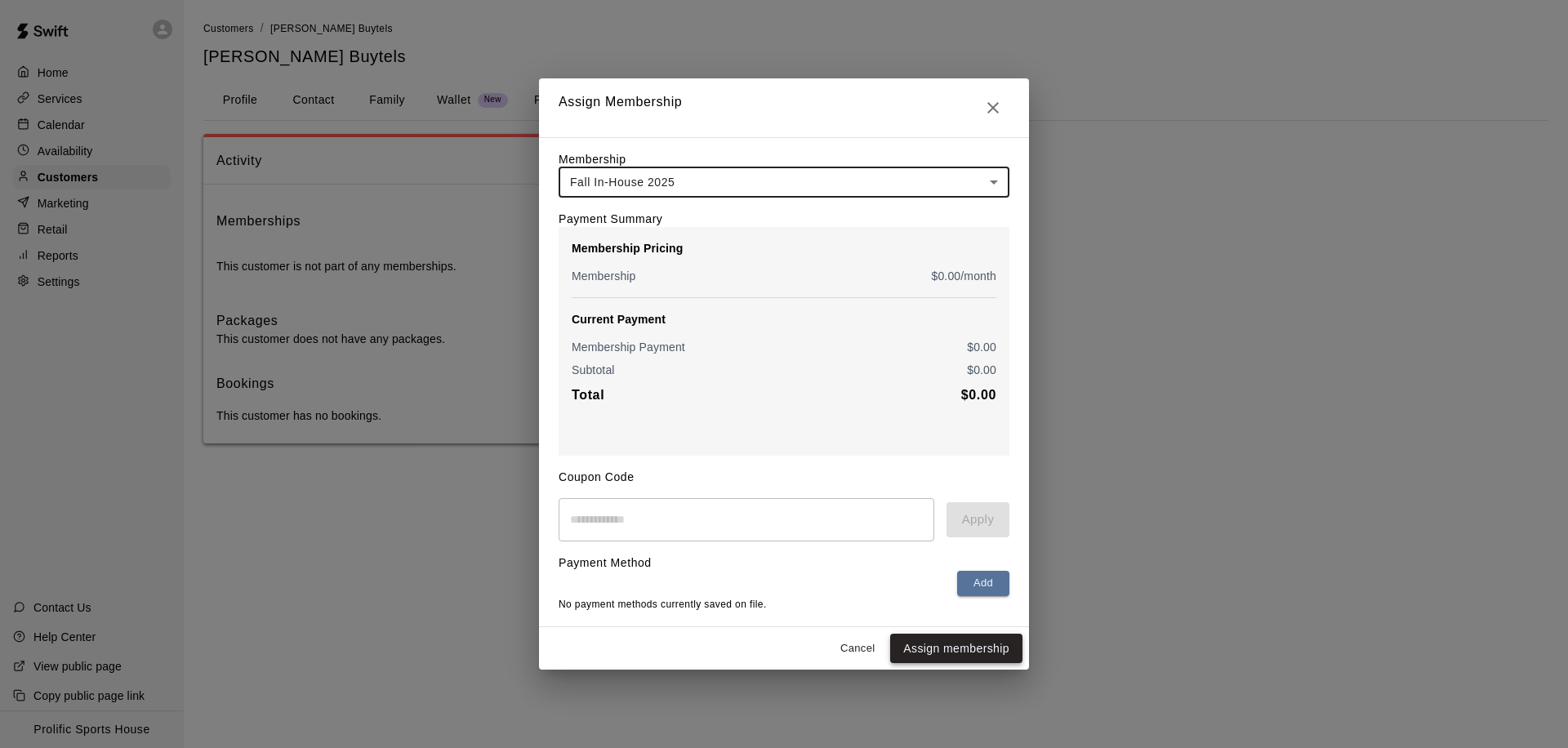
click at [919, 652] on button "Assign membership" at bounding box center [956, 648] width 133 height 30
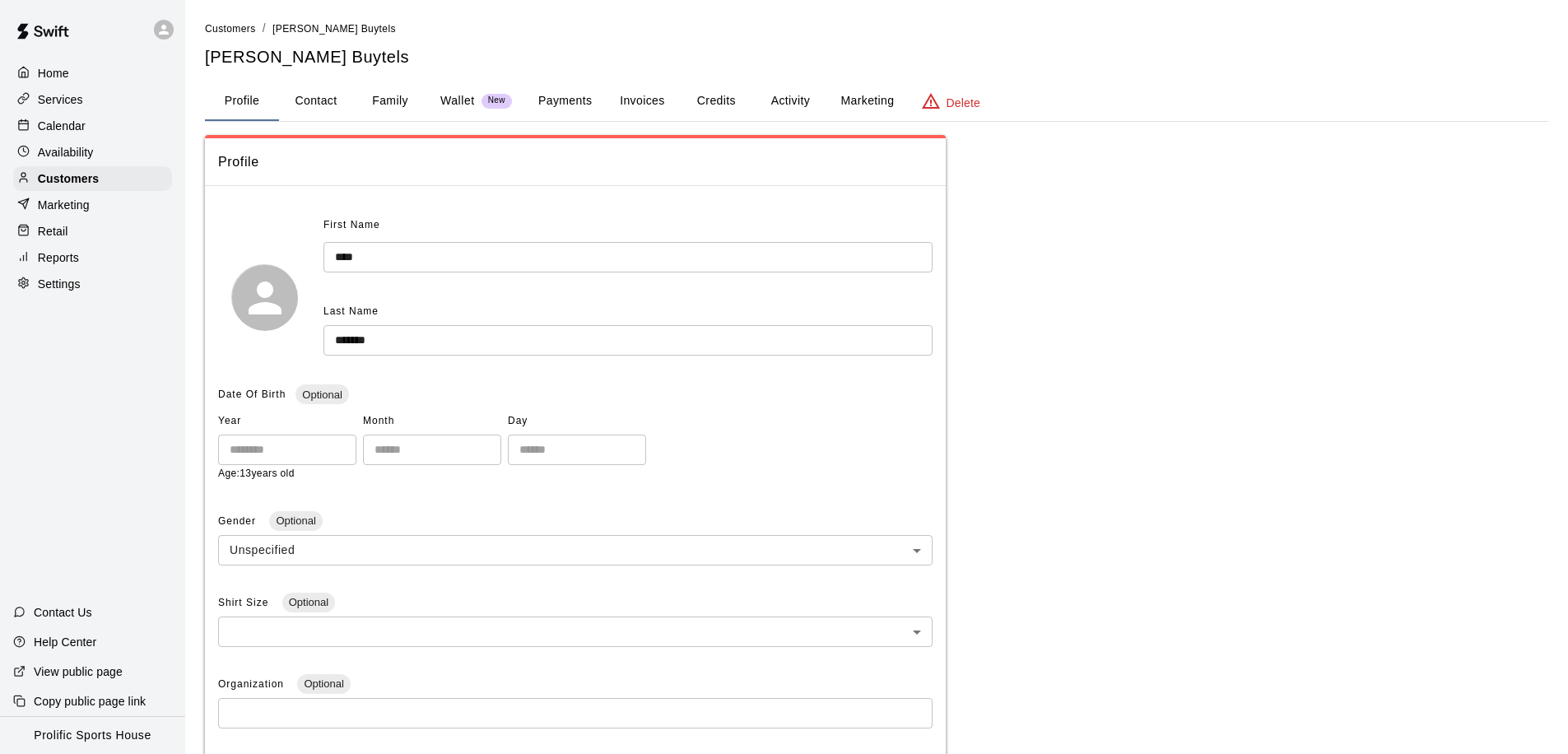
click at [797, 110] on button "Activity" at bounding box center [789, 101] width 74 height 40
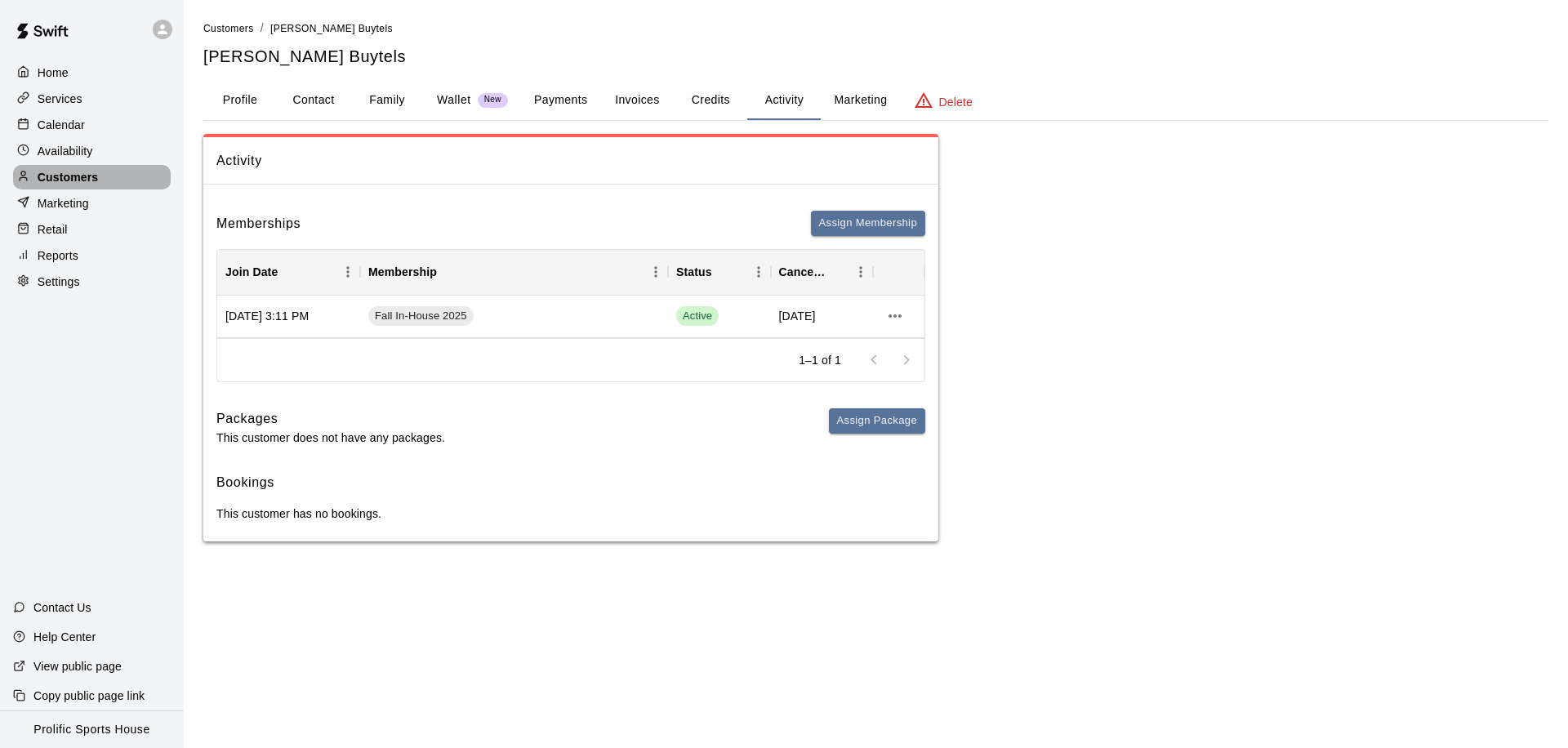
click at [81, 179] on p "Customers" at bounding box center [68, 177] width 61 height 17
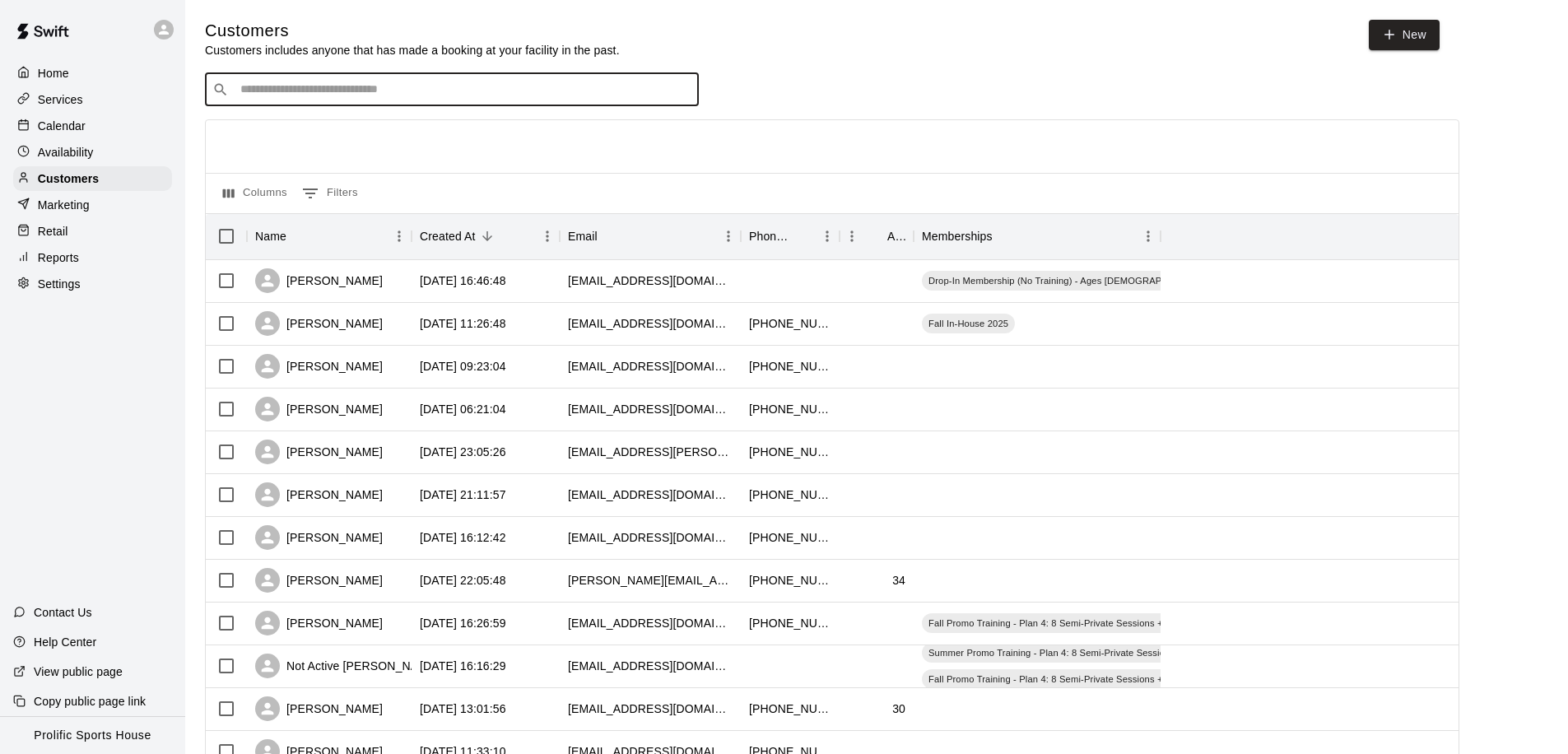
click at [389, 93] on input "Search customers by name or email" at bounding box center [463, 89] width 456 height 17
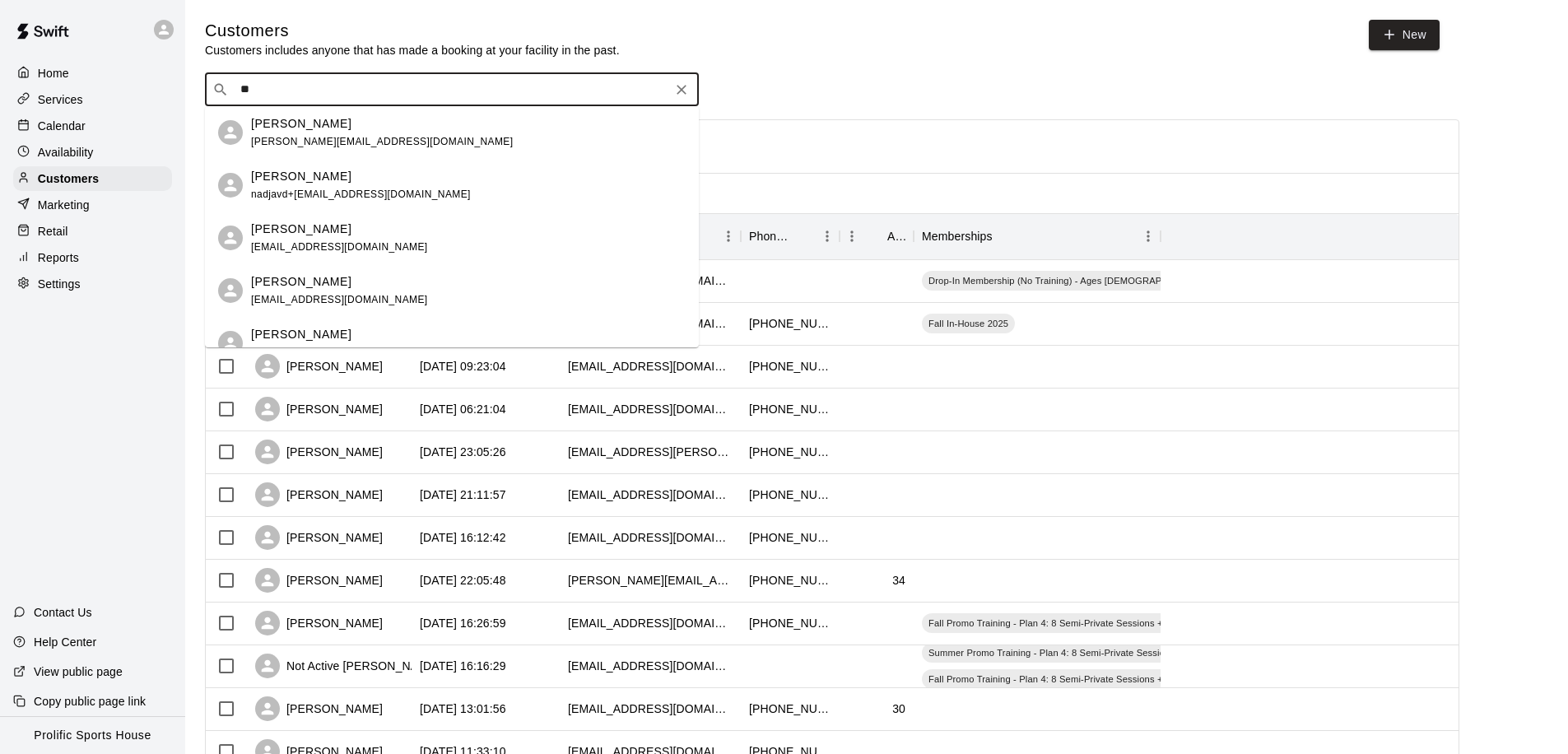
type input "*"
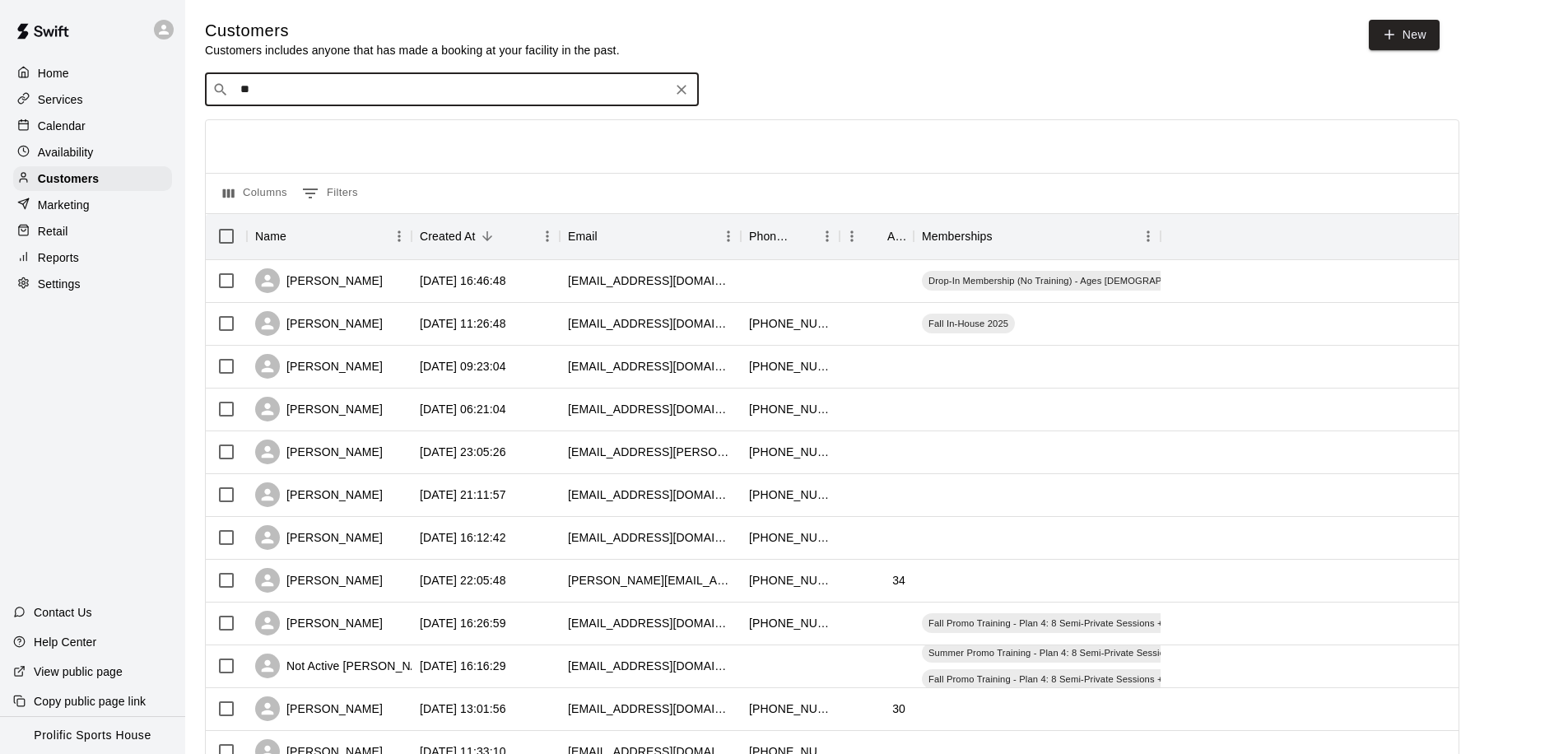
type input "*"
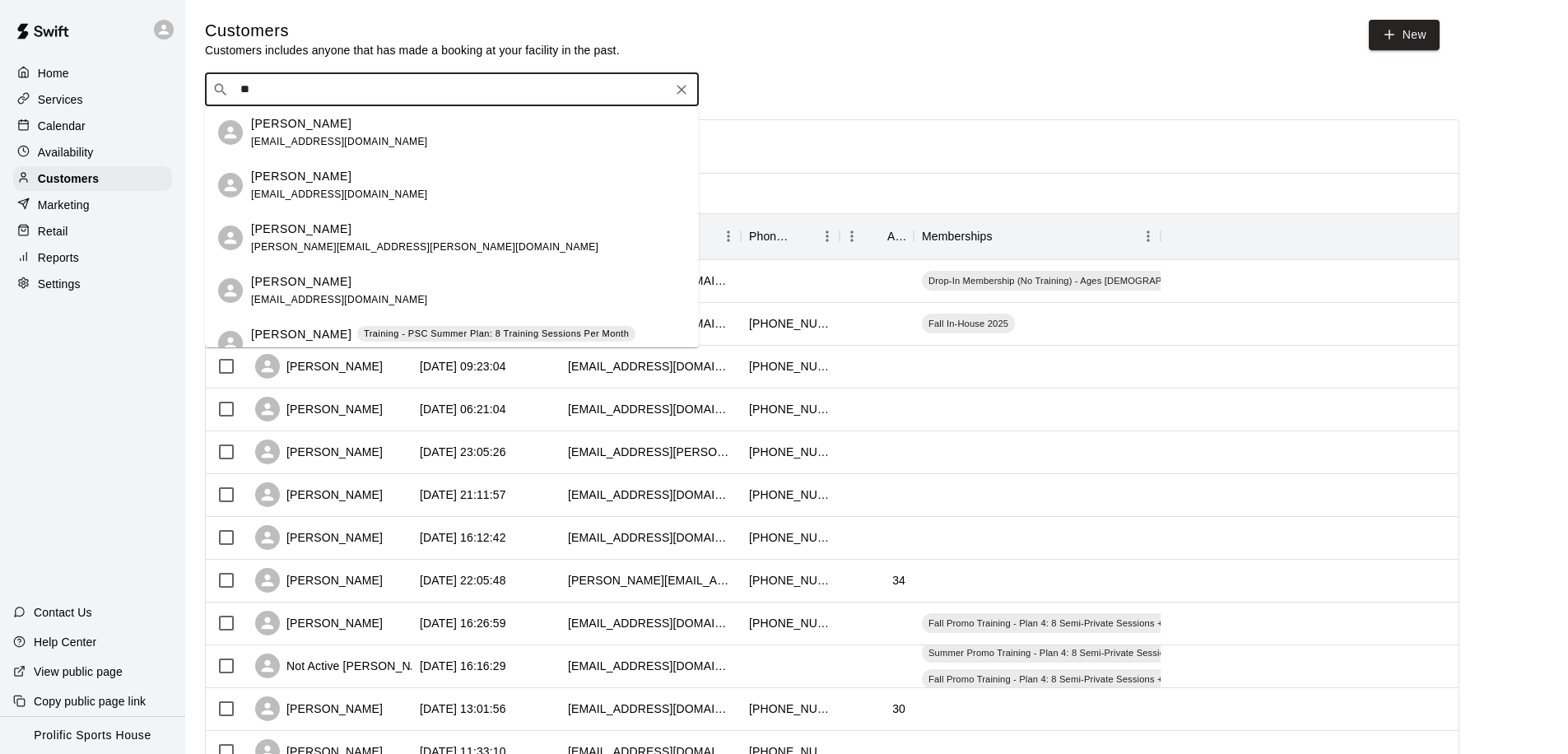
type input "*"
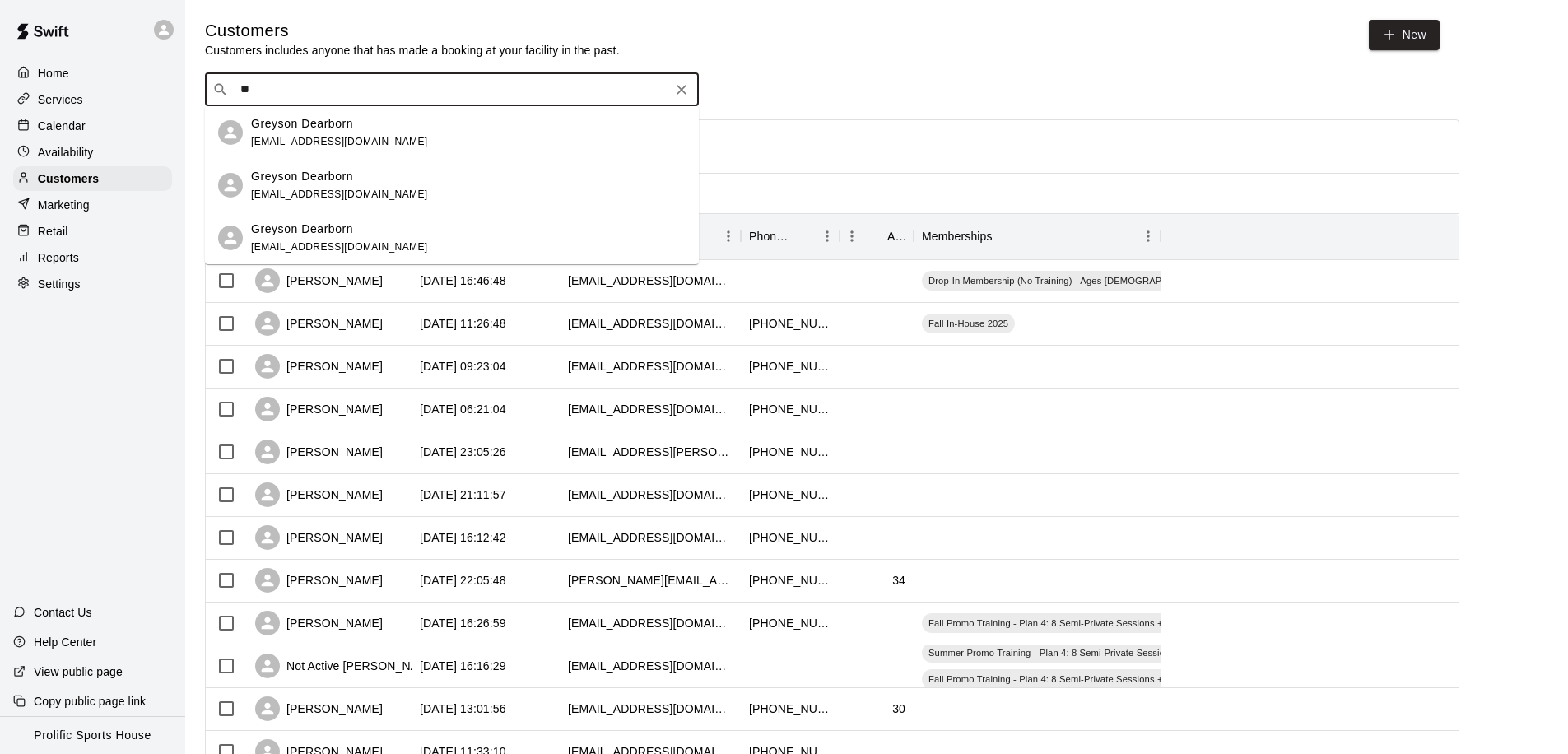
type input "*"
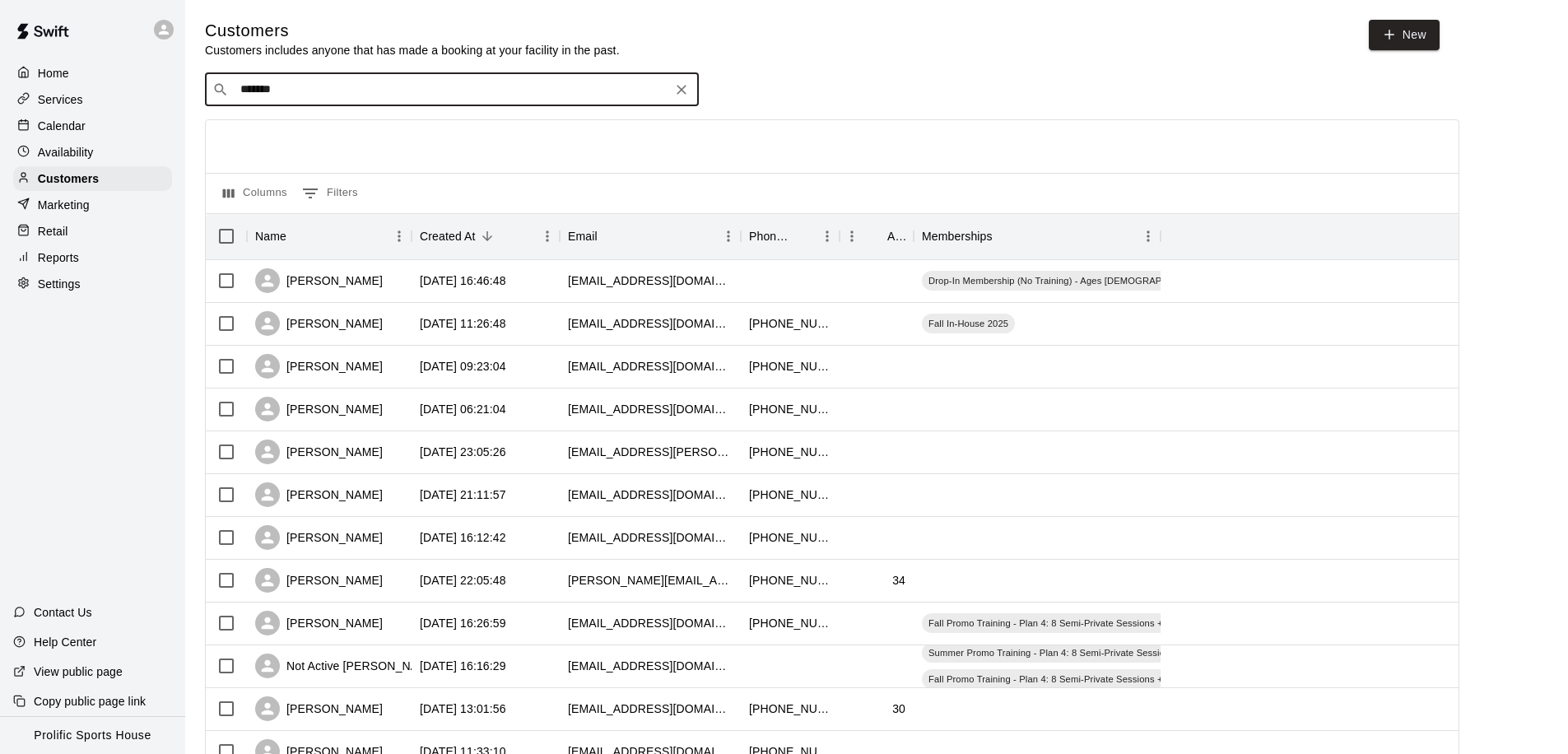
type input "********"
click at [303, 149] on div "Chris Martin scmartinfamily@gmail.com" at bounding box center [339, 133] width 177 height 36
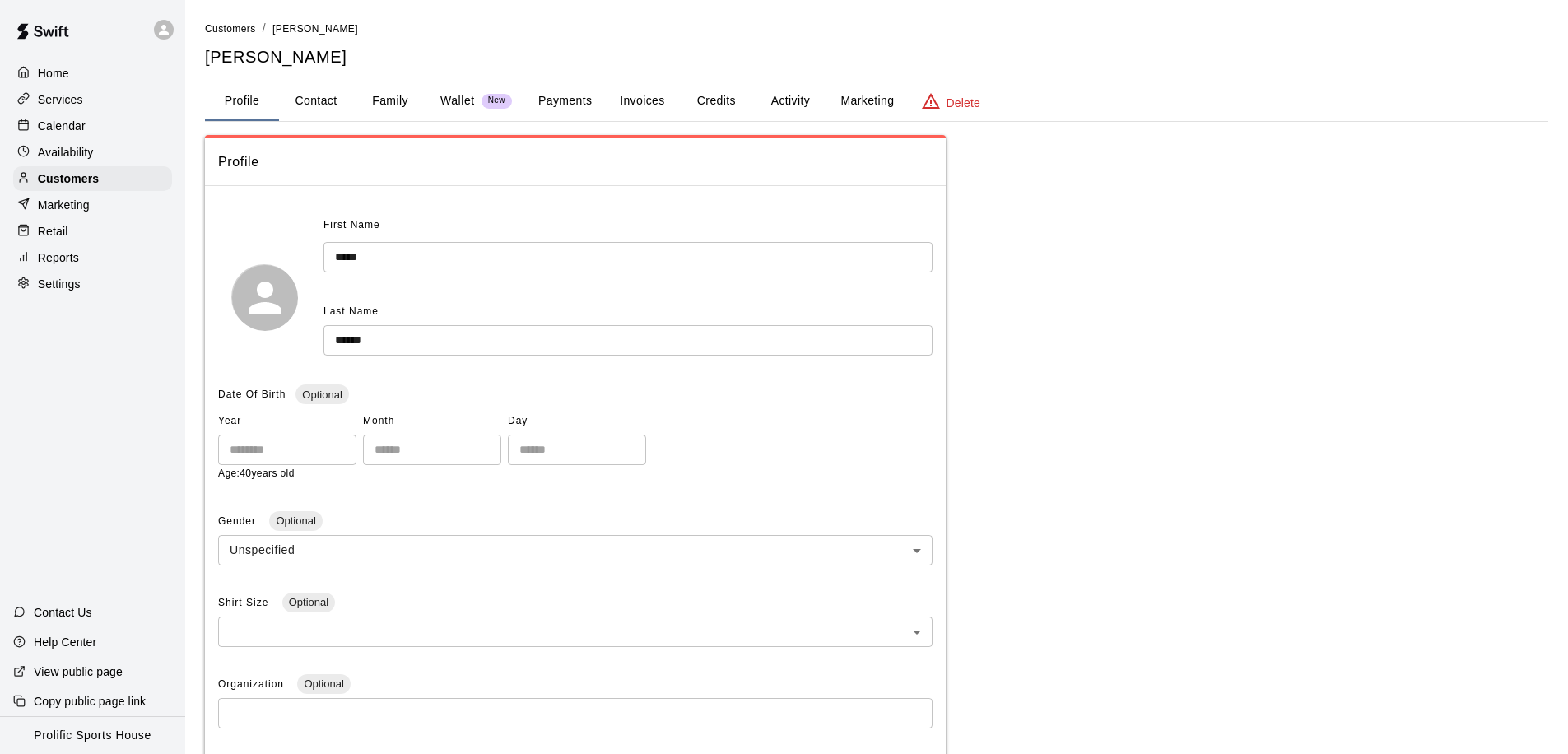
click at [404, 99] on button "Family" at bounding box center [390, 101] width 74 height 40
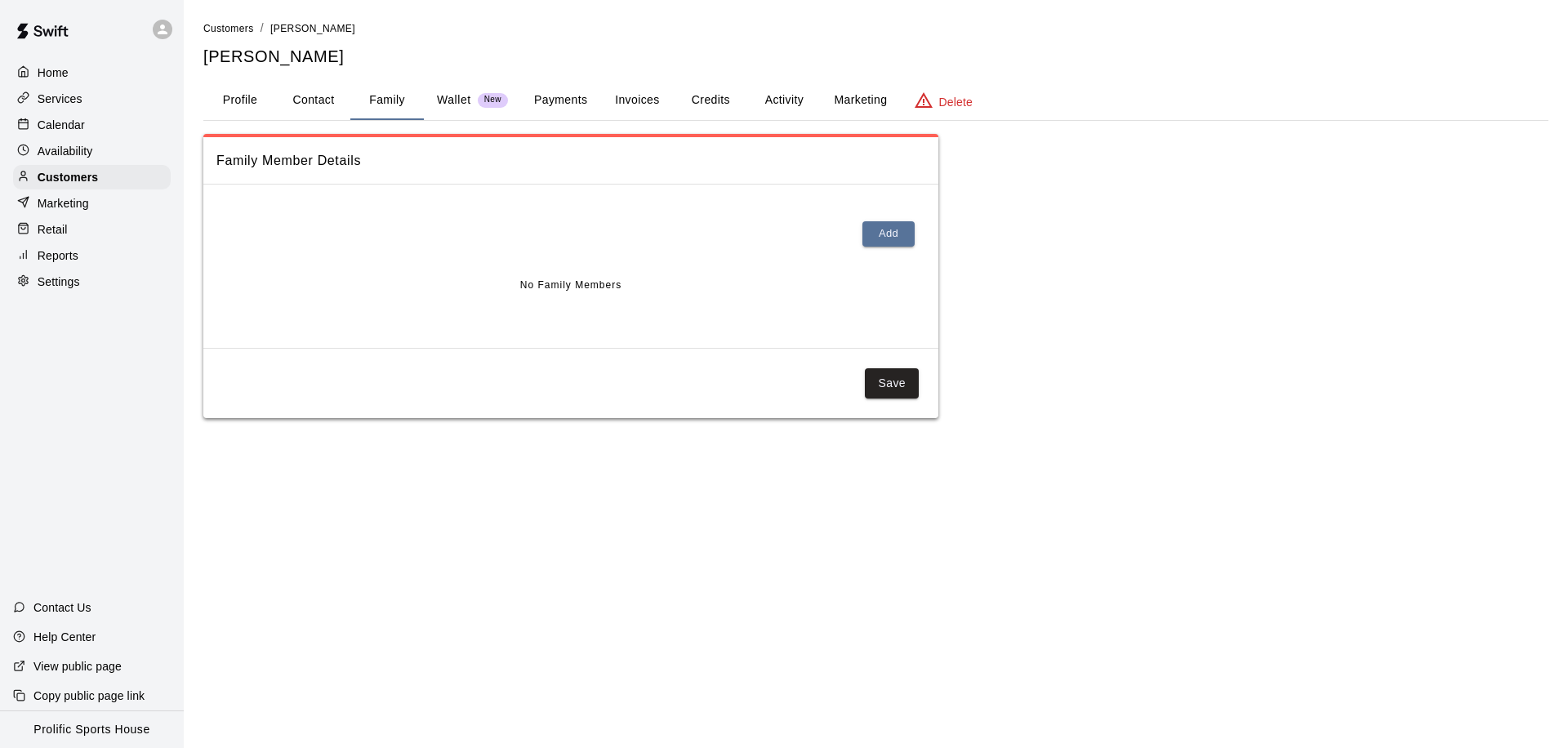
click at [263, 98] on button "Profile" at bounding box center [240, 100] width 74 height 39
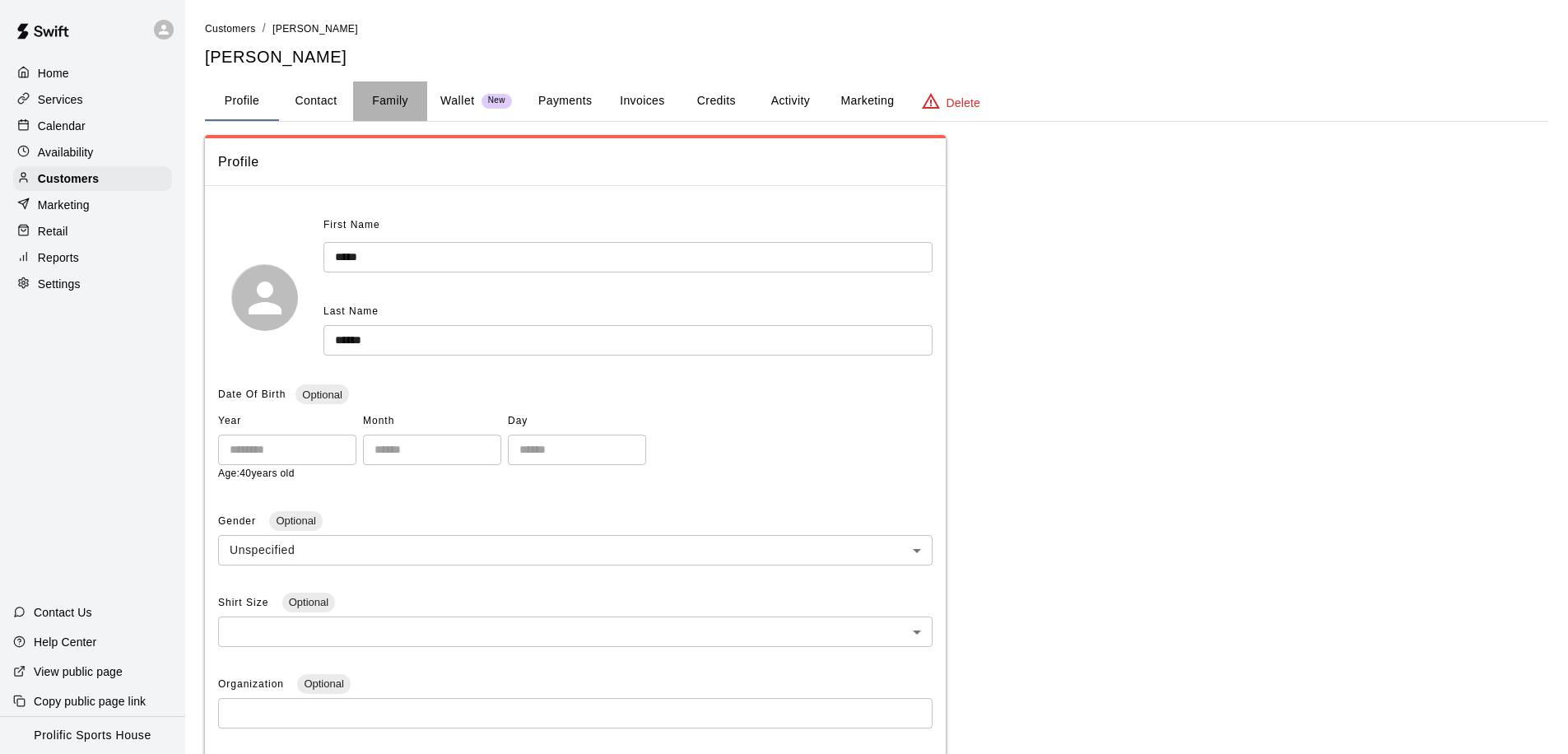
click at [382, 109] on button "Family" at bounding box center [390, 101] width 74 height 40
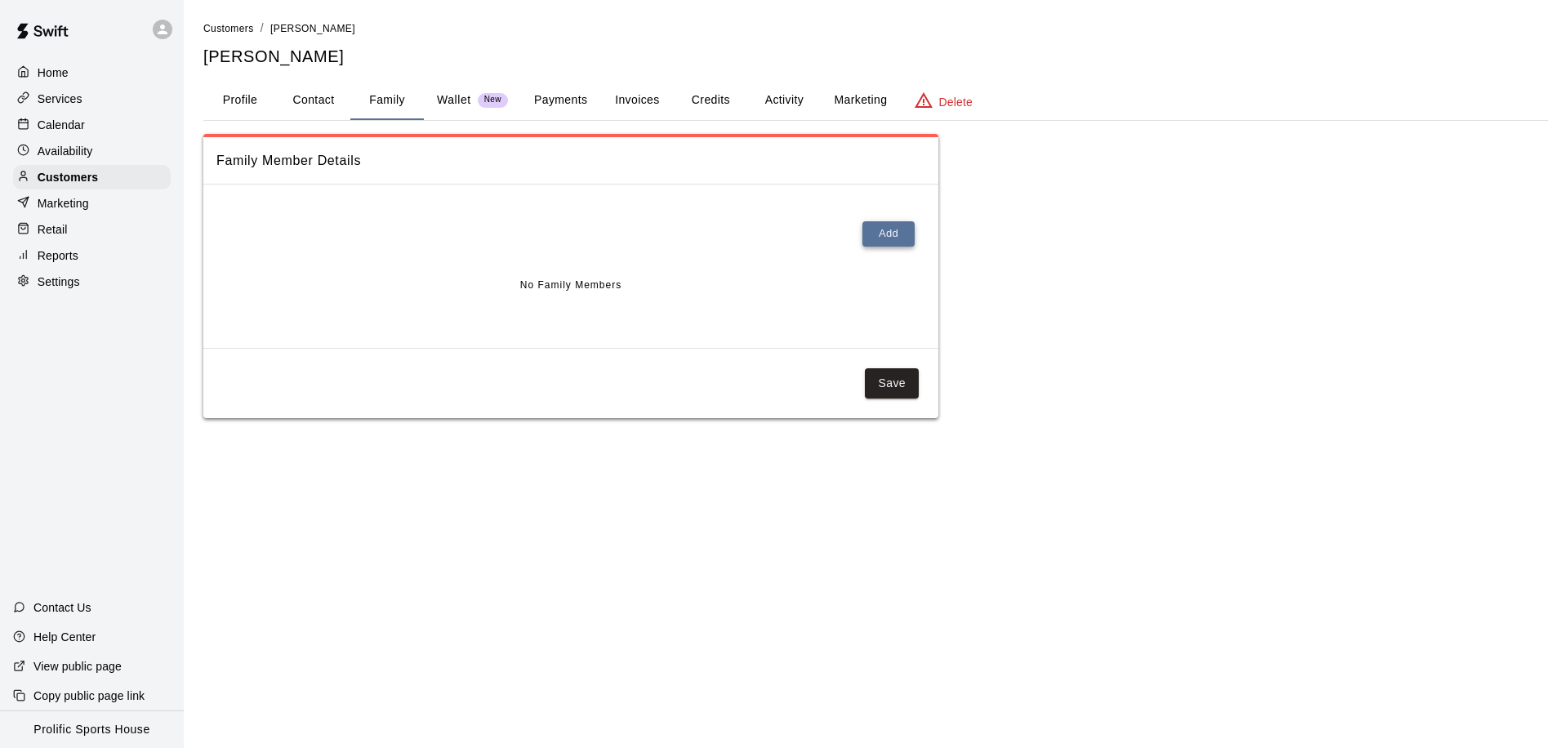
click at [886, 227] on button "Add" at bounding box center [888, 234] width 52 height 26
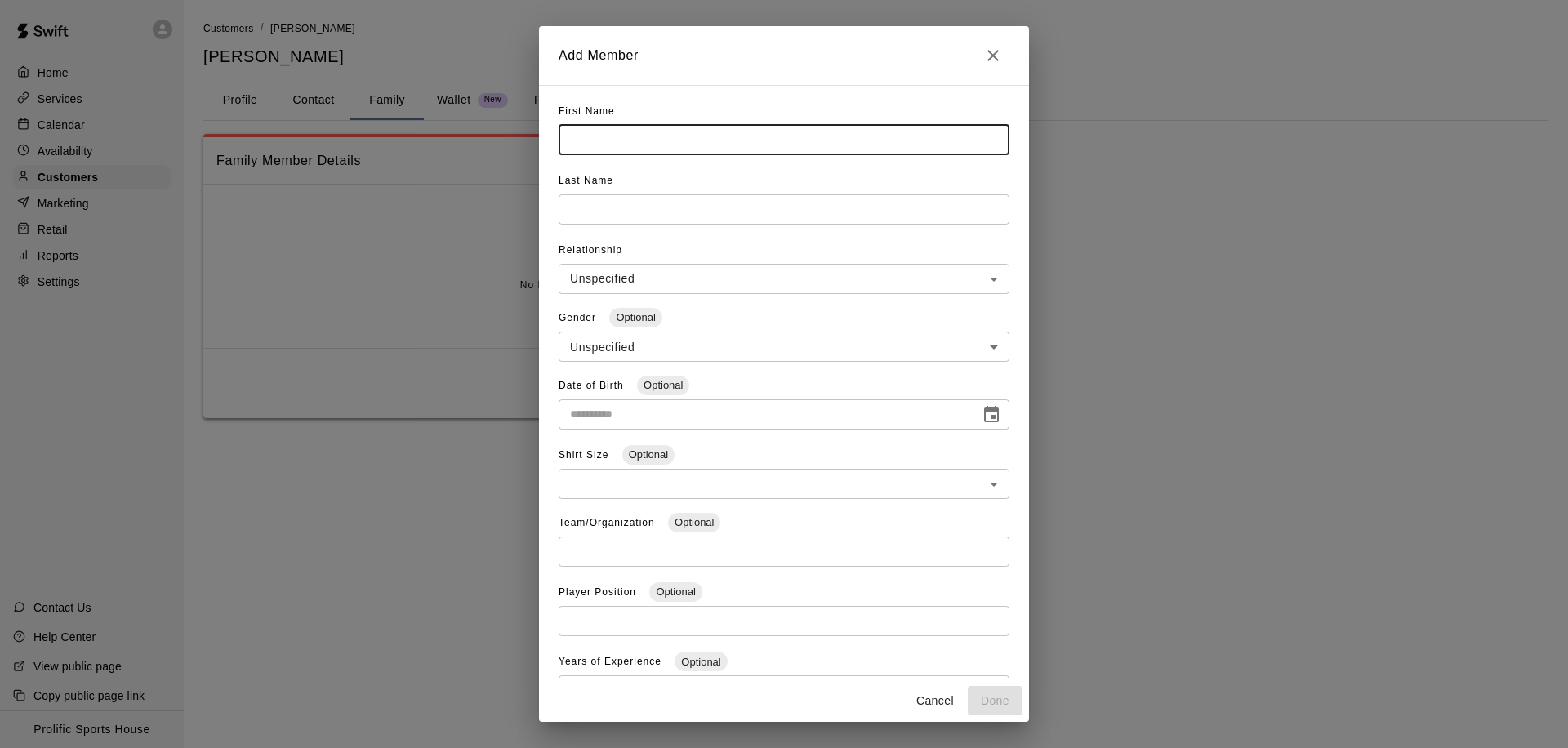
click at [621, 149] on input "text" at bounding box center [784, 139] width 451 height 30
type input "*******"
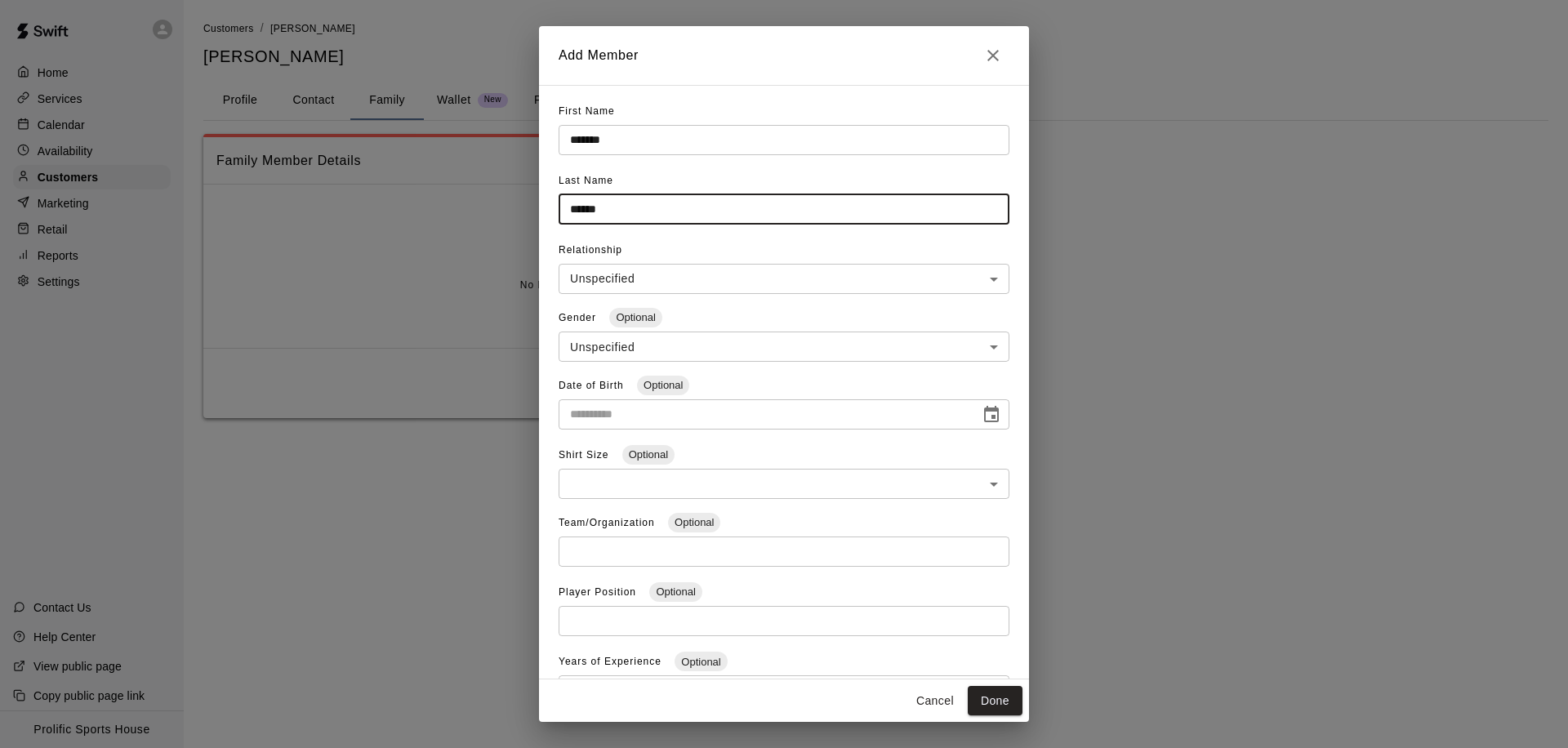
type input "******"
click at [586, 421] on input "**********" at bounding box center [764, 414] width 410 height 30
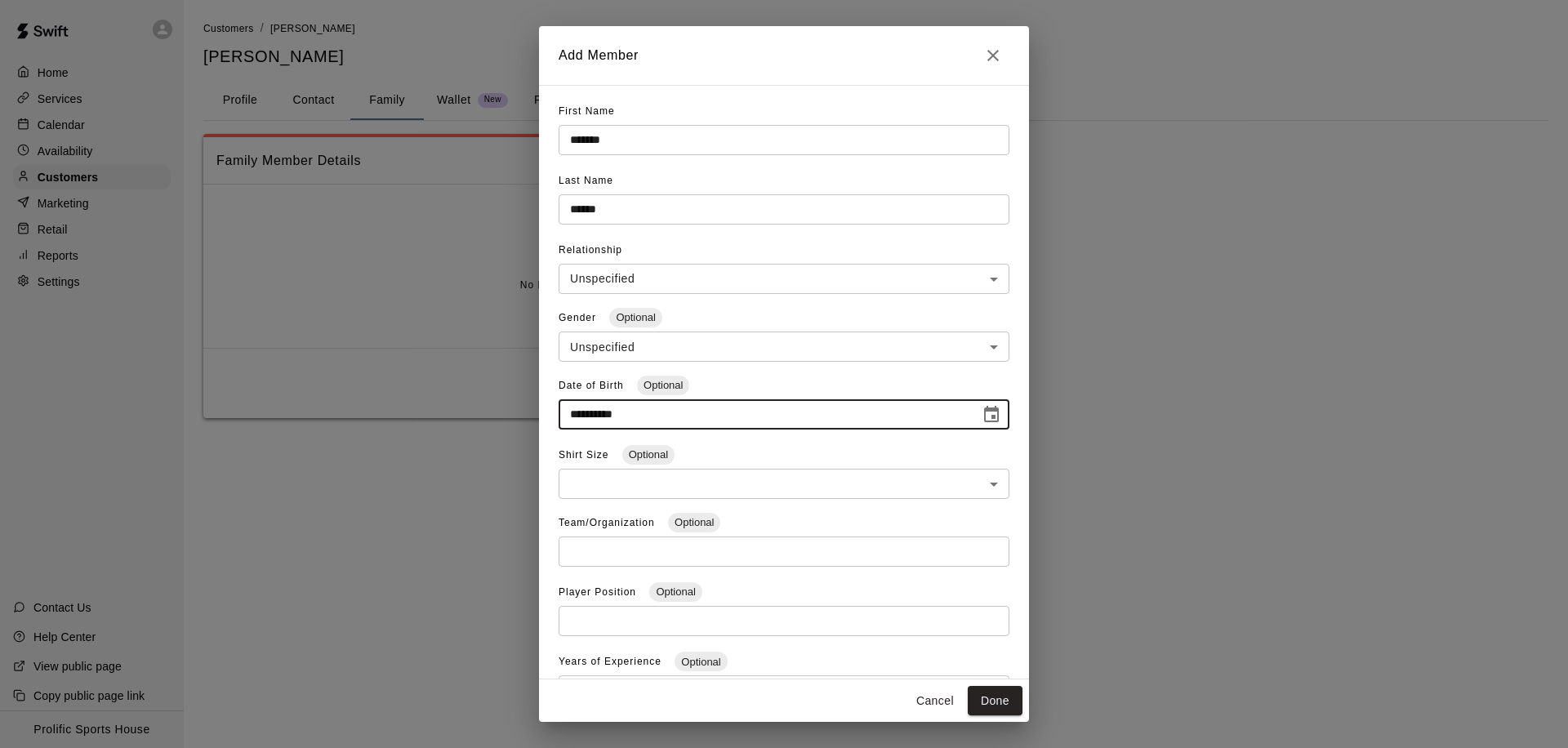
type input "**********"
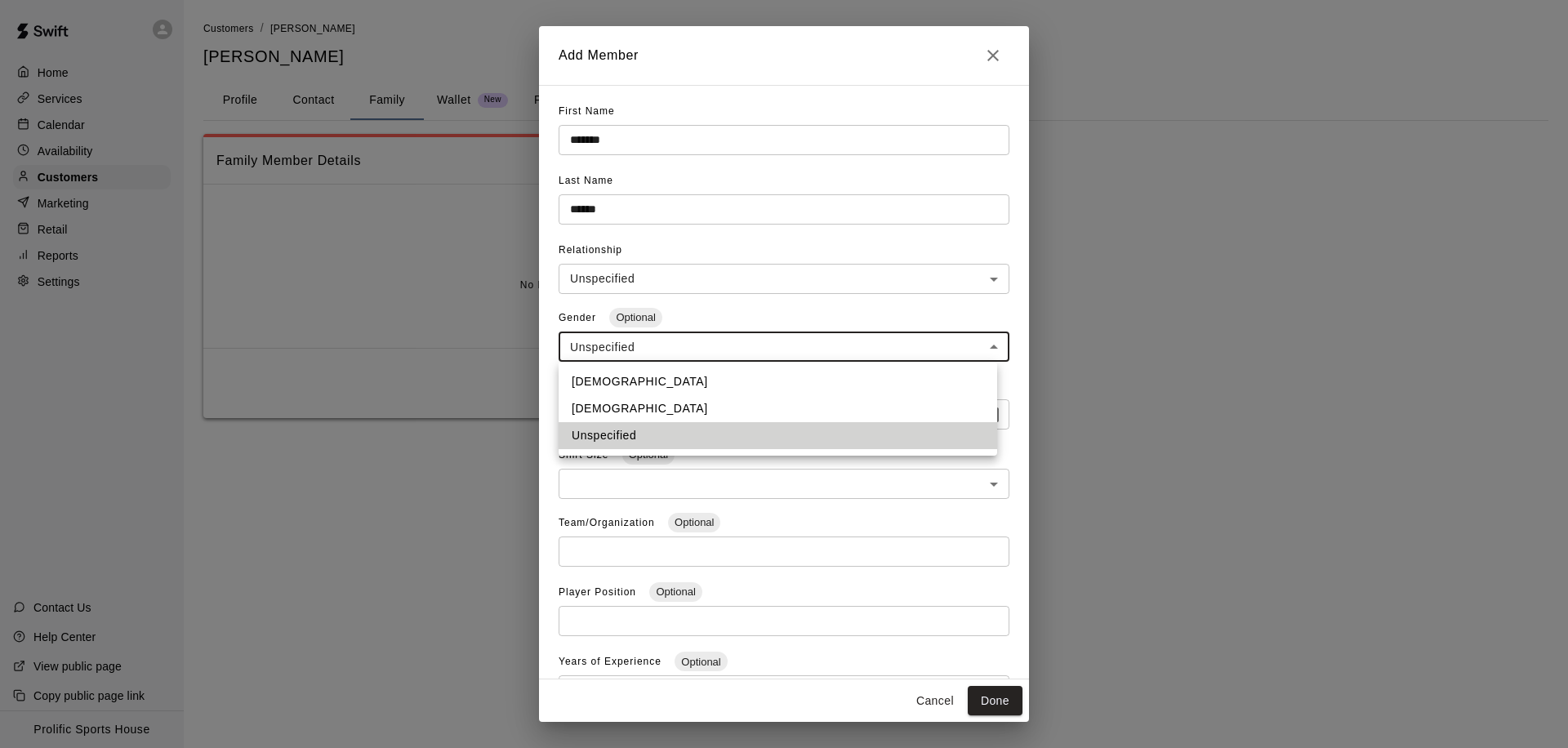
click at [699, 347] on body "**********" at bounding box center [784, 225] width 1568 height 451
click at [650, 387] on li "[DEMOGRAPHIC_DATA]" at bounding box center [778, 381] width 439 height 27
type input "****"
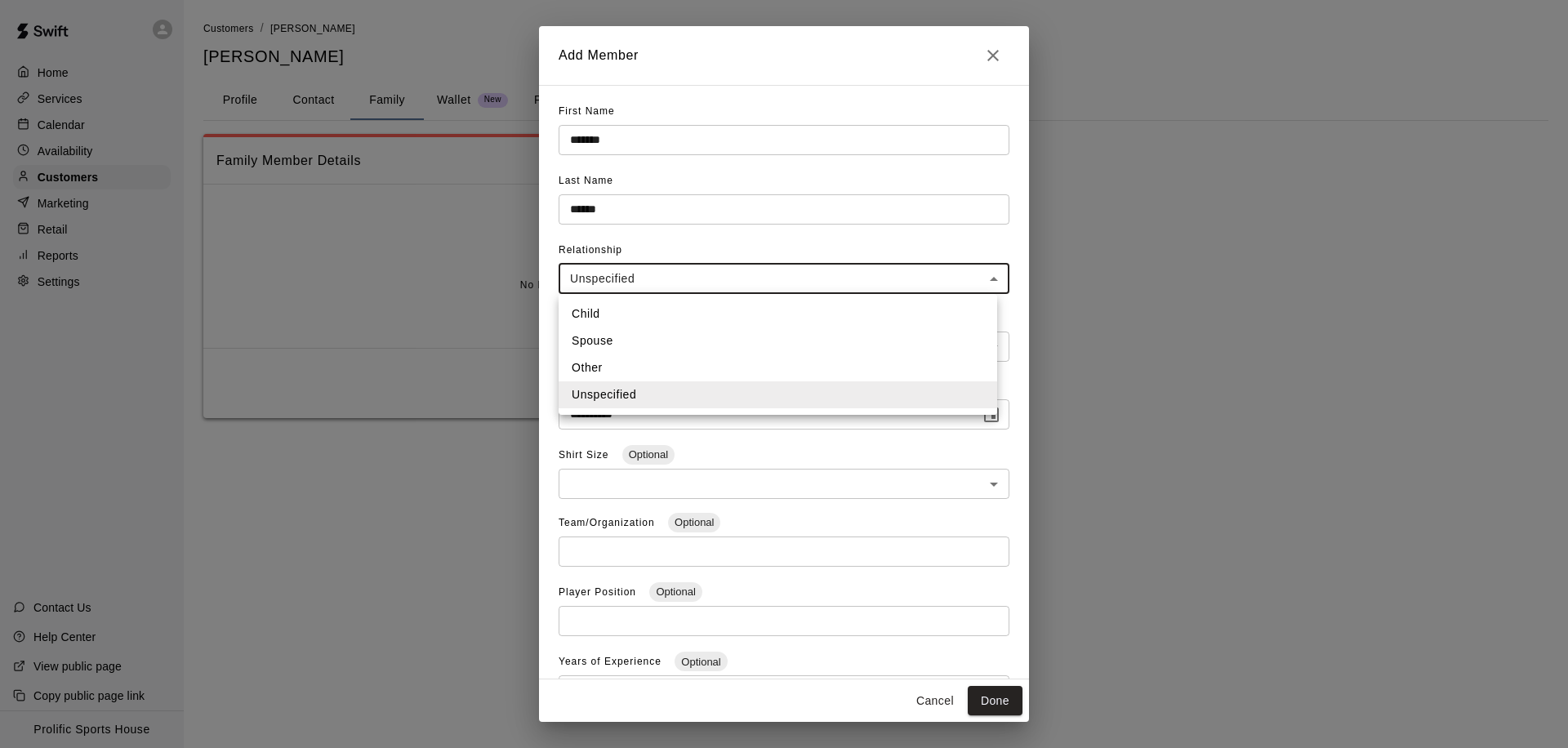
click at [713, 284] on body "**********" at bounding box center [784, 225] width 1568 height 451
click at [693, 314] on li "Child" at bounding box center [778, 313] width 439 height 27
type input "*****"
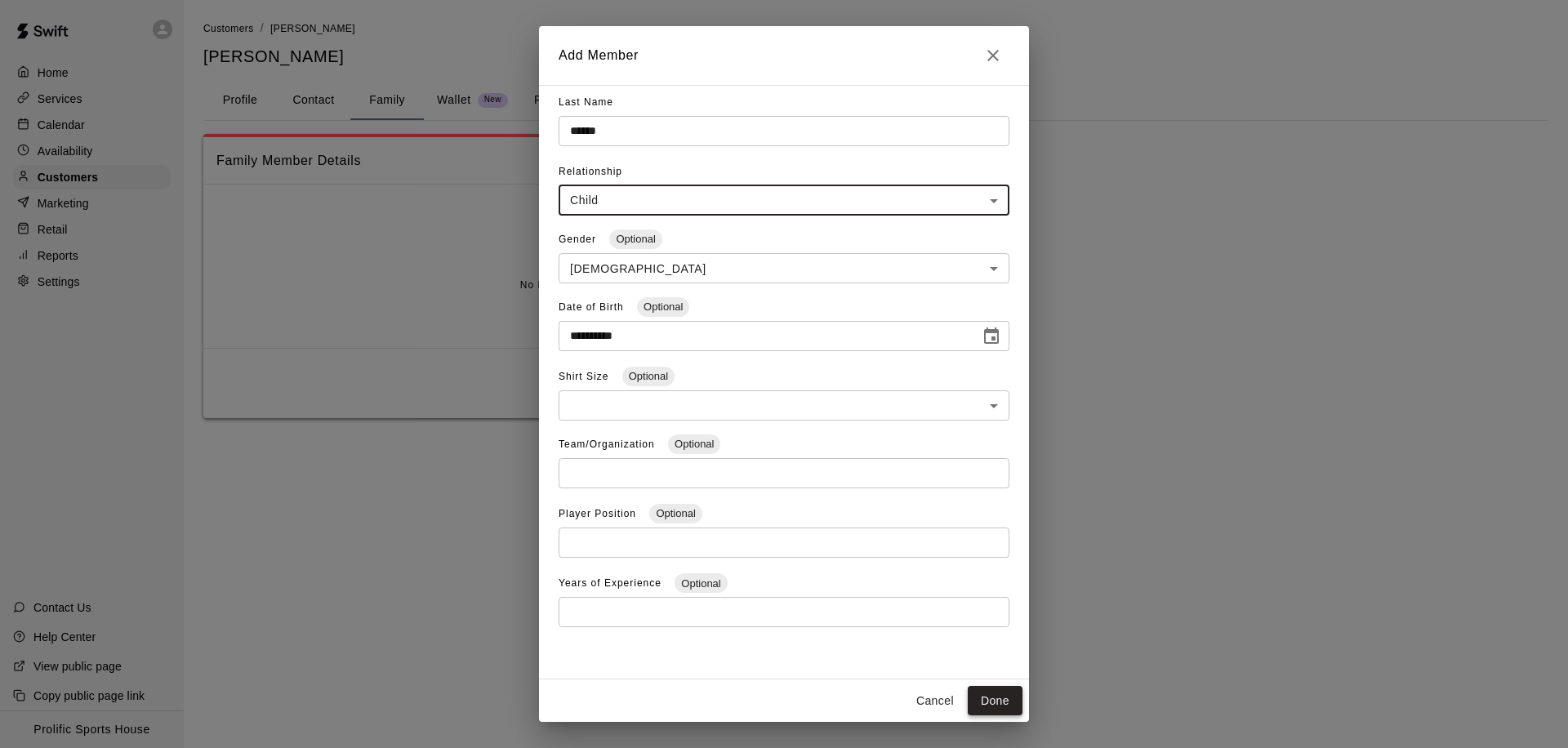
scroll to position [80, 0]
click at [988, 709] on button "Done" at bounding box center [996, 701] width 55 height 30
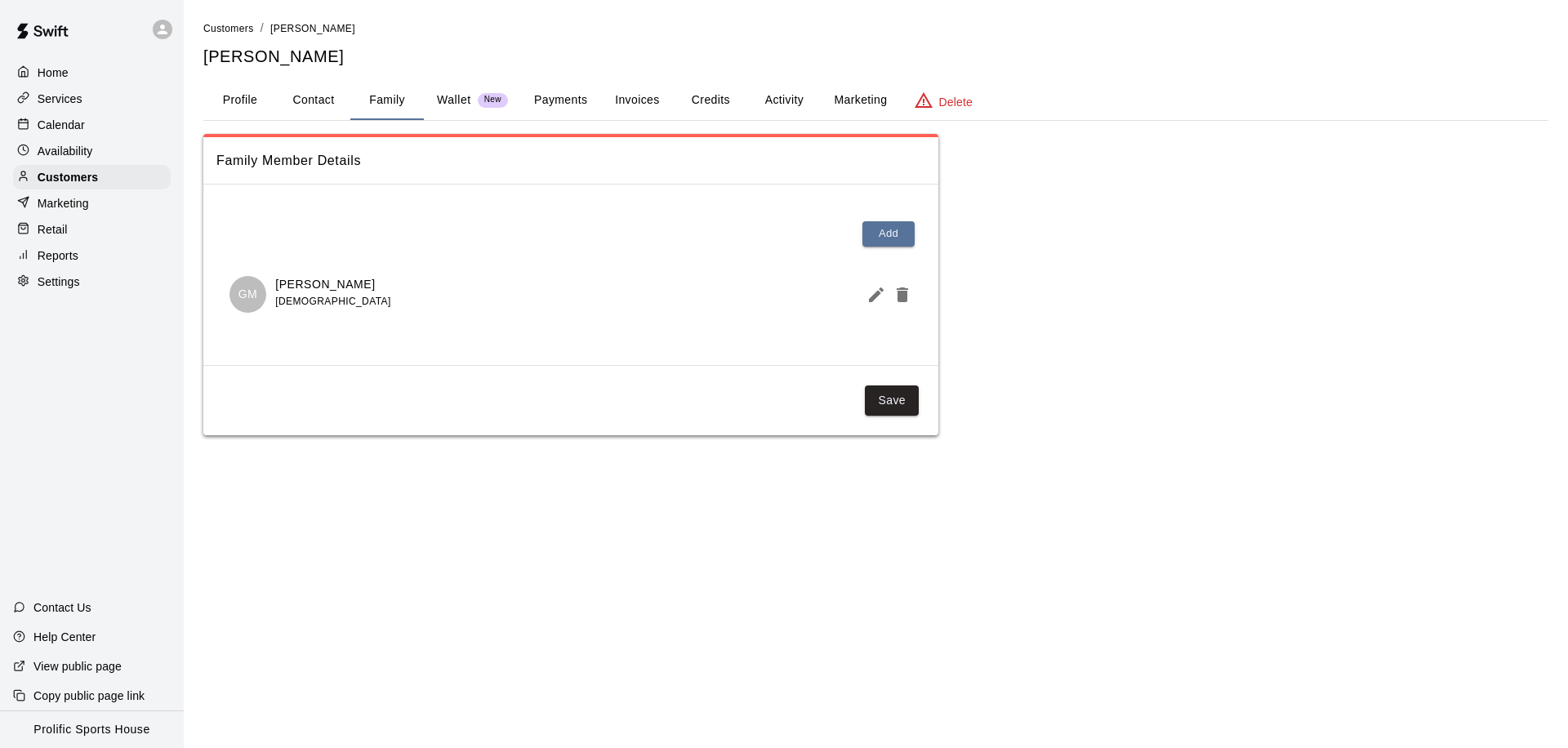
click at [251, 106] on button "Profile" at bounding box center [240, 100] width 74 height 39
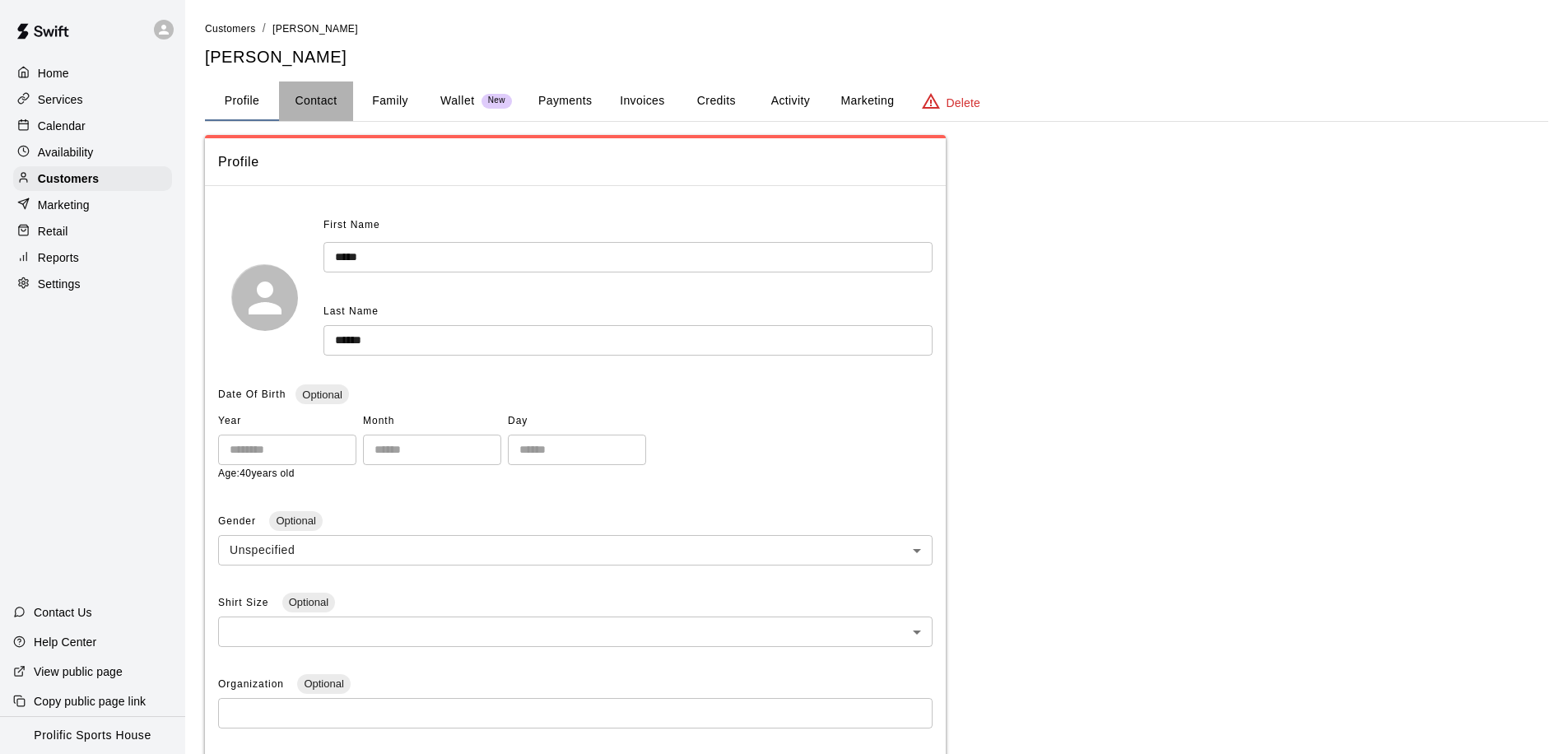
click at [337, 110] on button "Contact" at bounding box center [316, 101] width 74 height 40
select select "**"
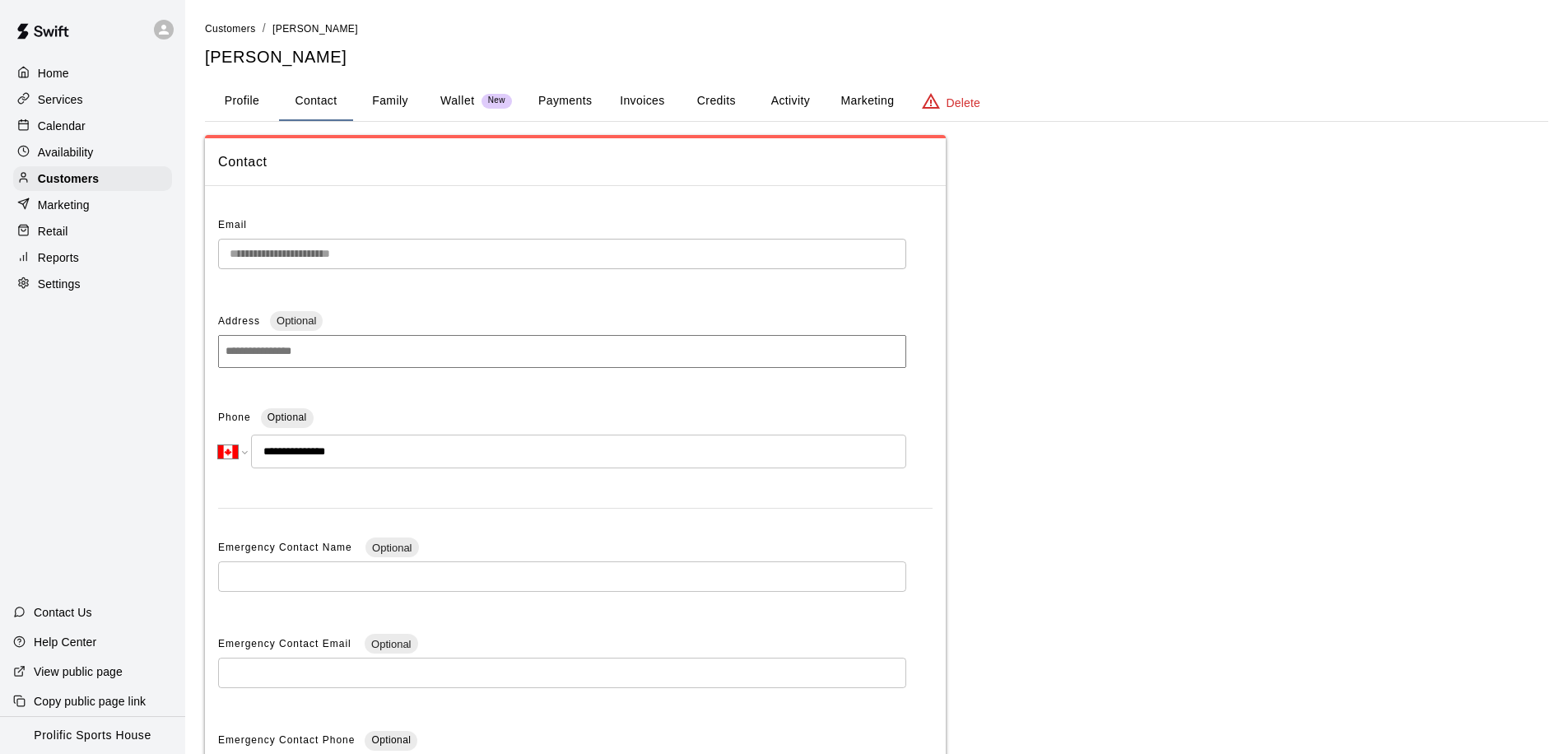
click at [780, 100] on button "Activity" at bounding box center [789, 101] width 74 height 40
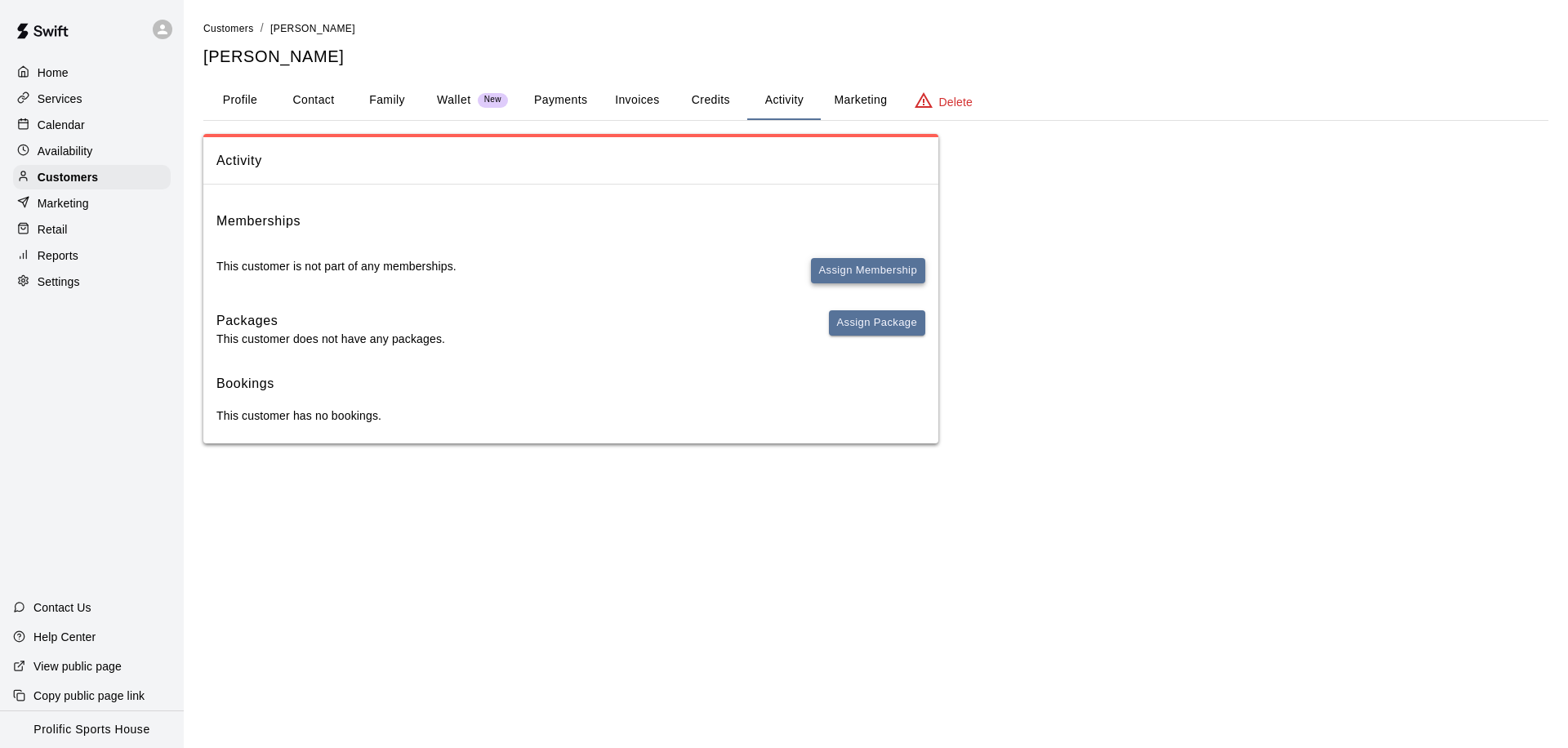
click at [859, 269] on button "Assign Membership" at bounding box center [868, 271] width 114 height 26
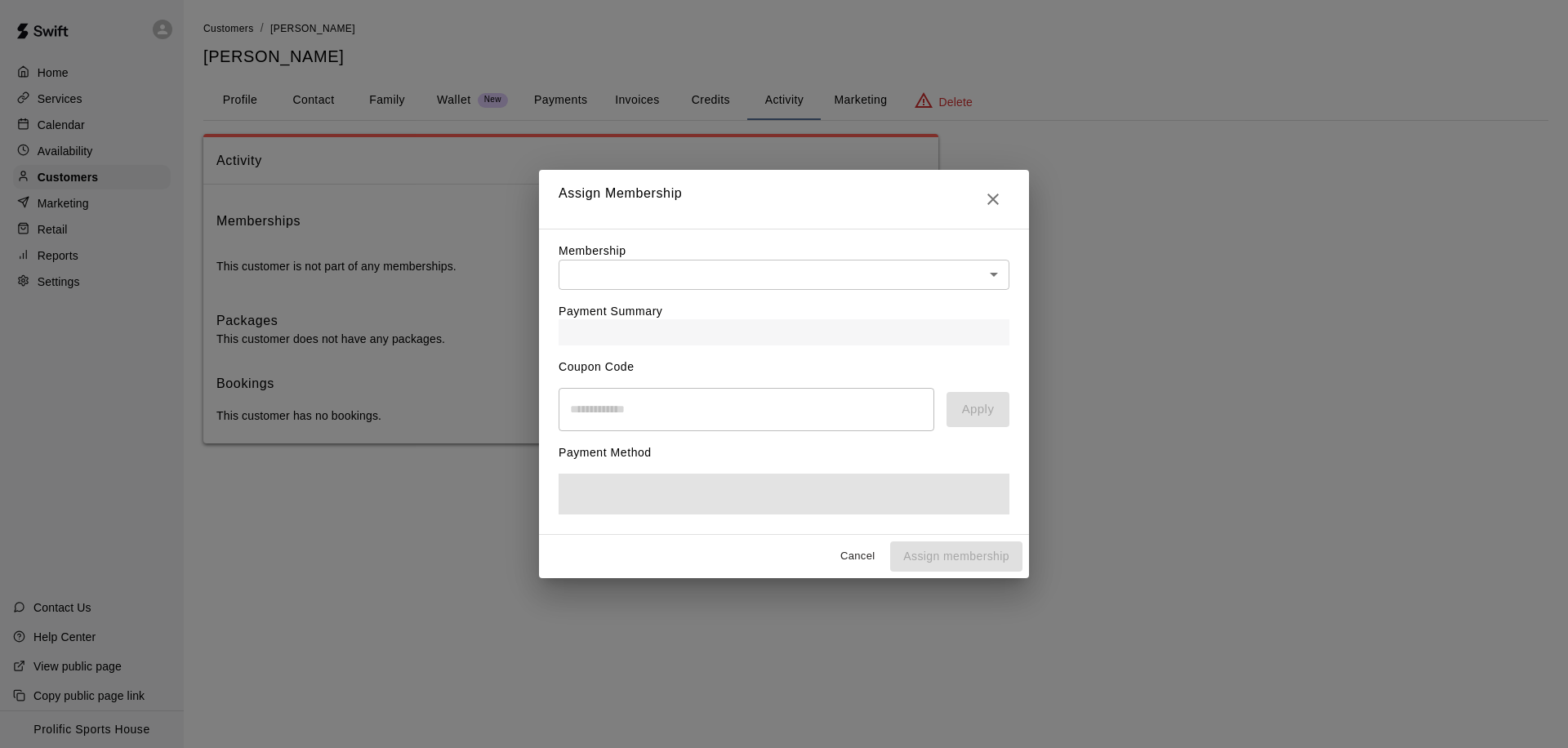
click at [711, 284] on body "Home Services Calendar Availability Customers Marketing Retail Reports Settings…" at bounding box center [784, 238] width 1568 height 476
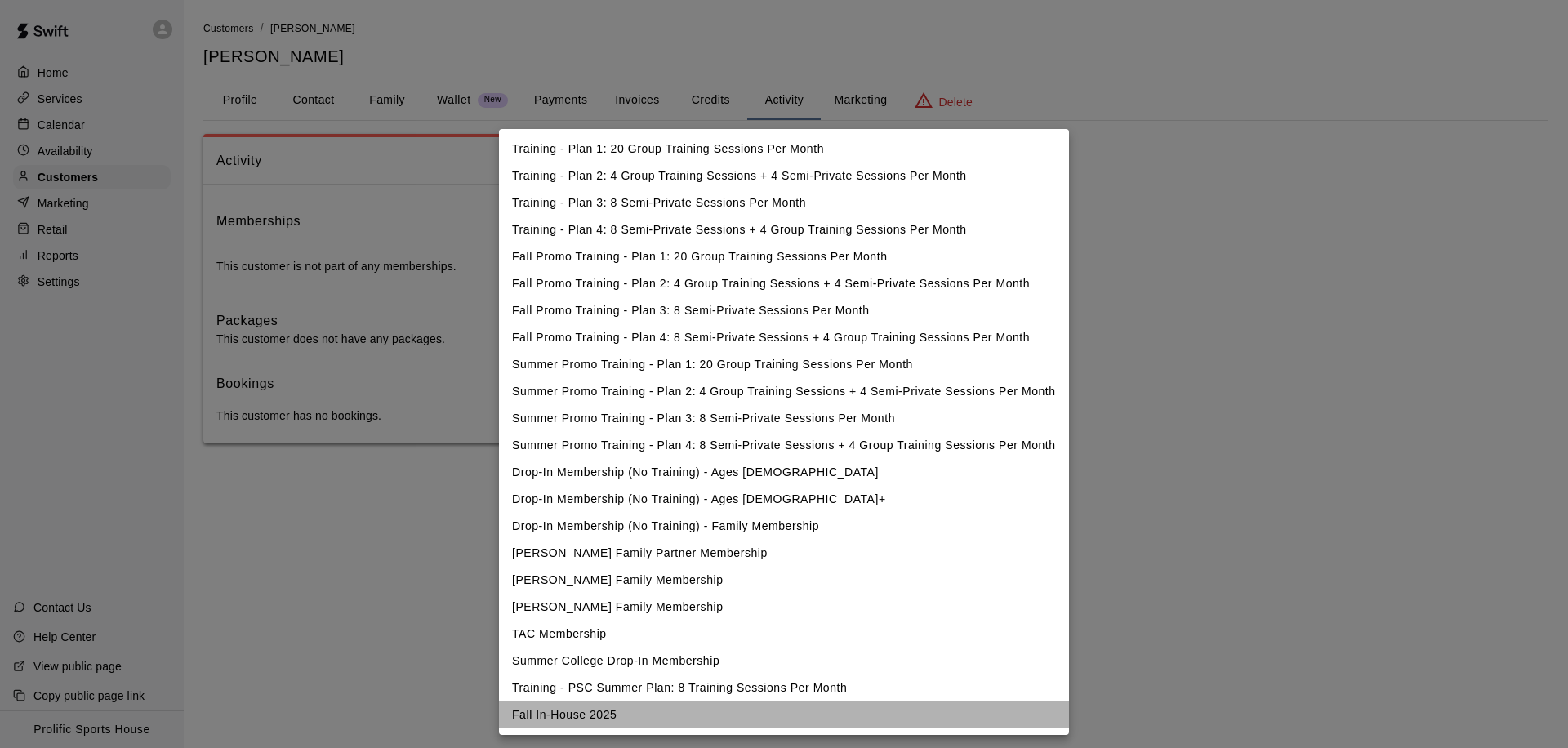
click at [603, 720] on li "Fall In-House 2025" at bounding box center [784, 715] width 570 height 27
type input "**********"
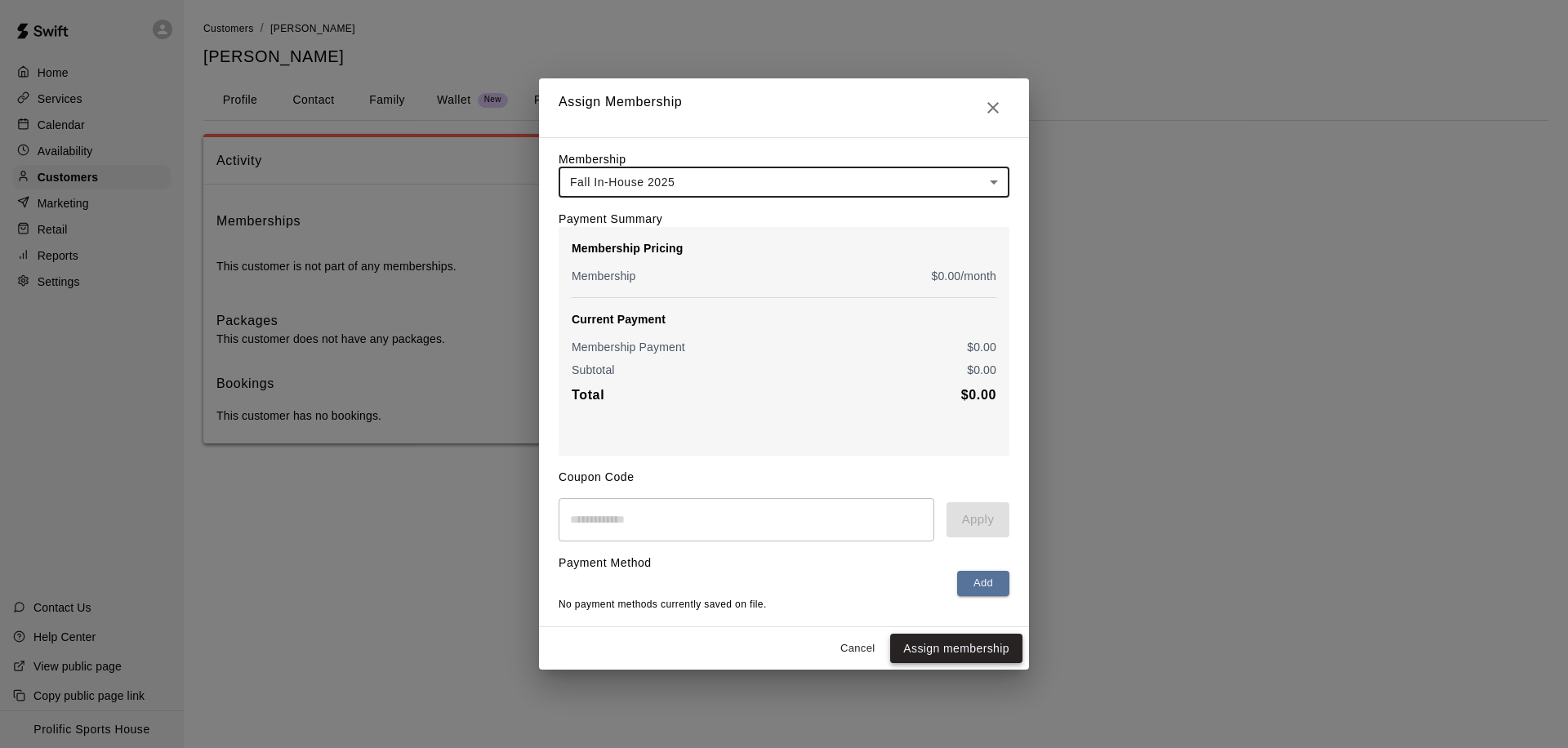
click at [925, 650] on button "Assign membership" at bounding box center [956, 648] width 133 height 30
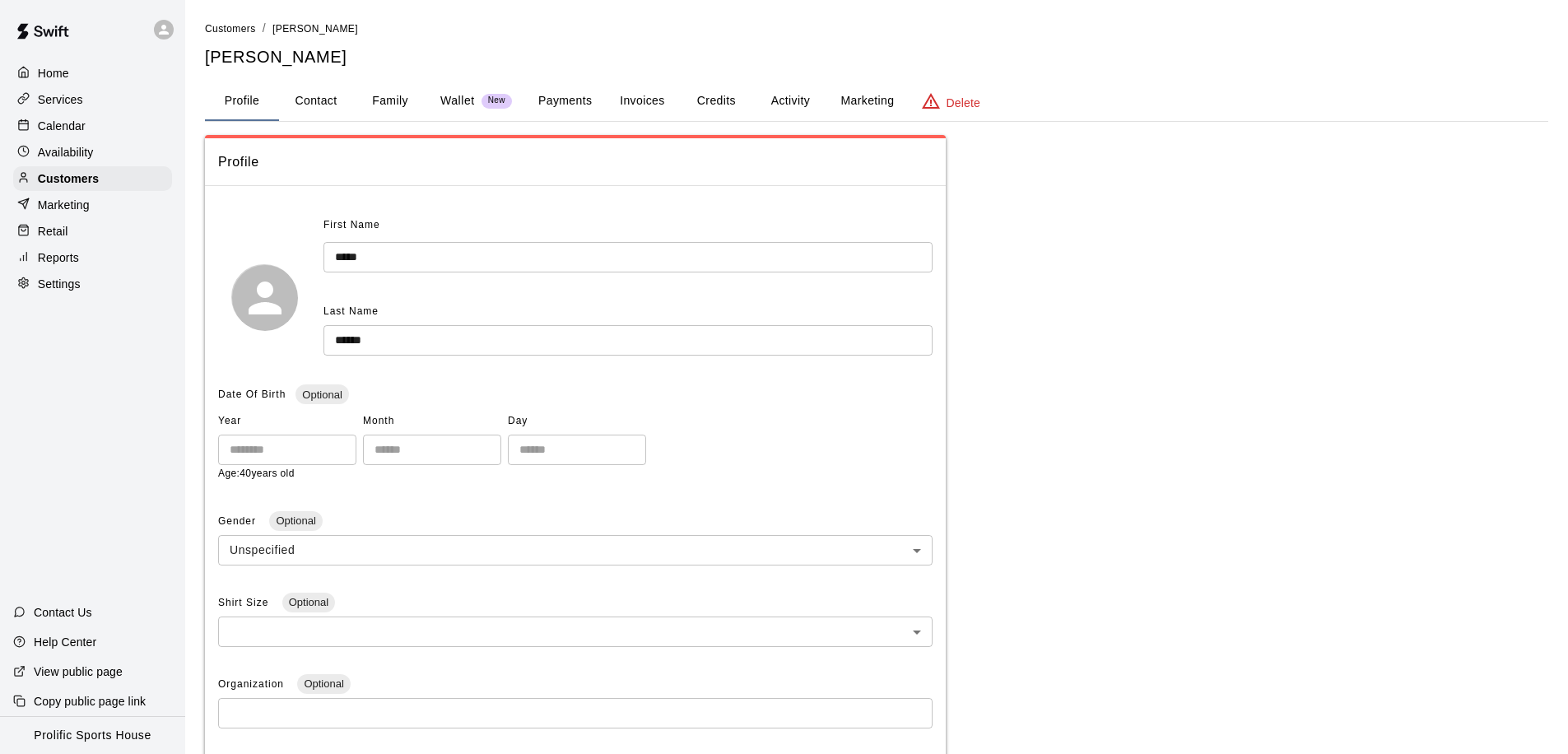
click at [797, 98] on button "Activity" at bounding box center [789, 101] width 74 height 40
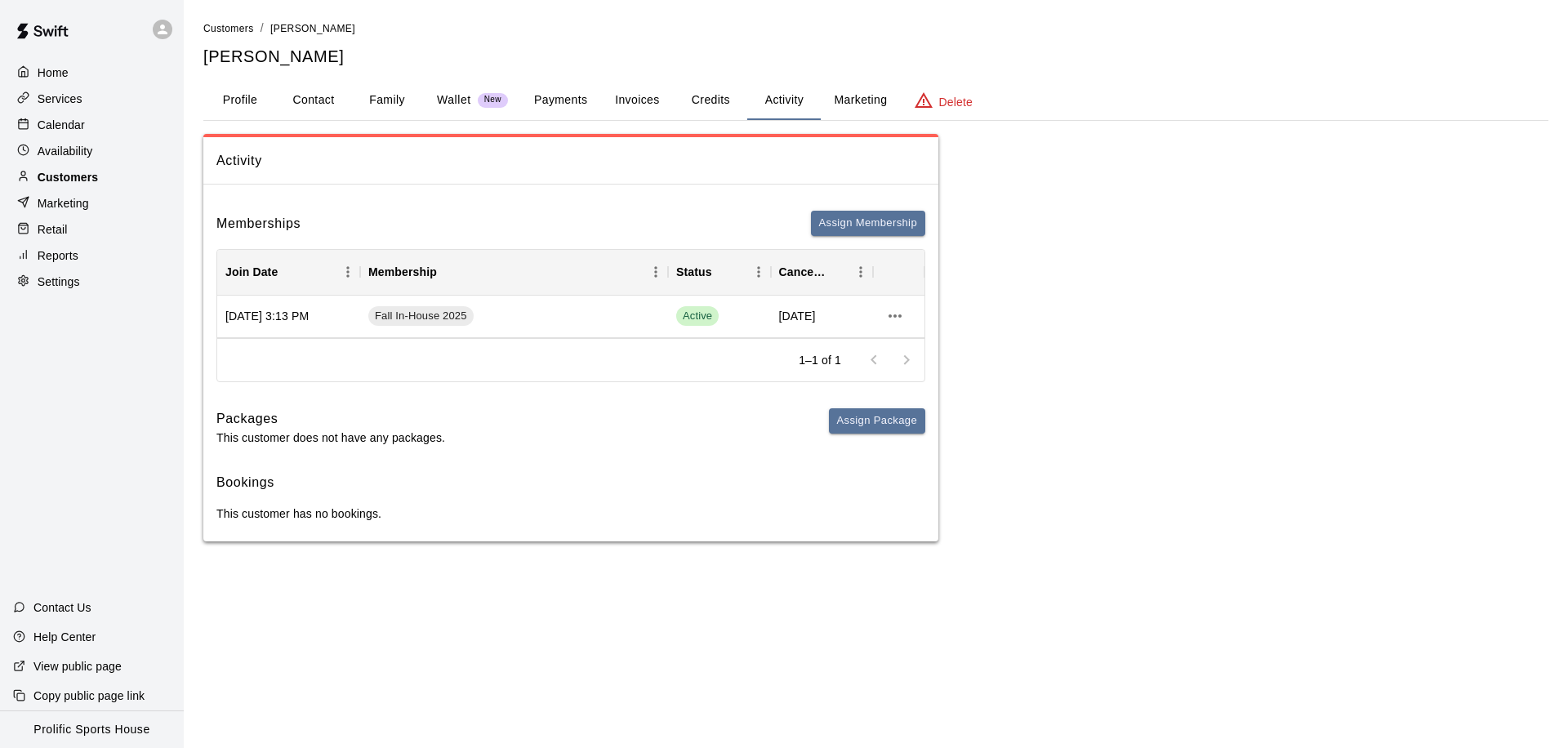
click at [118, 181] on div "Customers" at bounding box center [91, 177] width 158 height 25
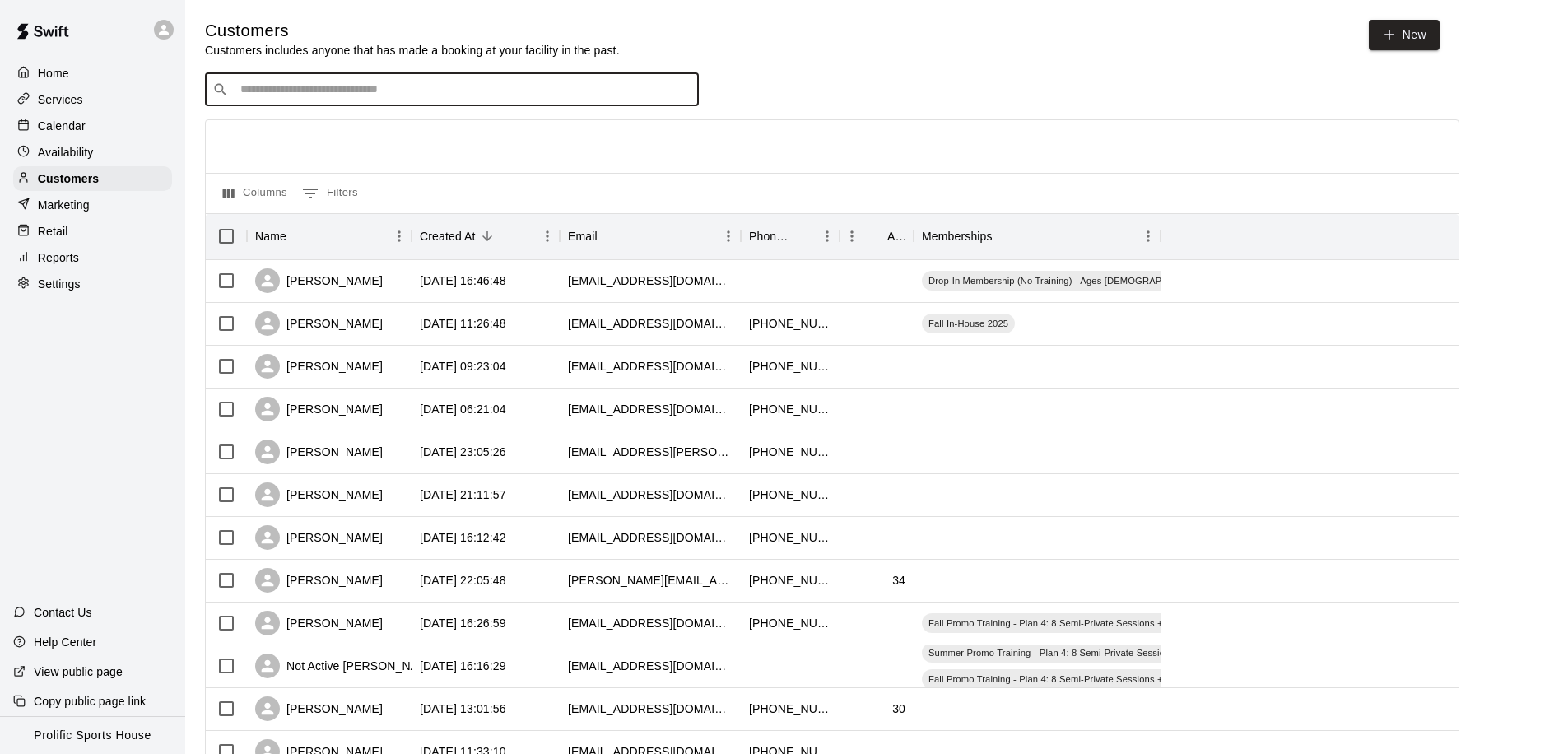
click at [359, 91] on input "Search customers by name or email" at bounding box center [463, 89] width 456 height 17
type input "****"
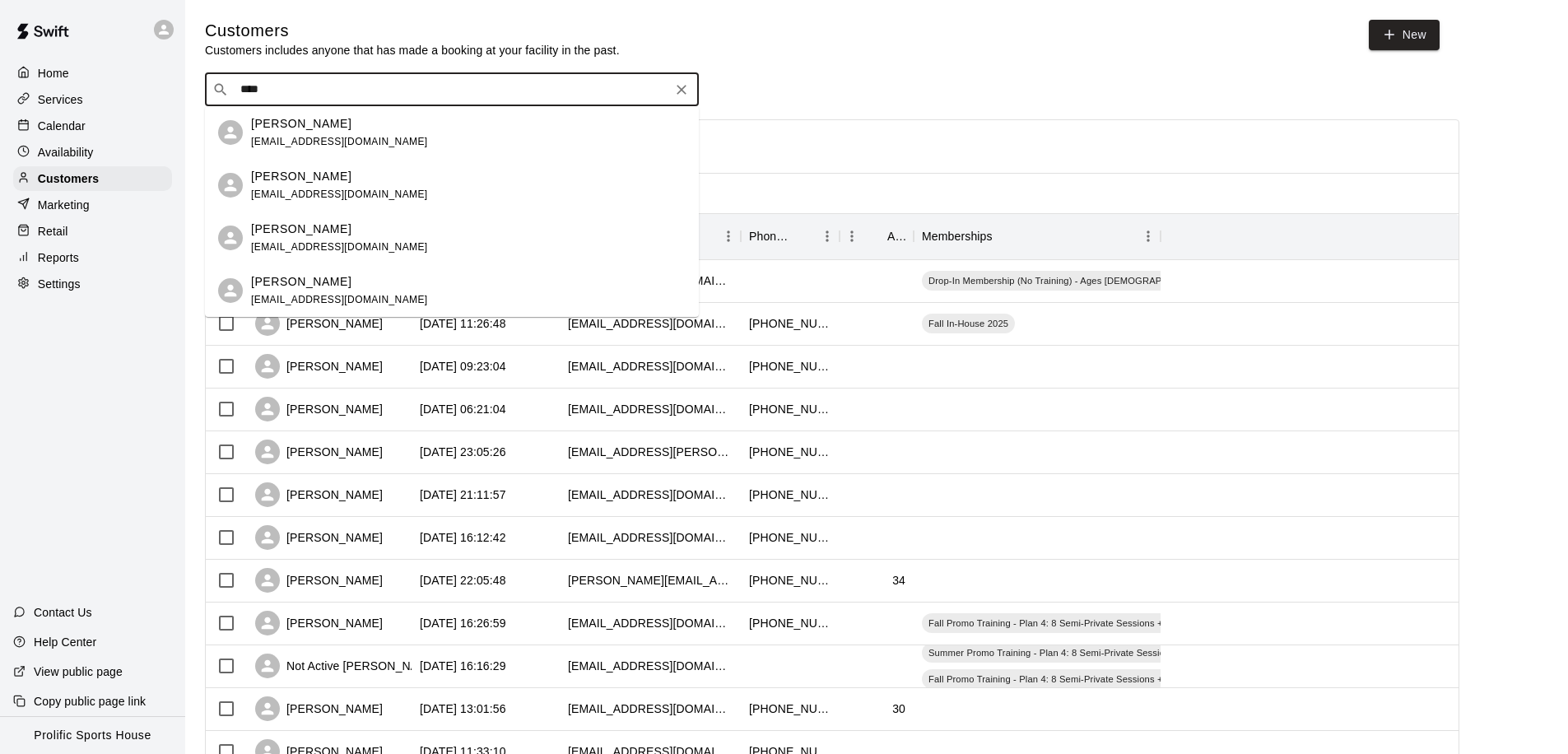
click at [371, 132] on div "[PERSON_NAME] [EMAIL_ADDRESS][DOMAIN_NAME]" at bounding box center [468, 133] width 434 height 36
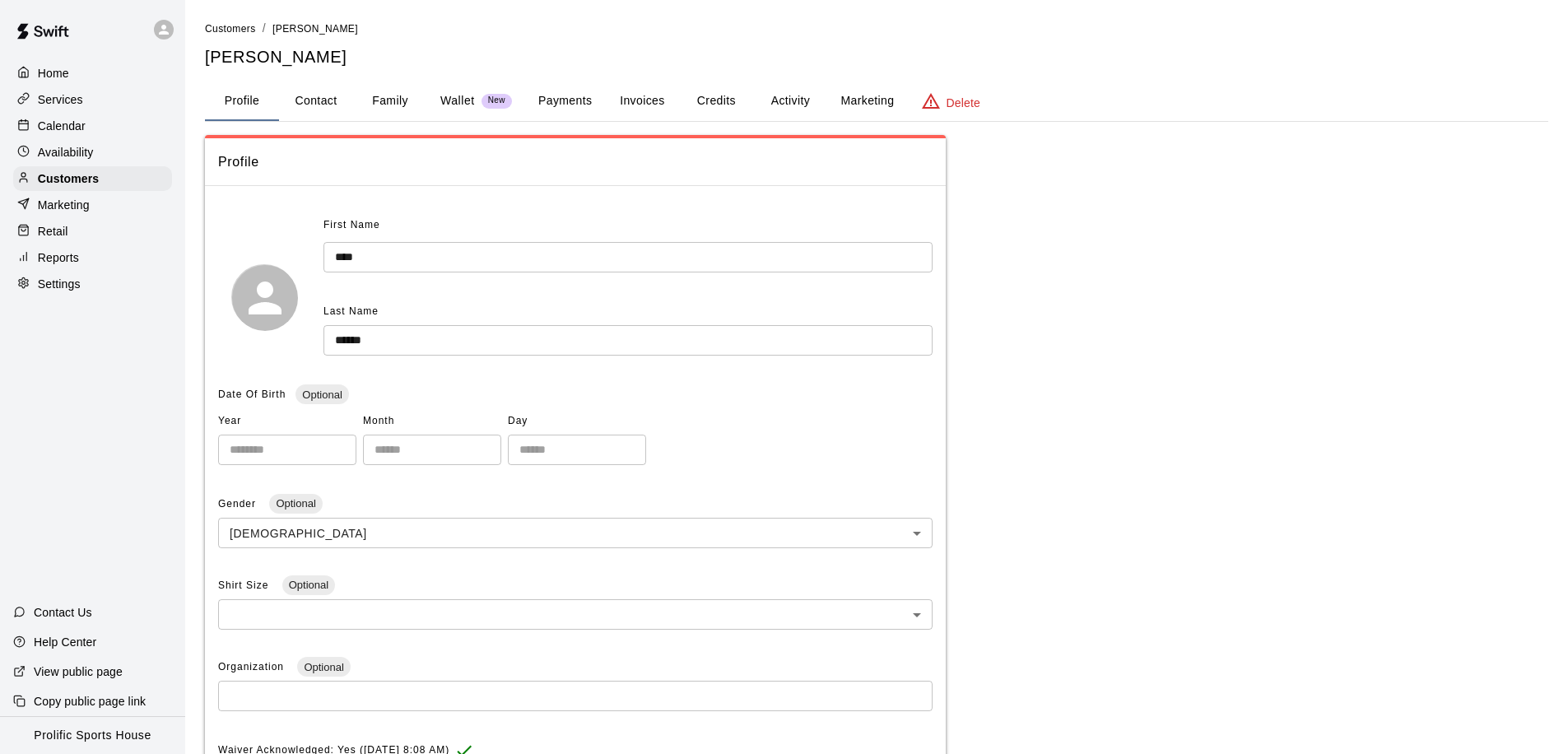
click at [797, 106] on button "Activity" at bounding box center [789, 101] width 74 height 40
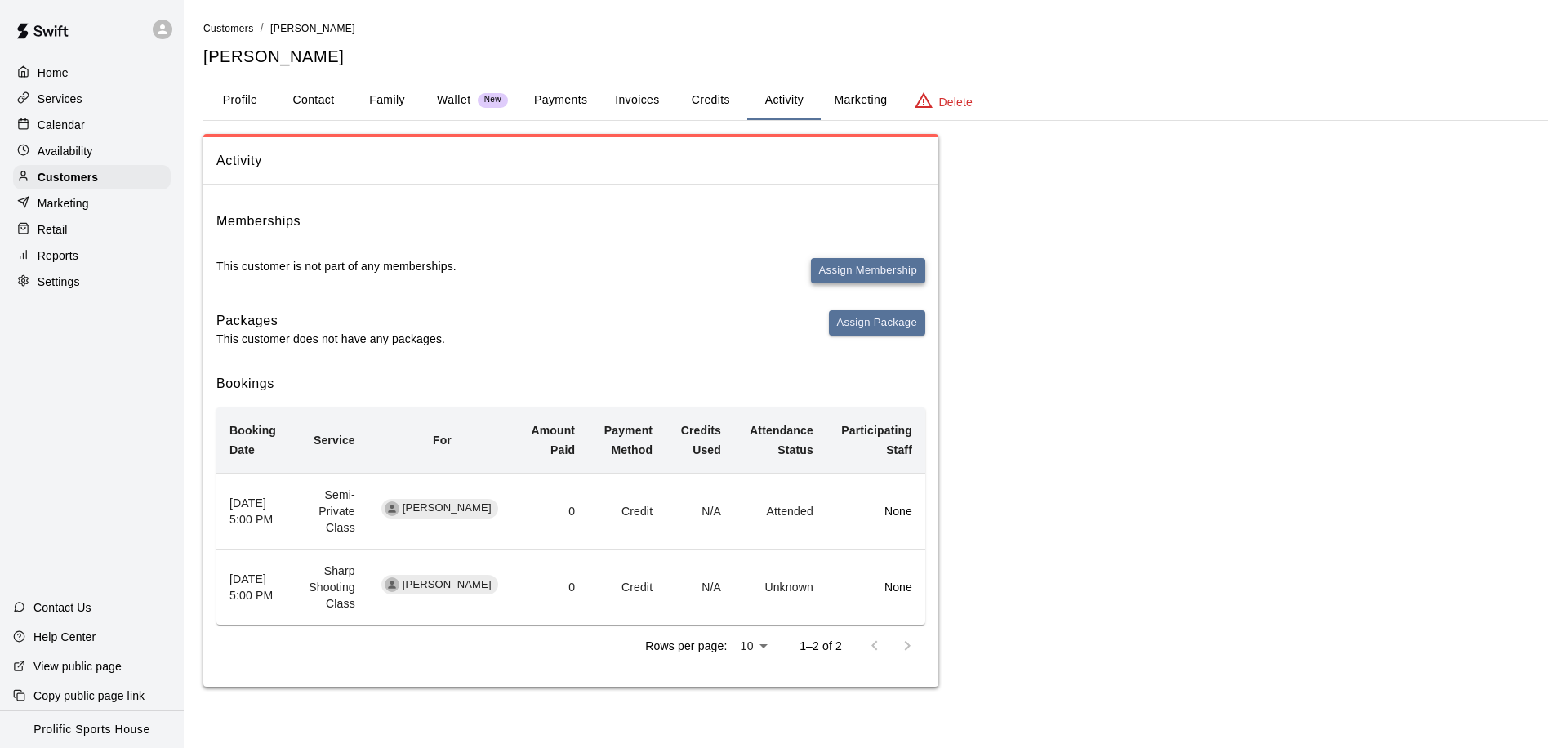
click at [862, 269] on button "Assign Membership" at bounding box center [868, 271] width 114 height 26
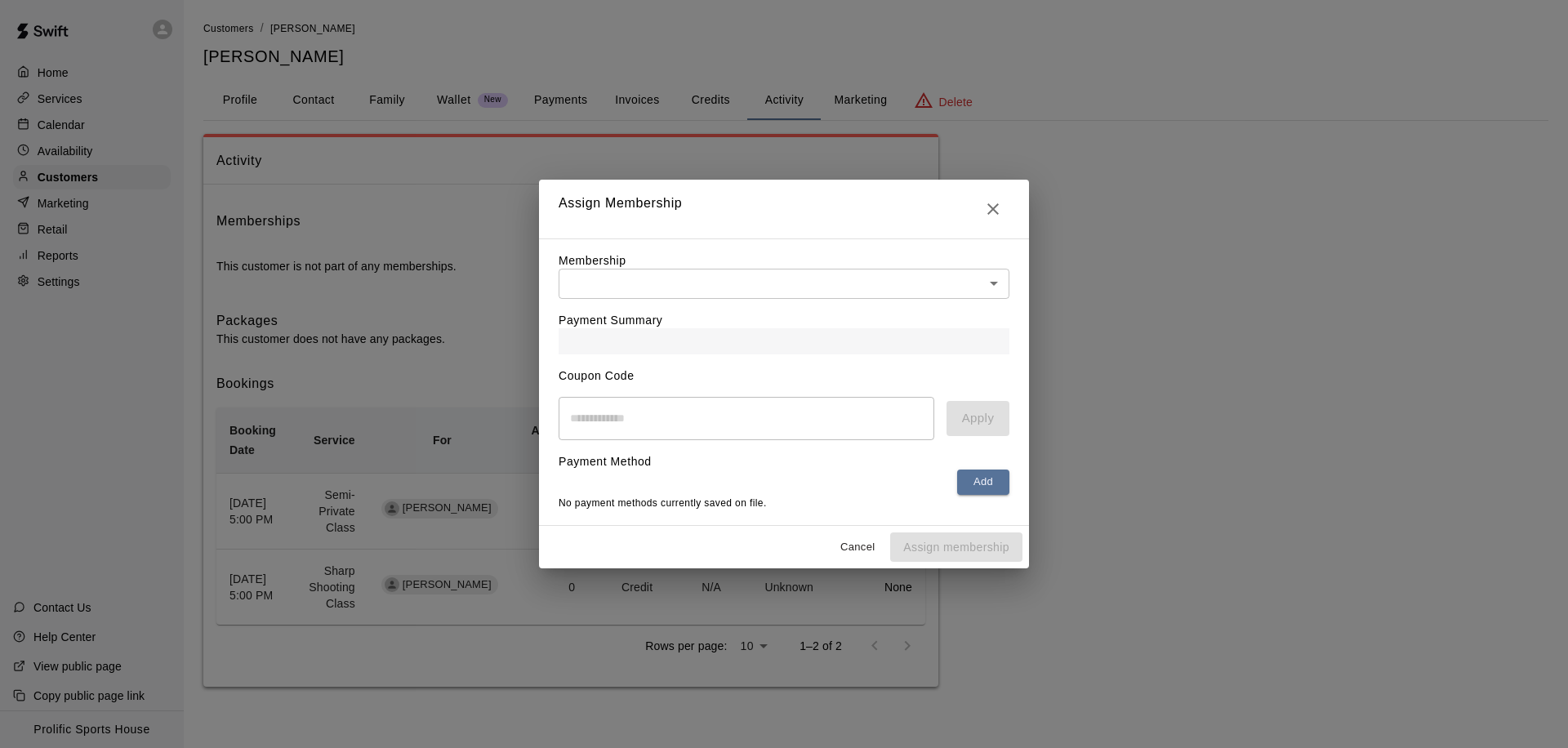
click at [862, 269] on body "Home Services Calendar Availability Customers Marketing Retail Reports Settings…" at bounding box center [784, 359] width 1568 height 720
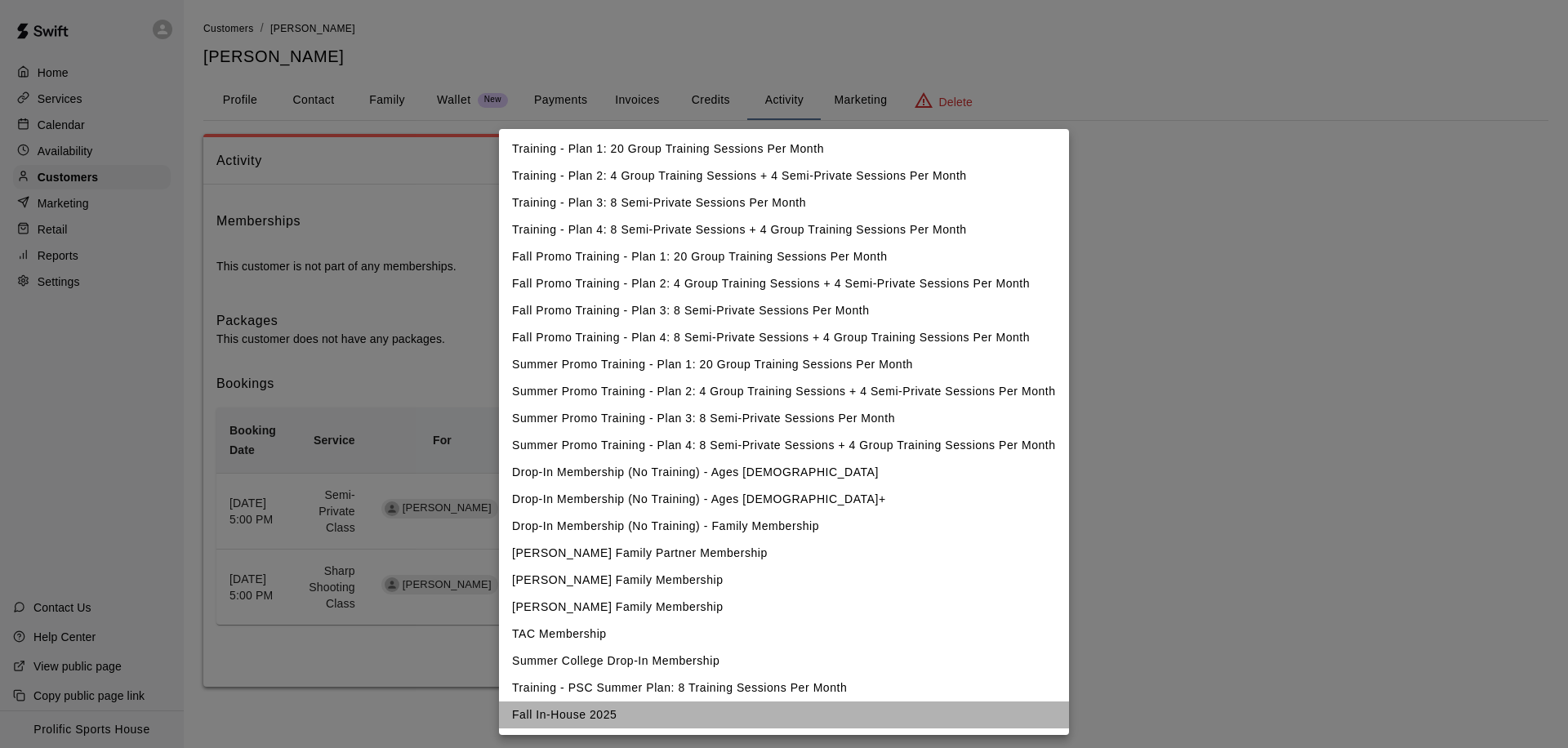
click at [561, 709] on li "Fall In-House 2025" at bounding box center [784, 715] width 570 height 27
type input "**********"
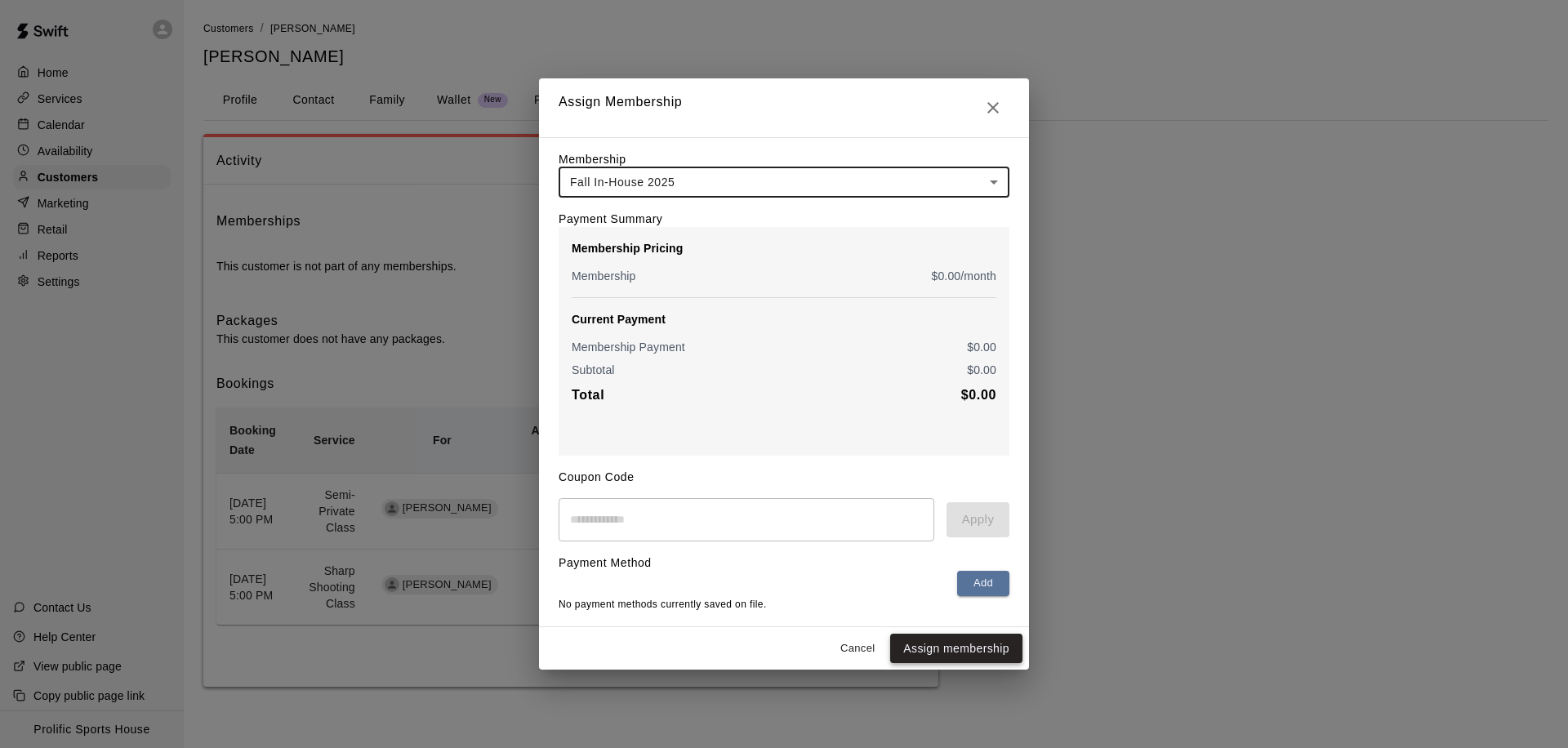
click at [934, 648] on button "Assign membership" at bounding box center [956, 648] width 133 height 30
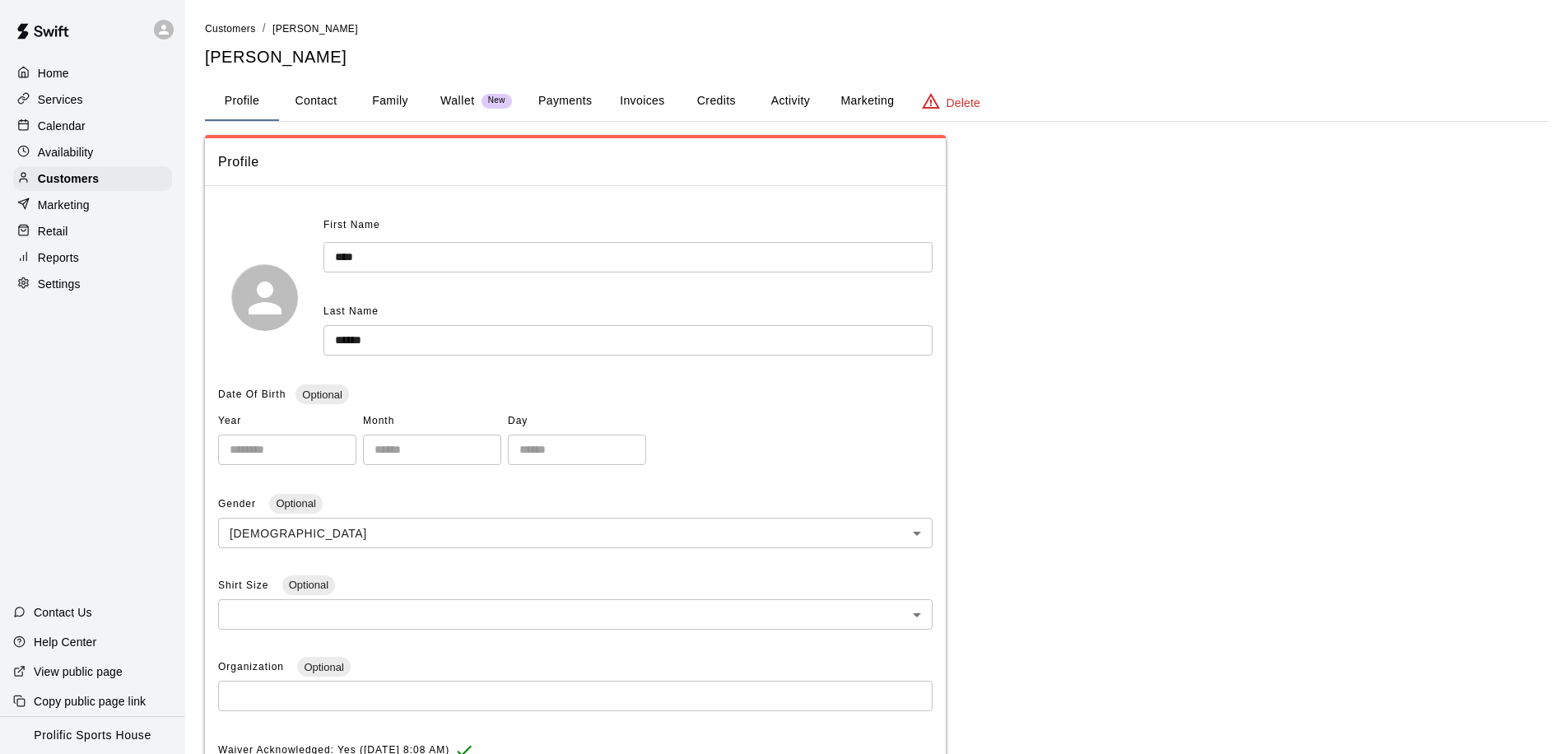
click at [81, 122] on p "Calendar" at bounding box center [61, 126] width 47 height 17
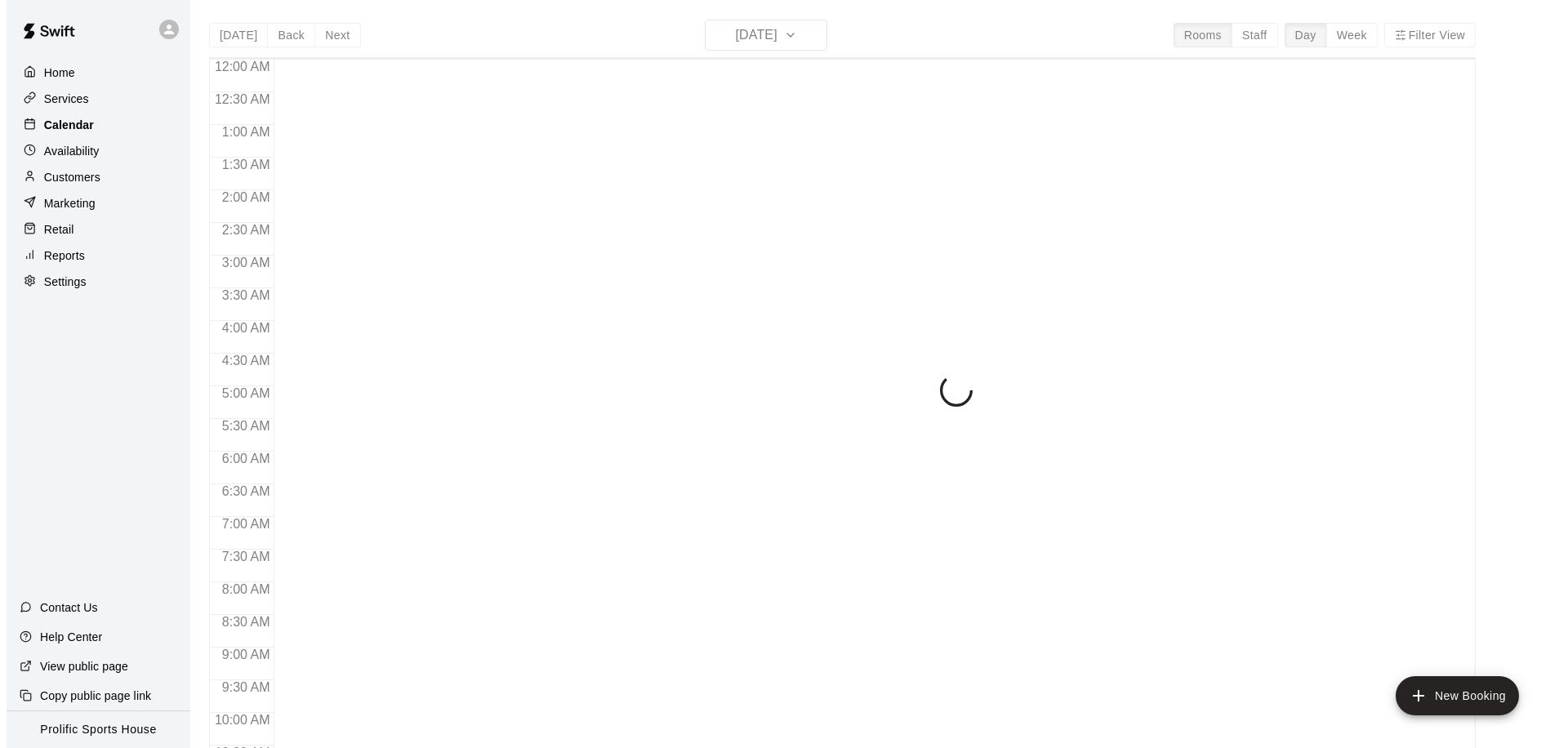
scroll to position [861, 0]
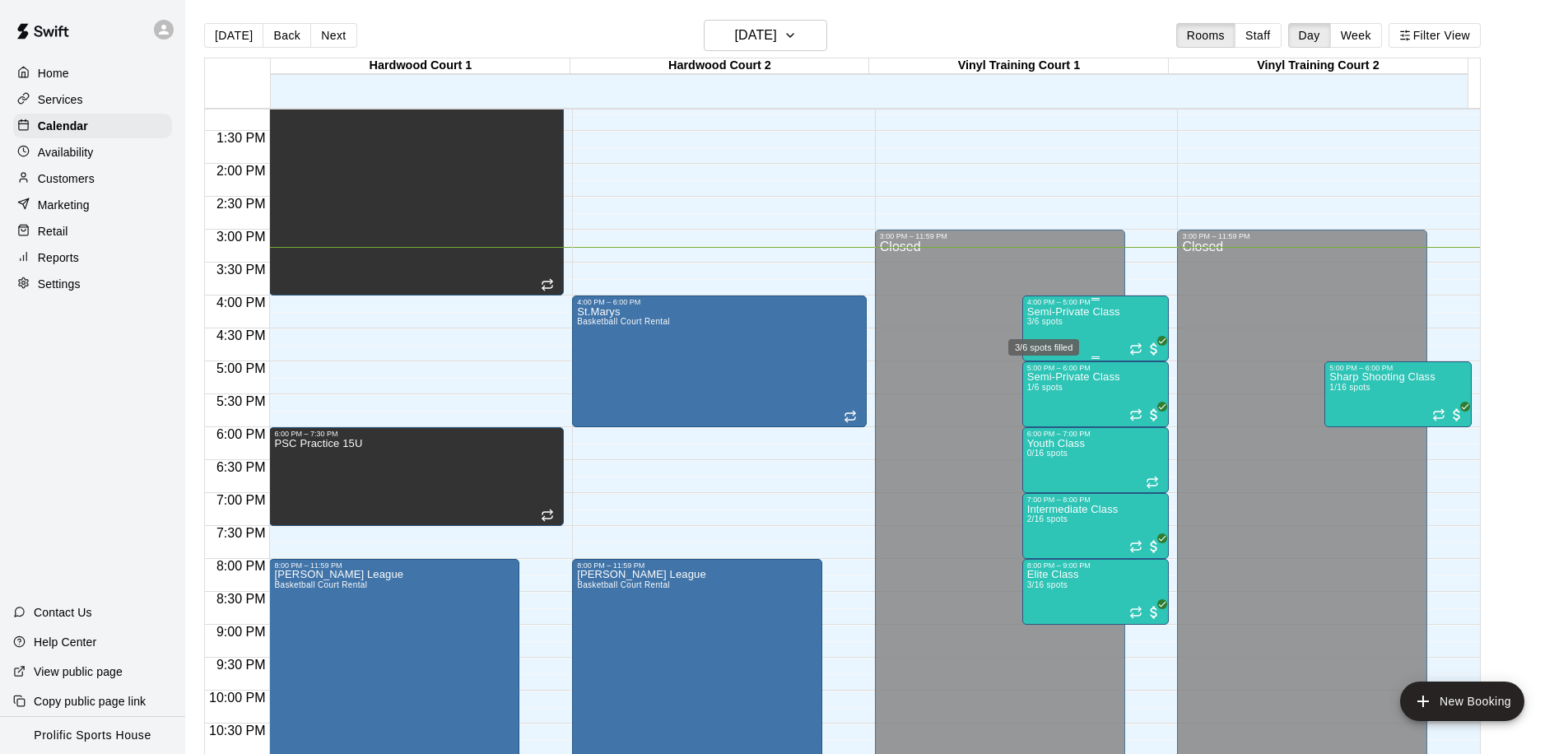
click at [1064, 328] on div "3/6 spots filled" at bounding box center [1043, 342] width 74 height 30
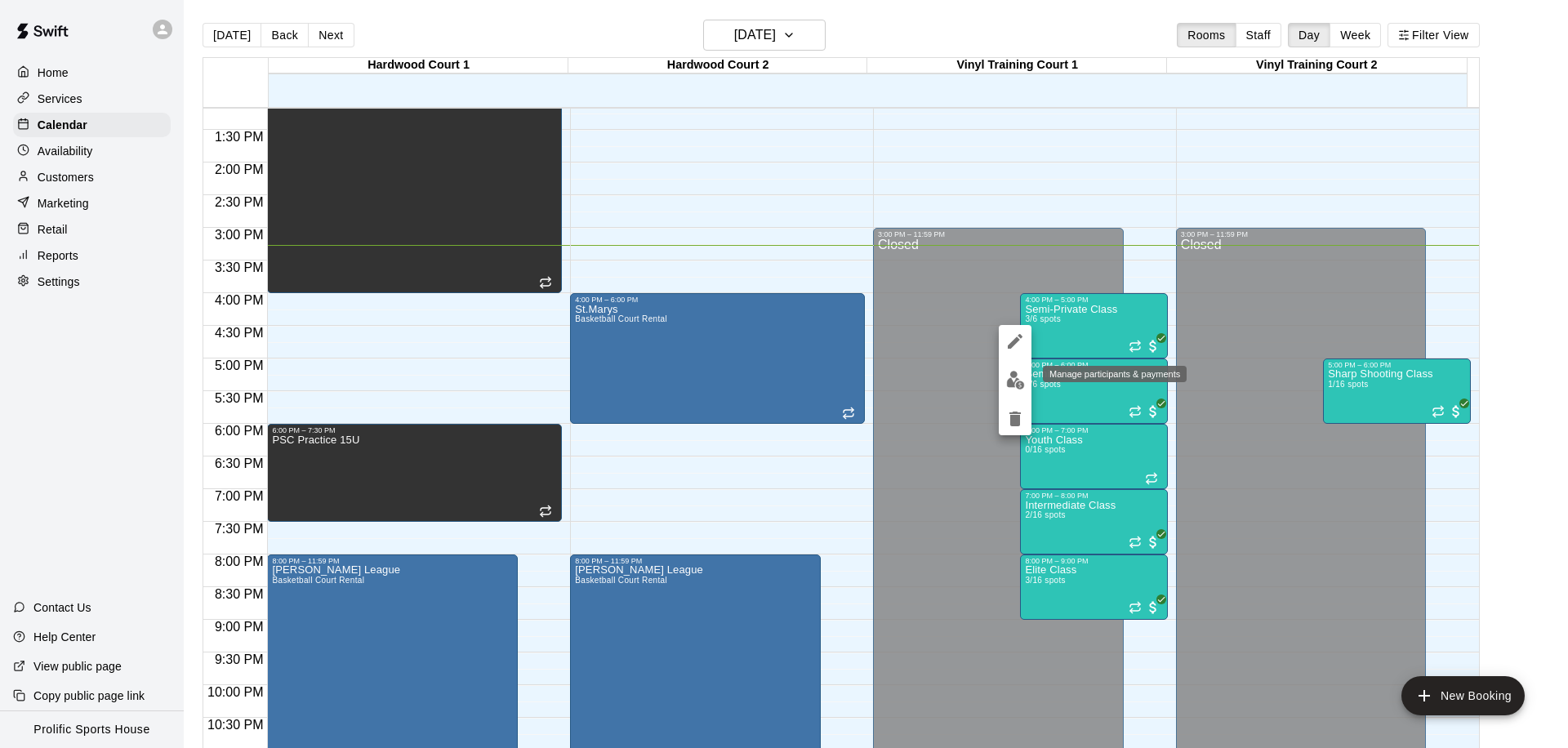
click at [1007, 380] on img "edit" at bounding box center [1015, 380] width 19 height 19
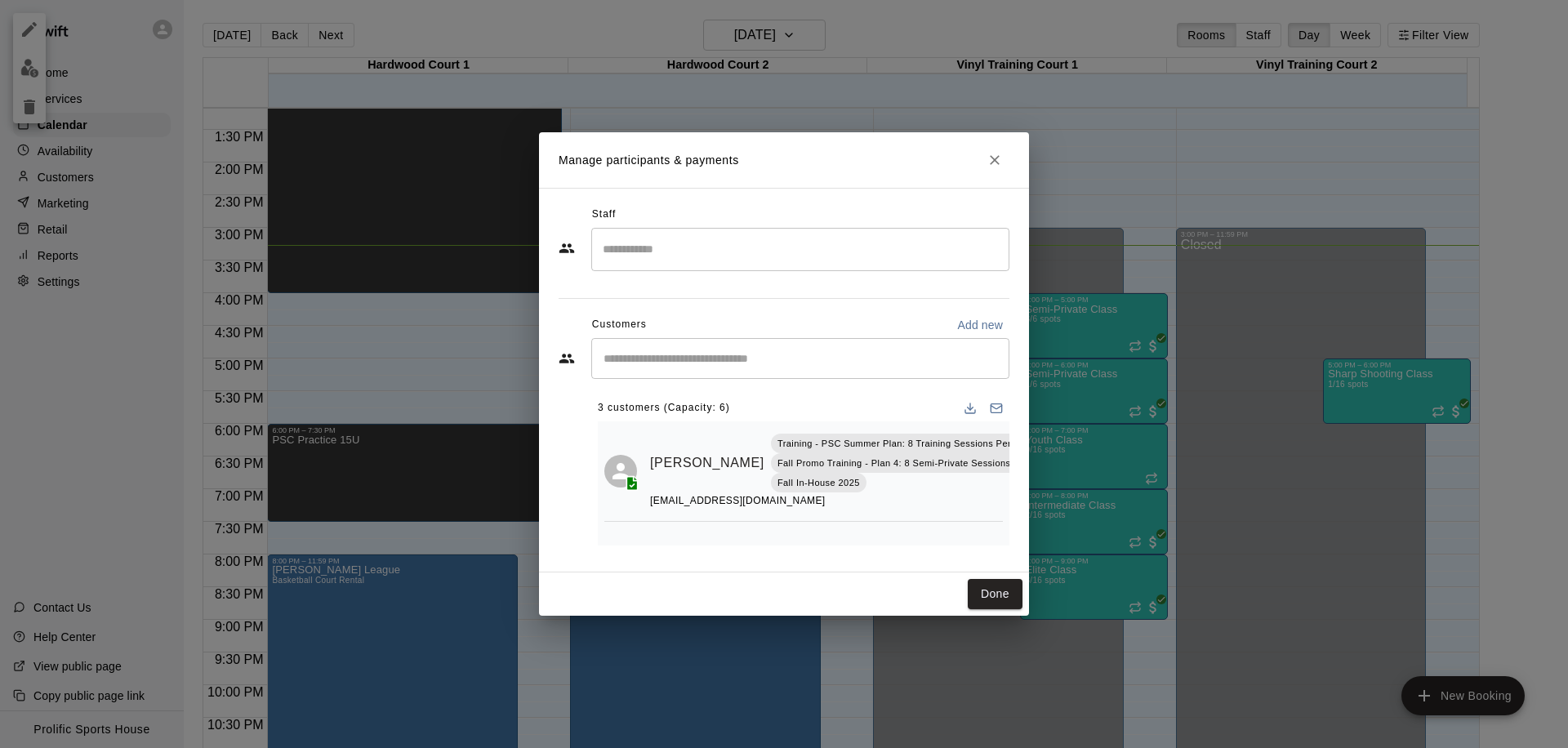
click at [686, 366] on div "​" at bounding box center [800, 358] width 418 height 41
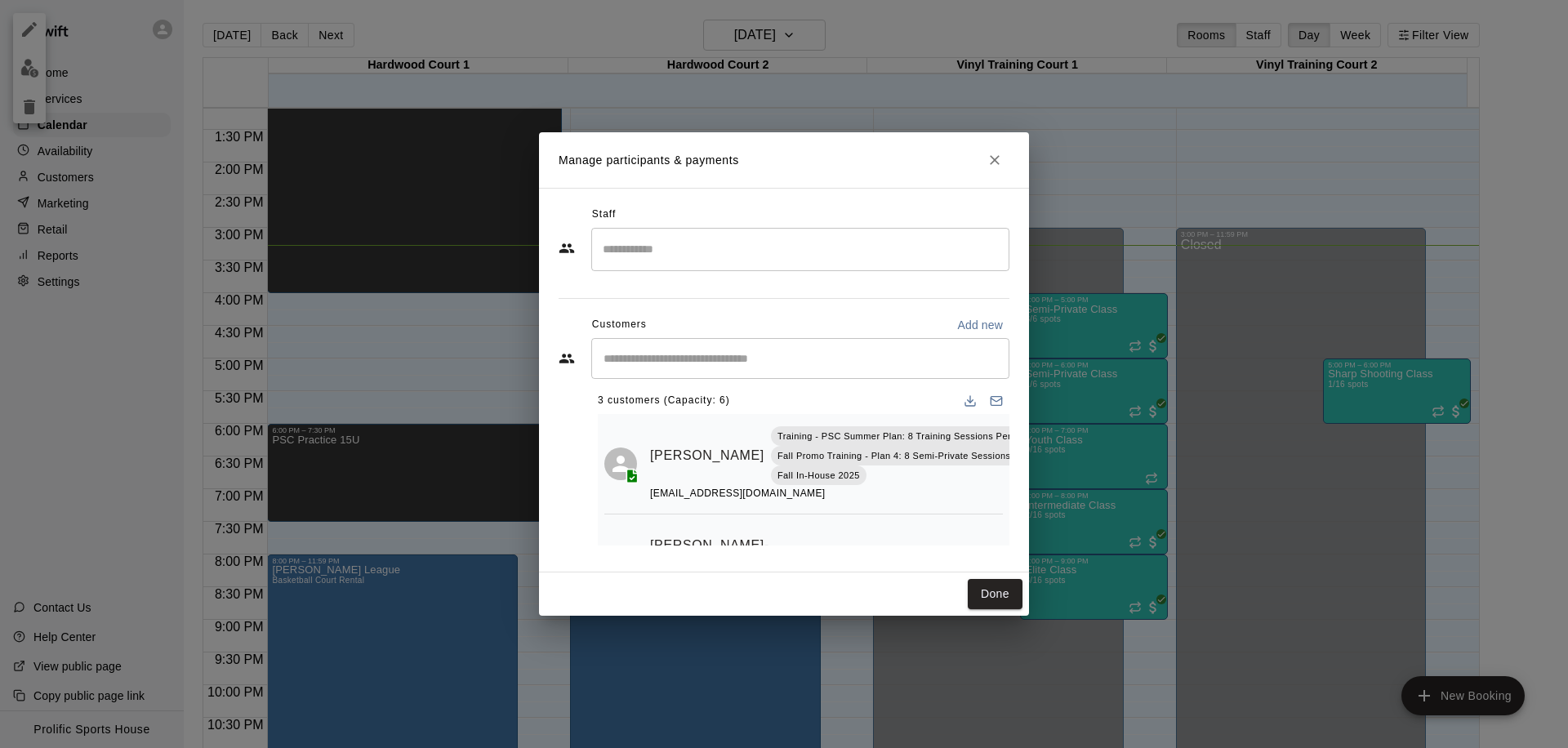
scroll to position [0, 0]
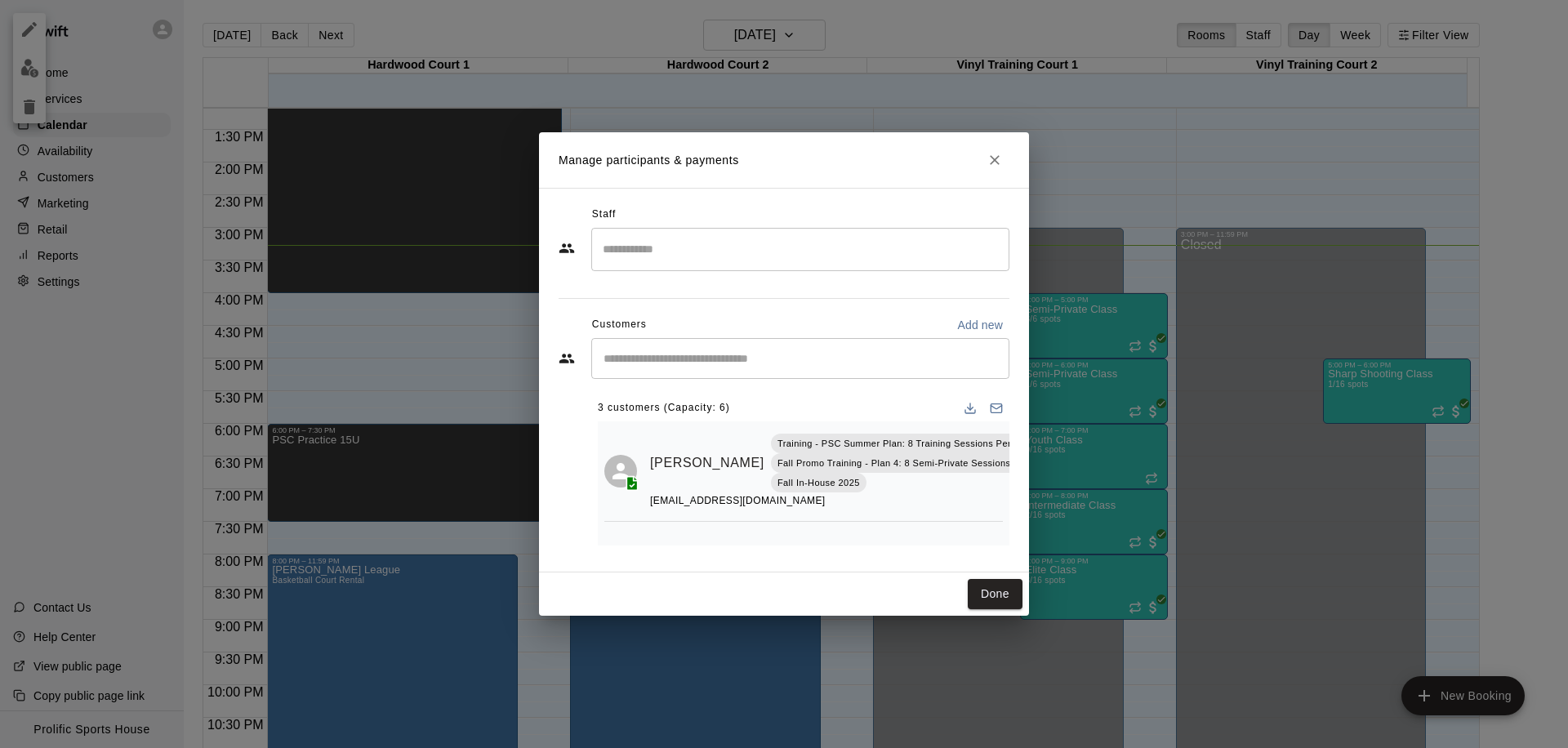
click at [676, 352] on input "Start typing to search customers..." at bounding box center [800, 358] width 404 height 17
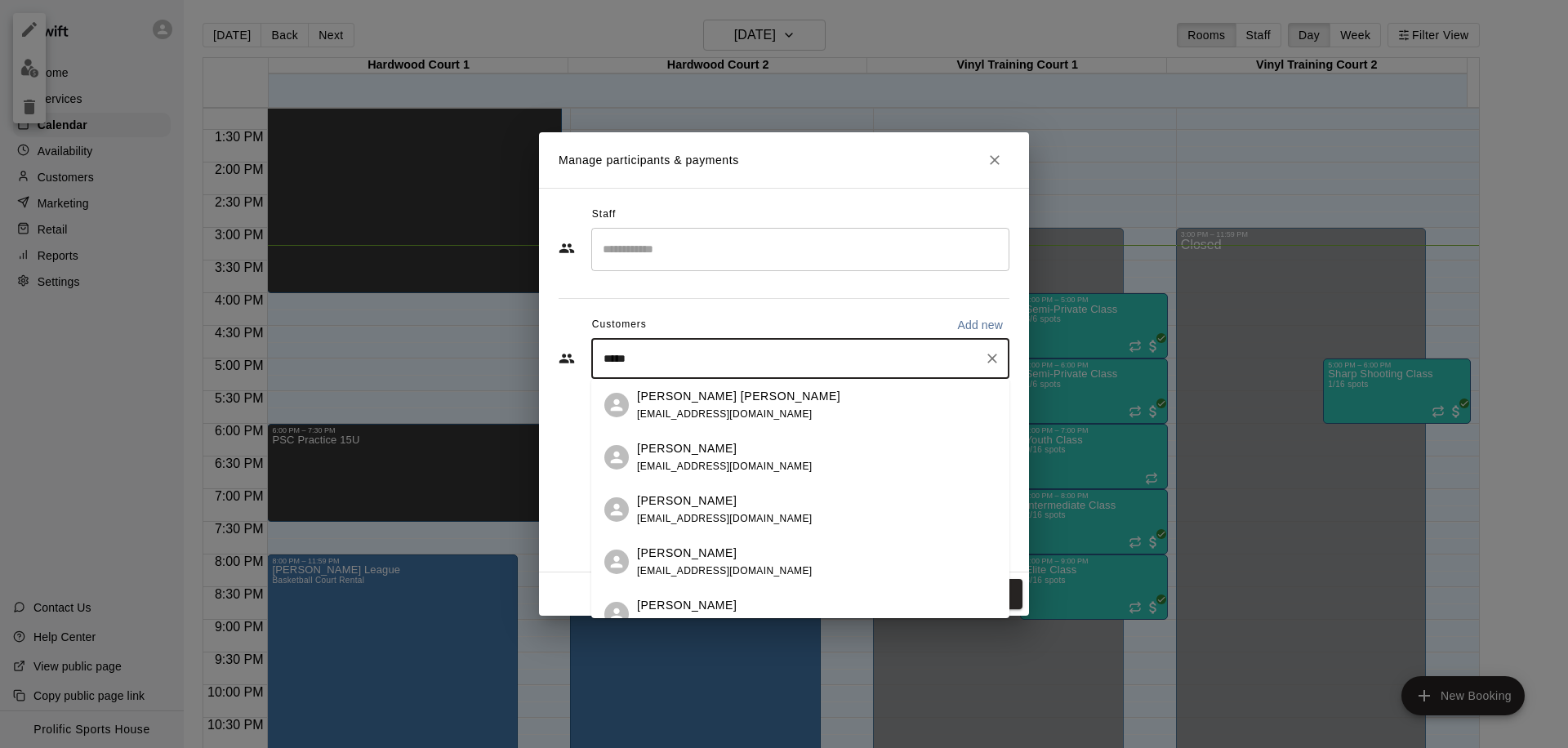
type input "******"
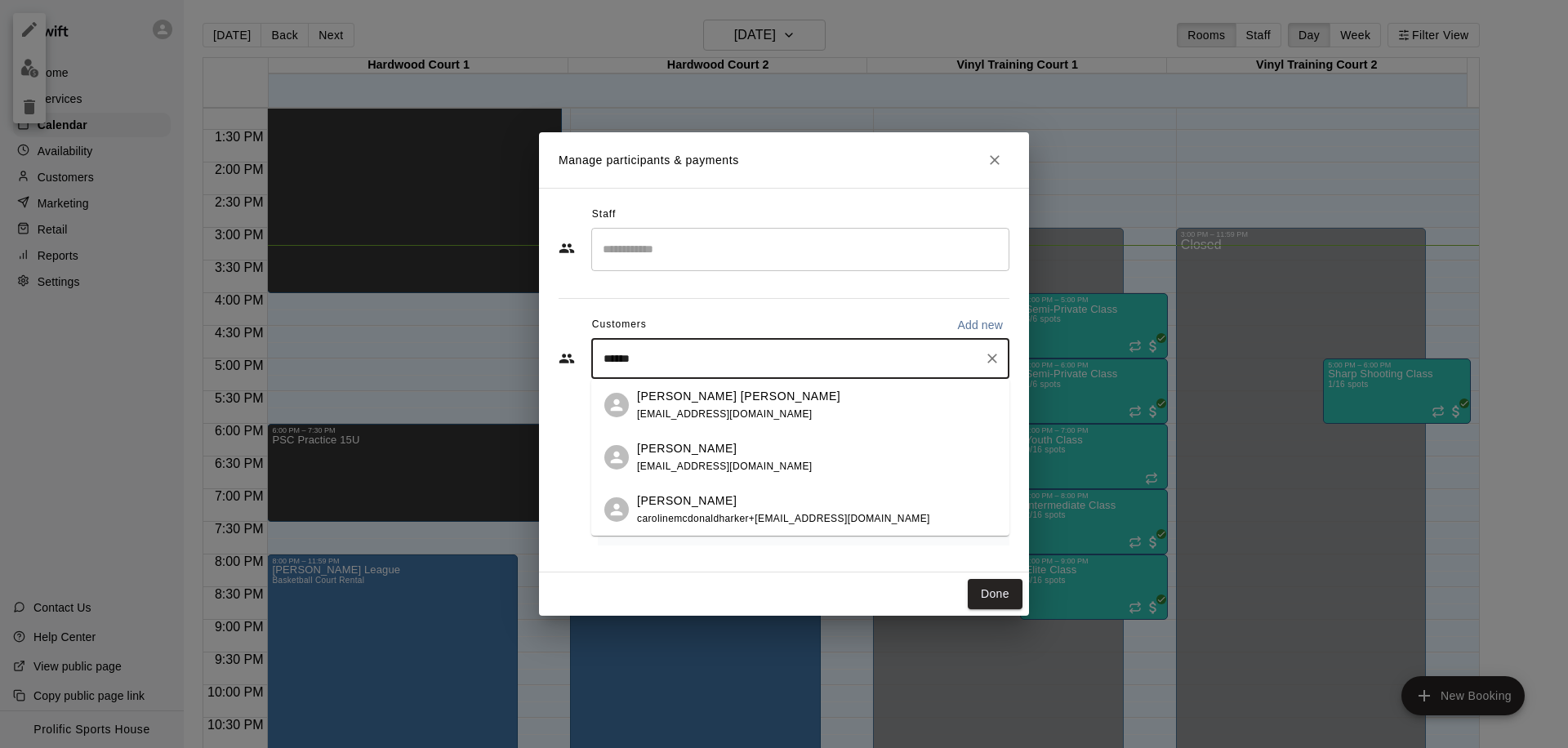
click at [738, 456] on div "[PERSON_NAME] [EMAIL_ADDRESS][DOMAIN_NAME]" at bounding box center [725, 457] width 176 height 35
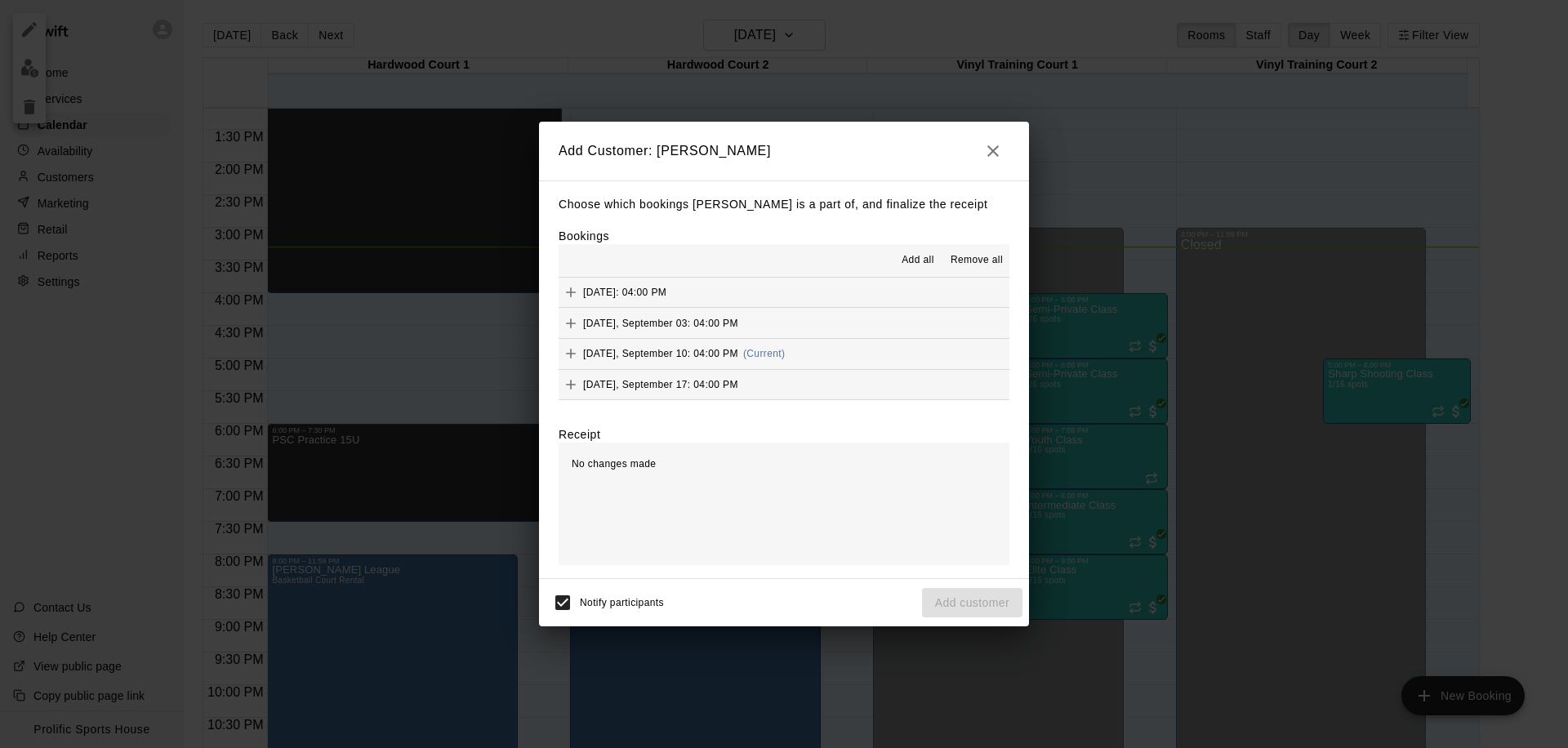
scroll to position [483, 0]
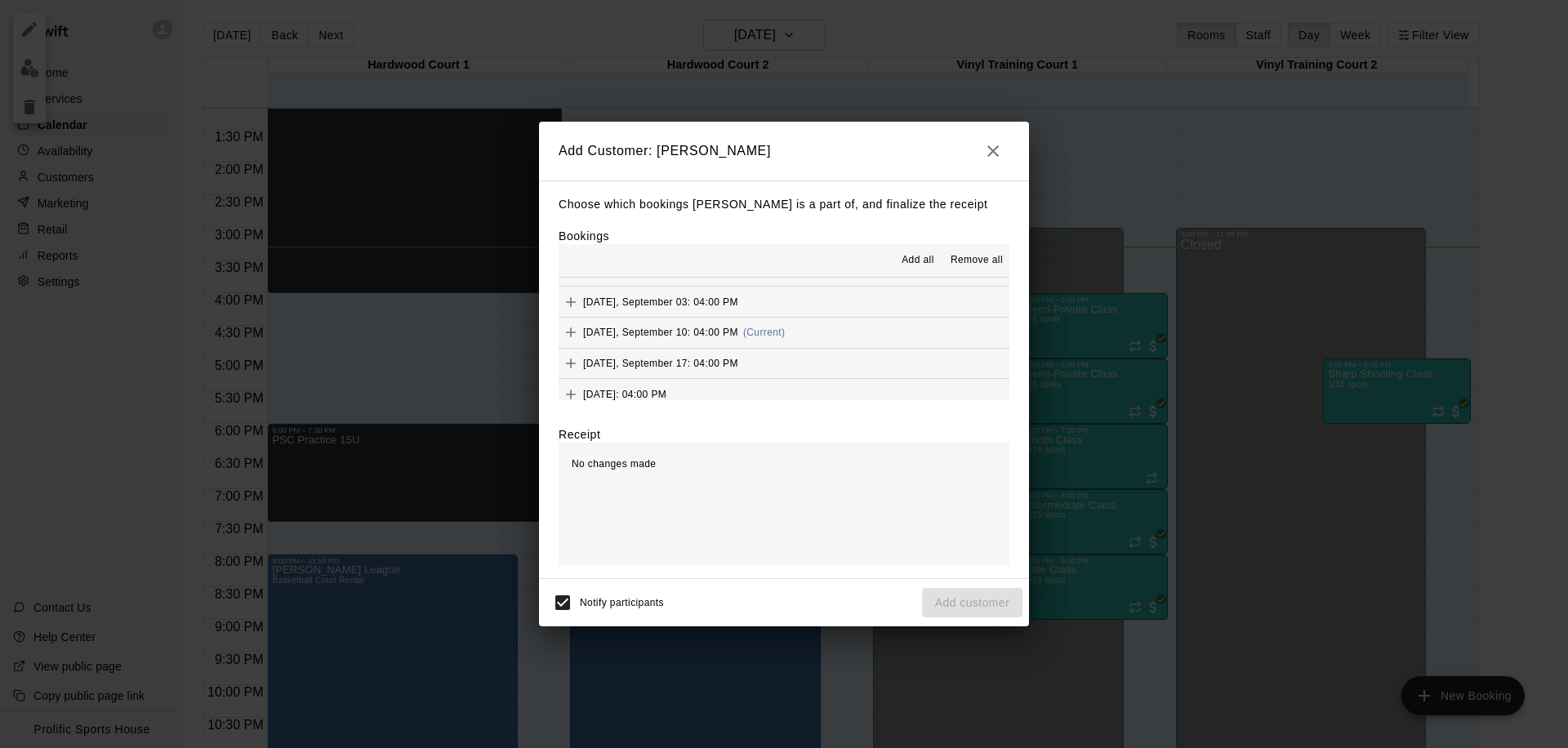
click at [780, 328] on span "(Current)" at bounding box center [764, 333] width 42 height 12
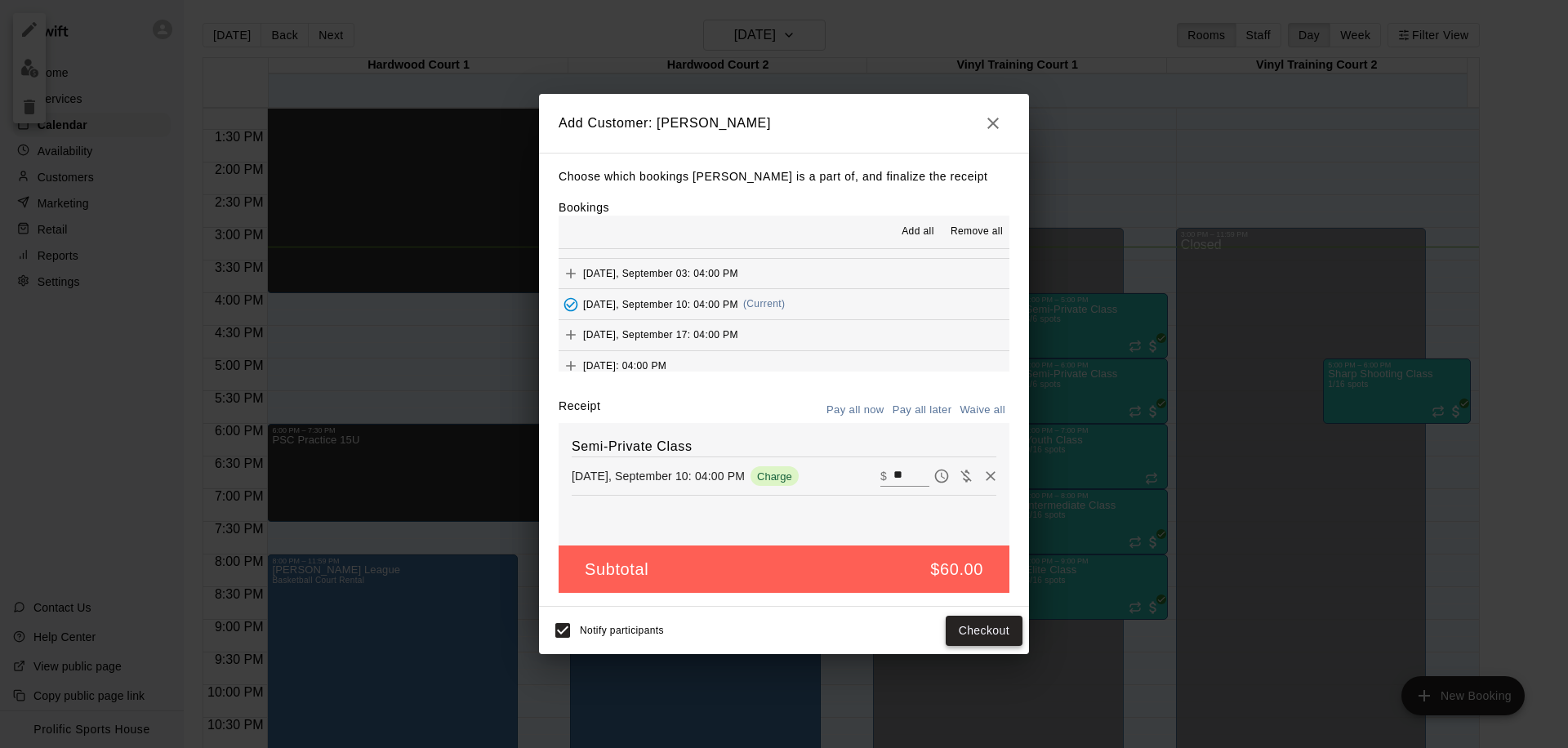
click at [989, 635] on button "Checkout" at bounding box center [984, 630] width 77 height 30
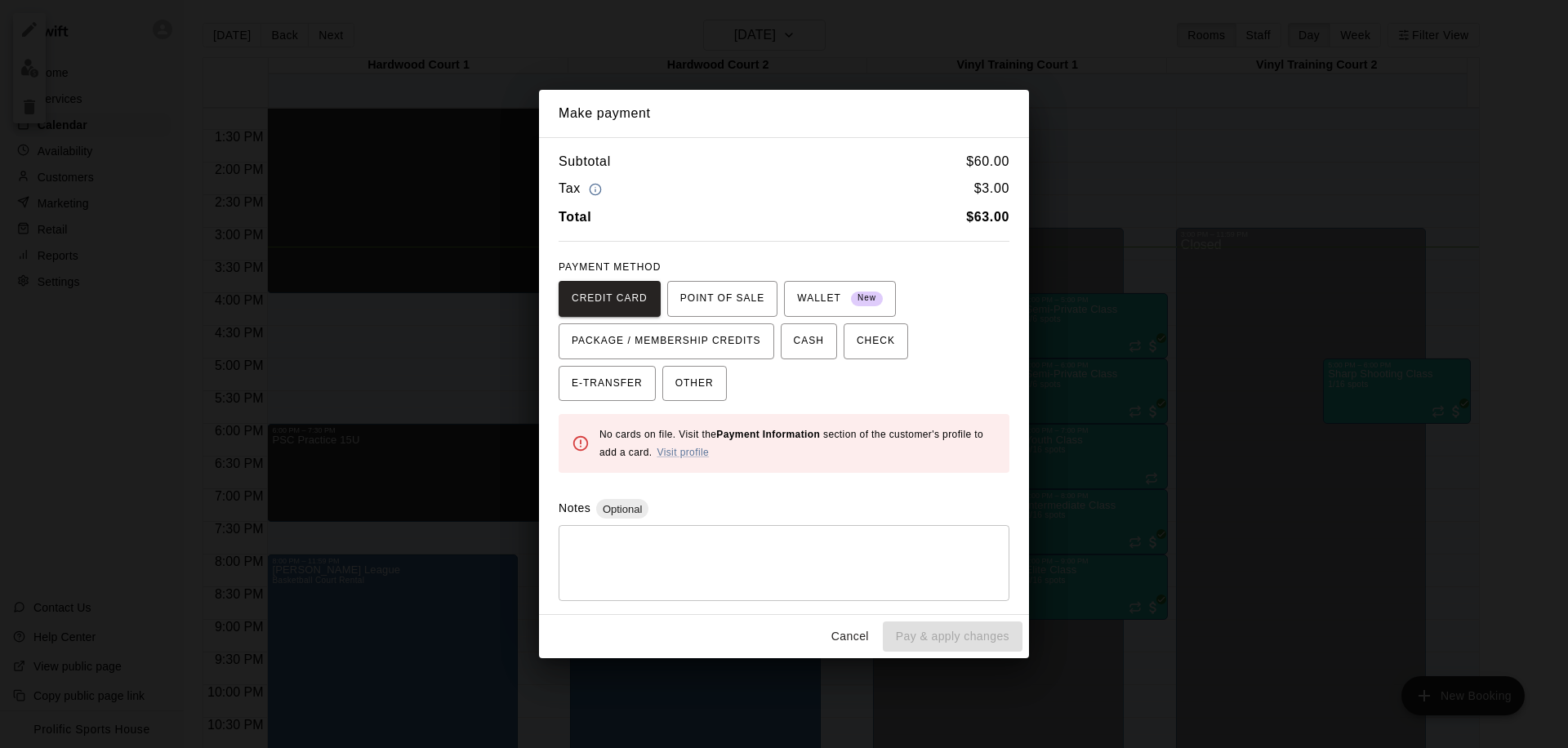
click at [836, 634] on button "Cancel" at bounding box center [849, 636] width 52 height 30
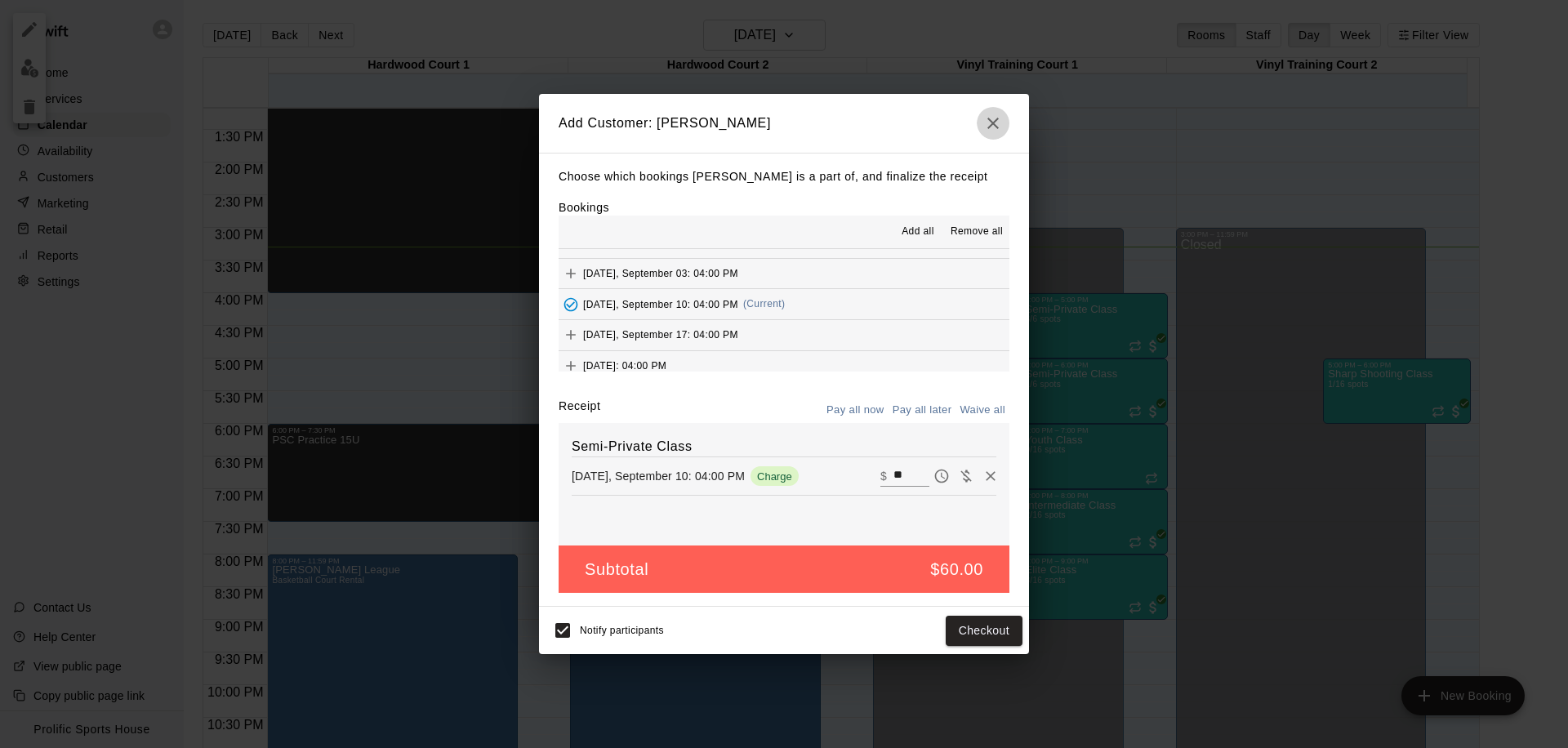
click at [1000, 119] on icon "button" at bounding box center [993, 124] width 20 height 20
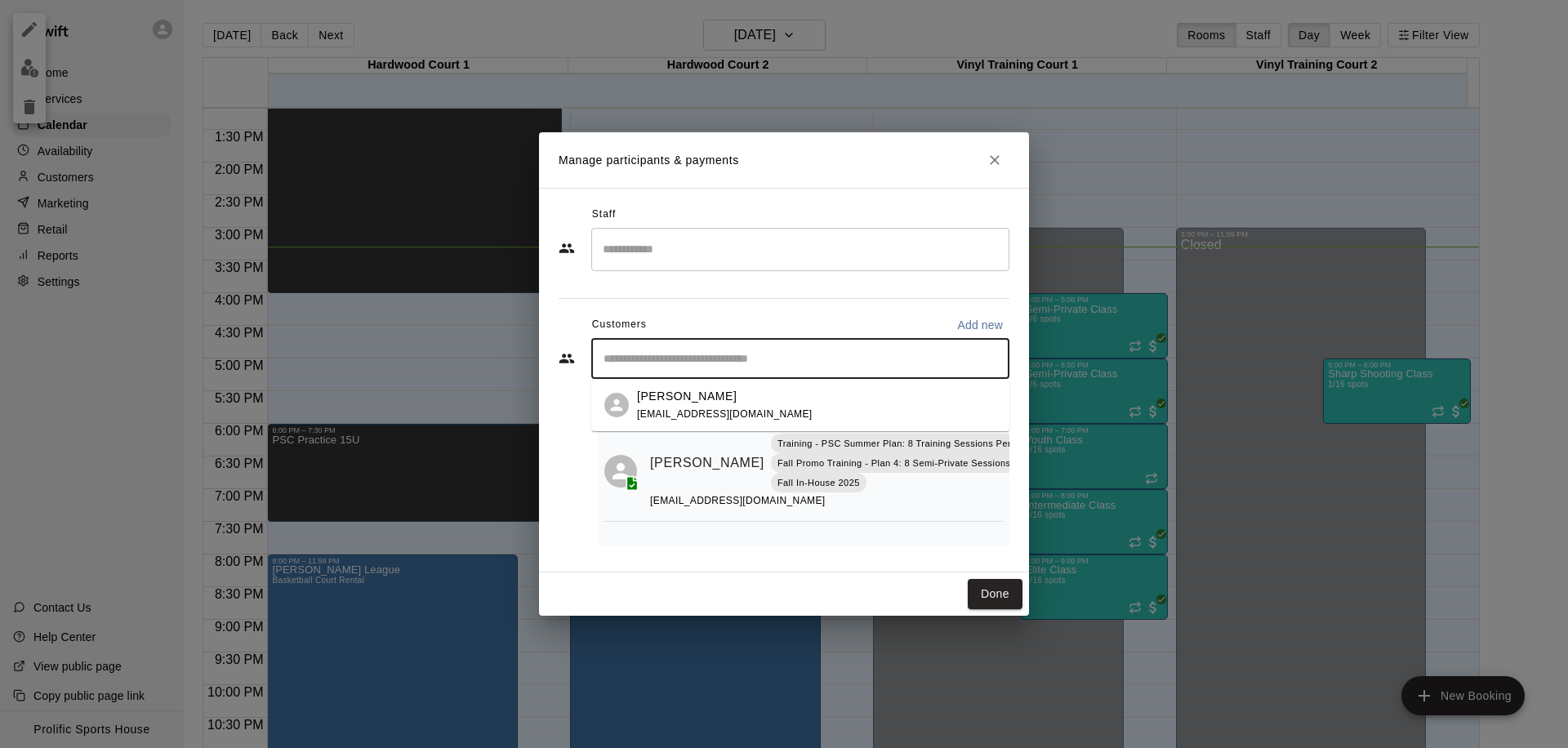
click at [826, 354] on input "Start typing to search customers..." at bounding box center [800, 358] width 404 height 17
type input "*"
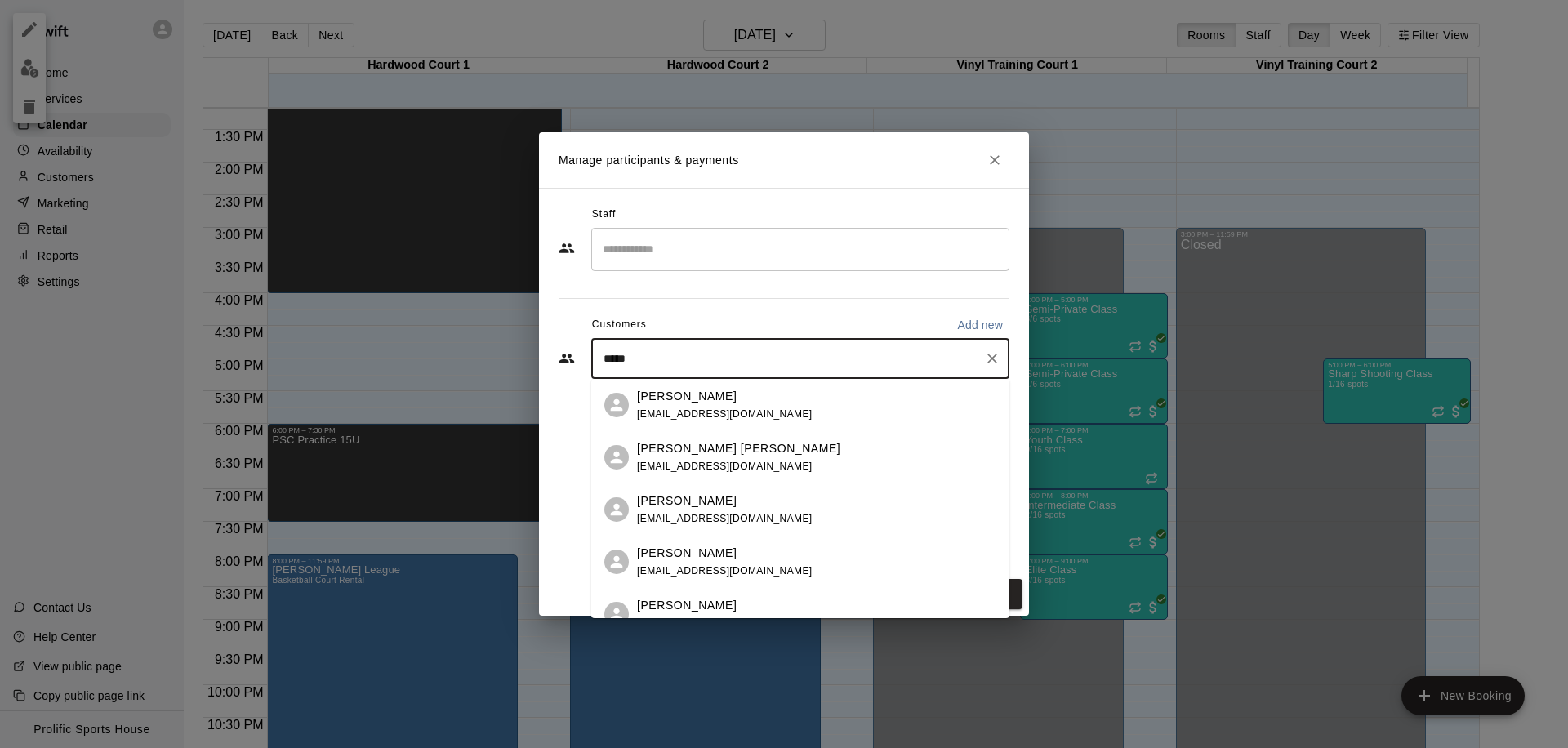
type input "******"
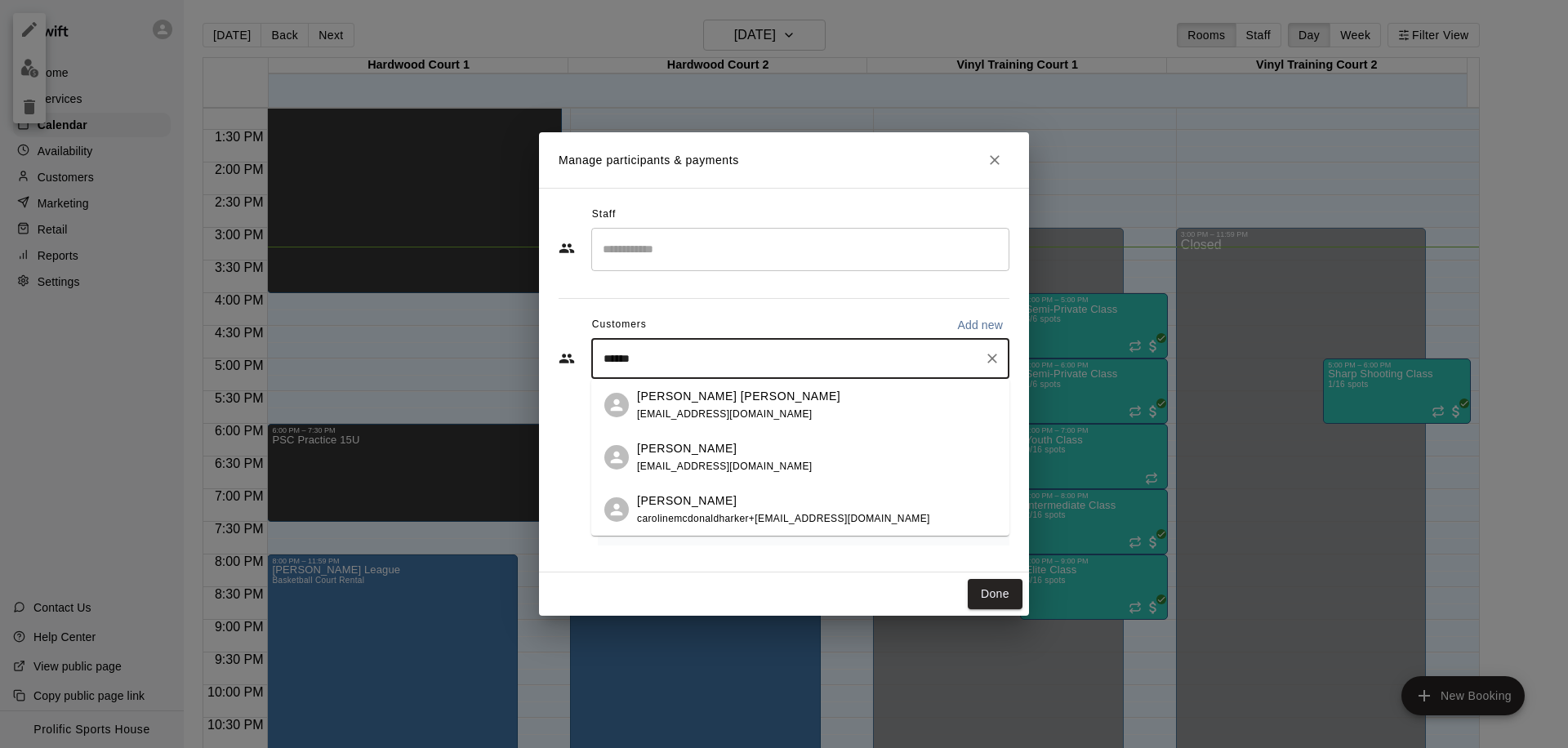
click at [714, 514] on span "carolinemcdonaldharker+child66d5f25d5aa1c9.16821641@hotmail.com" at bounding box center [784, 518] width 294 height 12
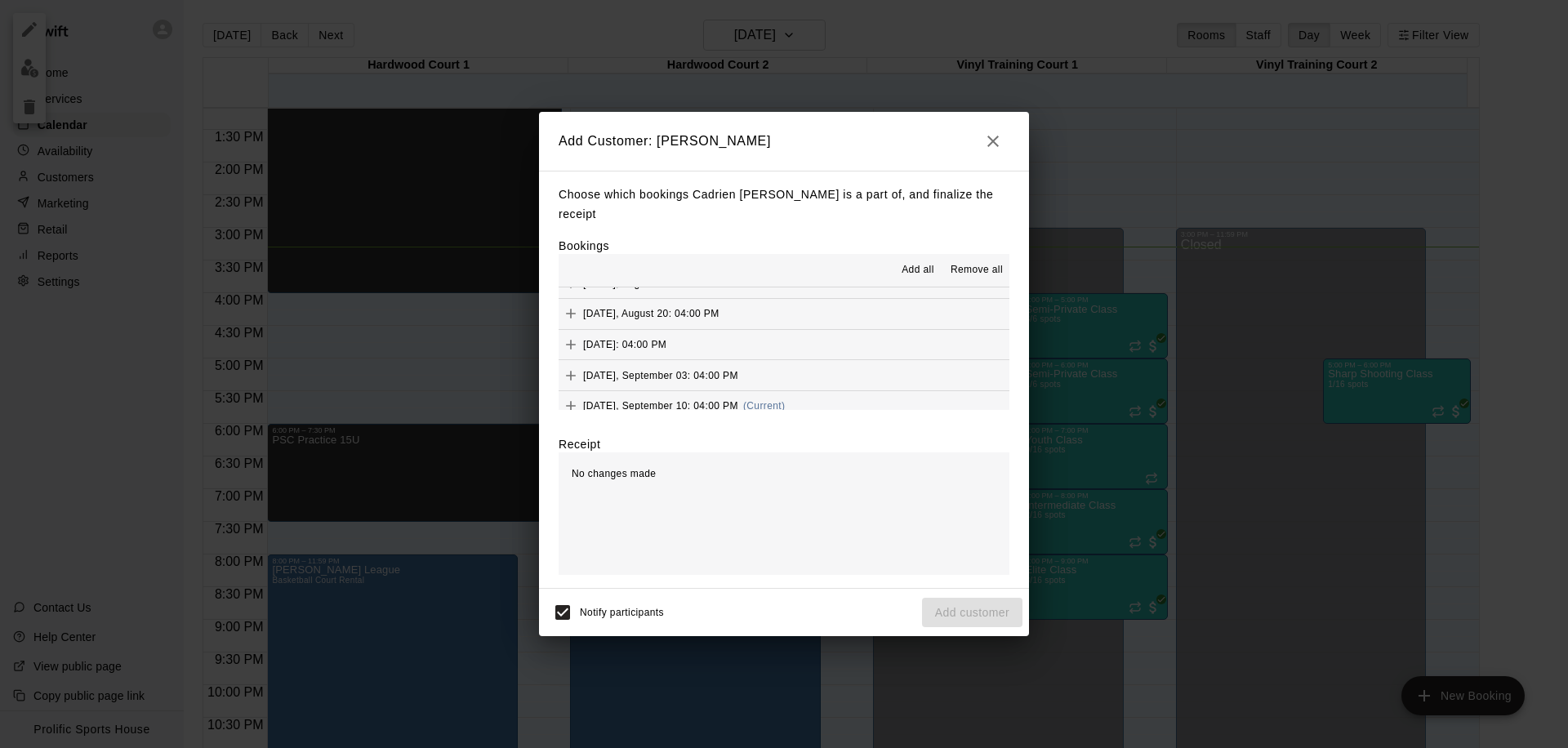
scroll to position [475, 0]
click at [785, 344] on span "(Current)" at bounding box center [764, 349] width 42 height 12
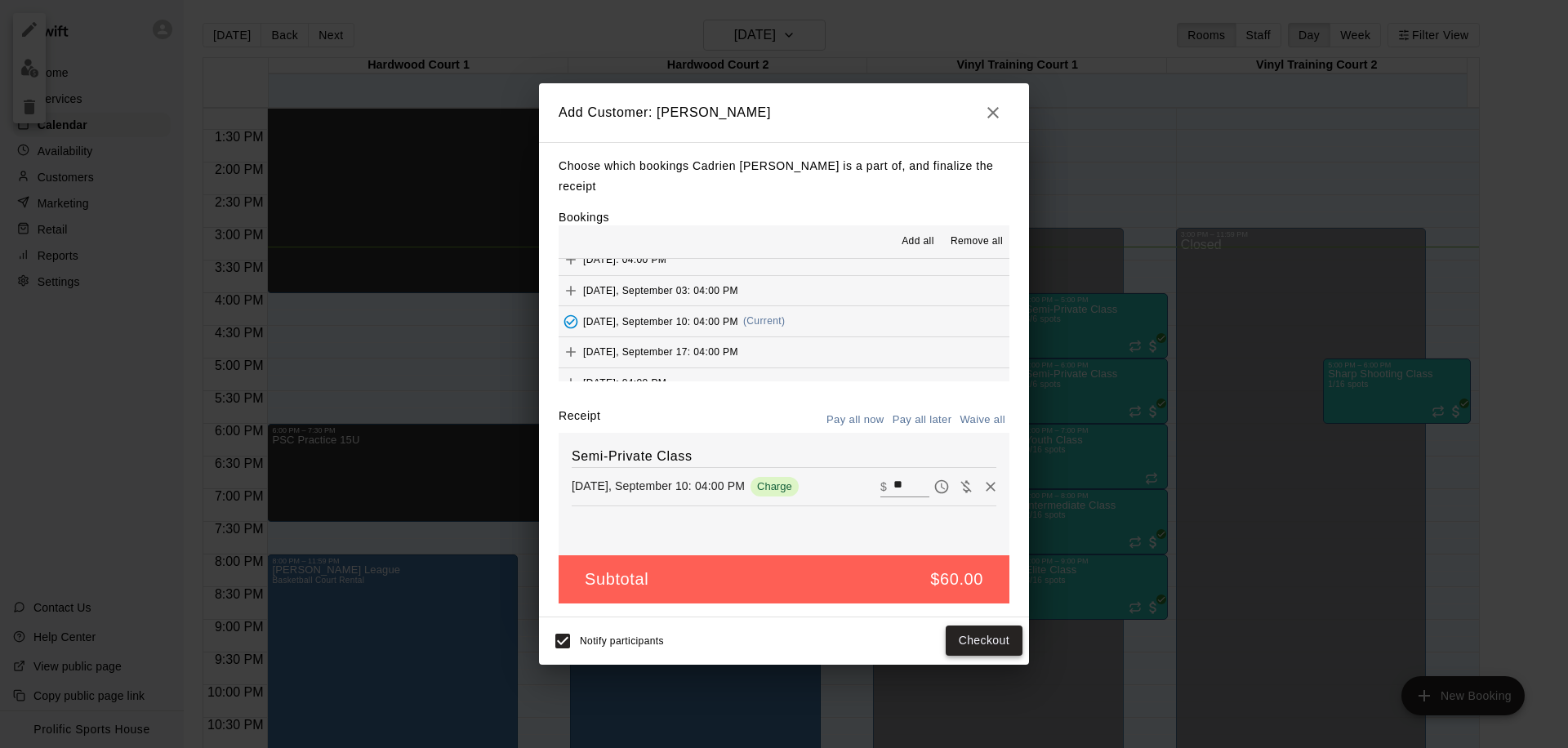
click at [966, 631] on button "Checkout" at bounding box center [984, 640] width 77 height 30
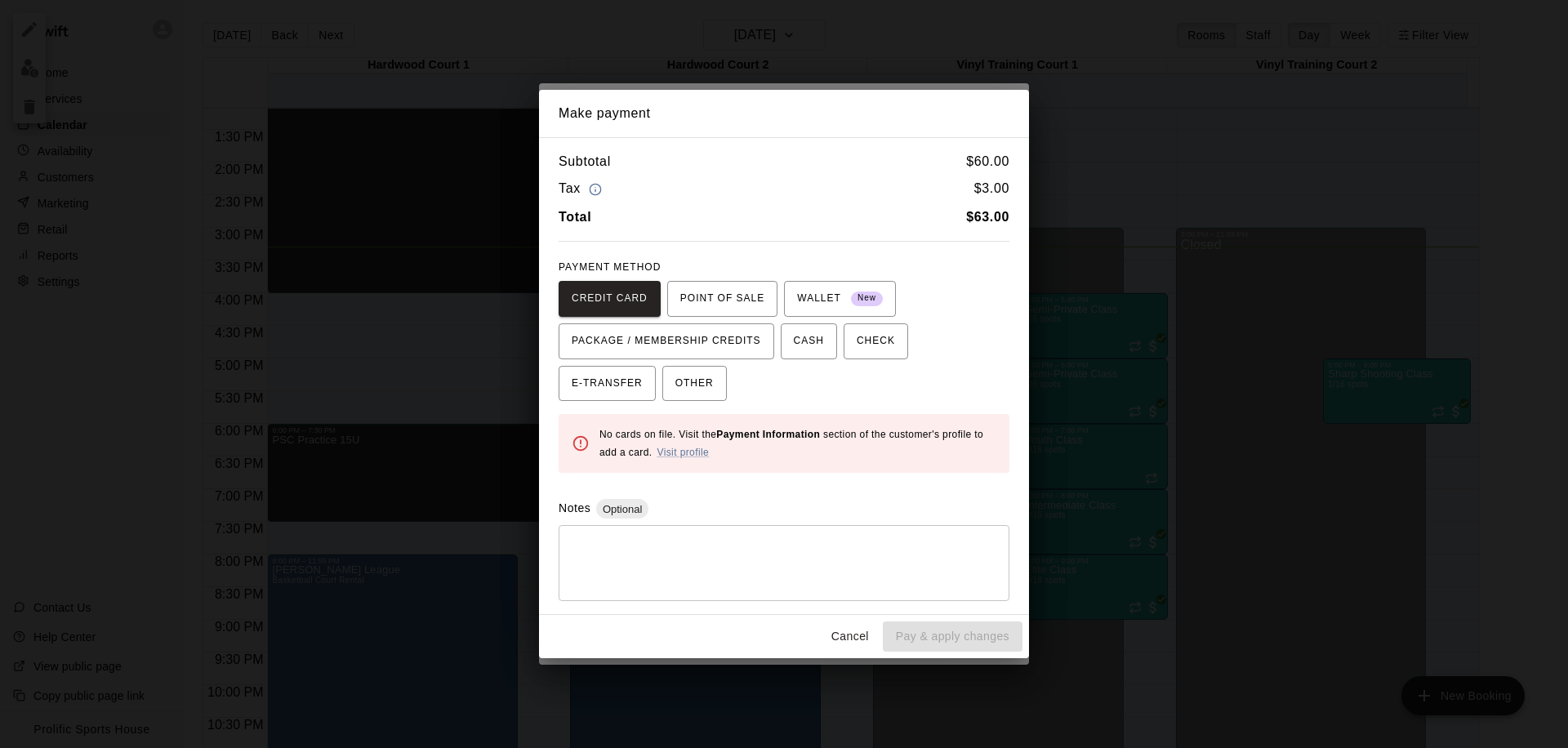
click at [851, 630] on button "Cancel" at bounding box center [849, 636] width 52 height 30
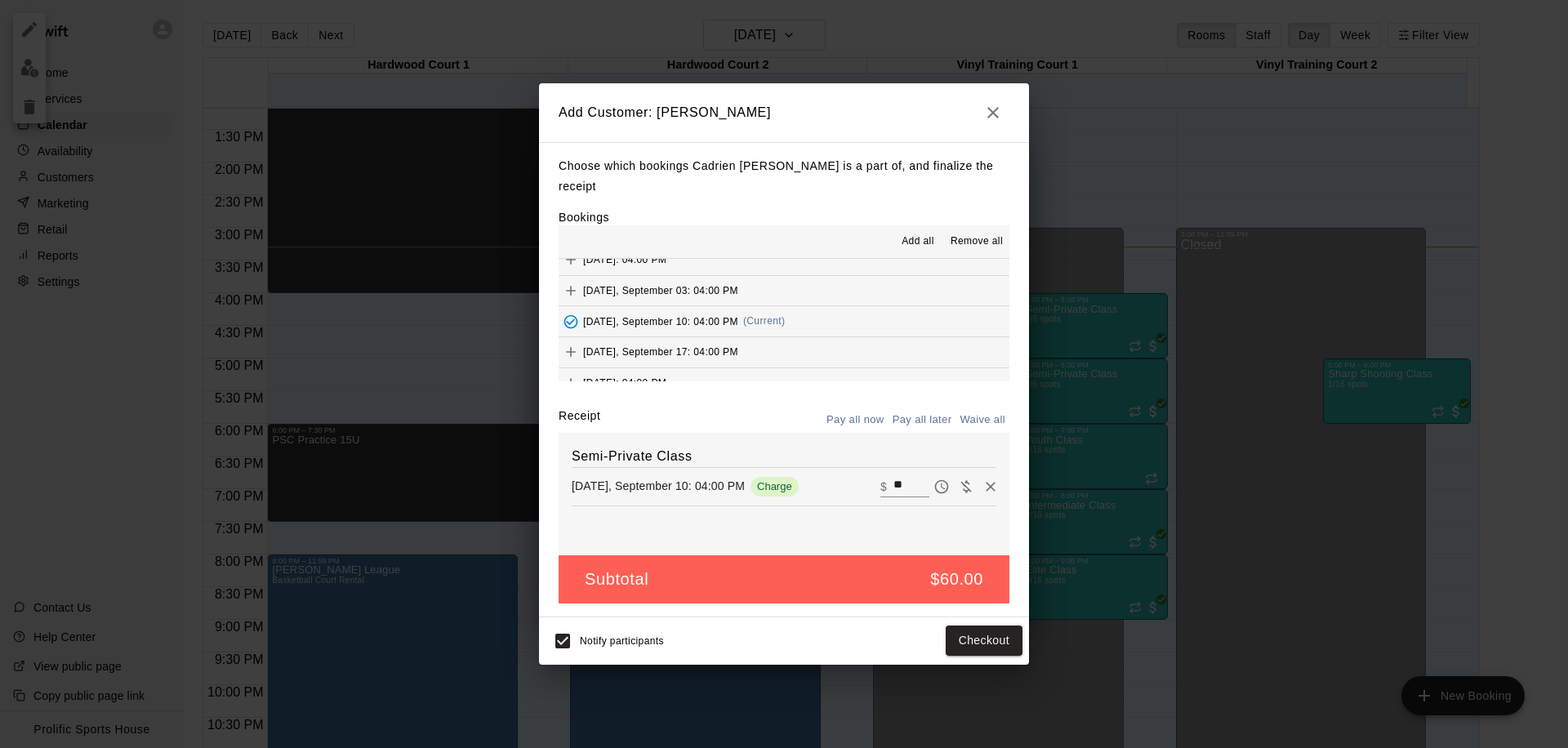
click at [1002, 122] on icon "button" at bounding box center [993, 113] width 20 height 20
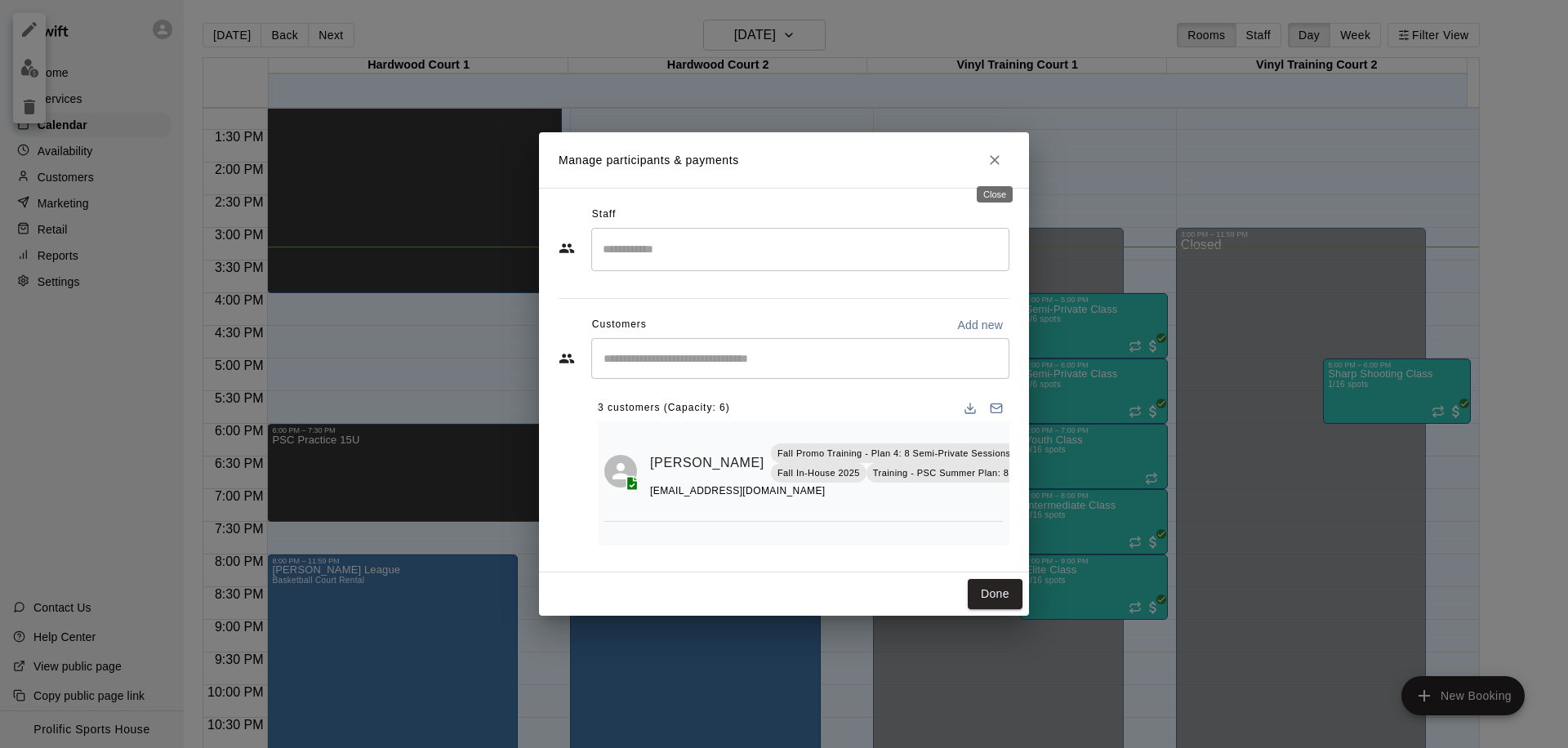
click at [994, 168] on icon "Close" at bounding box center [995, 160] width 17 height 17
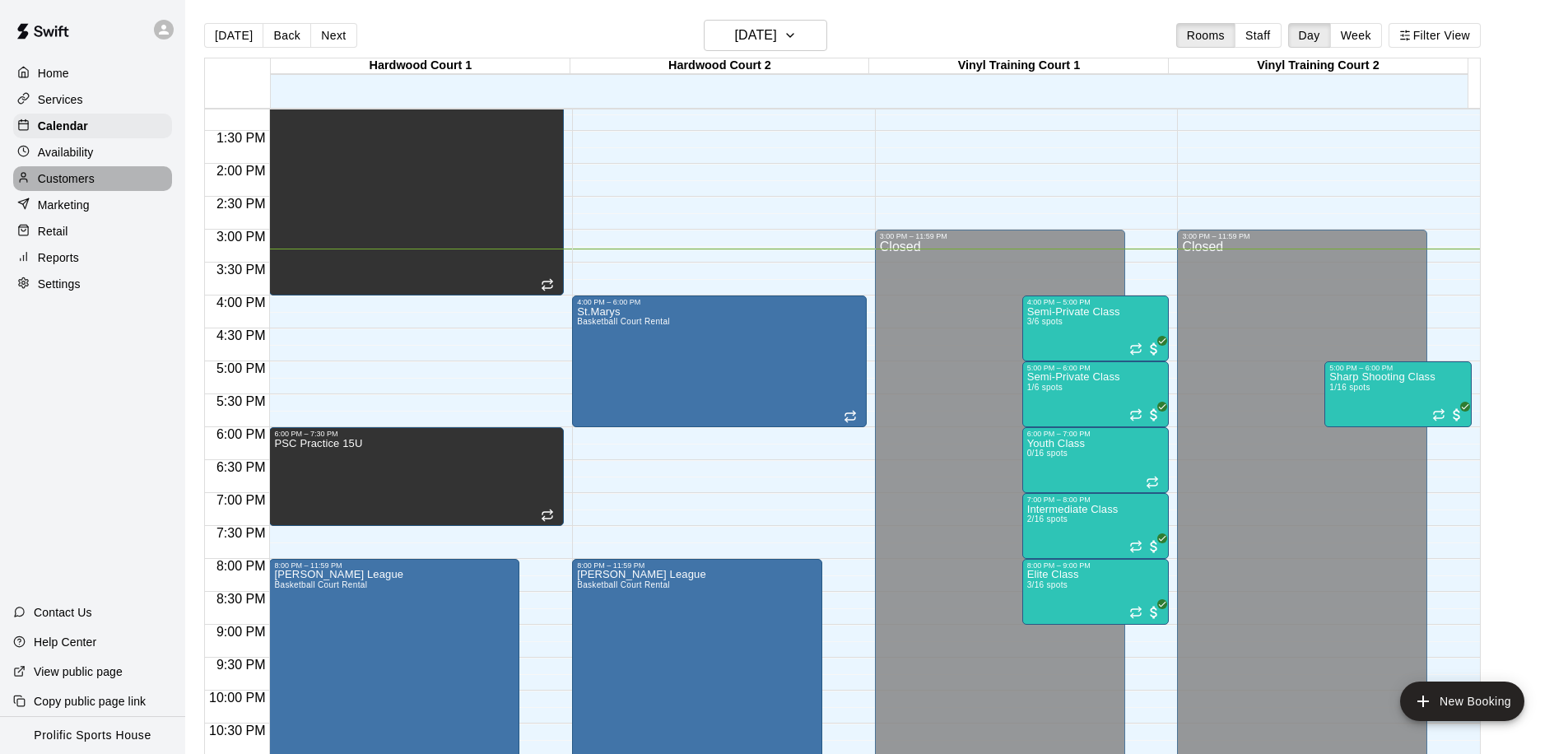
click at [61, 177] on p "Customers" at bounding box center [65, 178] width 56 height 17
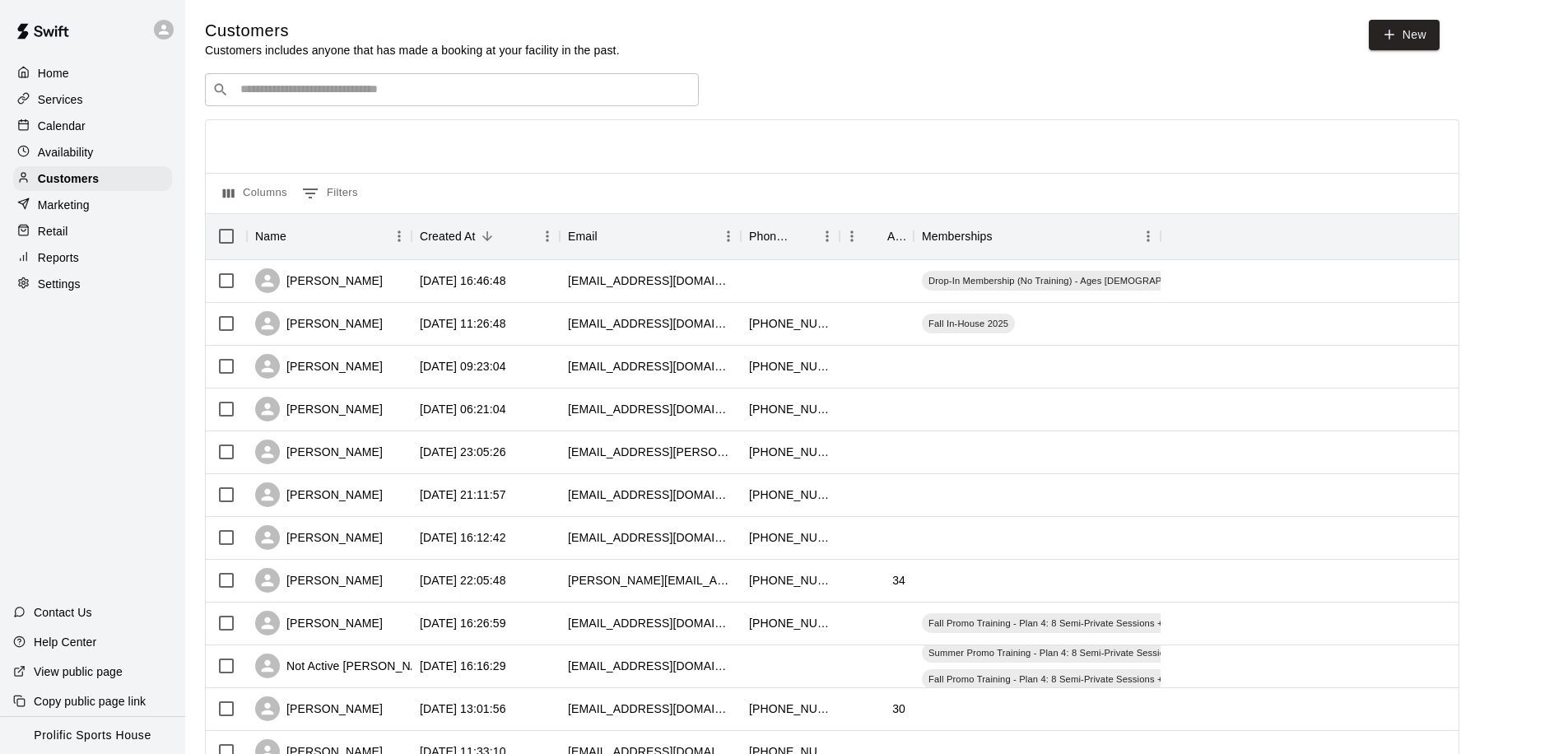
click at [269, 100] on div "​ ​" at bounding box center [451, 89] width 494 height 33
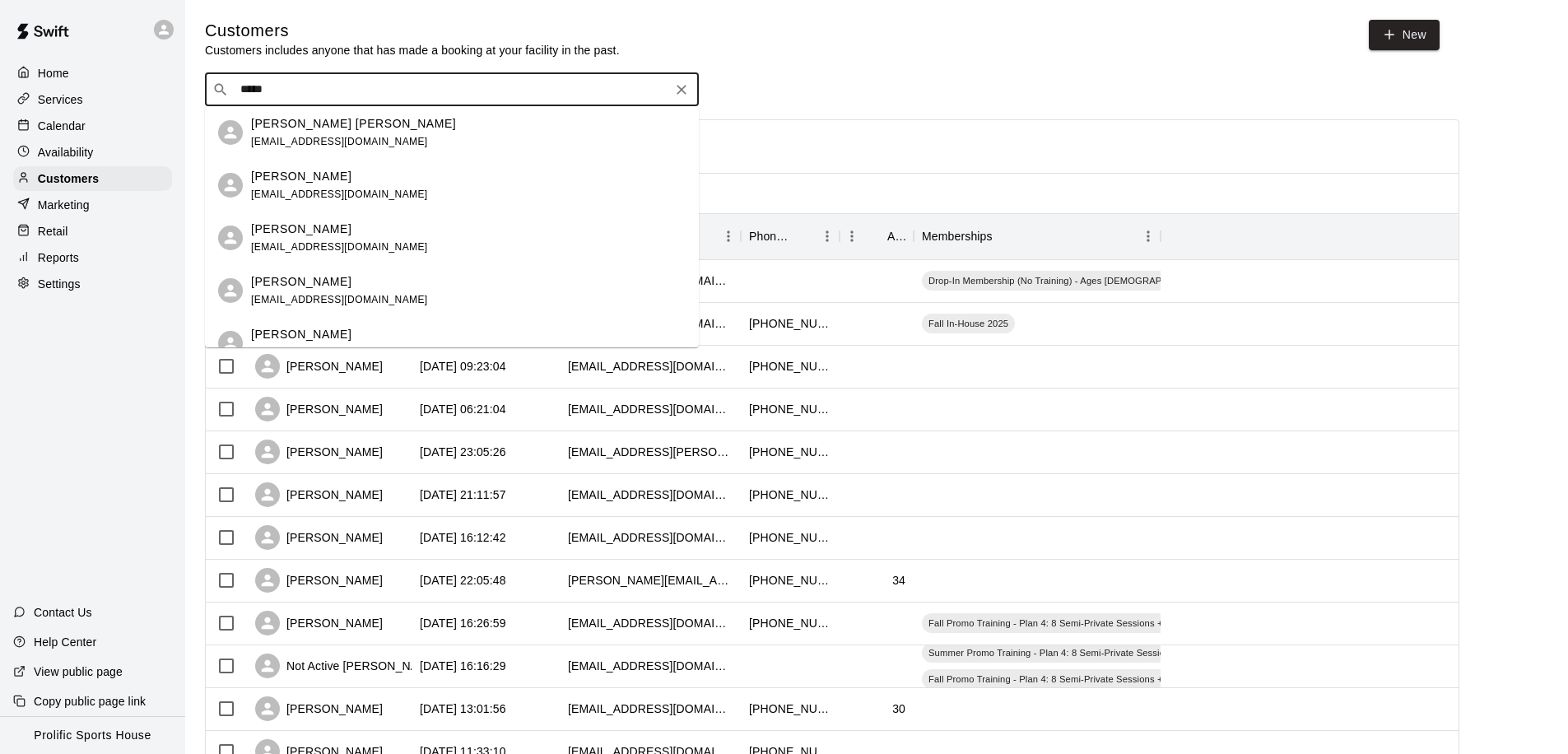
type input "******"
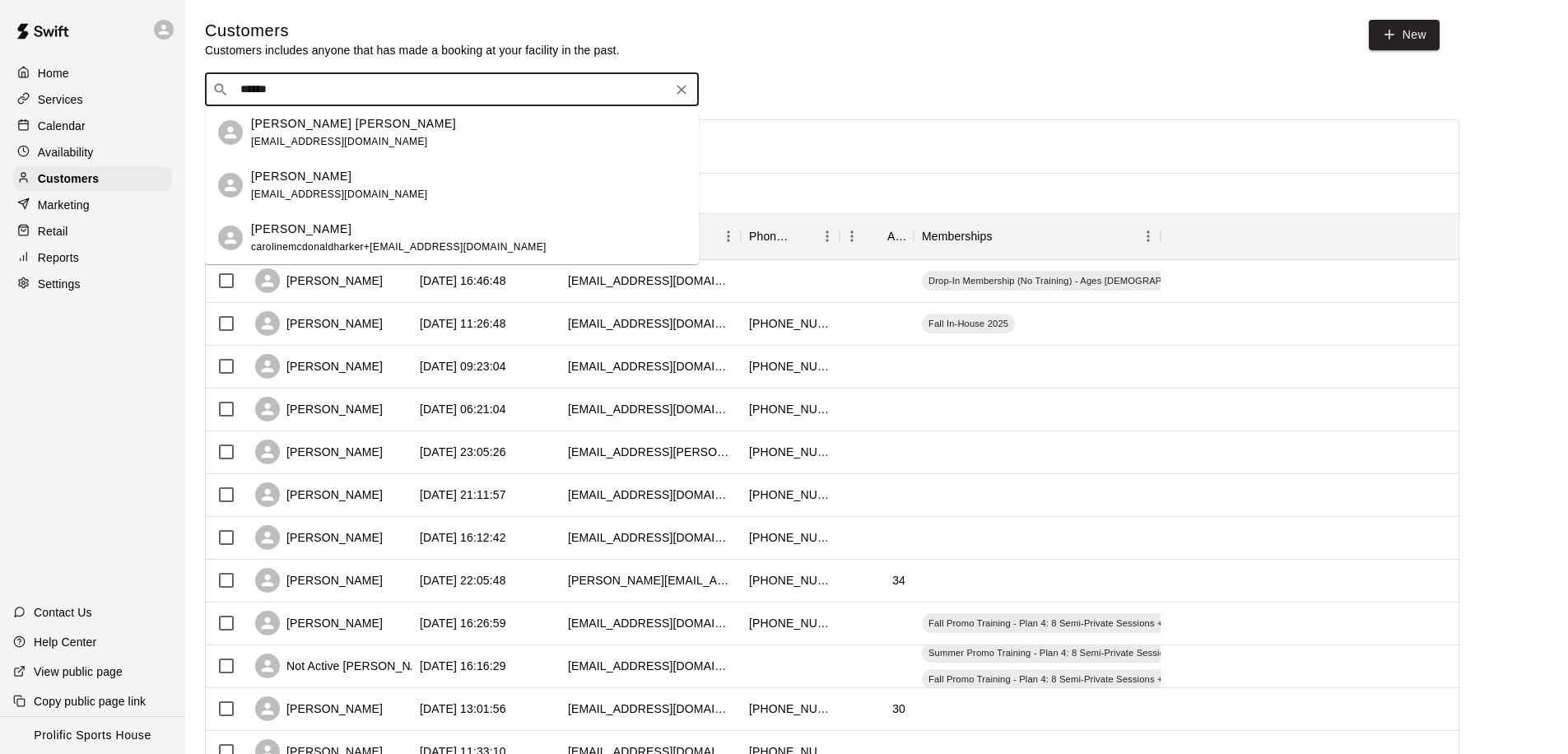
click at [330, 190] on span "carolinemcdonaldharker@hotmail.com" at bounding box center [339, 194] width 177 height 12
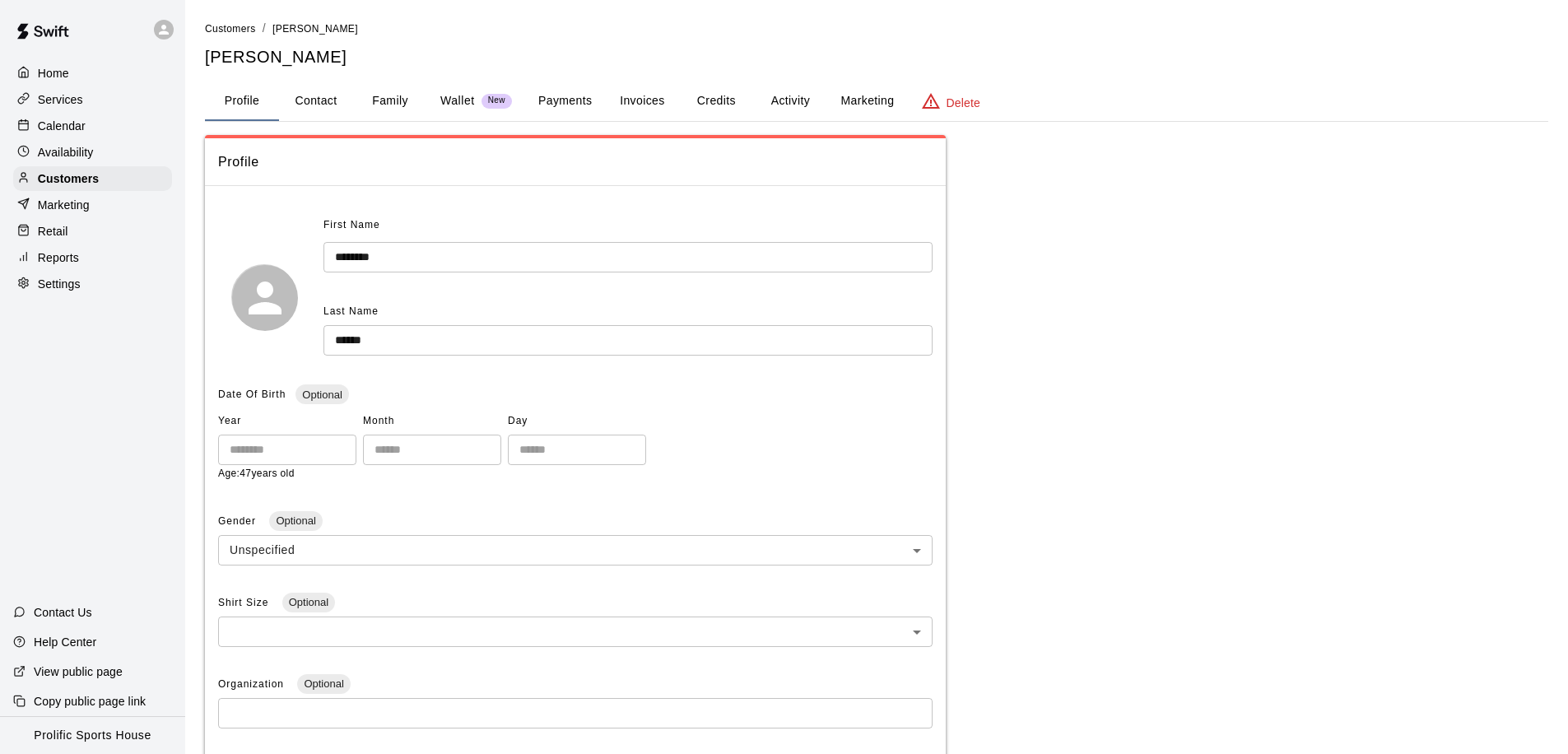
click at [778, 103] on button "Activity" at bounding box center [789, 101] width 74 height 40
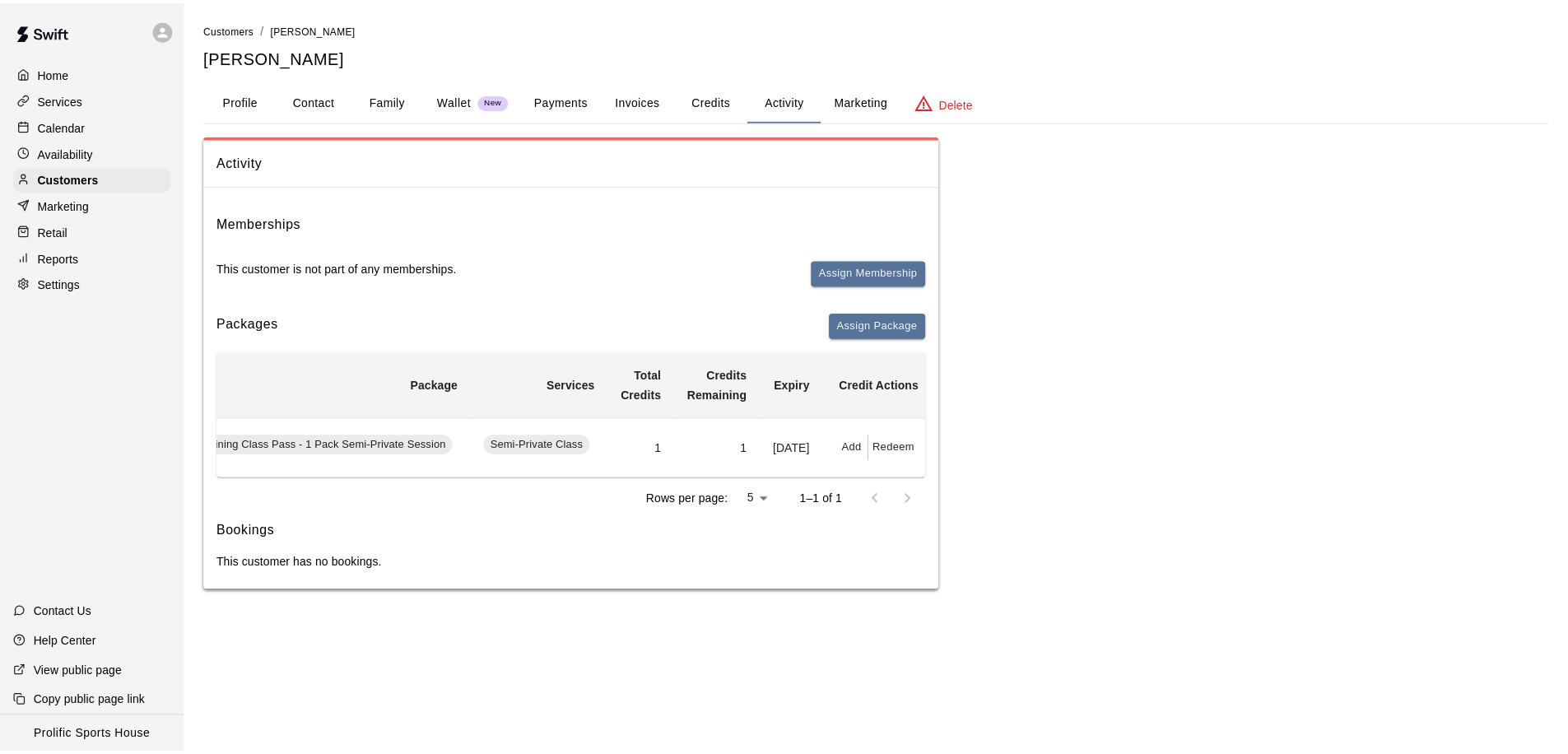
scroll to position [0, 121]
click at [710, 94] on button "Credits" at bounding box center [715, 101] width 74 height 40
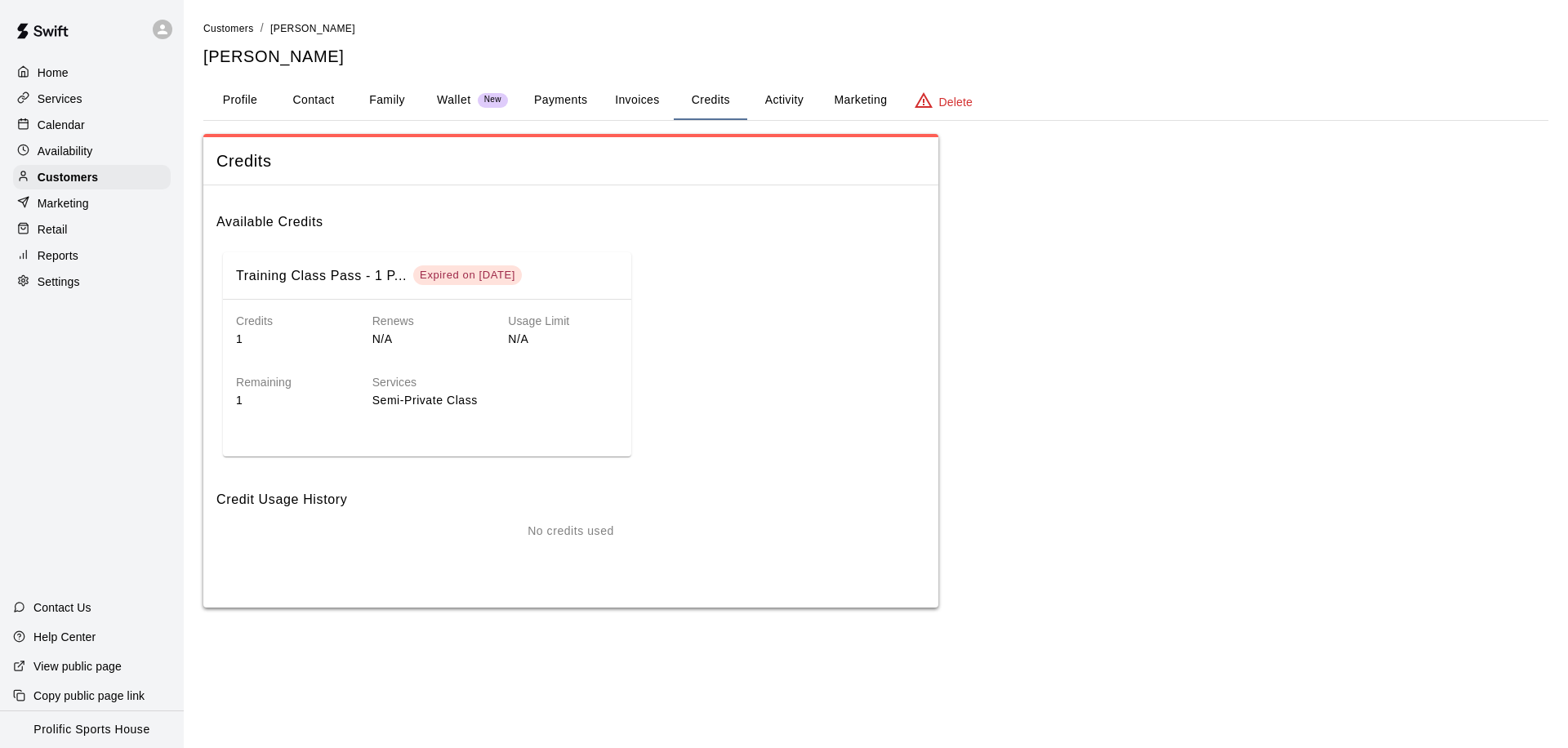
click at [794, 89] on button "Activity" at bounding box center [784, 100] width 74 height 39
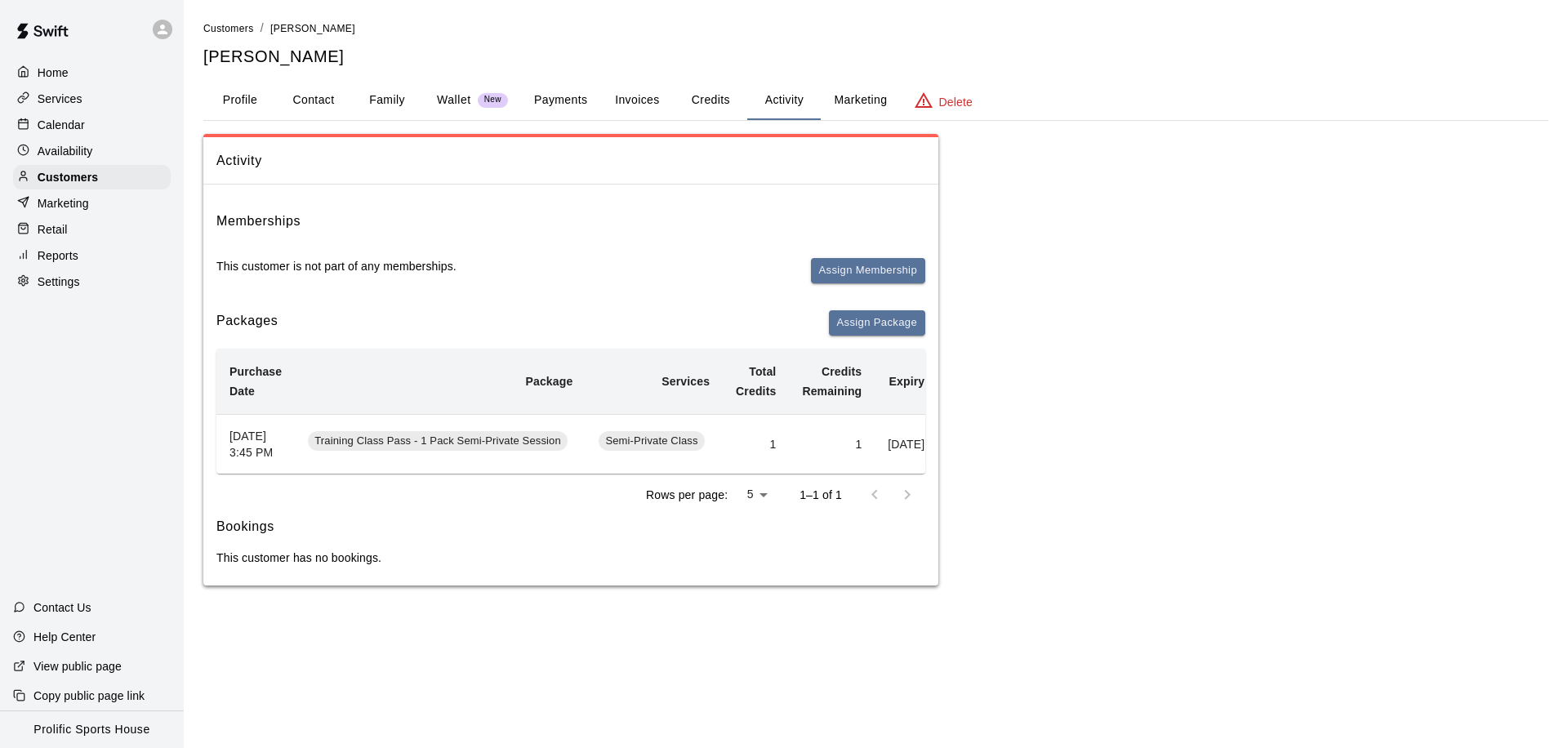
click at [730, 94] on button "Credits" at bounding box center [710, 100] width 74 height 39
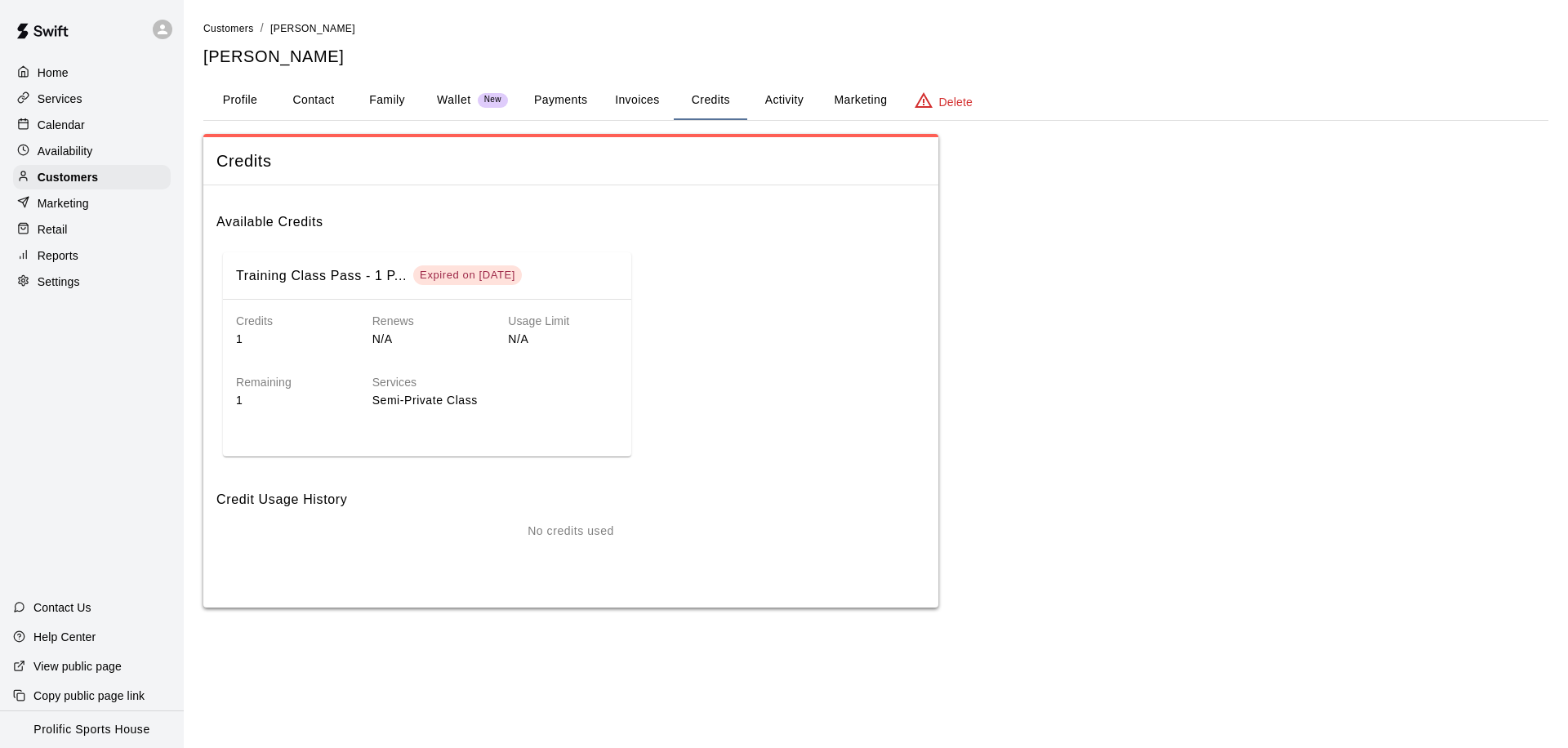
click at [774, 109] on button "Activity" at bounding box center [784, 100] width 74 height 39
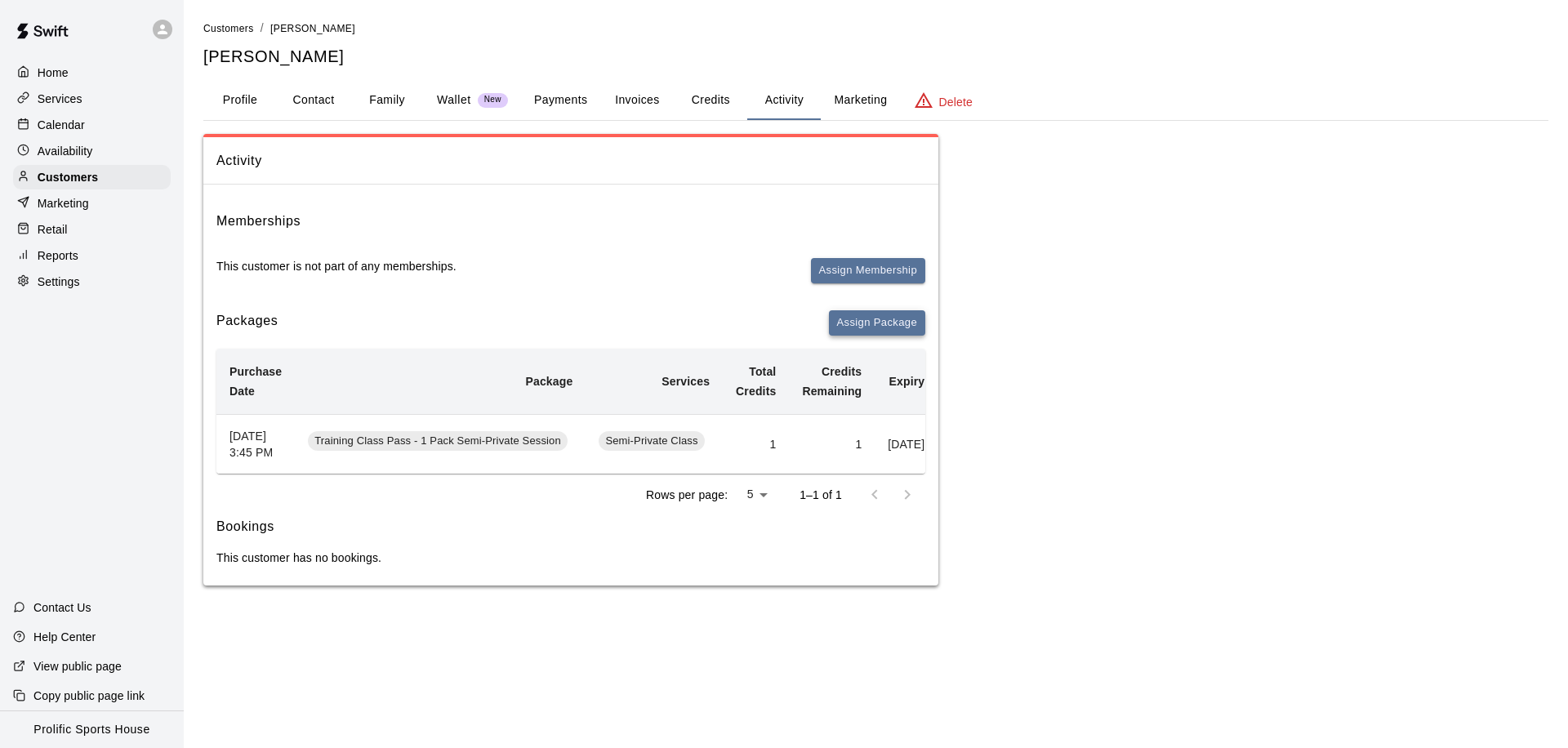
click at [875, 319] on button "Assign Package" at bounding box center [877, 323] width 96 height 26
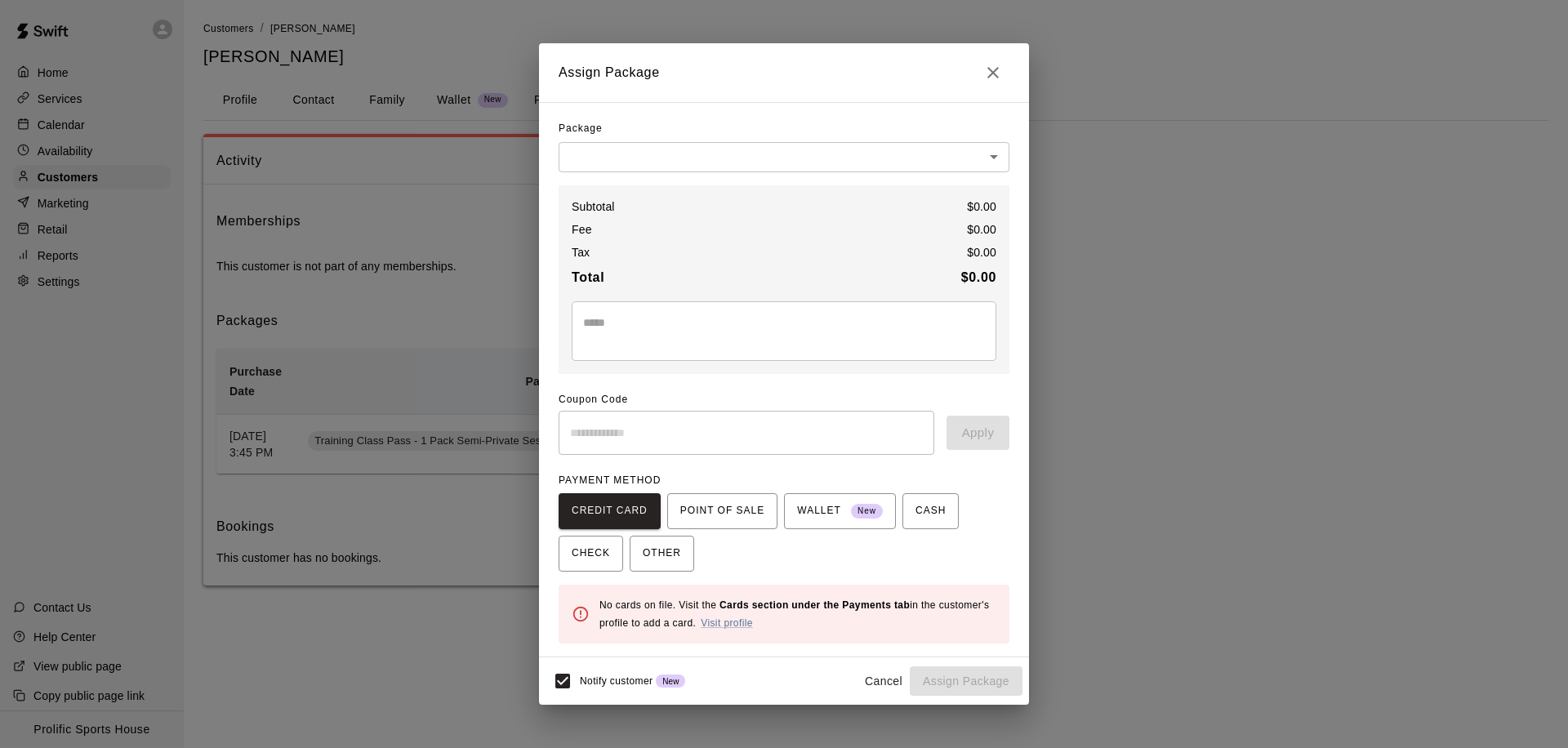
click at [662, 165] on body "Home Services Calendar Availability Customers Marketing Retail Reports Settings…" at bounding box center [784, 309] width 1568 height 618
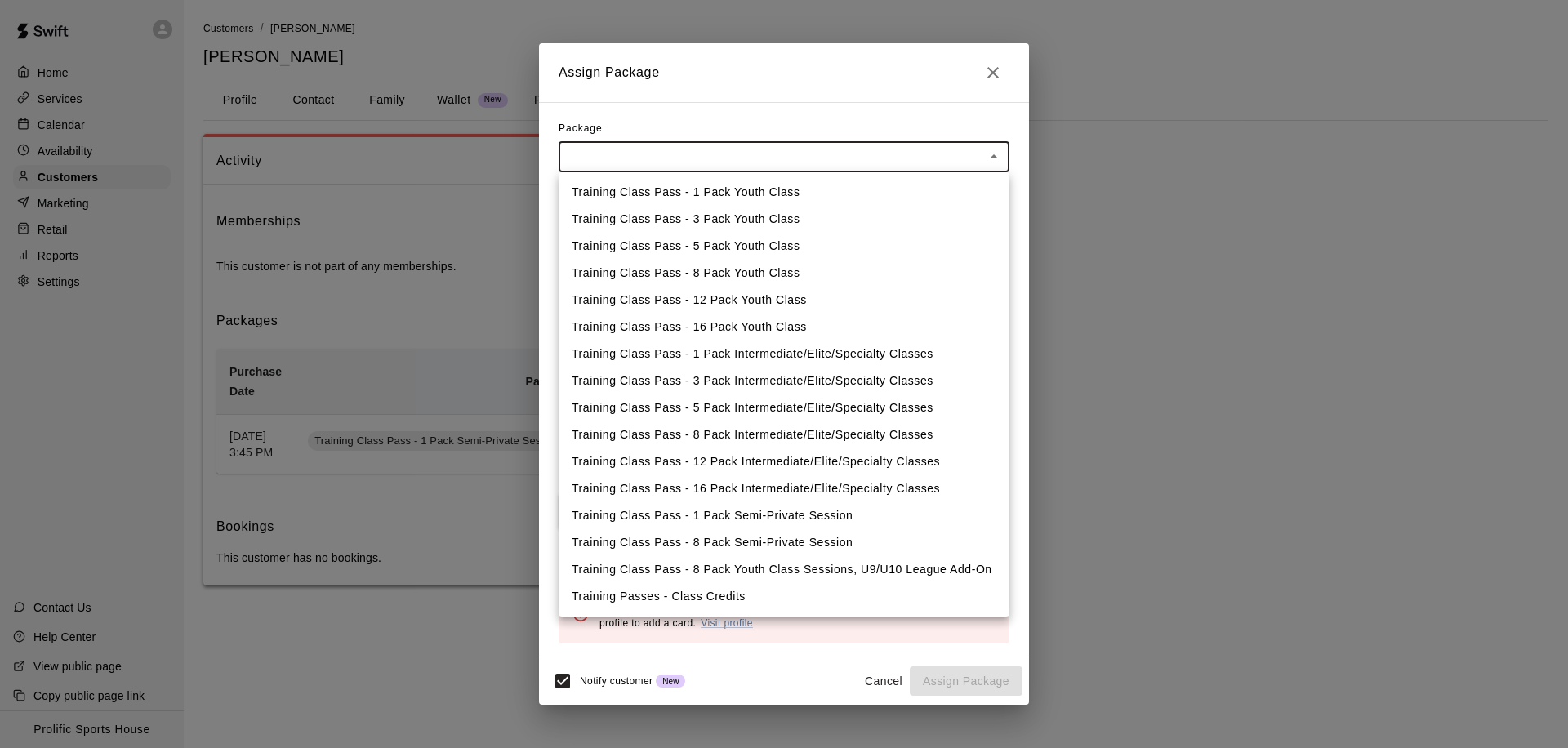
click at [663, 515] on li "Training Class Pass - 1 Pack Semi-Private Session" at bounding box center [784, 515] width 451 height 27
type input "**********"
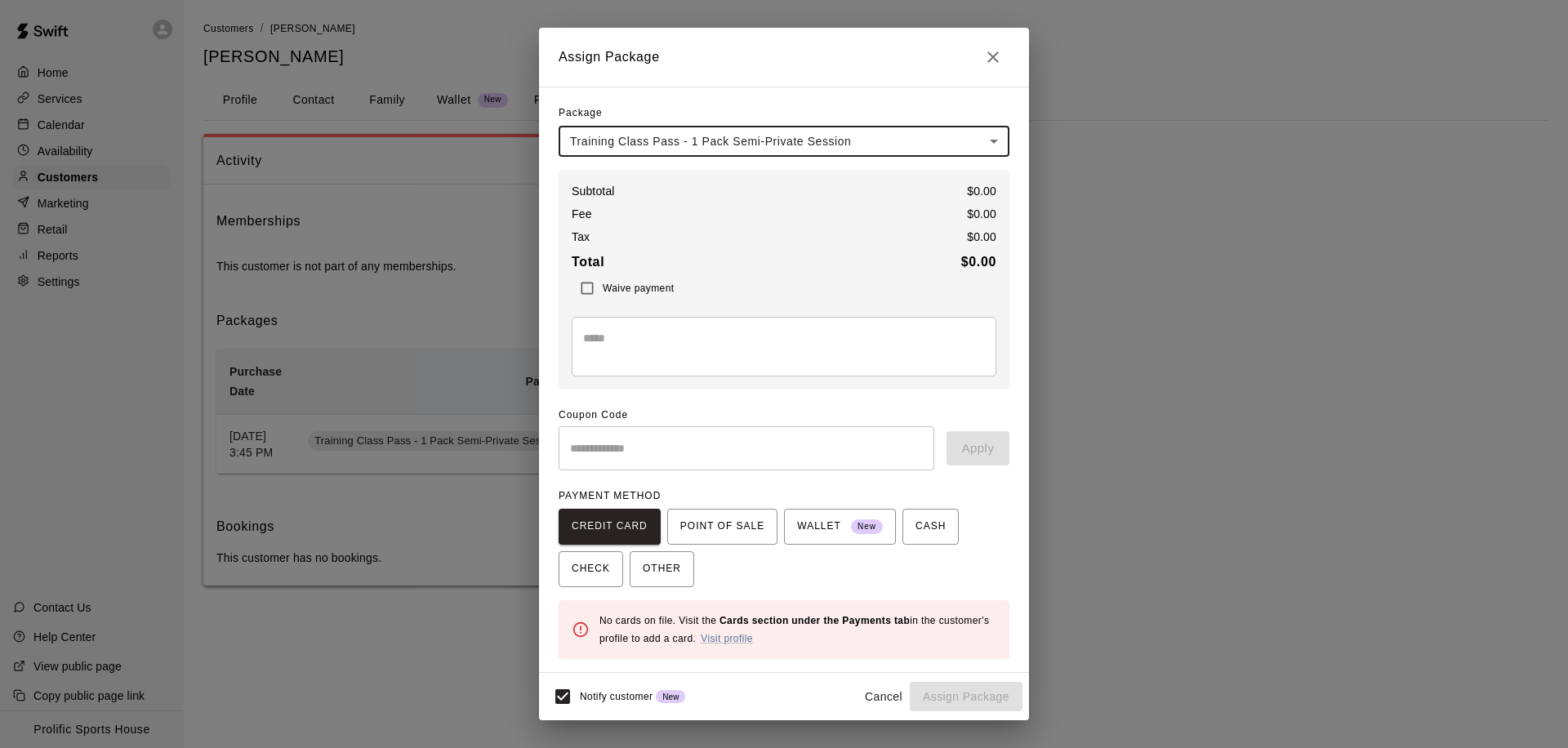
click at [615, 286] on span "Waive payment" at bounding box center [638, 289] width 71 height 12
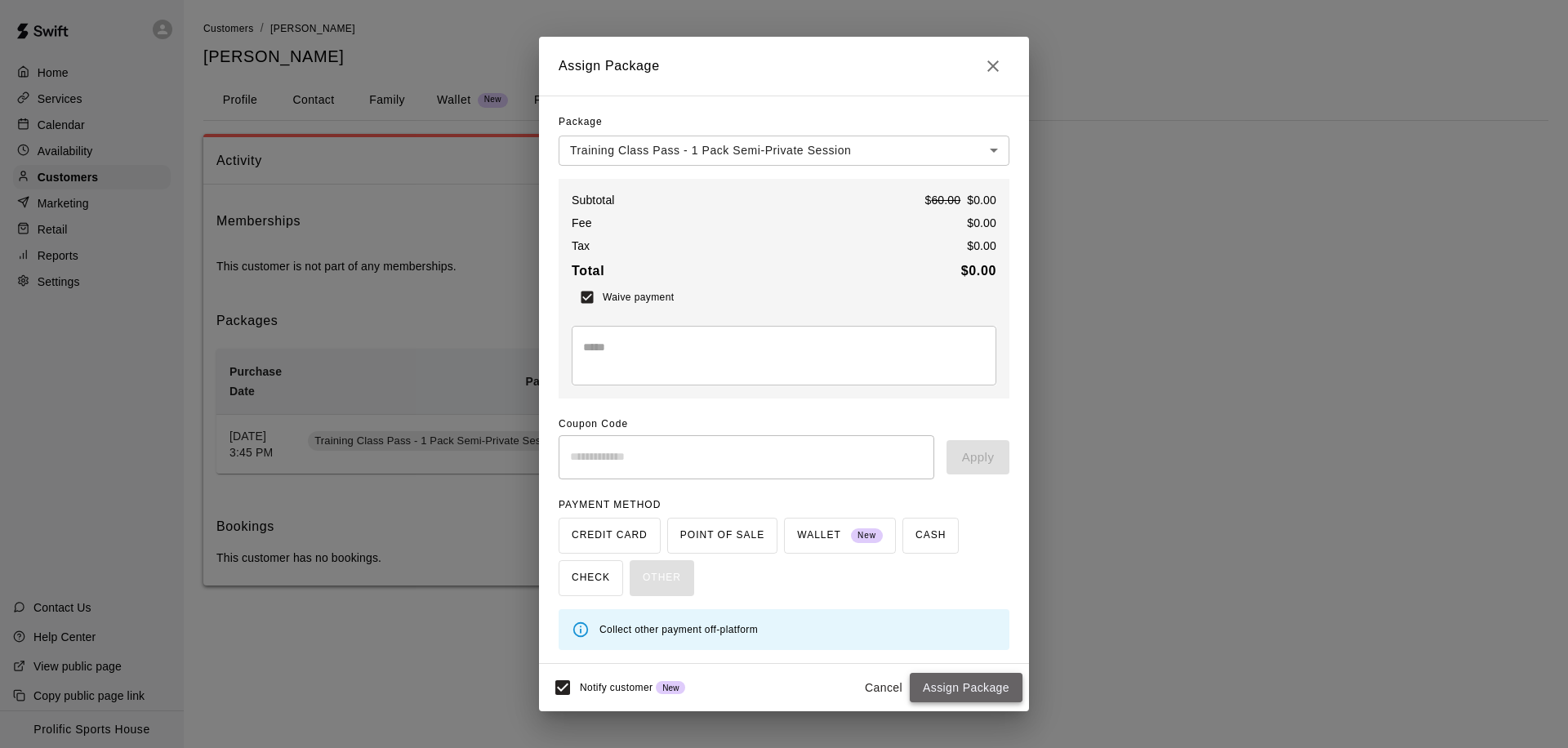
click at [938, 693] on button "Assign Package" at bounding box center [966, 687] width 113 height 30
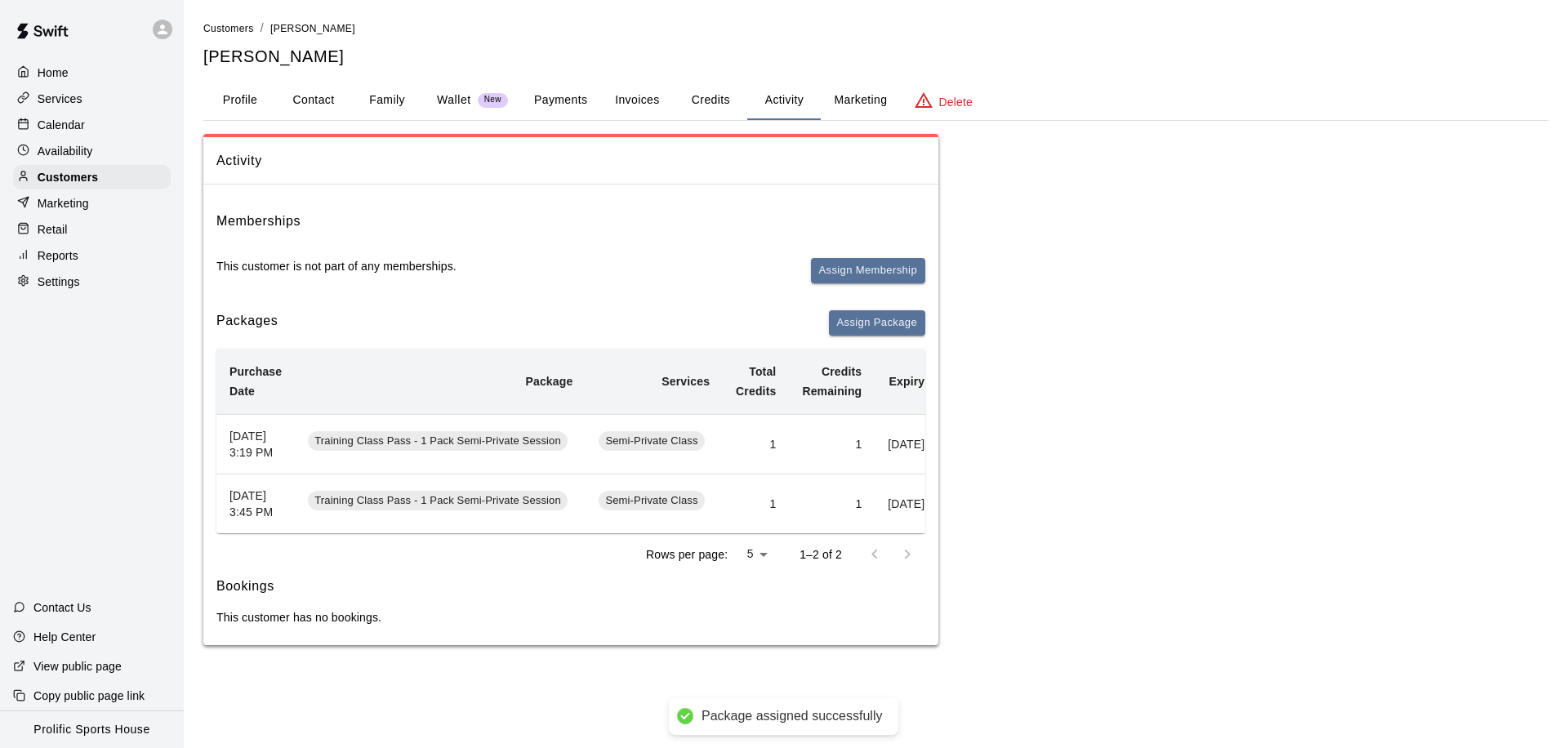
click at [54, 119] on p "Calendar" at bounding box center [61, 125] width 47 height 17
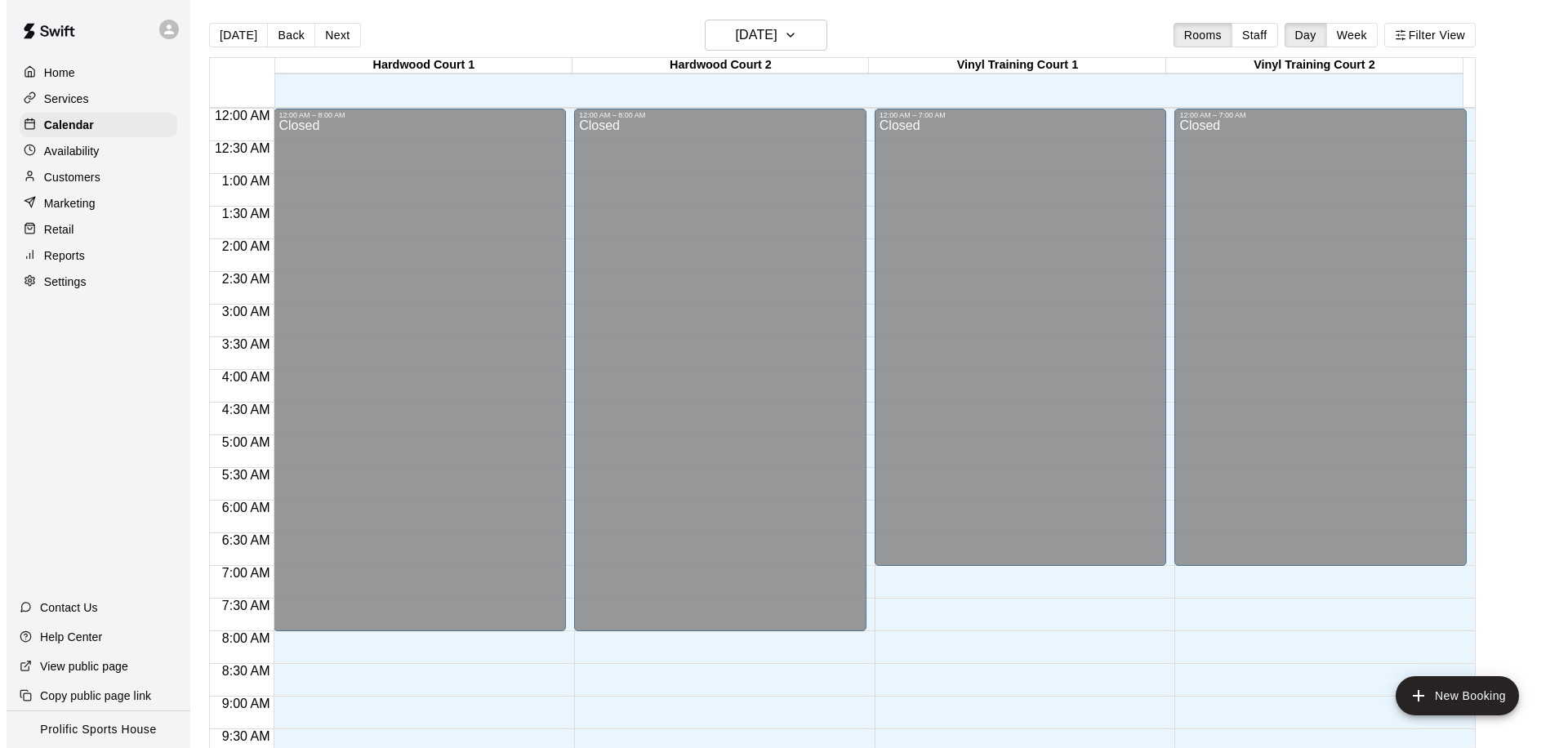
scroll to position [861, 0]
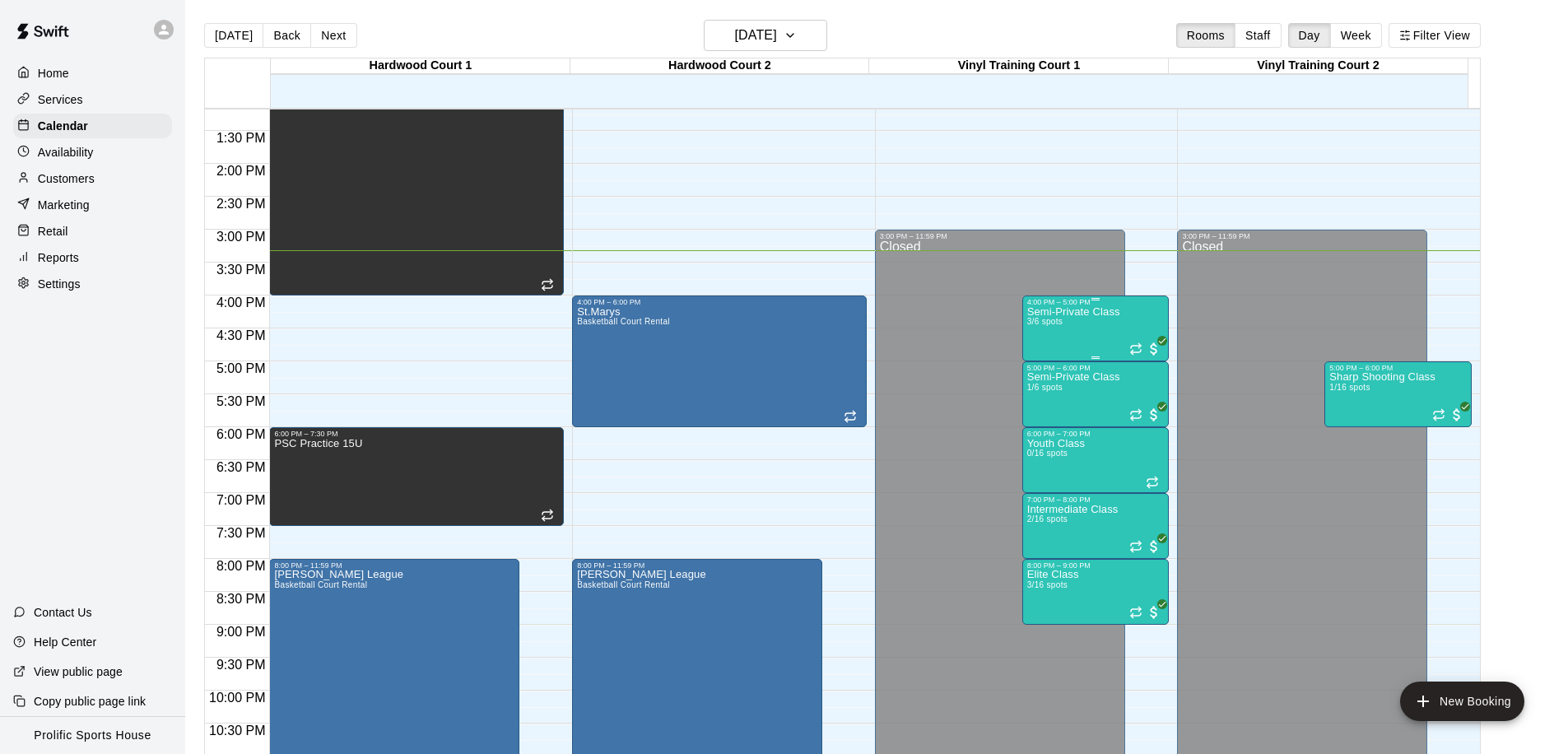
click at [1074, 330] on div "Semi-Private Class 3/6 spots" at bounding box center [1073, 683] width 93 height 754
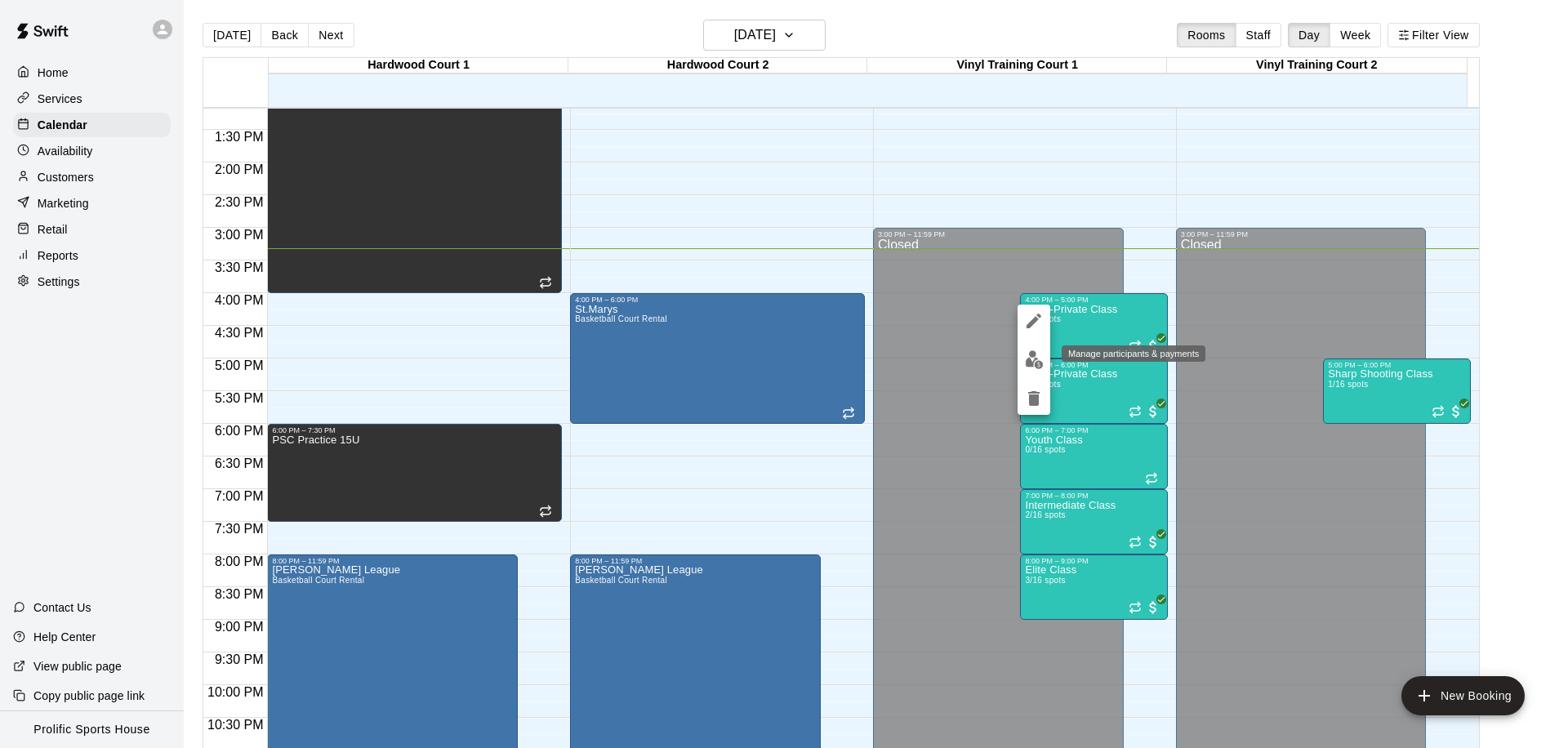
click at [1029, 358] on img "edit" at bounding box center [1034, 359] width 19 height 19
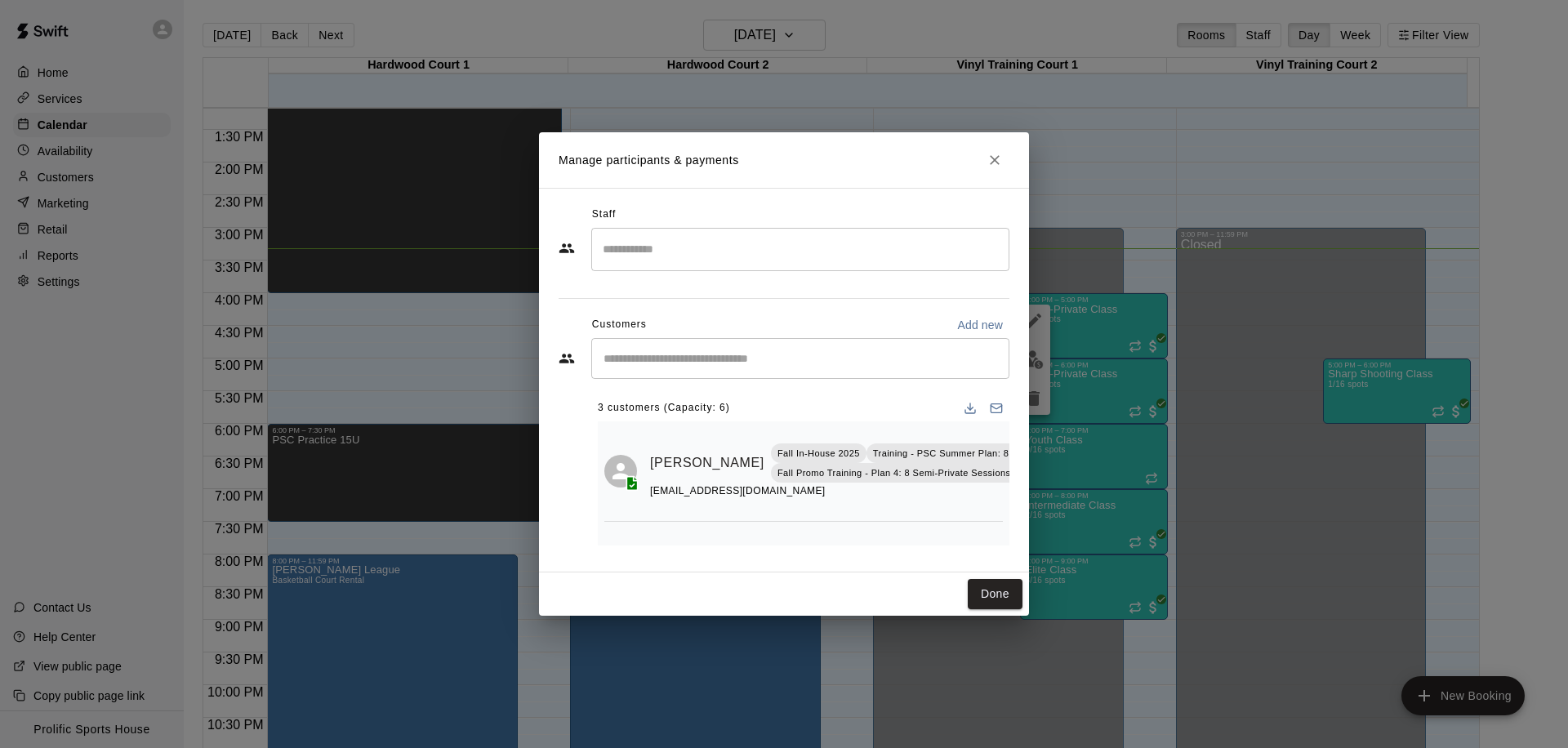
click at [745, 366] on input "Start typing to search customers..." at bounding box center [800, 358] width 404 height 17
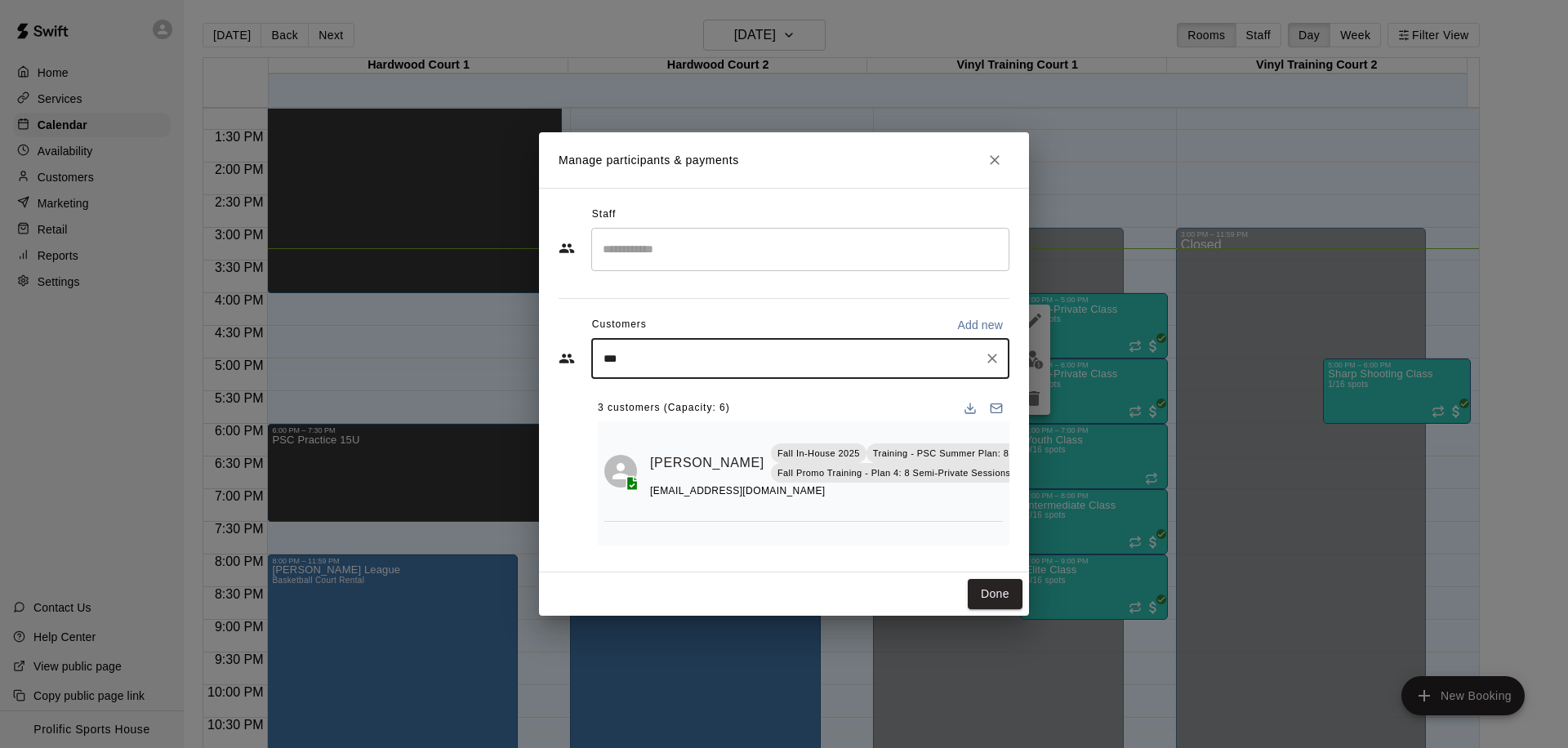
type input "****"
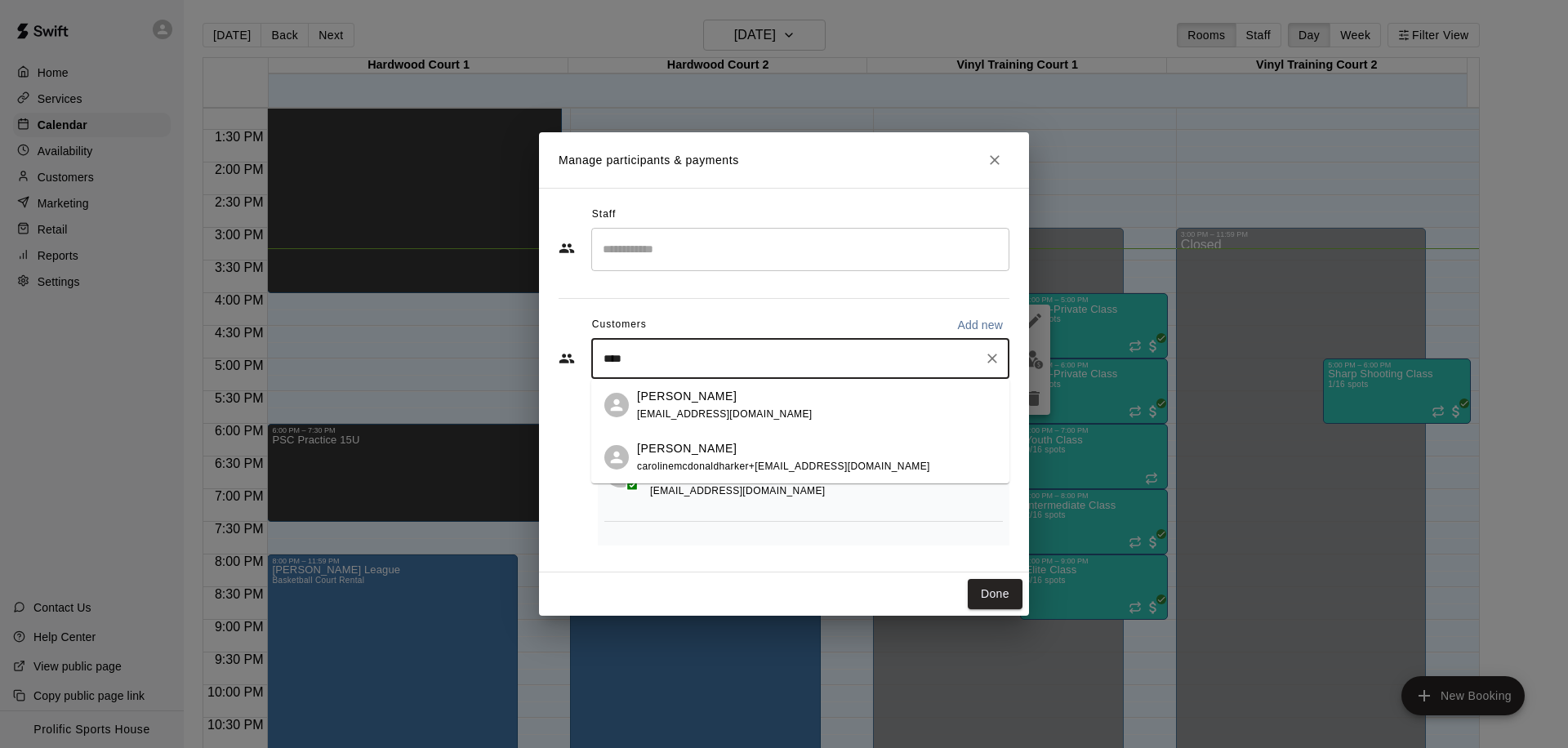
click at [695, 450] on p "Cadrien Harker" at bounding box center [686, 448] width 99 height 17
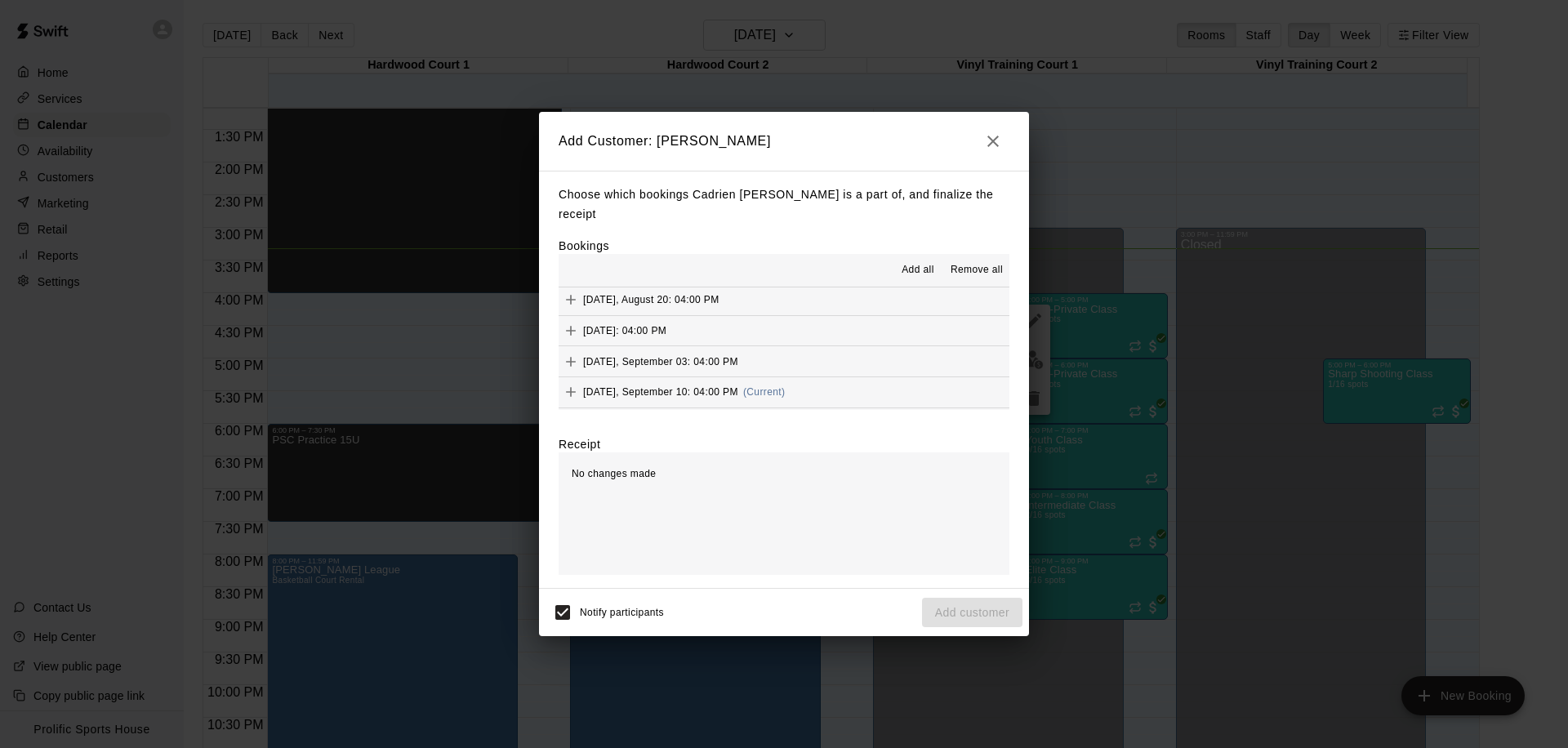
scroll to position [468, 0]
click at [785, 350] on span "(Current)" at bounding box center [764, 356] width 42 height 12
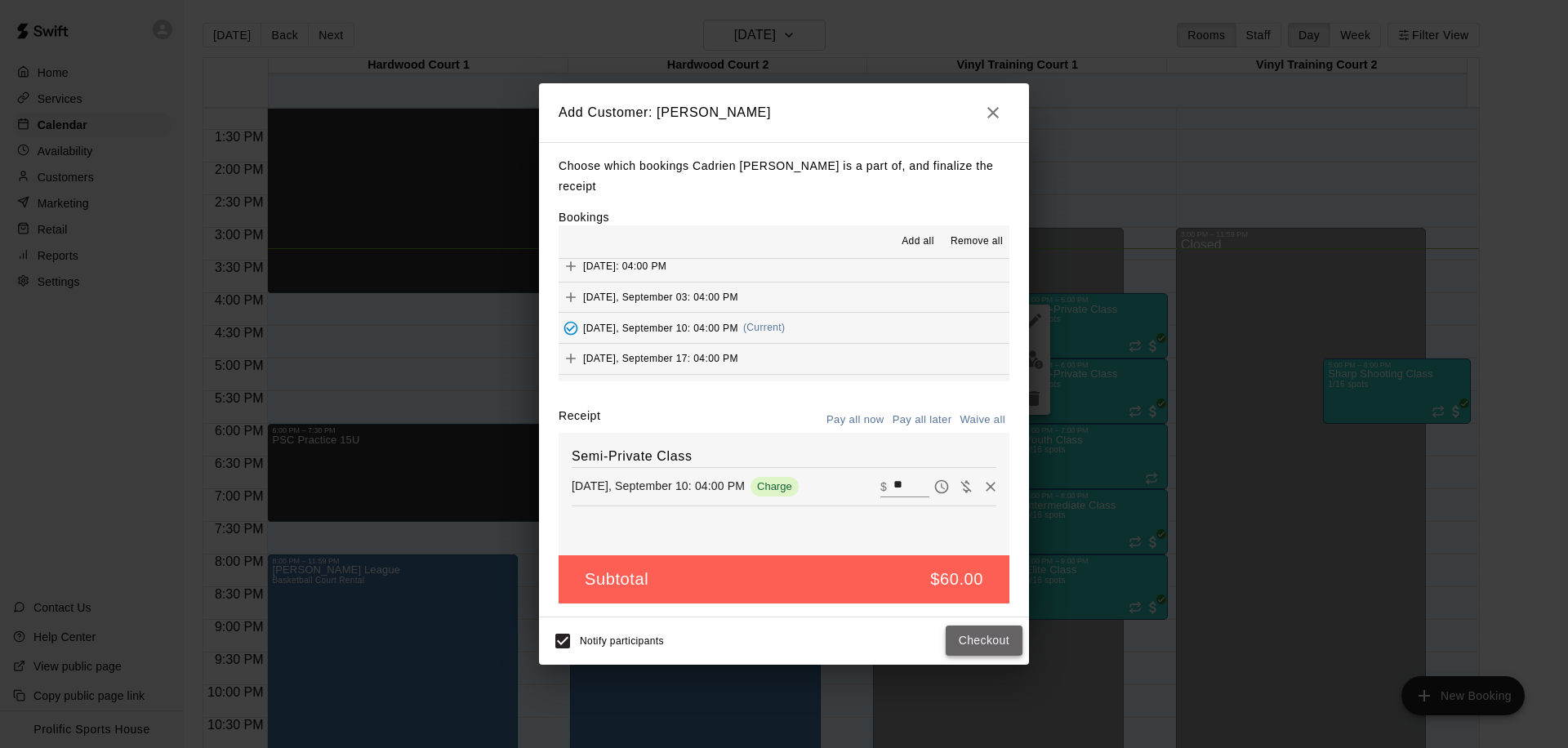
click at [971, 627] on button "Checkout" at bounding box center [984, 640] width 77 height 30
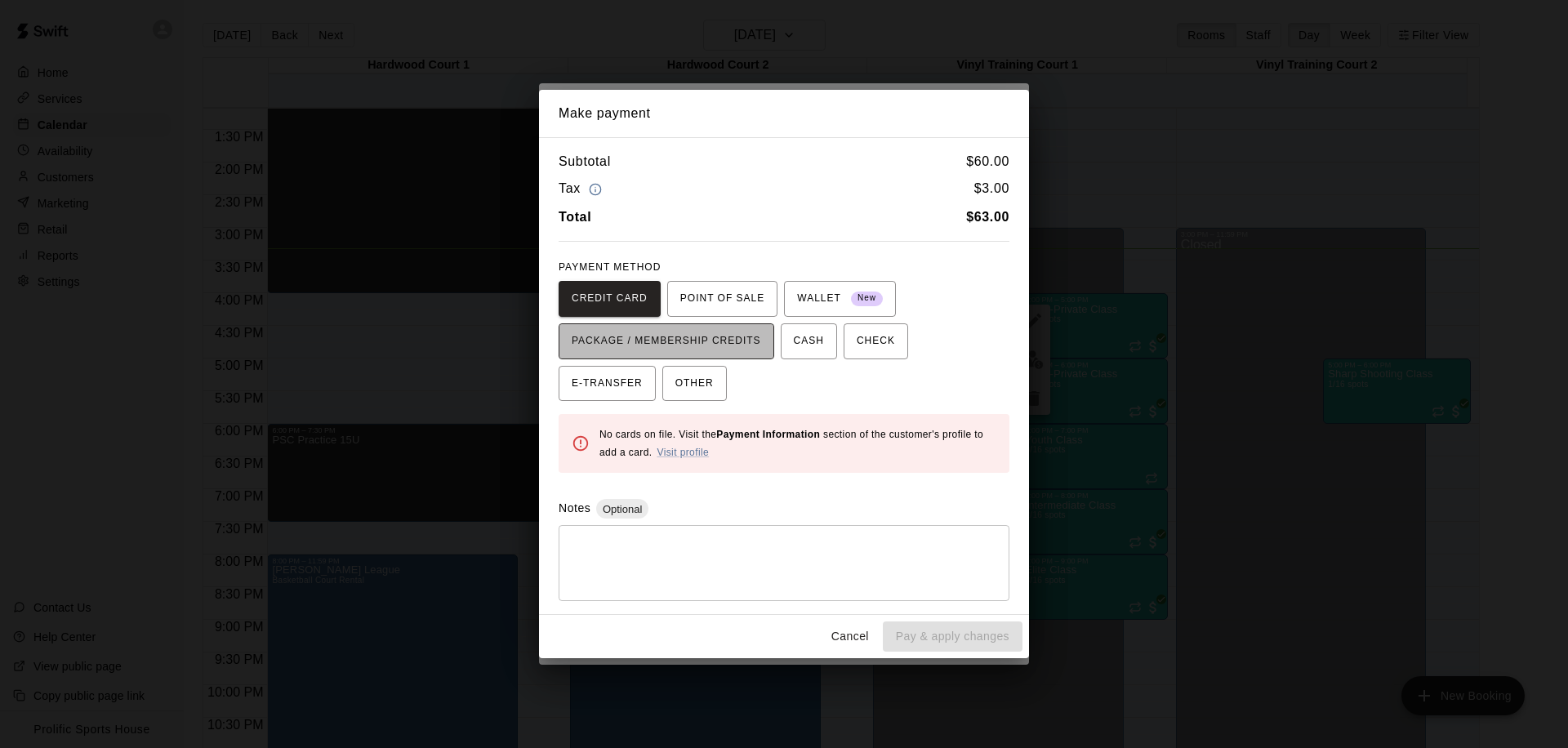
click at [725, 338] on span "PACKAGE / MEMBERSHIP CREDITS" at bounding box center [666, 341] width 189 height 27
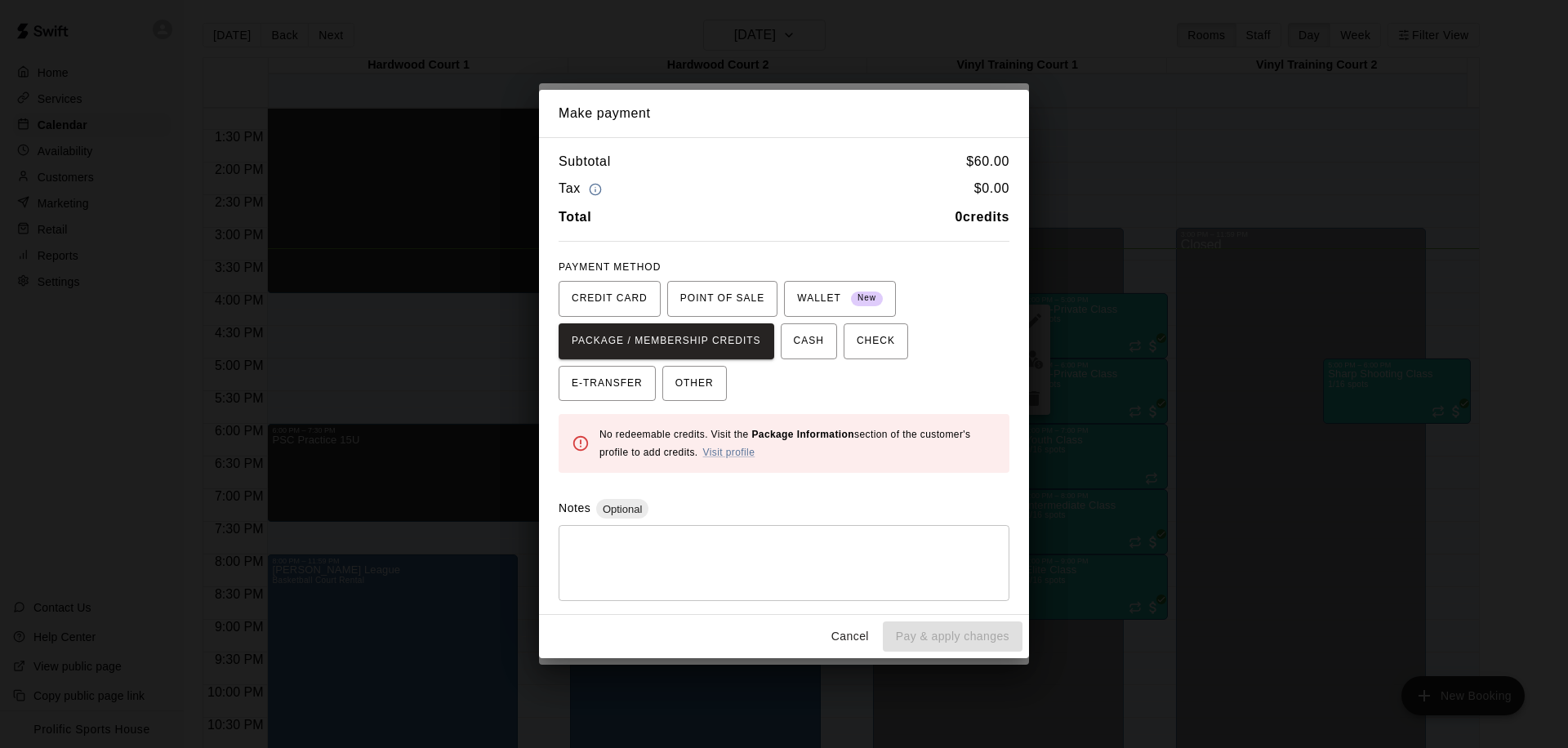
click at [841, 628] on button "Cancel" at bounding box center [849, 636] width 52 height 30
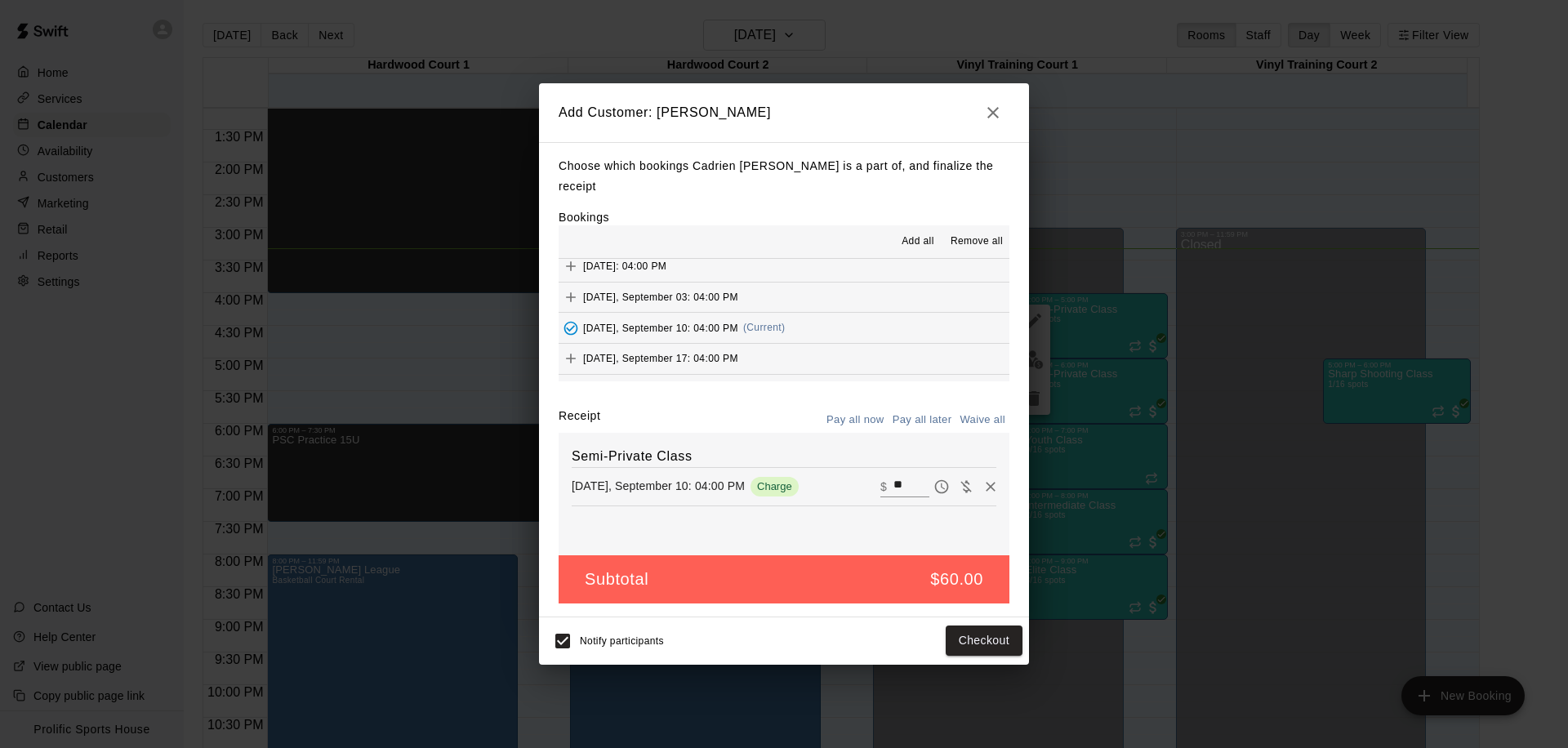
click at [994, 123] on icon "button" at bounding box center [993, 113] width 20 height 20
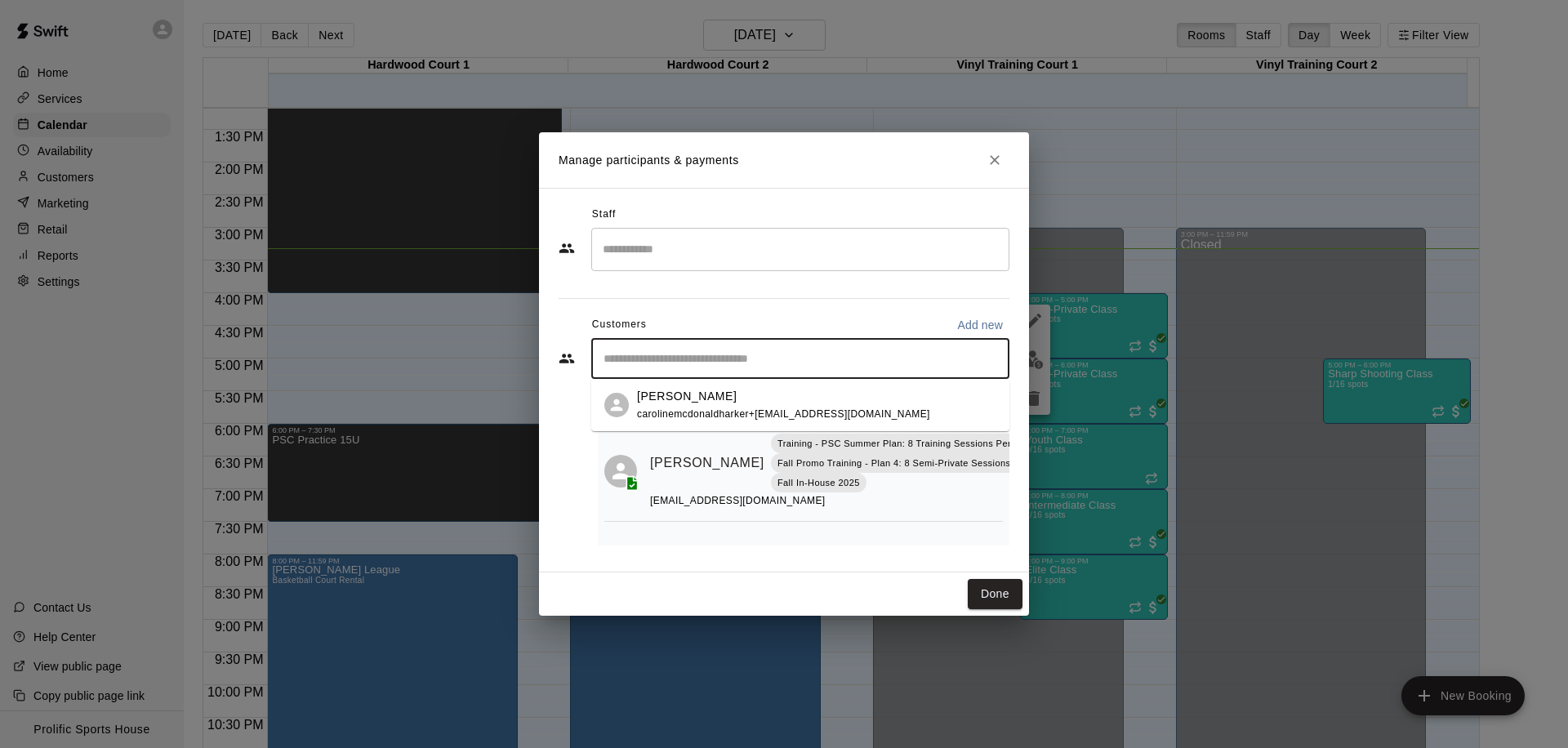
click at [771, 355] on input "Start typing to search customers..." at bounding box center [800, 358] width 404 height 17
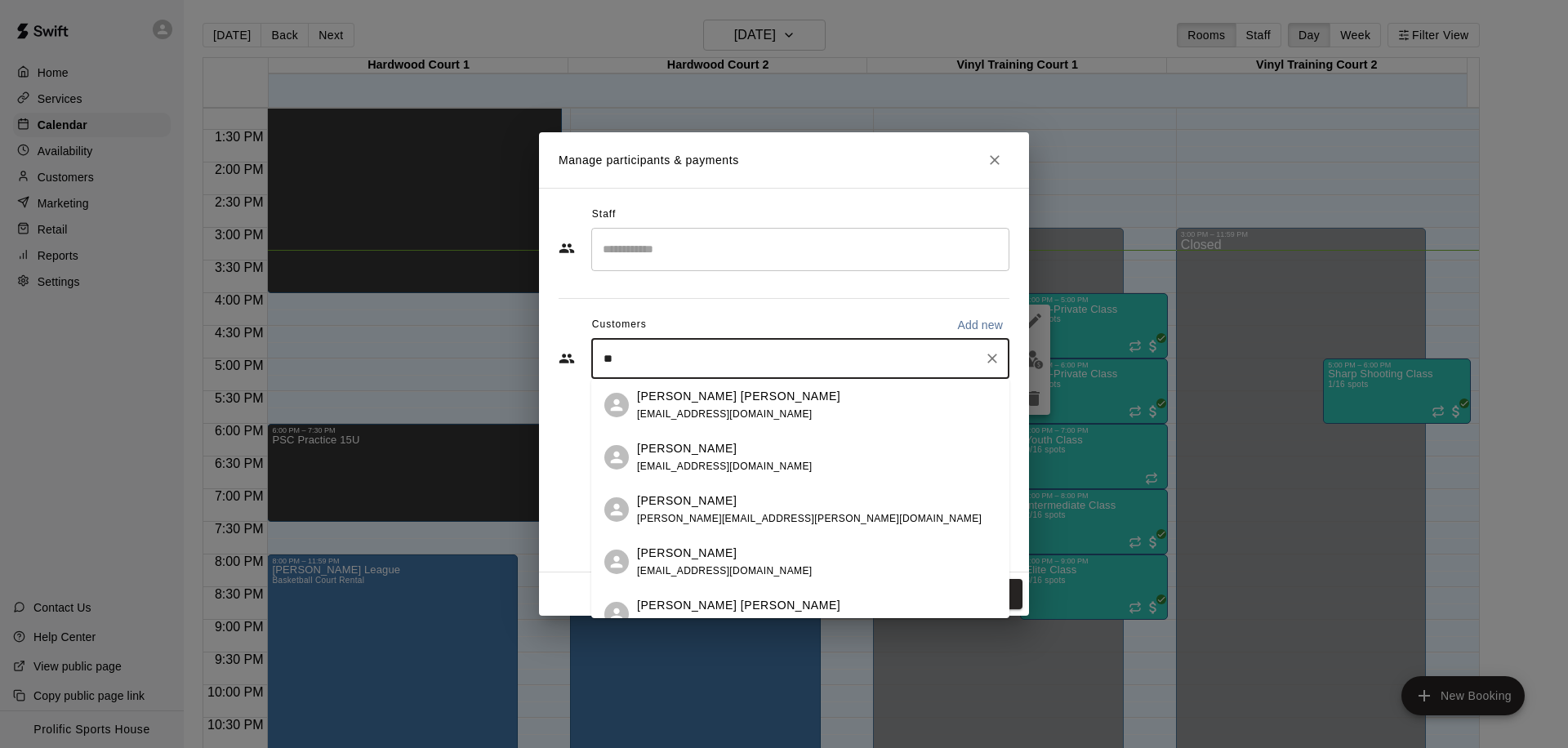
type input "*"
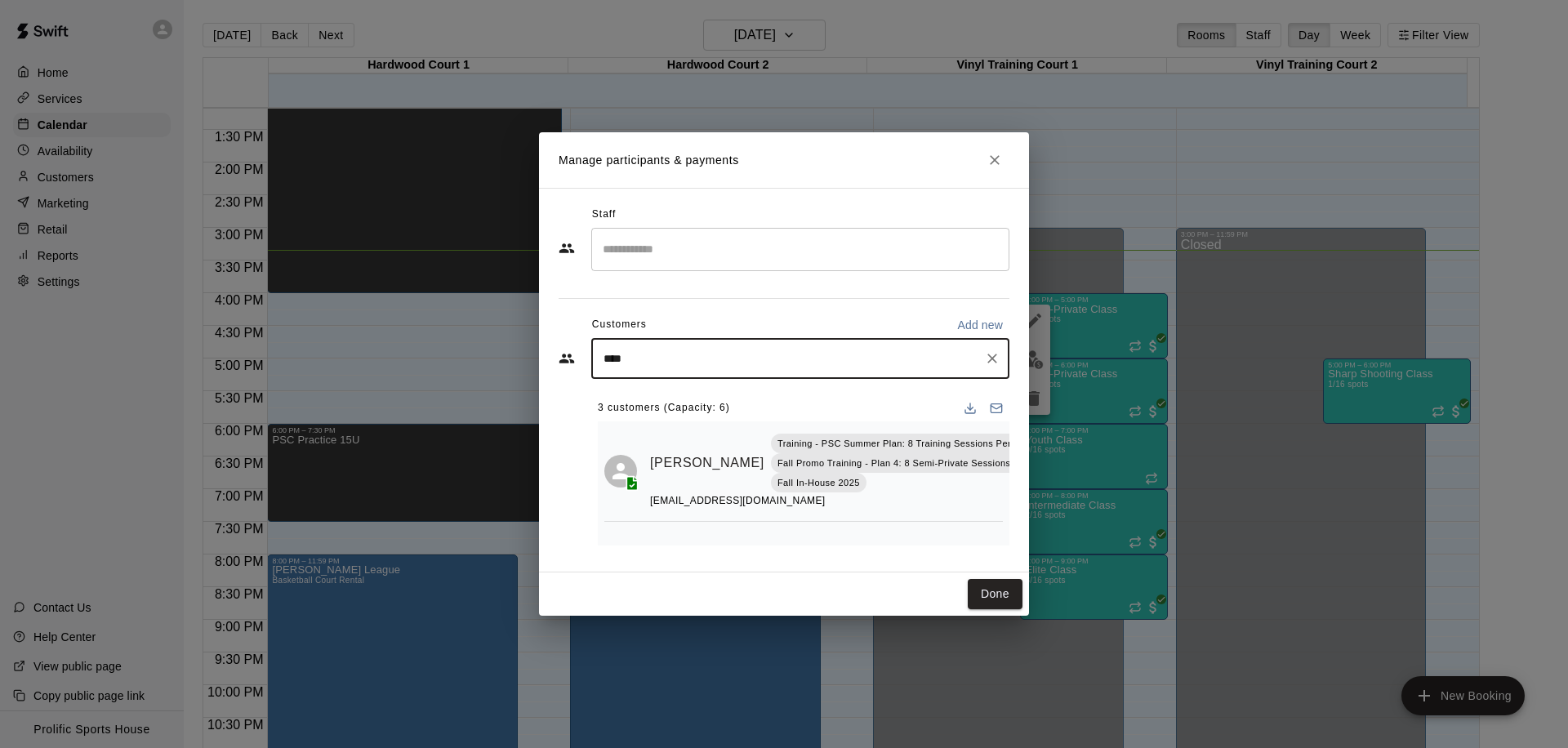
type input "*****"
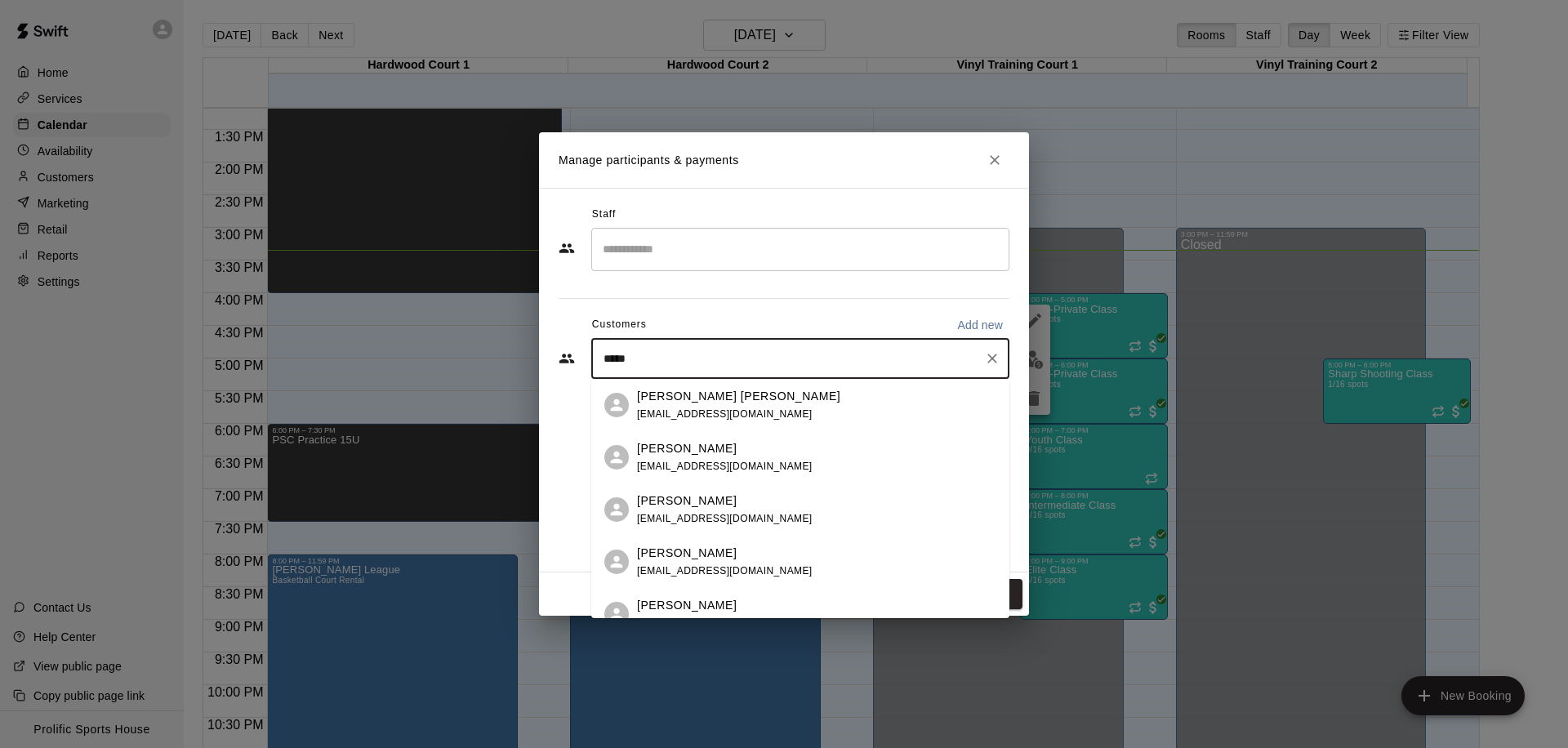
click at [744, 509] on div "Caroline Harker carolinemcdonaldharker@hotmail.com" at bounding box center [725, 510] width 176 height 35
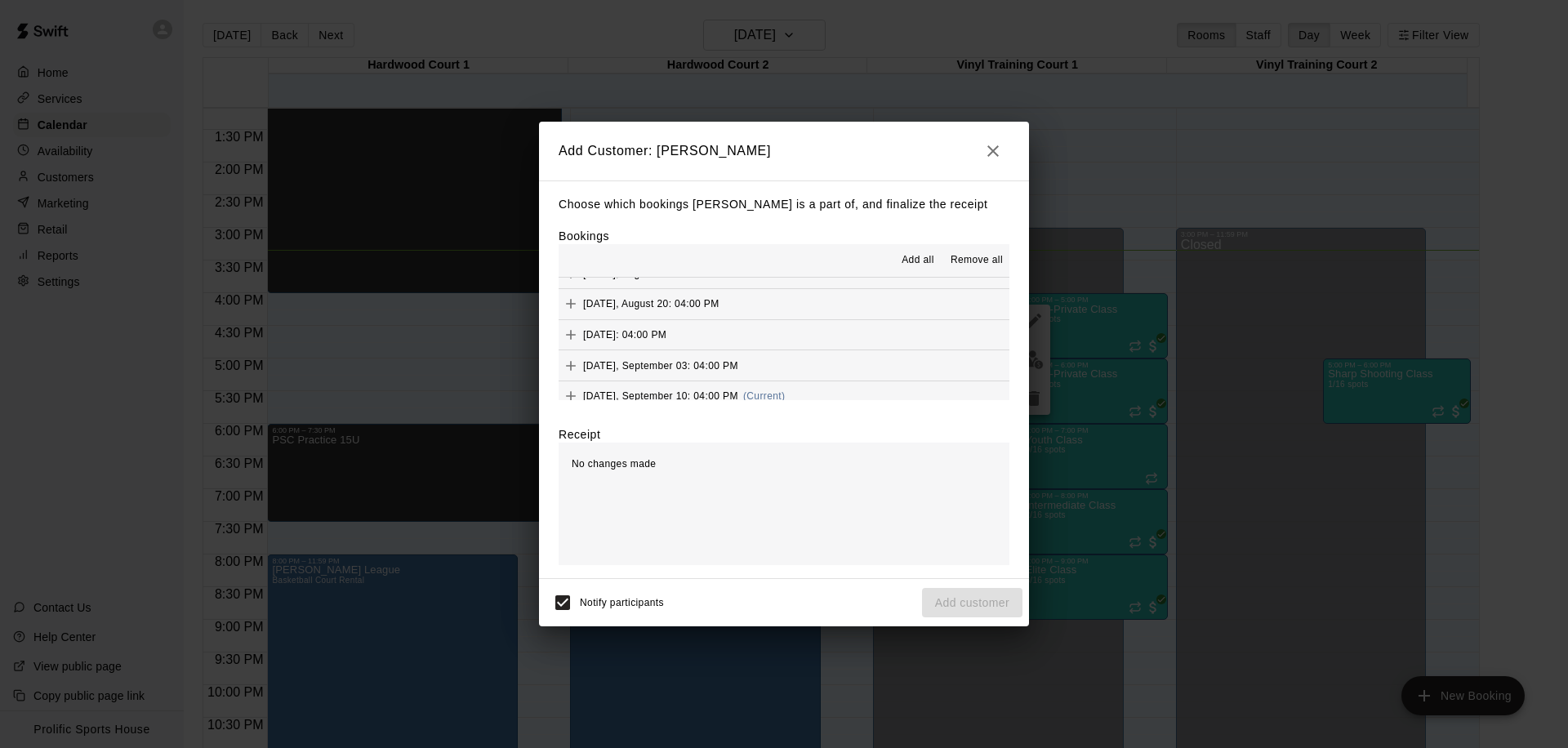
scroll to position [448, 0]
click at [785, 367] on span "(Current)" at bounding box center [764, 367] width 42 height 12
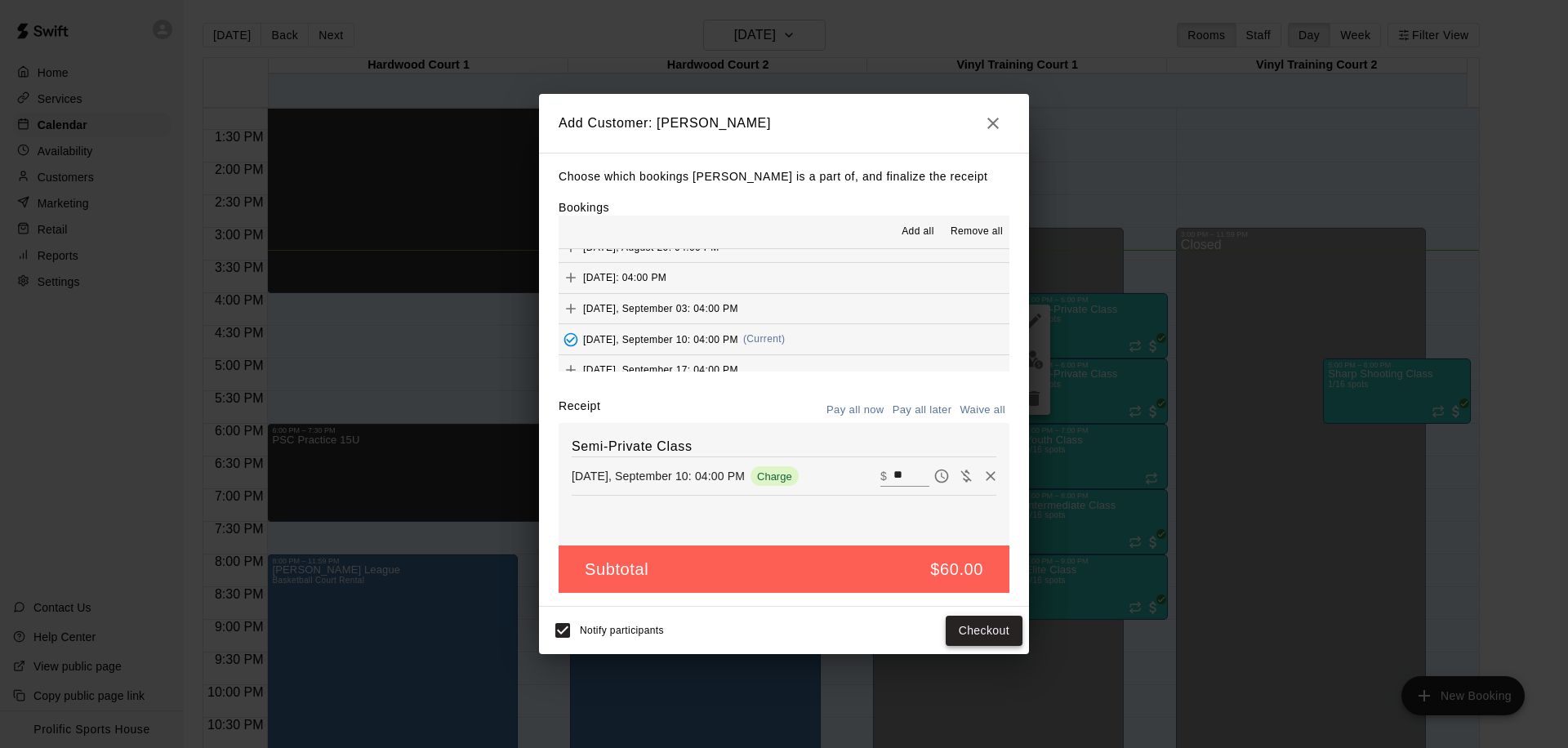
click at [985, 627] on button "Checkout" at bounding box center [984, 630] width 77 height 30
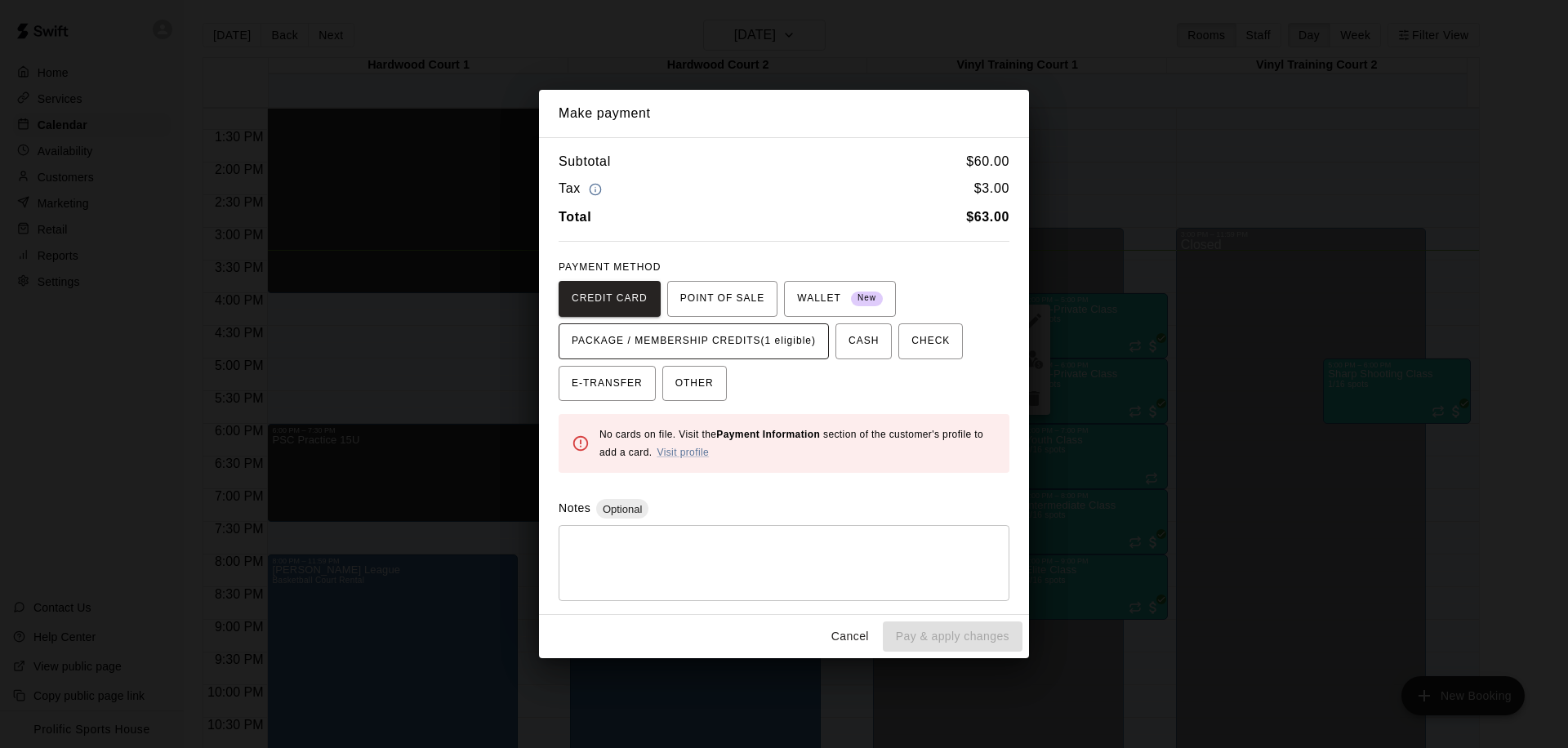
click at [721, 331] on span "PACKAGE / MEMBERSHIP CREDITS (1 eligible)" at bounding box center [693, 341] width 244 height 27
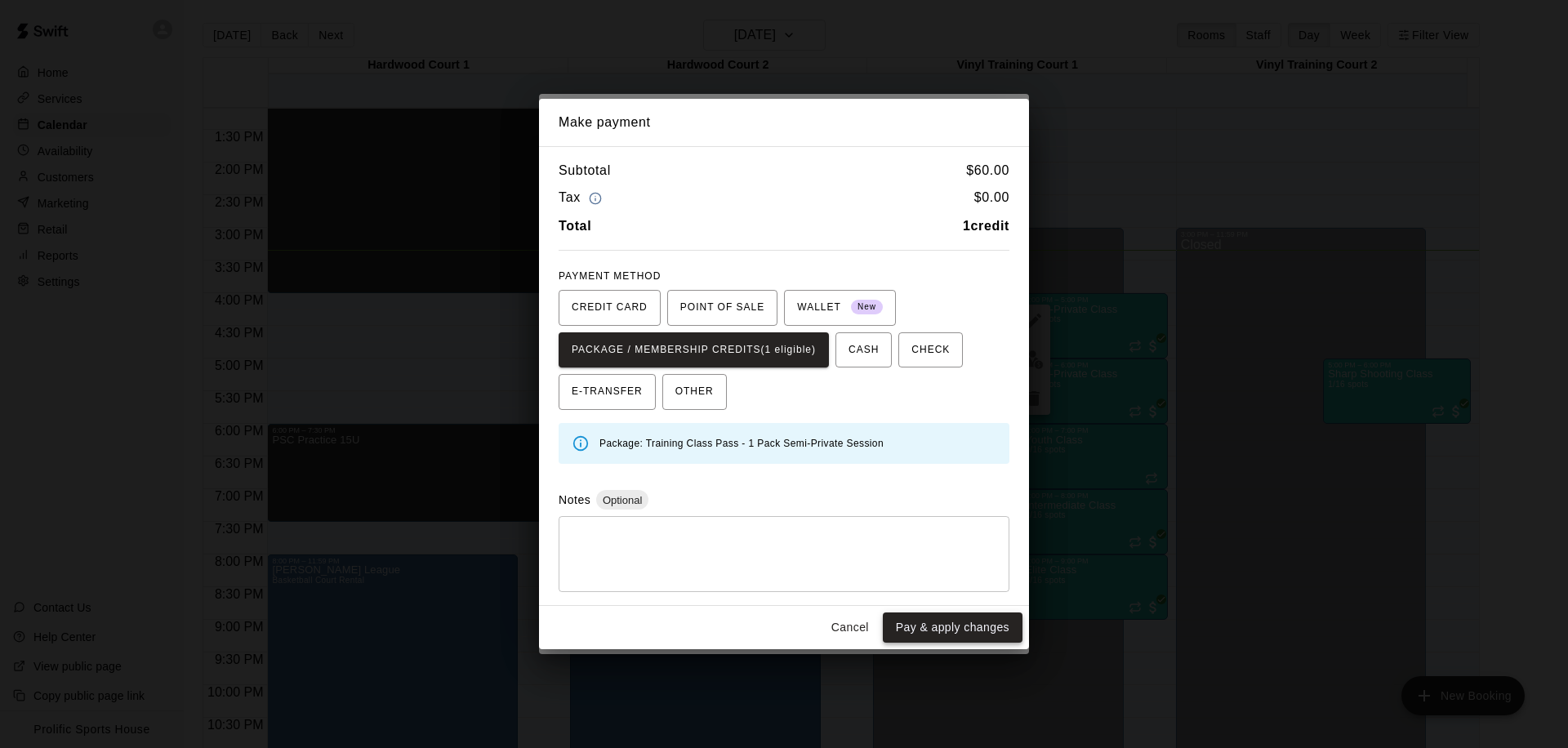
click at [928, 630] on button "Pay & apply changes" at bounding box center [952, 627] width 139 height 30
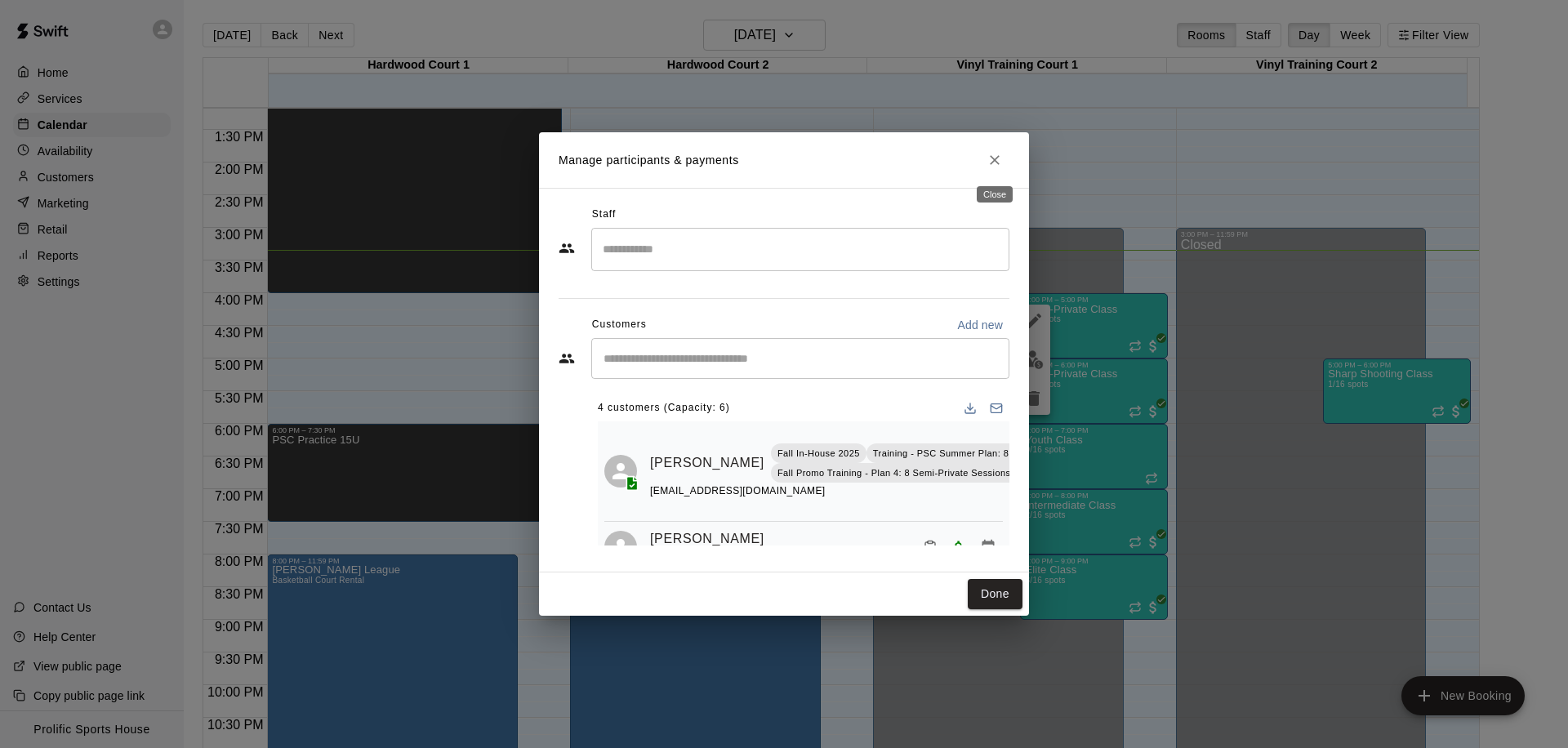
click at [993, 157] on icon "Close" at bounding box center [995, 160] width 10 height 10
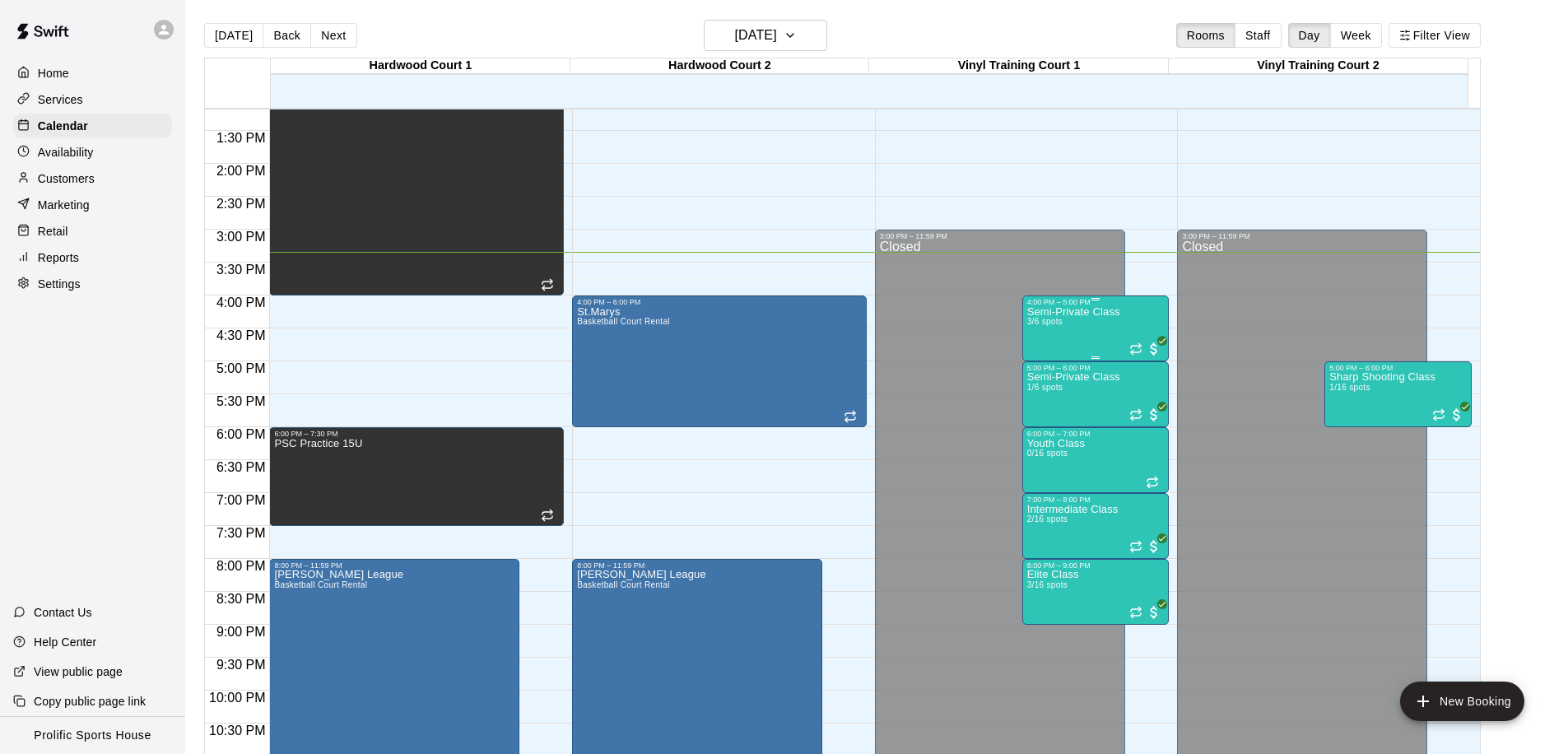
click at [1086, 312] on p "Semi-Private Class" at bounding box center [1073, 312] width 93 height 0
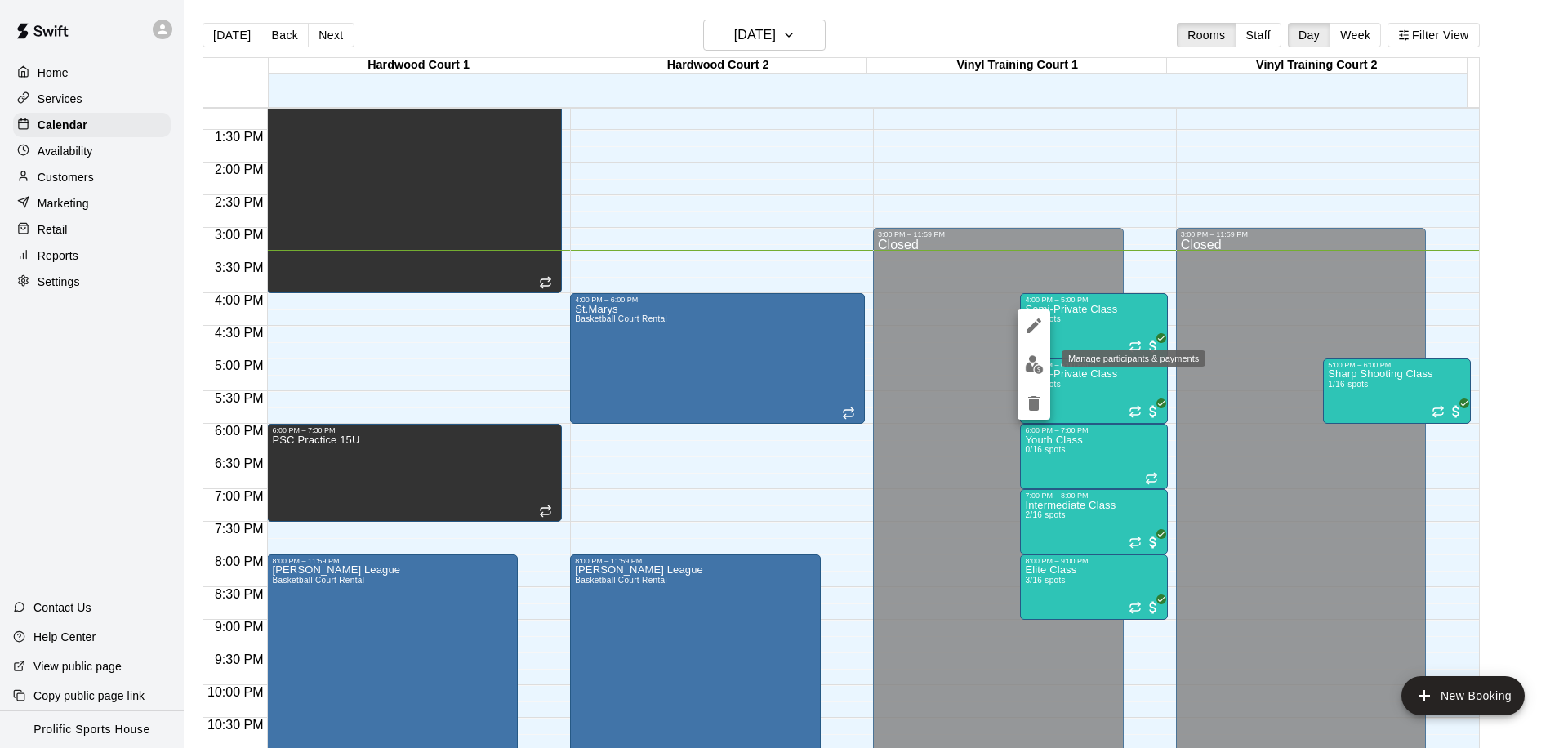
click at [1032, 361] on img "edit" at bounding box center [1034, 364] width 19 height 19
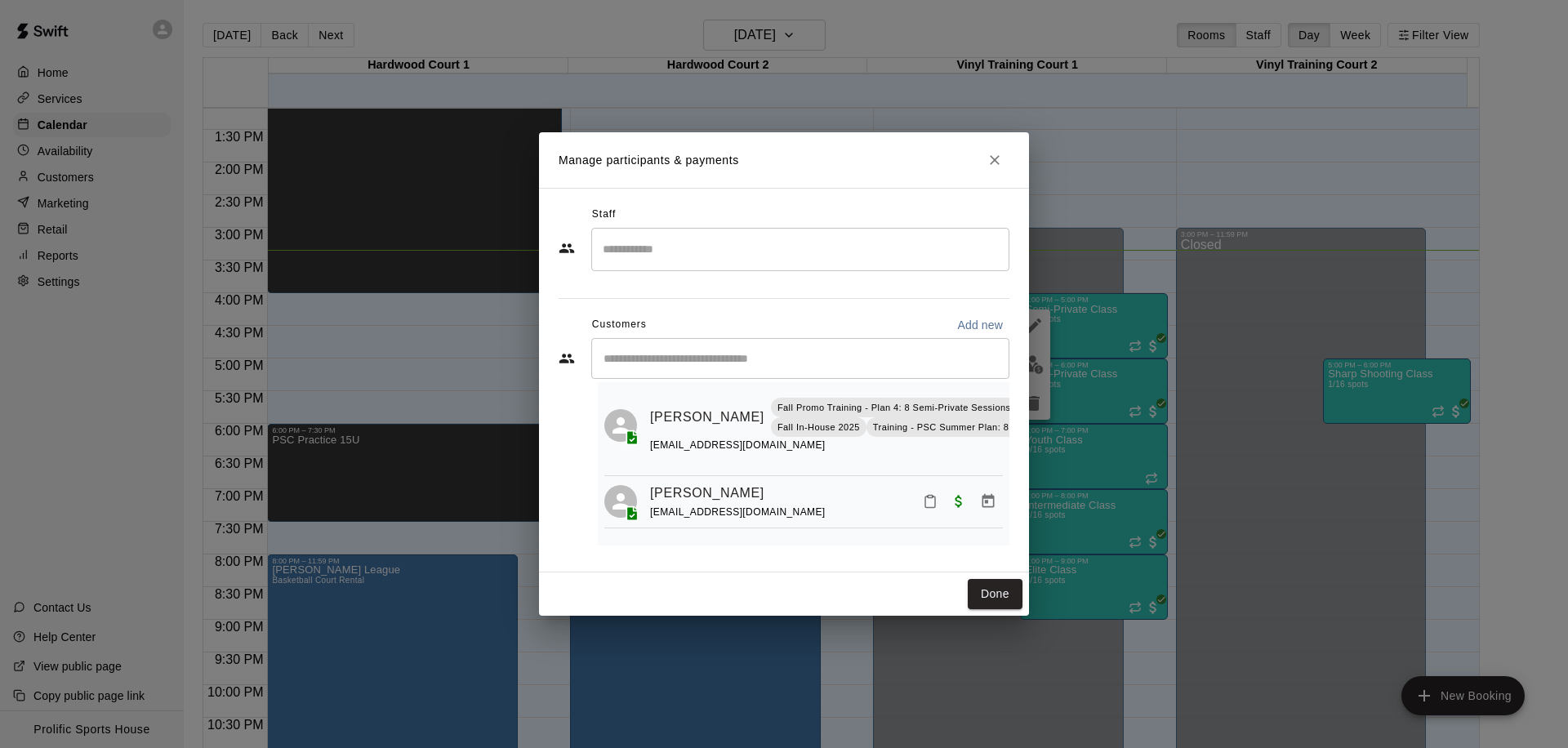
scroll to position [0, 0]
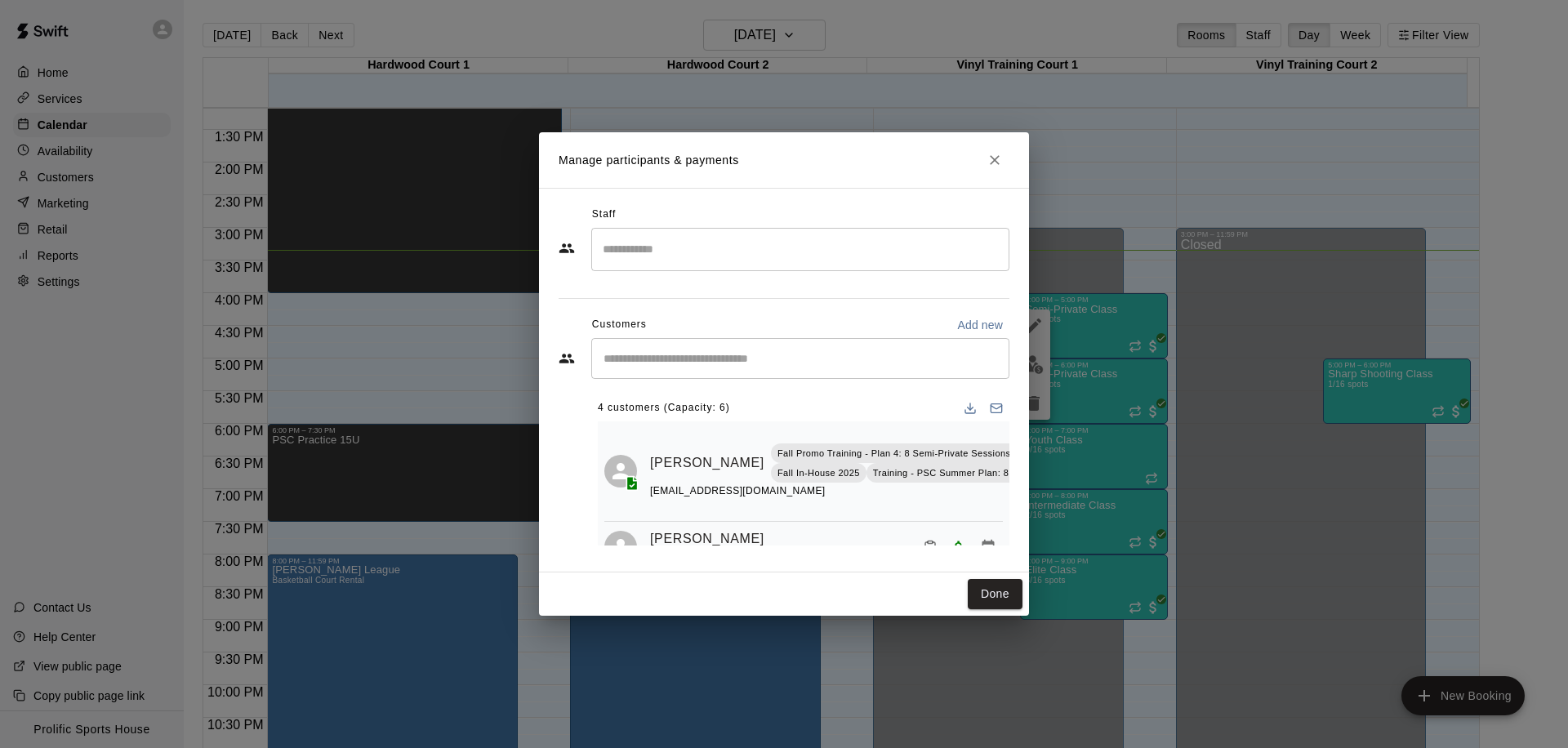
click at [987, 155] on icon "Close" at bounding box center [995, 160] width 17 height 17
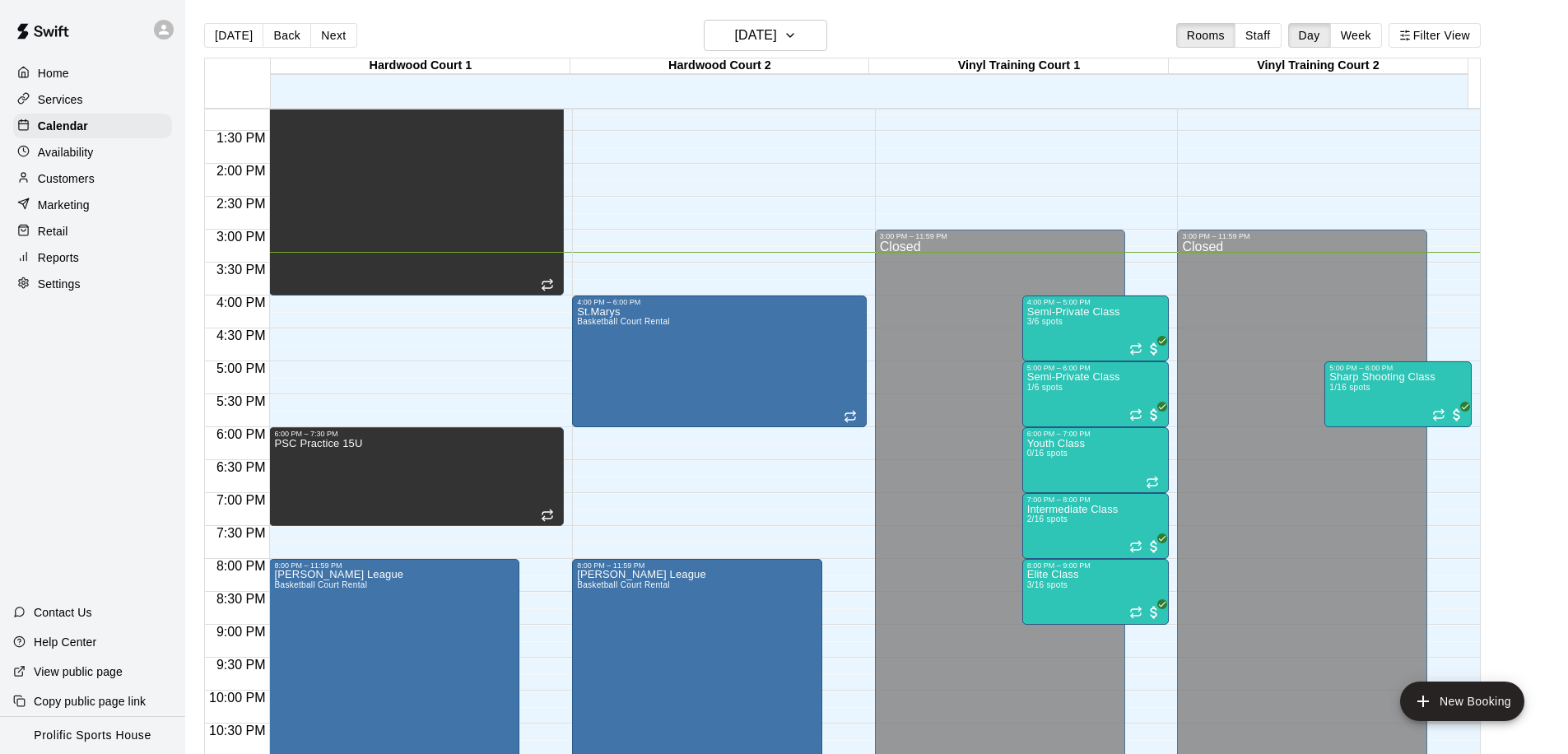
click at [81, 178] on p "Customers" at bounding box center [65, 178] width 56 height 17
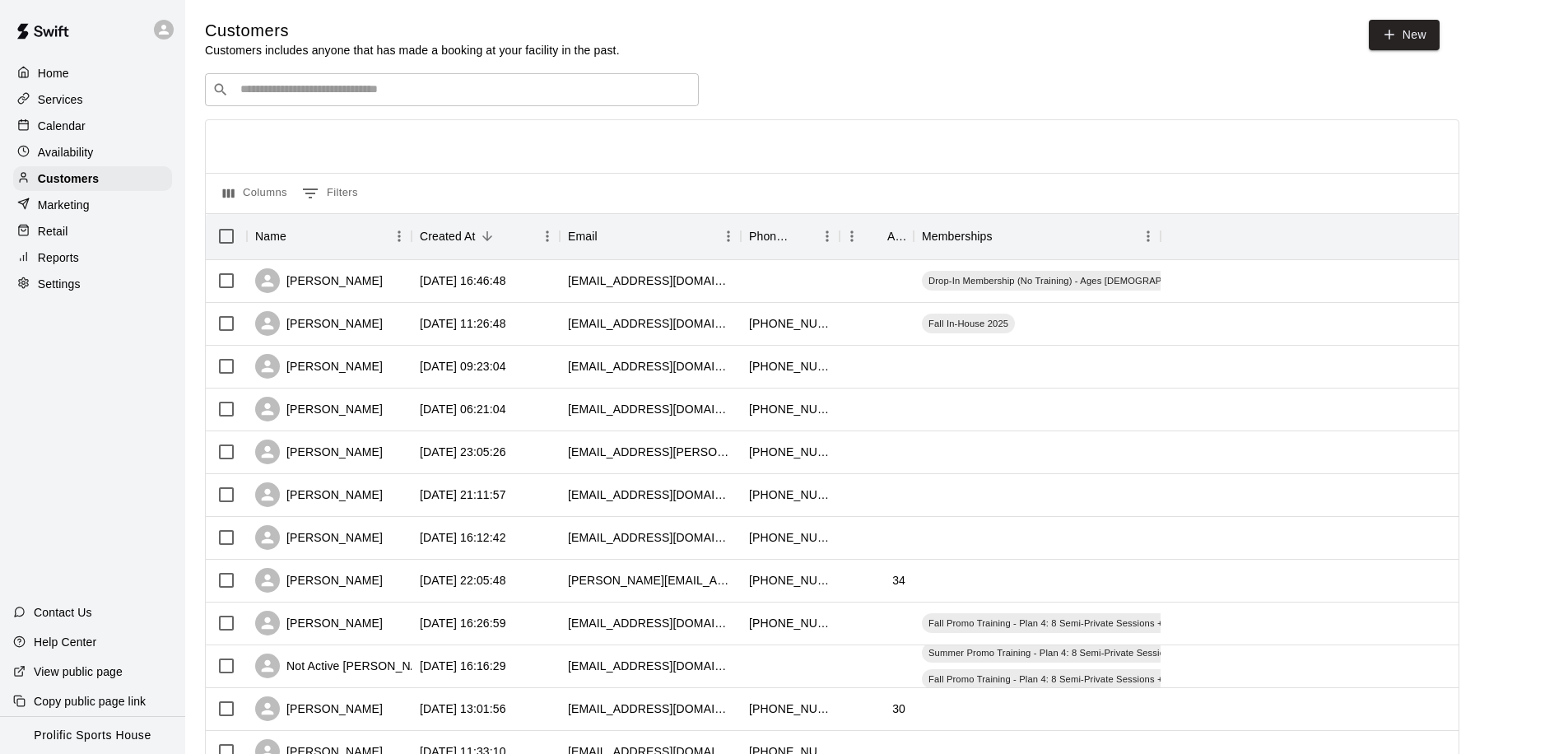
click at [449, 99] on div "​ ​" at bounding box center [451, 89] width 494 height 33
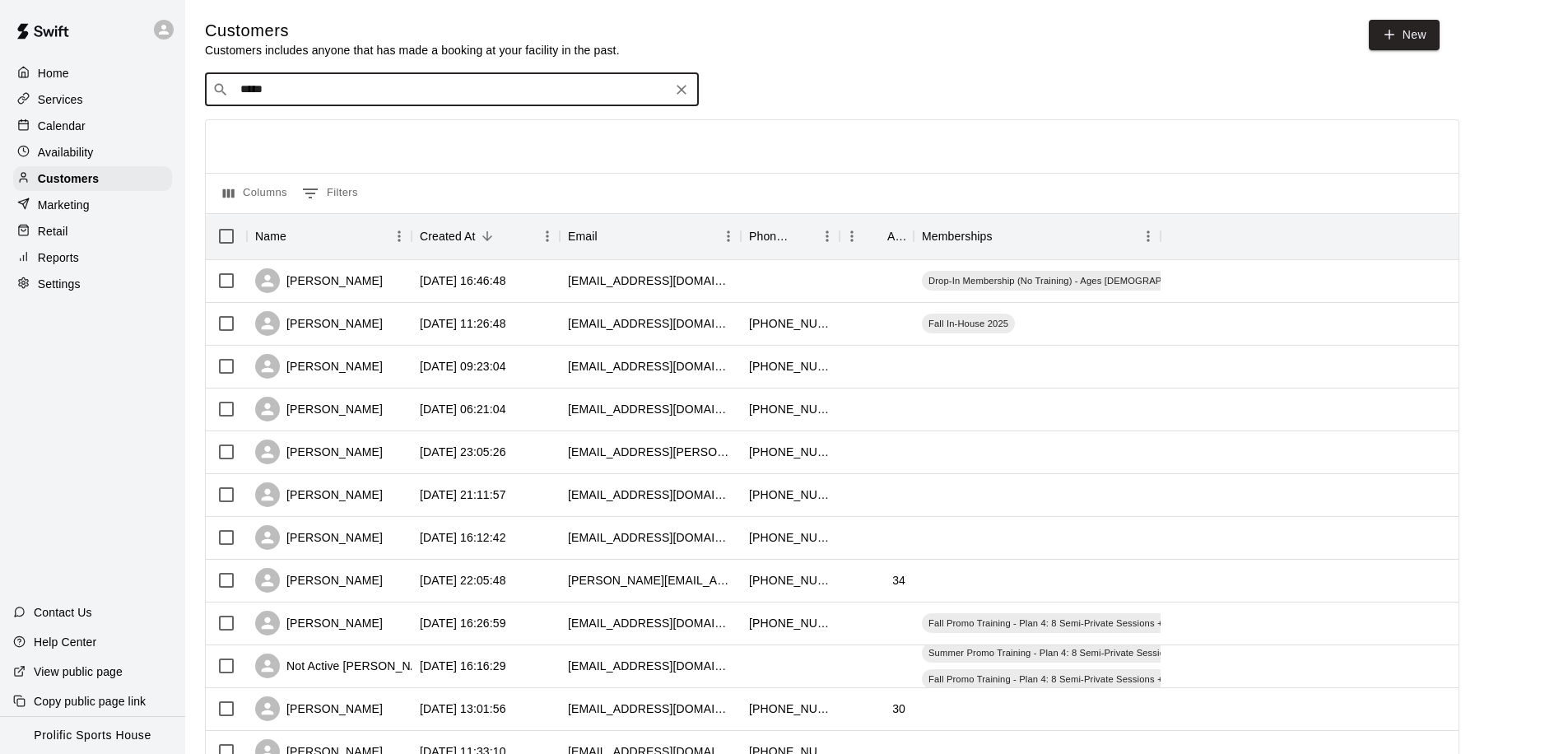
type input "******"
click at [284, 132] on div "Ronan Sather Training - PSC Summer Plan: 8 Training Sessions Per Month rssather…" at bounding box center [443, 133] width 384 height 36
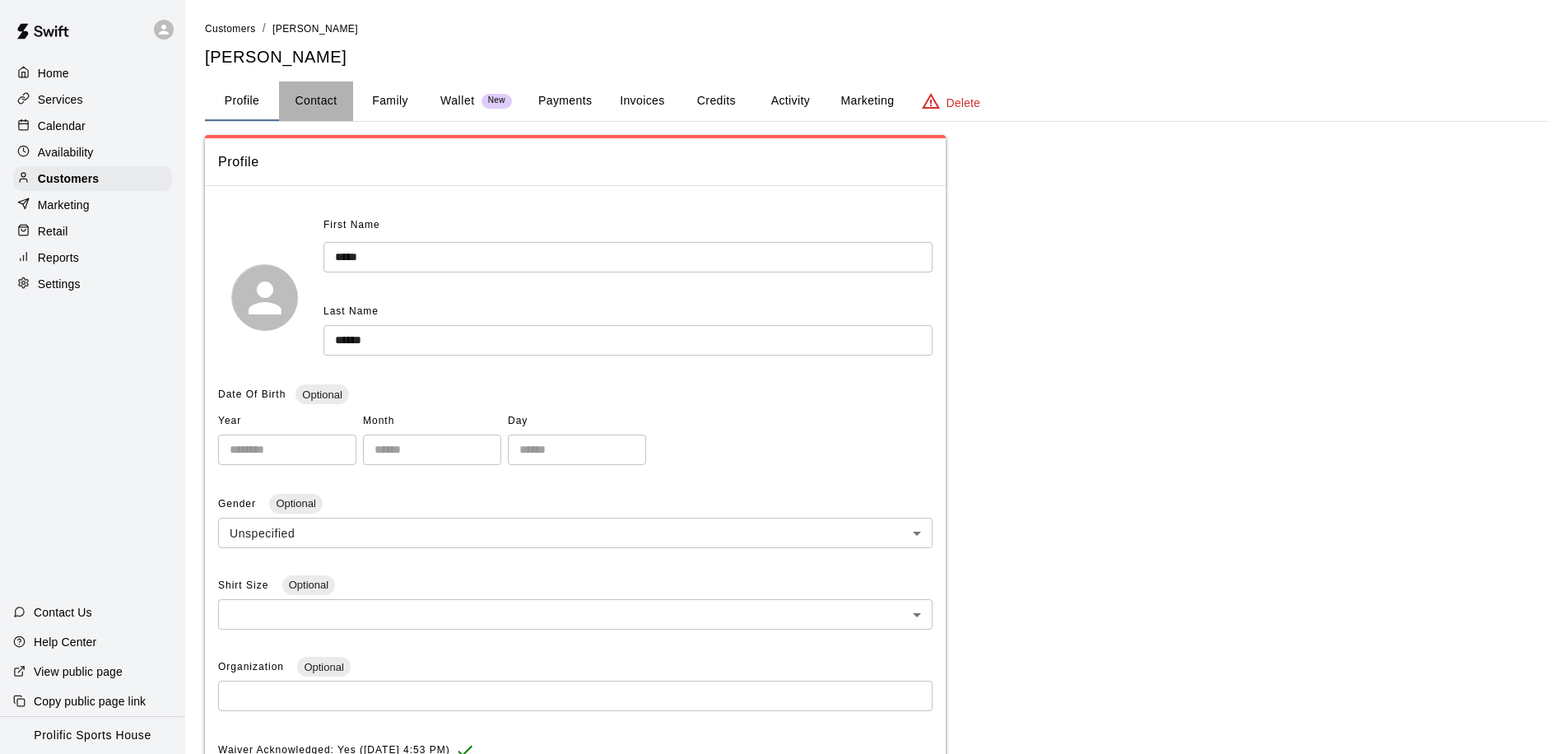
click at [320, 101] on button "Contact" at bounding box center [316, 101] width 74 height 40
select select "**"
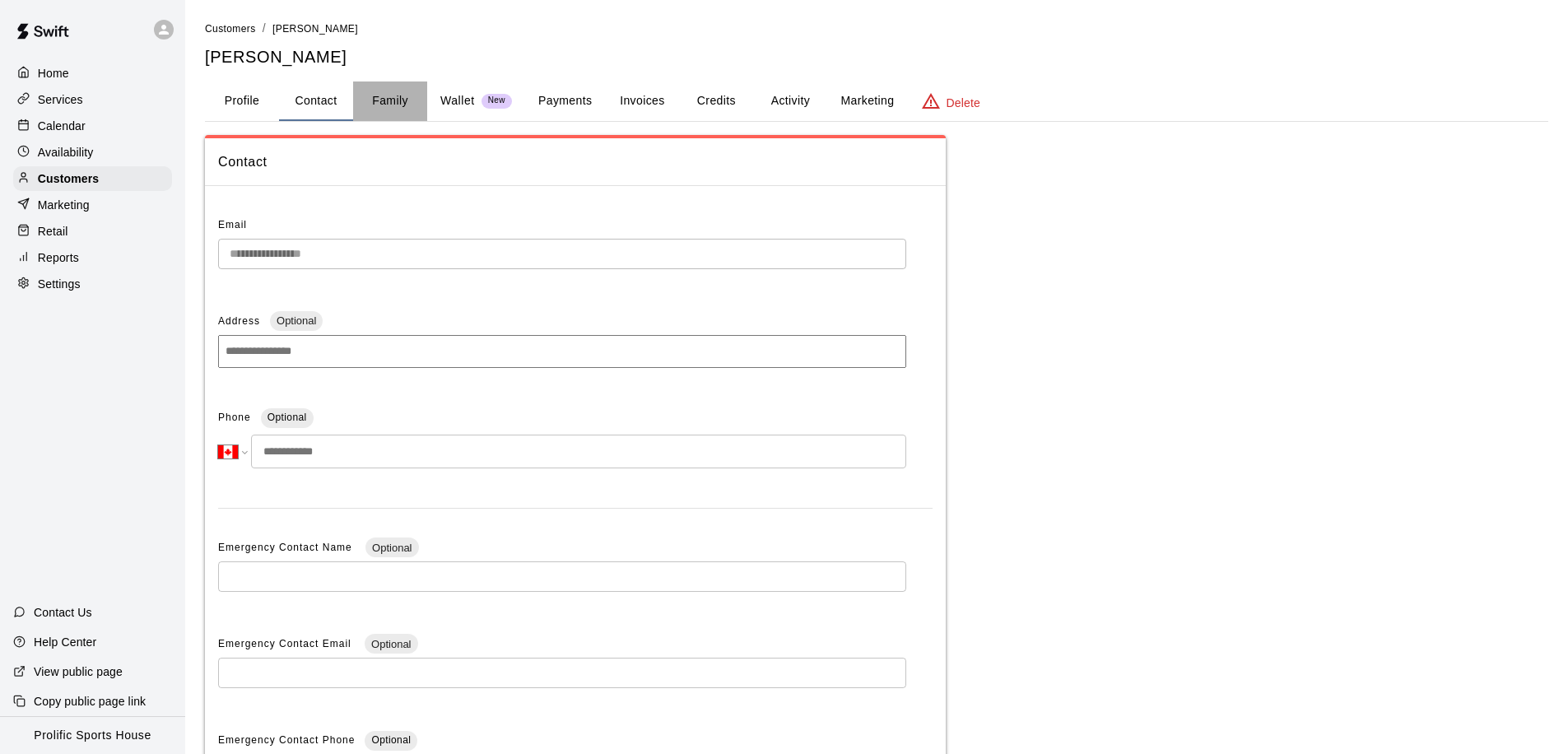
click at [395, 107] on button "Family" at bounding box center [390, 101] width 74 height 40
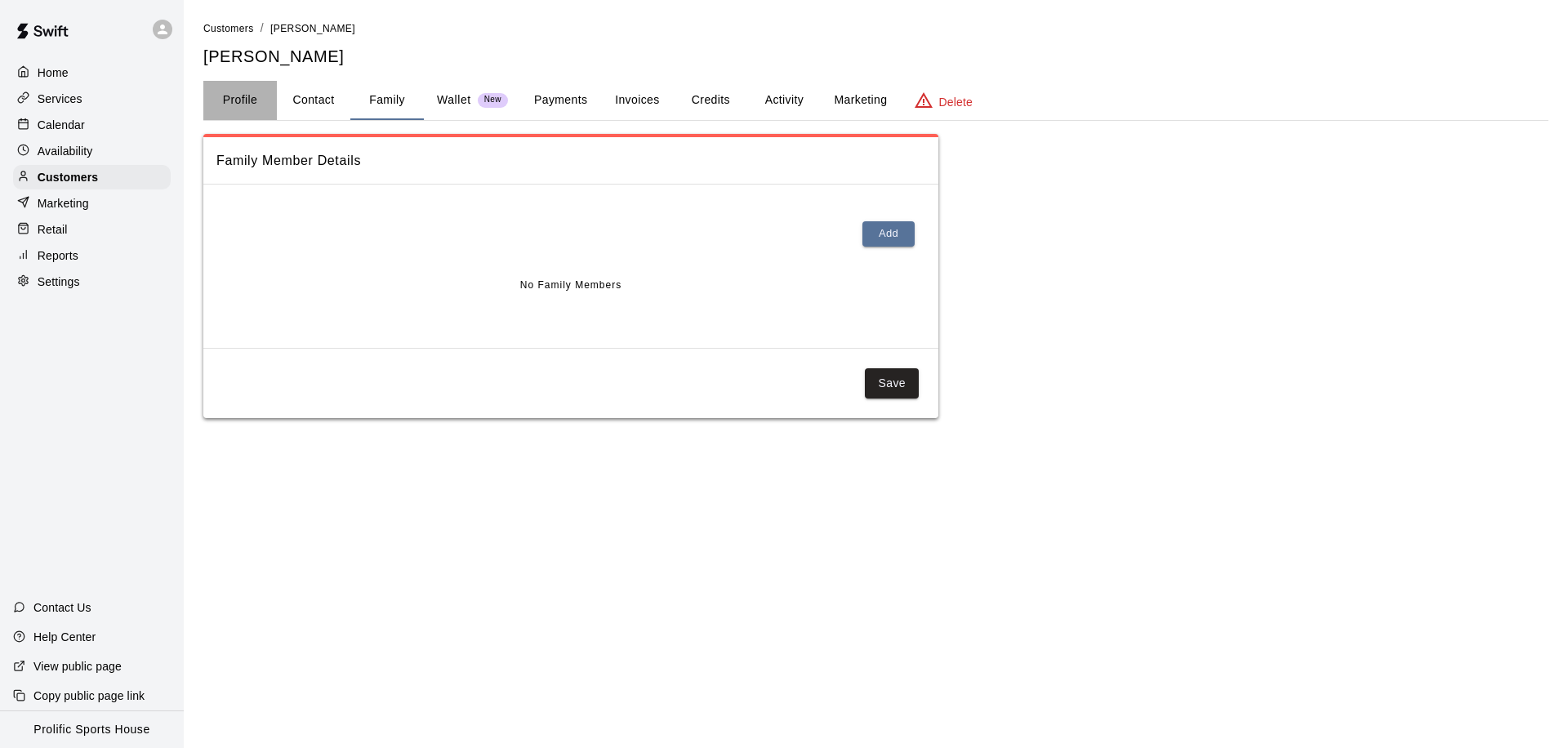
click at [236, 97] on button "Profile" at bounding box center [240, 100] width 74 height 39
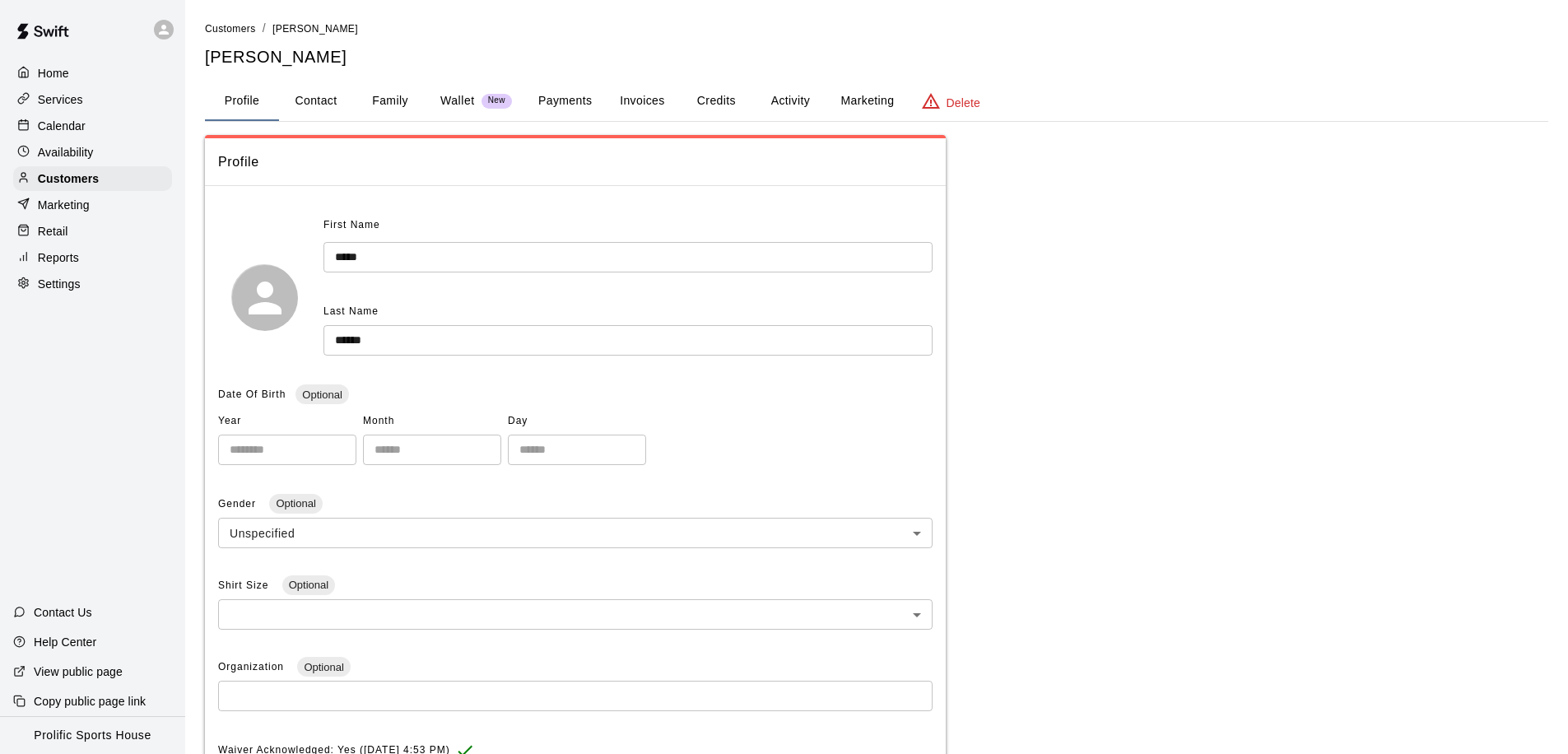
click at [324, 109] on button "Contact" at bounding box center [316, 101] width 74 height 40
select select "**"
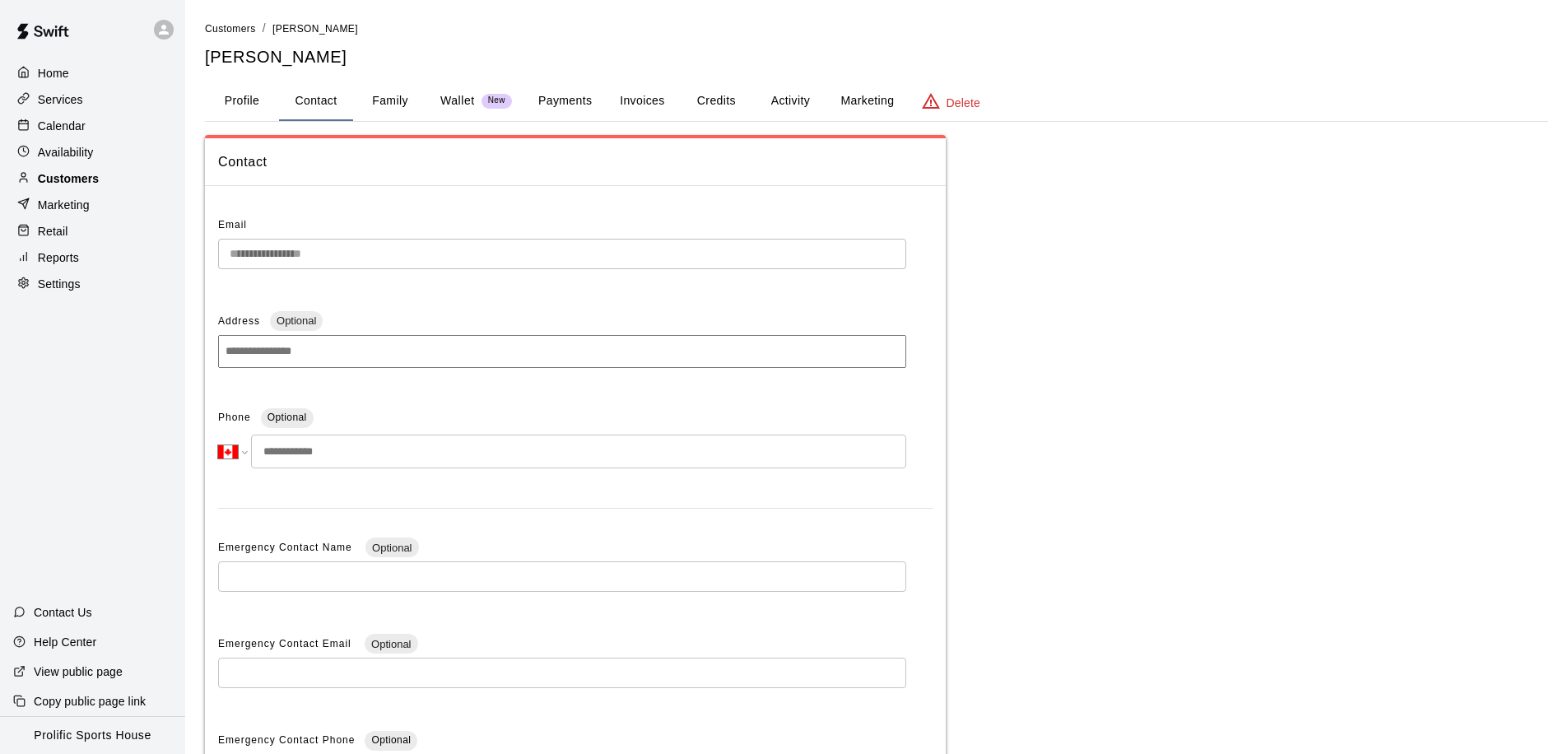
click at [81, 175] on p "Customers" at bounding box center [68, 178] width 61 height 17
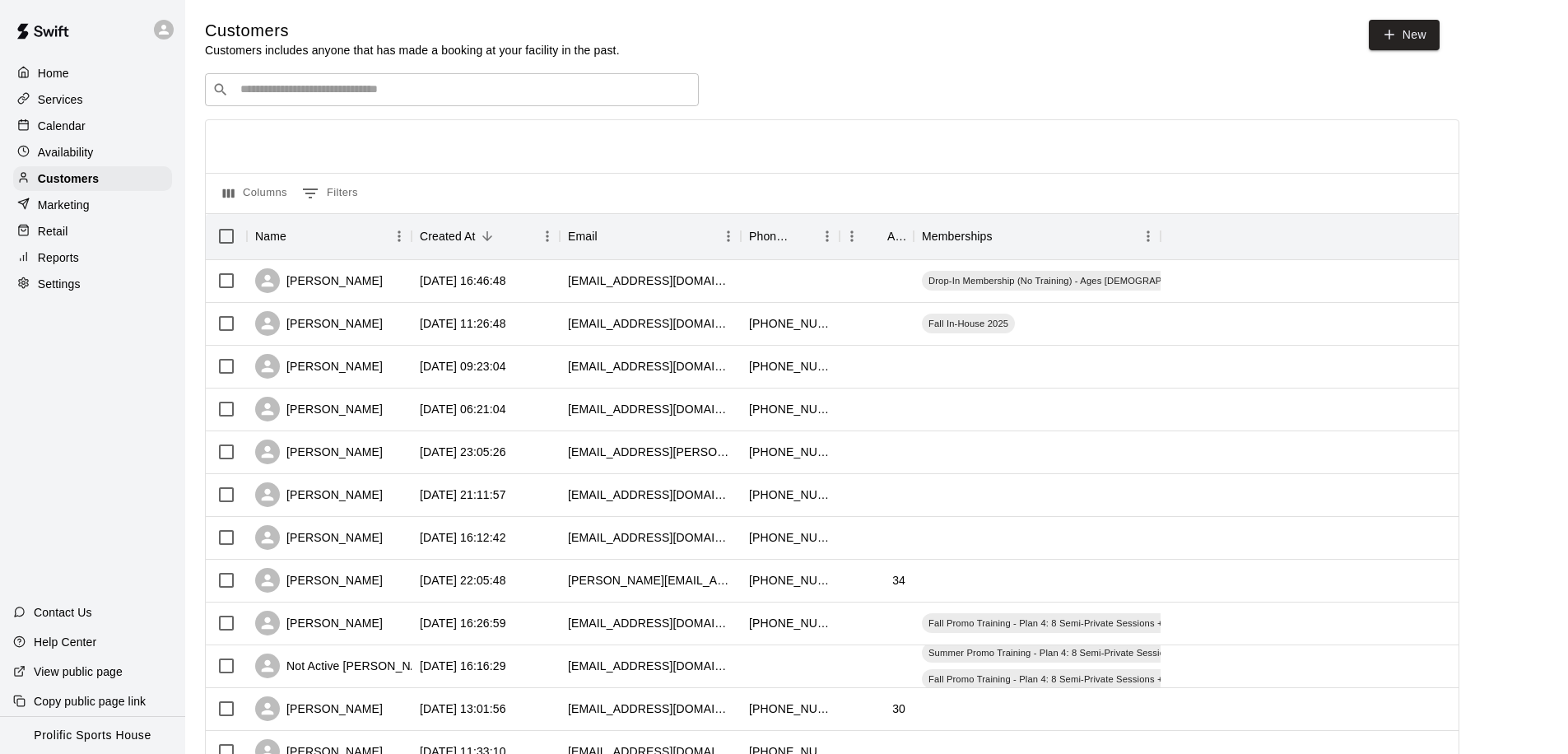
click at [330, 87] on input "Search customers by name or email" at bounding box center [463, 89] width 456 height 17
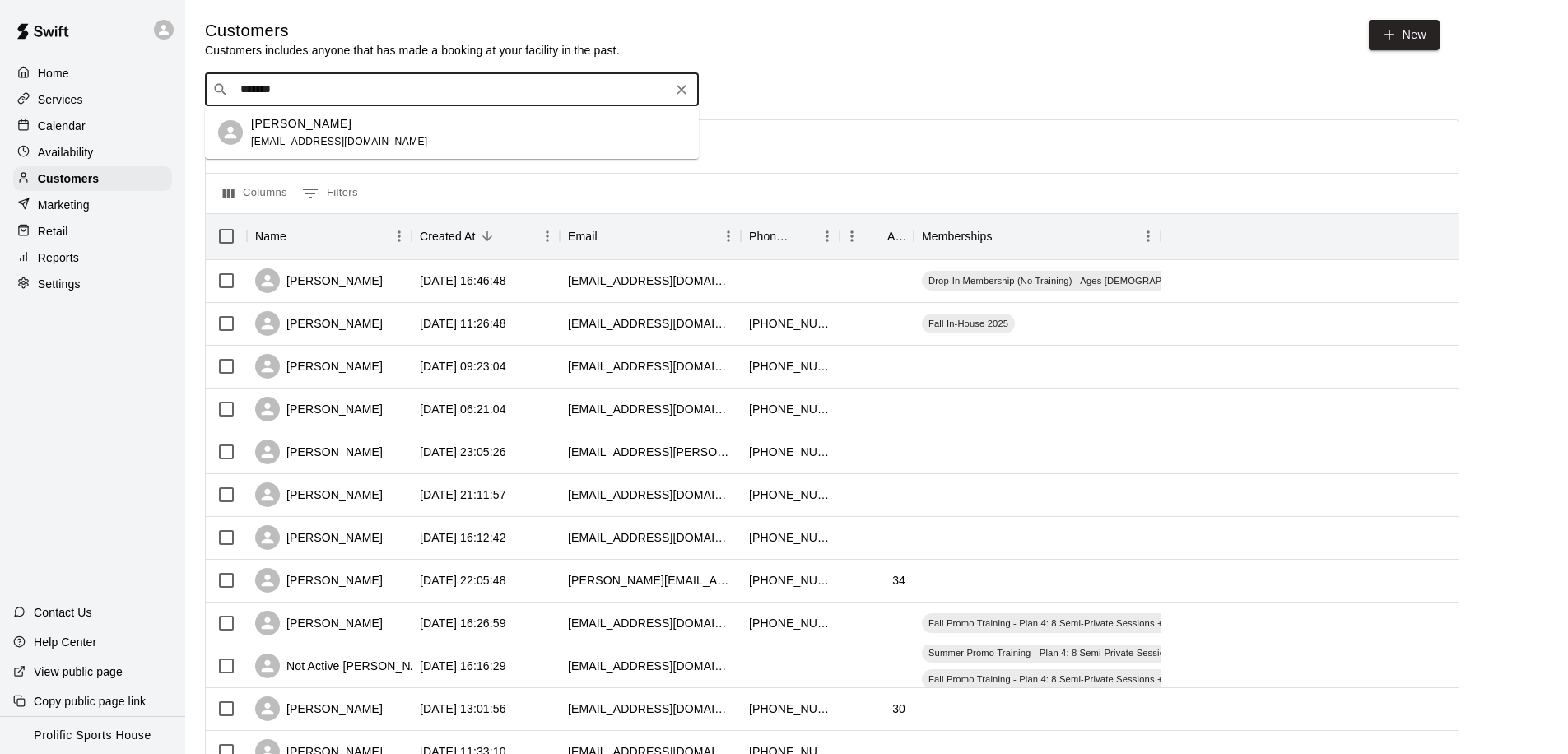
type input "********"
click at [296, 129] on p "Susanna Luyendyk" at bounding box center [301, 123] width 100 height 17
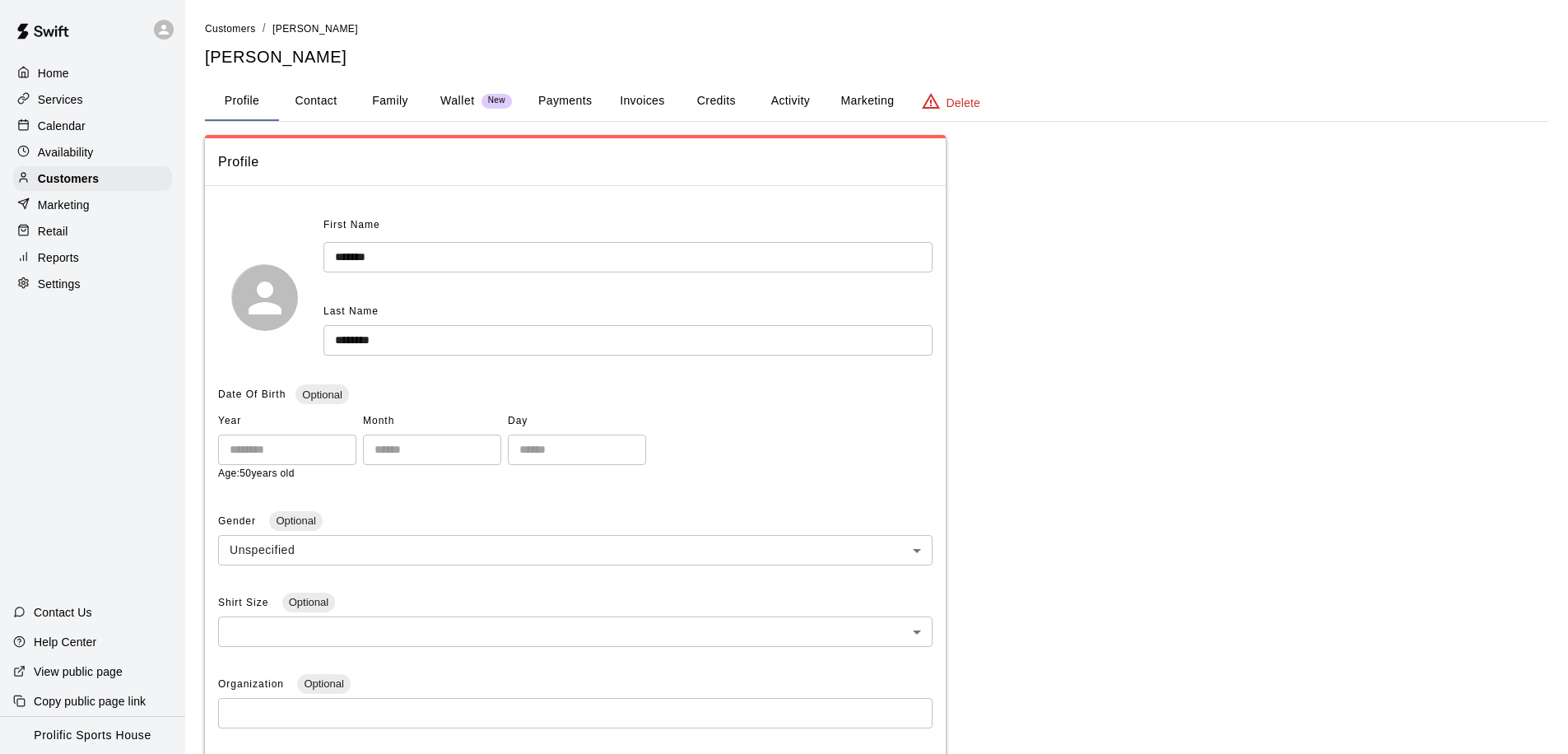
click at [375, 105] on button "Family" at bounding box center [390, 101] width 74 height 40
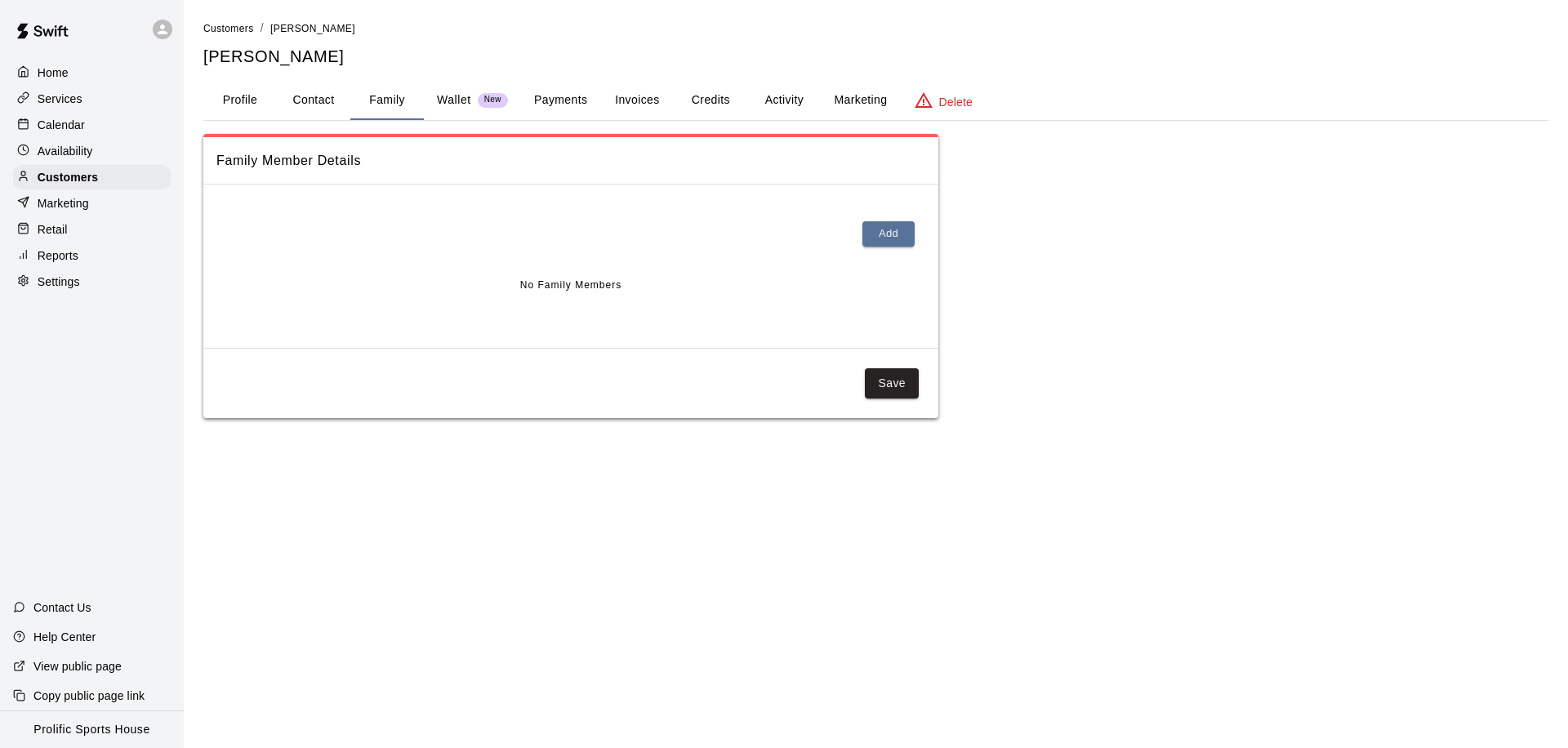
click at [259, 97] on button "Profile" at bounding box center [240, 100] width 74 height 39
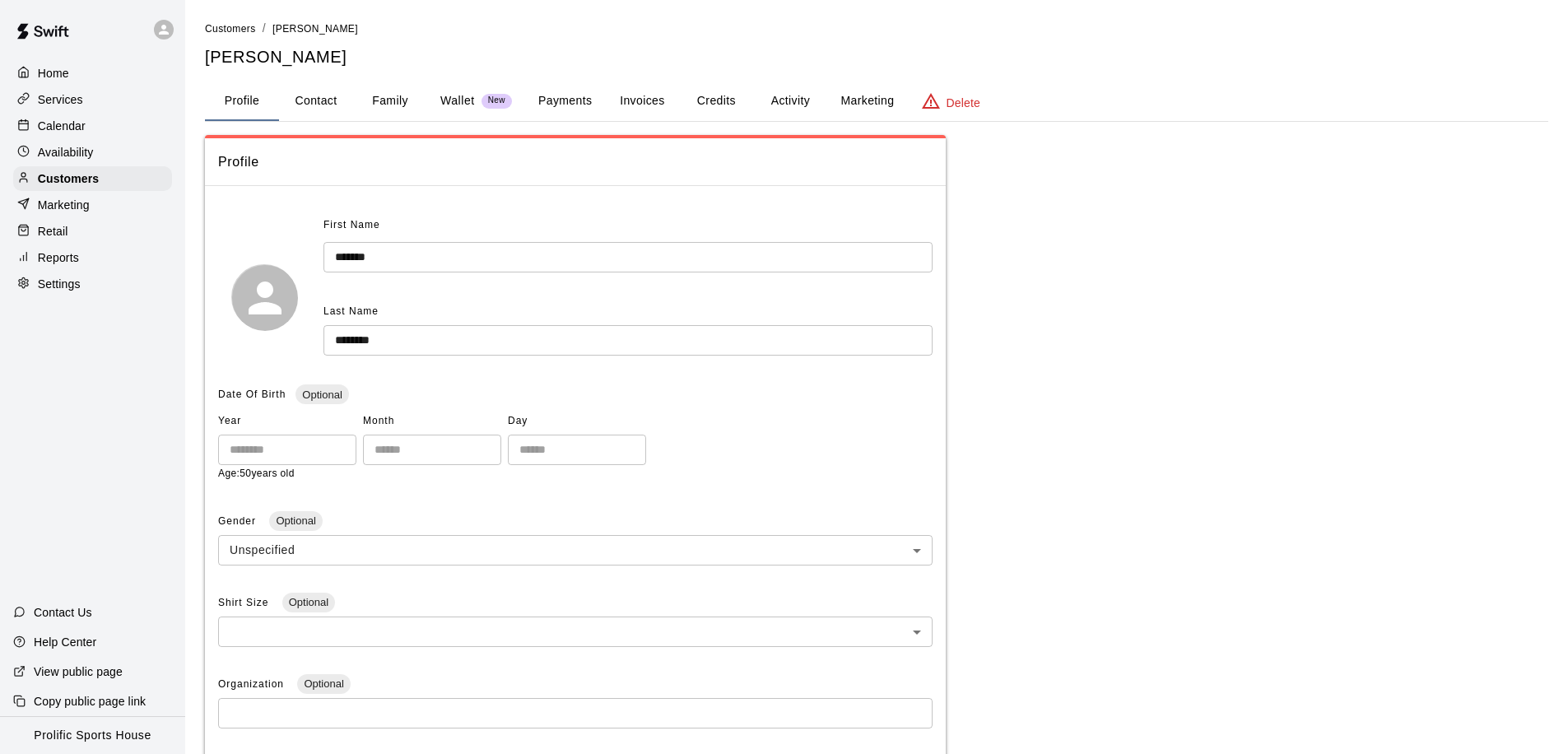
click at [335, 95] on button "Contact" at bounding box center [316, 101] width 74 height 40
select select "**"
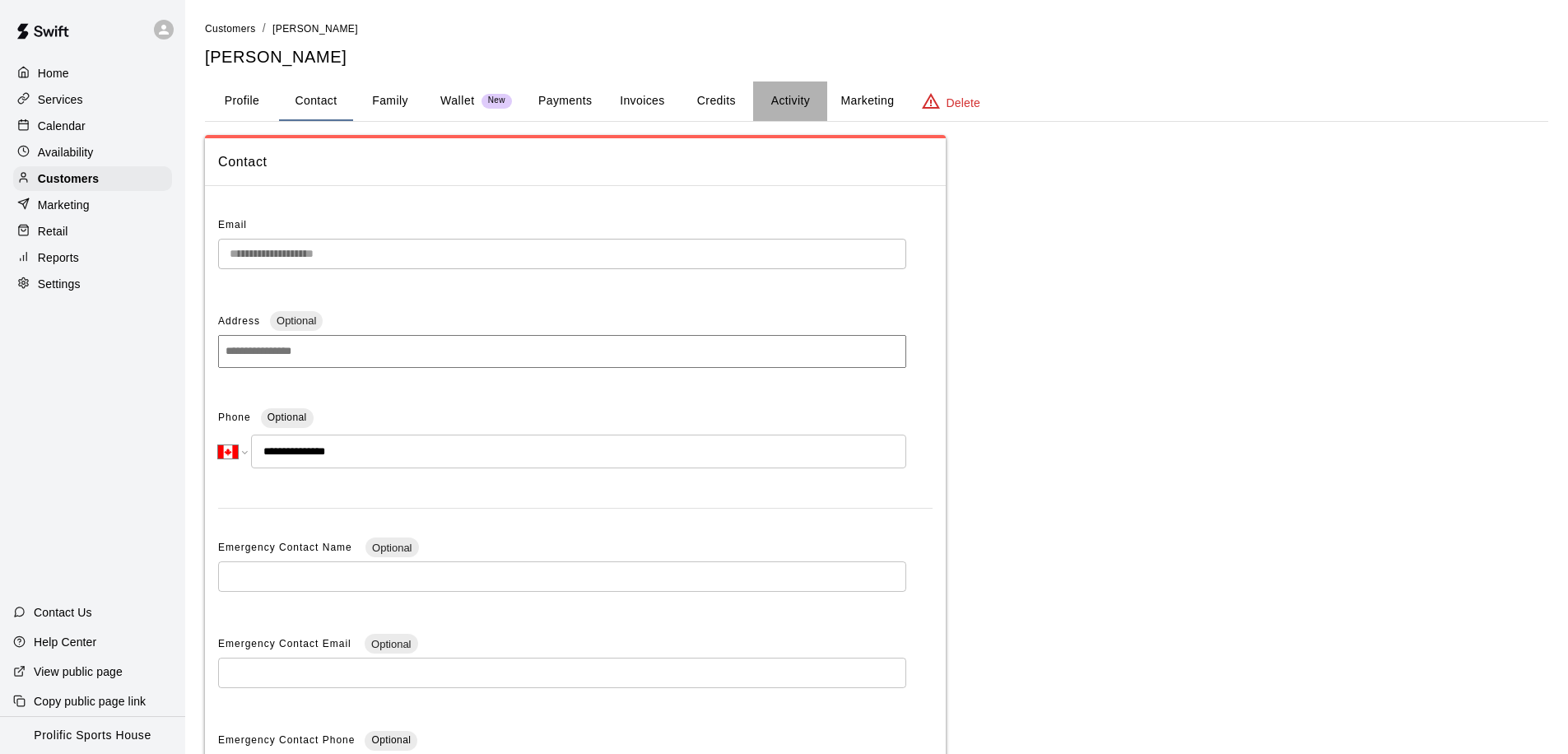
click at [787, 100] on button "Activity" at bounding box center [789, 101] width 74 height 40
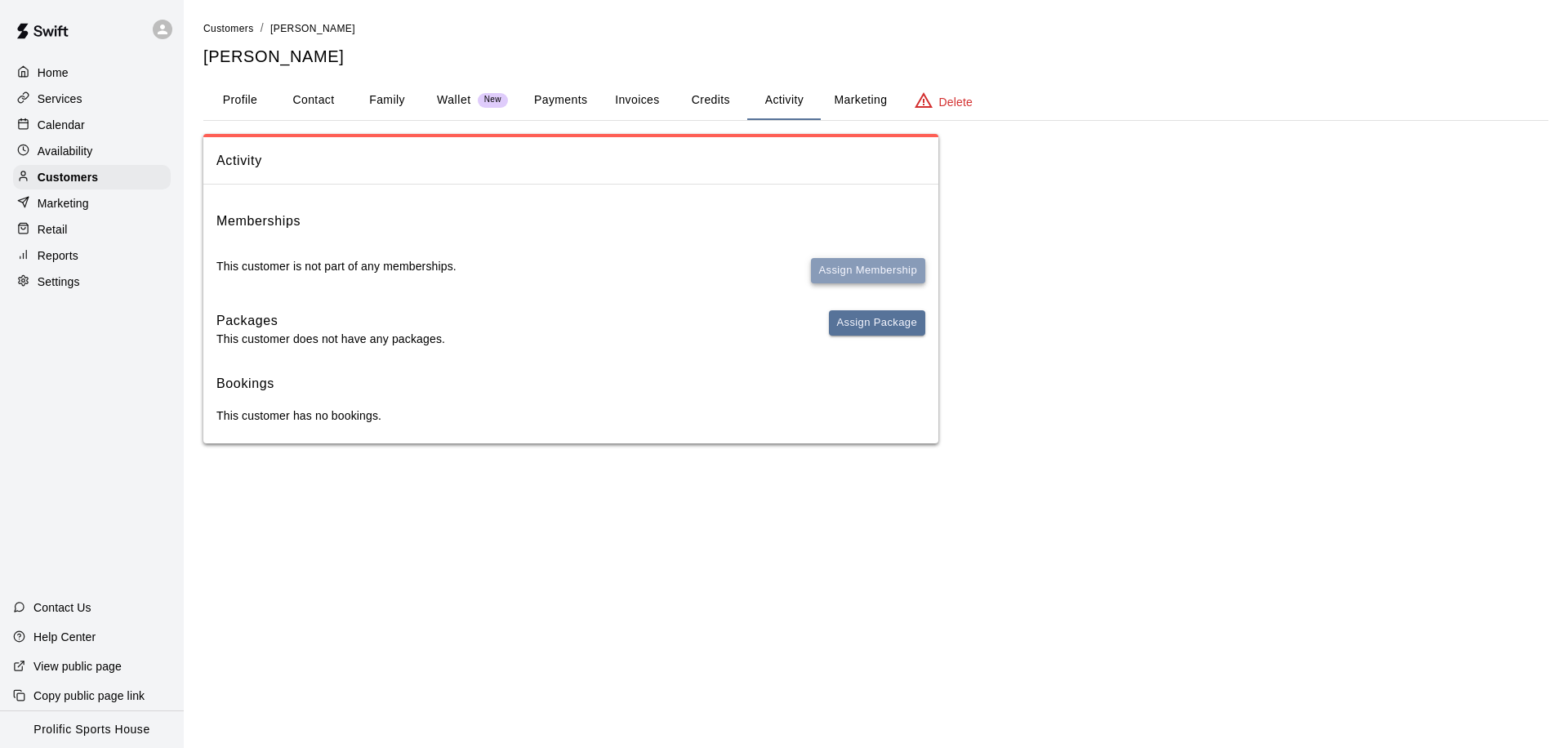
click at [817, 269] on button "Assign Membership" at bounding box center [868, 271] width 114 height 26
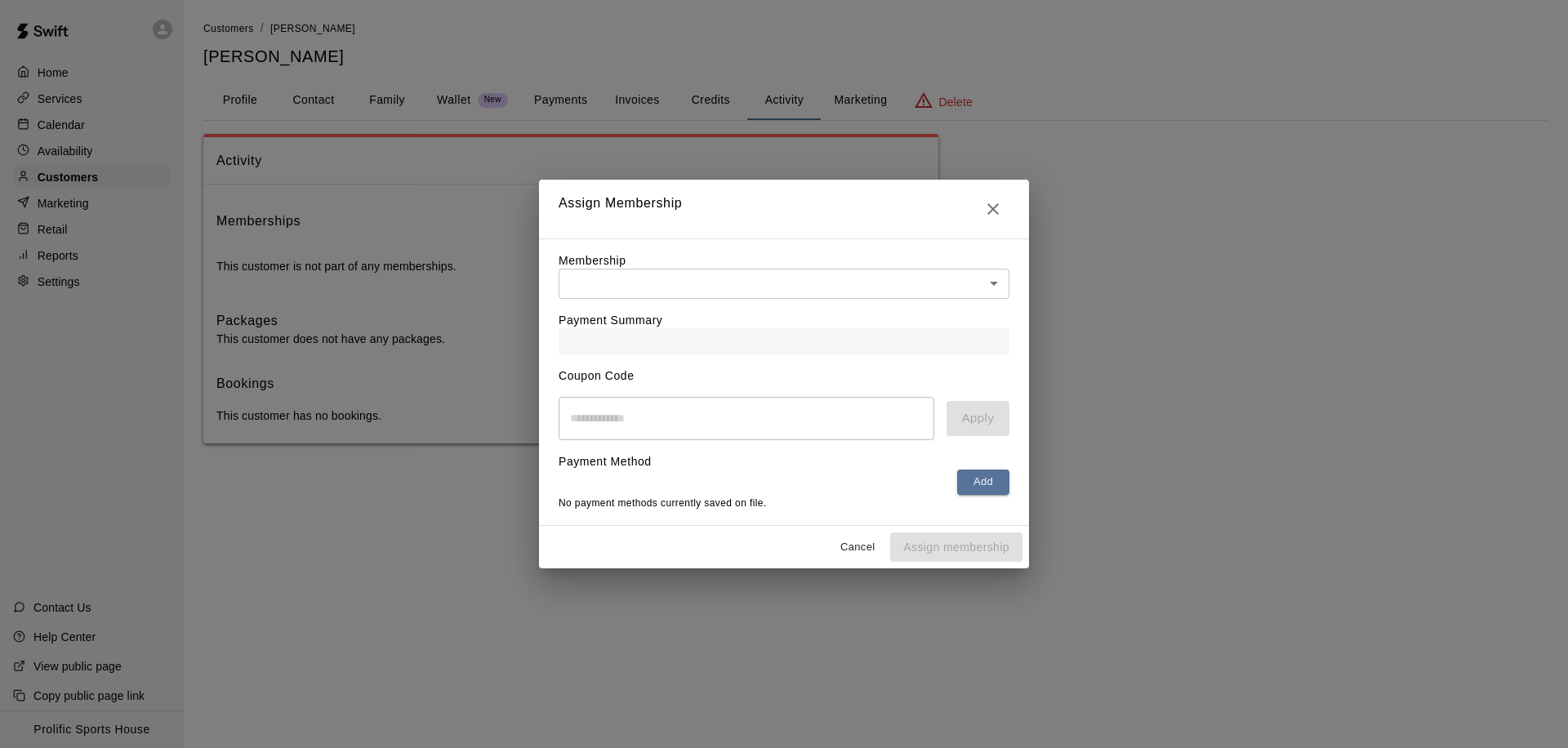
click at [626, 289] on body "Home Services Calendar Availability Customers Marketing Retail Reports Settings…" at bounding box center [784, 238] width 1568 height 476
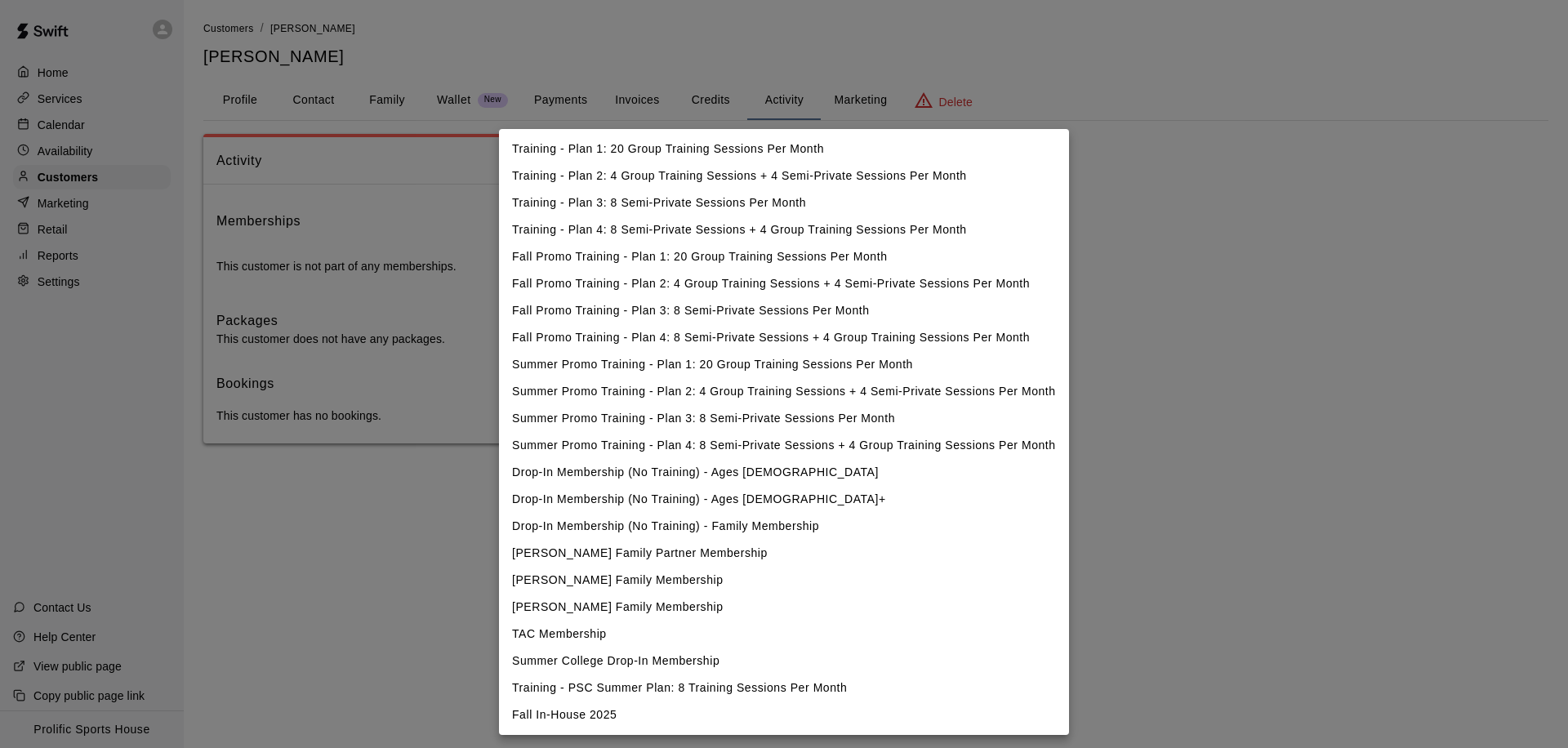
click at [556, 721] on li "Fall In-House 2025" at bounding box center [784, 715] width 570 height 27
type input "**********"
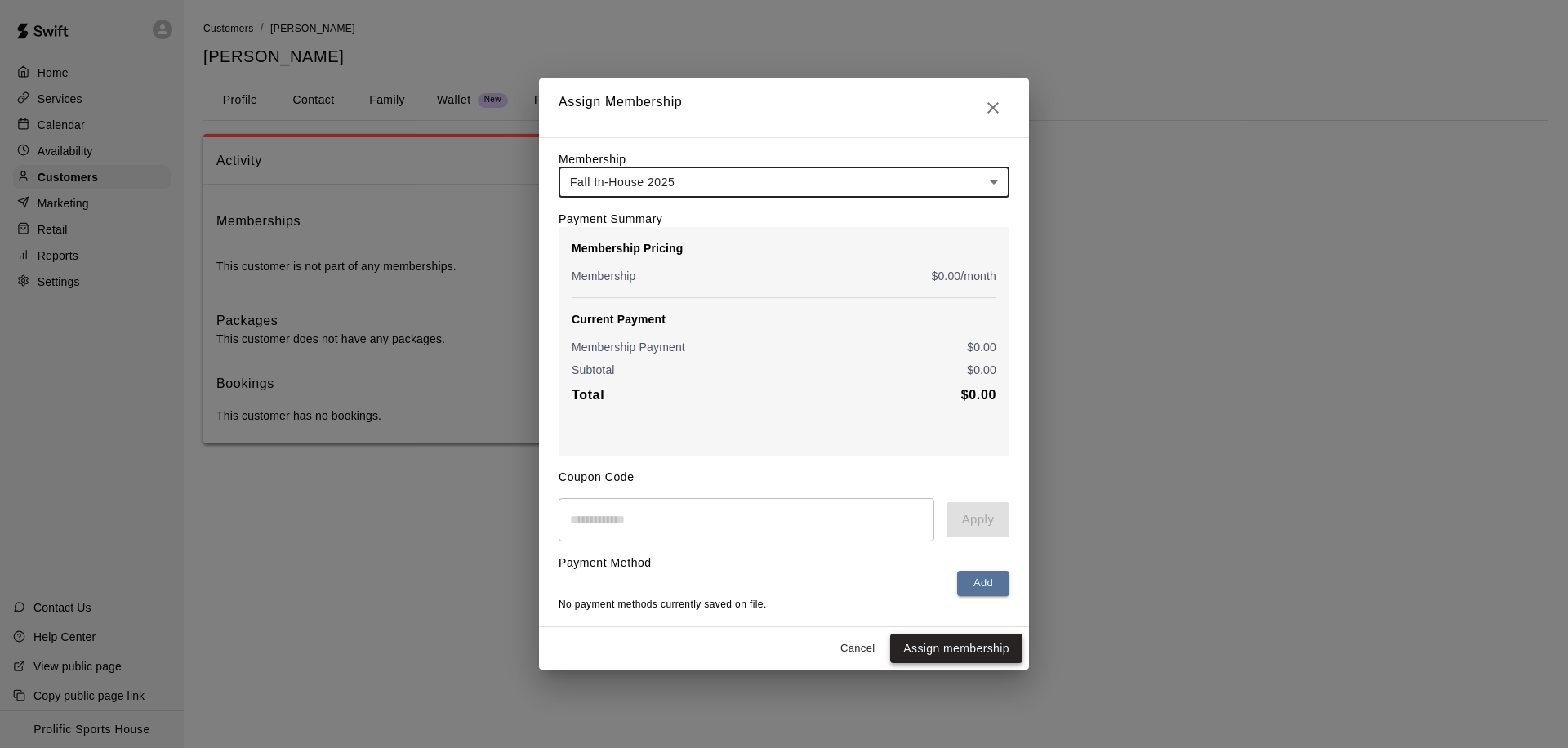
click at [950, 649] on button "Assign membership" at bounding box center [956, 648] width 133 height 30
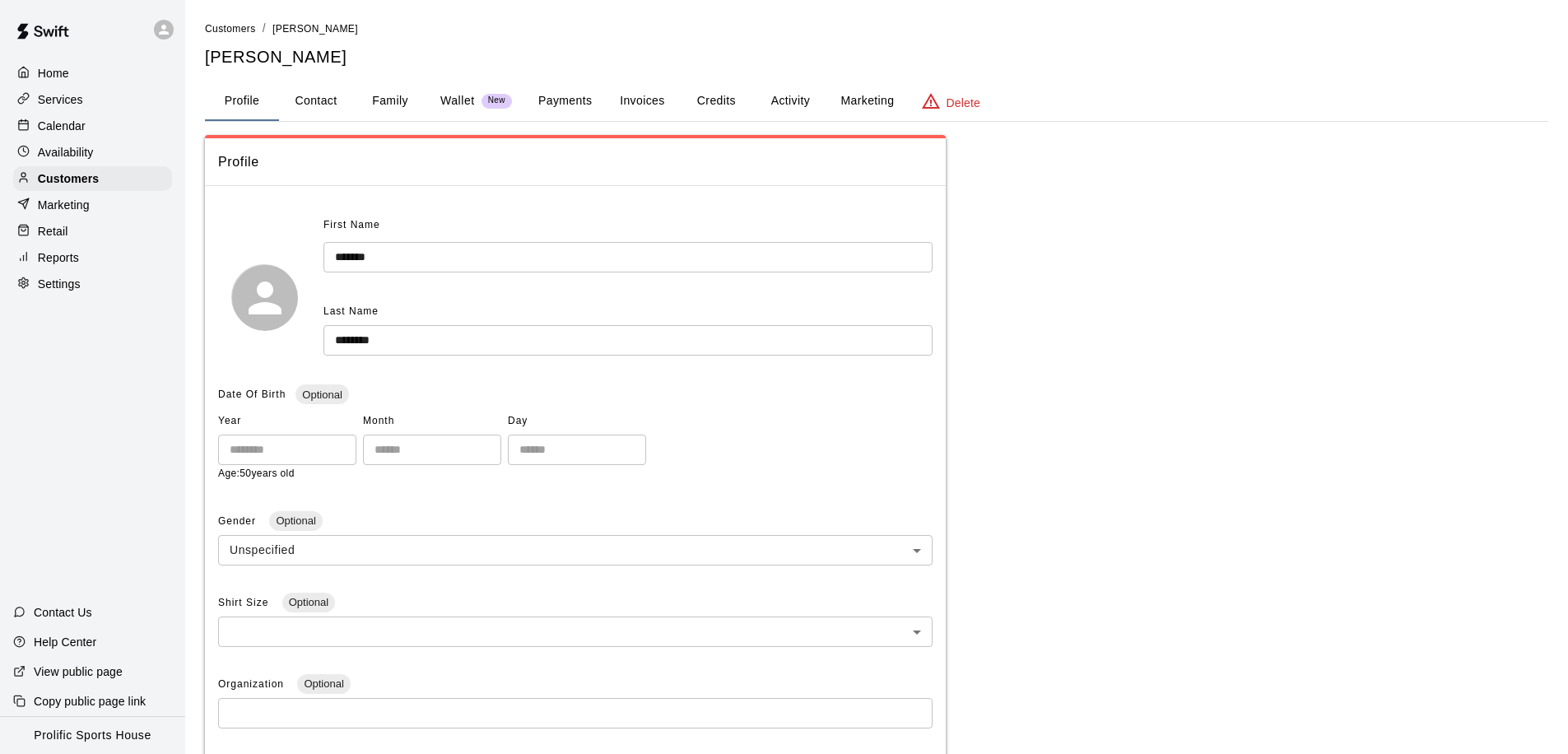
click at [796, 100] on button "Activity" at bounding box center [789, 101] width 74 height 40
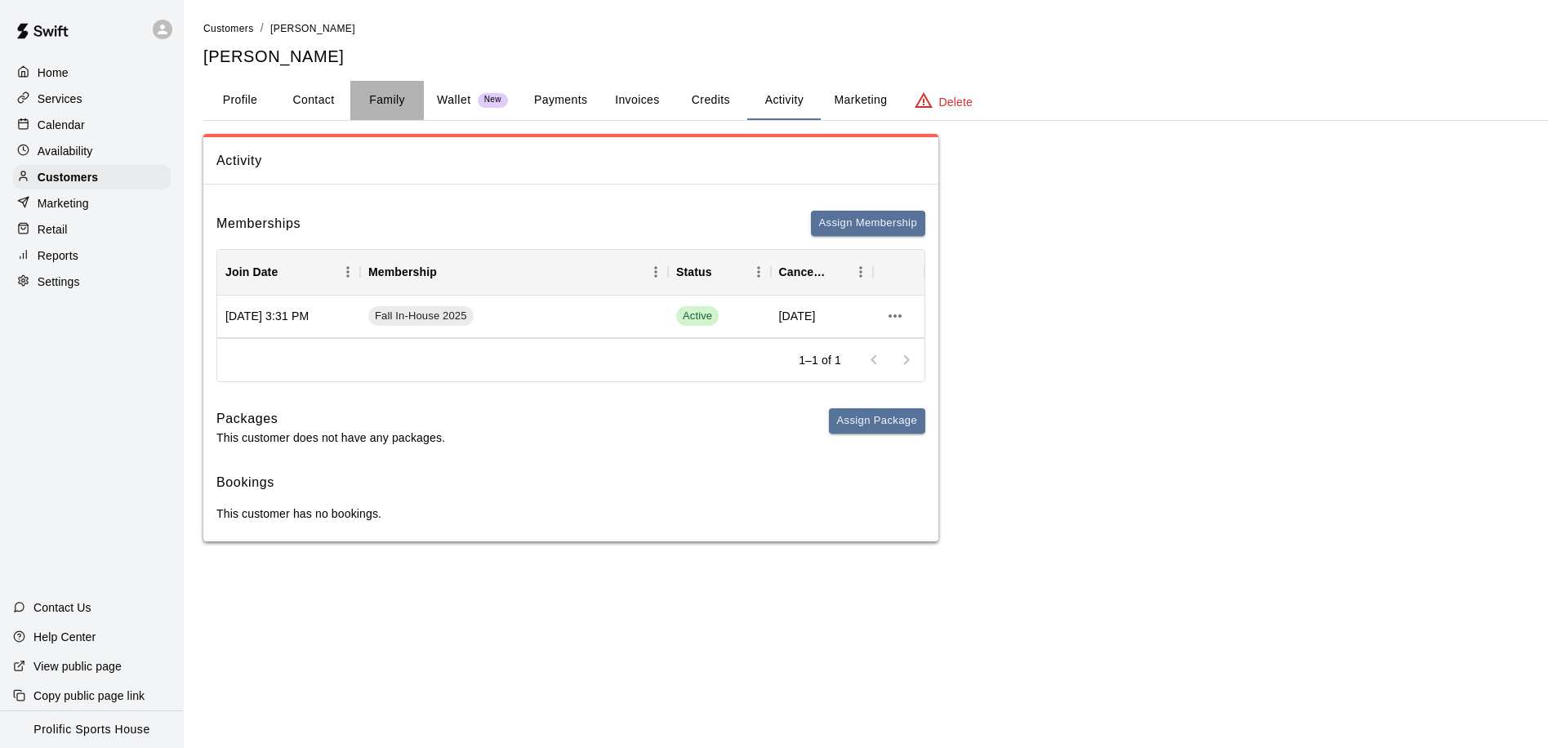
click at [366, 98] on button "Family" at bounding box center [387, 100] width 74 height 39
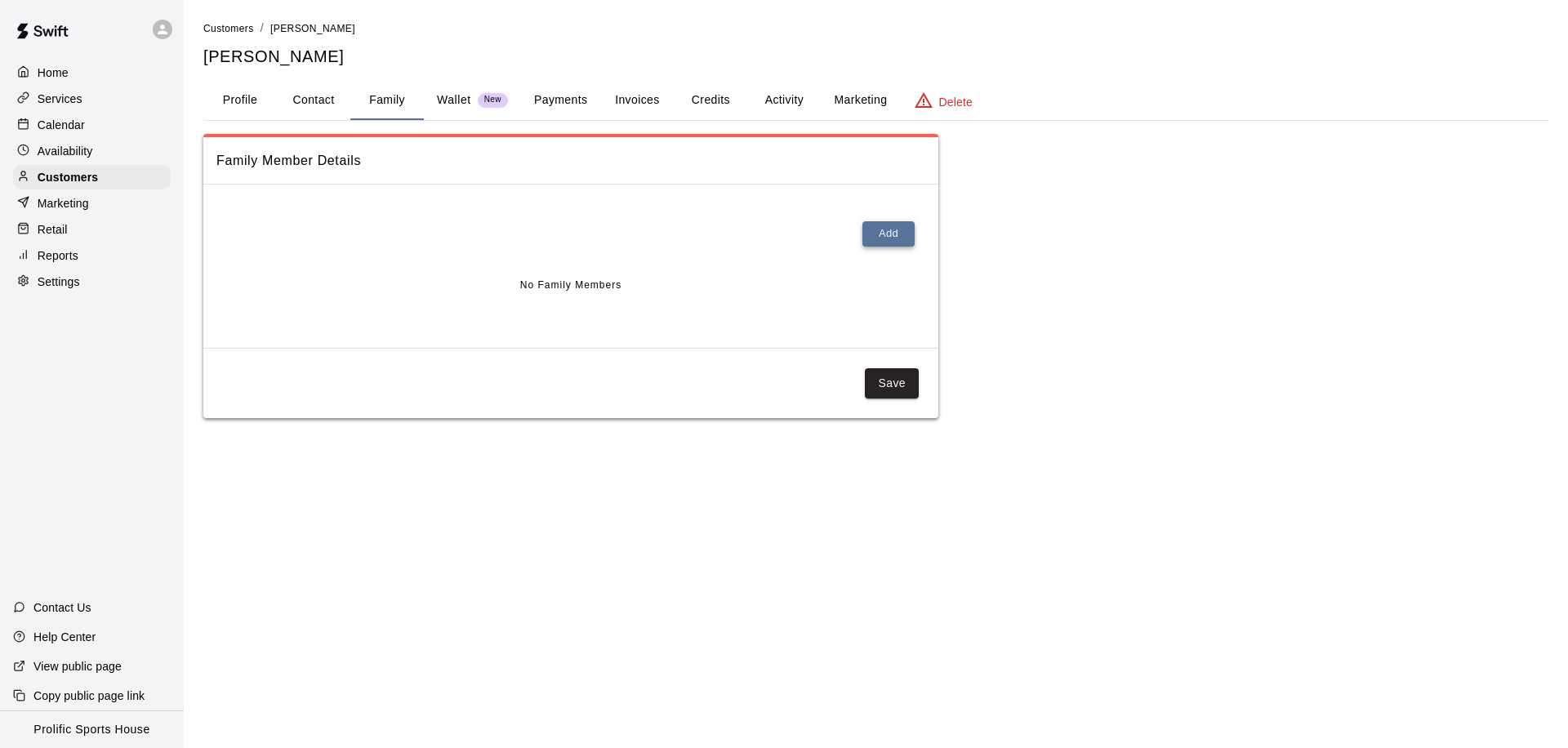
click at [875, 227] on button "Add" at bounding box center [888, 234] width 52 height 26
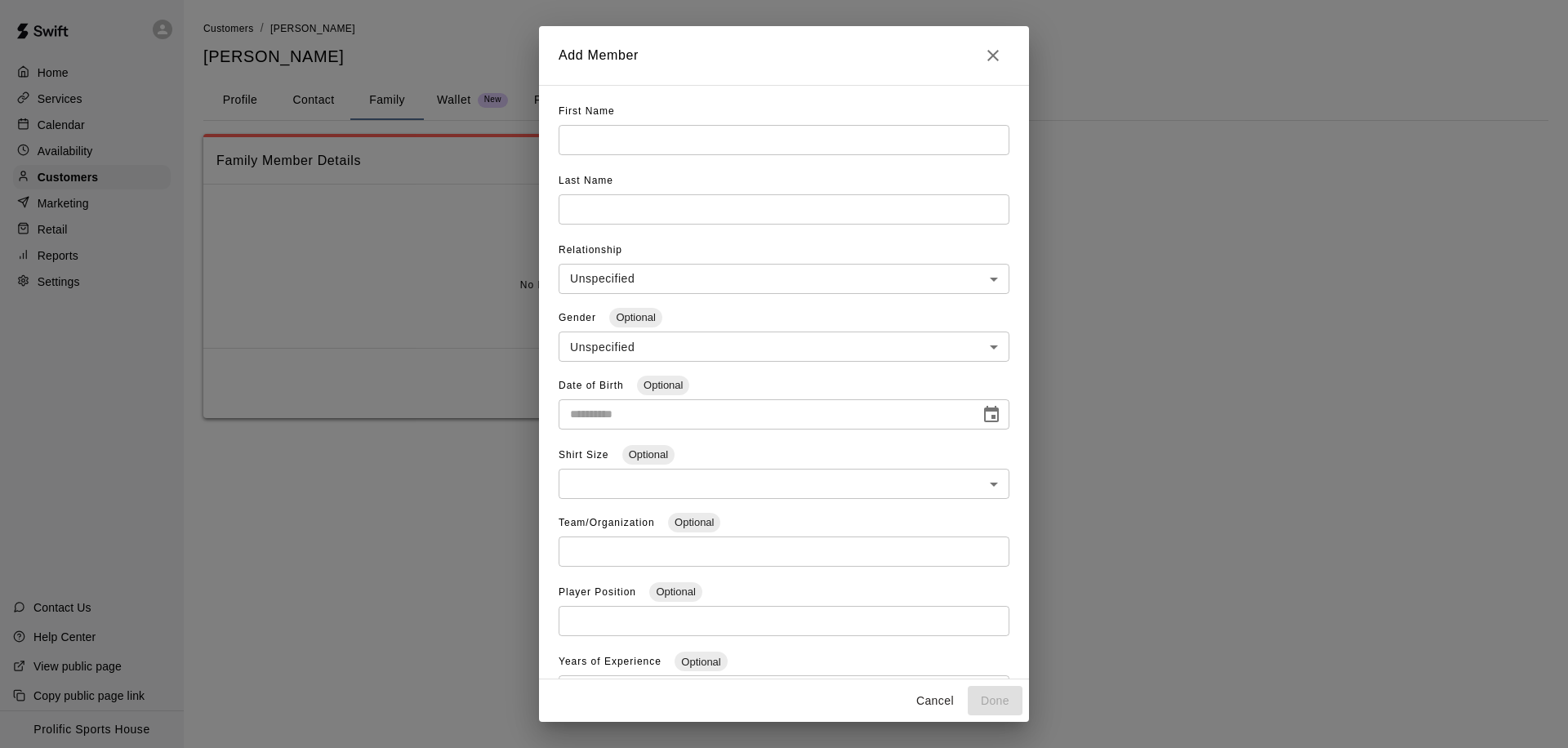
click at [685, 138] on input "text" at bounding box center [784, 139] width 451 height 30
type input "*****"
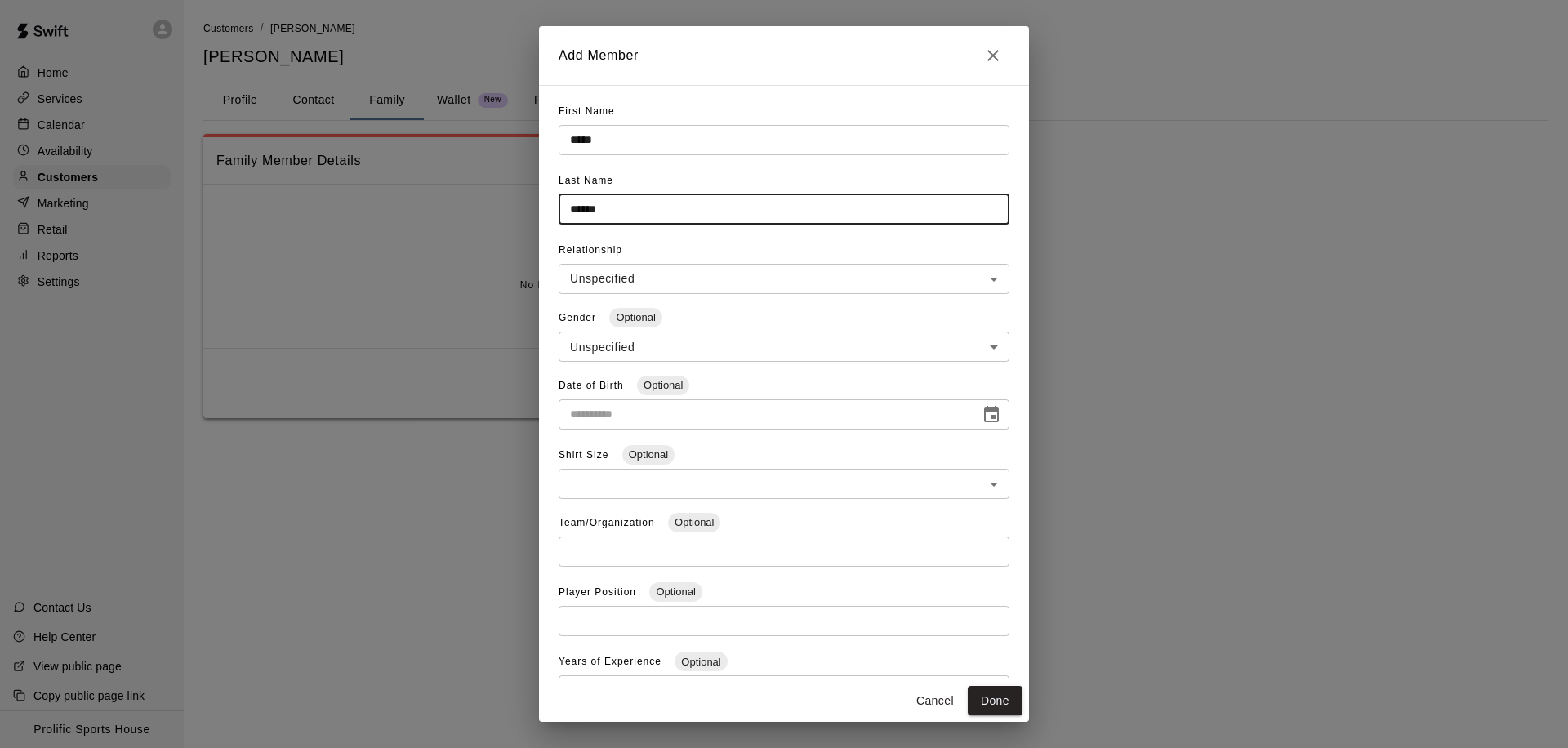
type input "******"
click at [746, 353] on body "**********" at bounding box center [784, 225] width 1568 height 451
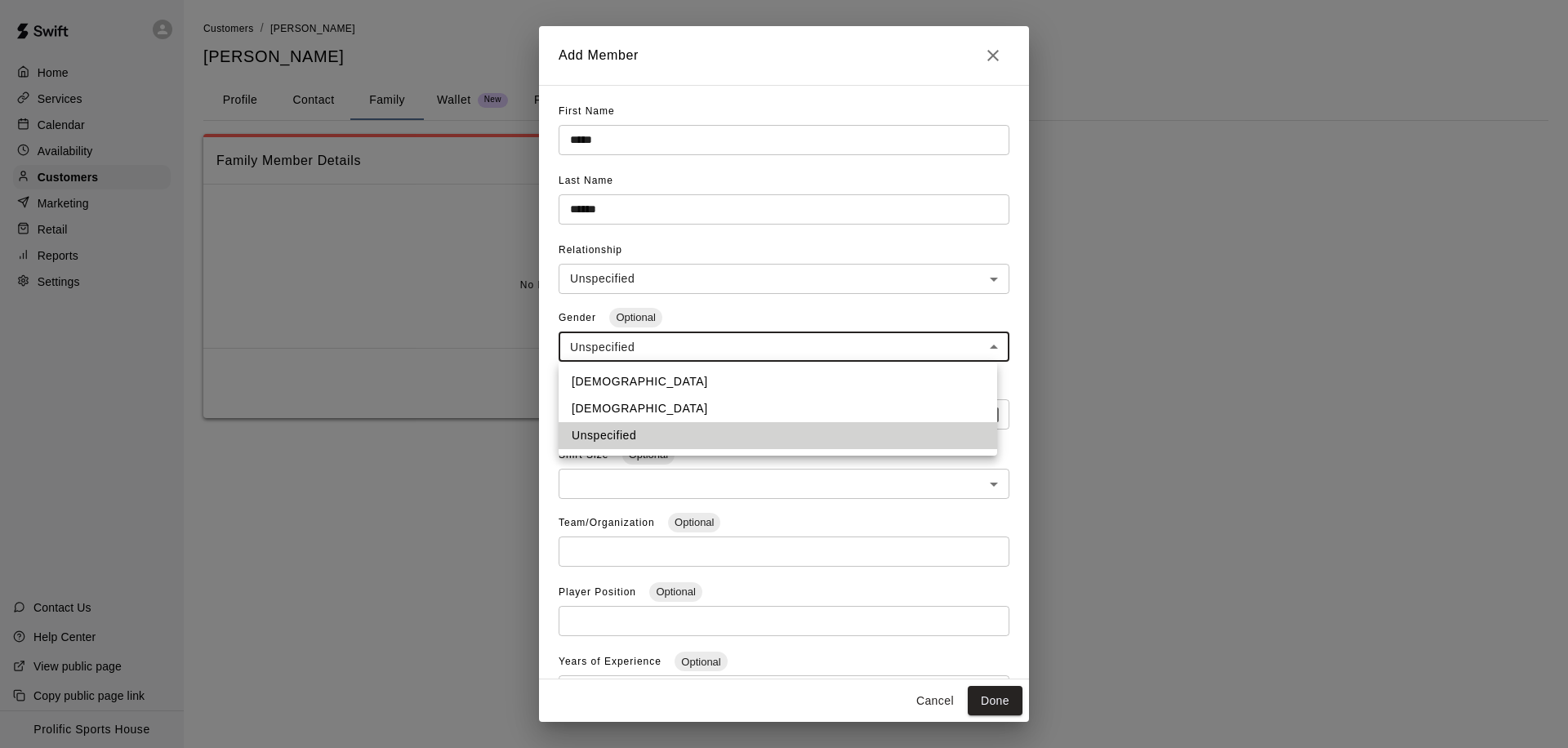
click at [603, 389] on li "[DEMOGRAPHIC_DATA]" at bounding box center [778, 381] width 439 height 27
type input "****"
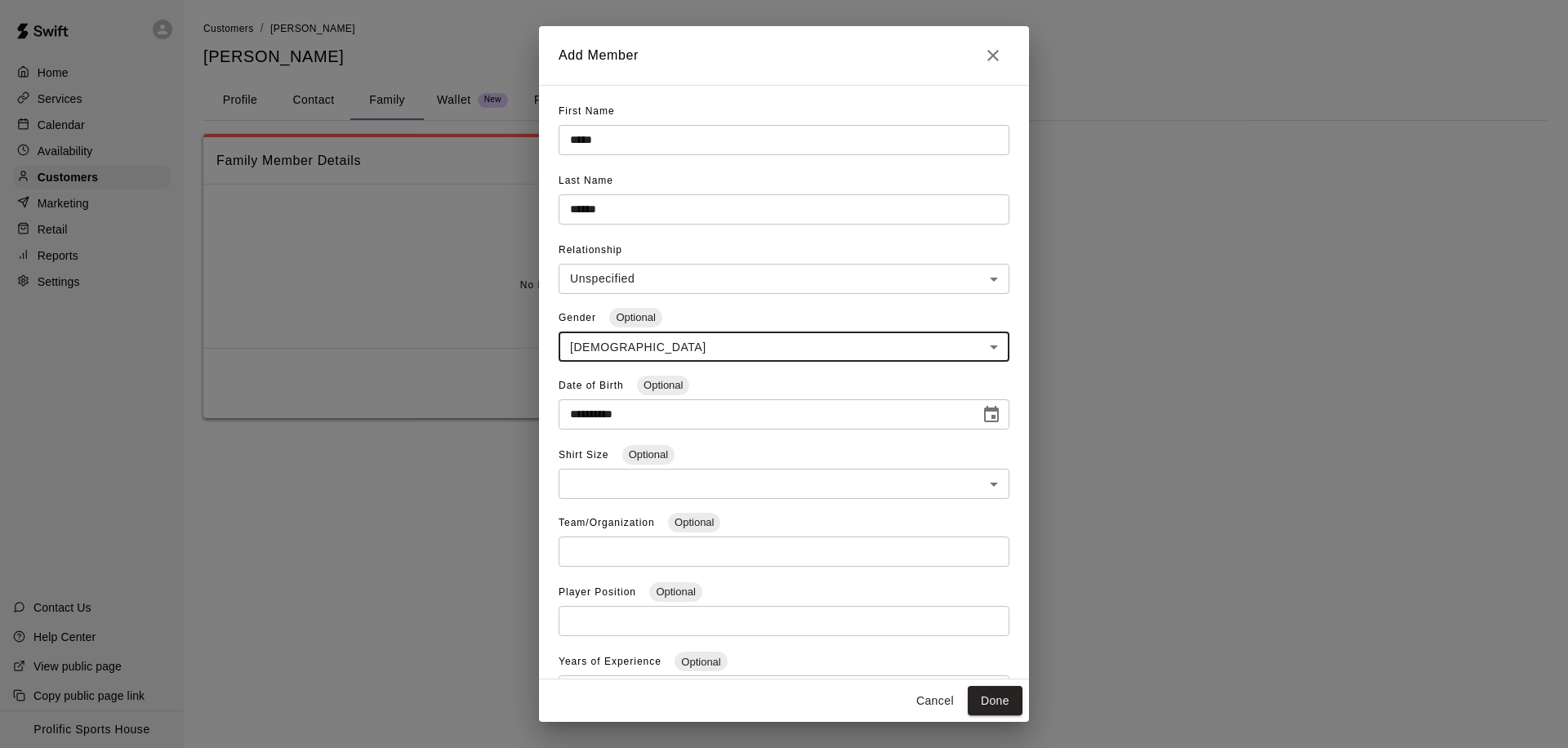
click at [604, 417] on input "**********" at bounding box center [764, 414] width 410 height 30
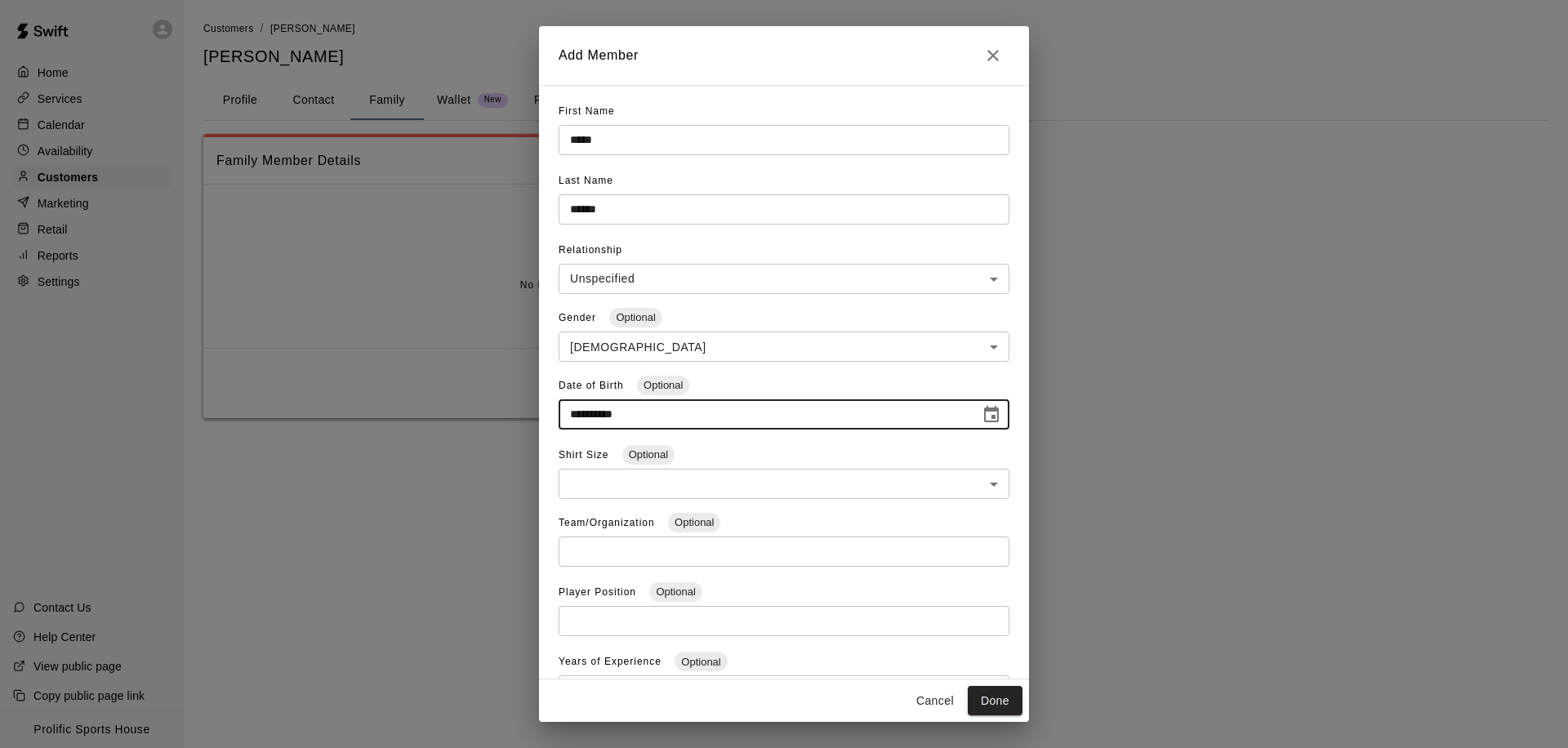
type input "**********"
click at [725, 284] on body "**********" at bounding box center [784, 225] width 1568 height 451
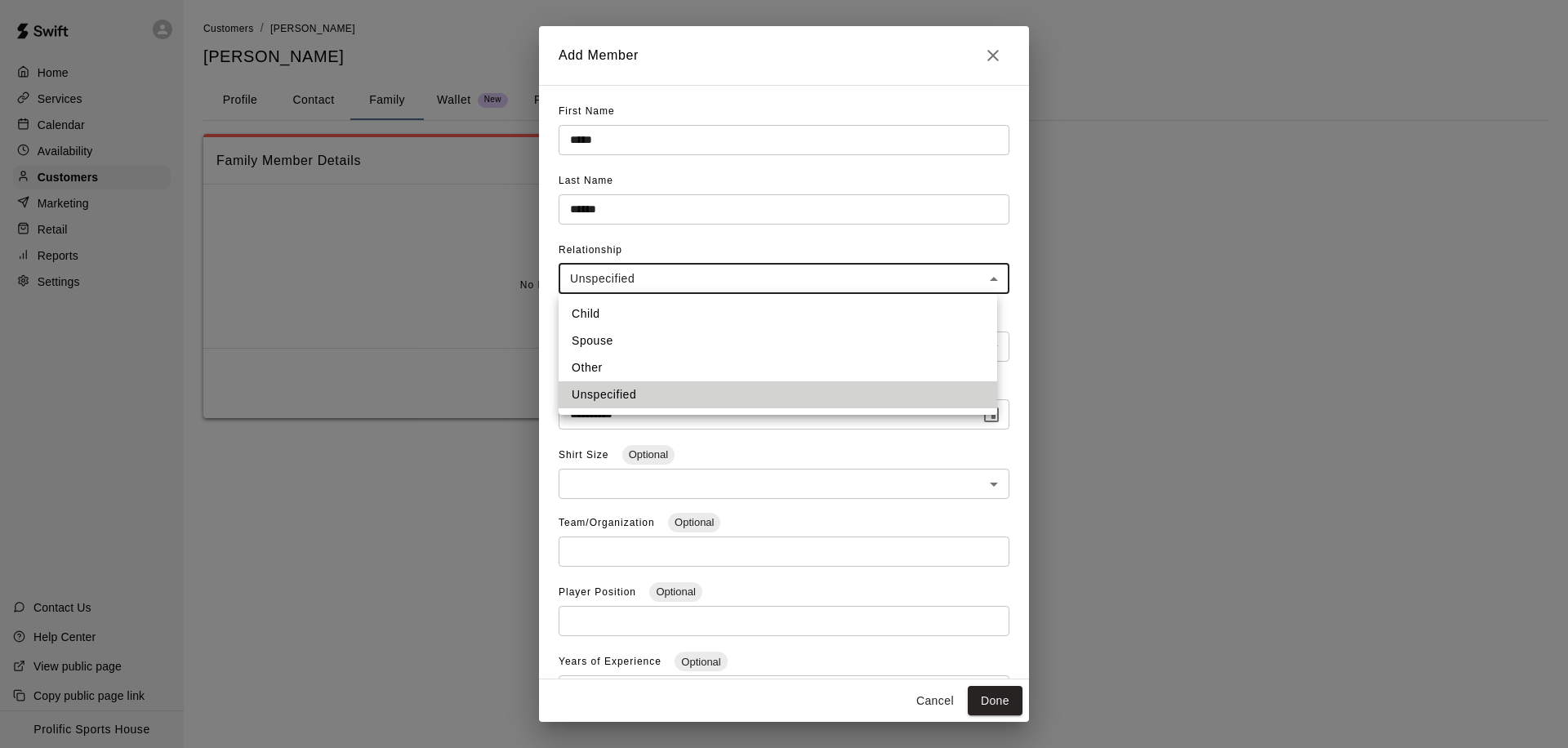
click at [652, 301] on li "Child" at bounding box center [778, 313] width 439 height 27
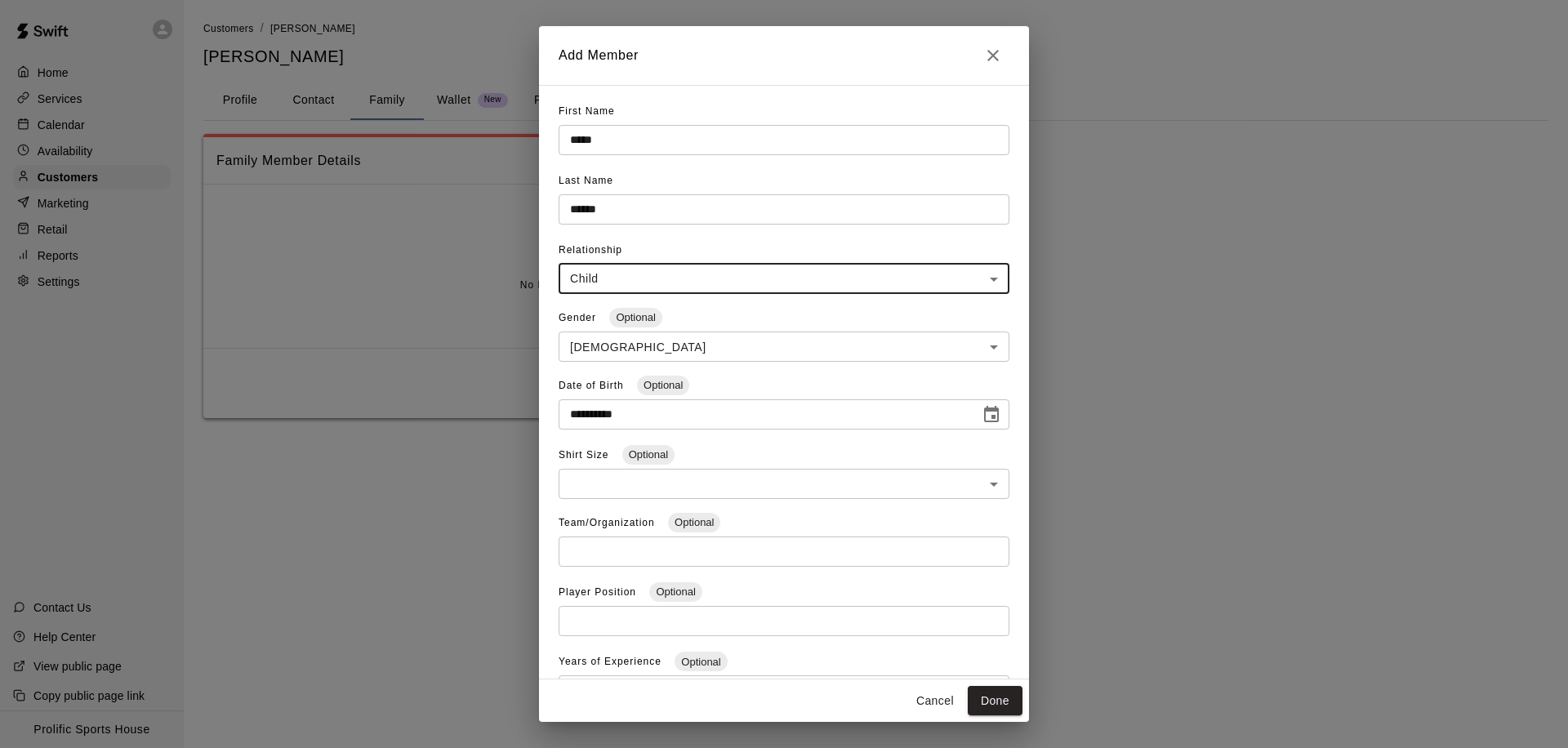
click at [802, 282] on body "**********" at bounding box center [784, 225] width 1568 height 451
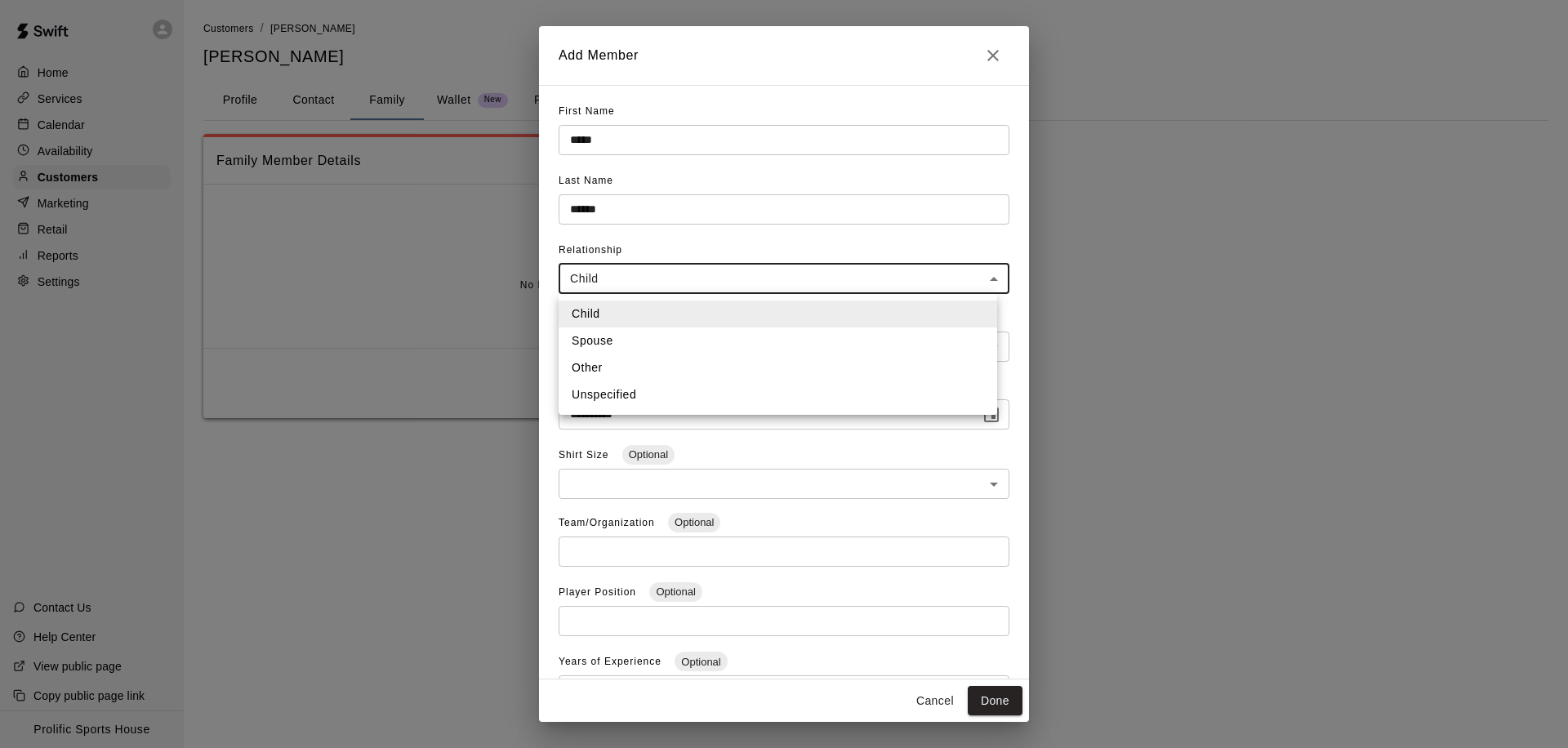
click at [687, 407] on li "Unspecified" at bounding box center [778, 394] width 439 height 27
type input "**********"
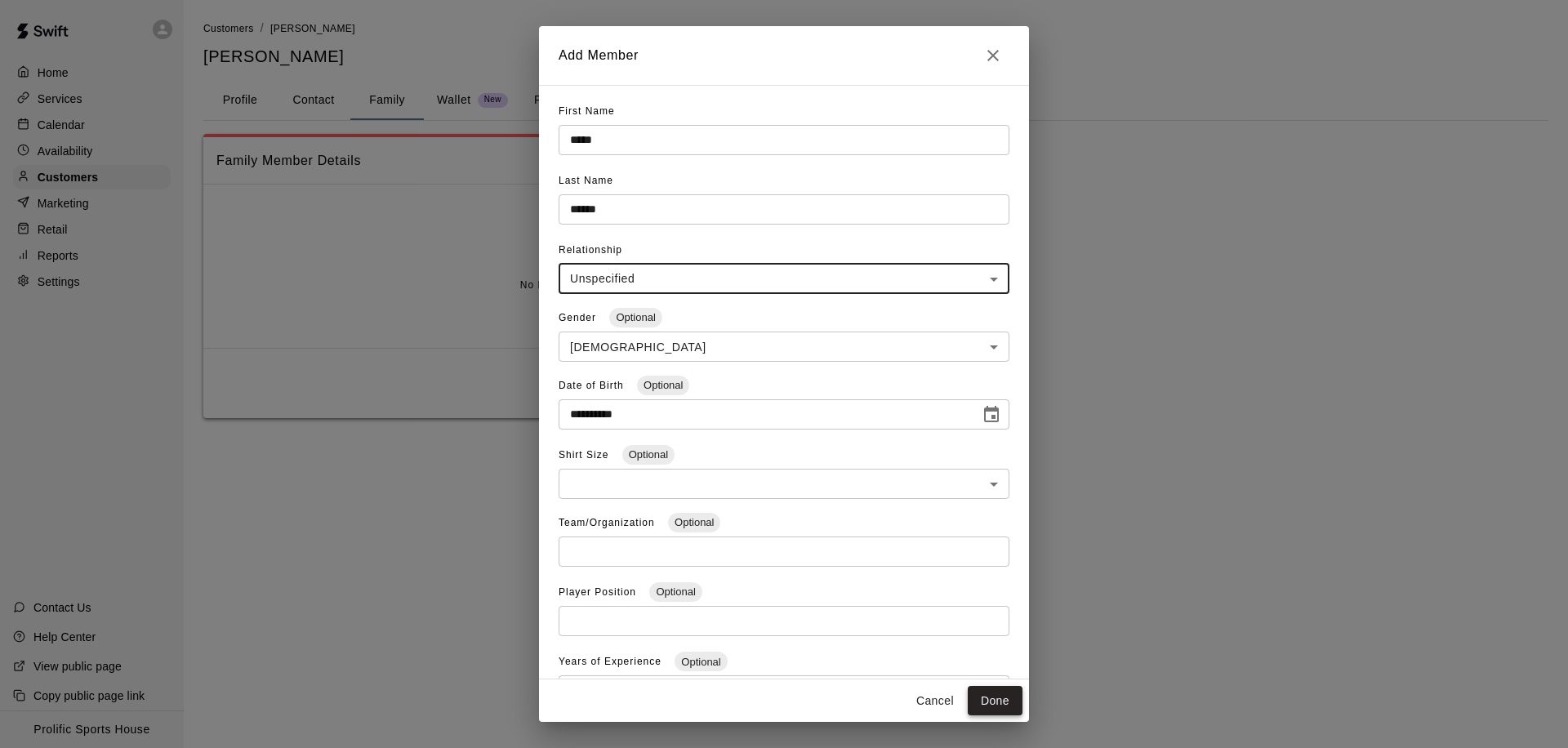
click at [993, 698] on button "Done" at bounding box center [996, 701] width 55 height 30
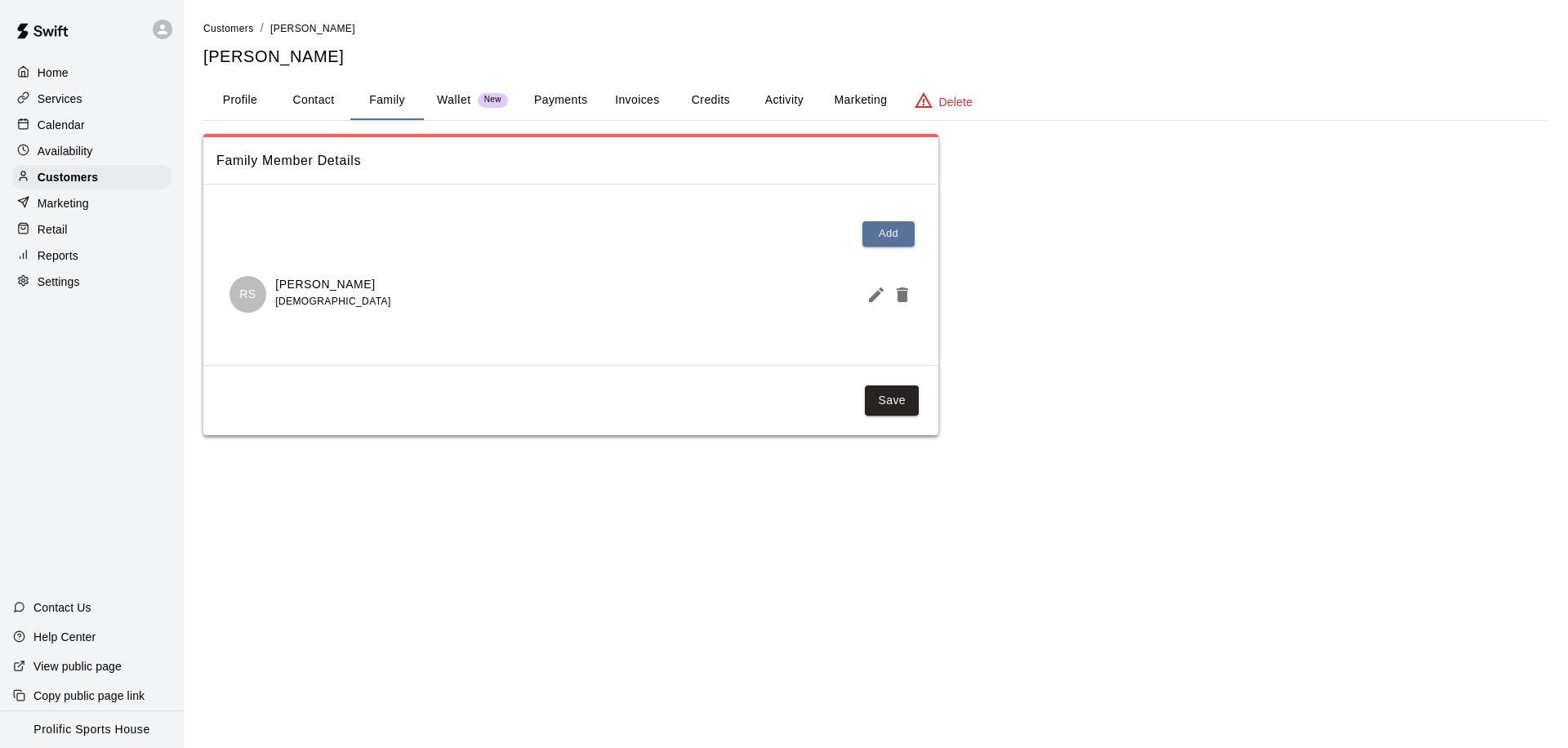
click at [786, 96] on button "Activity" at bounding box center [784, 100] width 74 height 39
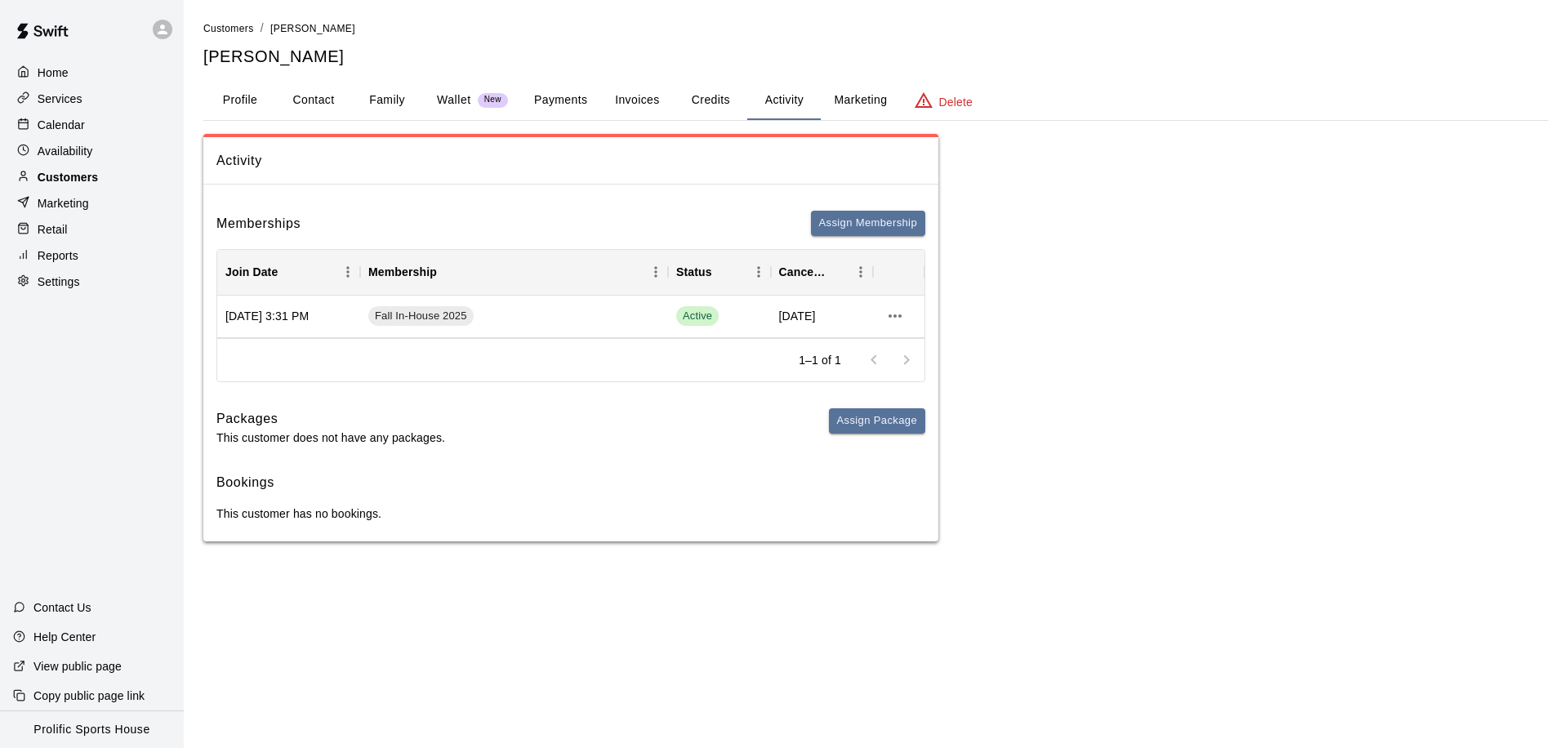
click at [113, 180] on div "Customers" at bounding box center [91, 177] width 158 height 25
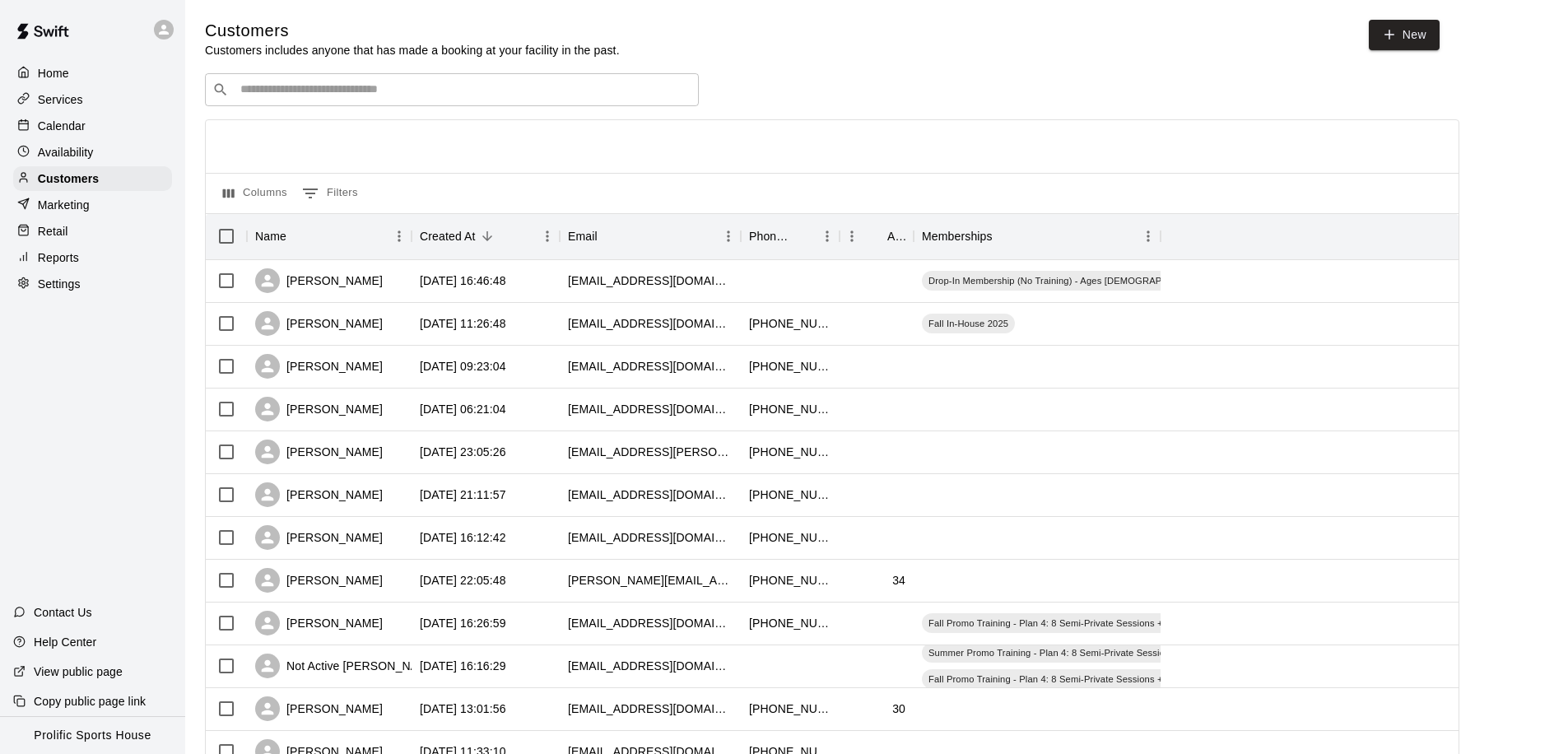
click at [487, 97] on div "​ ​" at bounding box center [451, 89] width 494 height 33
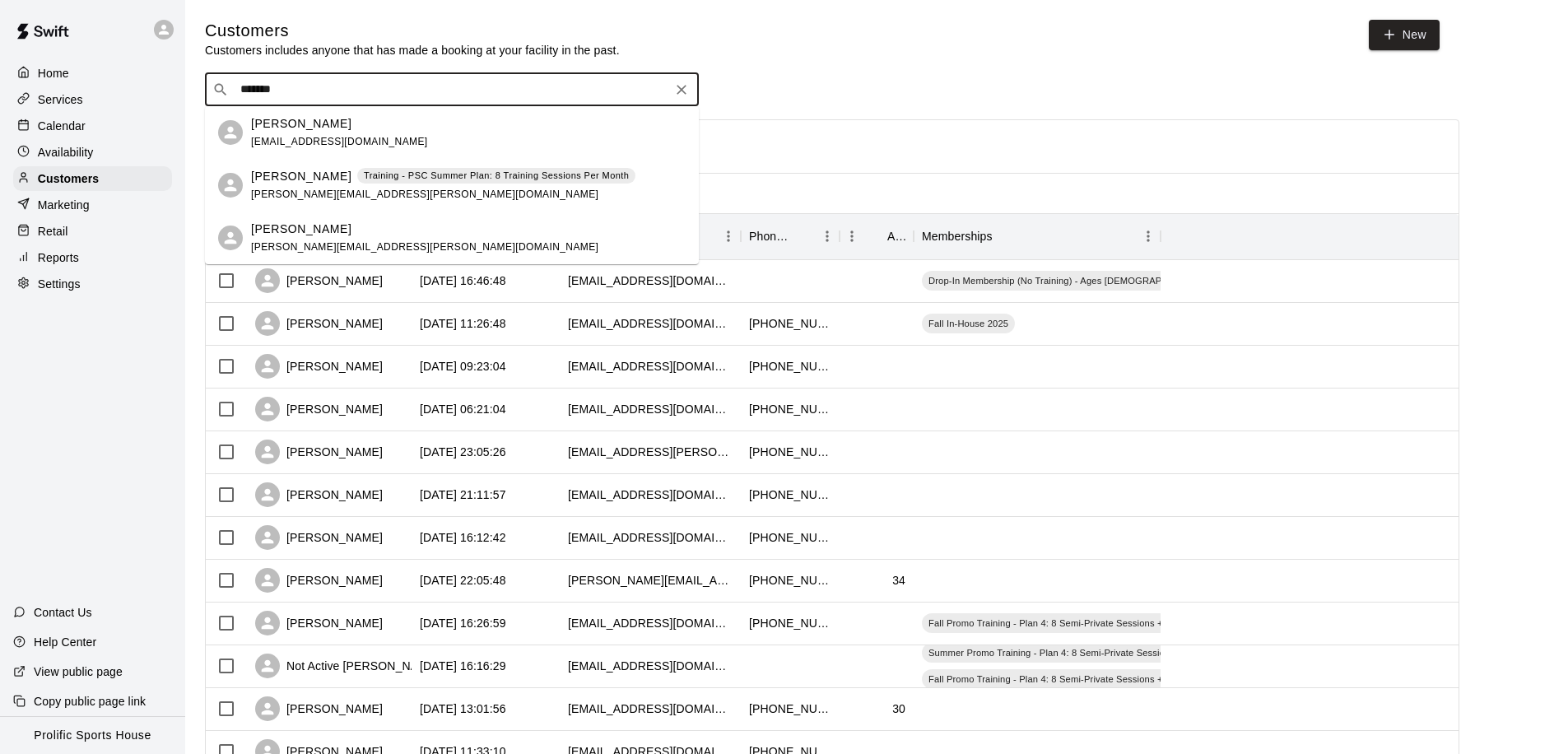
type input "********"
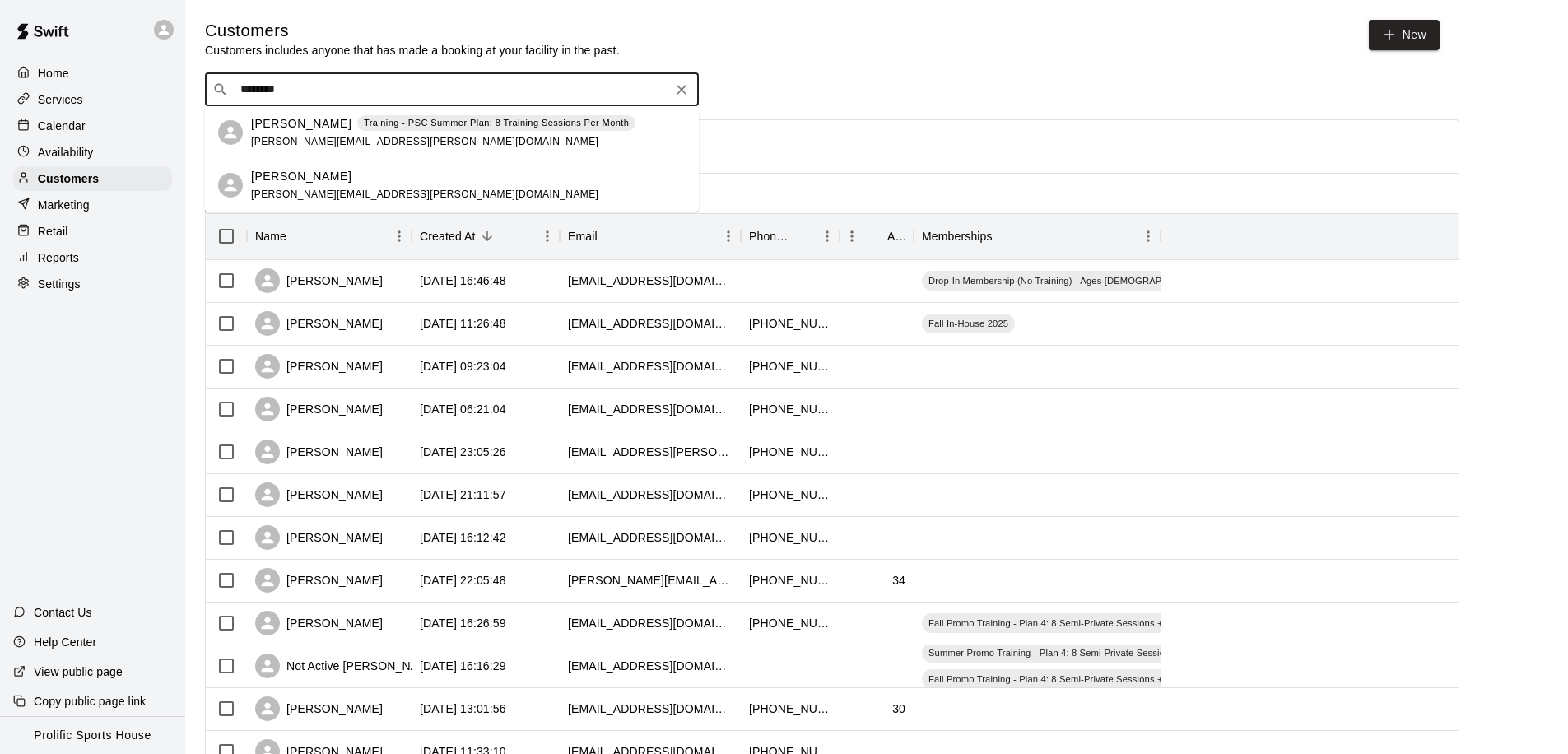
click at [313, 141] on span "k.boser@shaw.ca" at bounding box center [424, 141] width 347 height 12
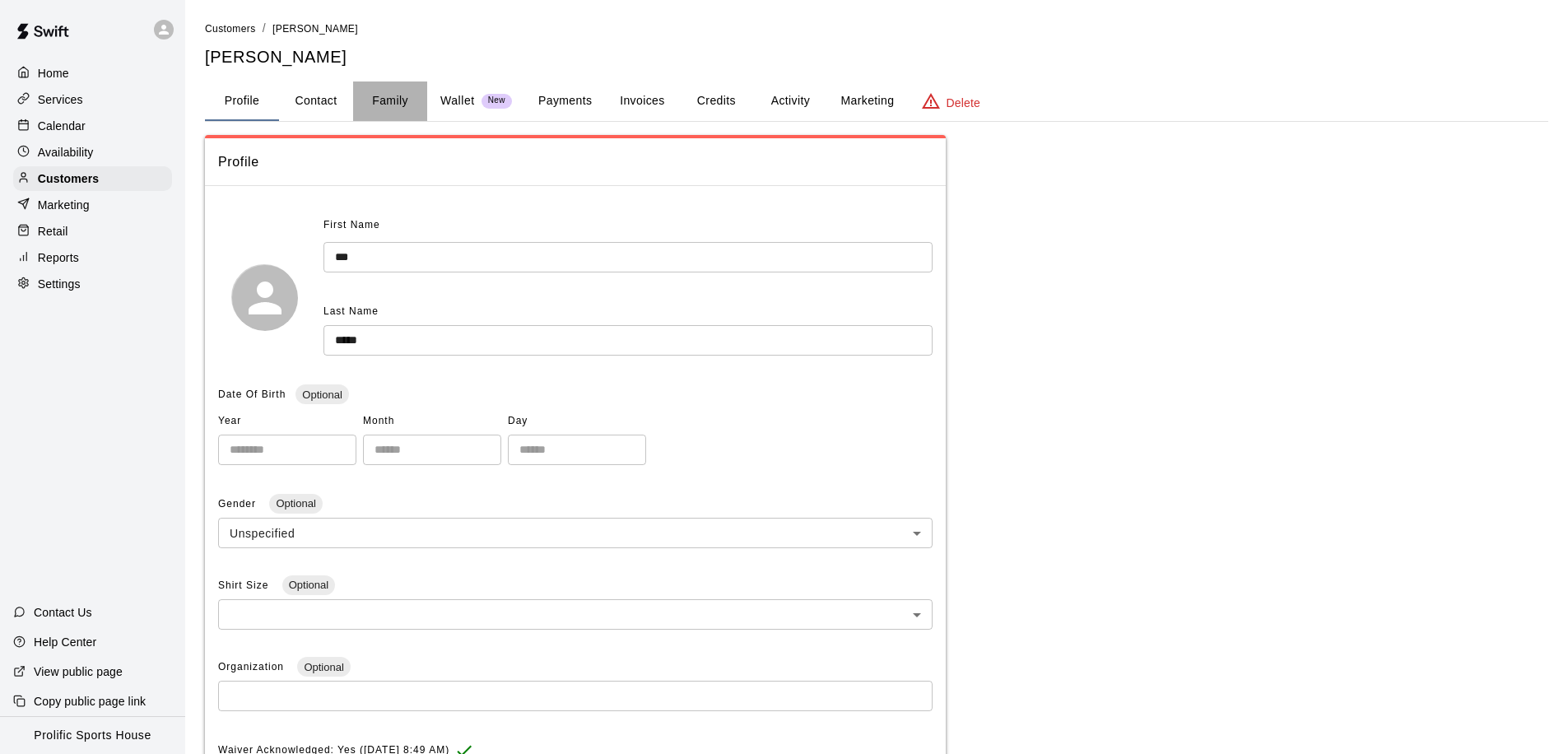
click at [380, 88] on button "Family" at bounding box center [390, 101] width 74 height 40
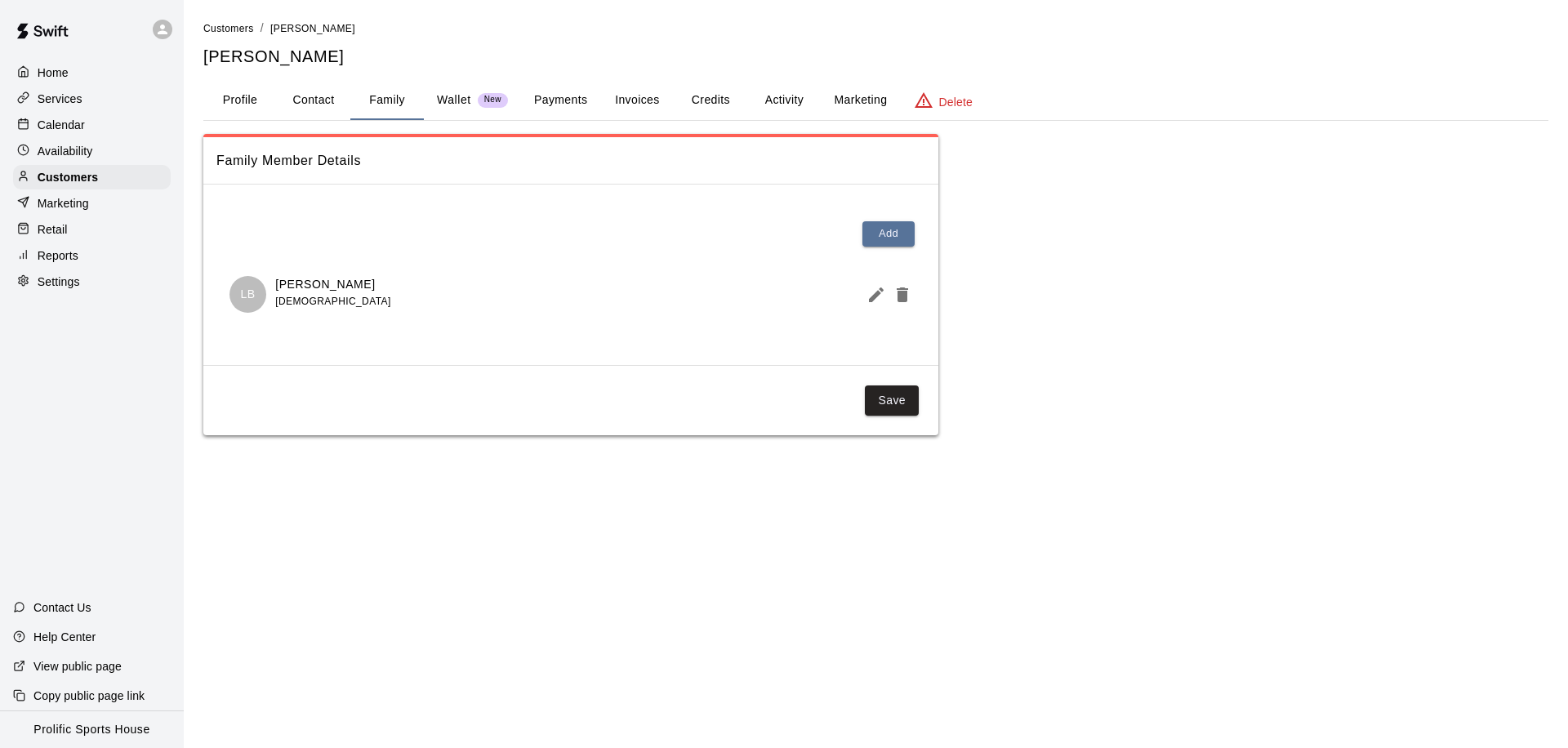
click at [789, 99] on button "Activity" at bounding box center [784, 100] width 74 height 39
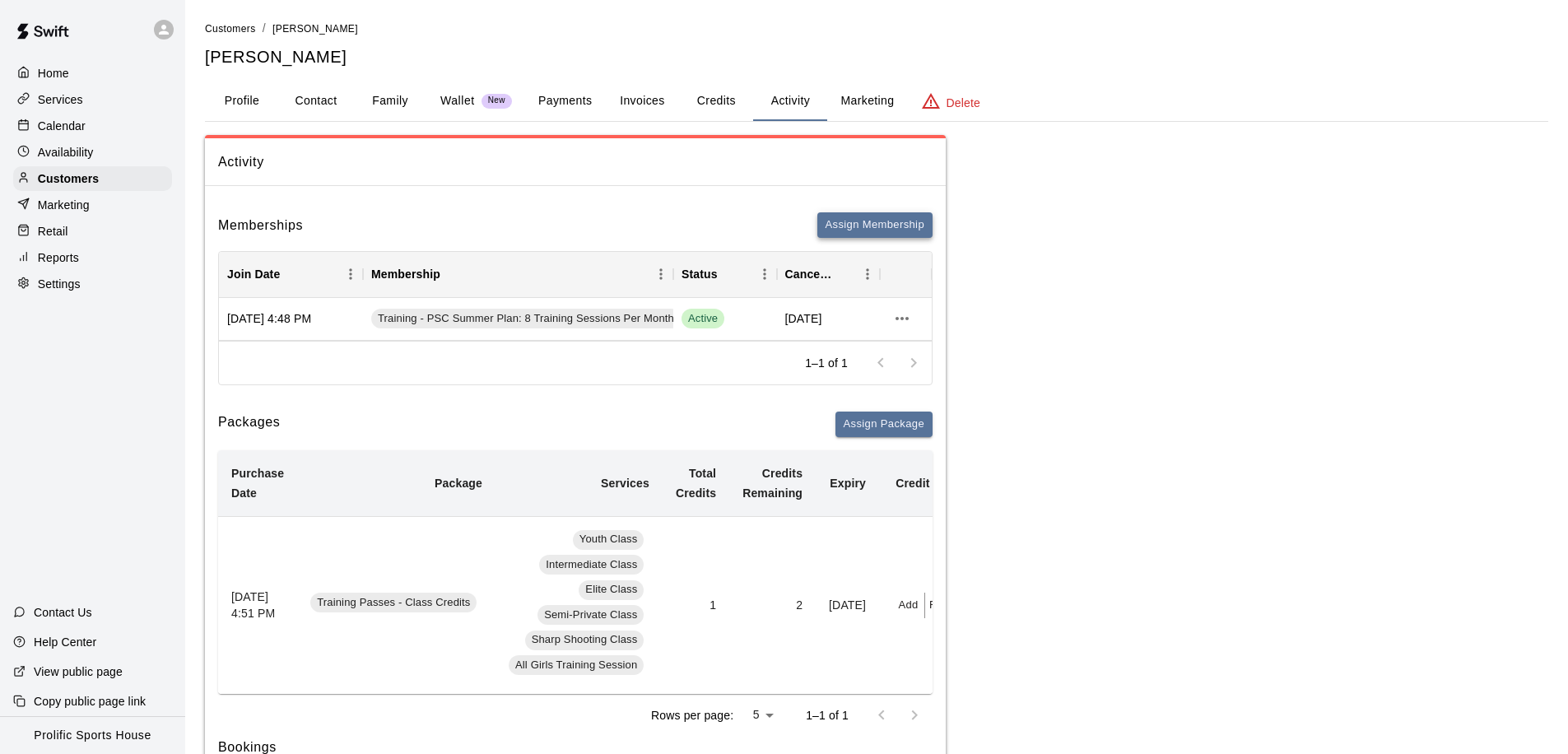
click at [880, 220] on button "Assign Membership" at bounding box center [875, 226] width 115 height 26
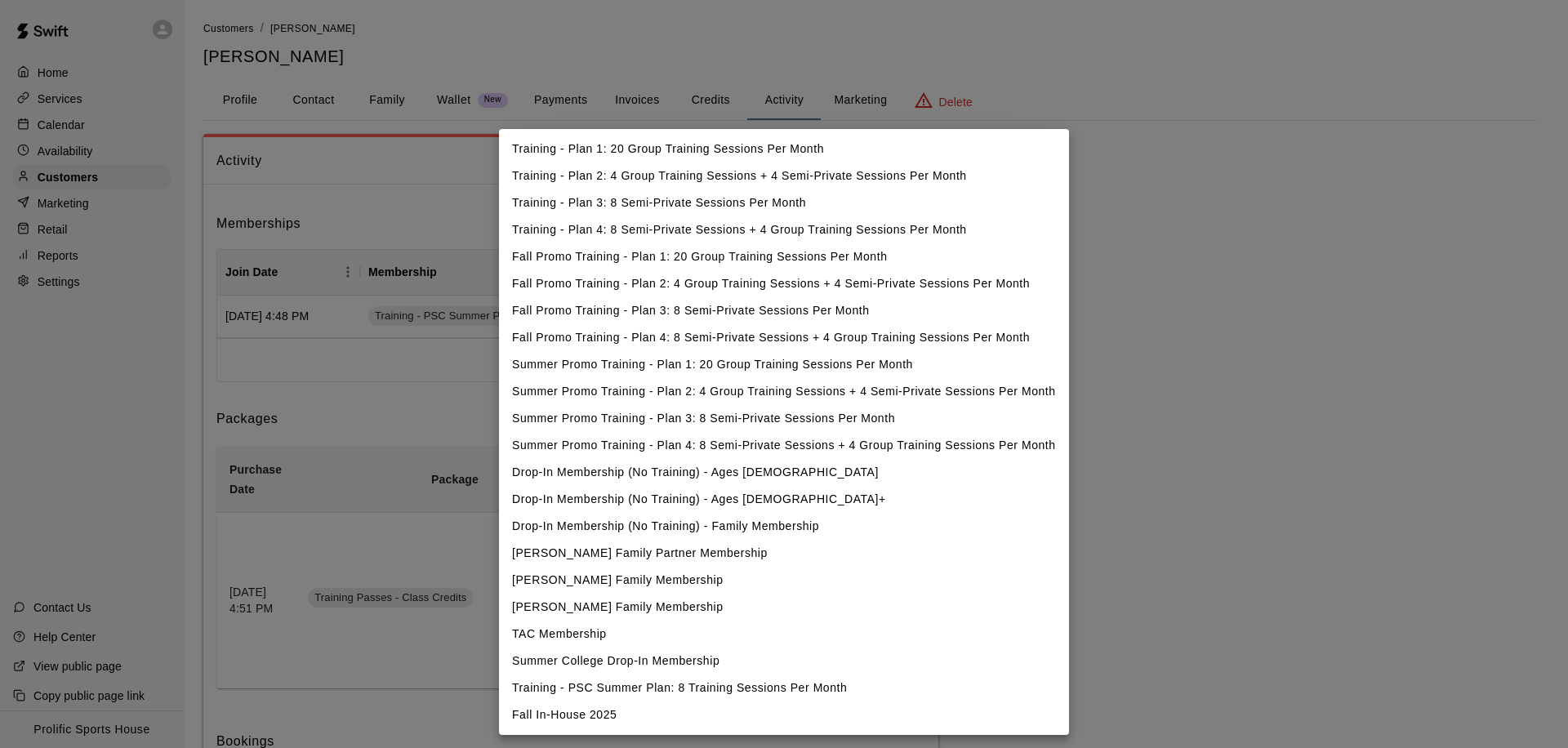
click at [549, 714] on li "Fall In-House 2025" at bounding box center [784, 715] width 570 height 27
type input "**********"
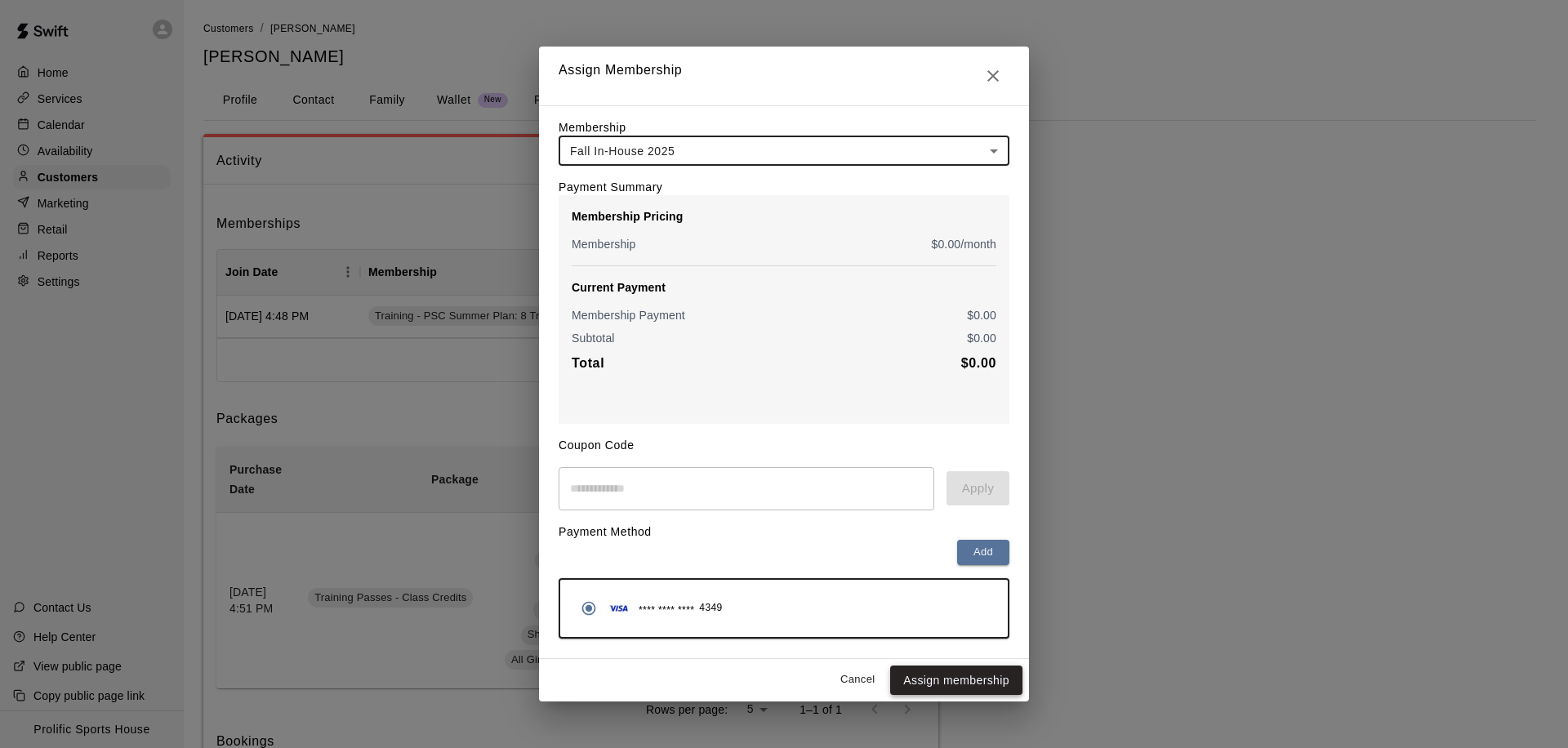
click at [940, 683] on button "Assign membership" at bounding box center [956, 680] width 133 height 30
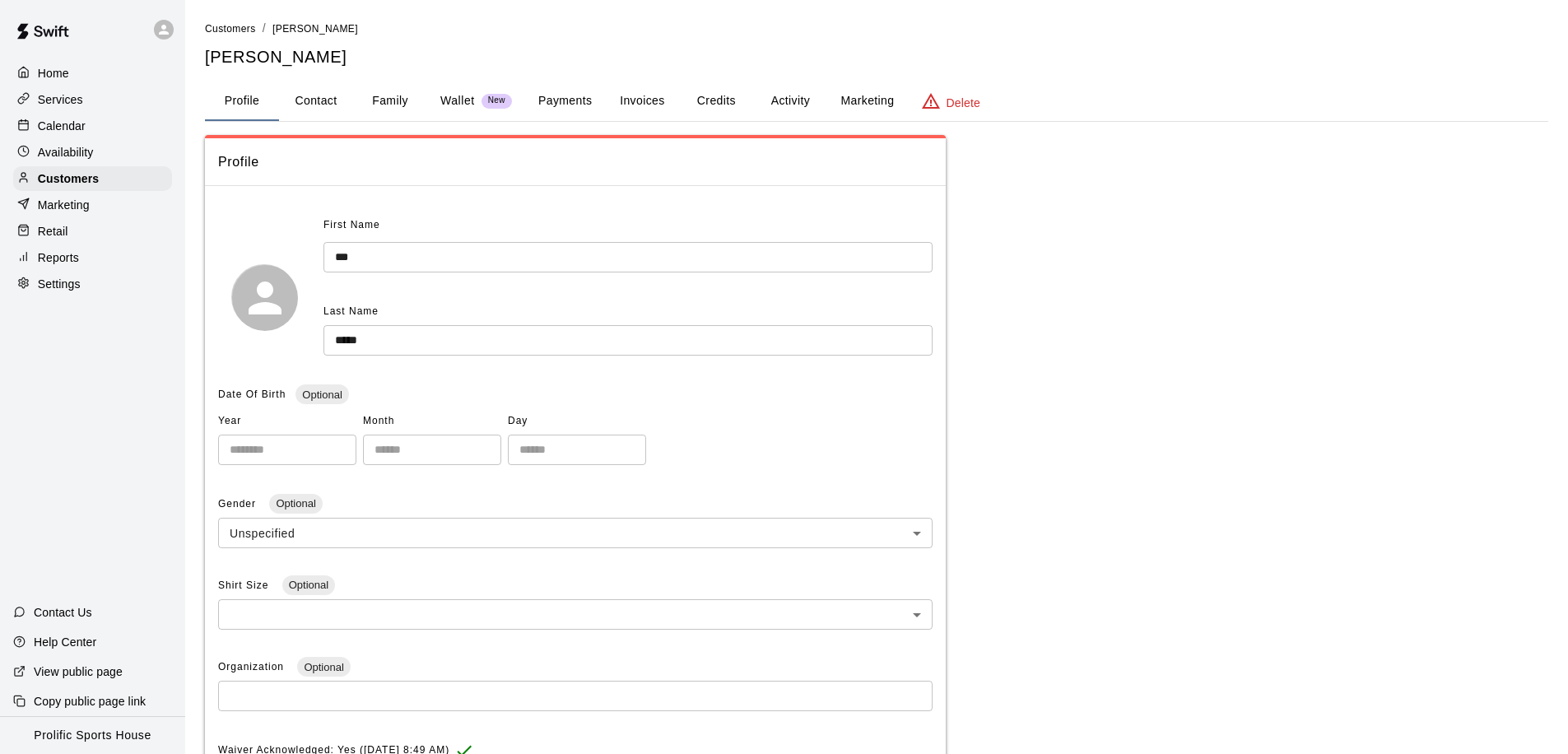
click at [772, 99] on button "Activity" at bounding box center [789, 101] width 74 height 40
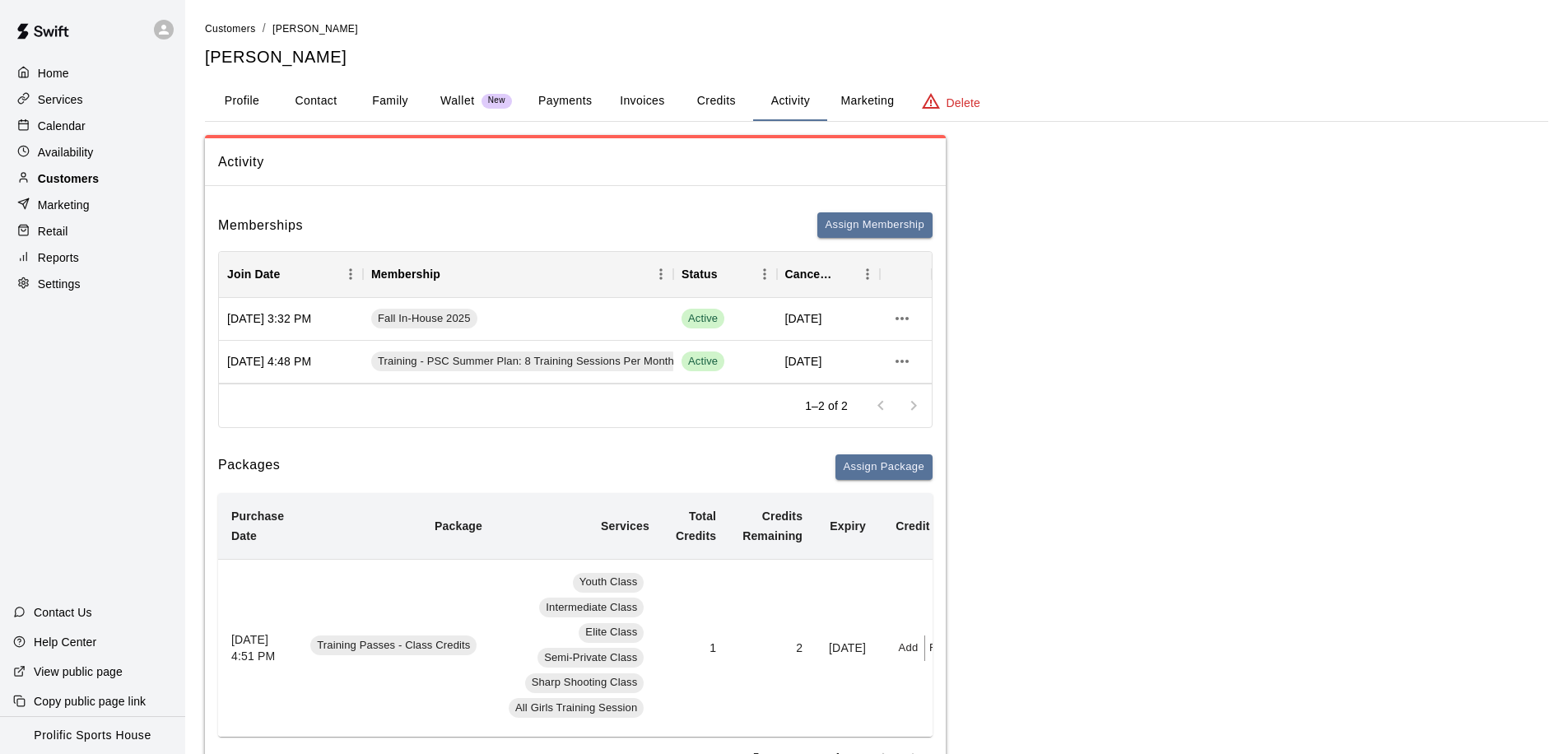
click at [74, 179] on p "Customers" at bounding box center [68, 178] width 61 height 17
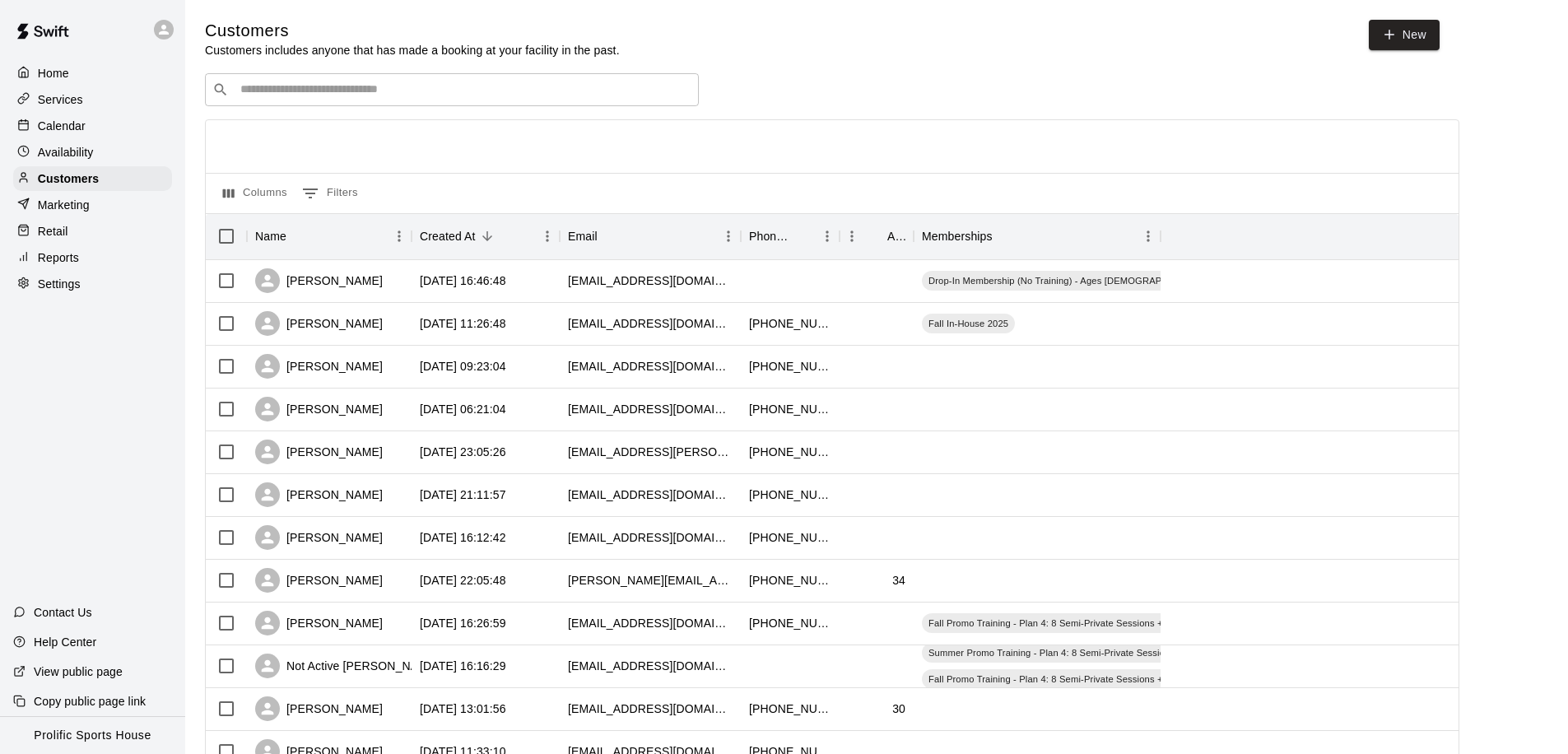
click at [338, 89] on input "Search customers by name or email" at bounding box center [463, 89] width 456 height 17
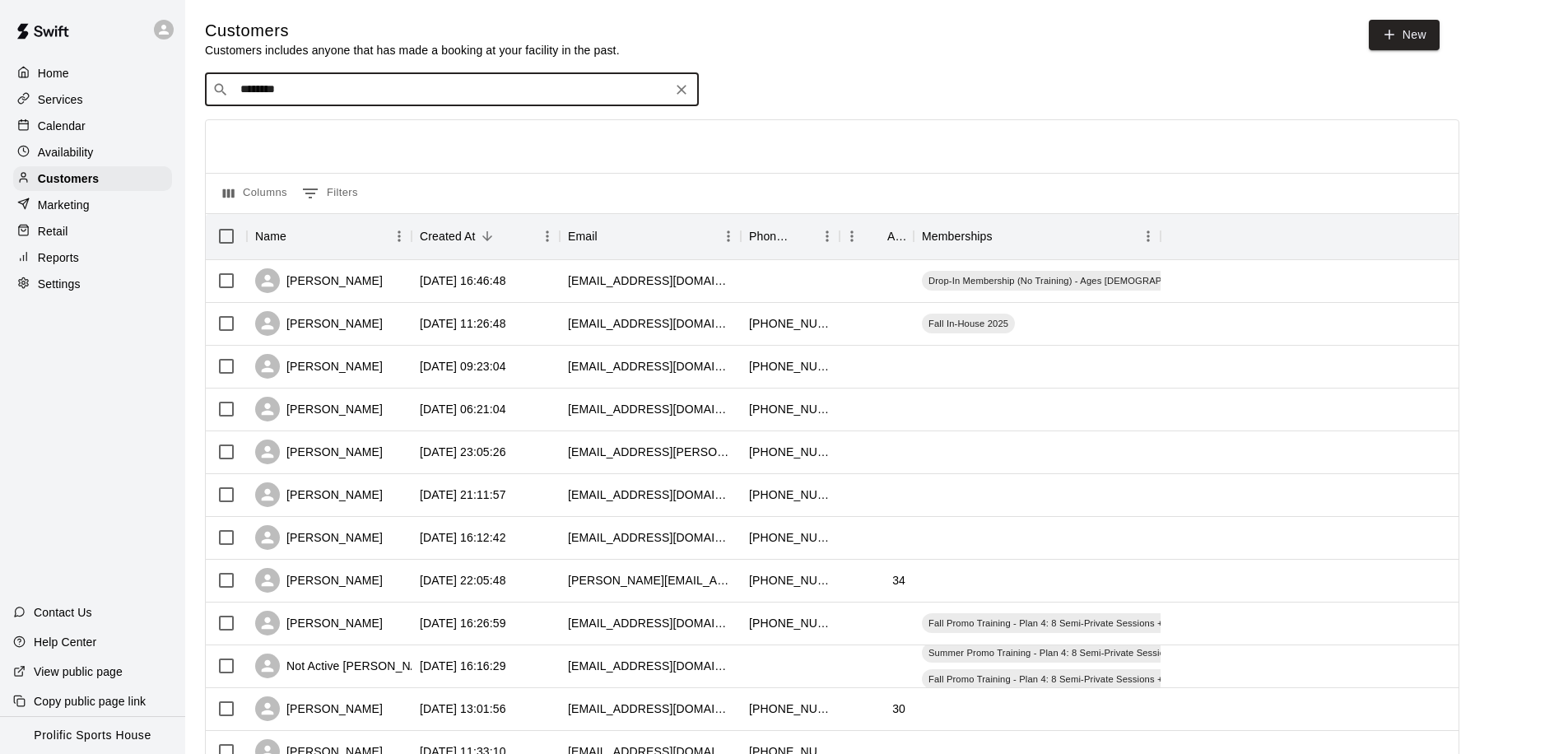
type input "*********"
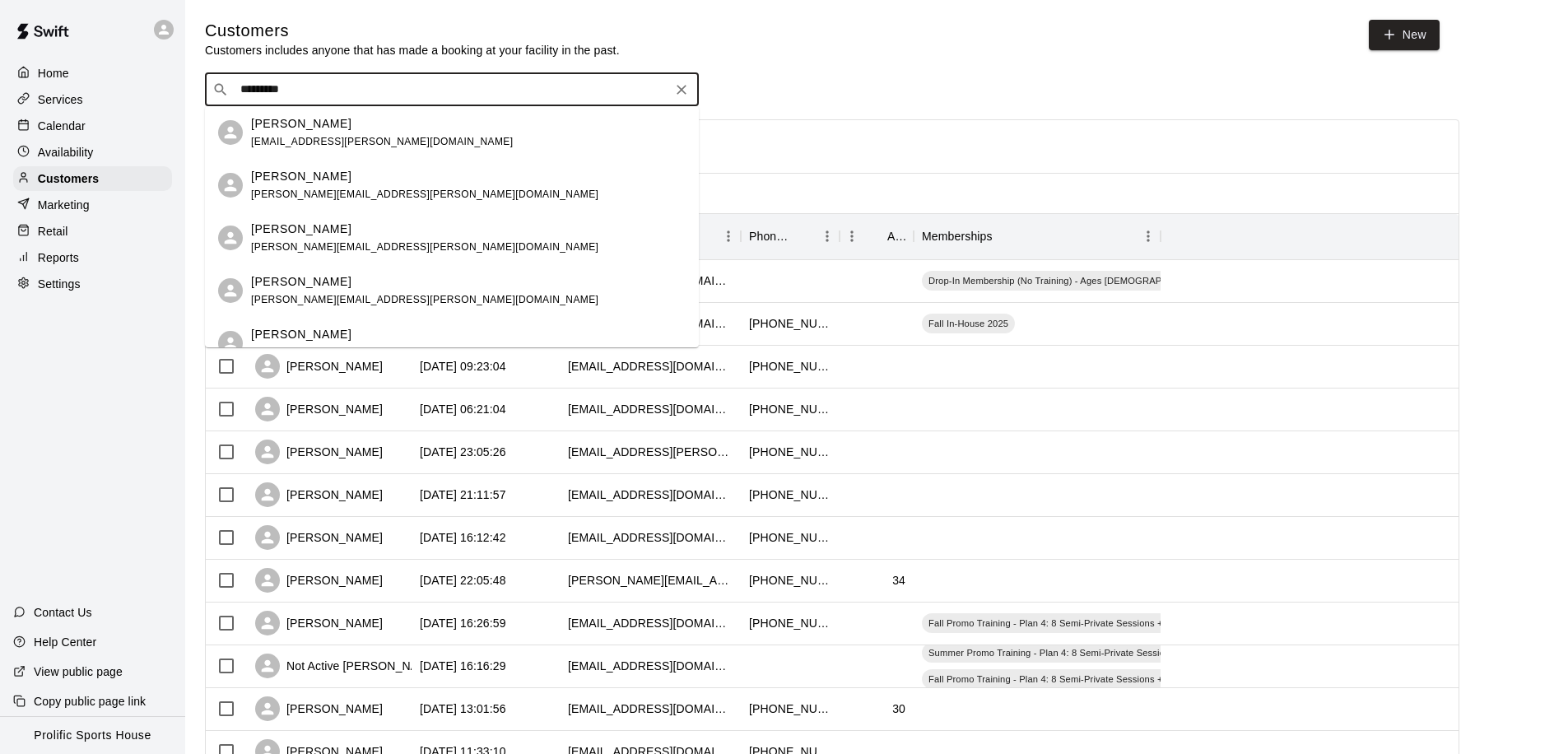
click at [313, 134] on div "[PERSON_NAME] [EMAIL_ADDRESS][PERSON_NAME][DOMAIN_NAME]" at bounding box center [382, 133] width 262 height 36
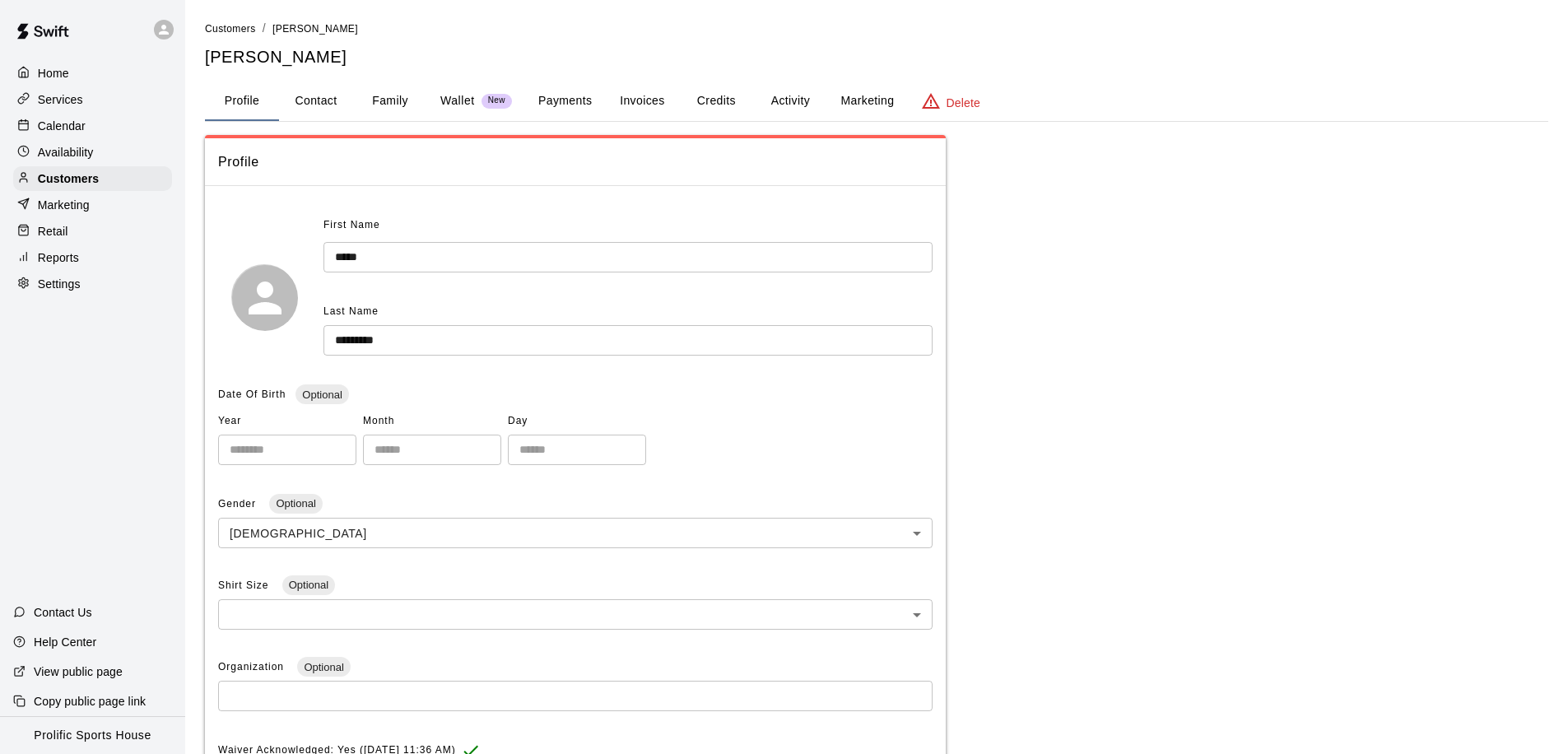
click at [329, 102] on button "Contact" at bounding box center [316, 101] width 74 height 40
select select "**"
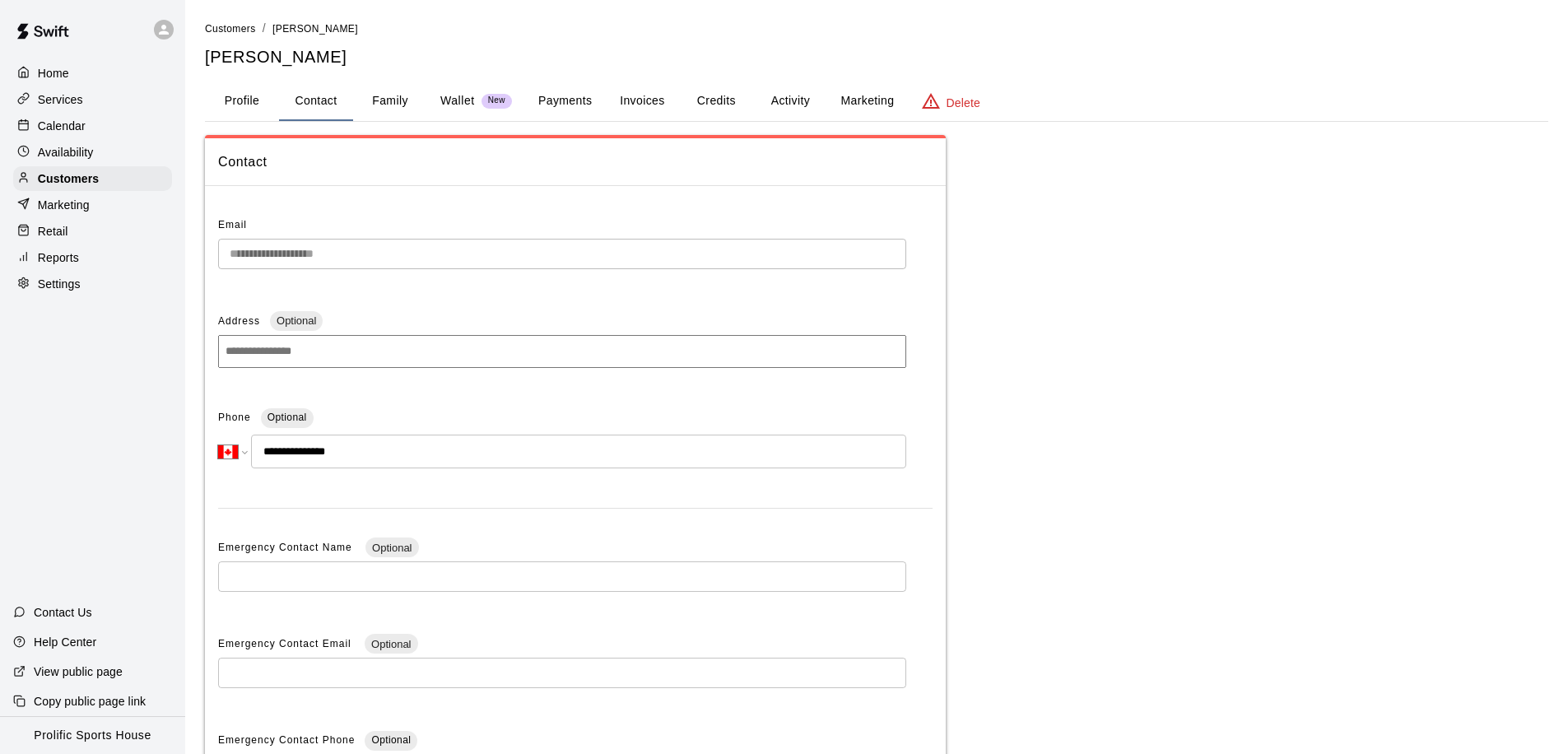
click at [789, 108] on button "Activity" at bounding box center [789, 101] width 74 height 40
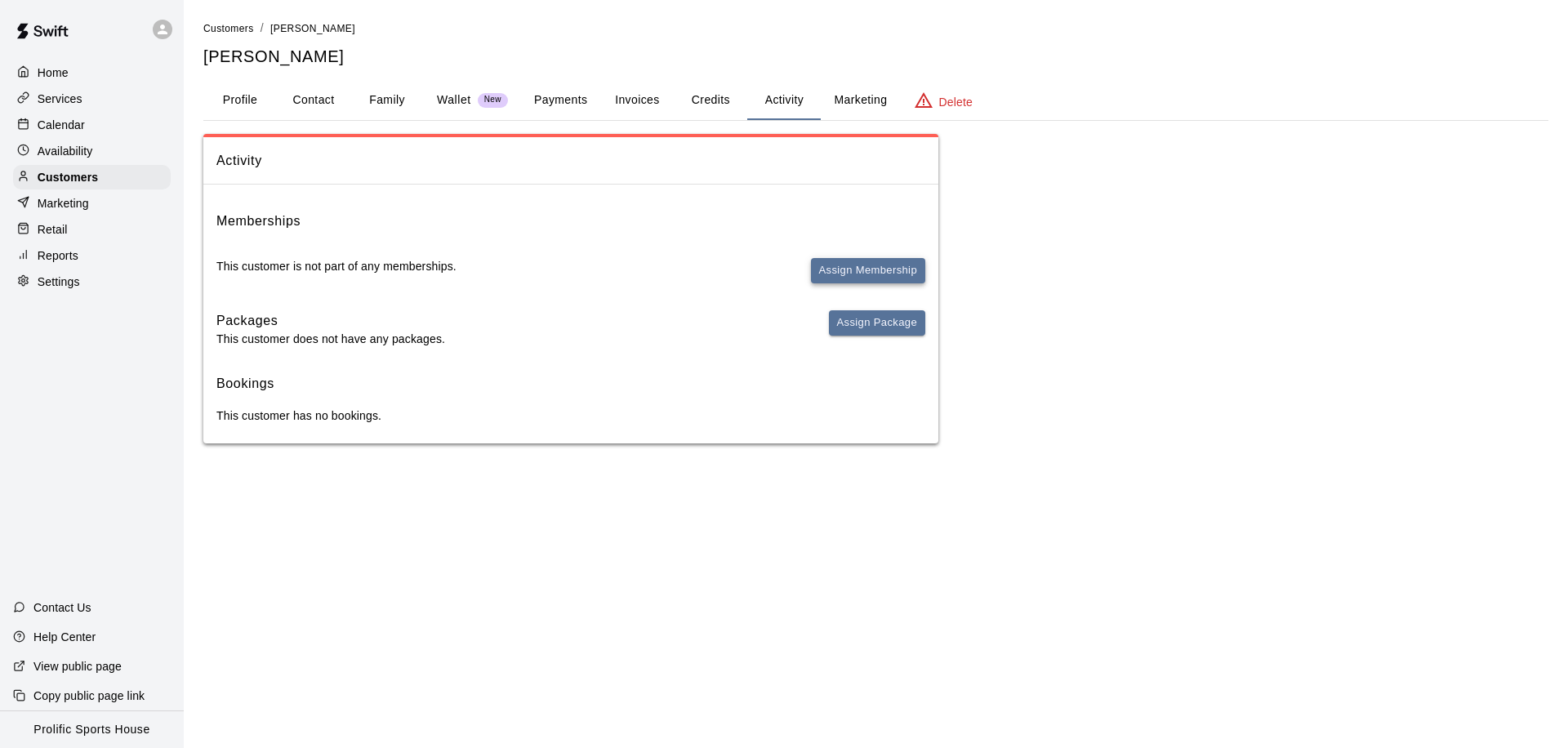
click at [838, 263] on button "Assign Membership" at bounding box center [868, 271] width 114 height 26
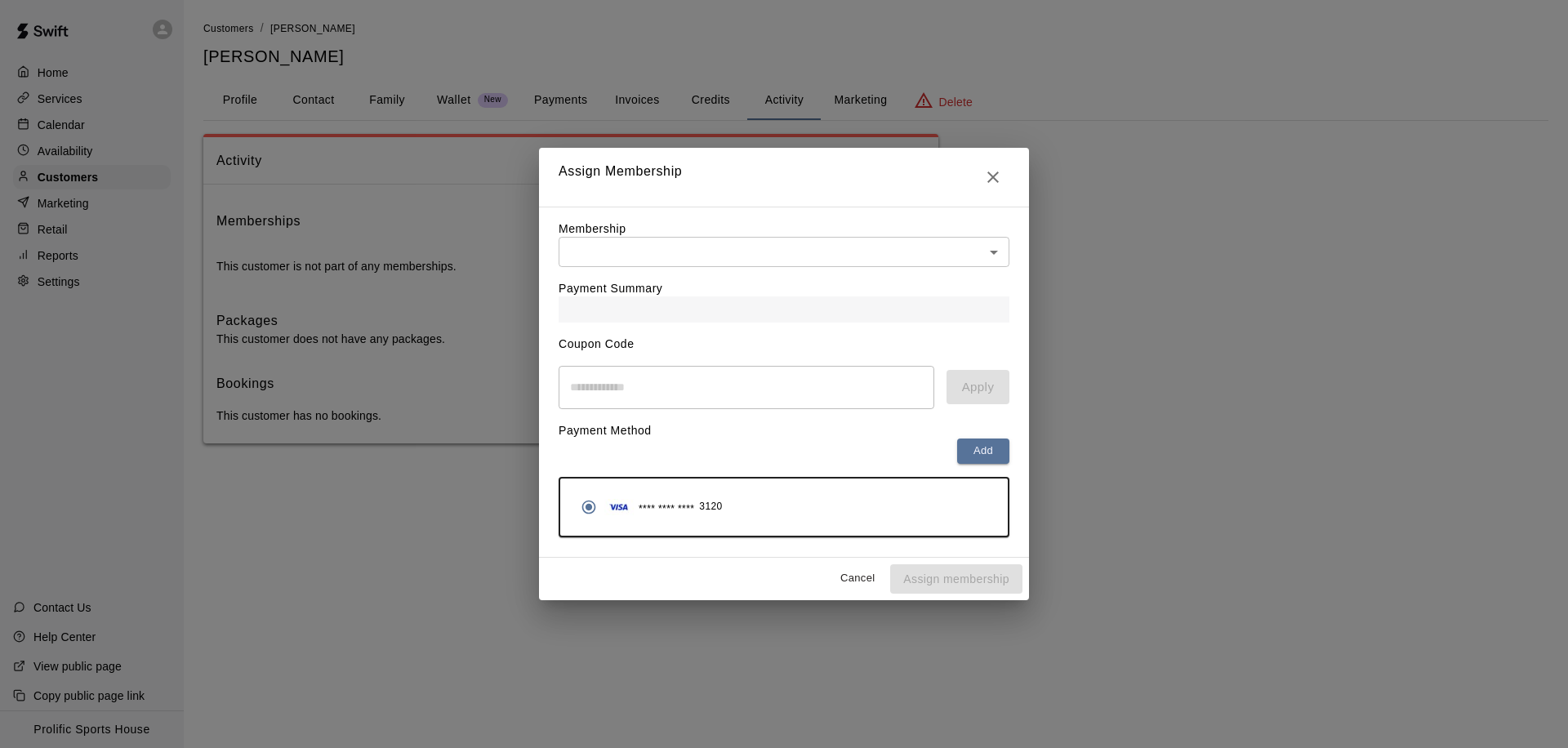
click at [681, 250] on body "Home Services Calendar Availability Customers Marketing Retail Reports Settings…" at bounding box center [784, 238] width 1568 height 476
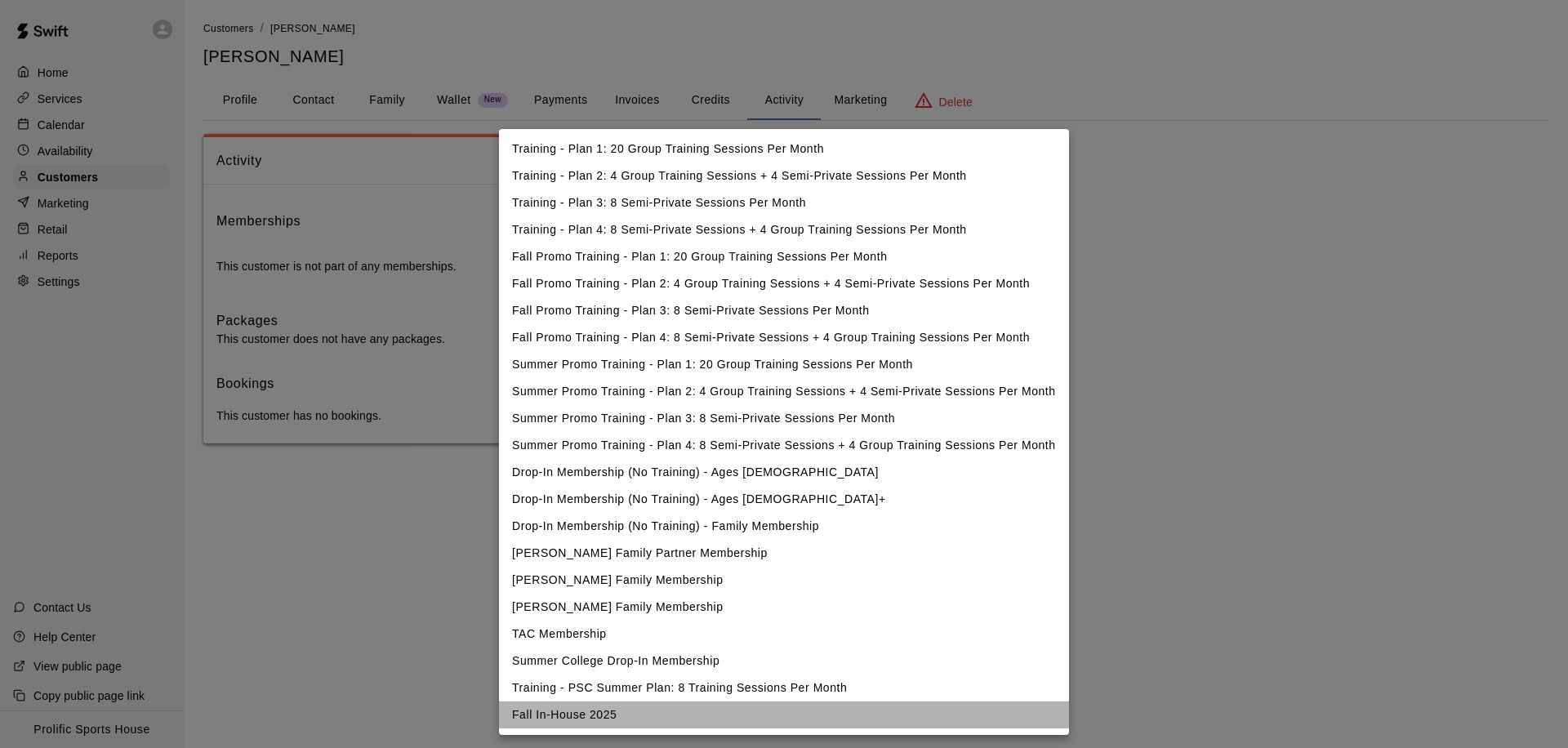
click at [585, 711] on li "Fall In-House 2025" at bounding box center [784, 715] width 570 height 27
type input "**********"
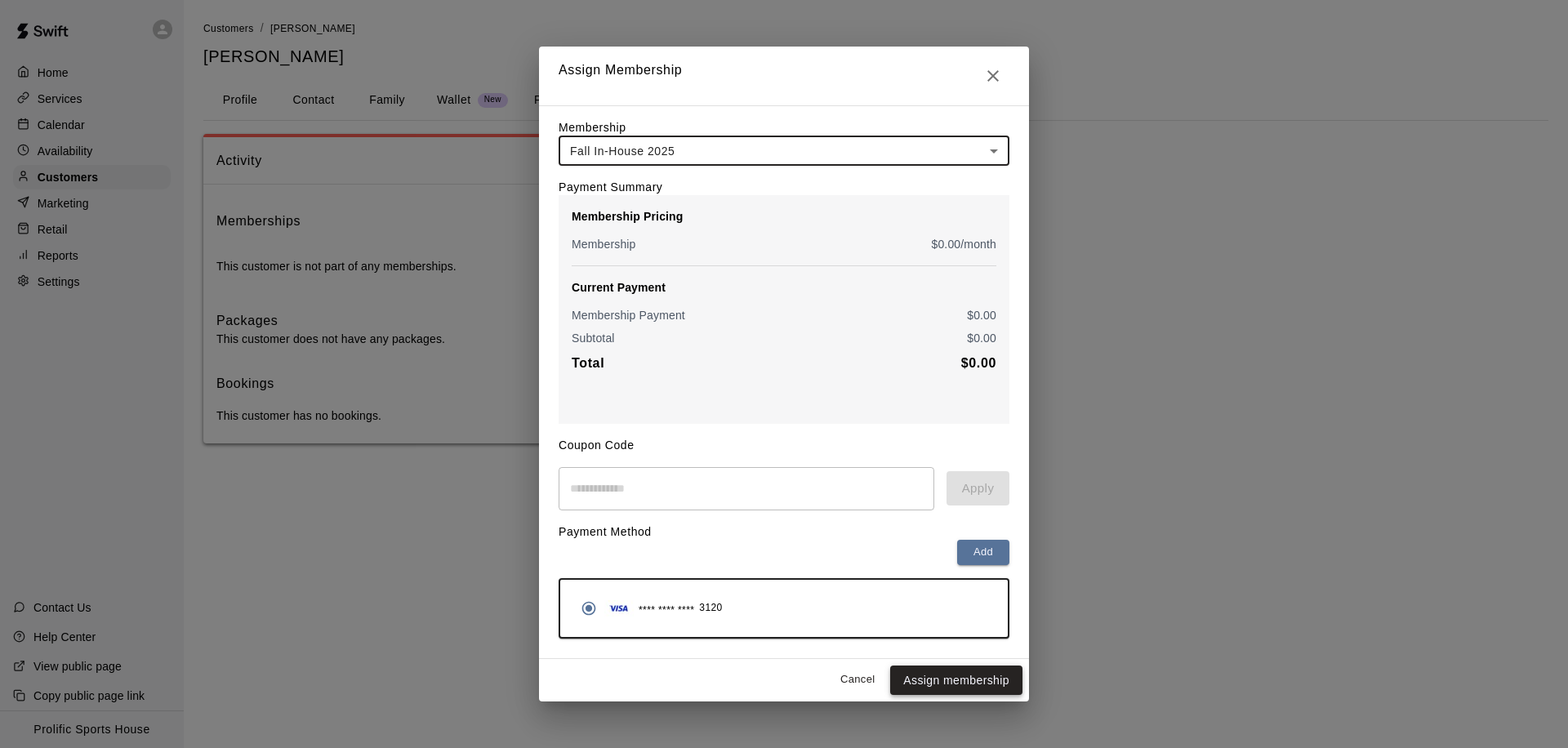
click at [910, 679] on button "Assign membership" at bounding box center [956, 680] width 133 height 30
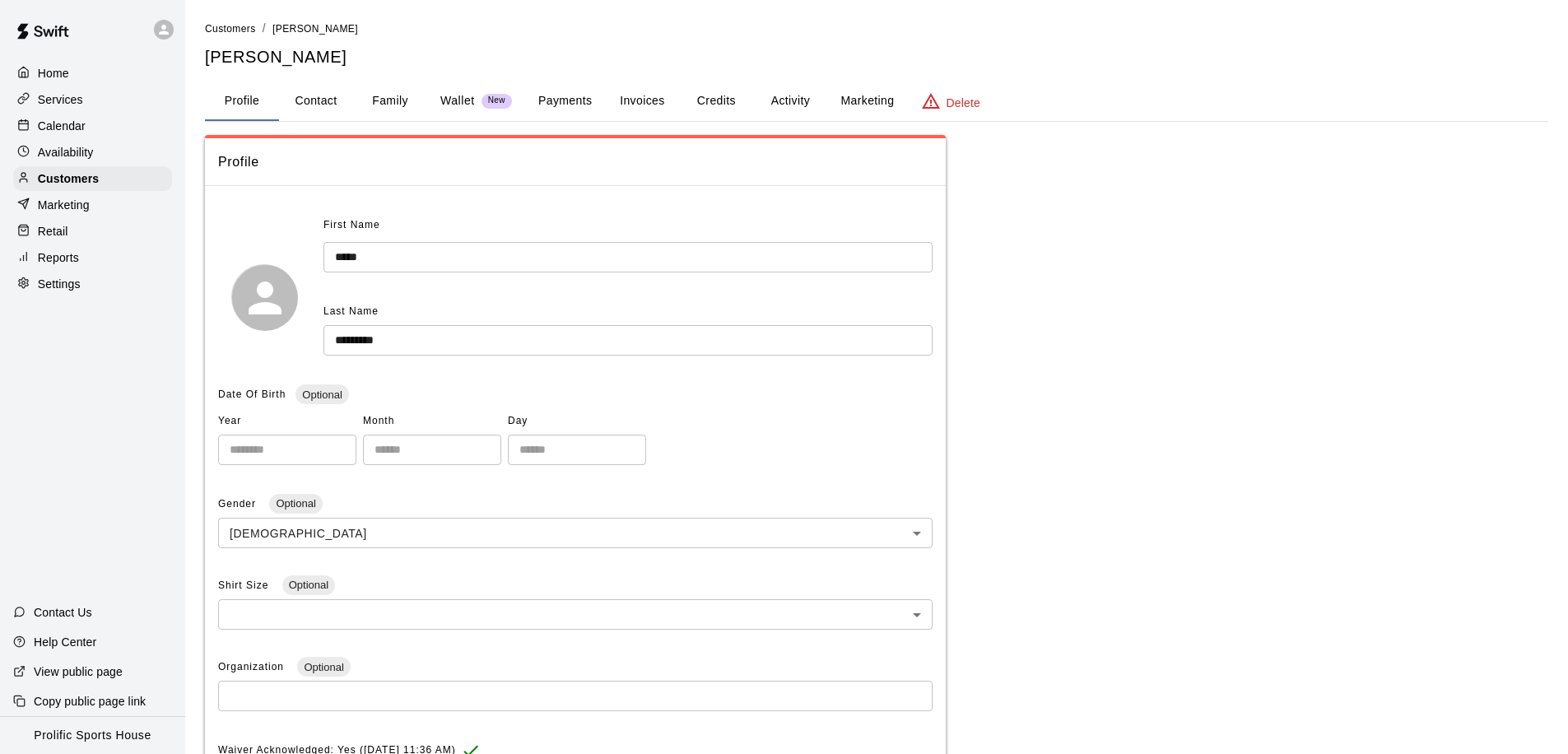
click at [779, 105] on button "Activity" at bounding box center [789, 101] width 74 height 40
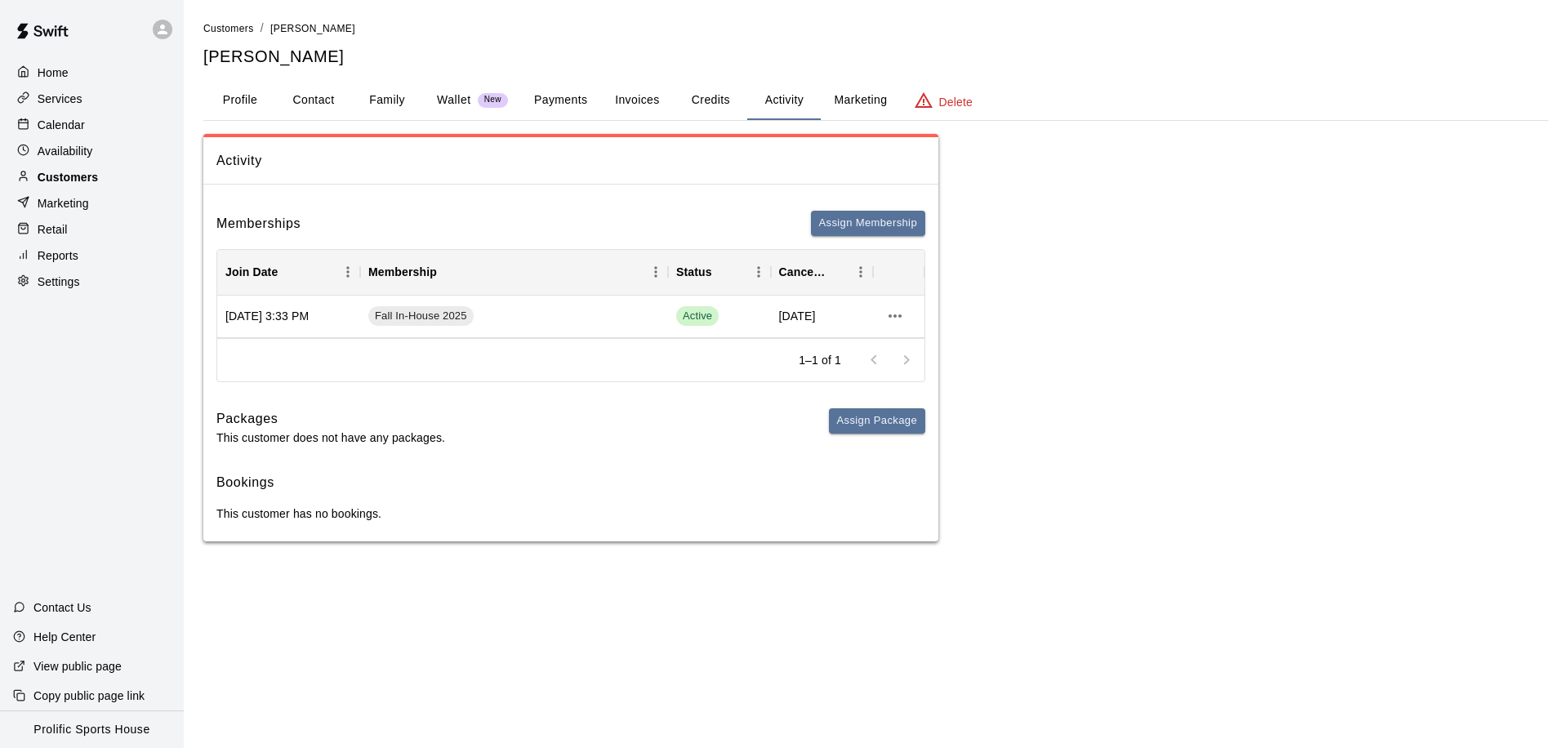
click at [91, 174] on p "Customers" at bounding box center [68, 177] width 61 height 17
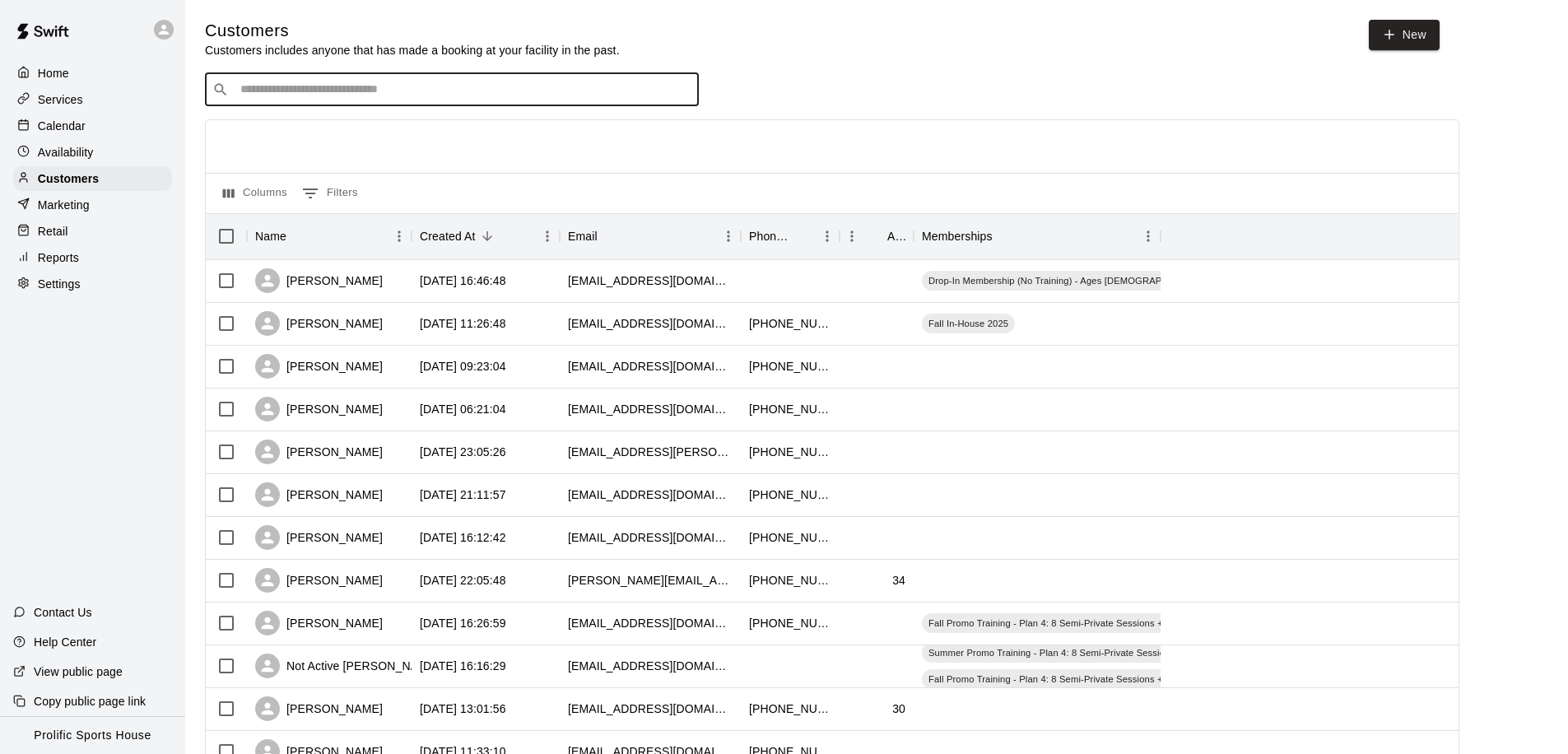
click at [299, 86] on input "Search customers by name or email" at bounding box center [463, 89] width 456 height 17
type input "*********"
click at [271, 138] on span "[EMAIL_ADDRESS][DOMAIN_NAME]" at bounding box center [339, 141] width 177 height 12
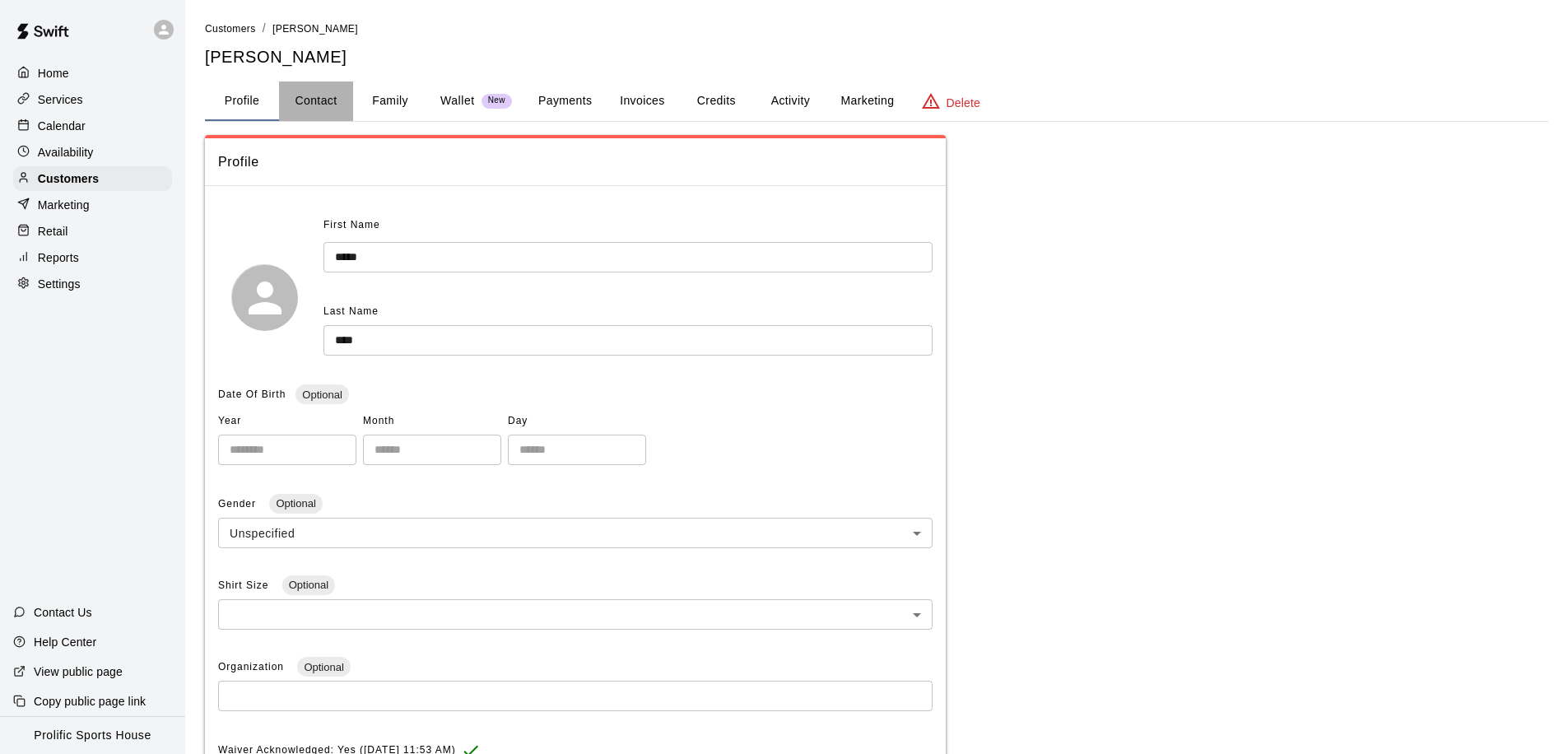
click at [330, 99] on button "Contact" at bounding box center [316, 101] width 74 height 40
select select "**"
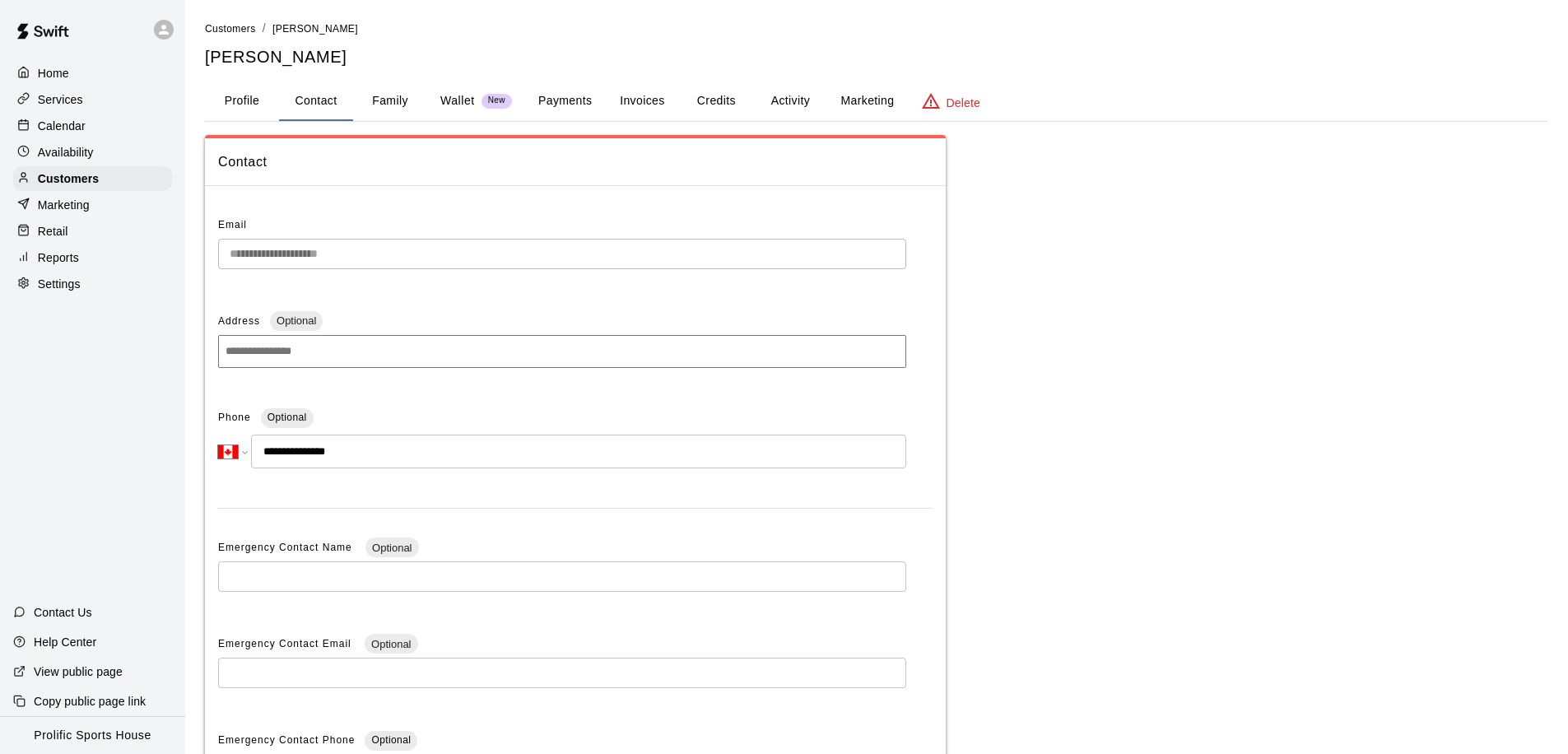
click at [800, 100] on button "Activity" at bounding box center [789, 101] width 74 height 40
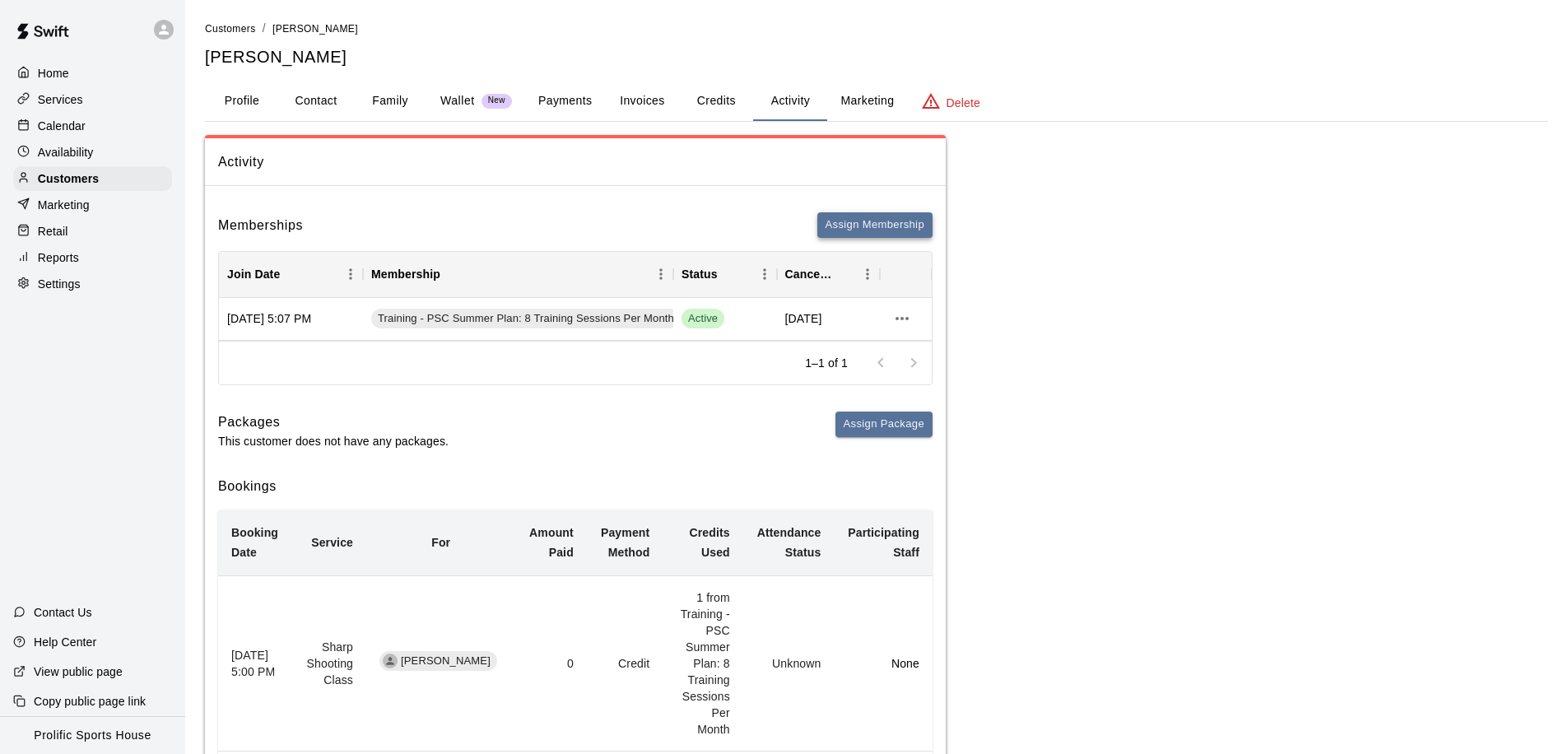
click at [834, 230] on button "Assign Membership" at bounding box center [875, 226] width 115 height 26
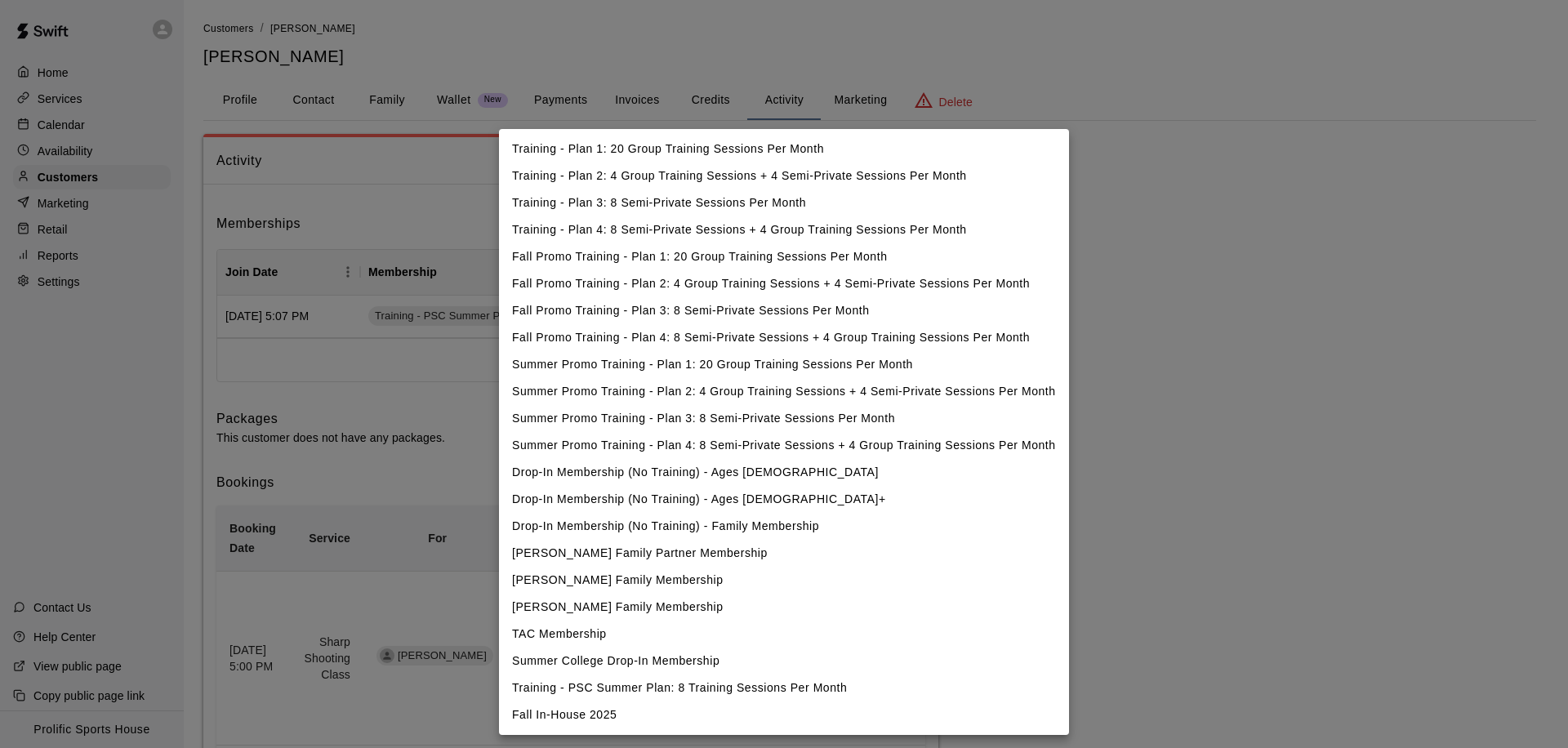
click at [560, 709] on li "Fall In-House 2025" at bounding box center [784, 715] width 570 height 27
type input "**********"
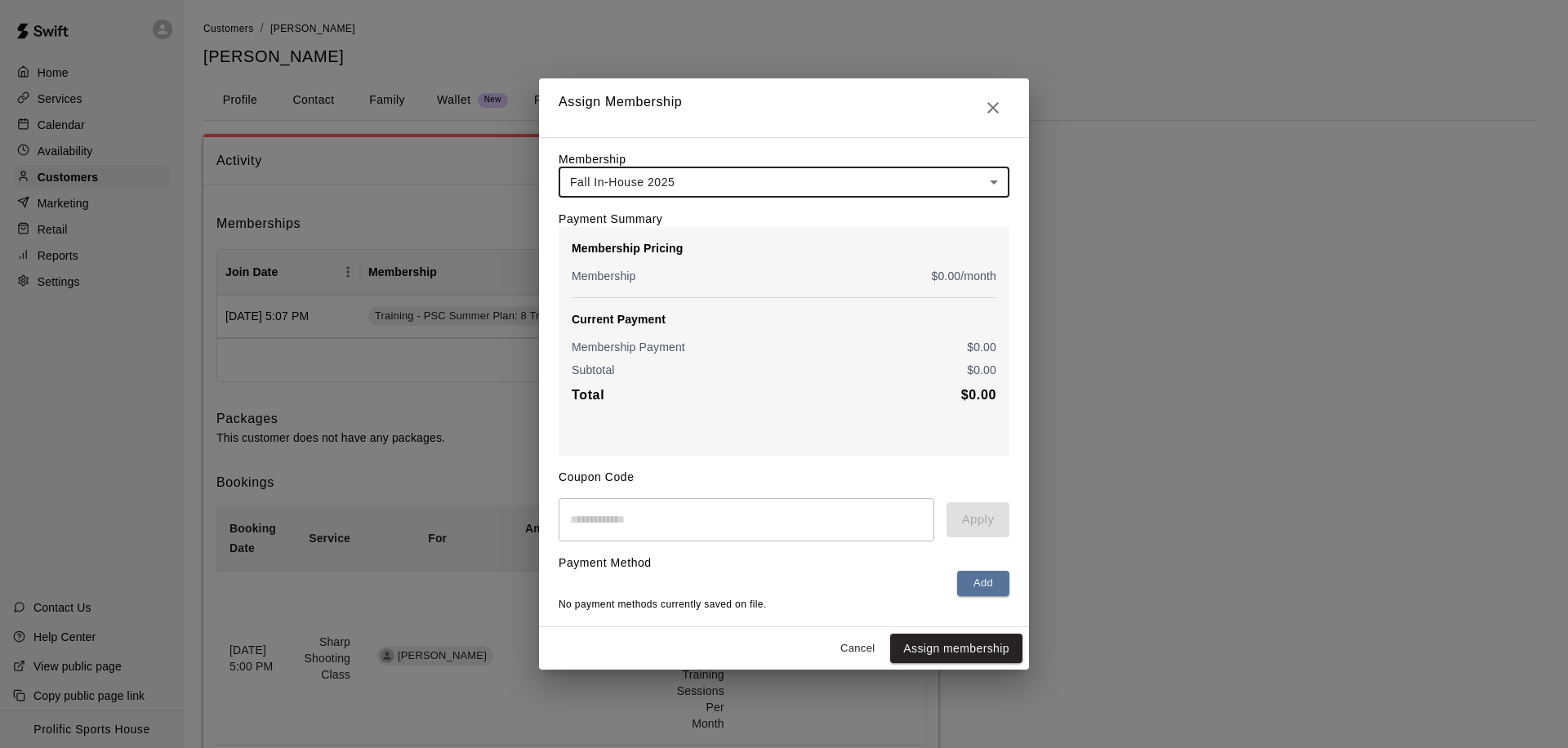
click at [921, 645] on button "Assign membership" at bounding box center [956, 648] width 133 height 30
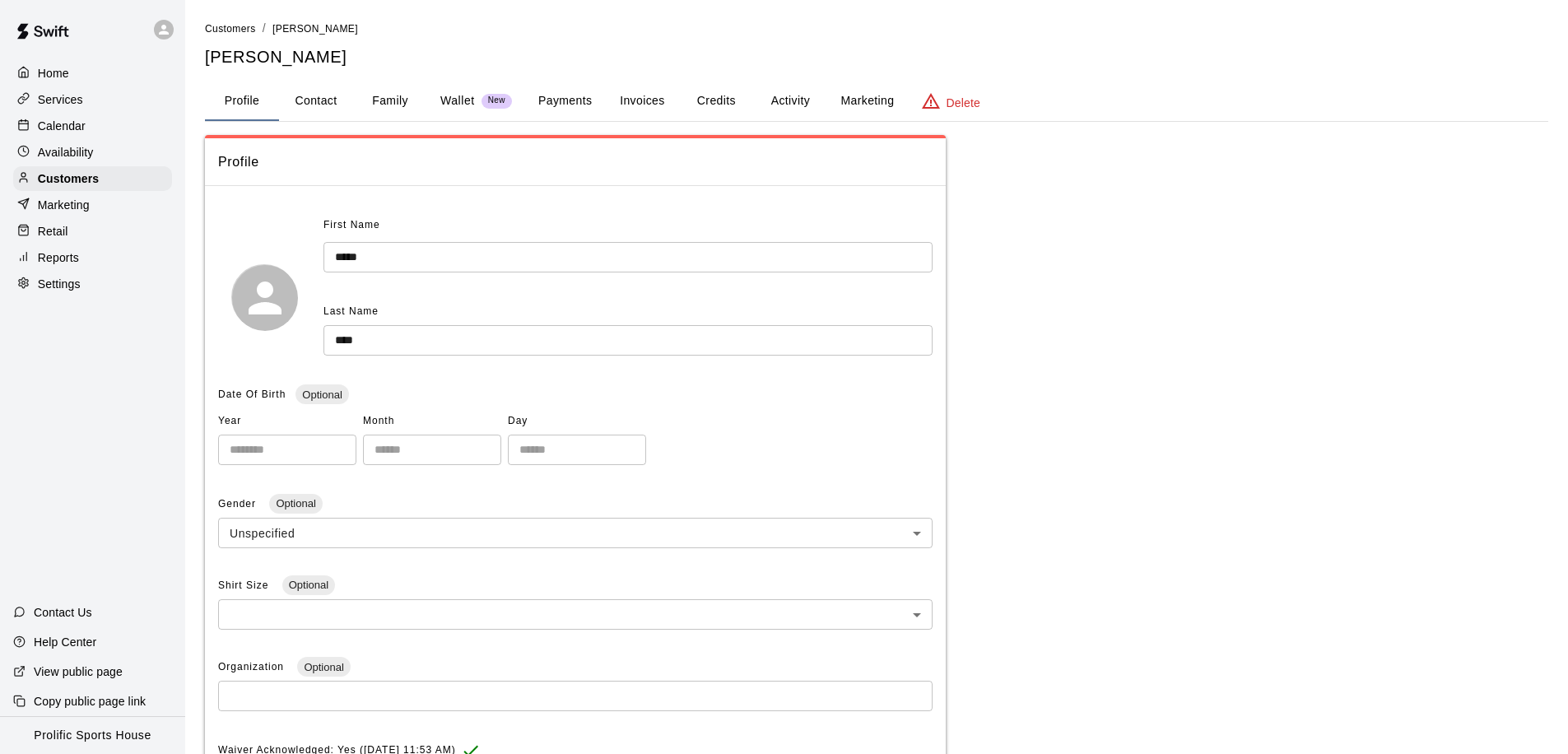
click at [801, 99] on button "Activity" at bounding box center [789, 101] width 74 height 40
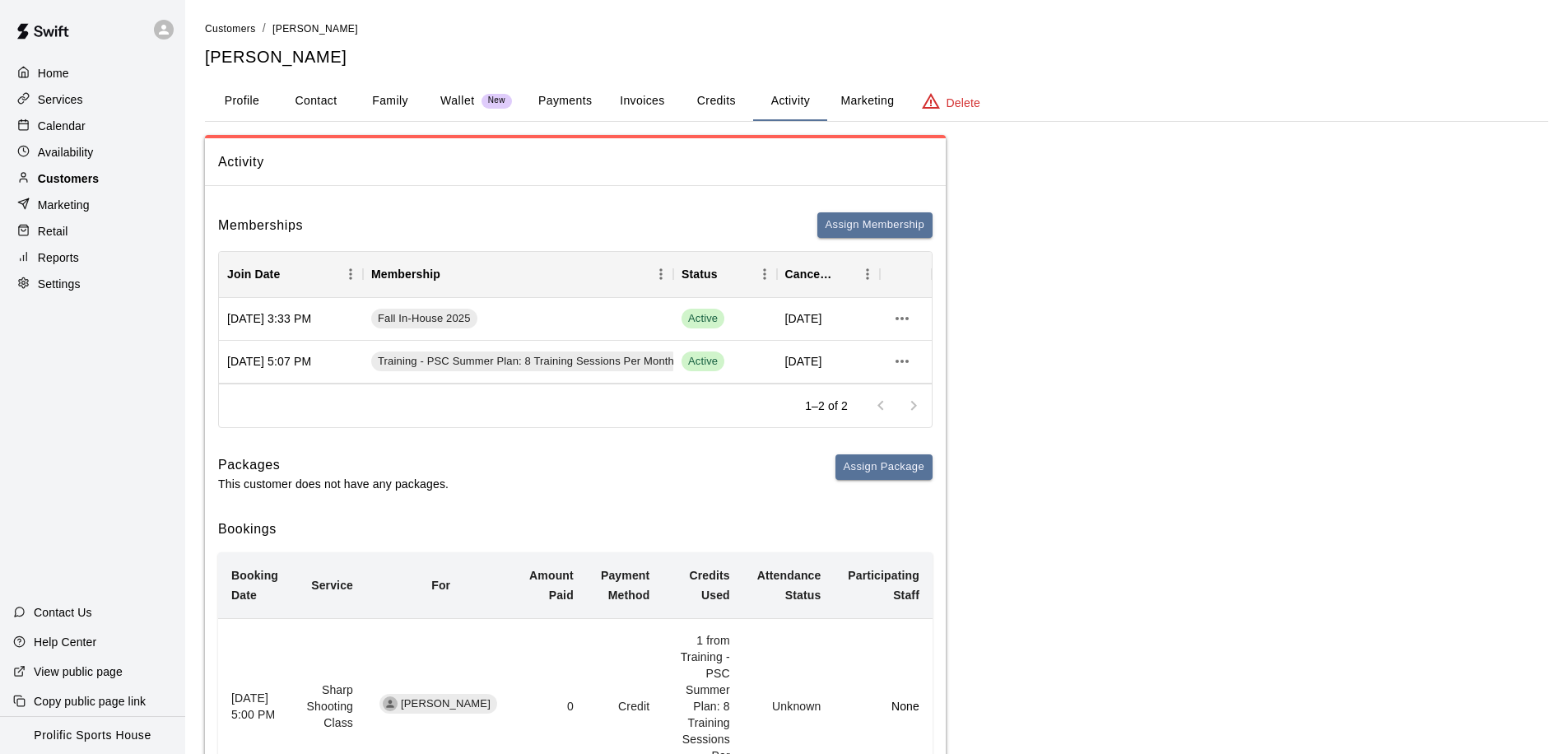
click at [100, 177] on div "Customers" at bounding box center [92, 178] width 159 height 25
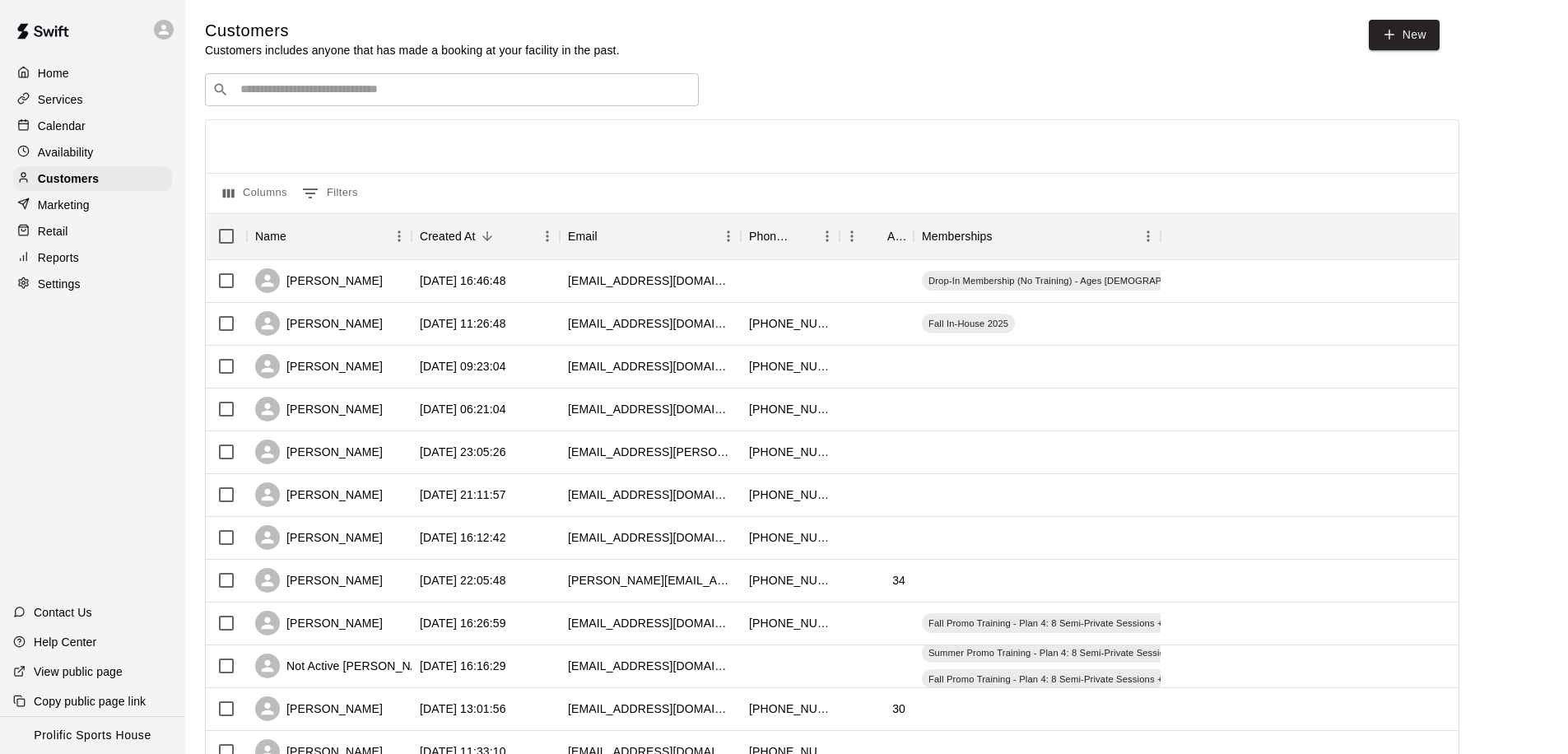
click at [419, 99] on div "​ ​" at bounding box center [451, 89] width 494 height 33
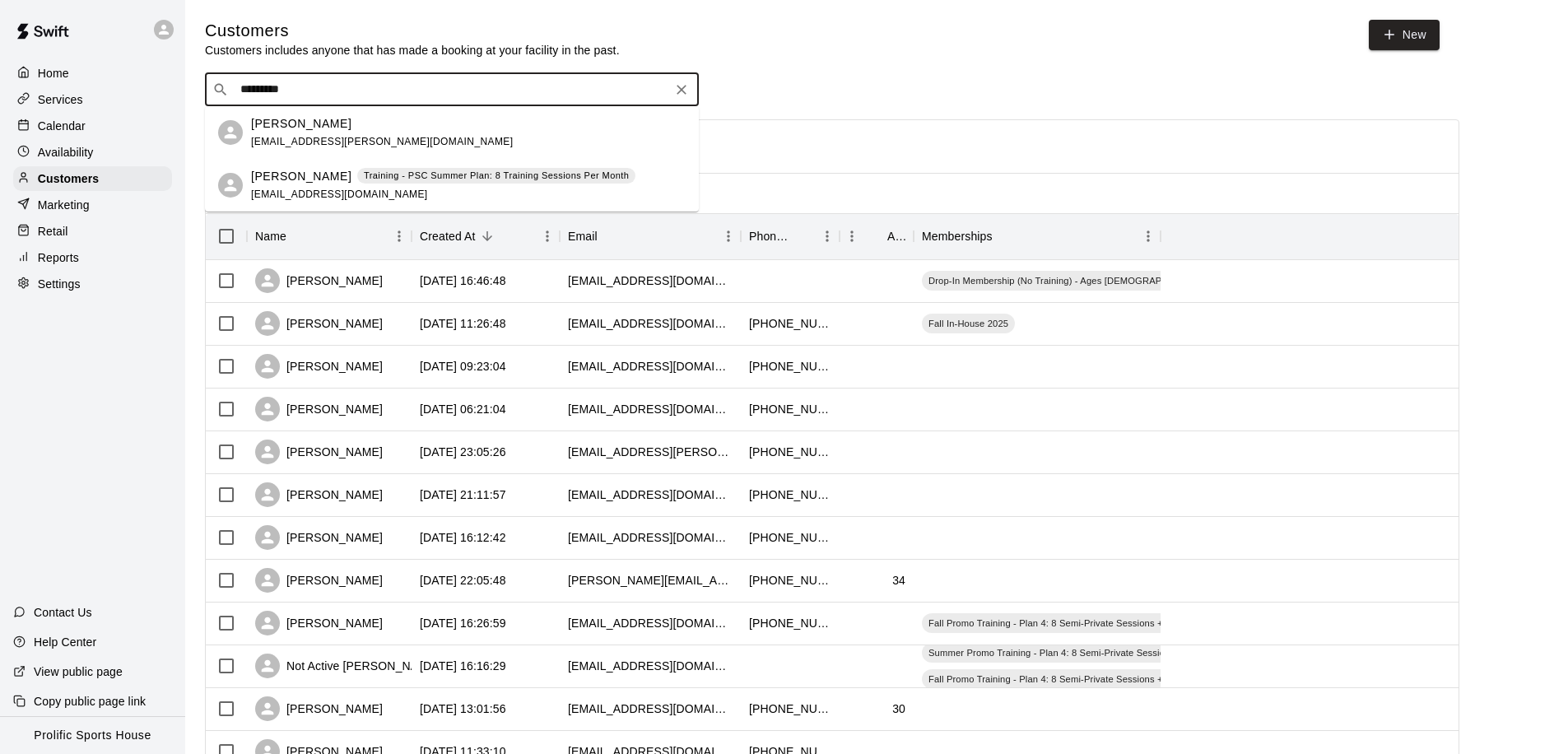
type input "**********"
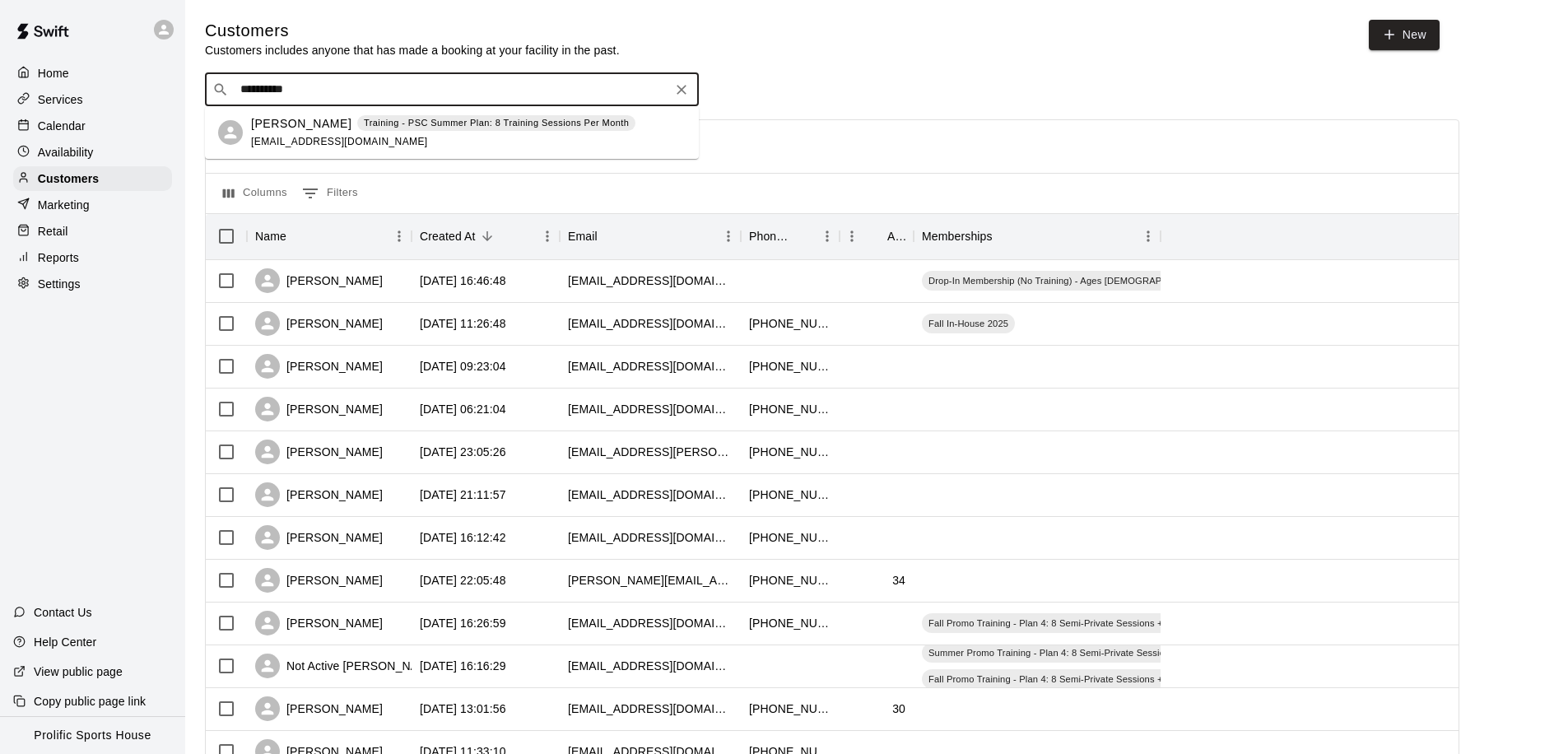
click at [293, 136] on span "ablondechick@hotmail.com" at bounding box center [339, 141] width 177 height 12
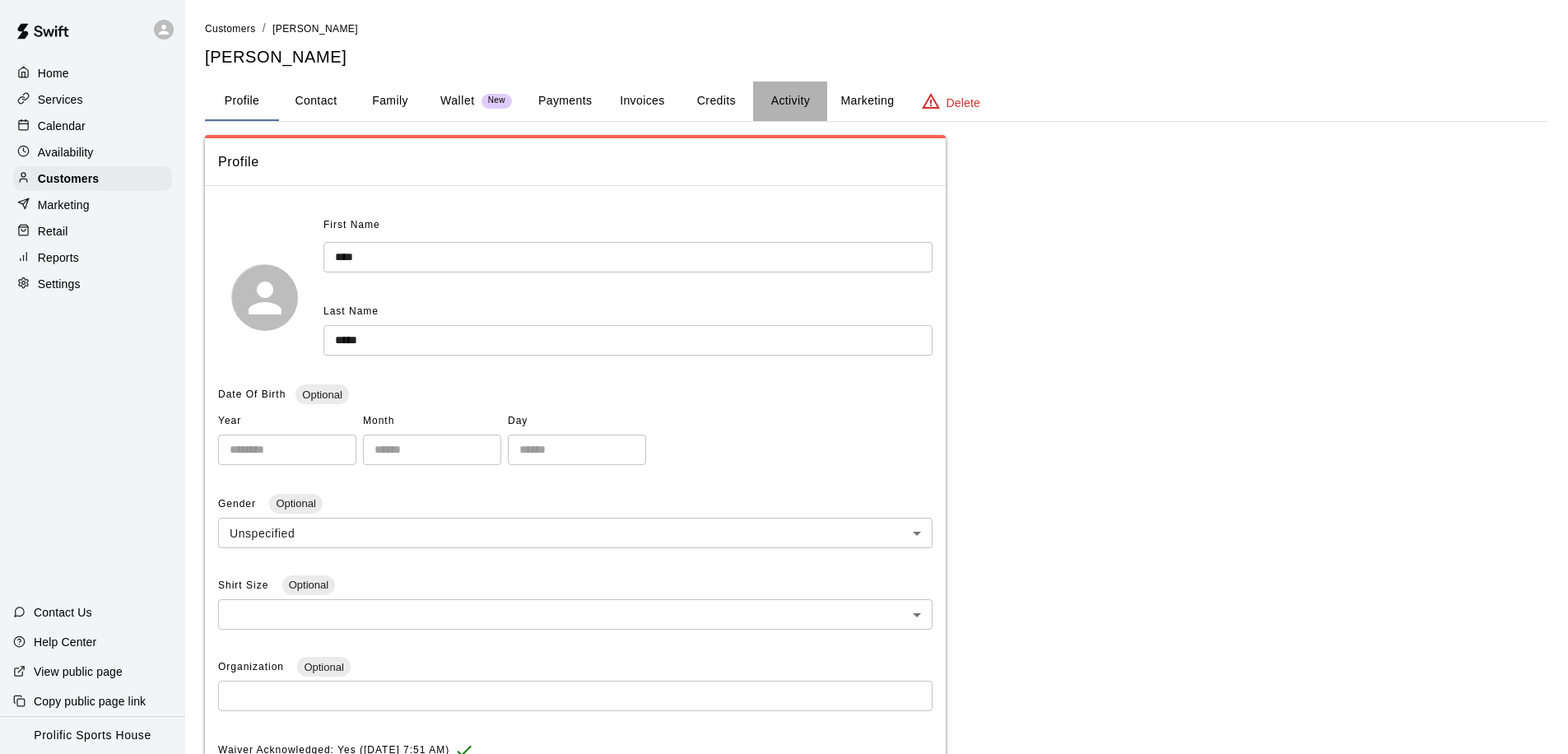
click at [776, 105] on button "Activity" at bounding box center [789, 101] width 74 height 40
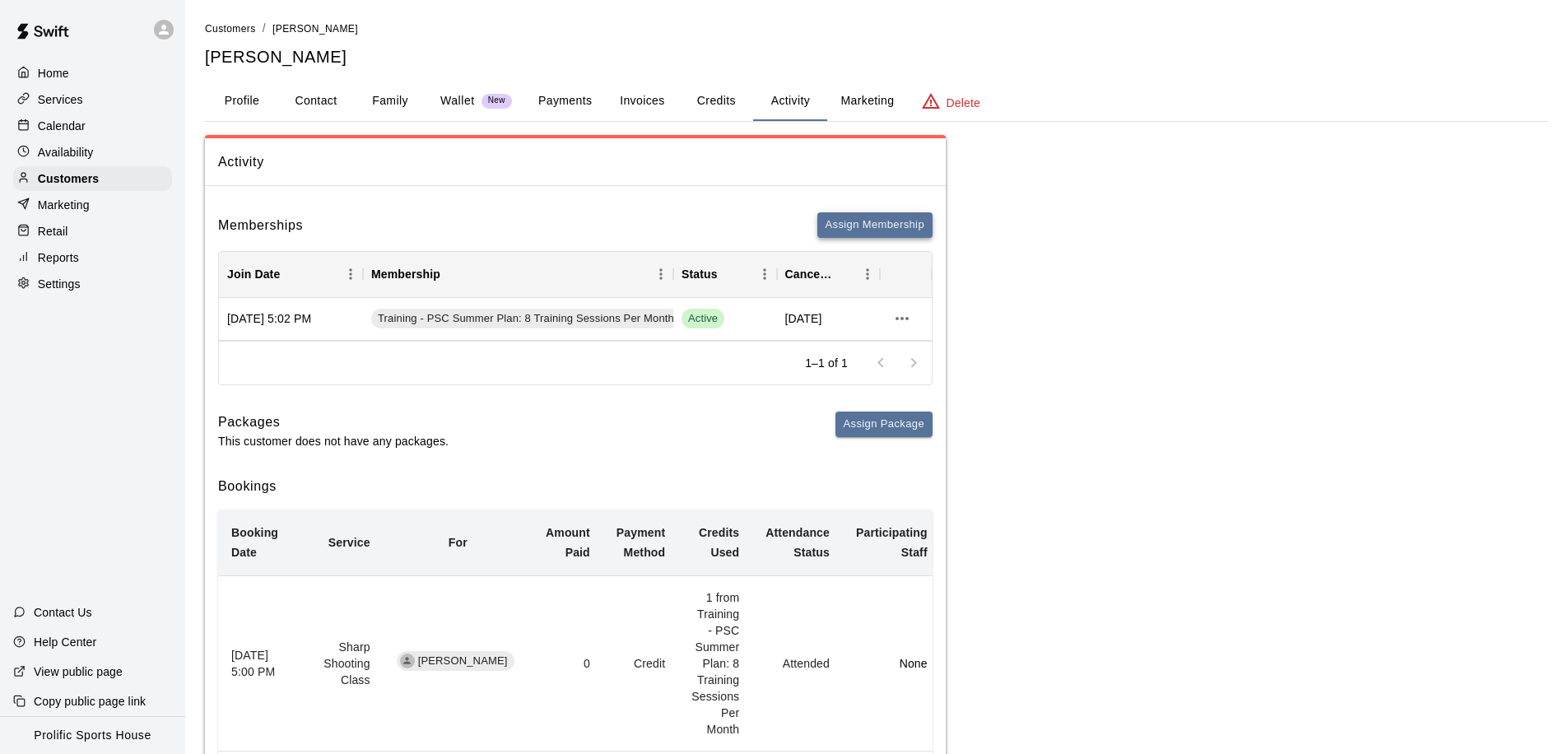
click at [865, 219] on button "Assign Membership" at bounding box center [875, 226] width 115 height 26
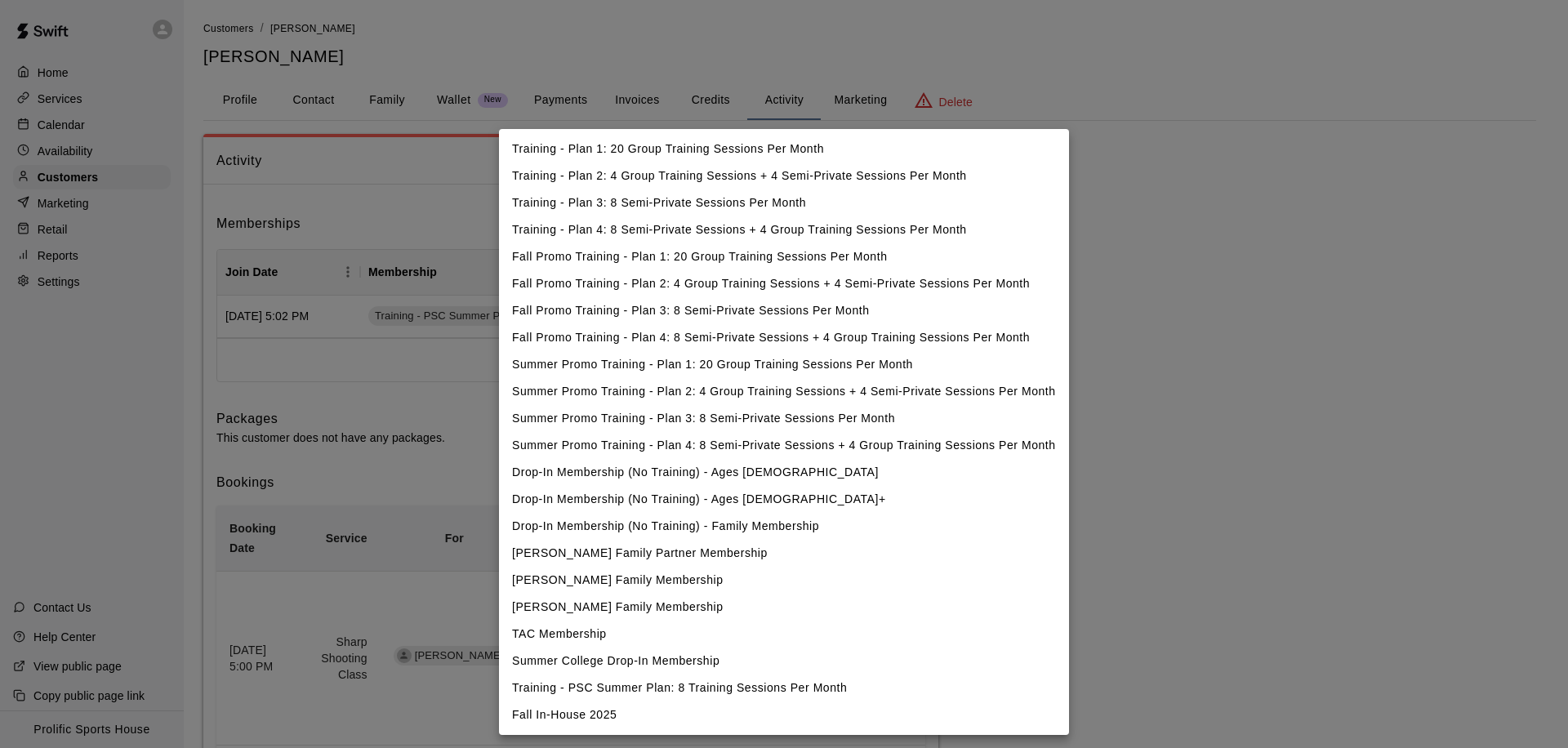
click at [607, 720] on li "Fall In-House 2025" at bounding box center [784, 715] width 570 height 27
type input "**********"
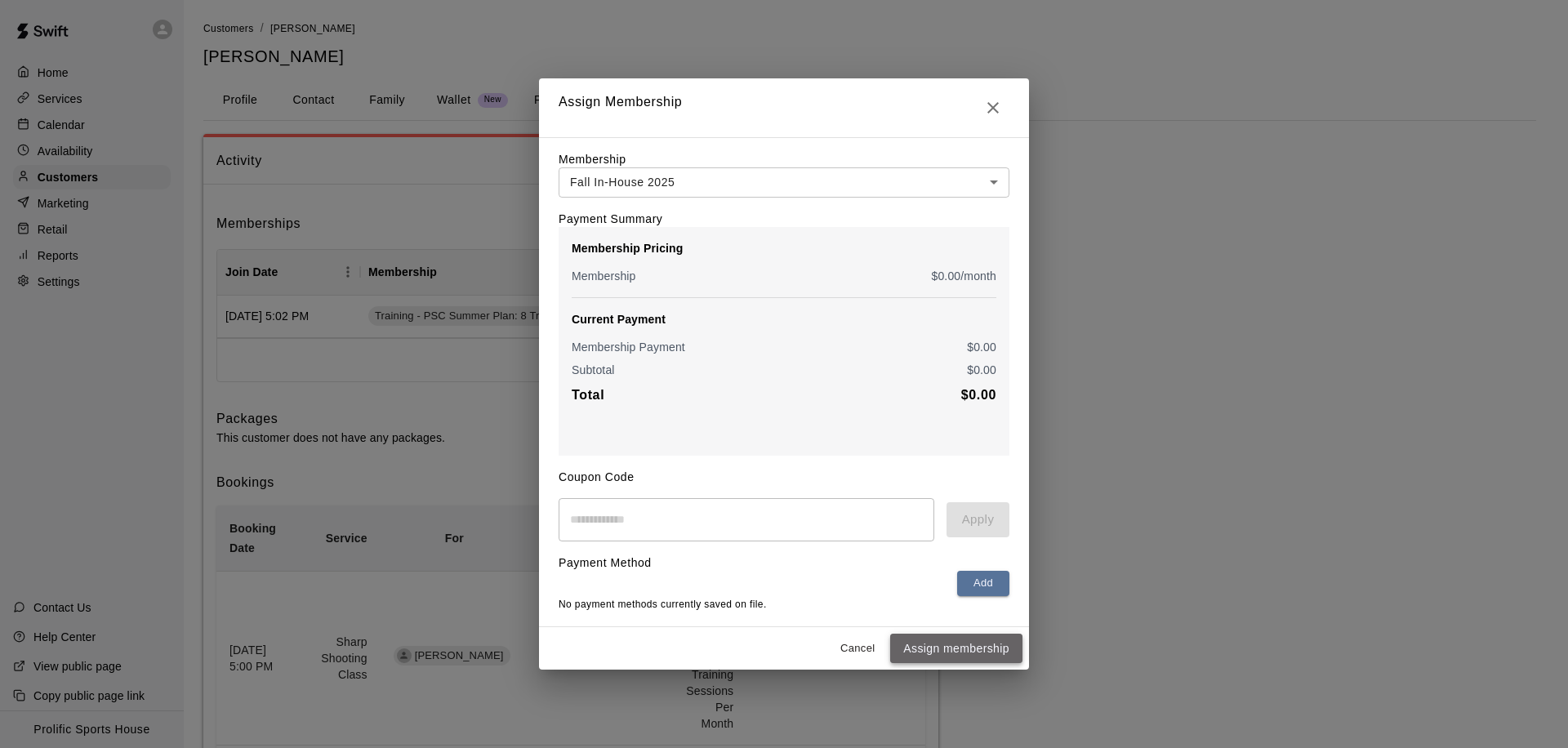
click at [930, 644] on button "Assign membership" at bounding box center [956, 648] width 133 height 30
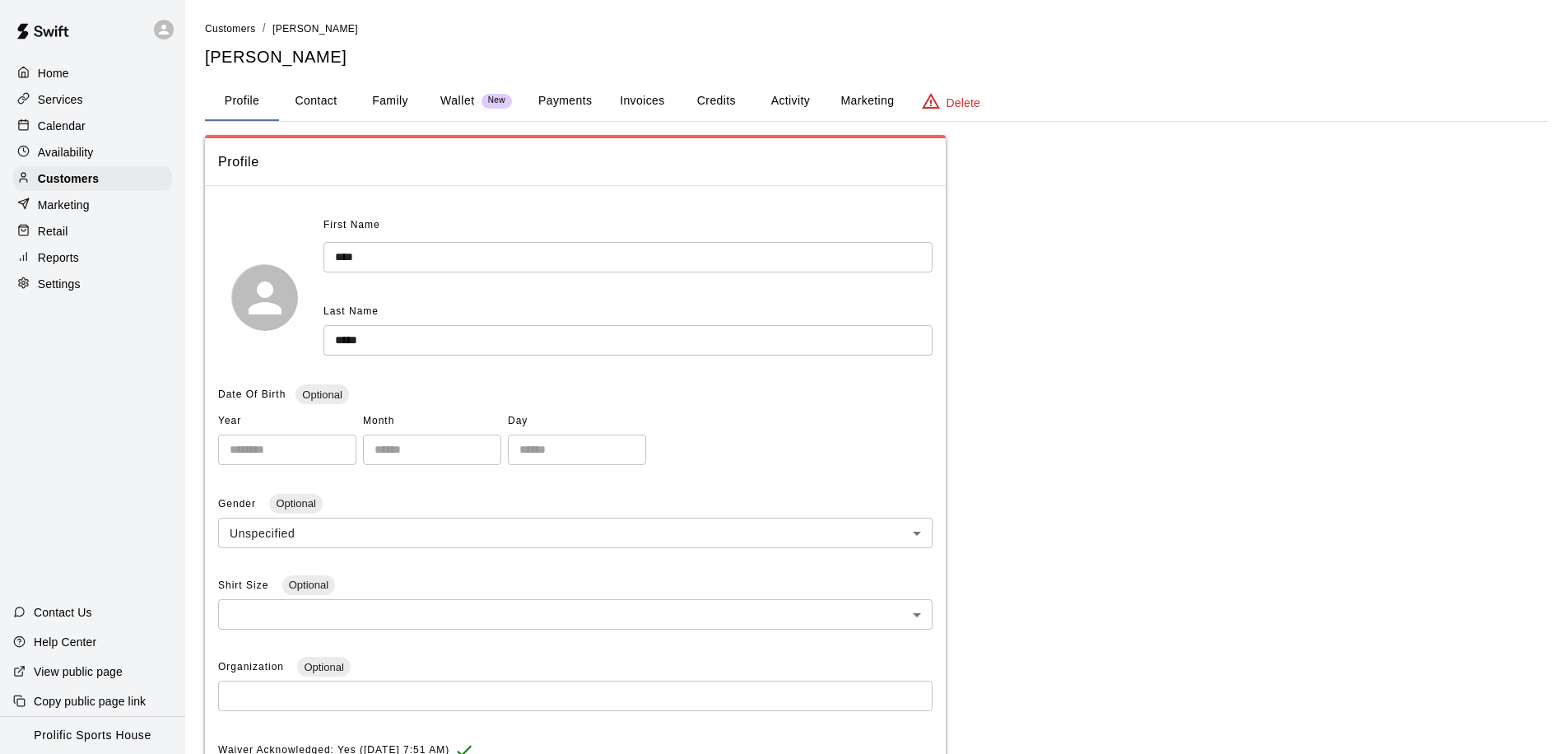
click at [786, 105] on button "Activity" at bounding box center [789, 101] width 74 height 40
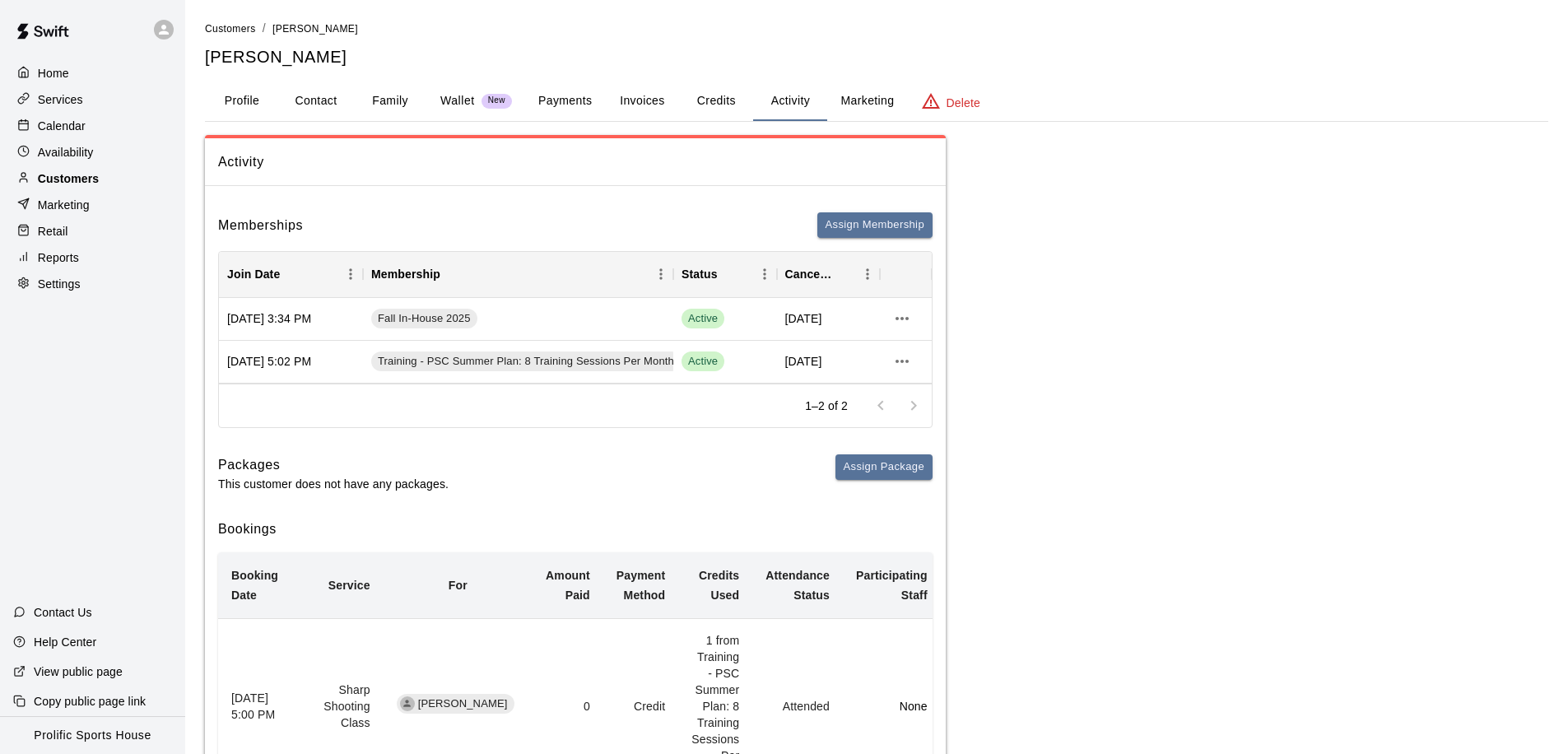
click at [91, 173] on p "Customers" at bounding box center [68, 178] width 61 height 17
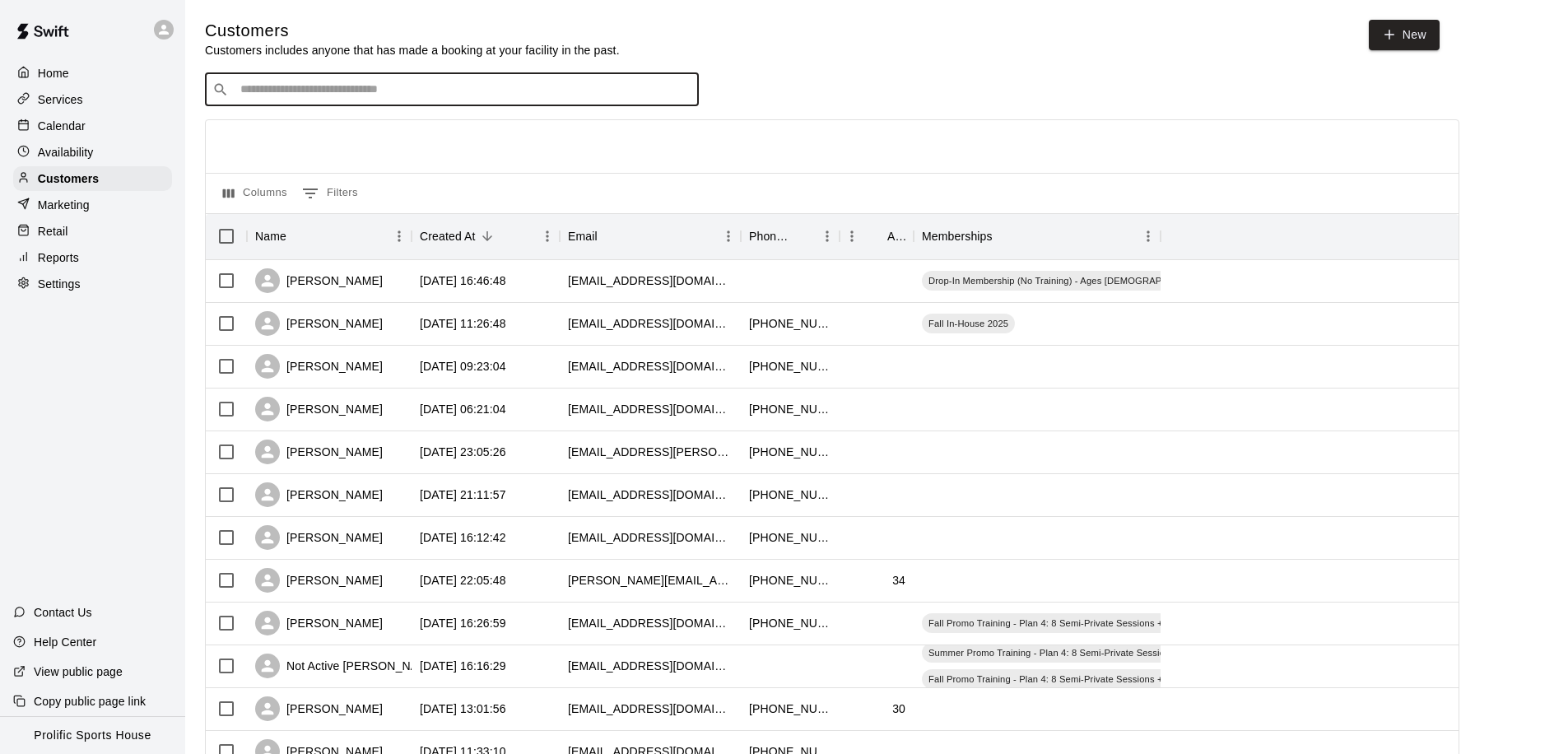
click at [340, 91] on input "Search customers by name or email" at bounding box center [463, 89] width 456 height 17
type input "*"
type input "*******"
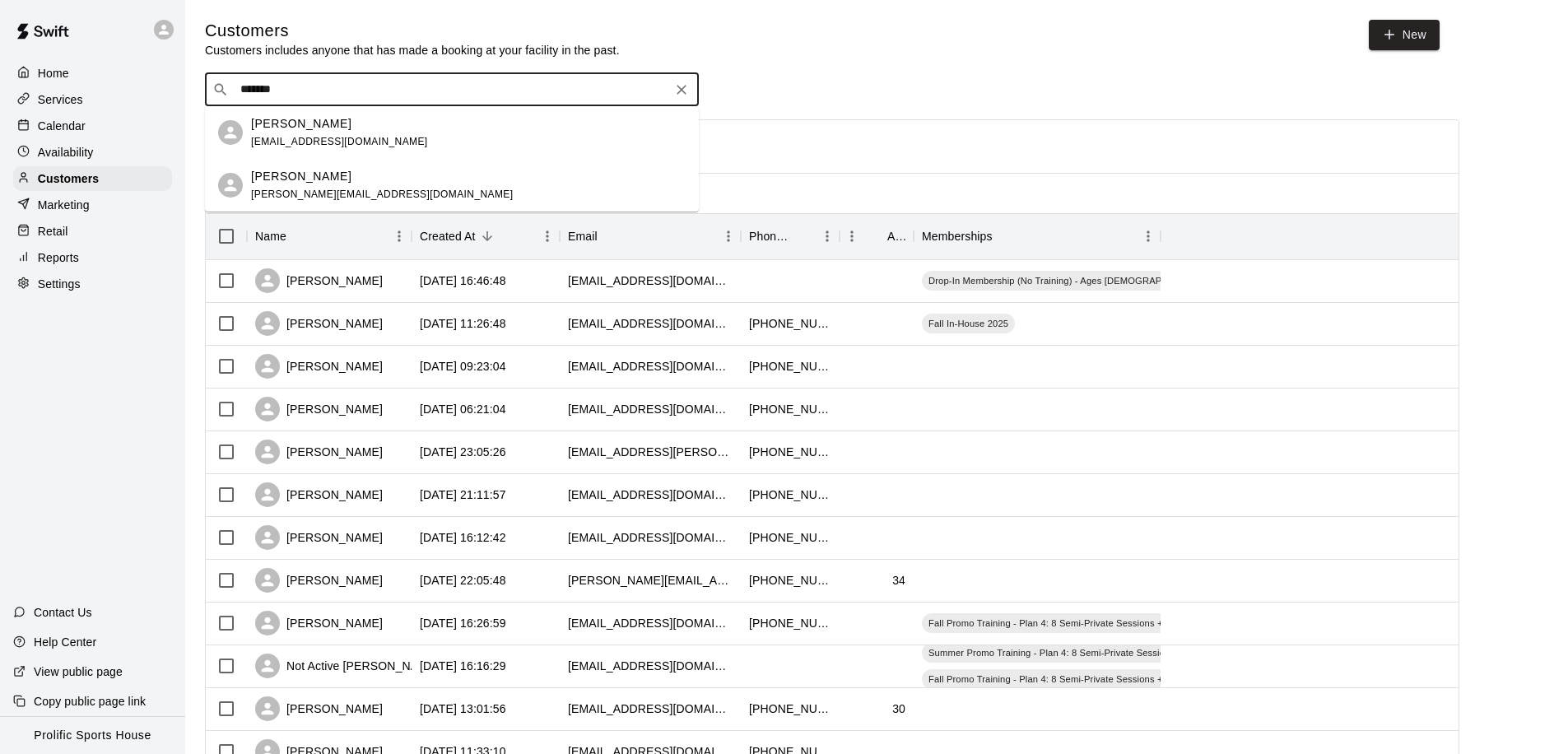
click at [309, 197] on span "henry@betterleg.com" at bounding box center [382, 194] width 262 height 12
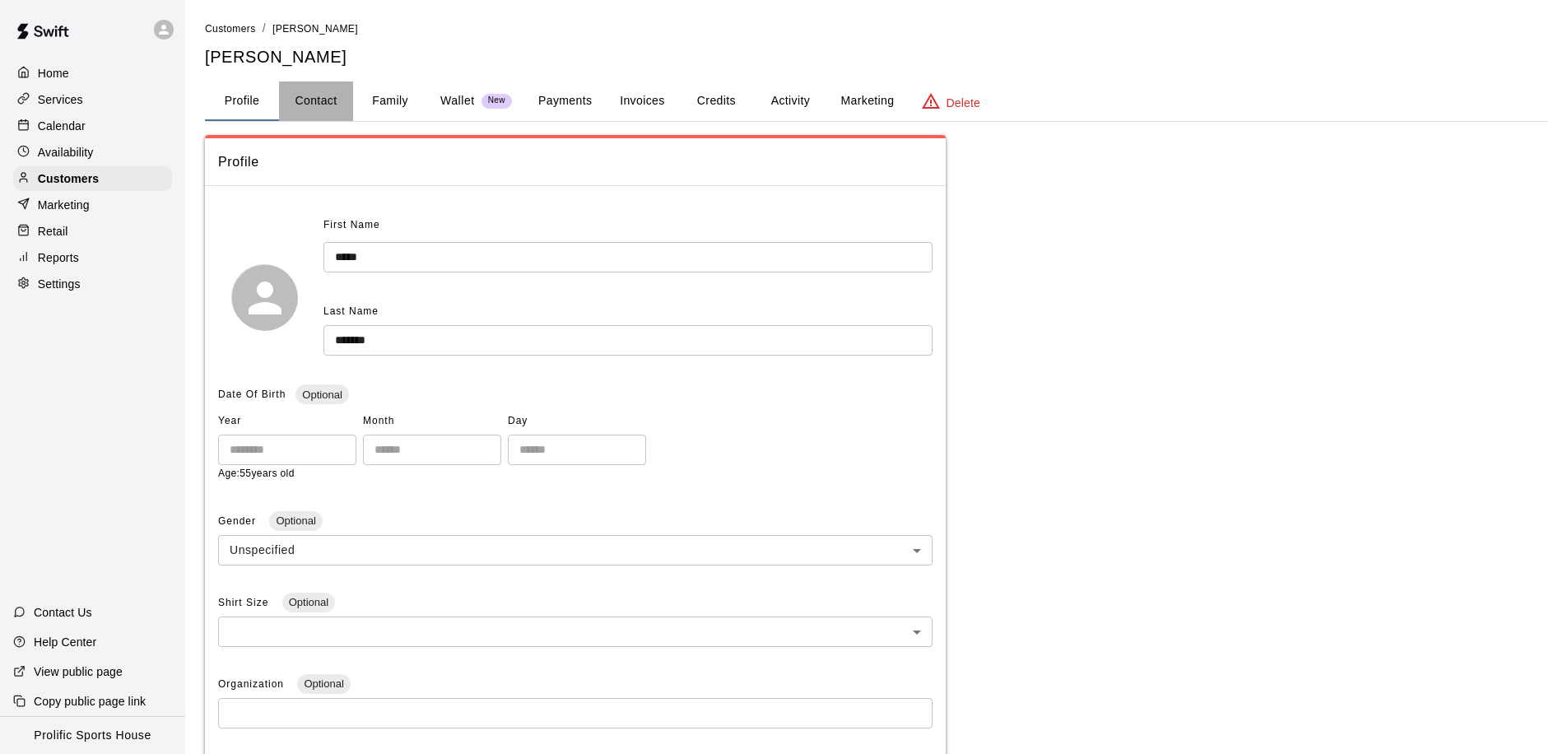
click at [322, 96] on button "Contact" at bounding box center [316, 101] width 74 height 40
select select "**"
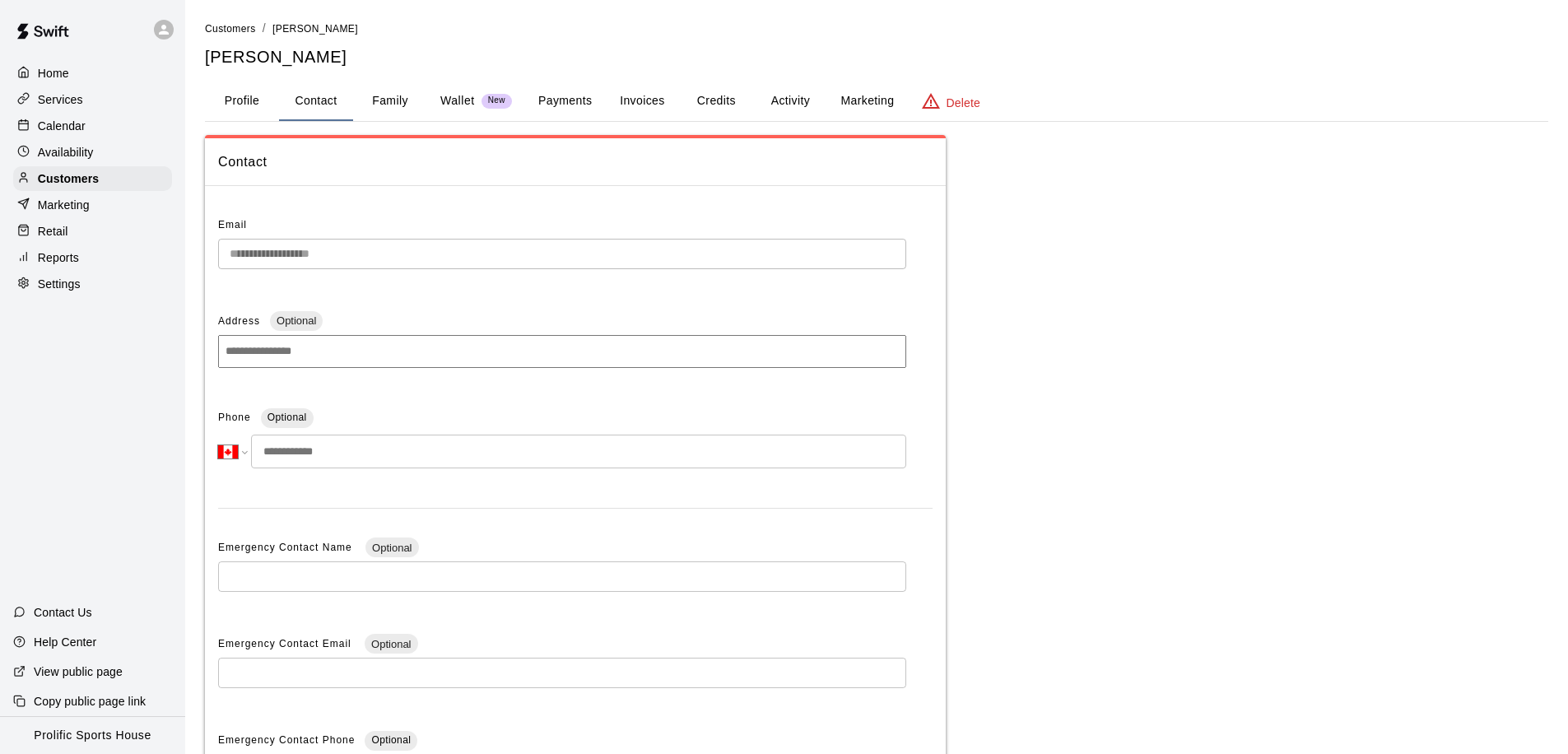
click at [394, 105] on button "Family" at bounding box center [390, 101] width 74 height 40
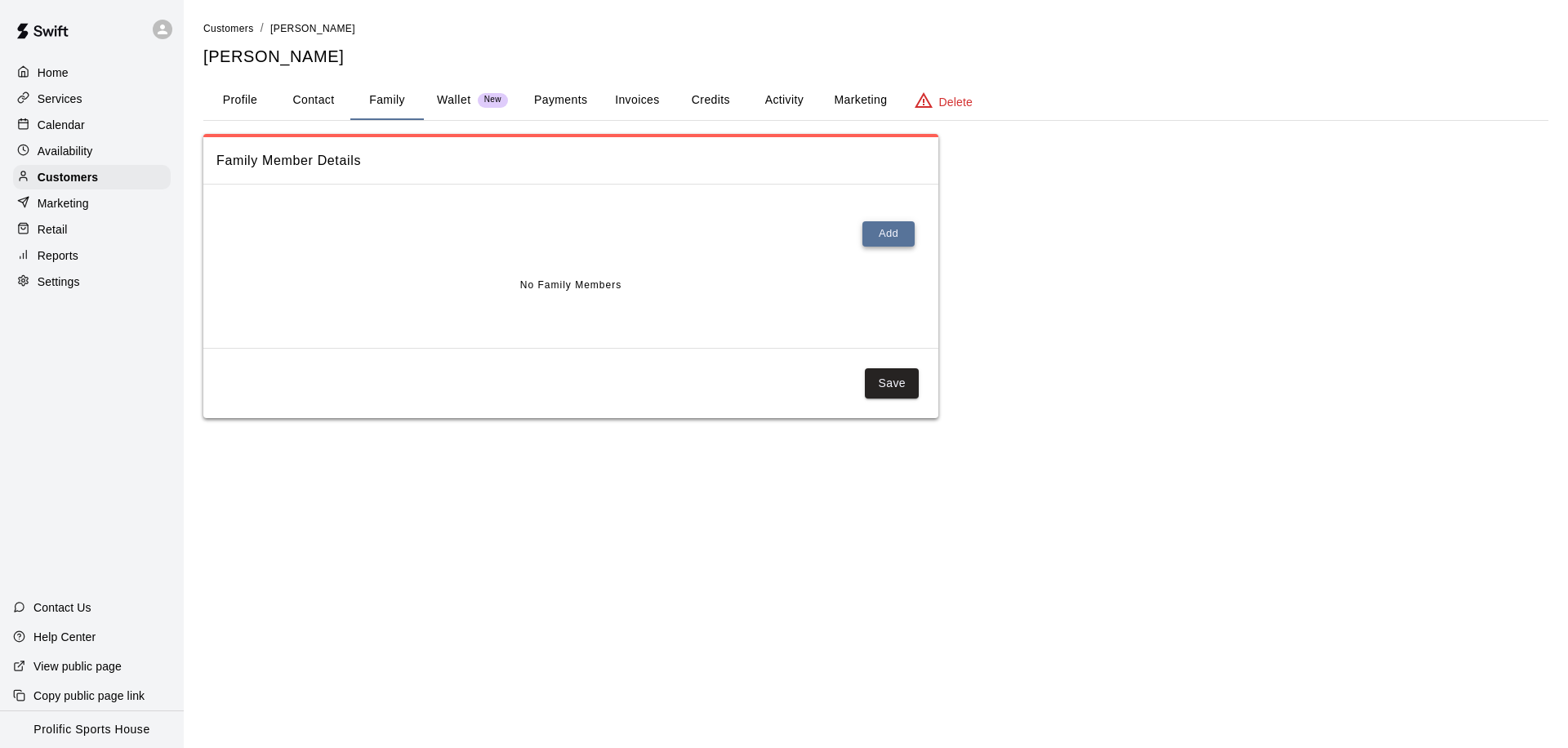
click at [905, 232] on button "Add" at bounding box center [888, 234] width 52 height 26
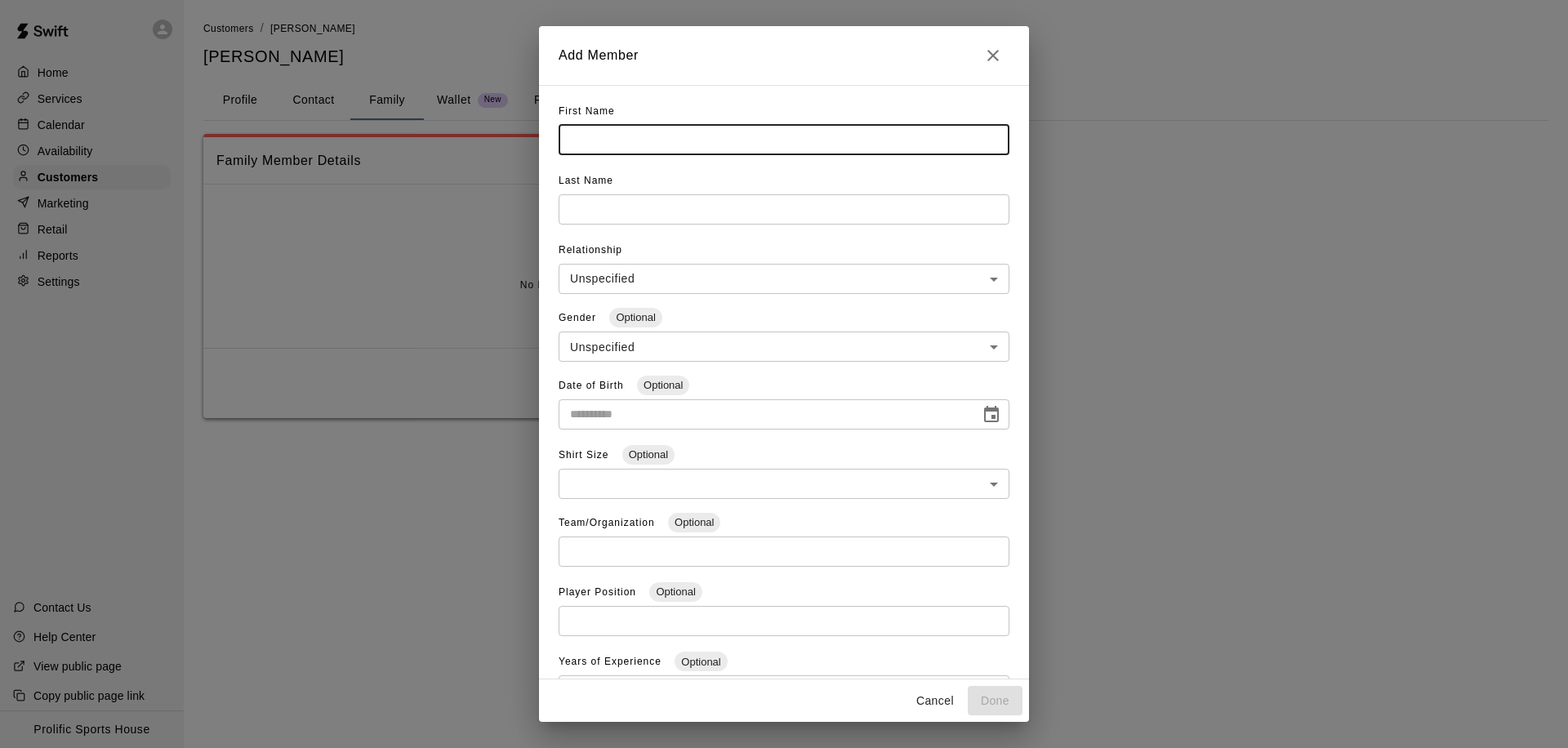
click at [729, 149] on input "text" at bounding box center [784, 139] width 451 height 30
type input "******"
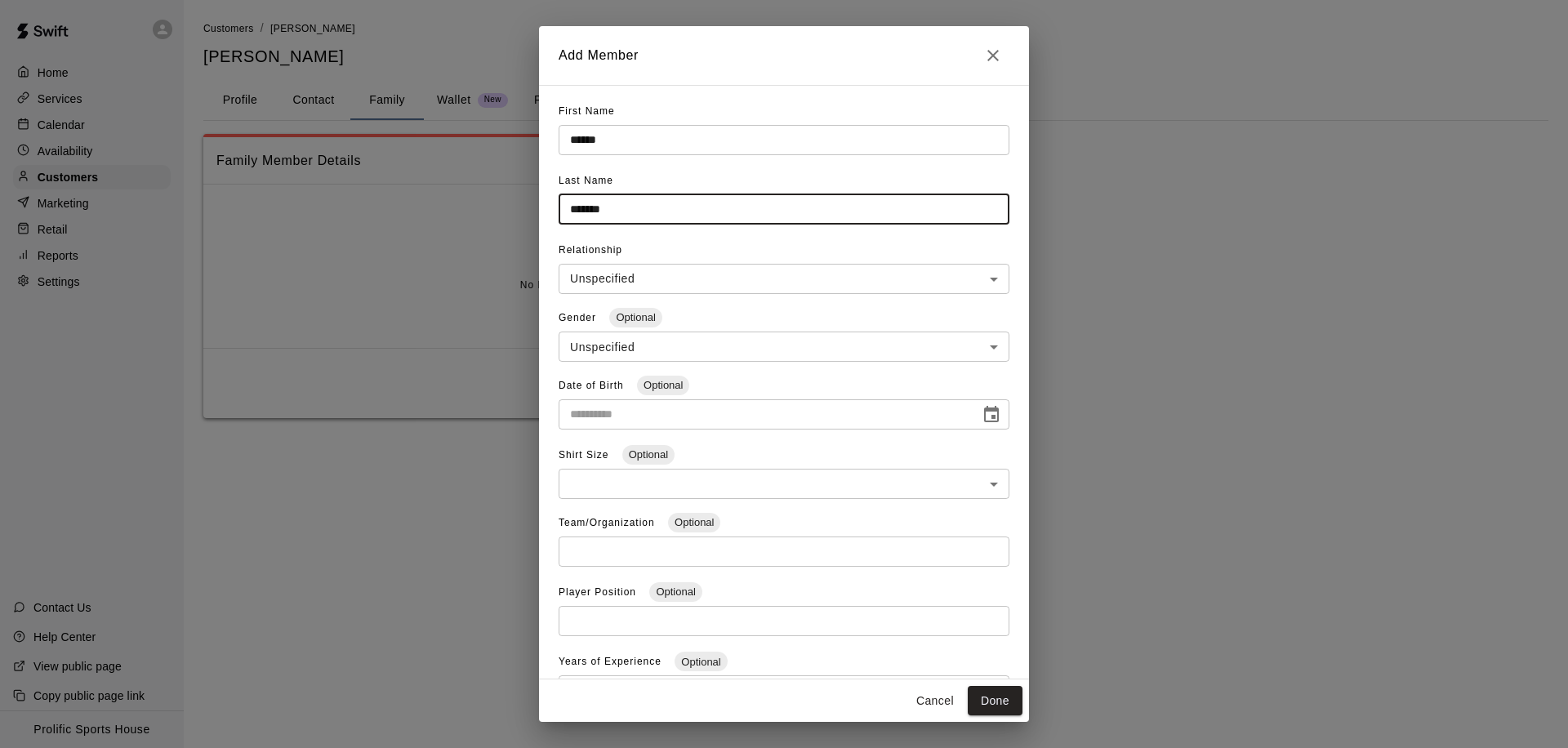
type input "*******"
click at [692, 342] on body "**********" at bounding box center [784, 225] width 1568 height 451
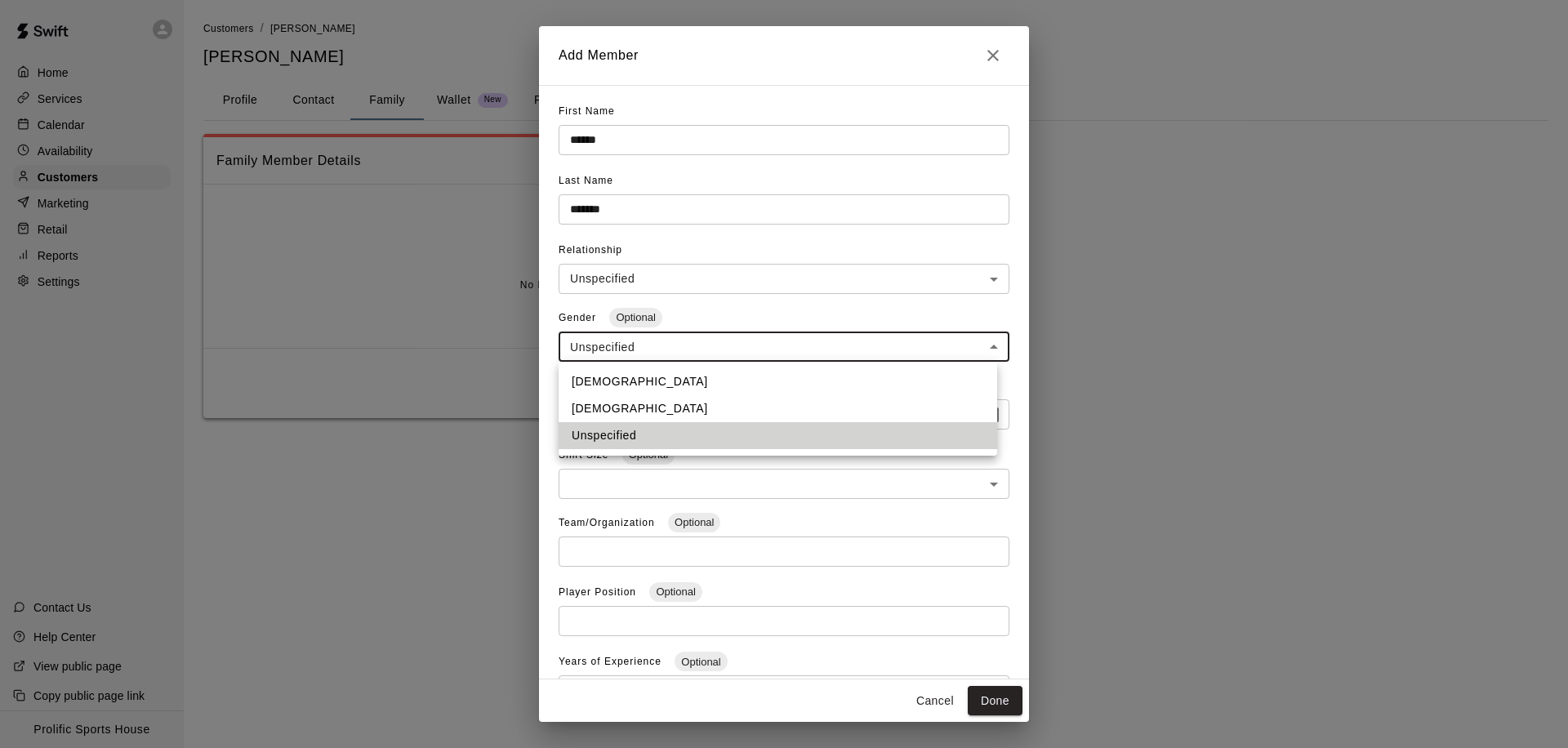
click at [695, 382] on li "[DEMOGRAPHIC_DATA]" at bounding box center [778, 381] width 439 height 27
type input "****"
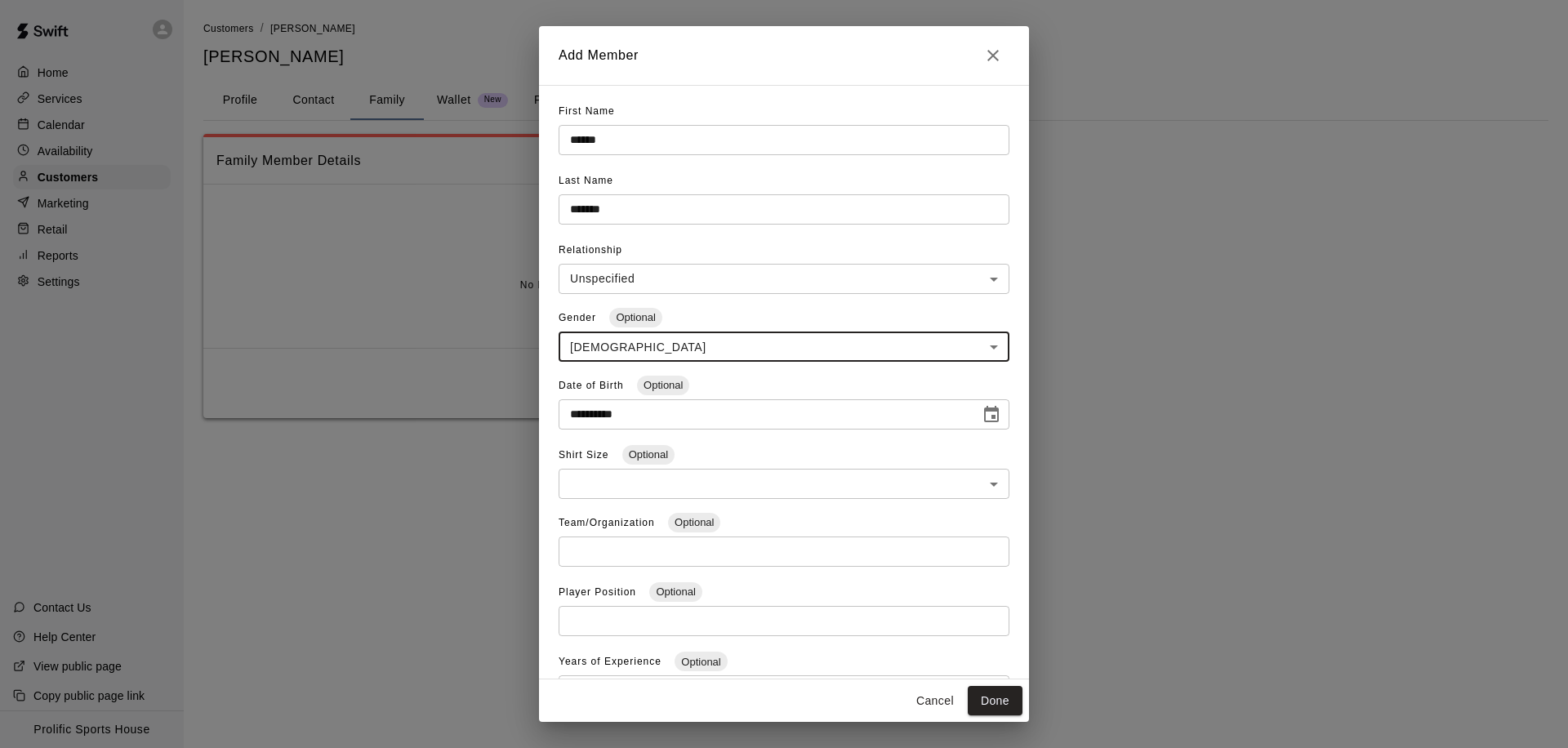
click at [624, 418] on input "**********" at bounding box center [764, 414] width 410 height 30
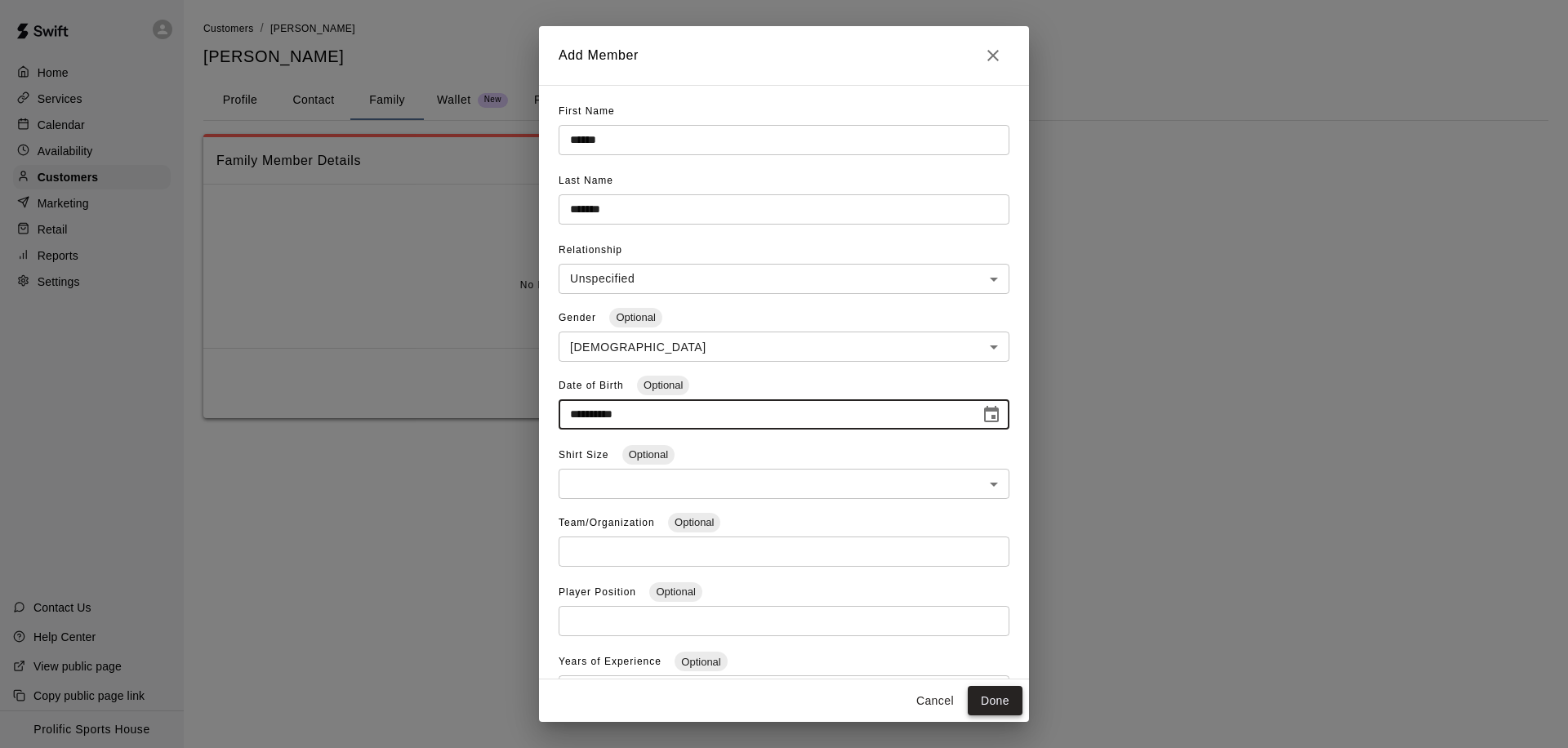
type input "**********"
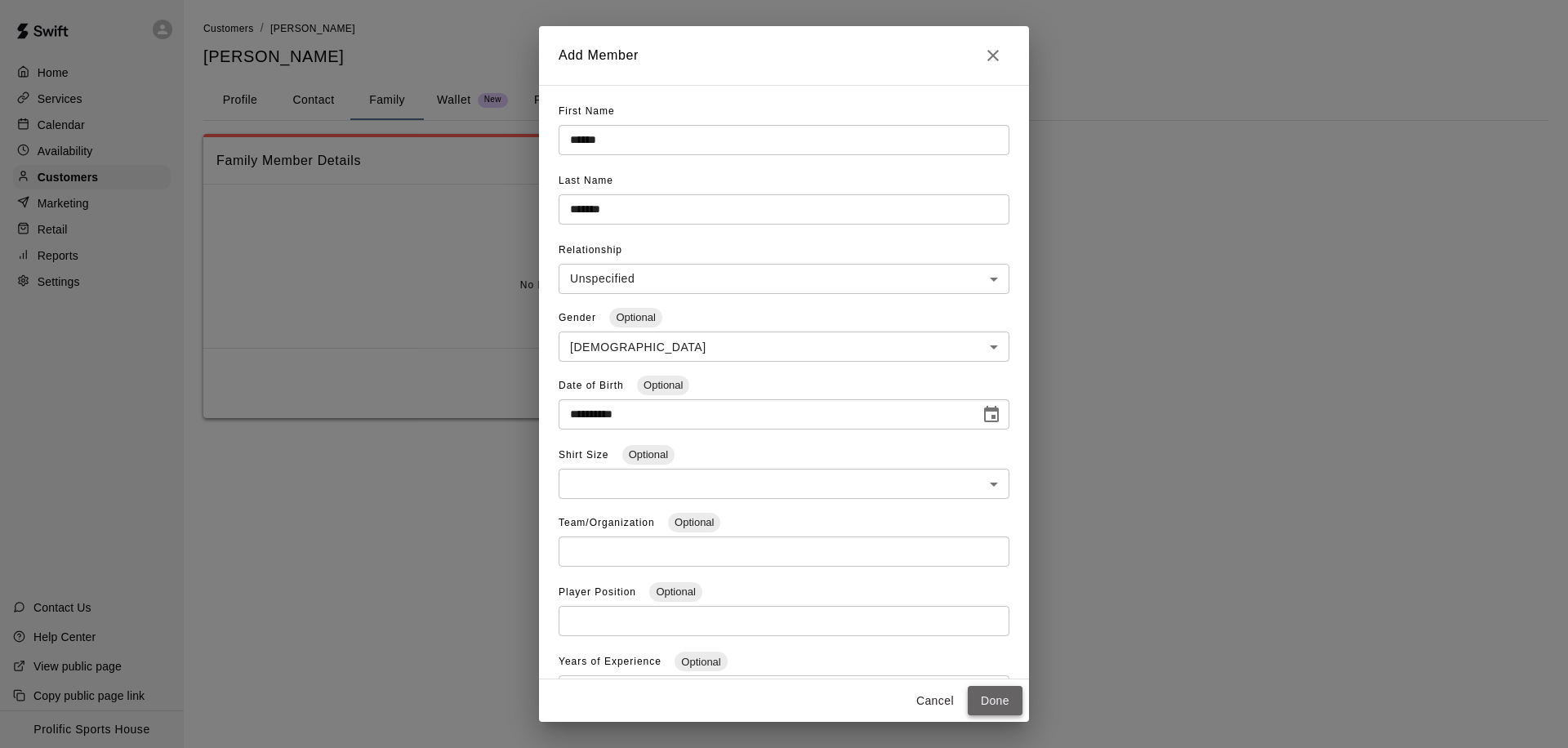
click at [989, 704] on button "Done" at bounding box center [996, 701] width 55 height 30
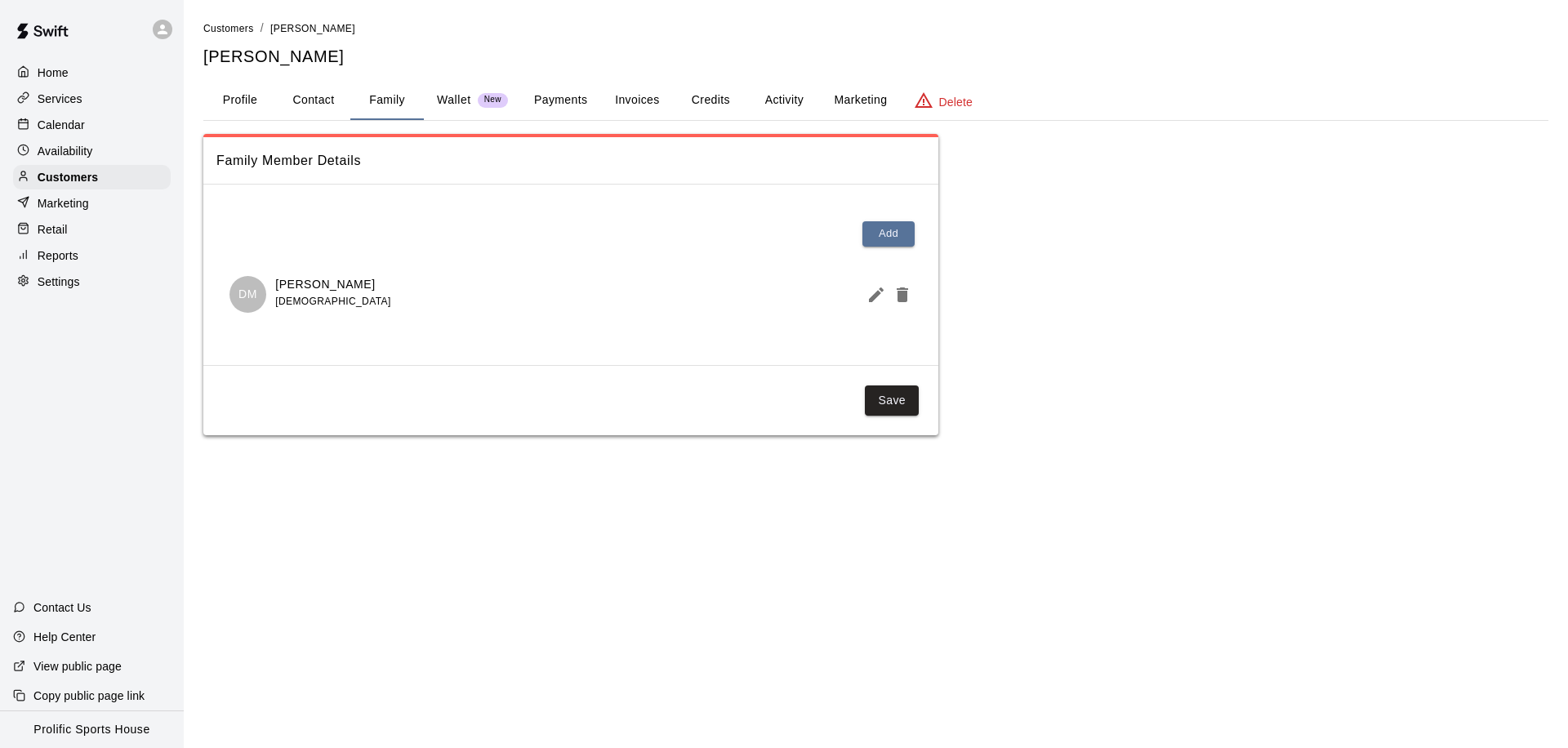
click at [803, 104] on button "Activity" at bounding box center [784, 100] width 74 height 39
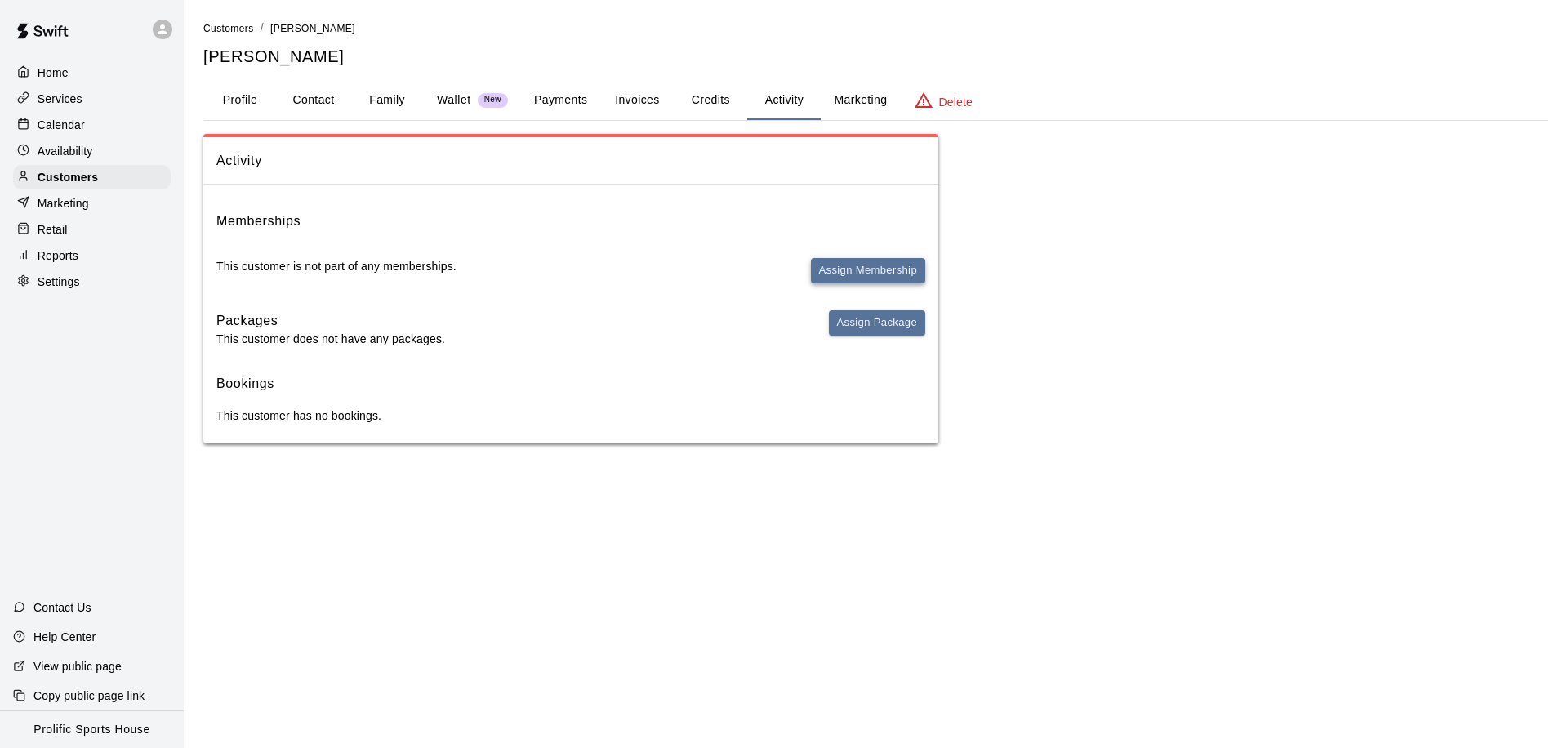
click at [863, 275] on button "Assign Membership" at bounding box center [868, 271] width 114 height 26
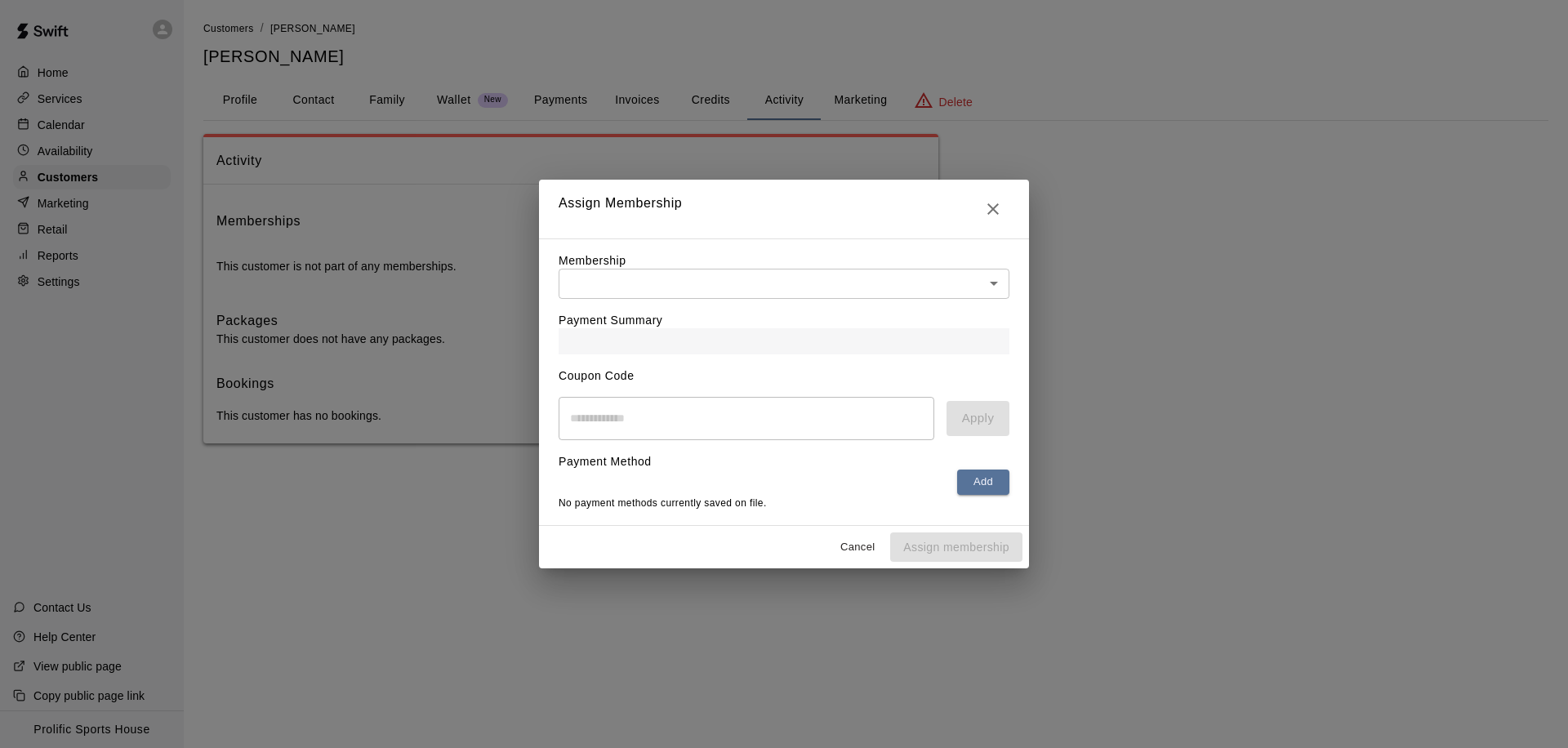
click at [877, 282] on body "Home Services Calendar Availability Customers Marketing Retail Reports Settings…" at bounding box center [784, 238] width 1568 height 476
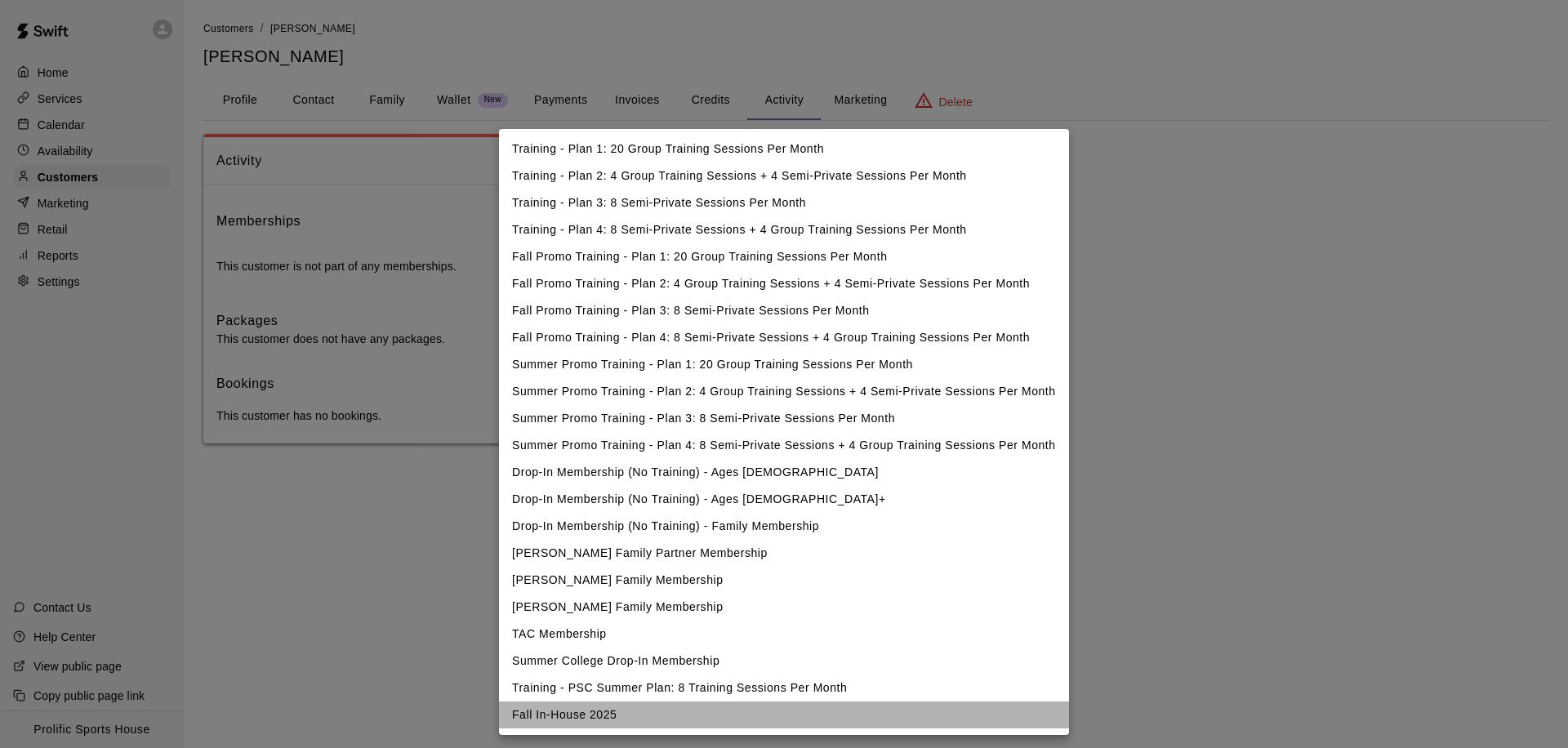
click at [574, 720] on li "Fall In-House 2025" at bounding box center [784, 715] width 570 height 27
type input "**********"
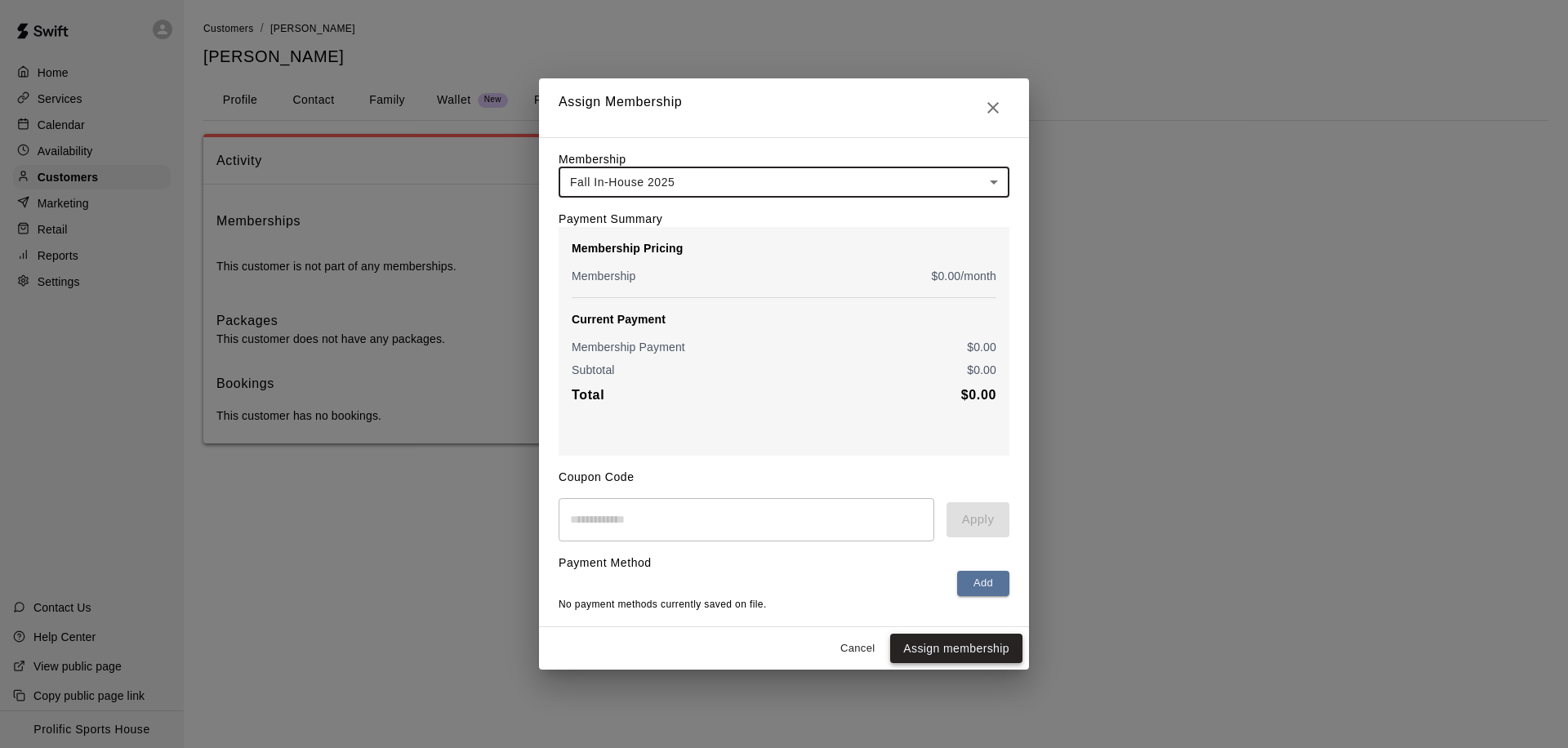
click at [940, 650] on button "Assign membership" at bounding box center [956, 648] width 133 height 30
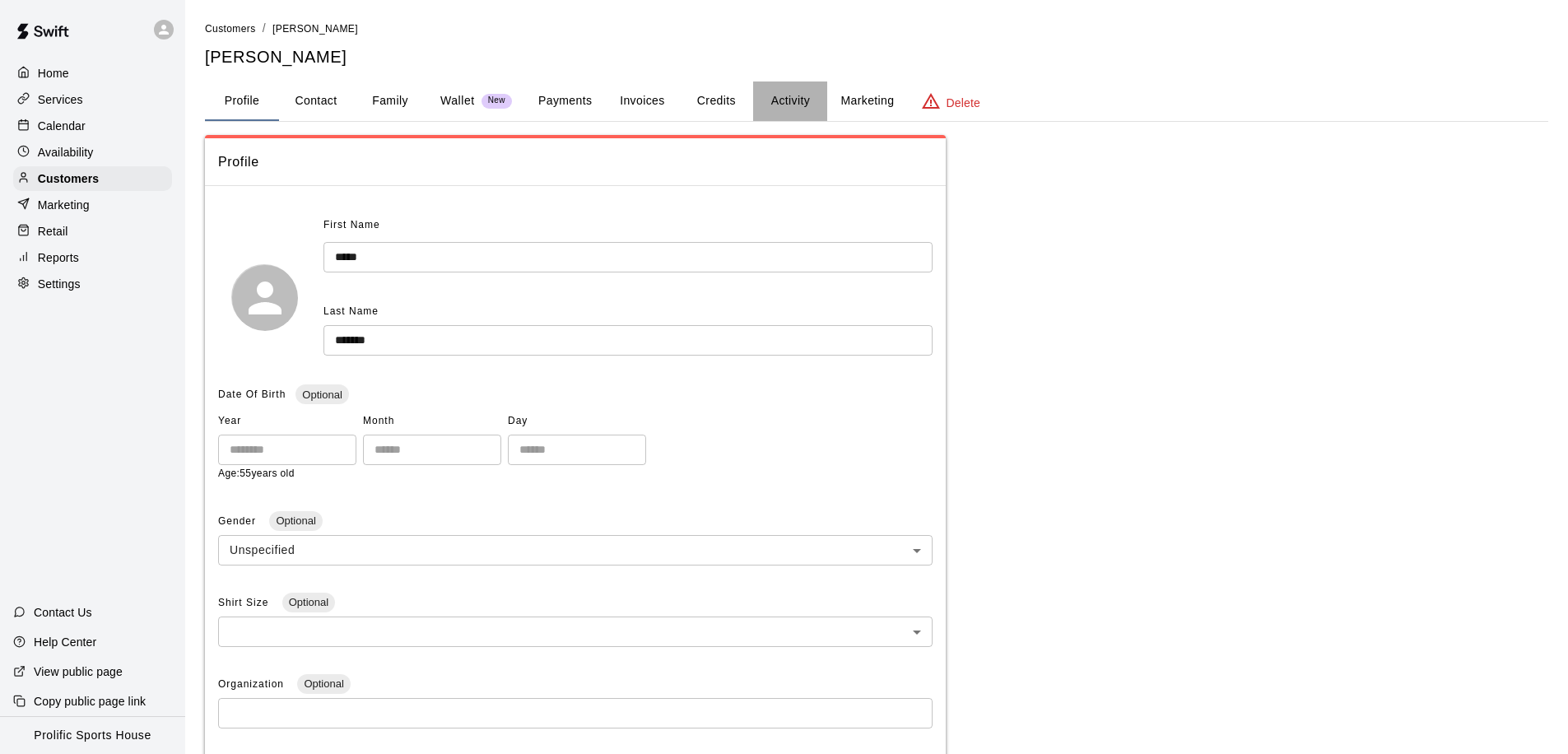
click at [785, 104] on button "Activity" at bounding box center [789, 101] width 74 height 40
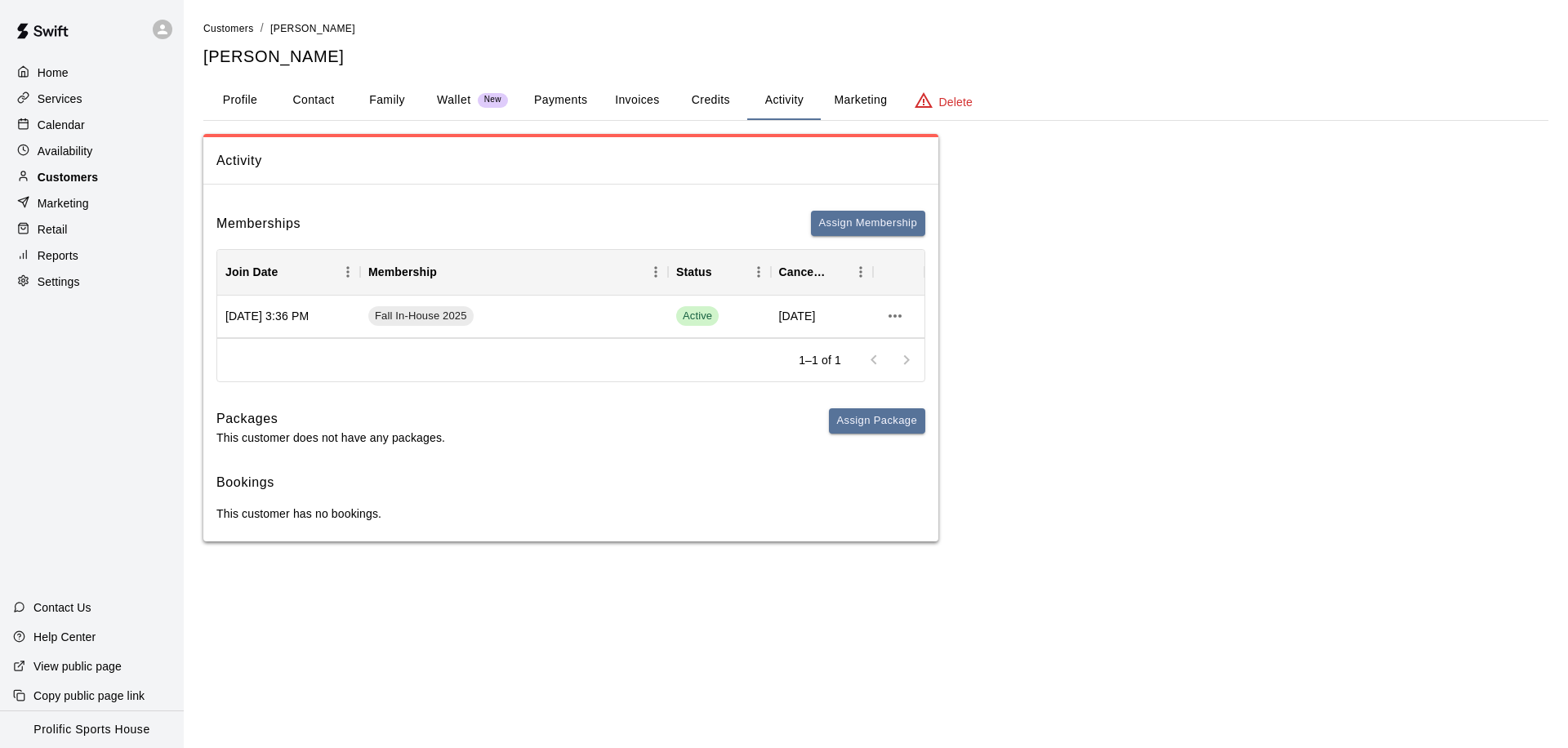
click at [108, 178] on div "Customers" at bounding box center [91, 177] width 158 height 25
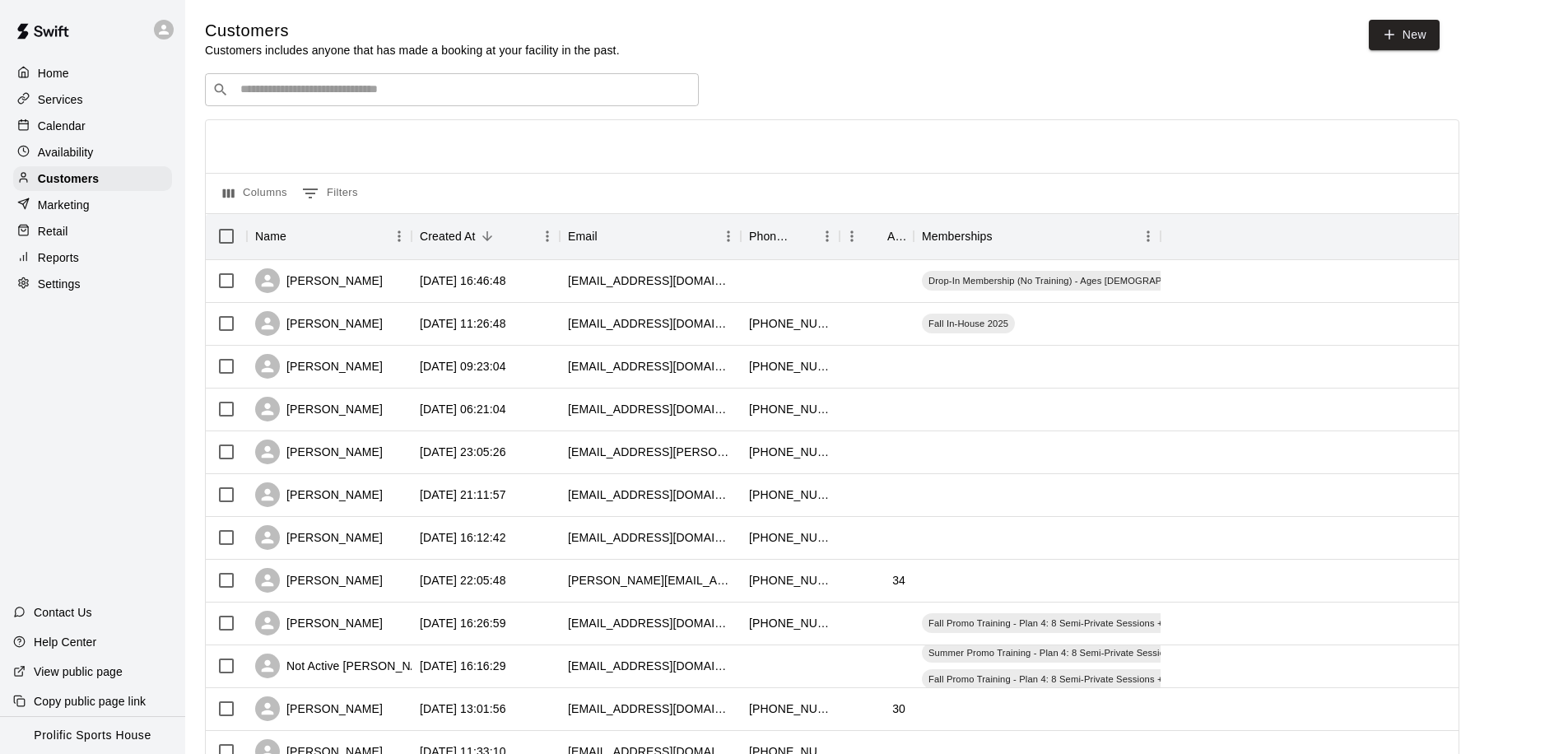
click at [320, 99] on div "​ ​" at bounding box center [451, 89] width 494 height 33
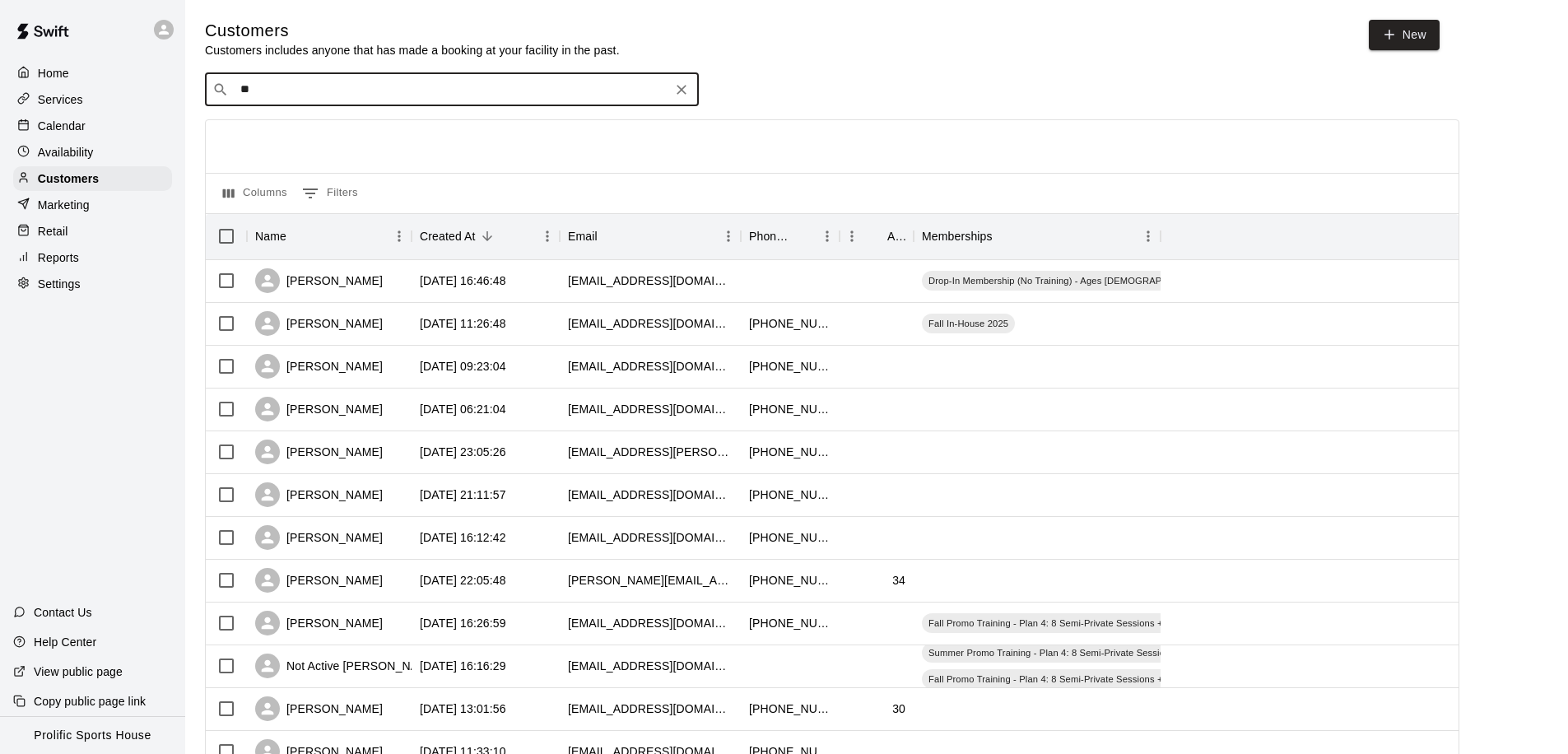
type input "*"
type input "*****"
click at [286, 136] on span "[EMAIL_ADDRESS][DOMAIN_NAME]" at bounding box center [339, 141] width 177 height 12
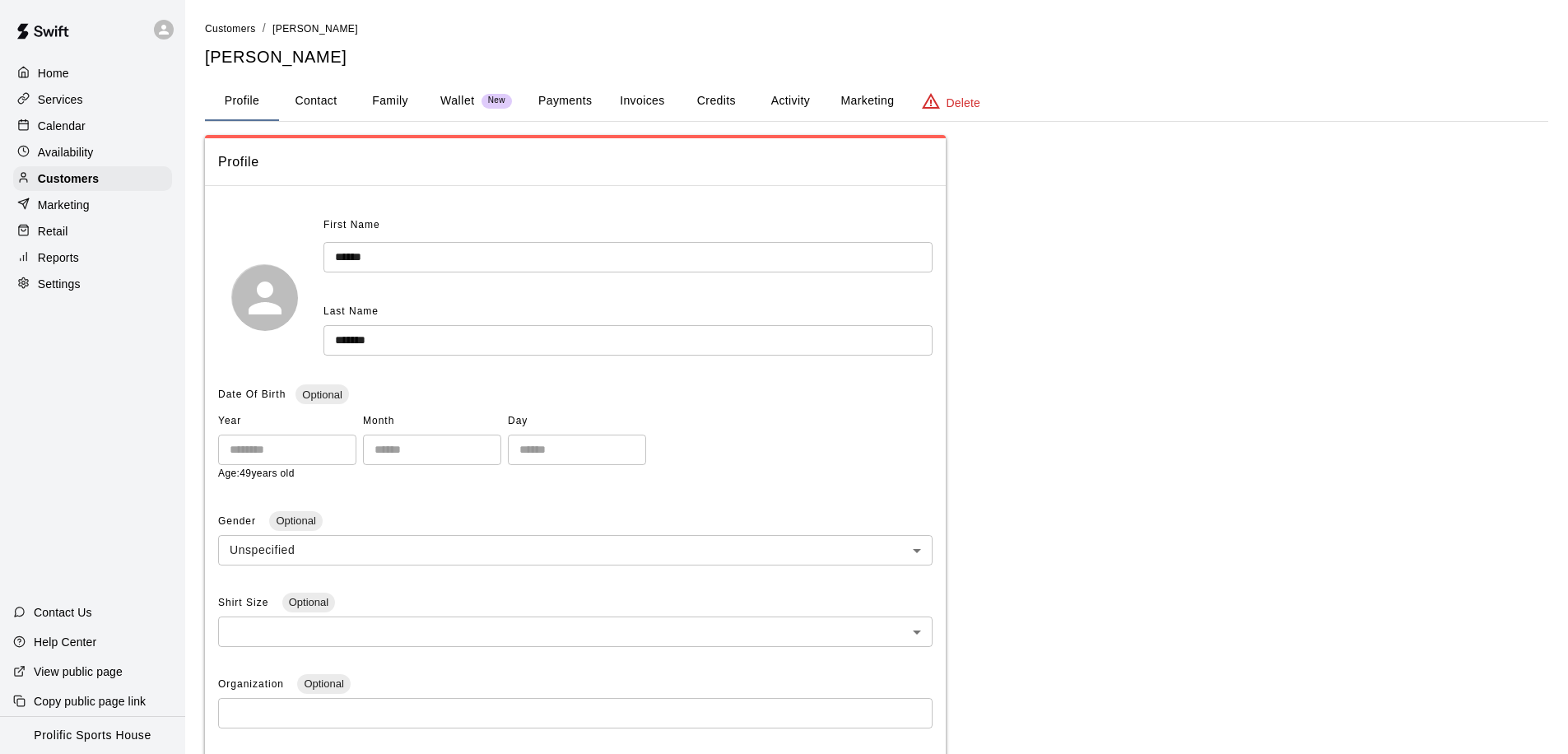
click at [385, 105] on button "Family" at bounding box center [390, 101] width 74 height 40
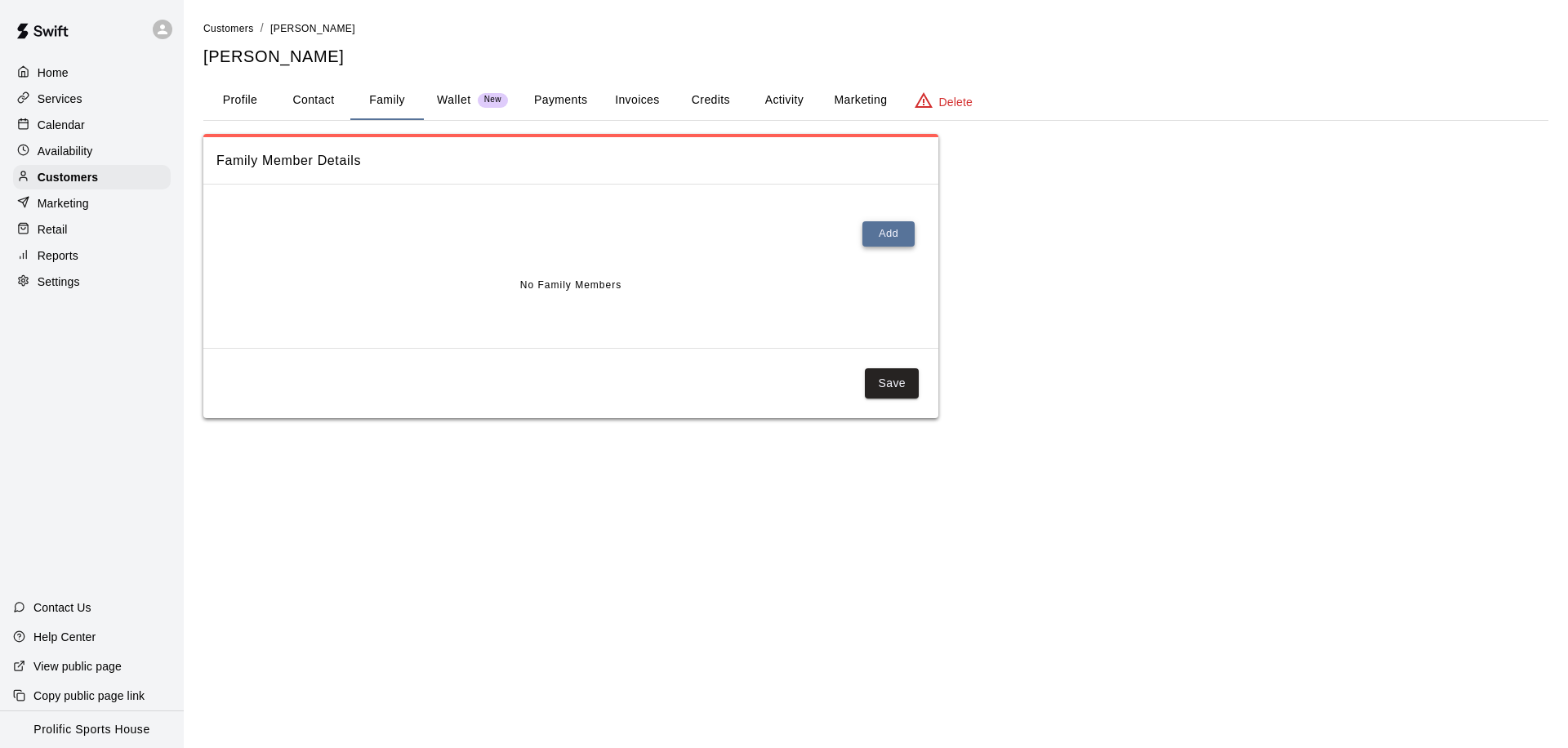
click at [886, 230] on button "Add" at bounding box center [888, 234] width 52 height 26
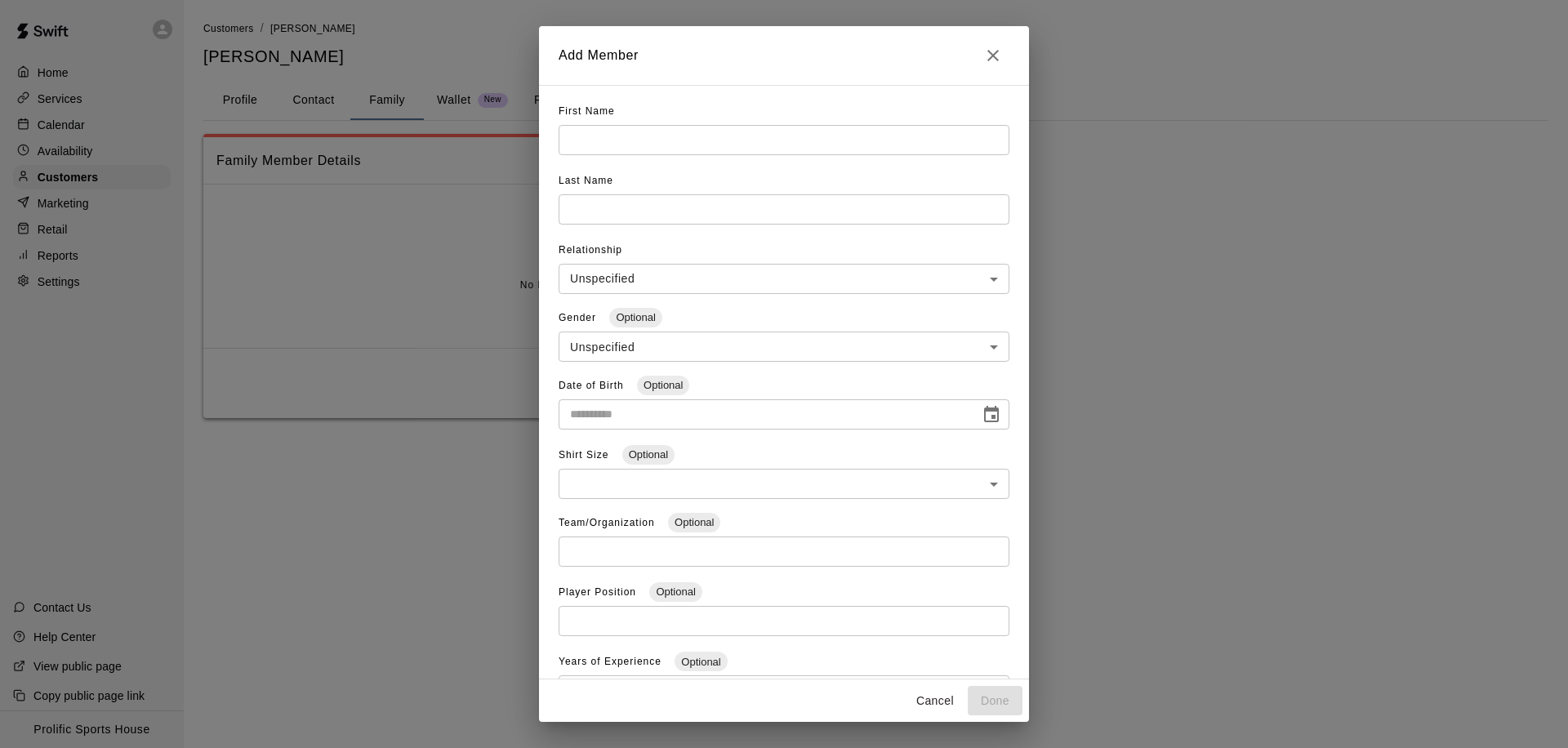
click at [758, 142] on input "text" at bounding box center [784, 139] width 451 height 30
type input "****"
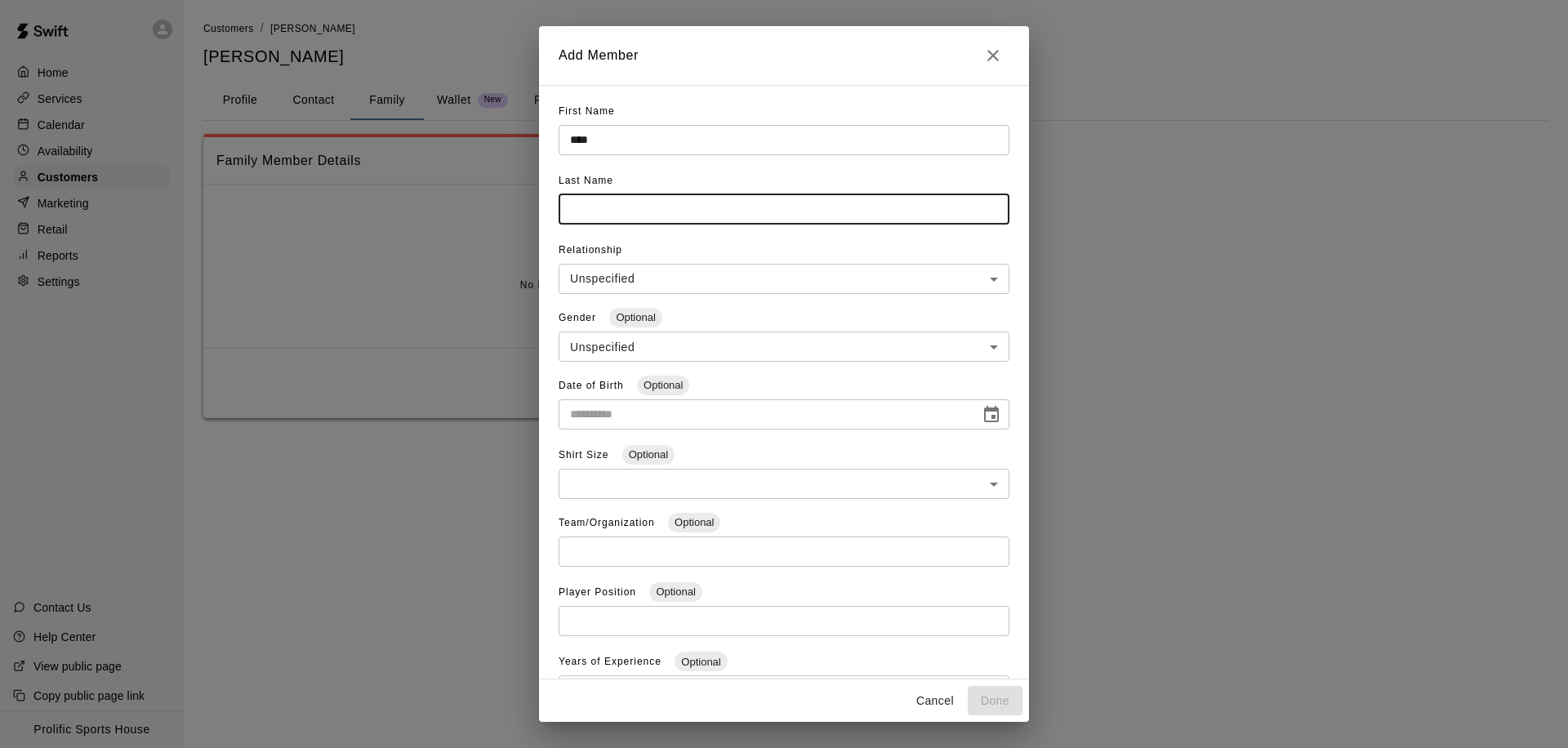
click at [716, 205] on input "text" at bounding box center [784, 209] width 451 height 30
type input "*******"
click at [745, 343] on body "**********" at bounding box center [784, 225] width 1568 height 451
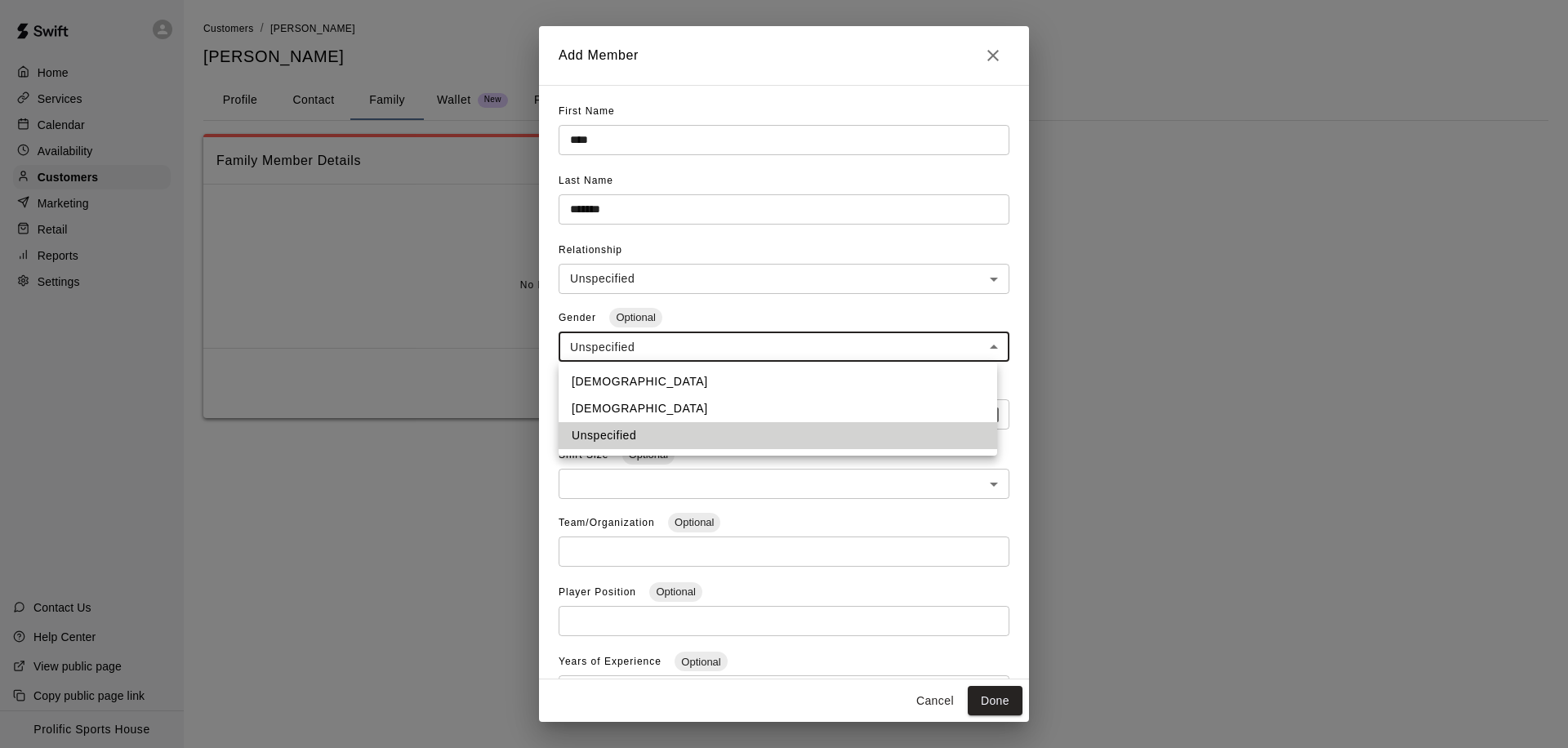
click at [682, 379] on li "[DEMOGRAPHIC_DATA]" at bounding box center [778, 381] width 439 height 27
type input "****"
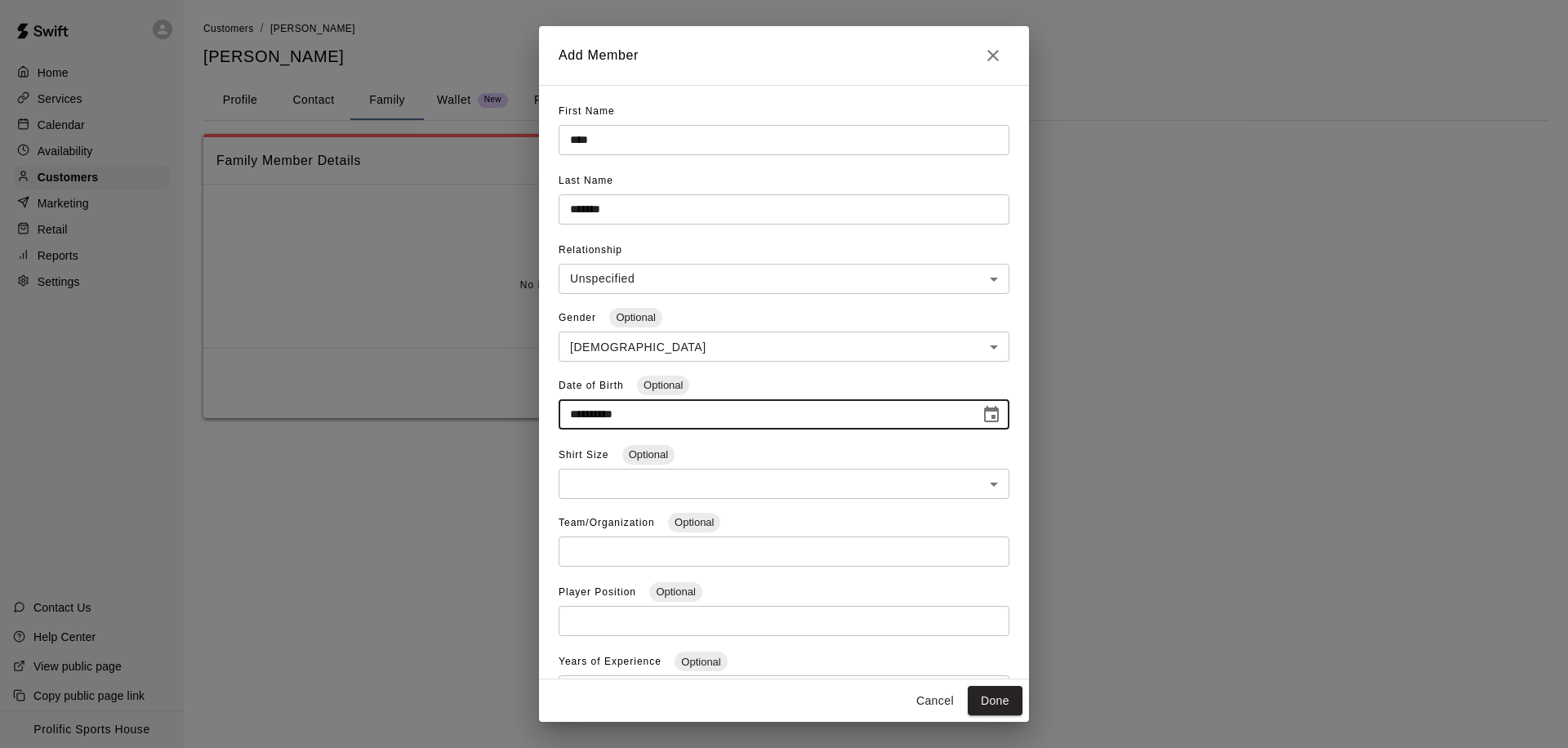
click at [579, 416] on input "**********" at bounding box center [764, 414] width 410 height 30
type input "**********"
click at [996, 706] on button "Done" at bounding box center [996, 701] width 55 height 30
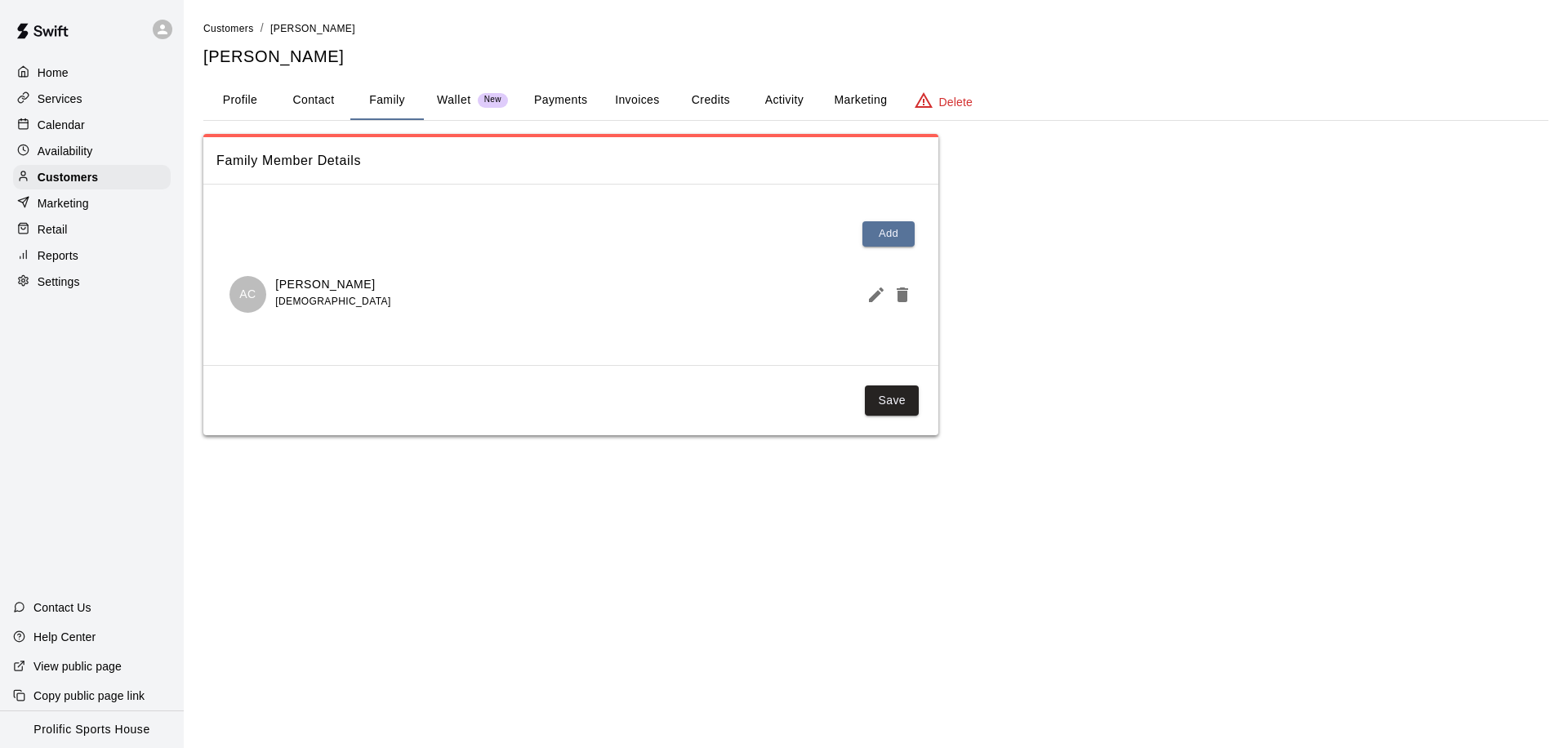
click at [776, 108] on button "Activity" at bounding box center [784, 100] width 74 height 39
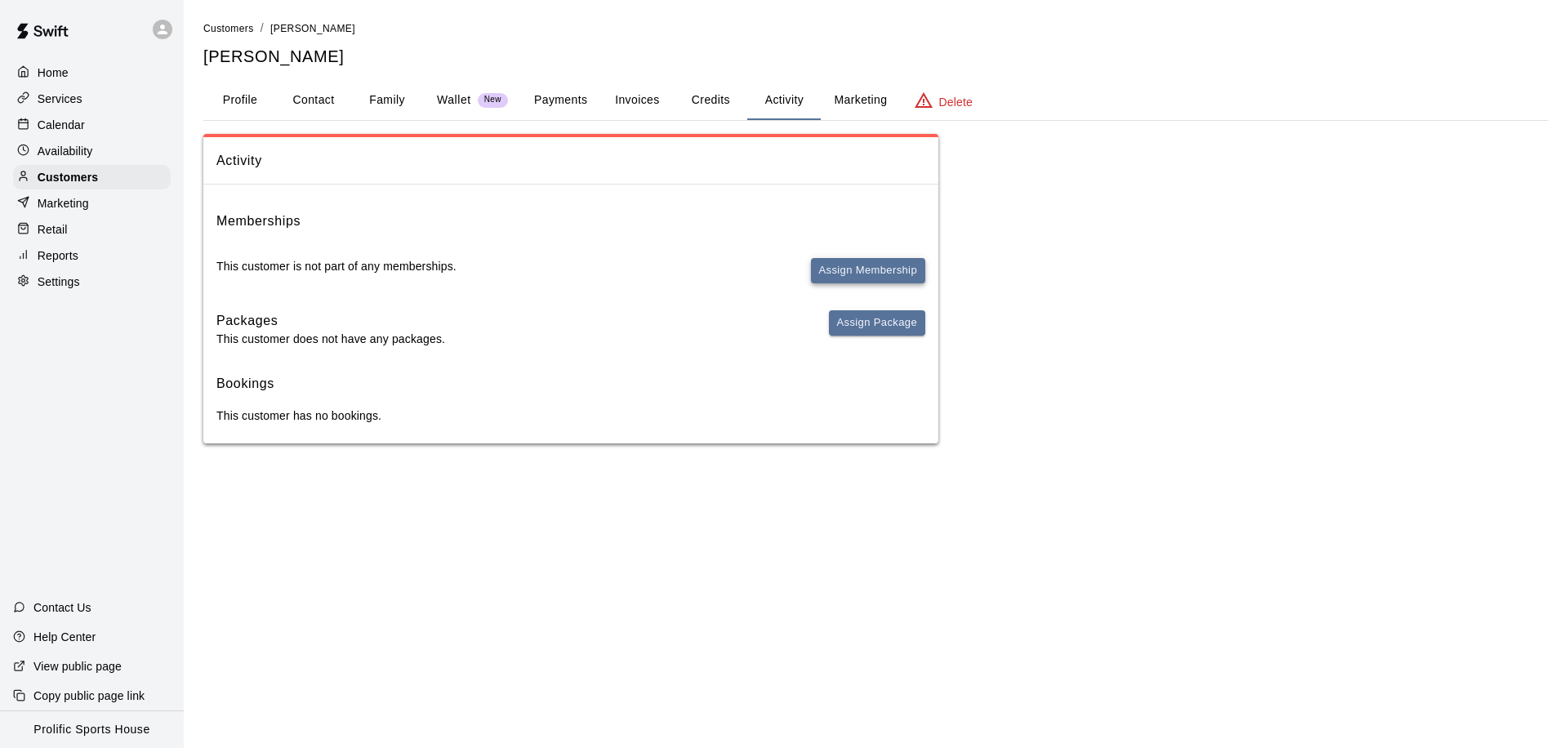
click at [840, 279] on button "Assign Membership" at bounding box center [868, 271] width 114 height 26
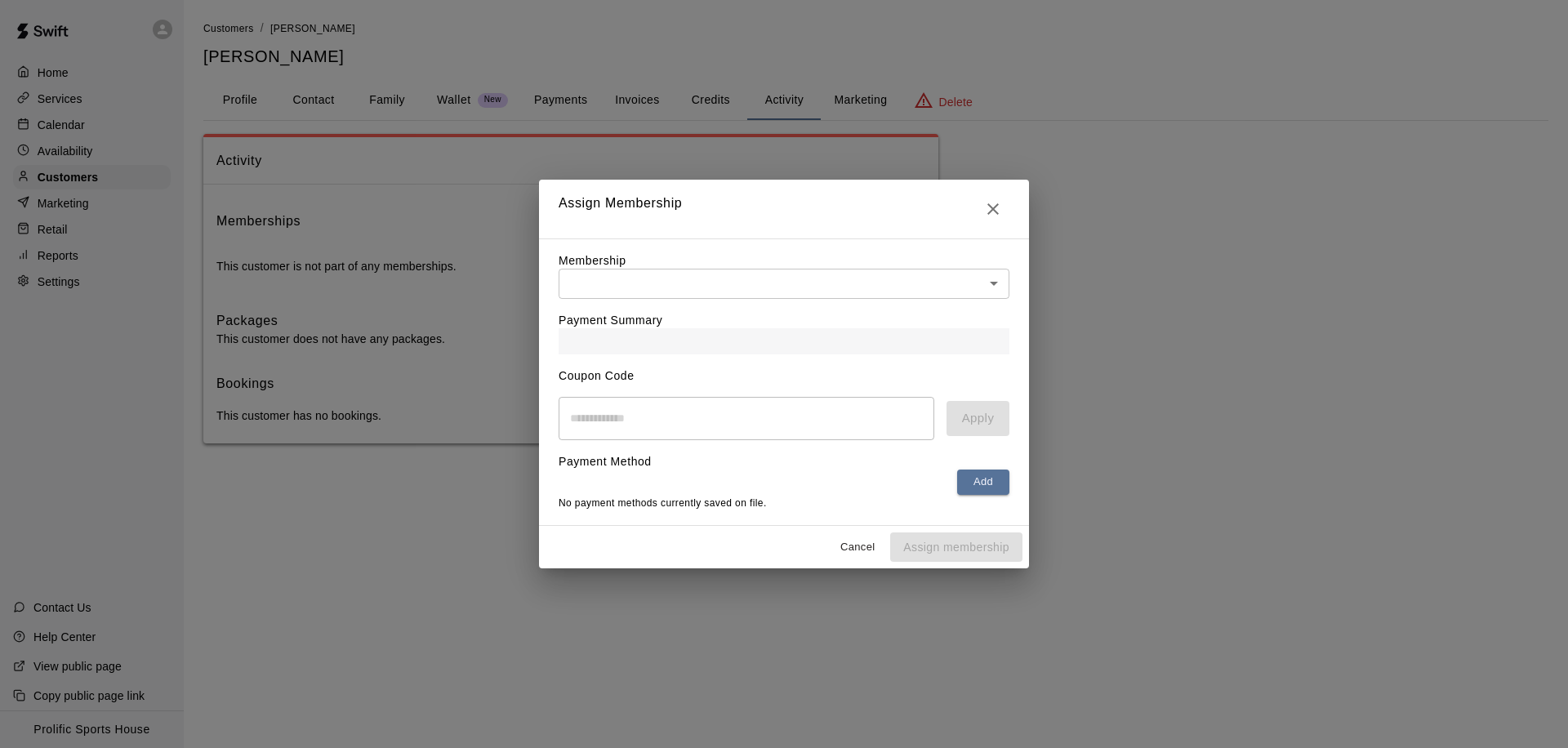
click at [718, 283] on body "Home Services Calendar Availability Customers Marketing Retail Reports Settings…" at bounding box center [784, 238] width 1568 height 476
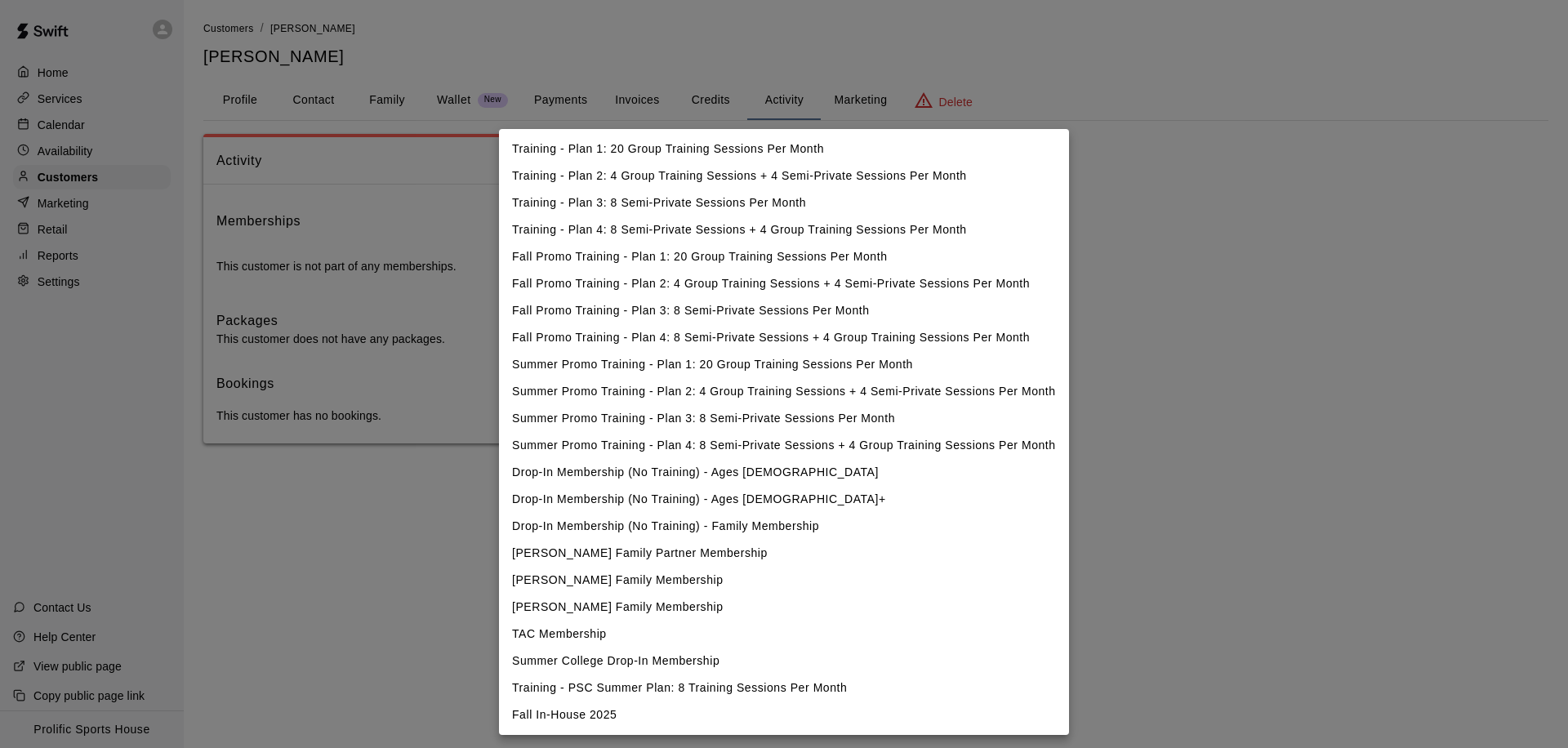
click at [524, 721] on li "Fall In-House 2025" at bounding box center [784, 715] width 570 height 27
type input "**********"
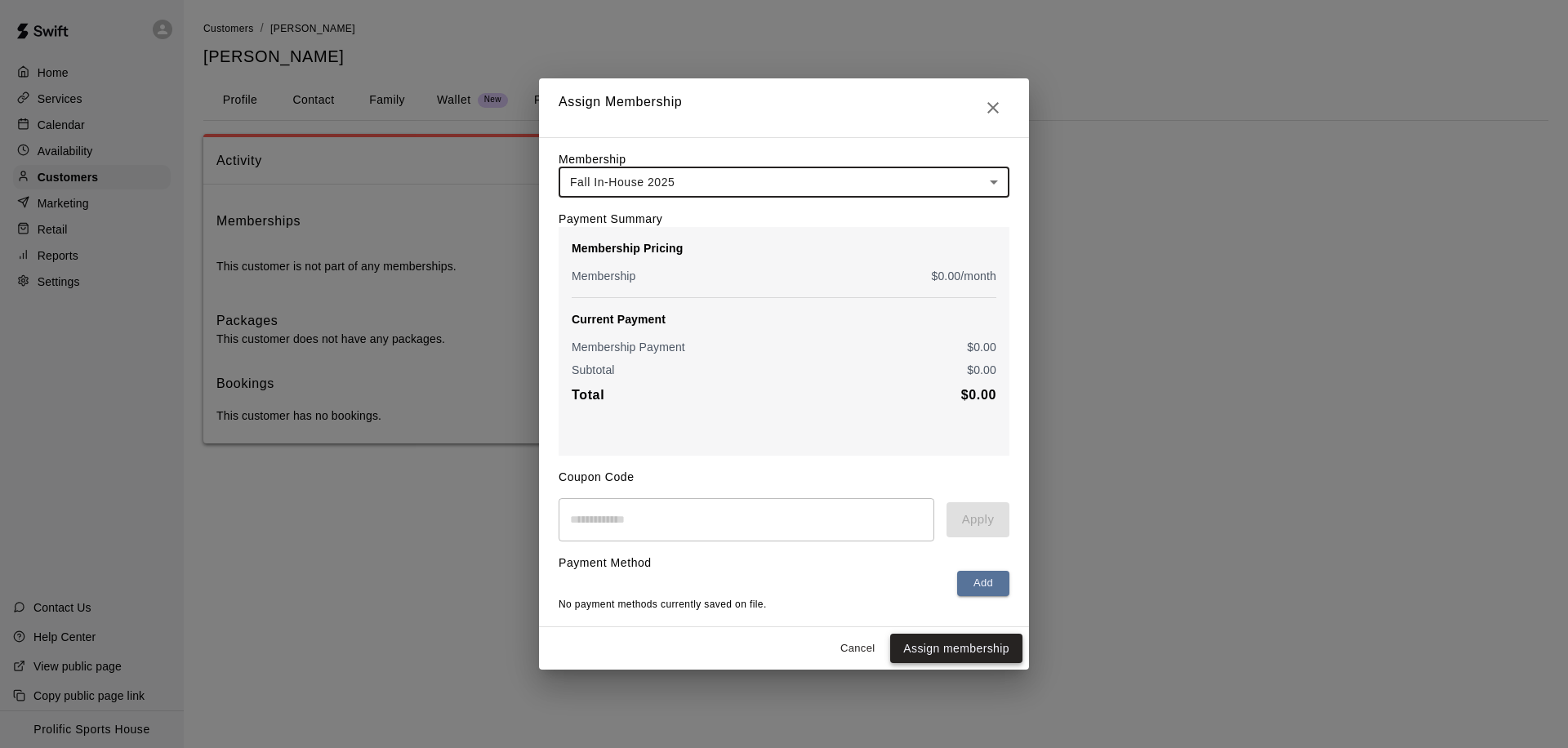
click at [915, 650] on button "Assign membership" at bounding box center [956, 648] width 133 height 30
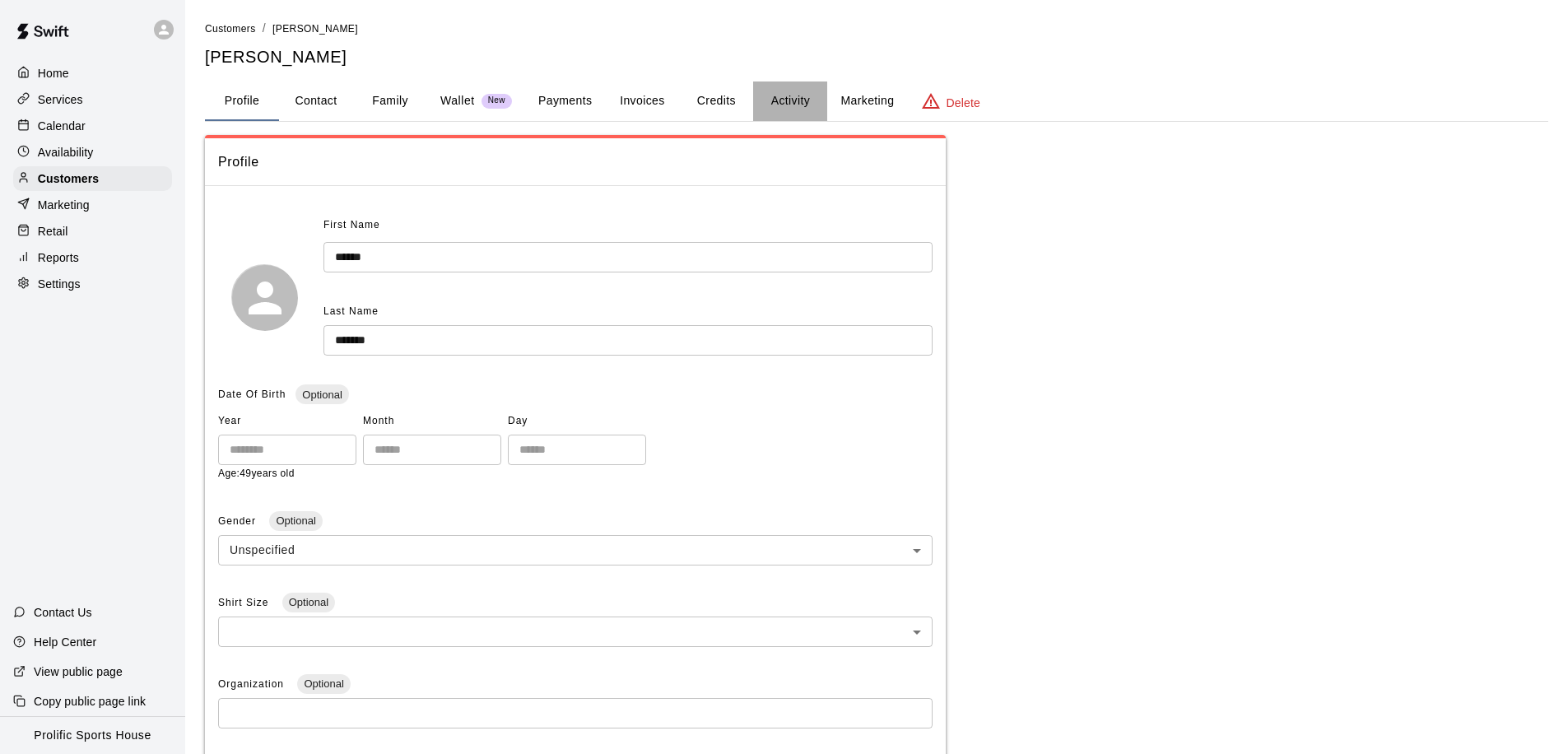
click at [783, 101] on button "Activity" at bounding box center [789, 101] width 74 height 40
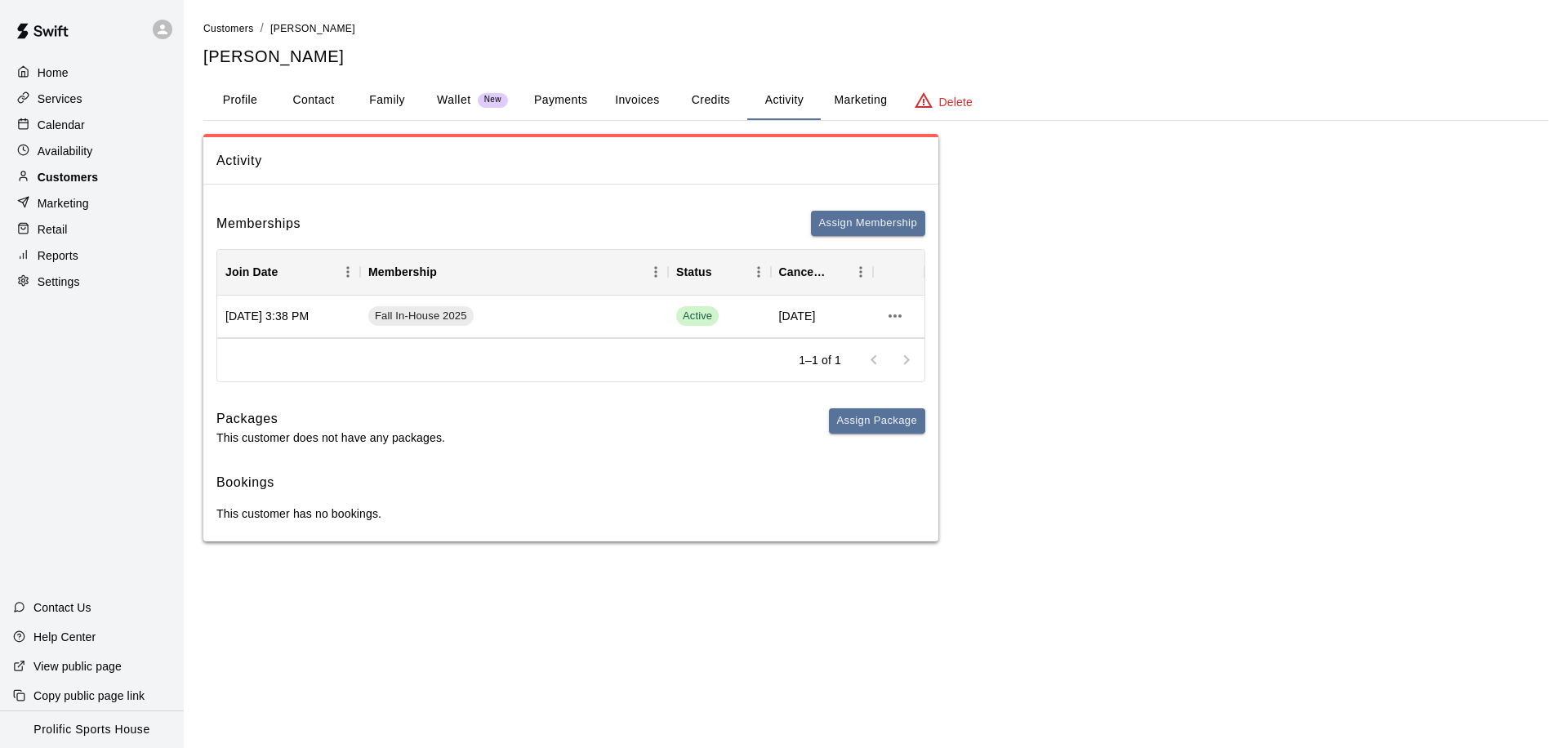
click at [96, 181] on p "Customers" at bounding box center [68, 177] width 61 height 17
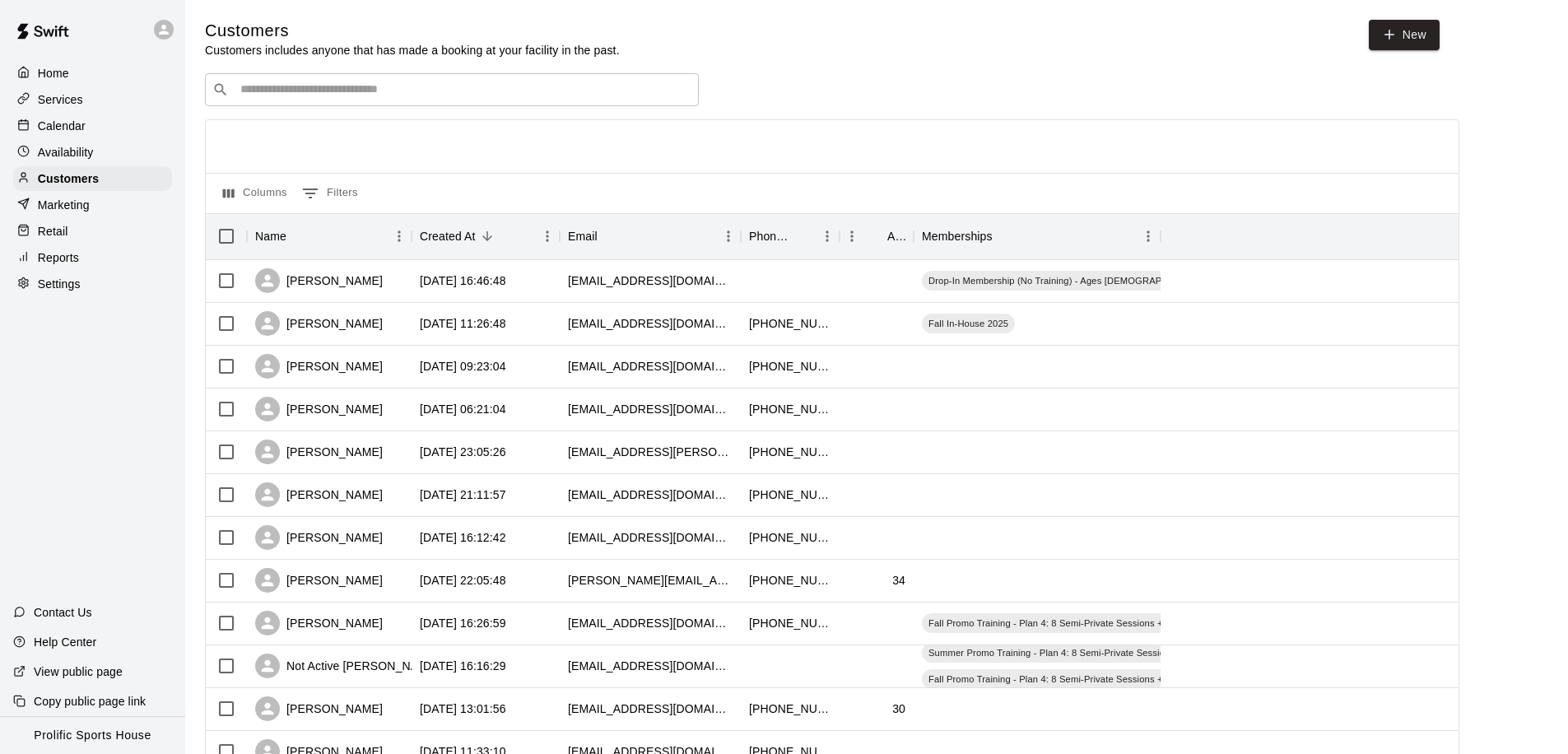
click at [358, 98] on div "​ ​" at bounding box center [451, 89] width 494 height 33
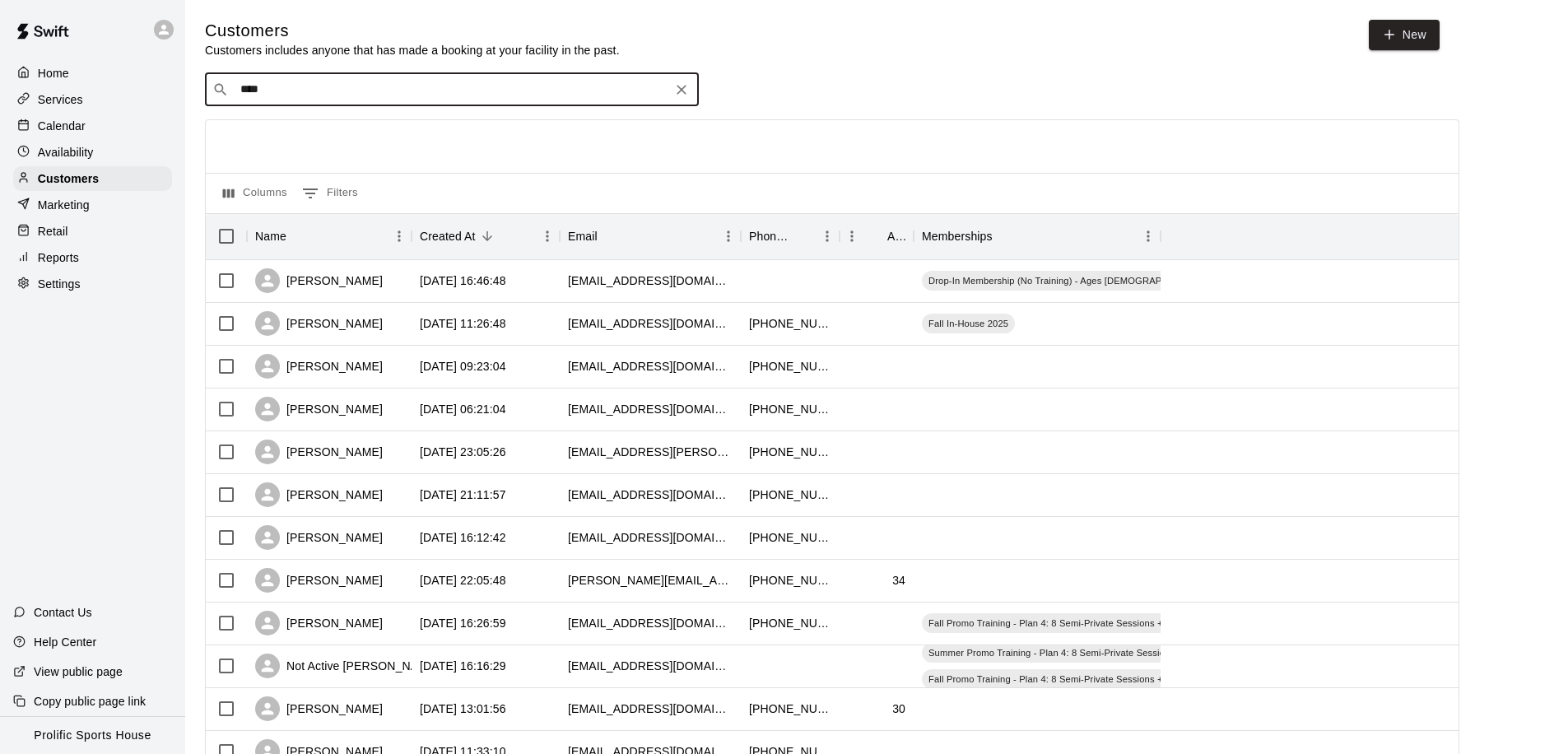
type input "*****"
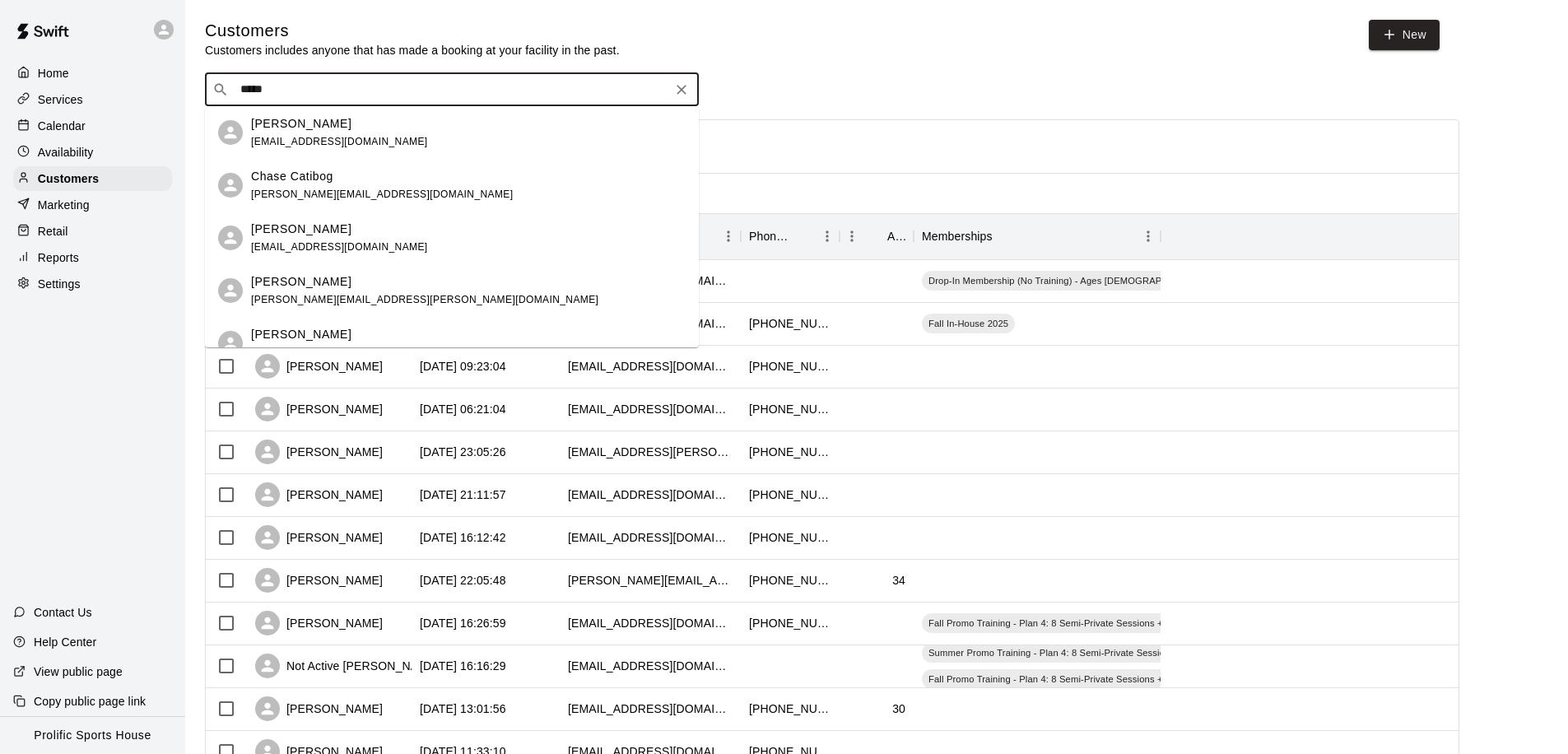
click at [271, 147] on div "Chase Darichuk bdcc111@gmail.com" at bounding box center [339, 133] width 177 height 36
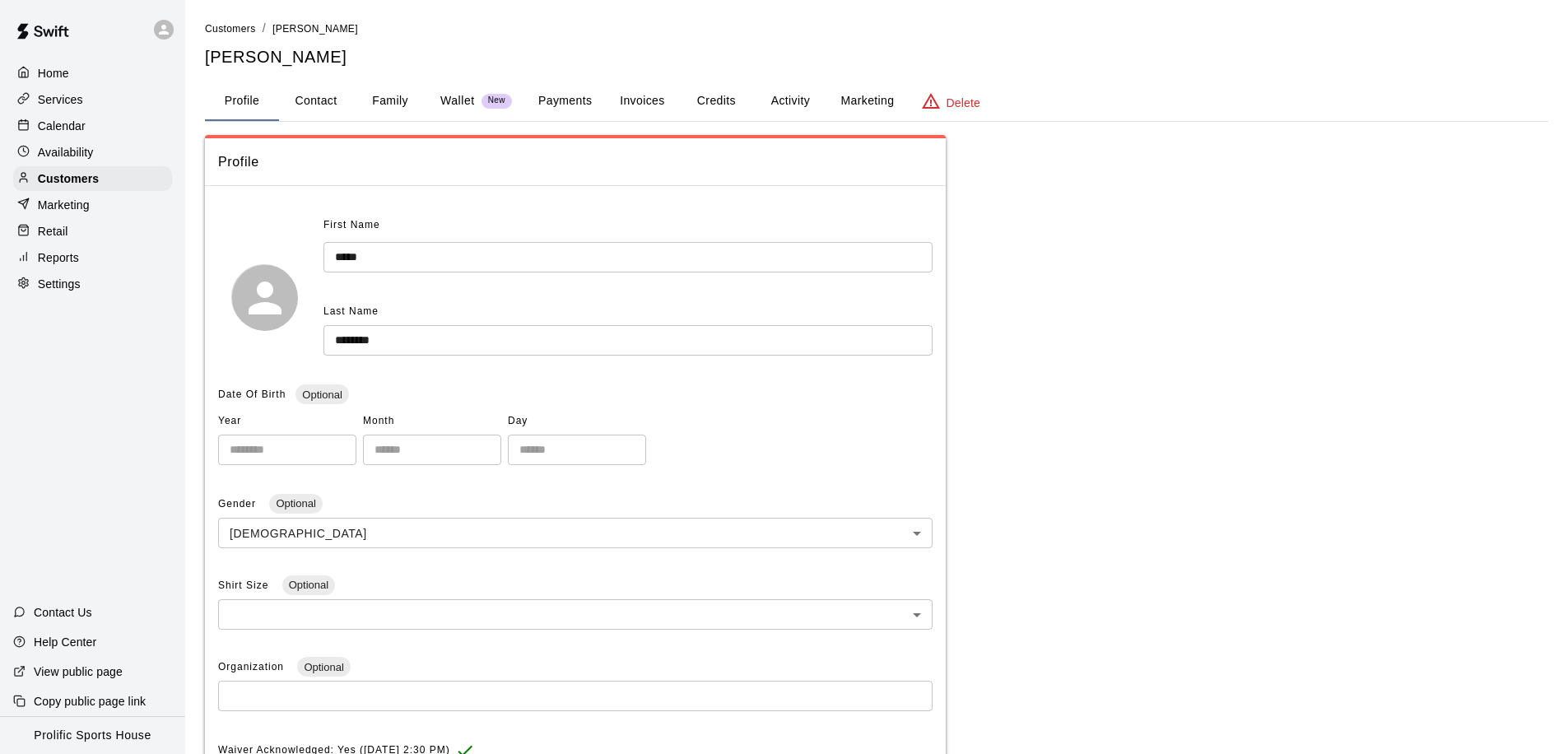
click at [790, 102] on button "Activity" at bounding box center [789, 101] width 74 height 40
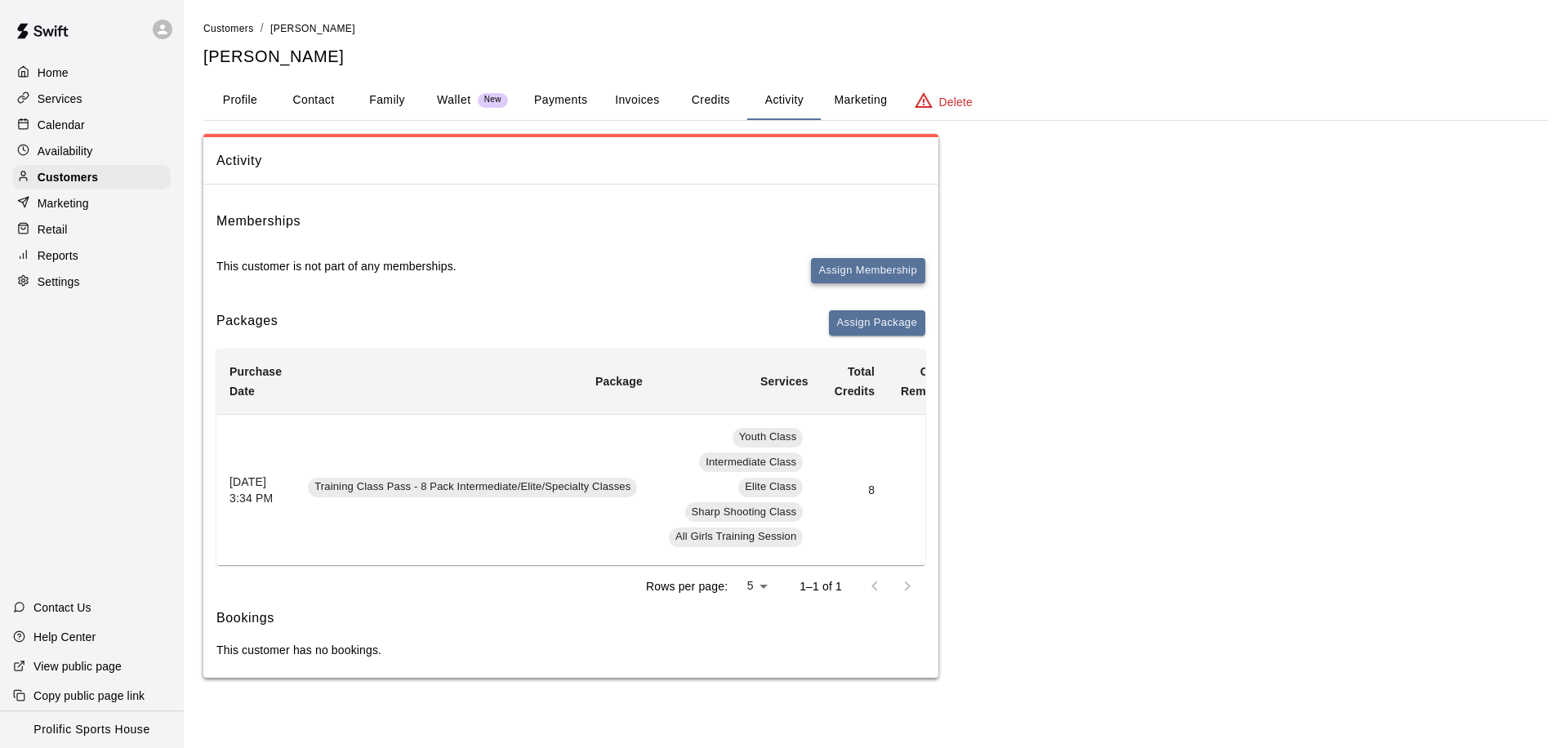
click at [842, 265] on button "Assign Membership" at bounding box center [868, 271] width 114 height 26
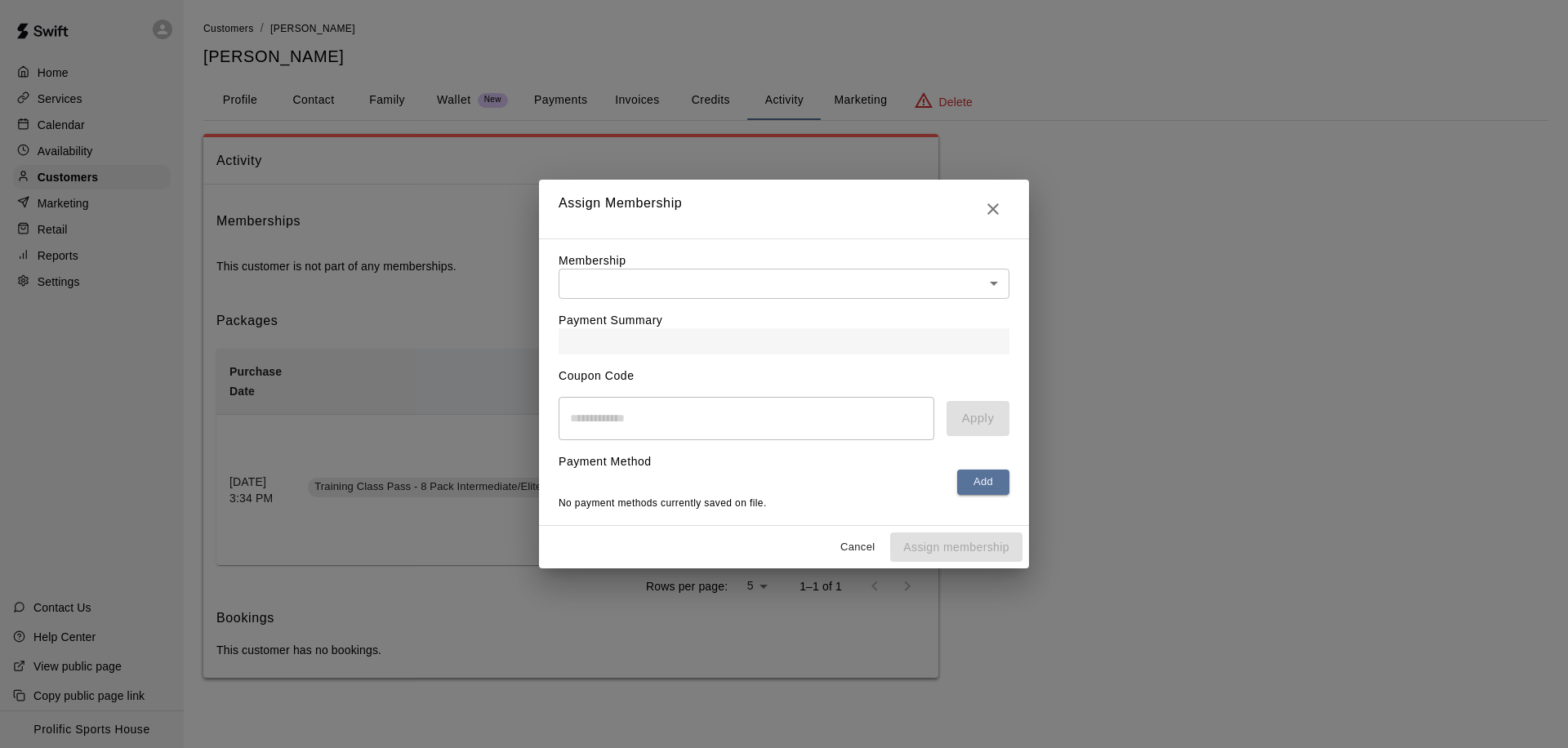
click at [792, 274] on body "Home Services Calendar Availability Customers Marketing Retail Reports Settings…" at bounding box center [784, 355] width 1568 height 711
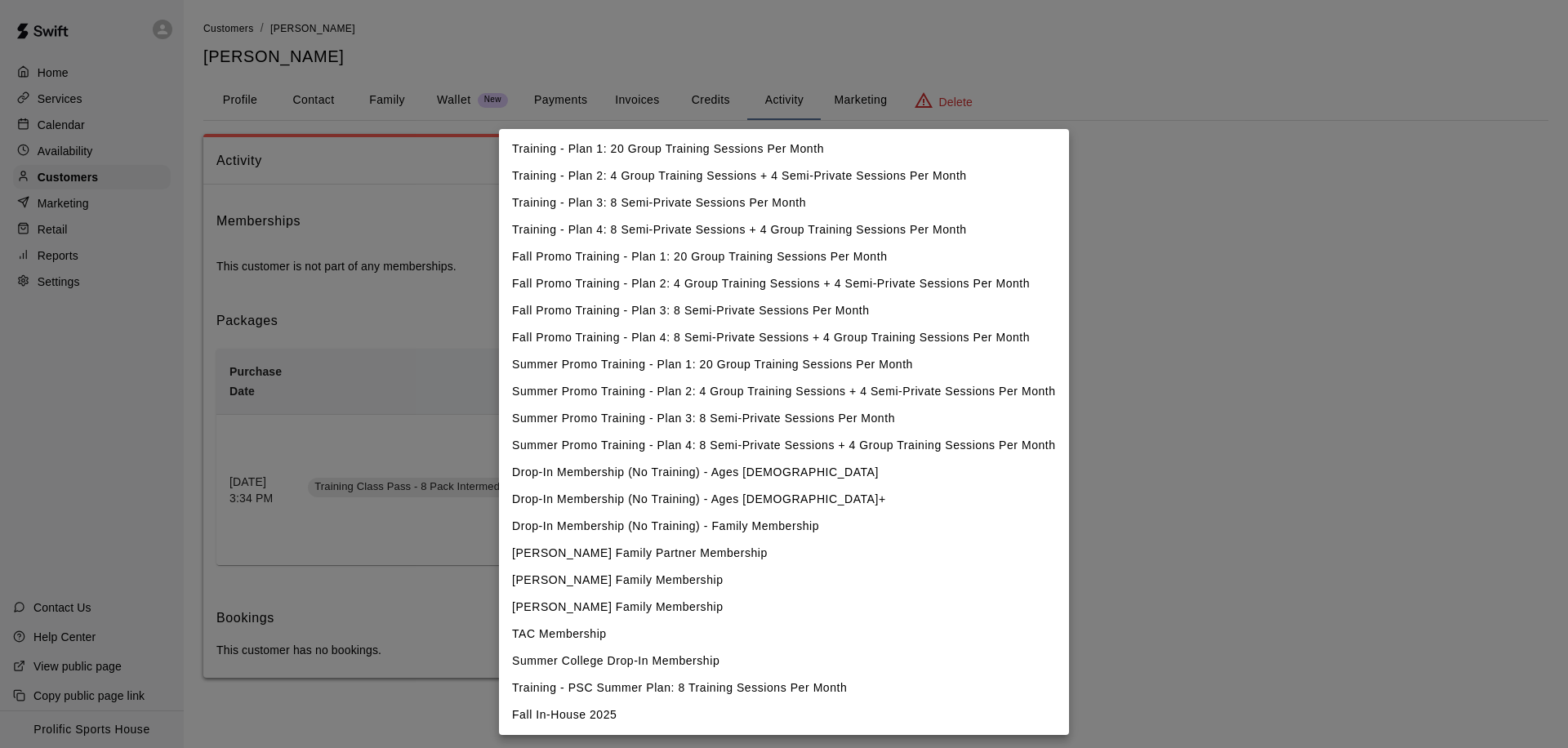
click at [546, 720] on li "Fall In-House 2025" at bounding box center [784, 715] width 570 height 27
type input "**********"
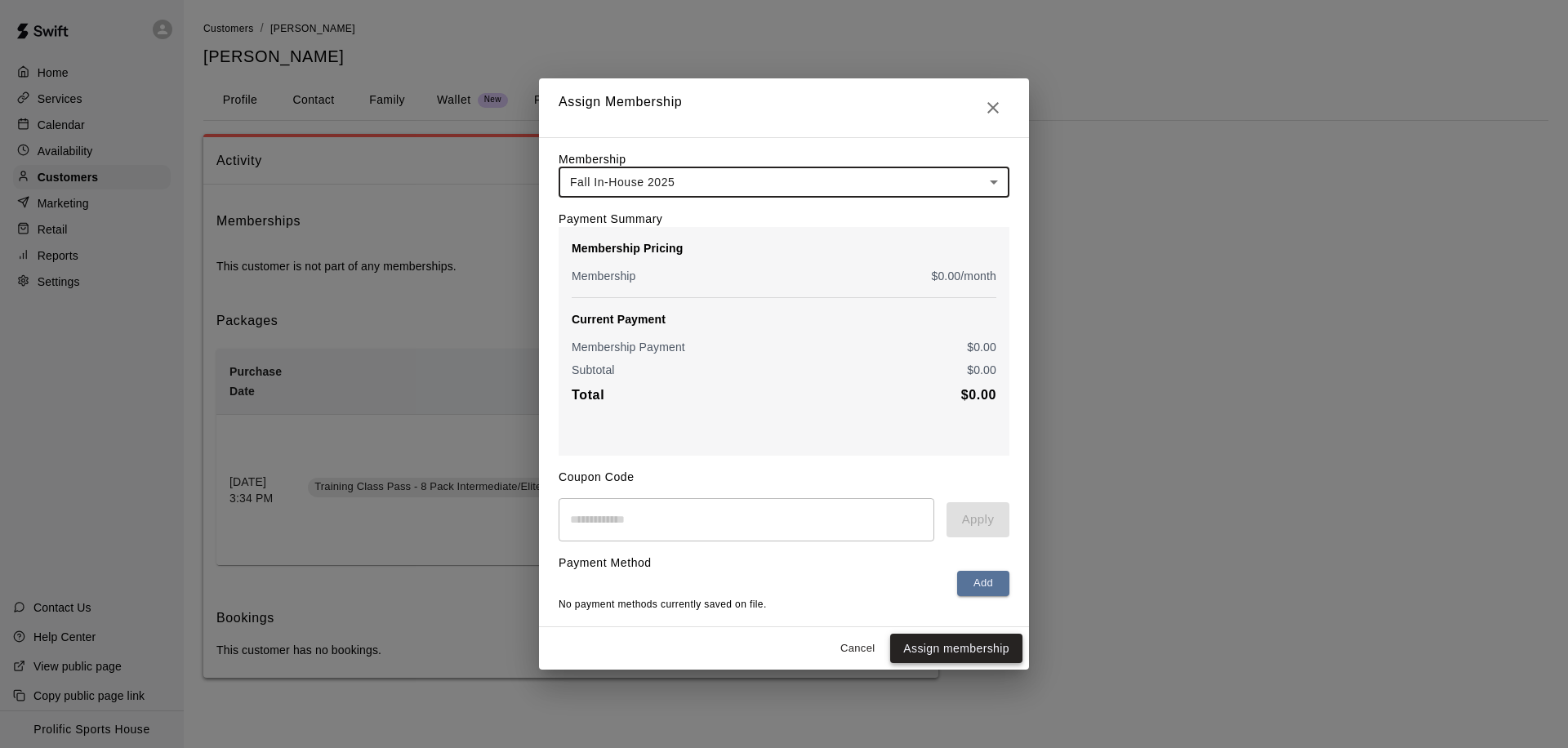
click at [930, 649] on button "Assign membership" at bounding box center [956, 648] width 133 height 30
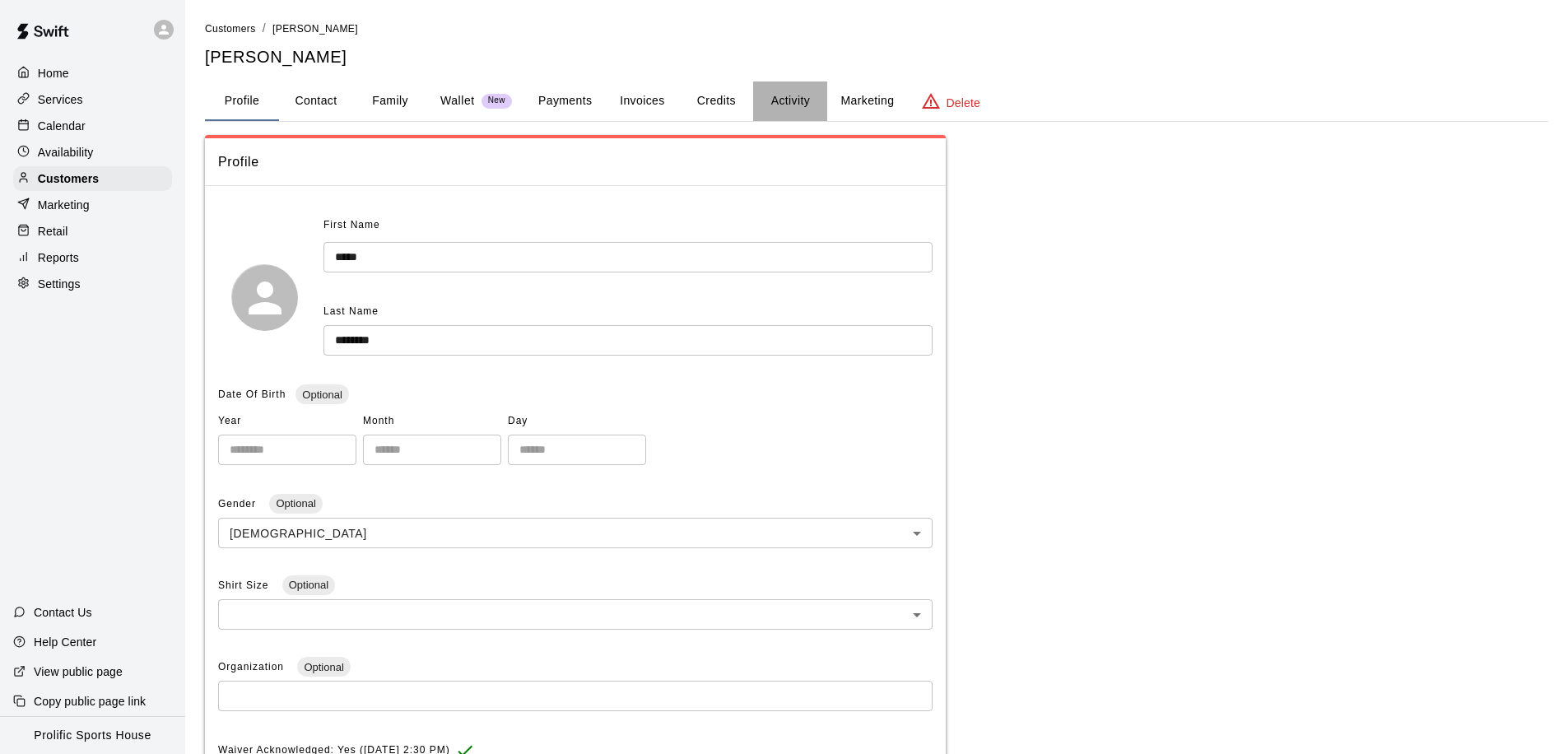
click at [782, 106] on button "Activity" at bounding box center [789, 101] width 74 height 40
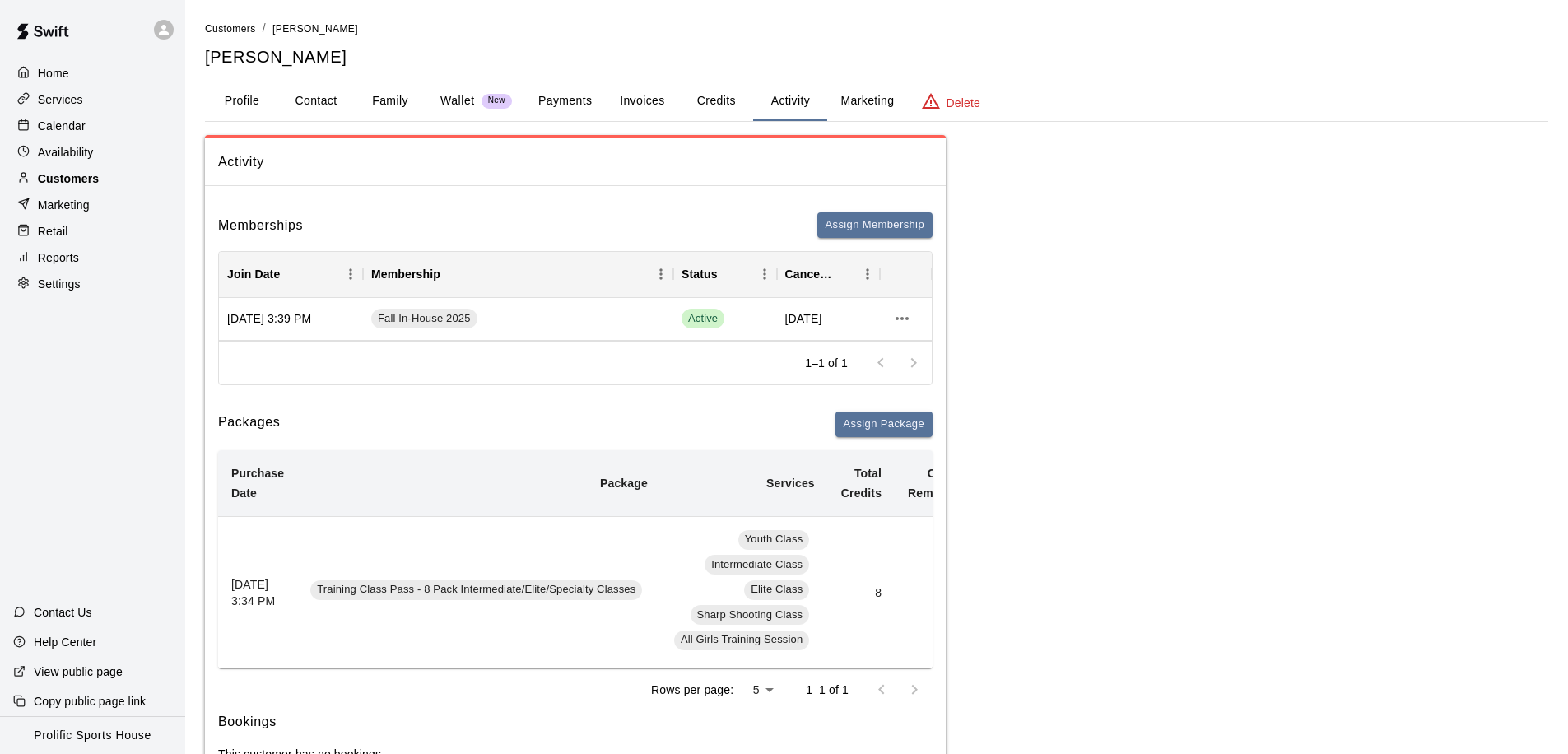
click at [98, 178] on p "Customers" at bounding box center [68, 178] width 61 height 17
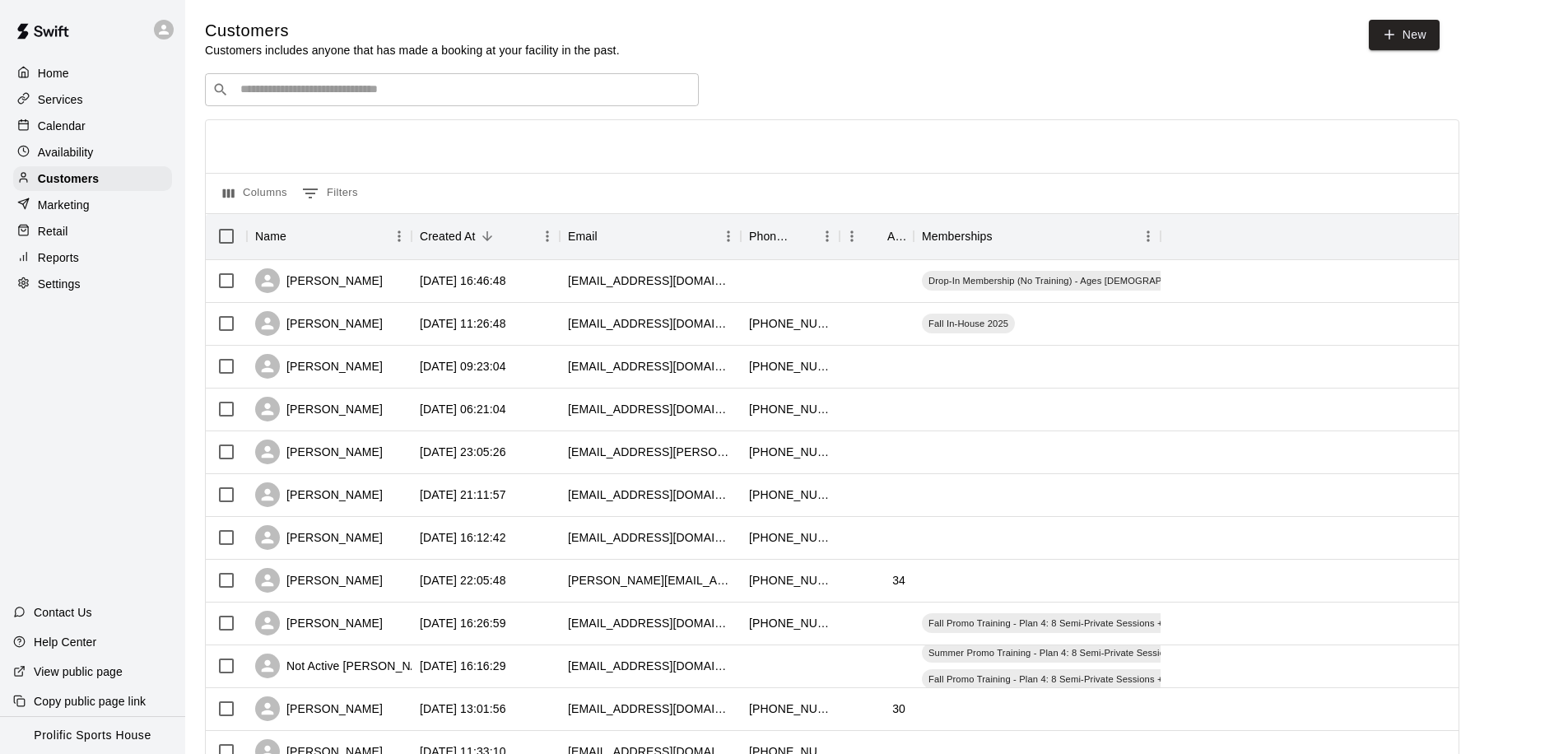
click at [404, 89] on input "Search customers by name or email" at bounding box center [463, 89] width 456 height 17
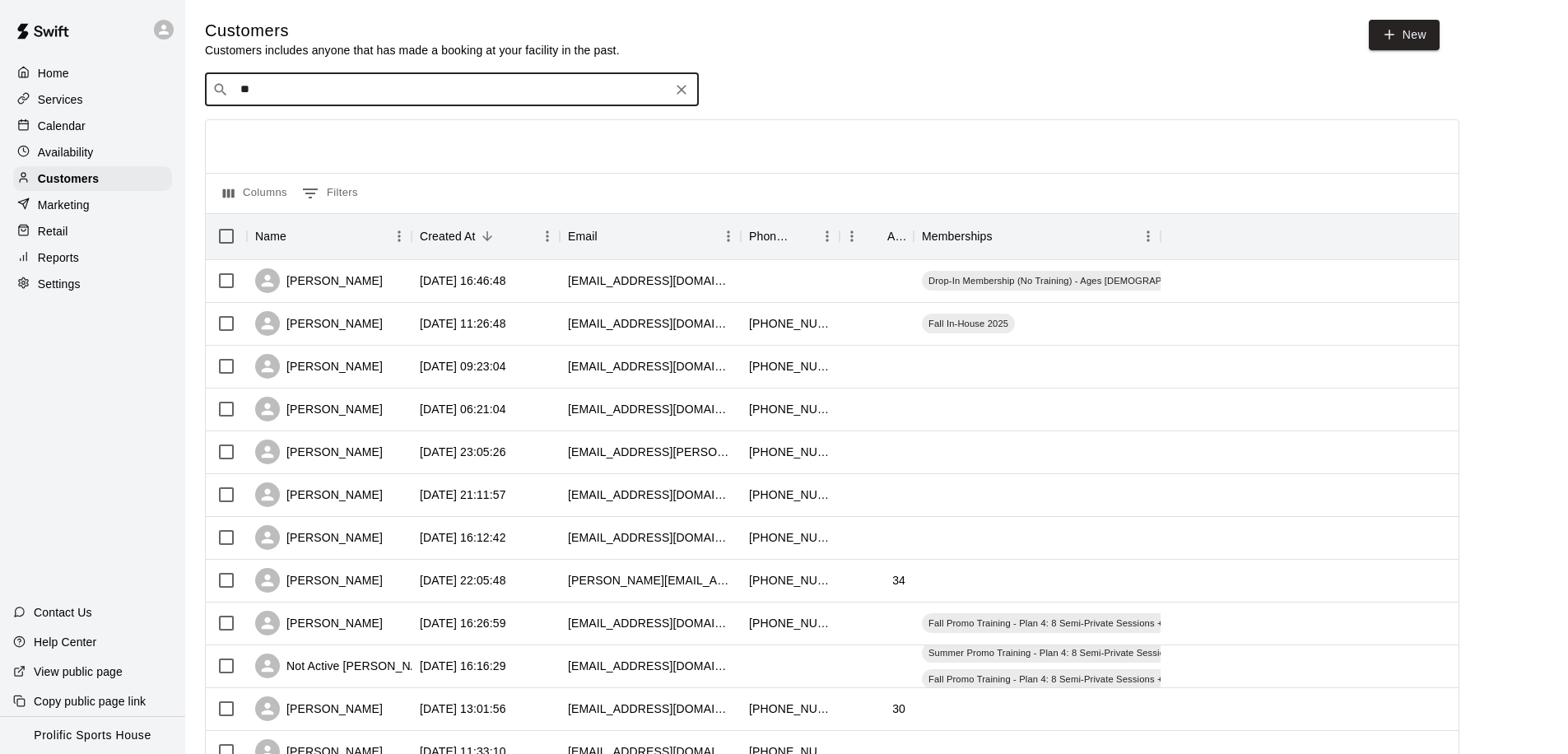
type input "*"
click at [64, 123] on p "Calendar" at bounding box center [61, 126] width 47 height 17
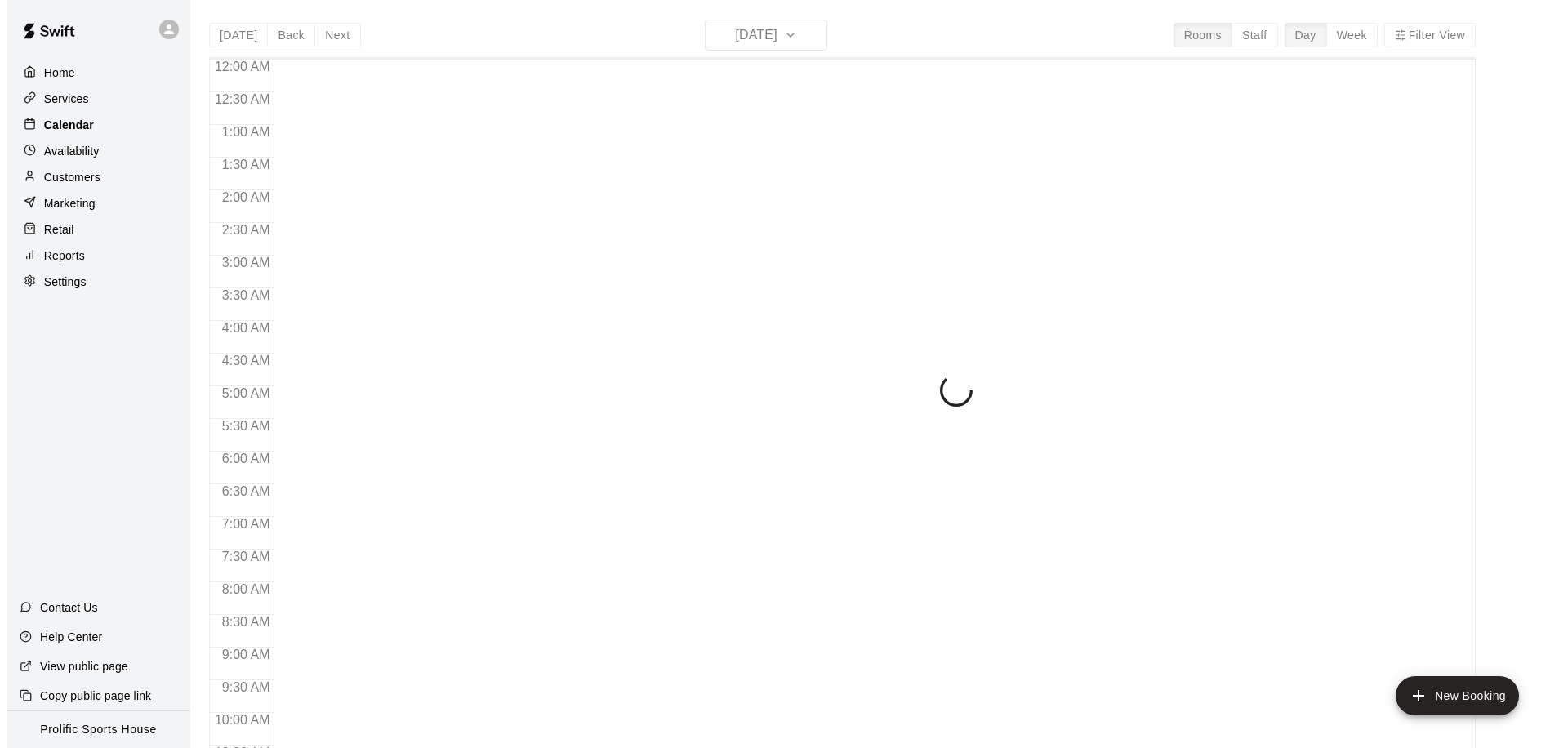
scroll to position [861, 0]
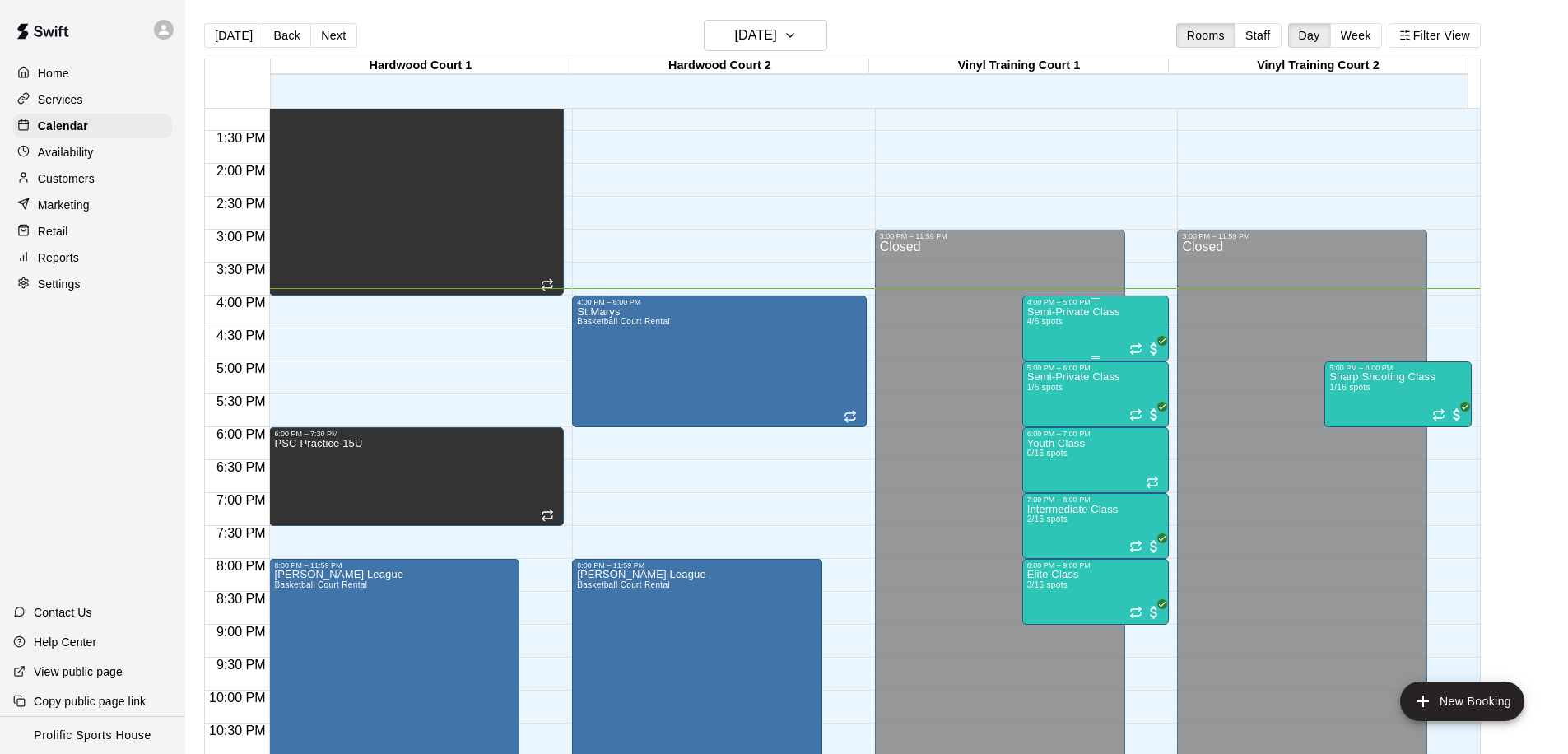
click at [1078, 312] on p "Semi-Private Class" at bounding box center [1073, 312] width 93 height 0
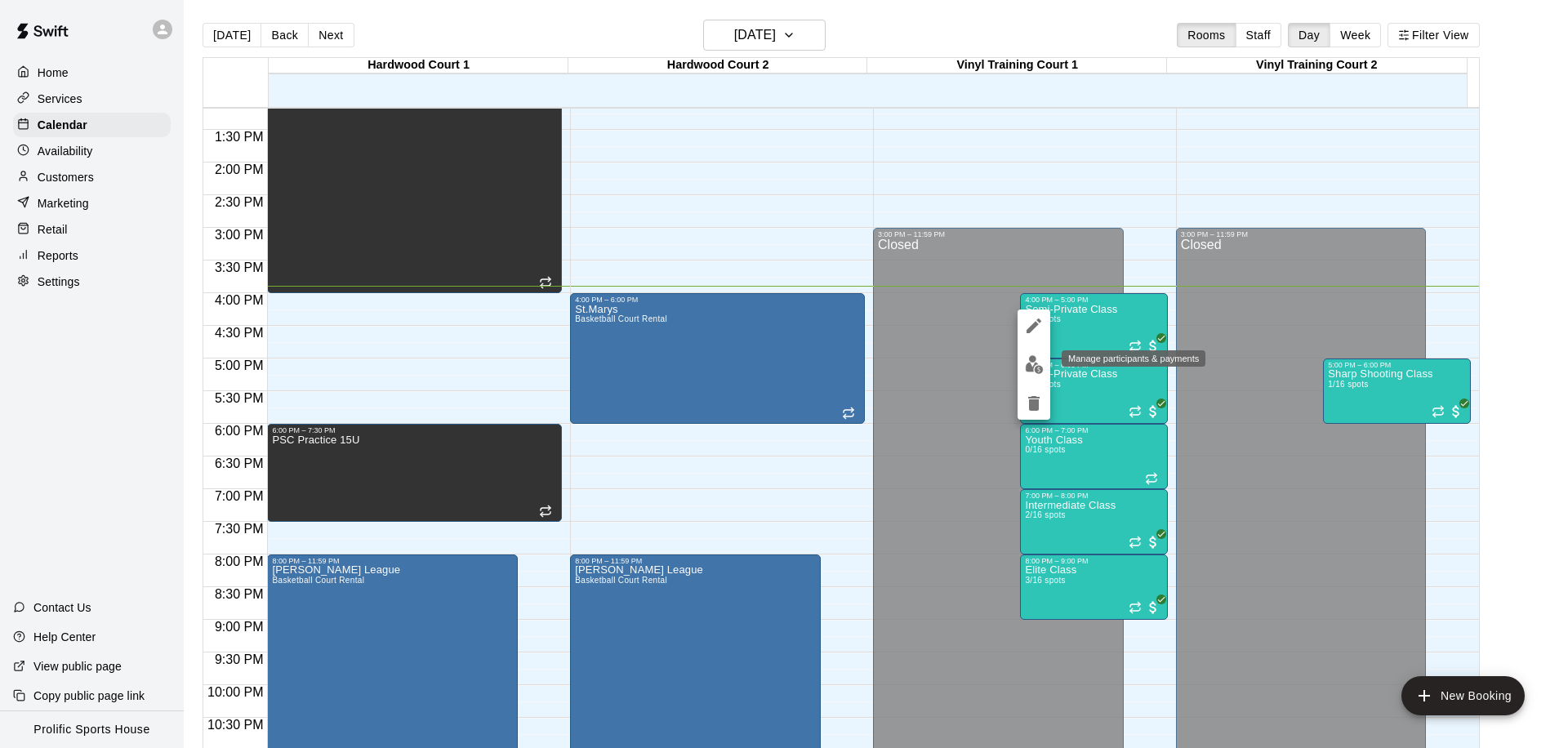
click at [1034, 366] on img "edit" at bounding box center [1034, 364] width 19 height 19
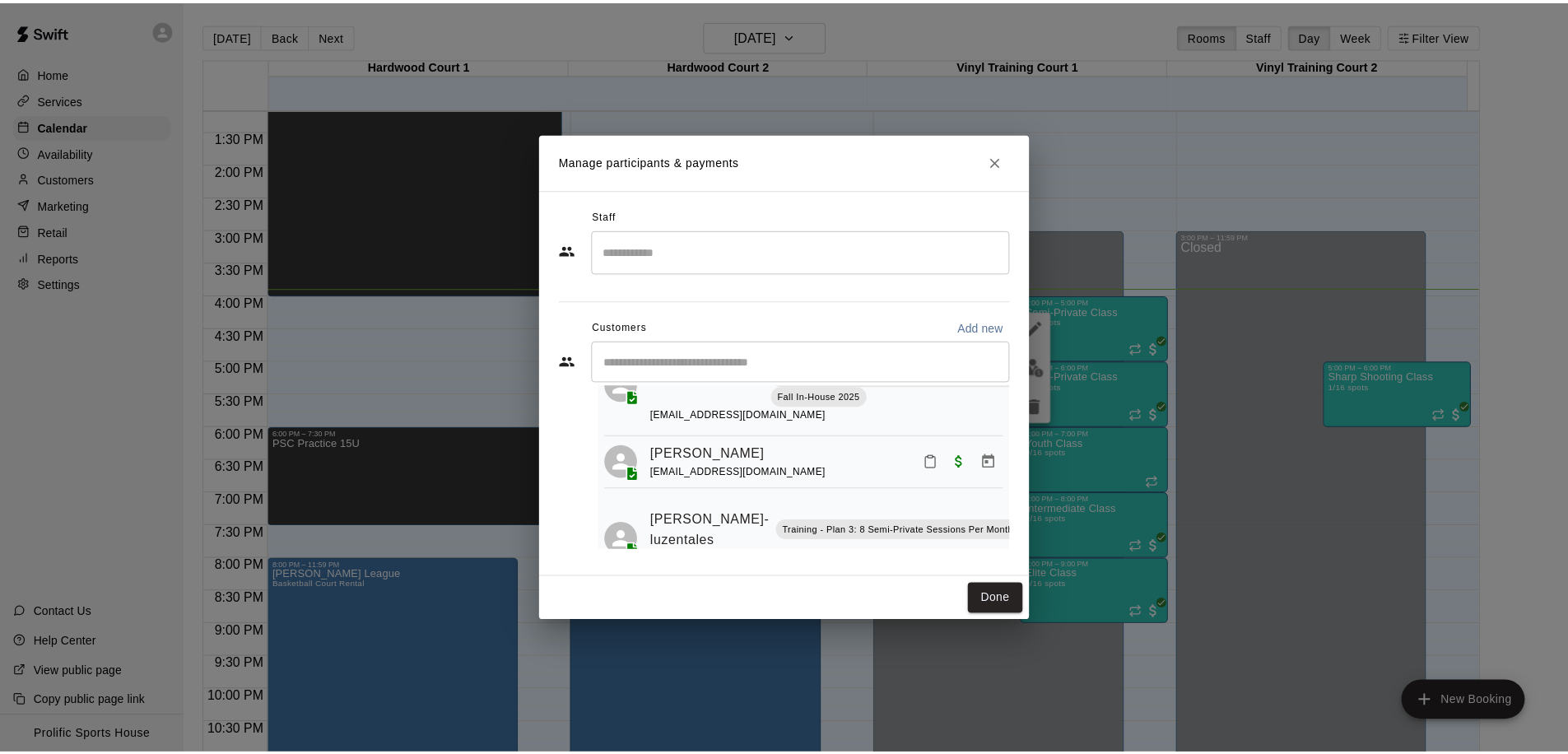
scroll to position [78, 0]
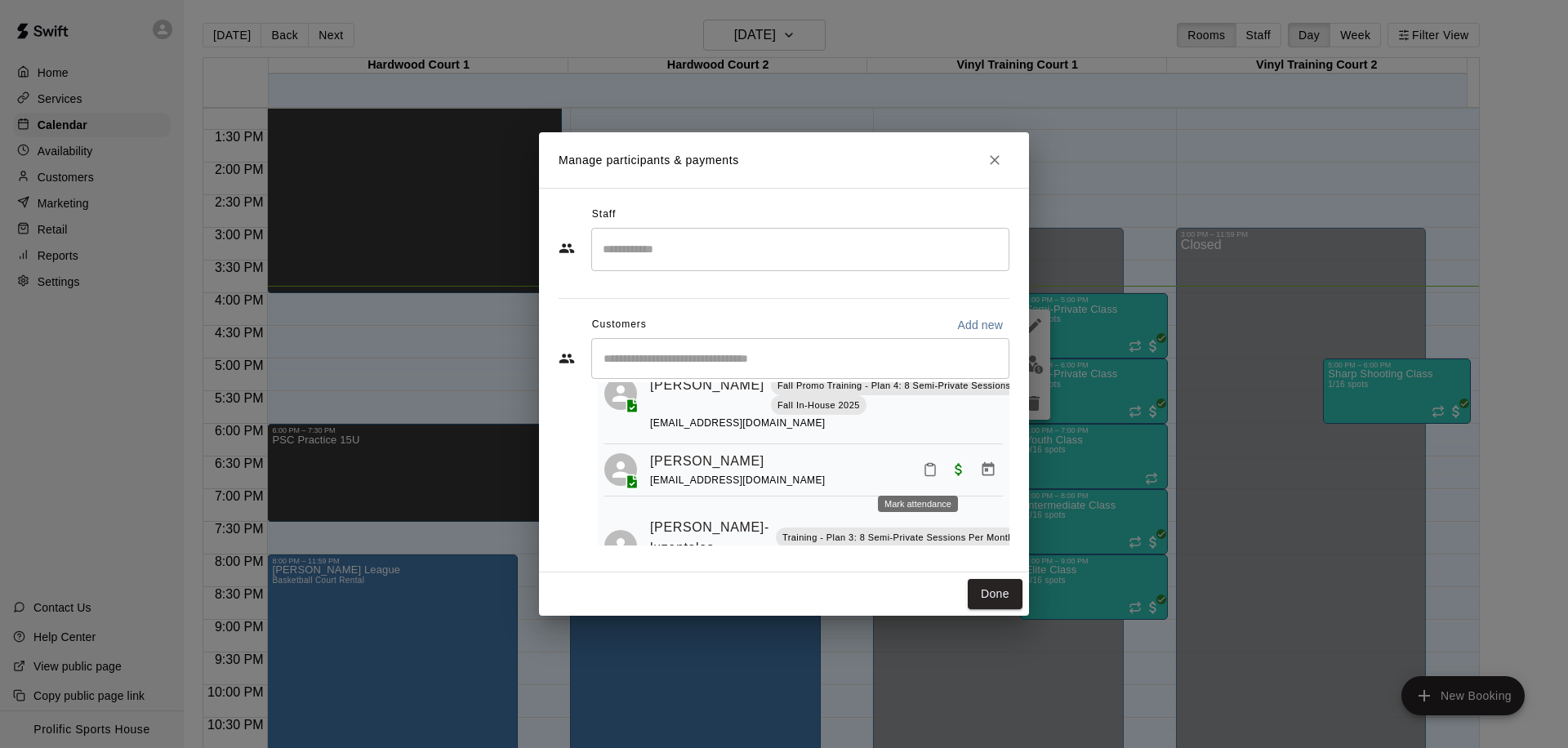
click at [916, 472] on button "Mark attendance" at bounding box center [930, 469] width 27 height 27
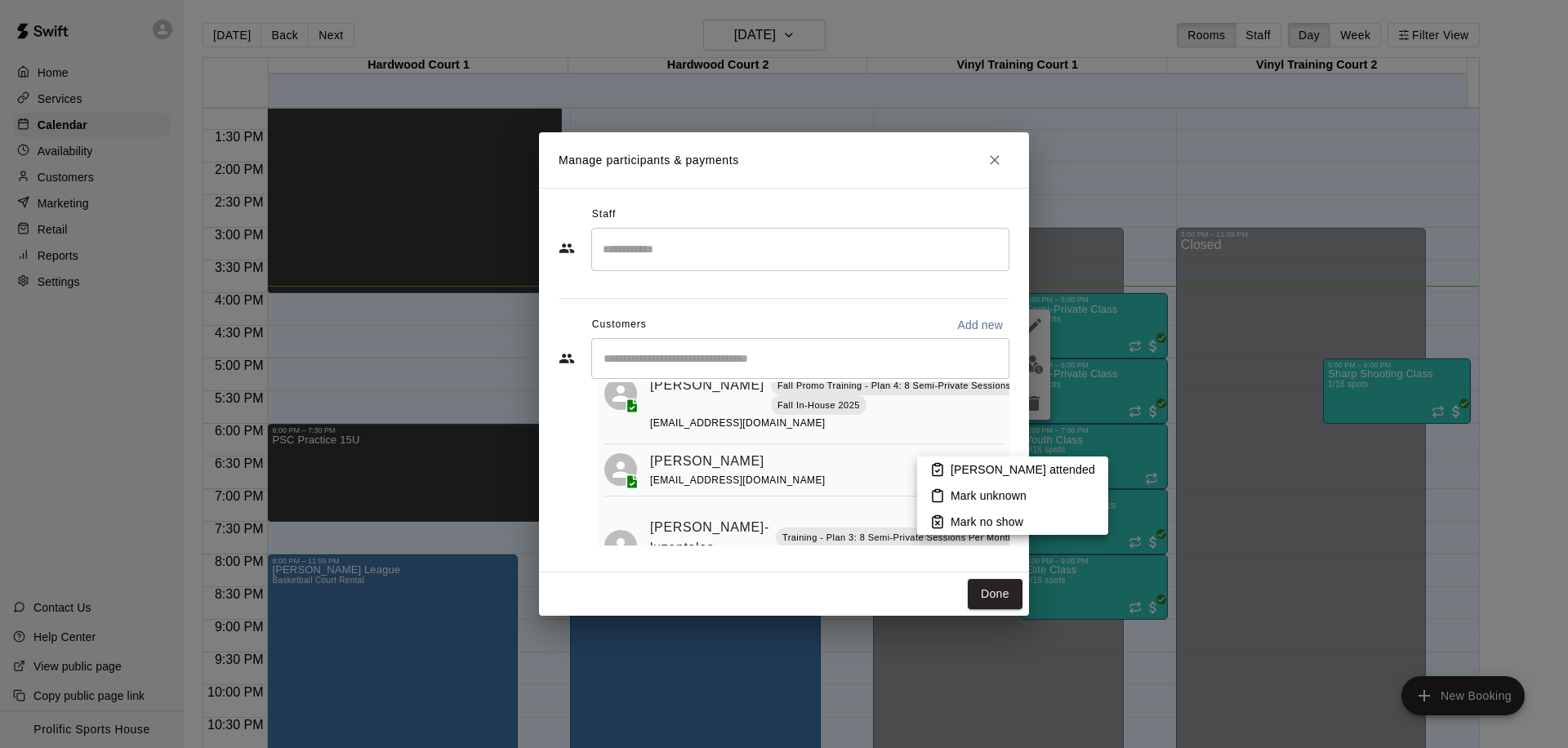
click at [962, 471] on p "[PERSON_NAME] attended" at bounding box center [1022, 469] width 144 height 17
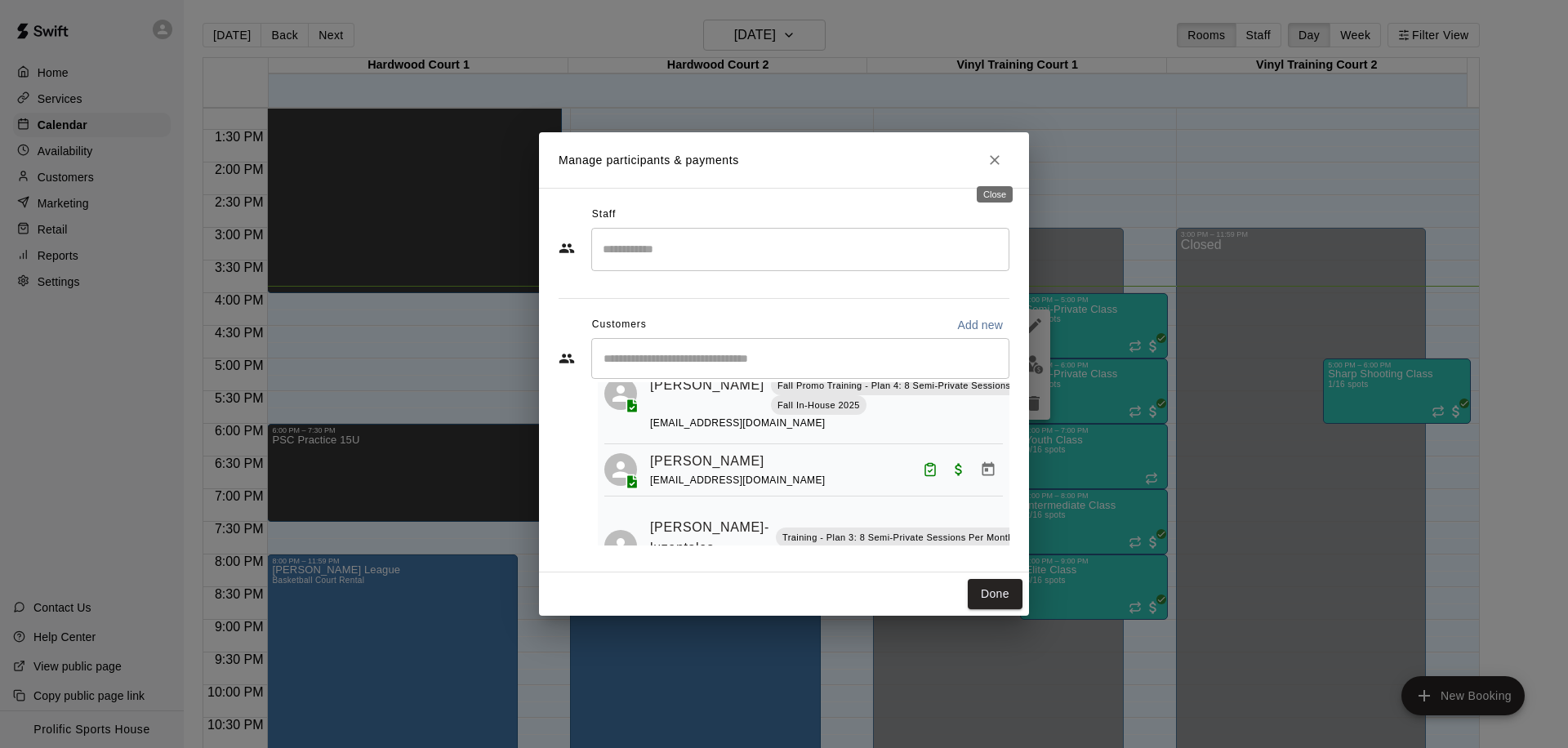
click at [998, 154] on icon "Close" at bounding box center [995, 160] width 17 height 17
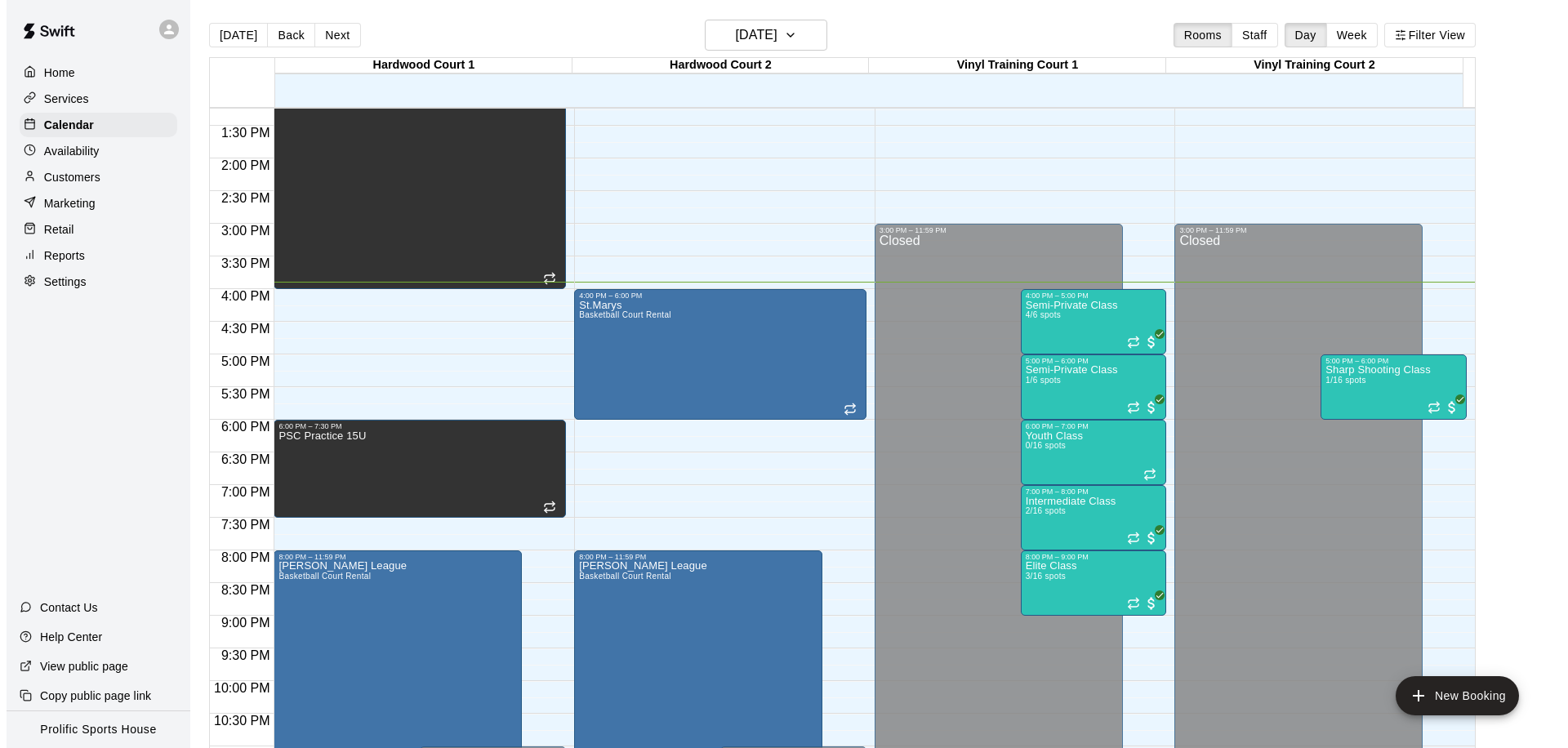
scroll to position [867, 0]
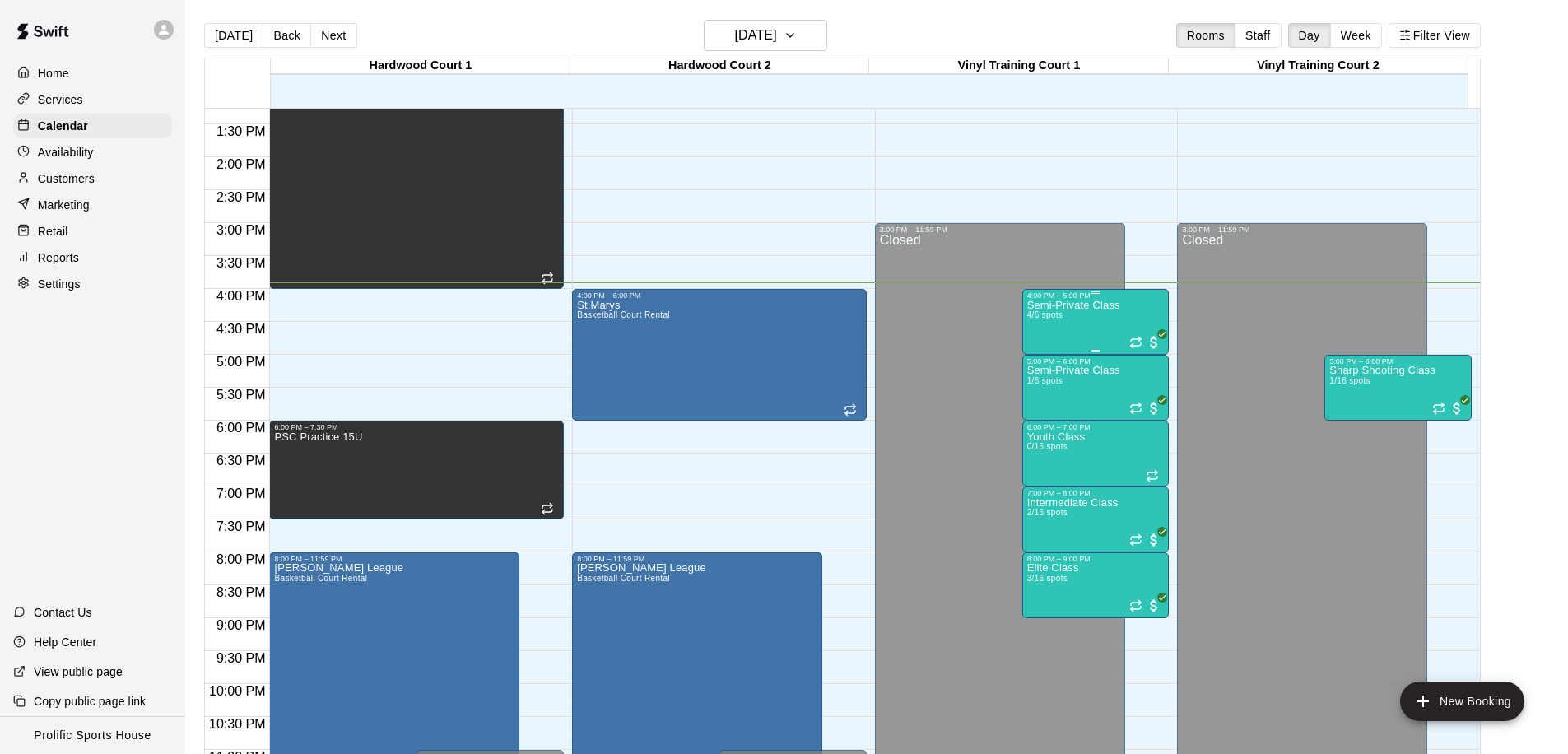
click at [1081, 329] on div "Semi-Private Class 4/6 spots" at bounding box center [1073, 677] width 93 height 754
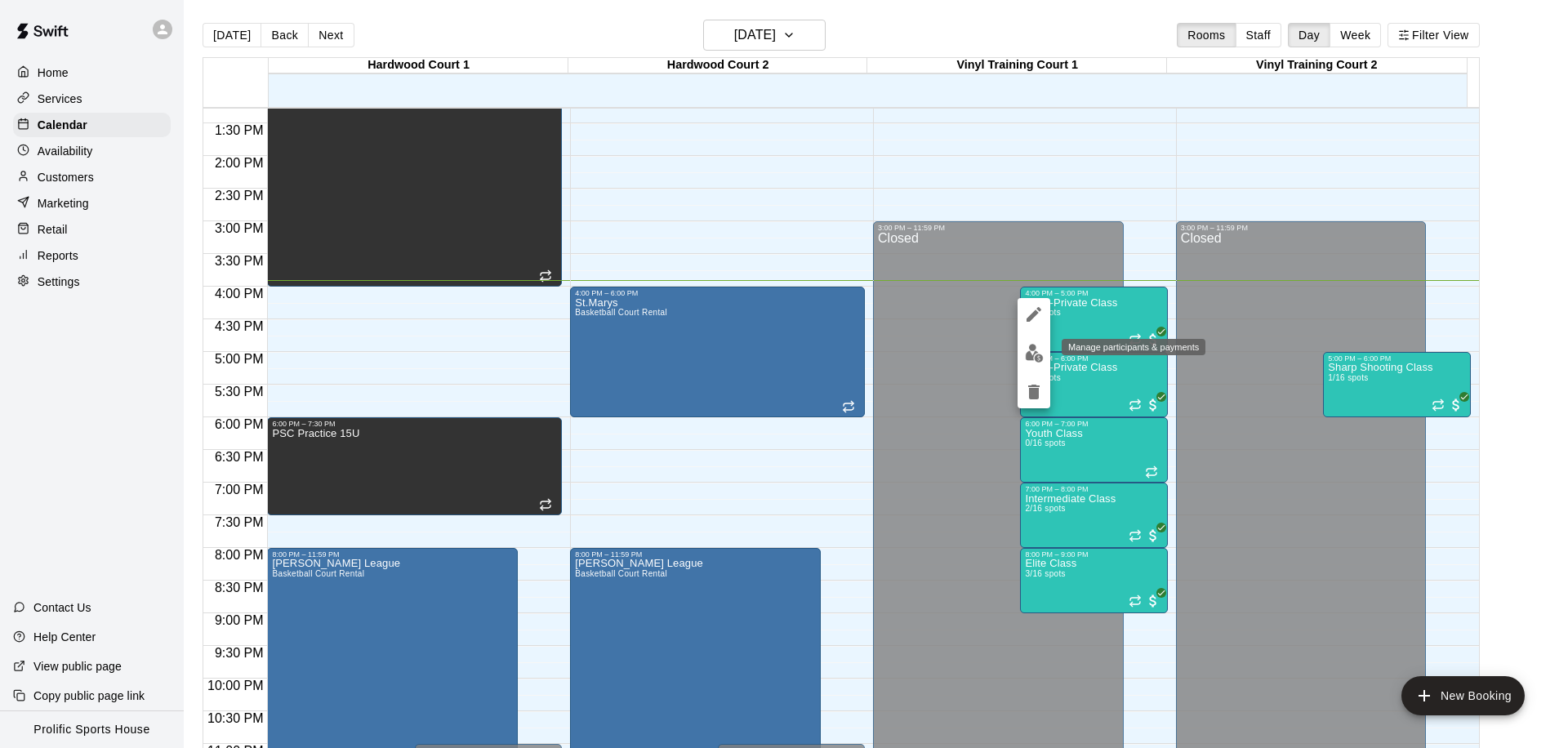
click at [1031, 359] on img "edit" at bounding box center [1034, 352] width 19 height 19
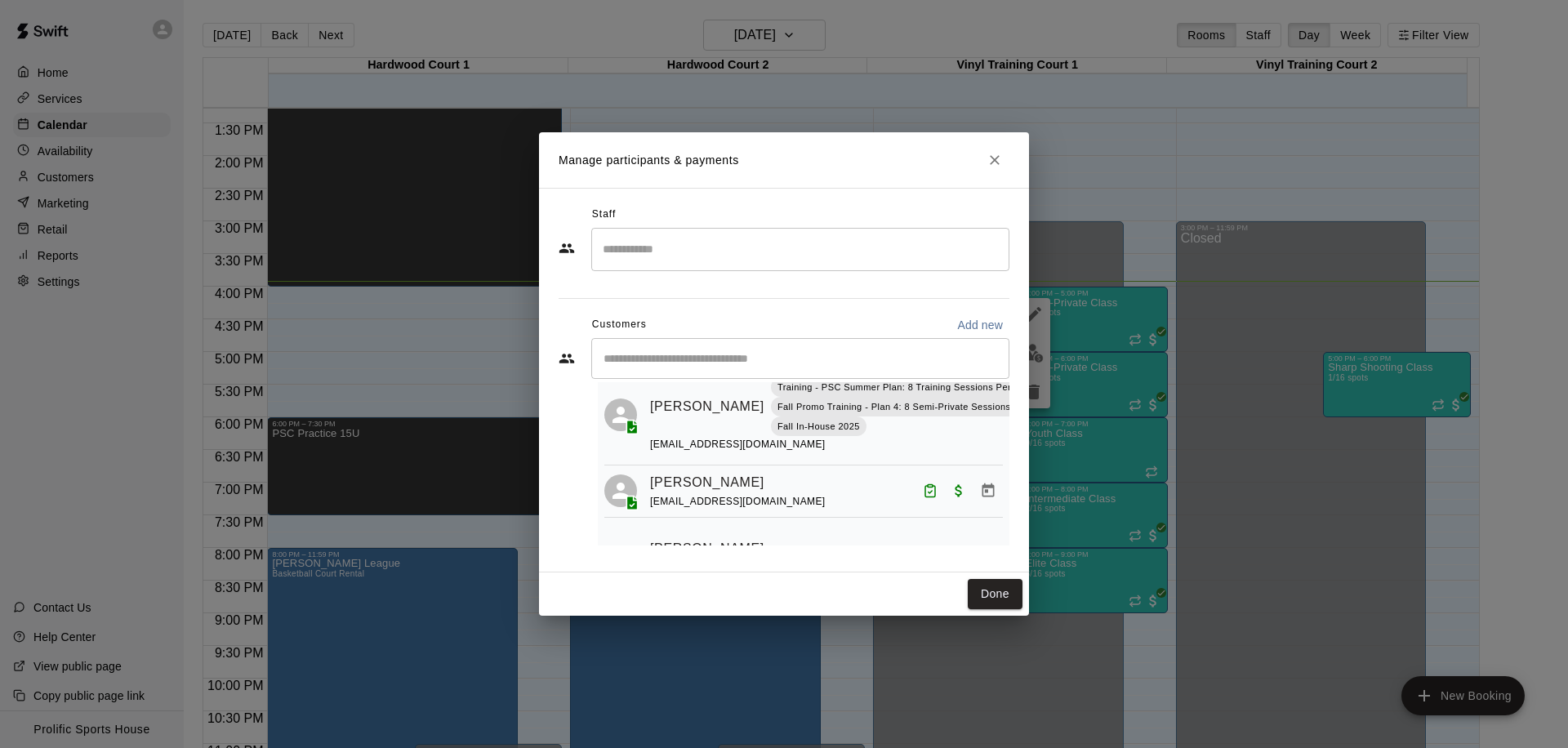
scroll to position [0, 0]
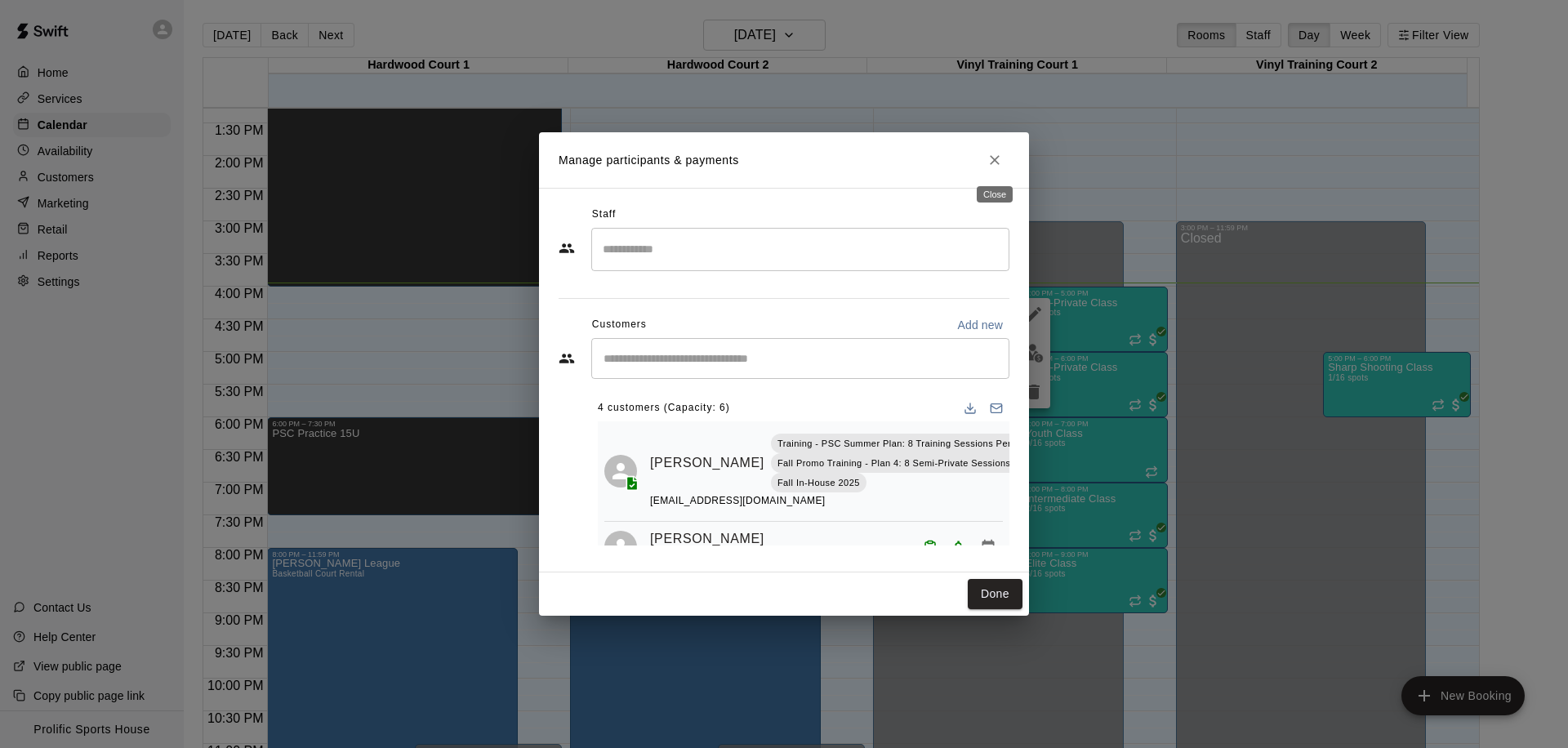
click at [999, 160] on icon "Close" at bounding box center [995, 160] width 17 height 17
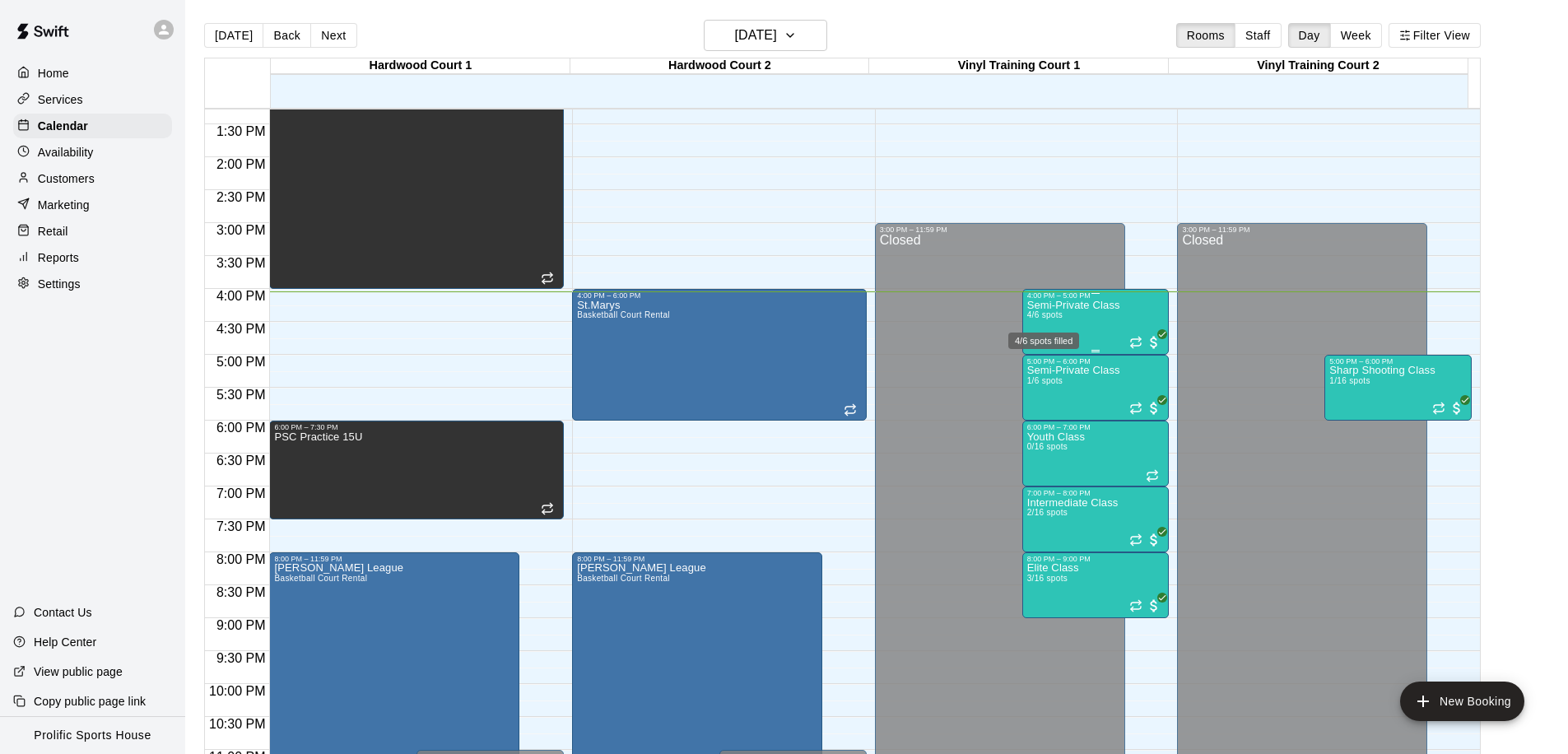
click at [1060, 313] on span "4/6 spots" at bounding box center [1045, 315] width 37 height 9
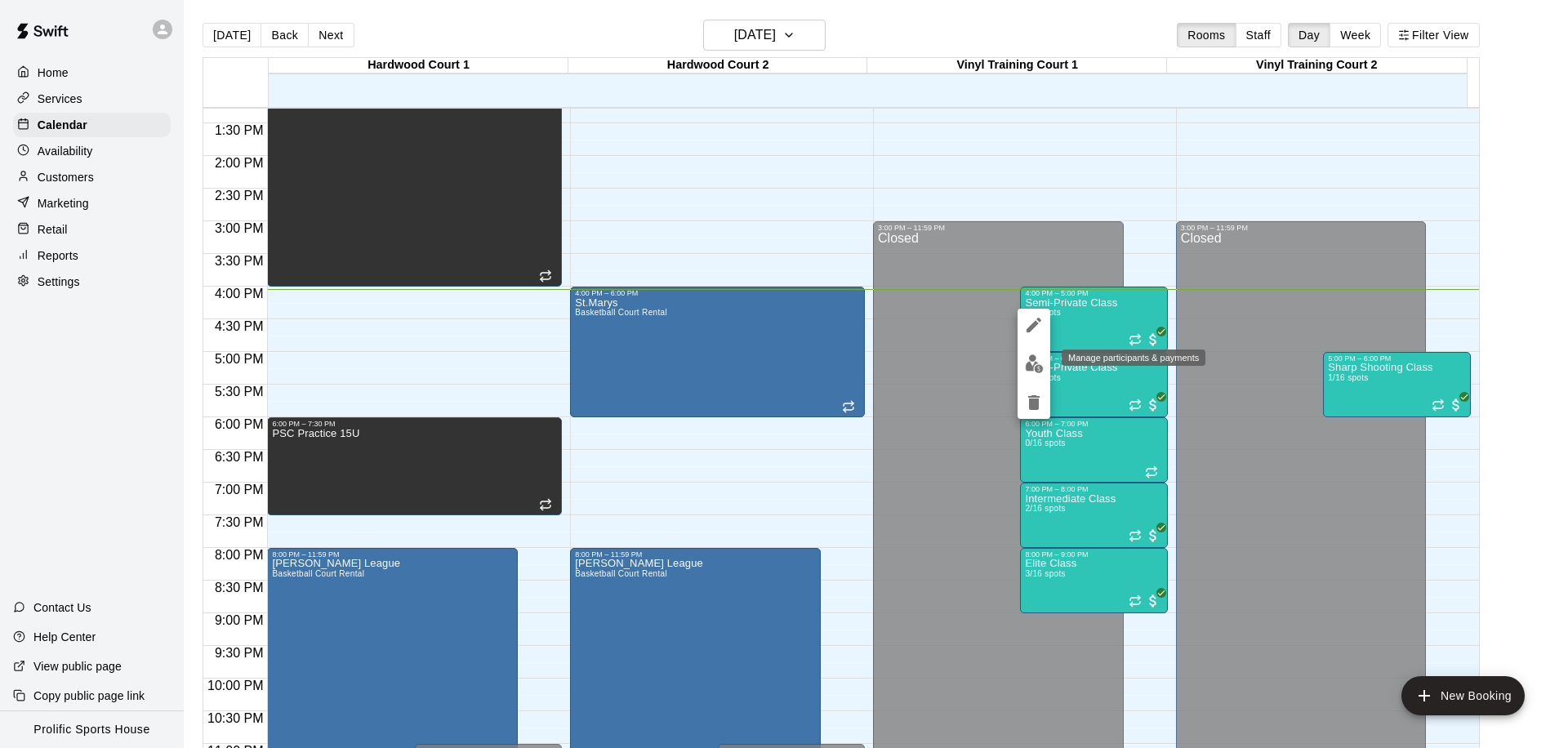
click at [1025, 371] on img "edit" at bounding box center [1034, 363] width 19 height 19
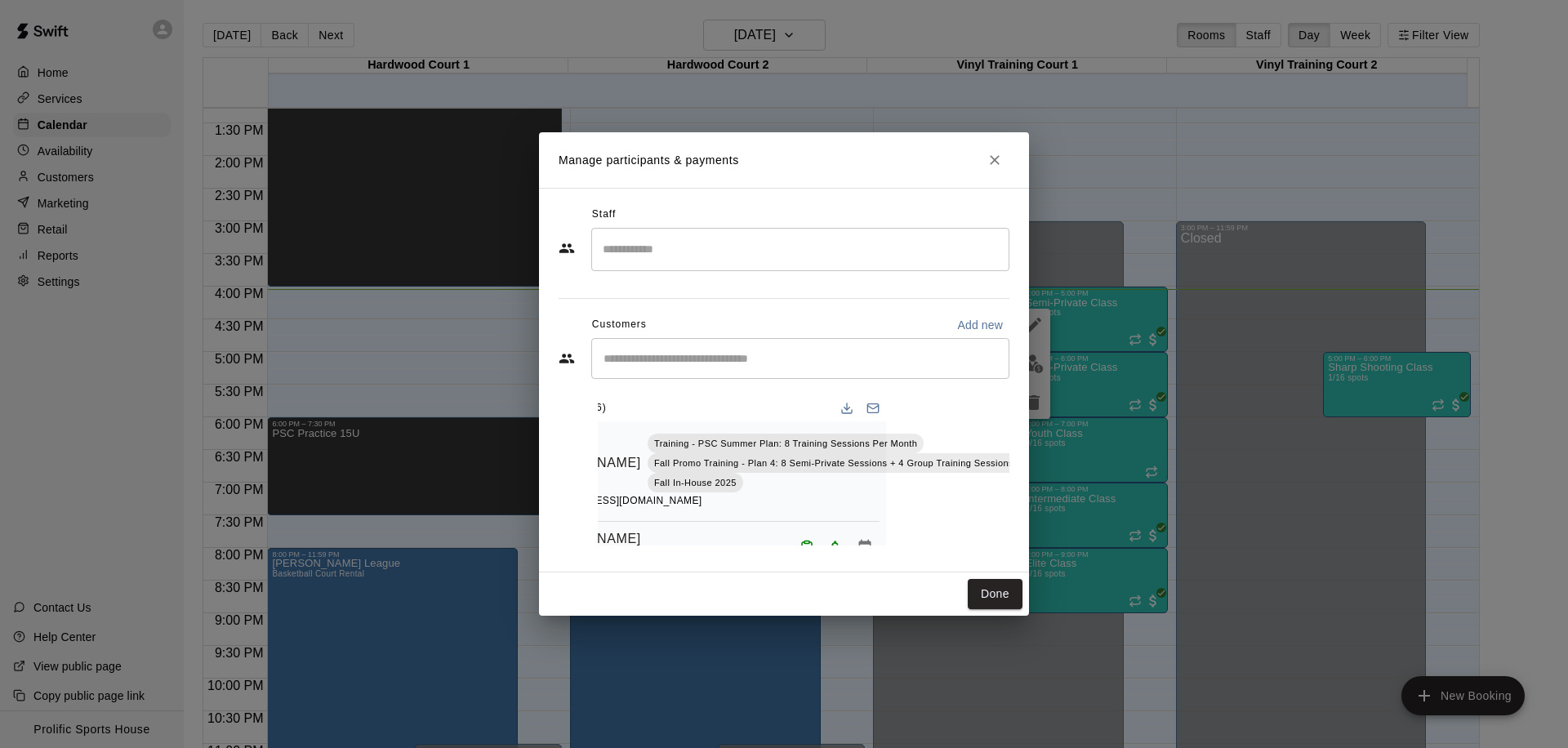
scroll to position [0, 155]
click at [1042, 438] on icon "Mark attendance" at bounding box center [1049, 442] width 15 height 15
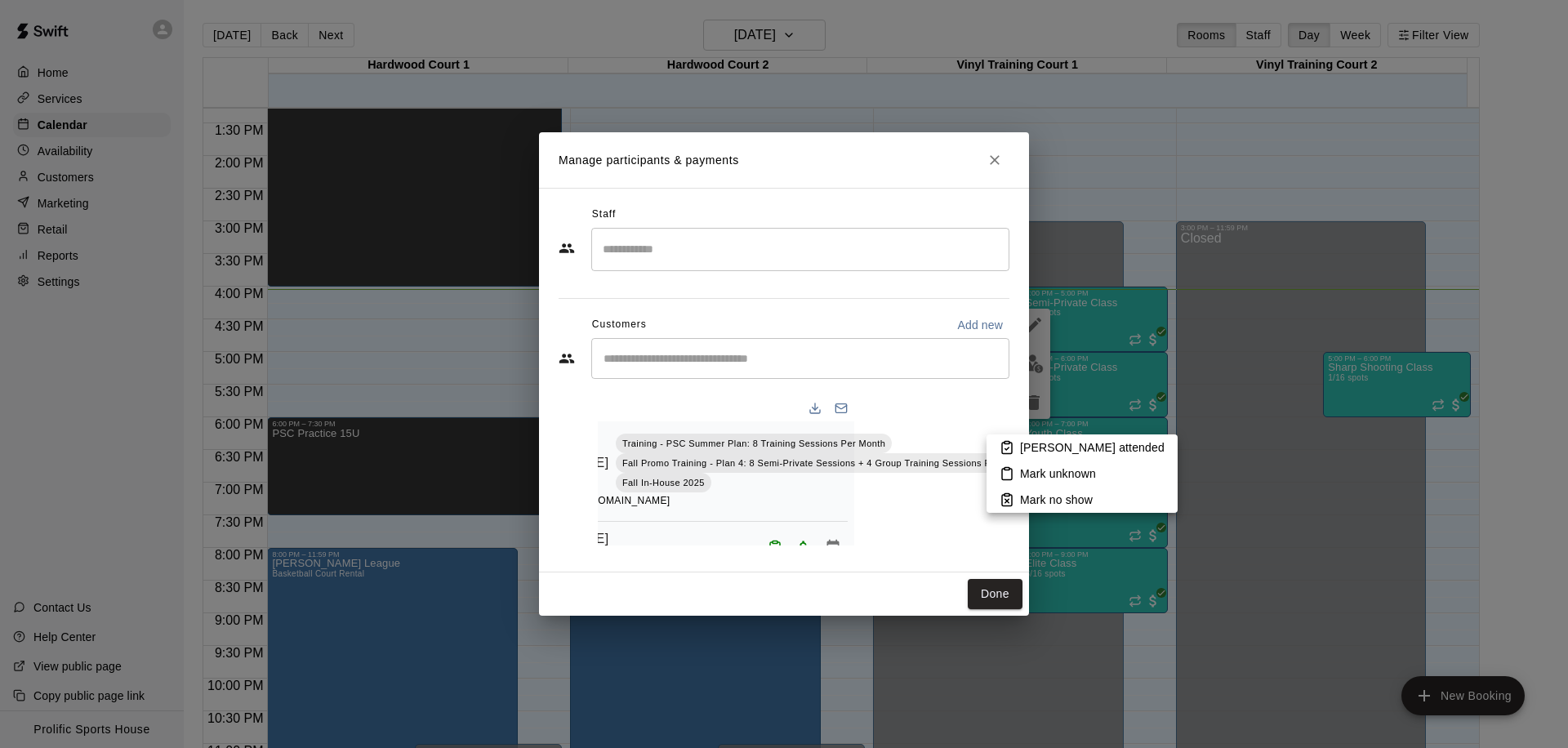
click at [1026, 449] on p "[PERSON_NAME] attended" at bounding box center [1092, 448] width 144 height 17
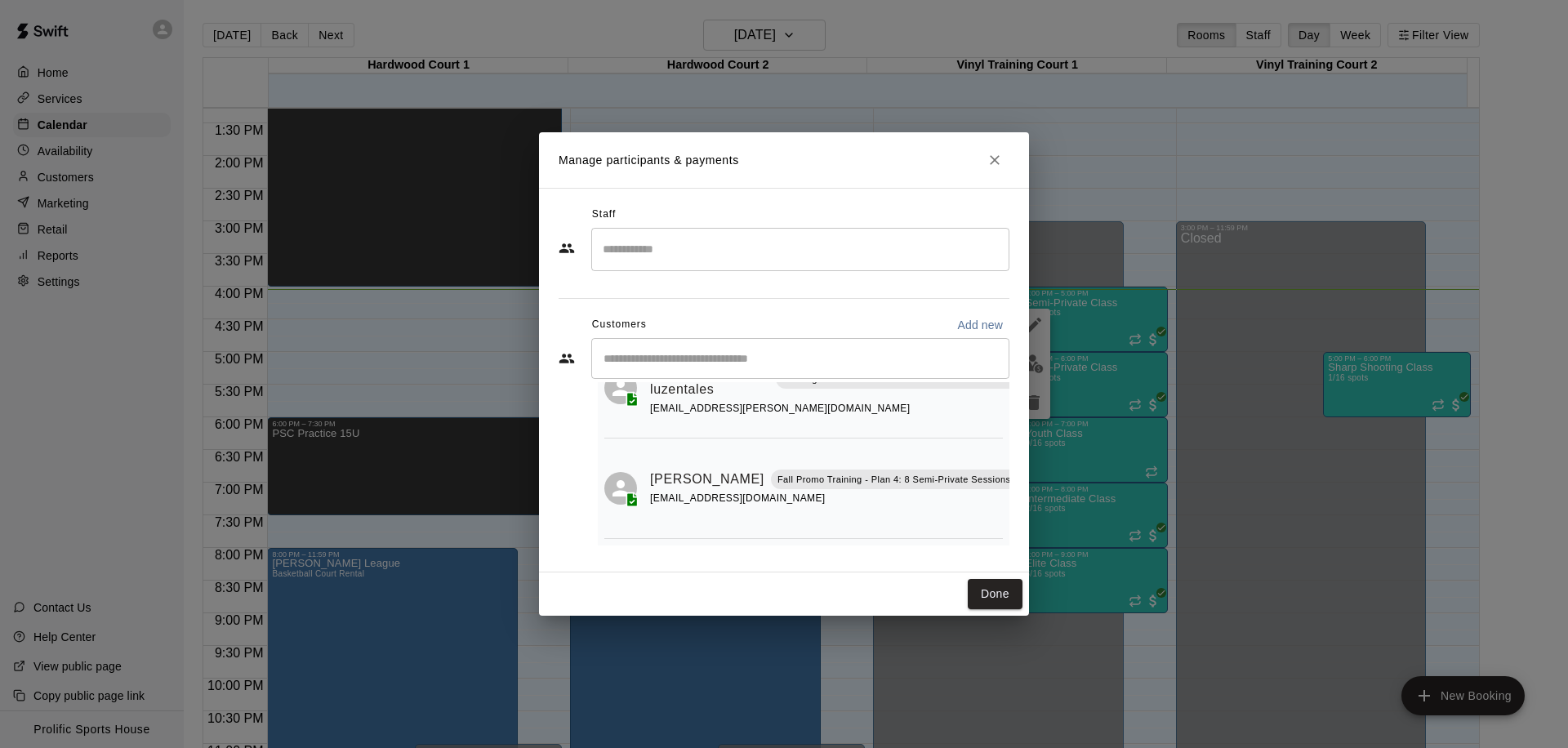
scroll to position [249, 0]
click at [991, 153] on icon "Close" at bounding box center [995, 160] width 17 height 17
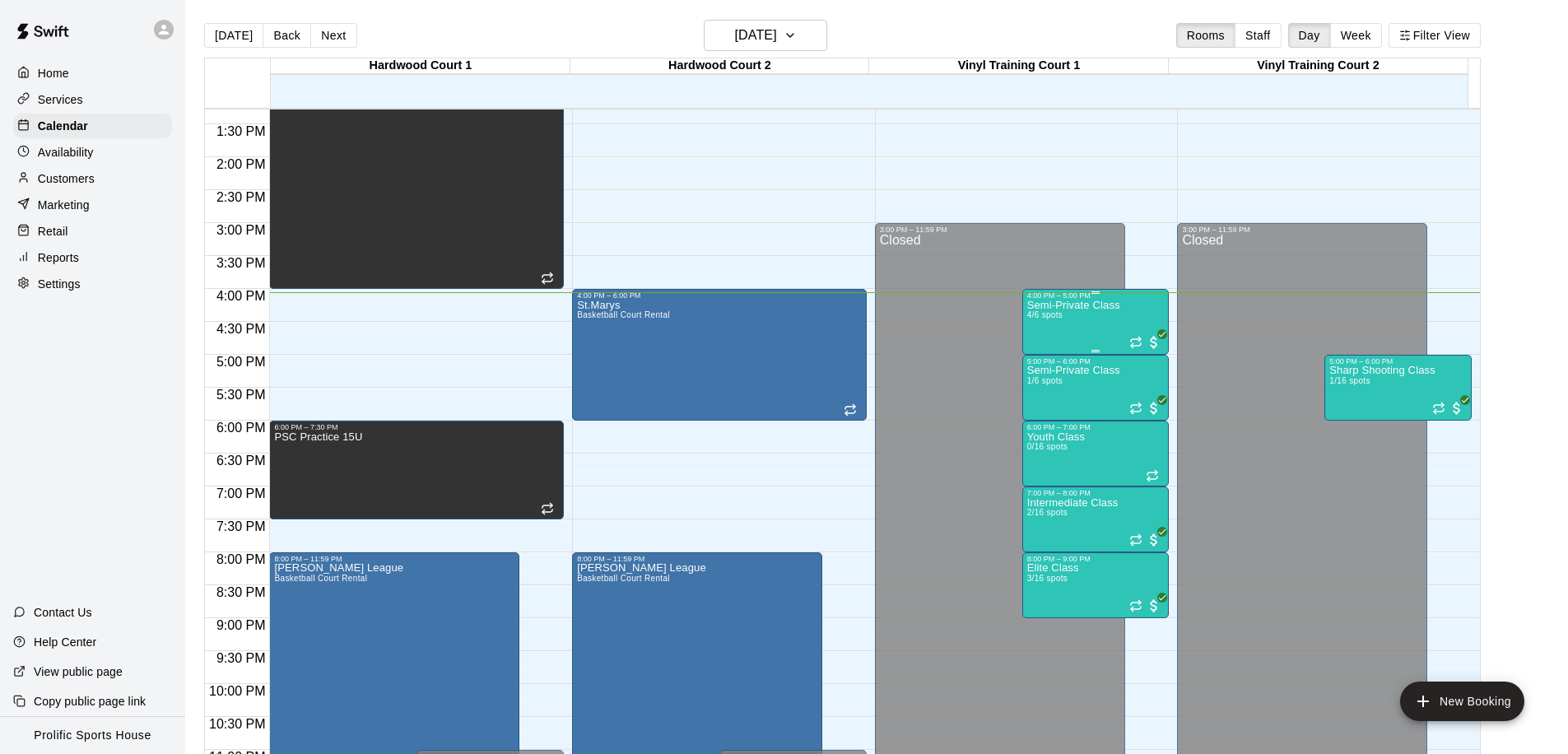
click at [1045, 325] on div "Semi-Private Class 4/6 spots" at bounding box center [1073, 677] width 93 height 754
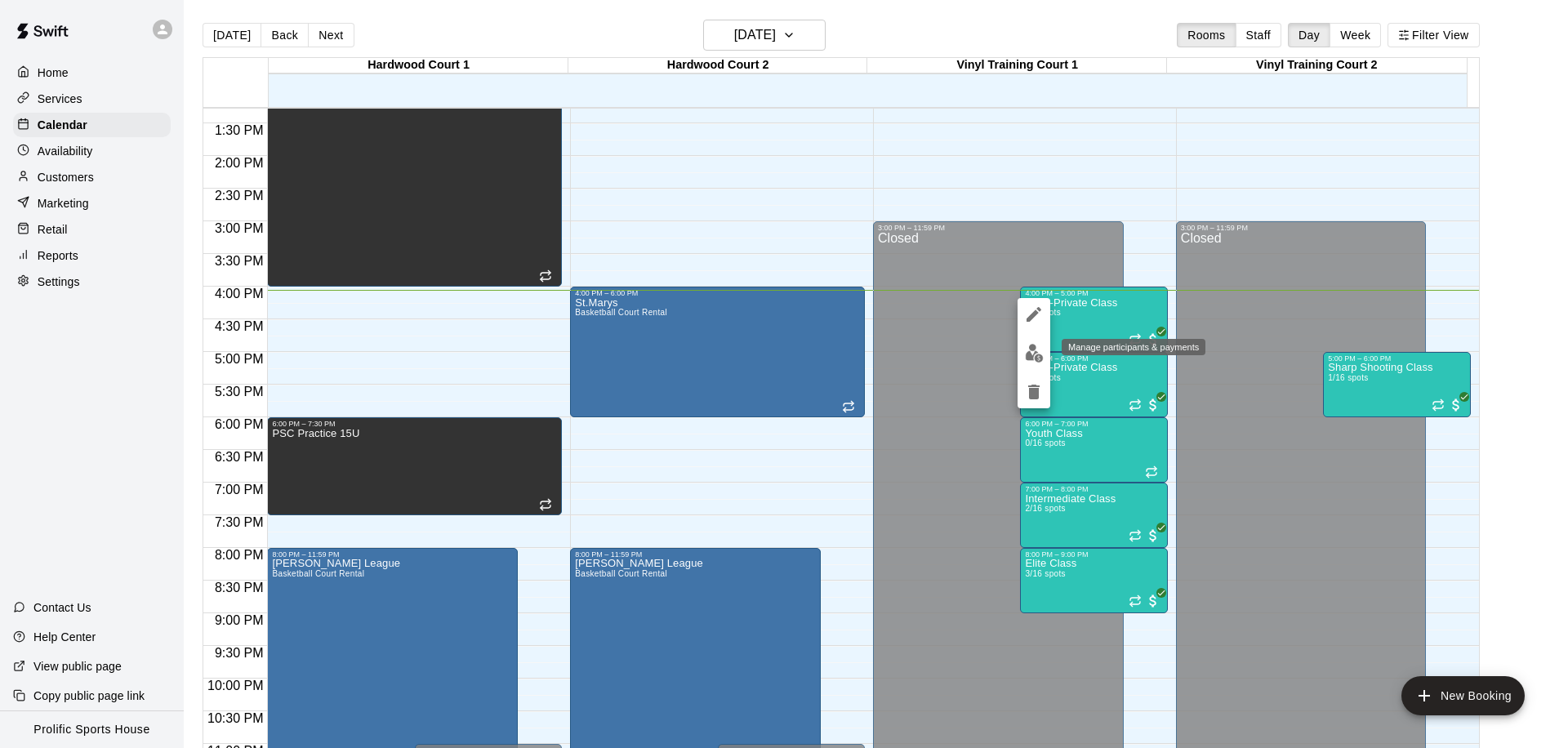
click at [1025, 349] on img "edit" at bounding box center [1034, 352] width 19 height 19
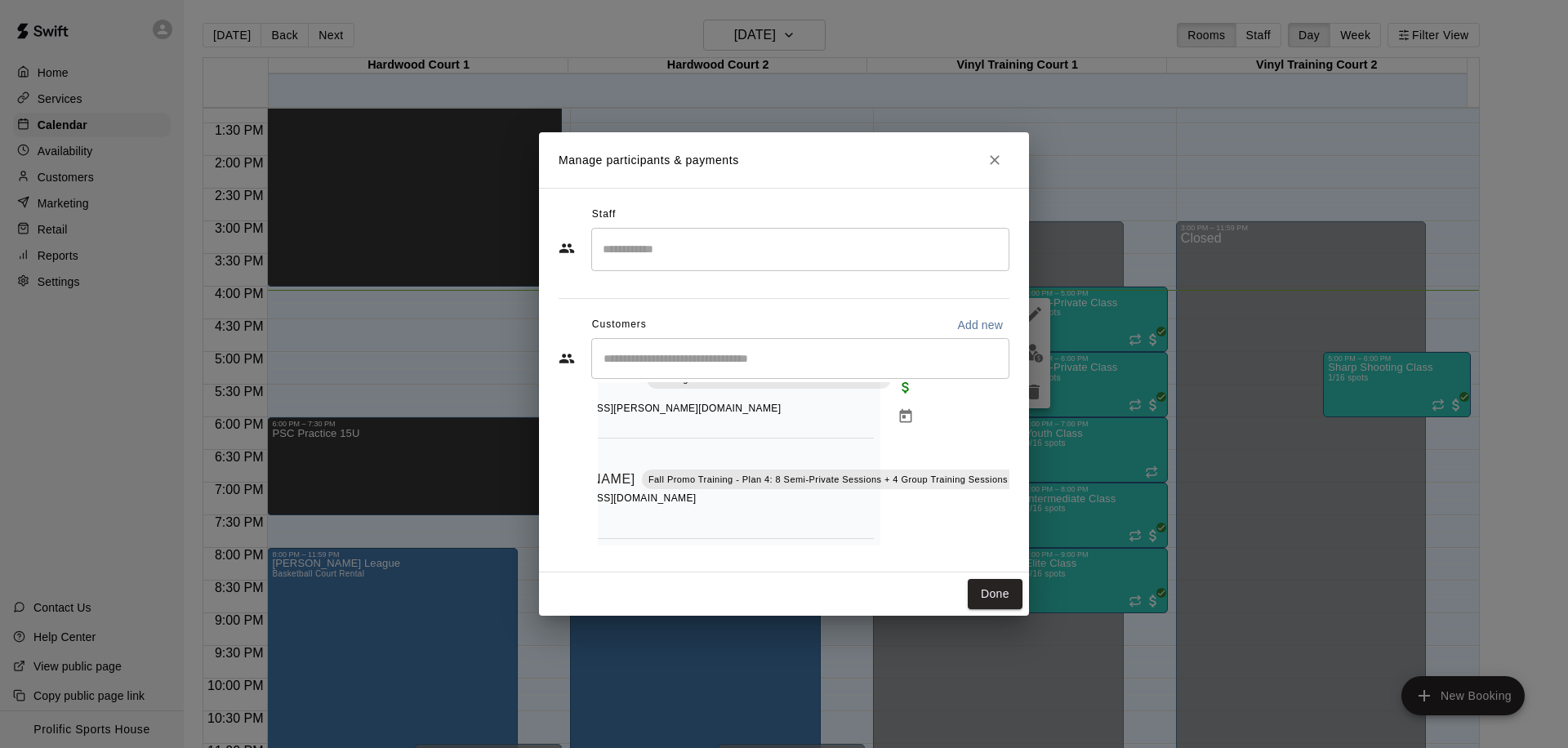
scroll to position [249, 155]
click at [1042, 452] on icon "Mark attendance" at bounding box center [1049, 458] width 15 height 15
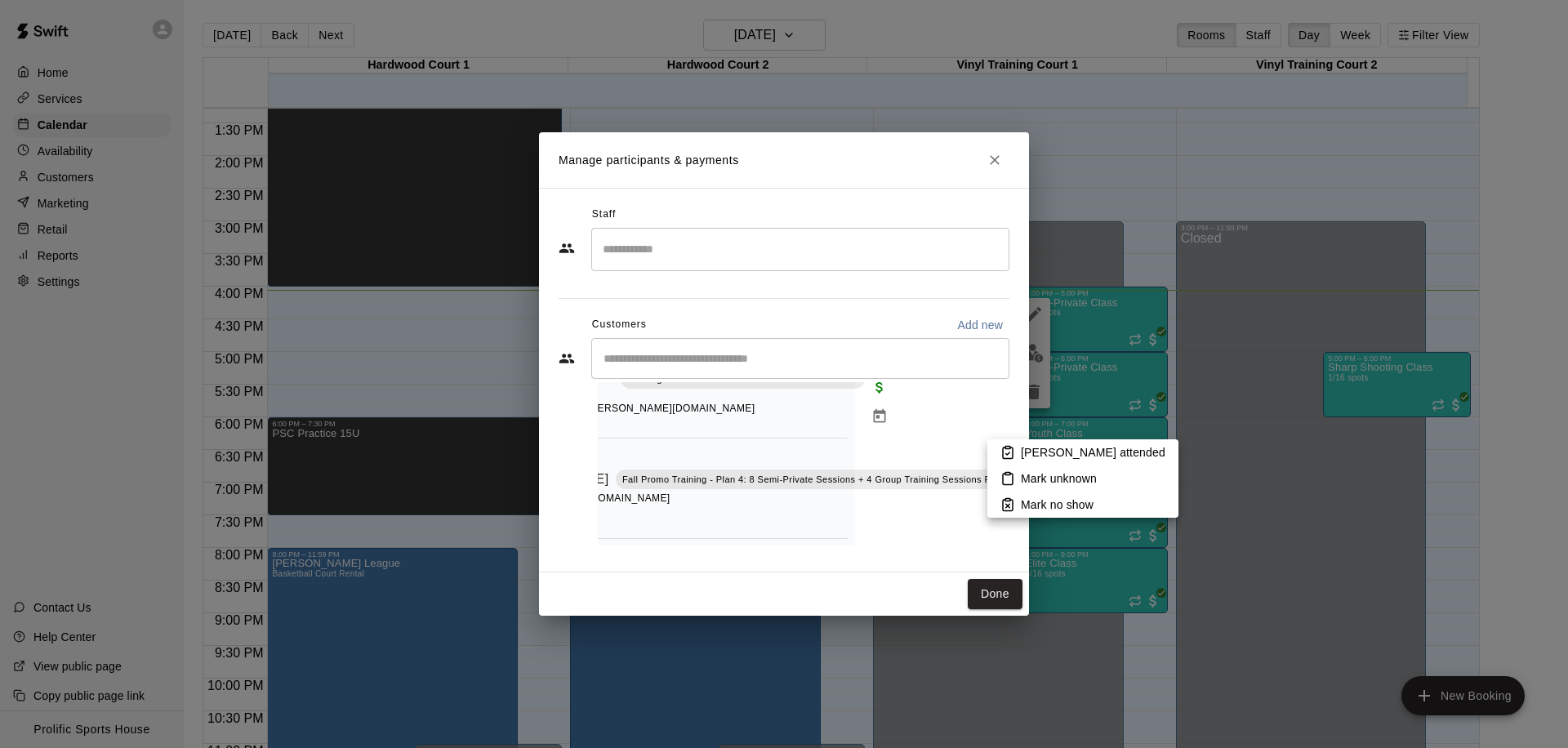
click at [1044, 458] on p "[PERSON_NAME] attended" at bounding box center [1093, 452] width 144 height 17
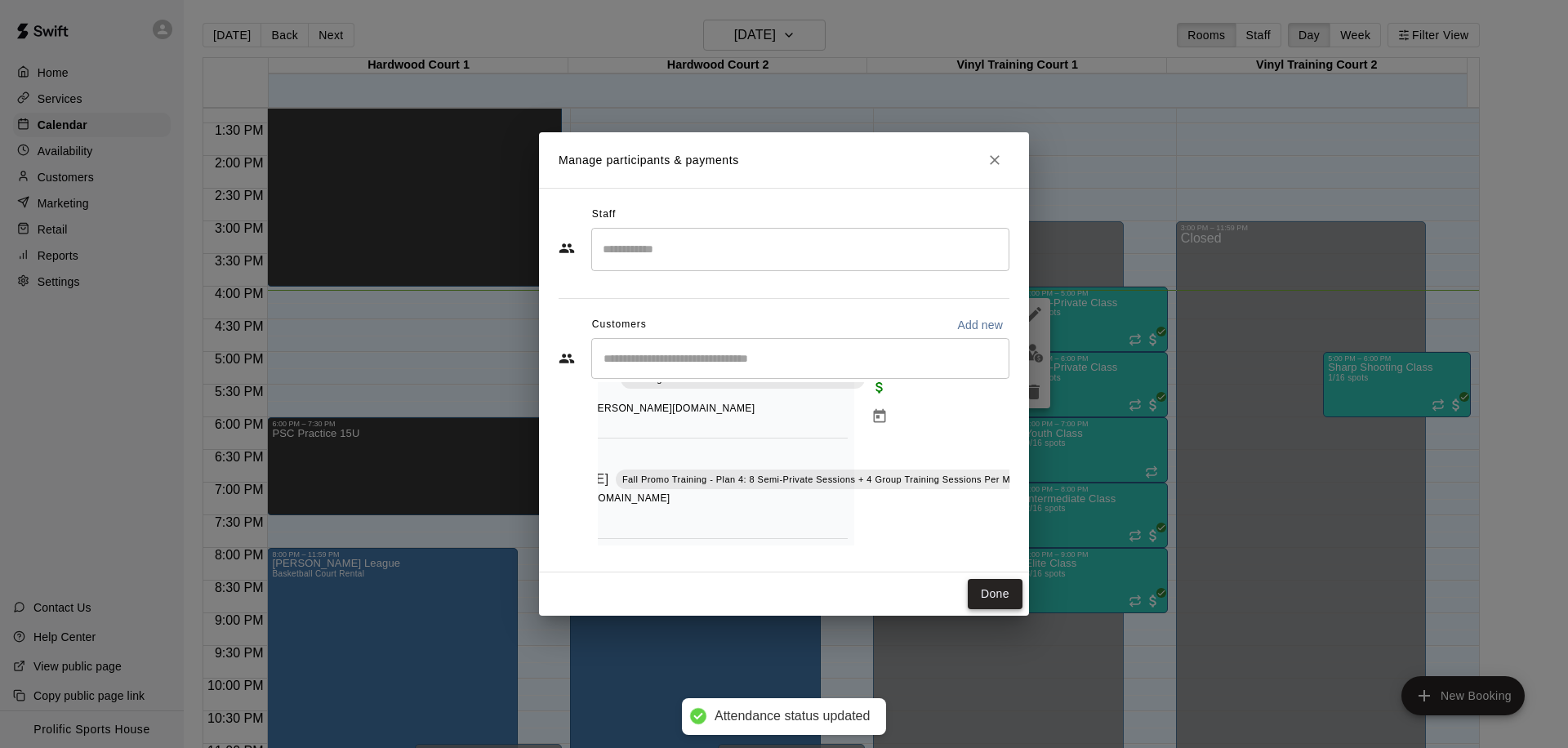
click at [977, 597] on button "Done" at bounding box center [996, 594] width 55 height 30
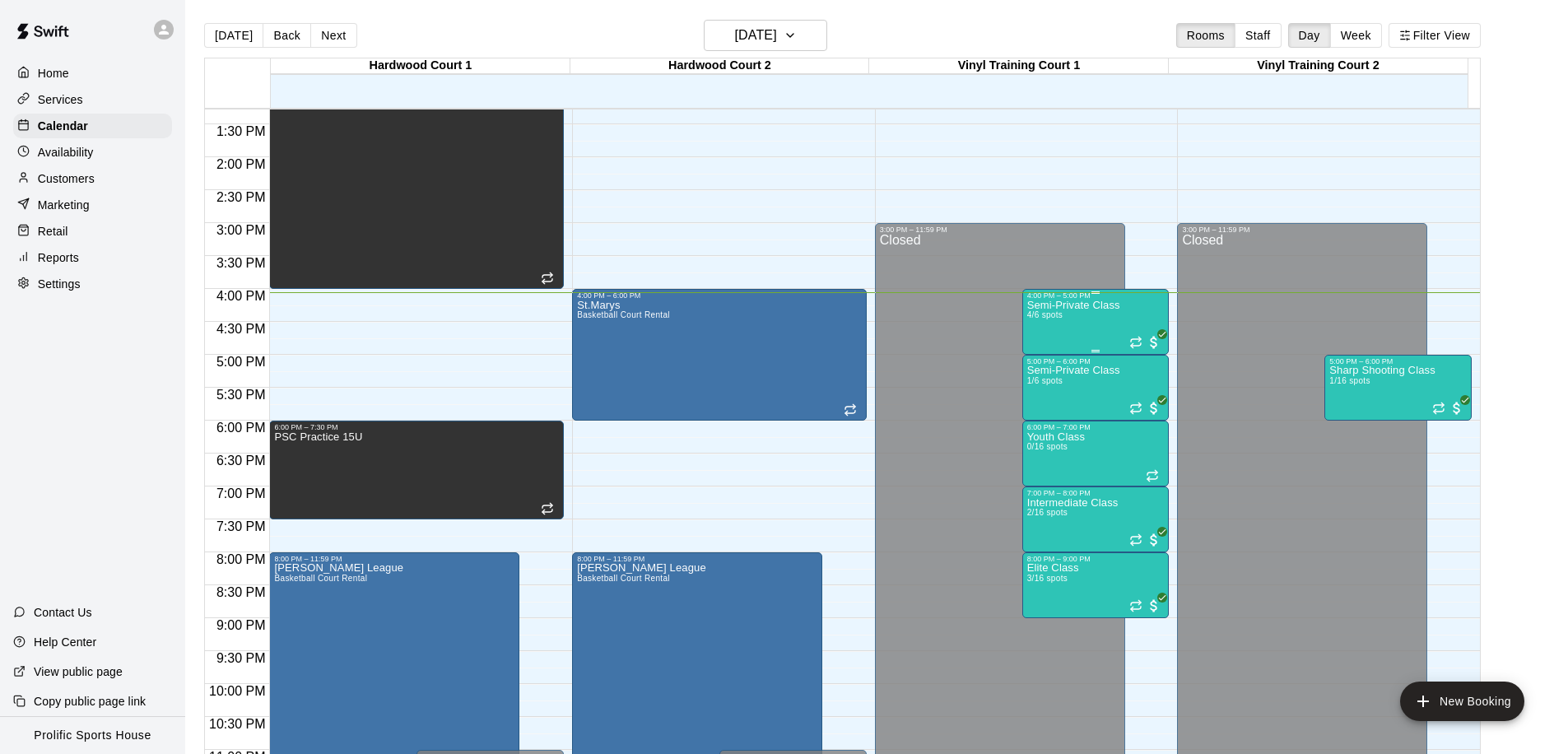
click at [1079, 323] on div "Semi-Private Class 4/6 spots" at bounding box center [1073, 677] width 93 height 754
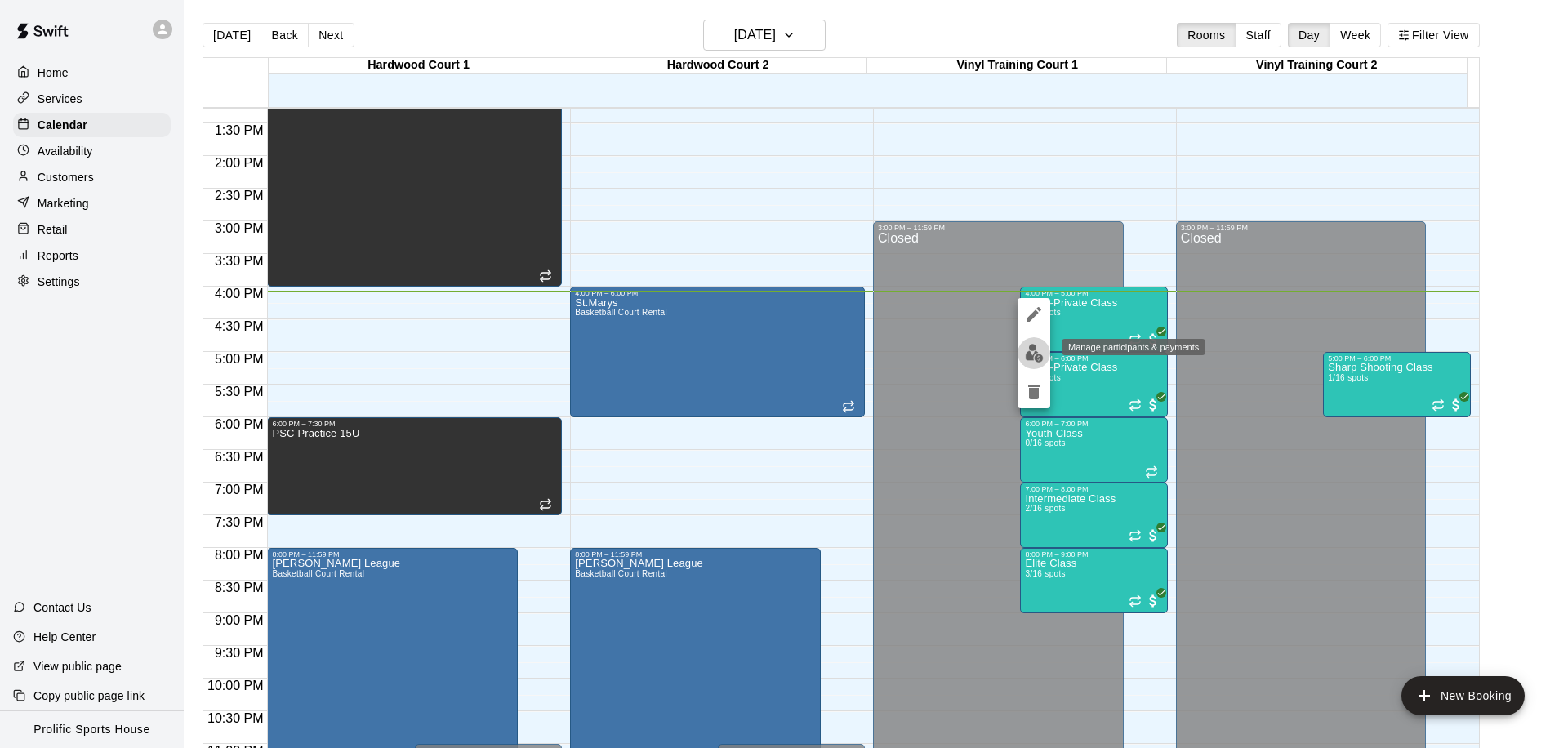
click at [1033, 354] on img "edit" at bounding box center [1034, 352] width 19 height 19
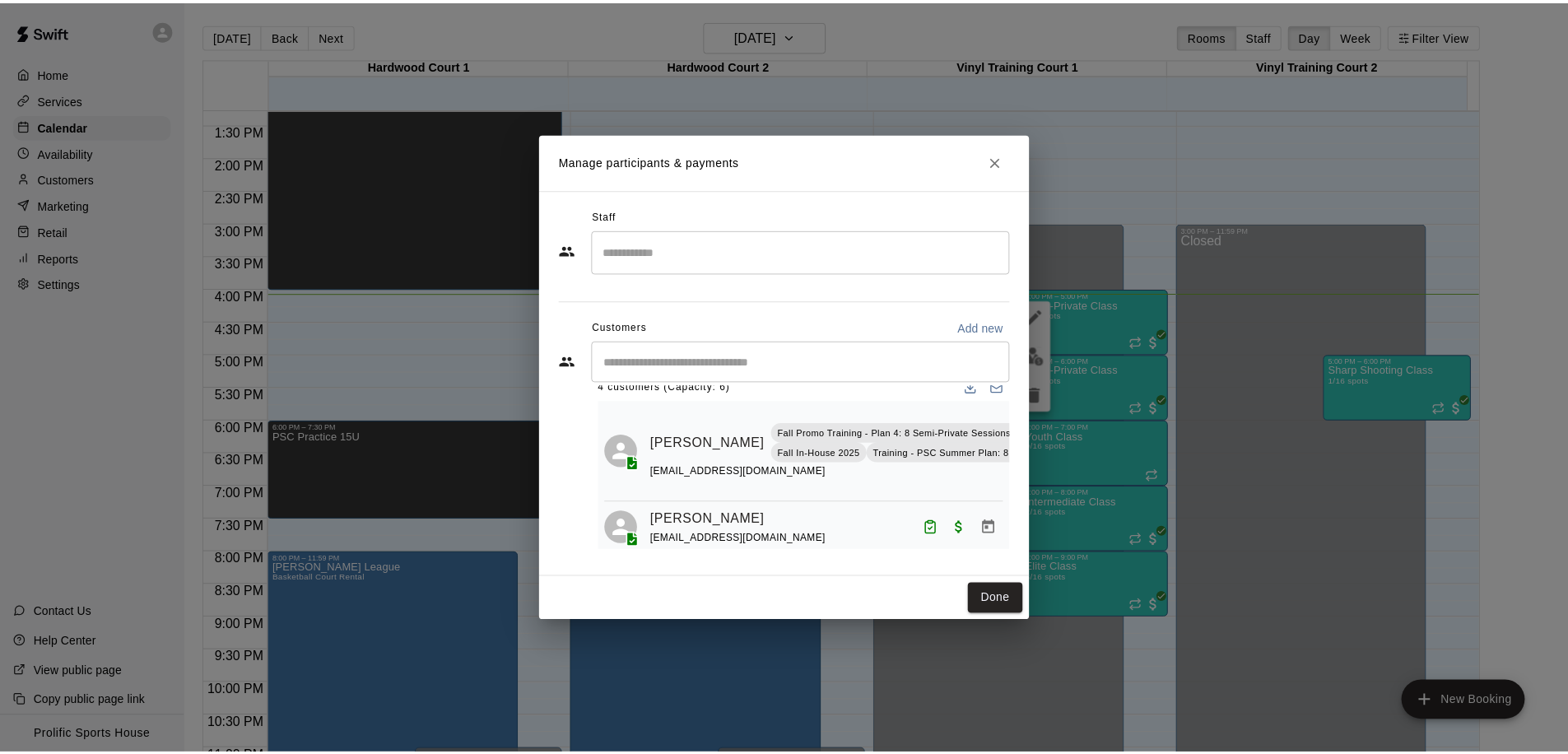
scroll to position [0, 0]
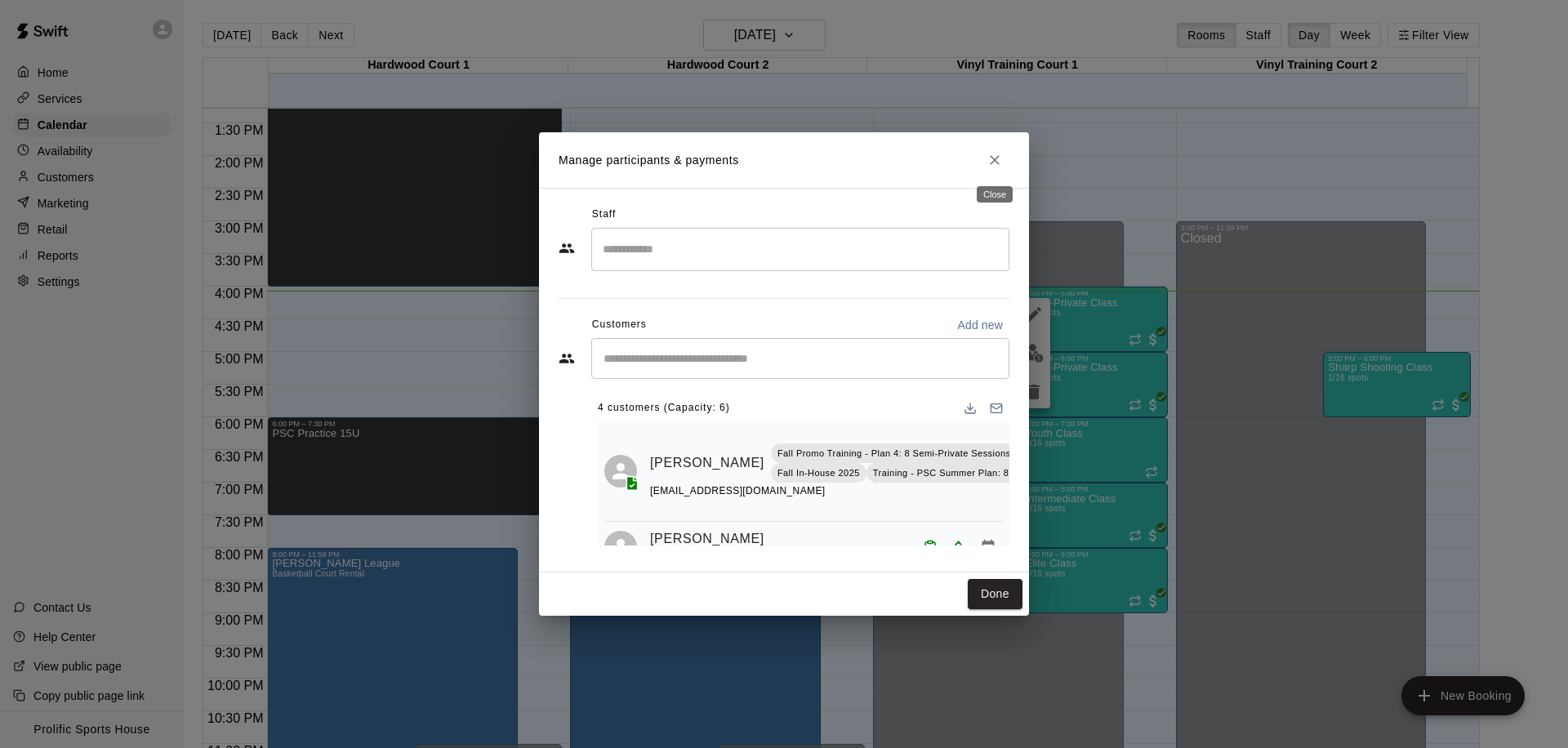
click at [993, 157] on icon "Close" at bounding box center [995, 160] width 17 height 17
